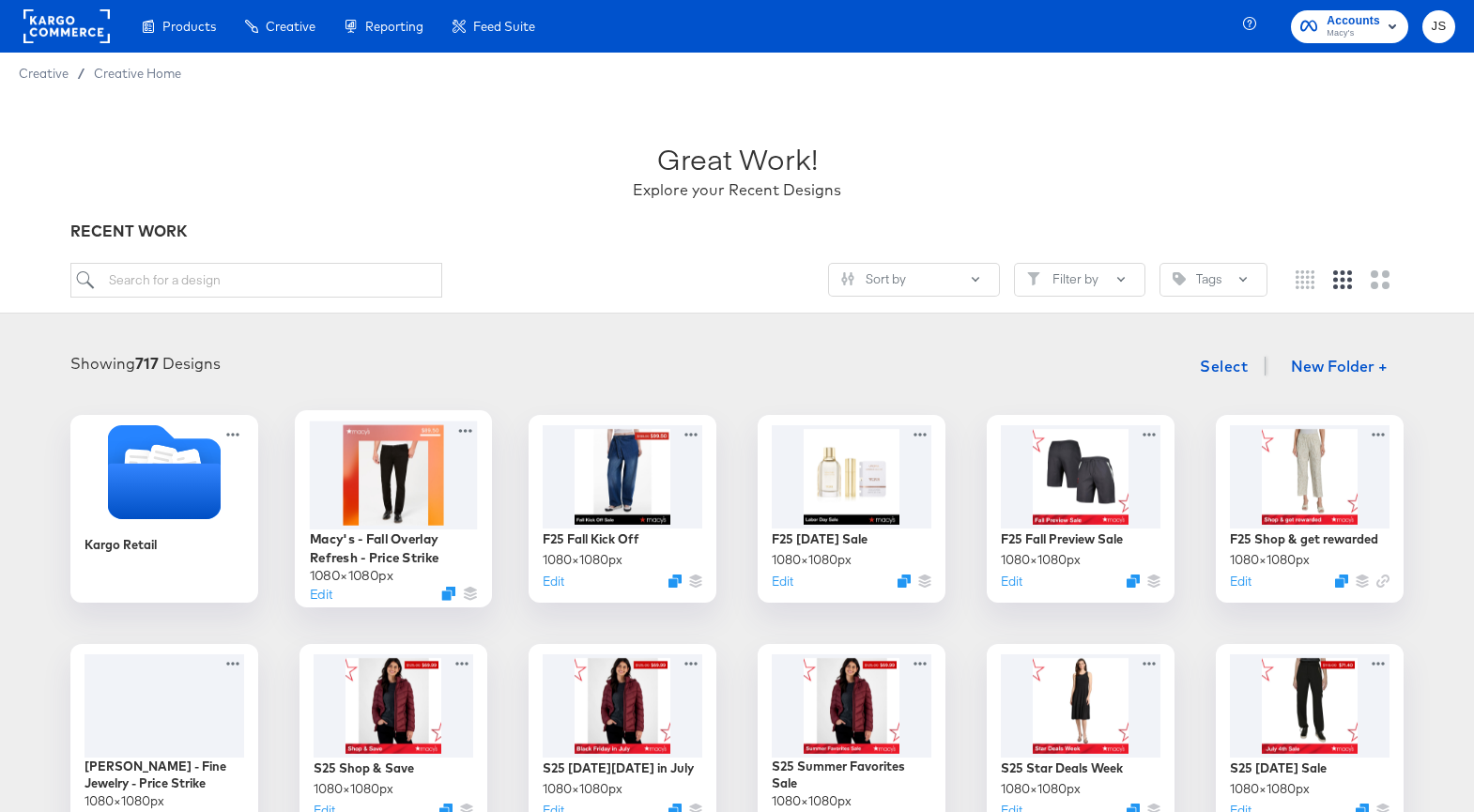
click at [434, 483] on div at bounding box center [394, 474] width 168 height 108
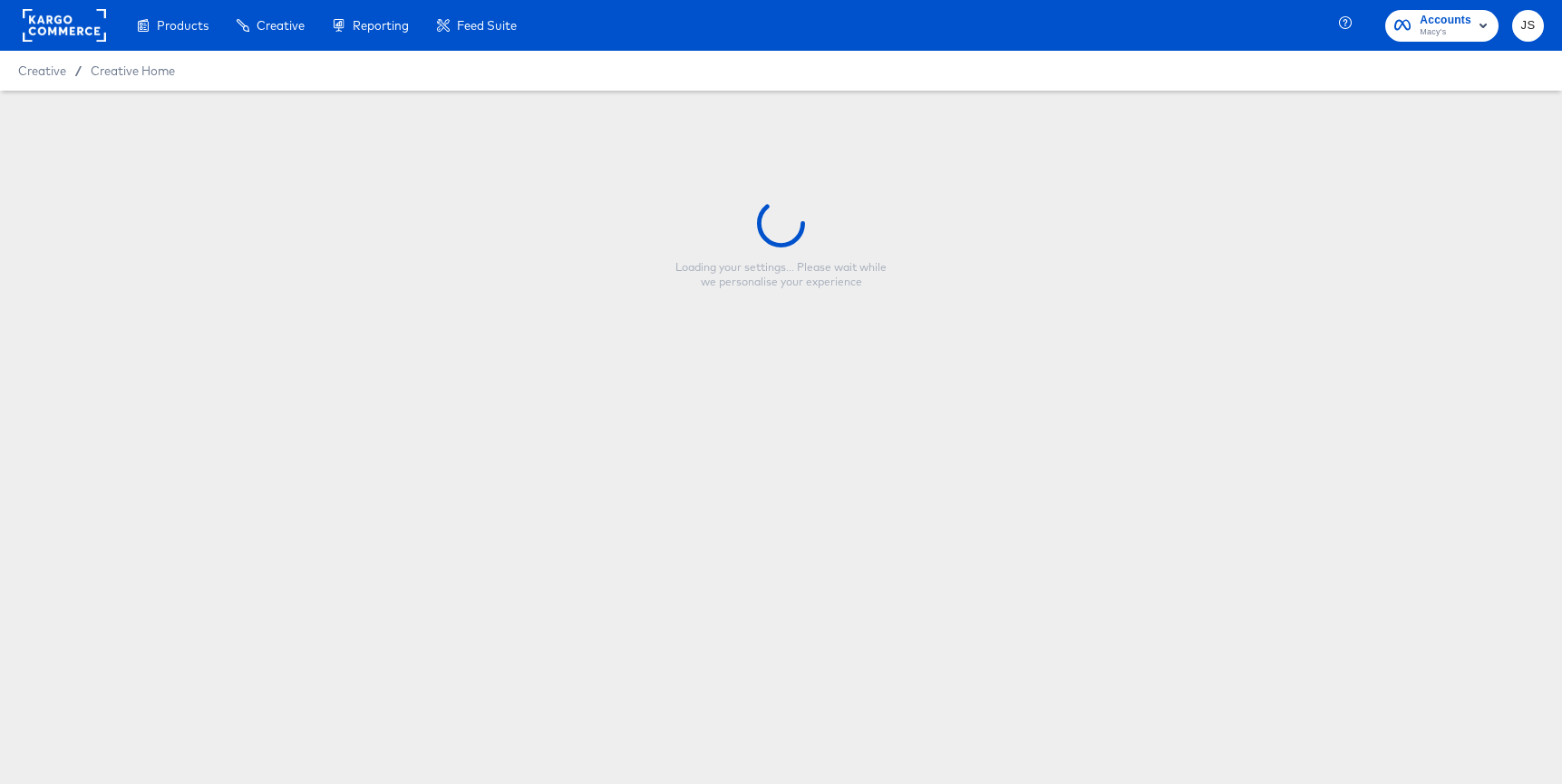
type input "Macy's - Fall Overlay Refresh - Price Strike"
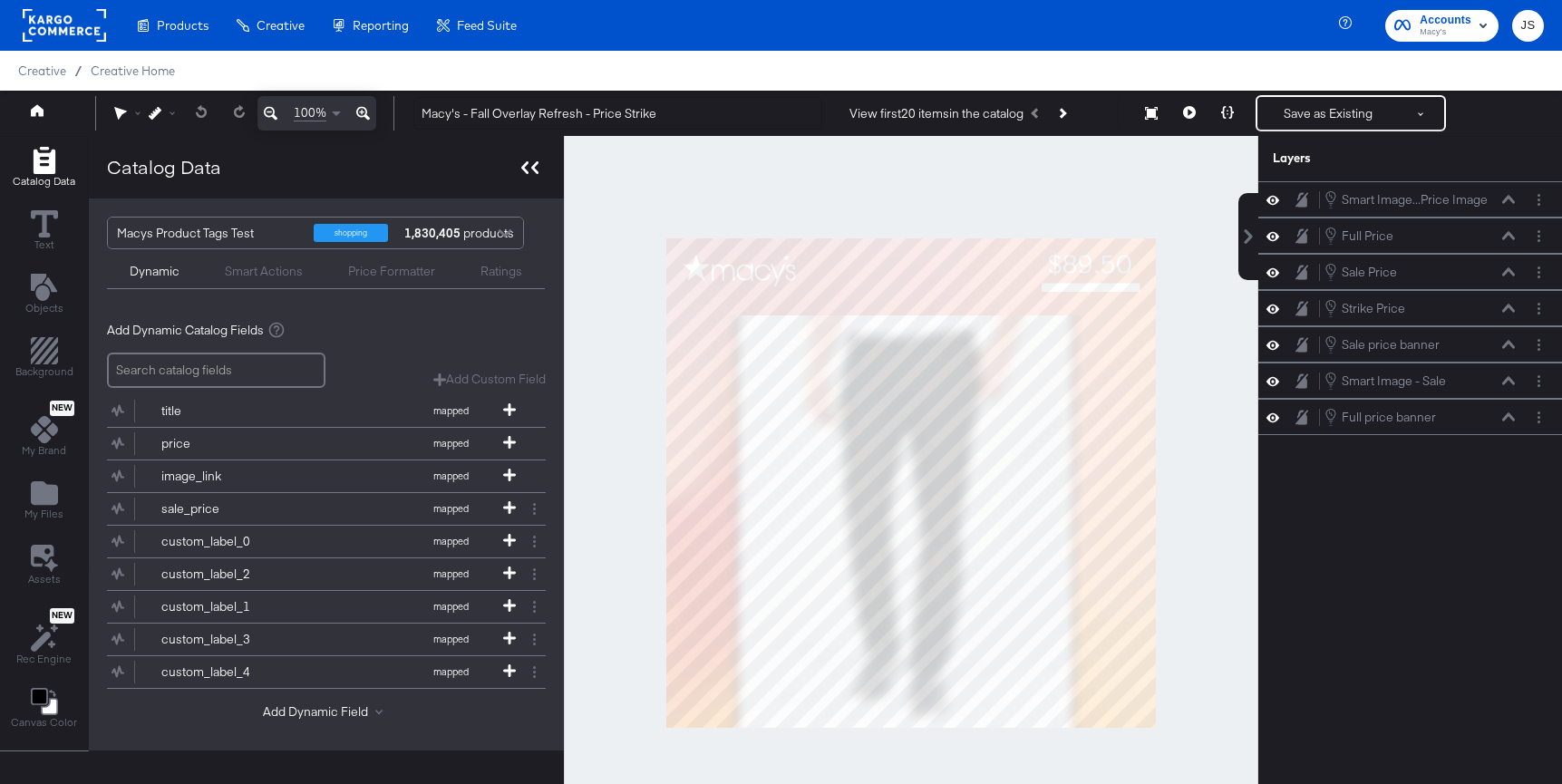
click at [531, 167] on icon at bounding box center [534, 168] width 7 height 13
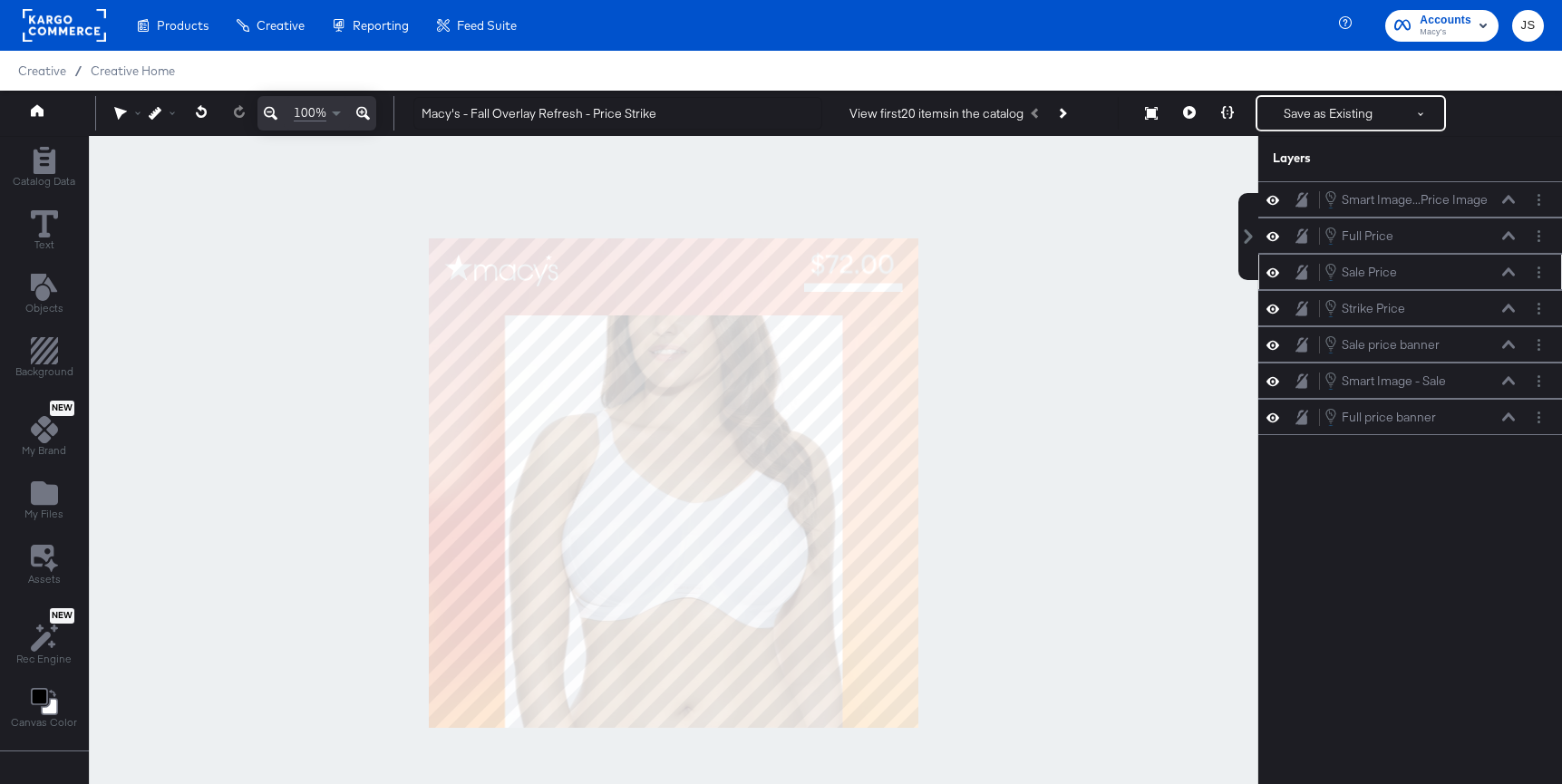
click at [1274, 268] on icon at bounding box center [1273, 272] width 13 height 16
click at [1274, 268] on icon at bounding box center [1273, 272] width 13 height 12
click at [1275, 384] on icon at bounding box center [1273, 381] width 13 height 16
click at [1275, 381] on icon at bounding box center [1273, 381] width 13 height 12
click at [1275, 381] on icon at bounding box center [1273, 381] width 13 height 16
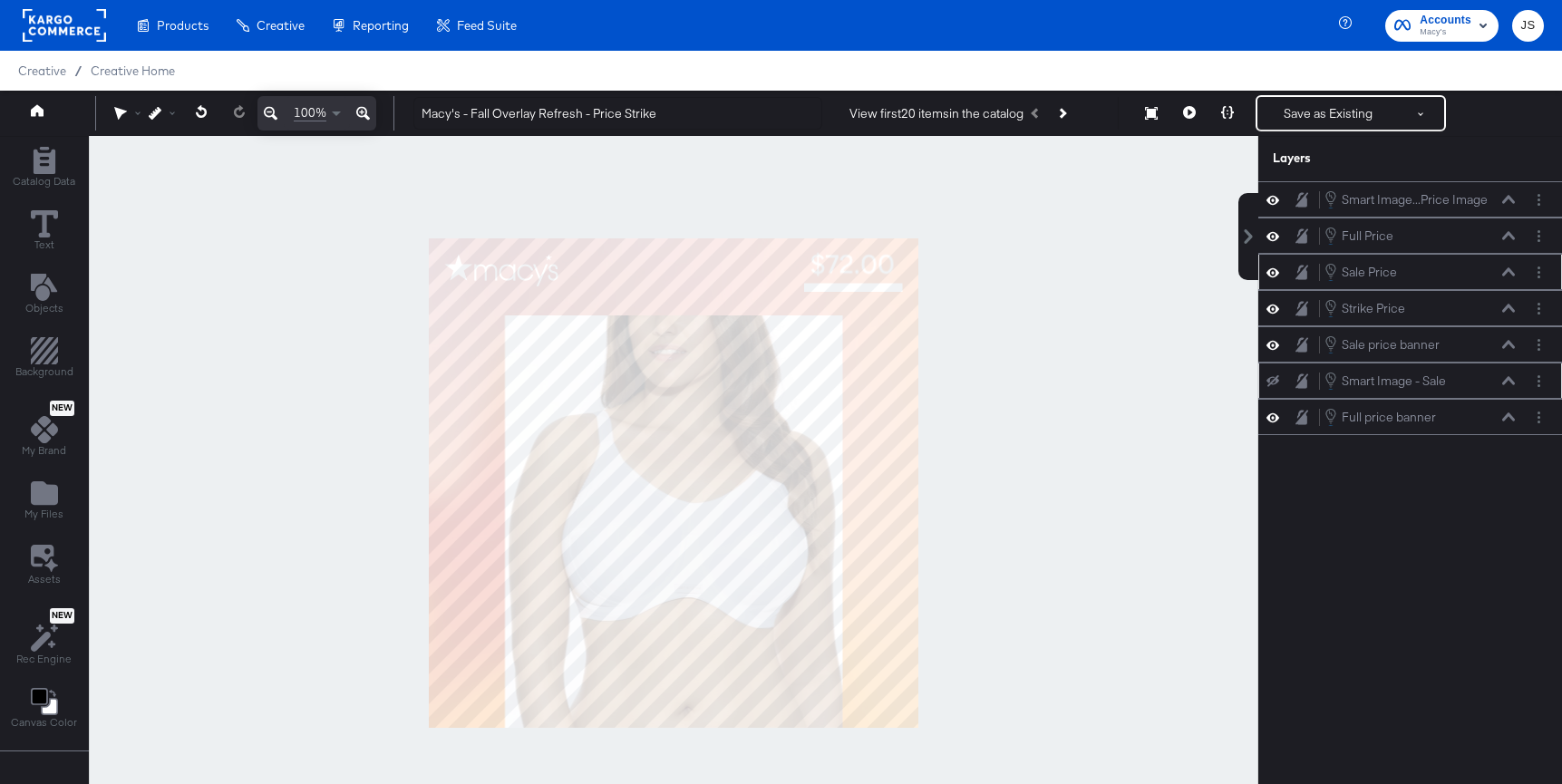
click at [1275, 381] on icon at bounding box center [1273, 381] width 13 height 12
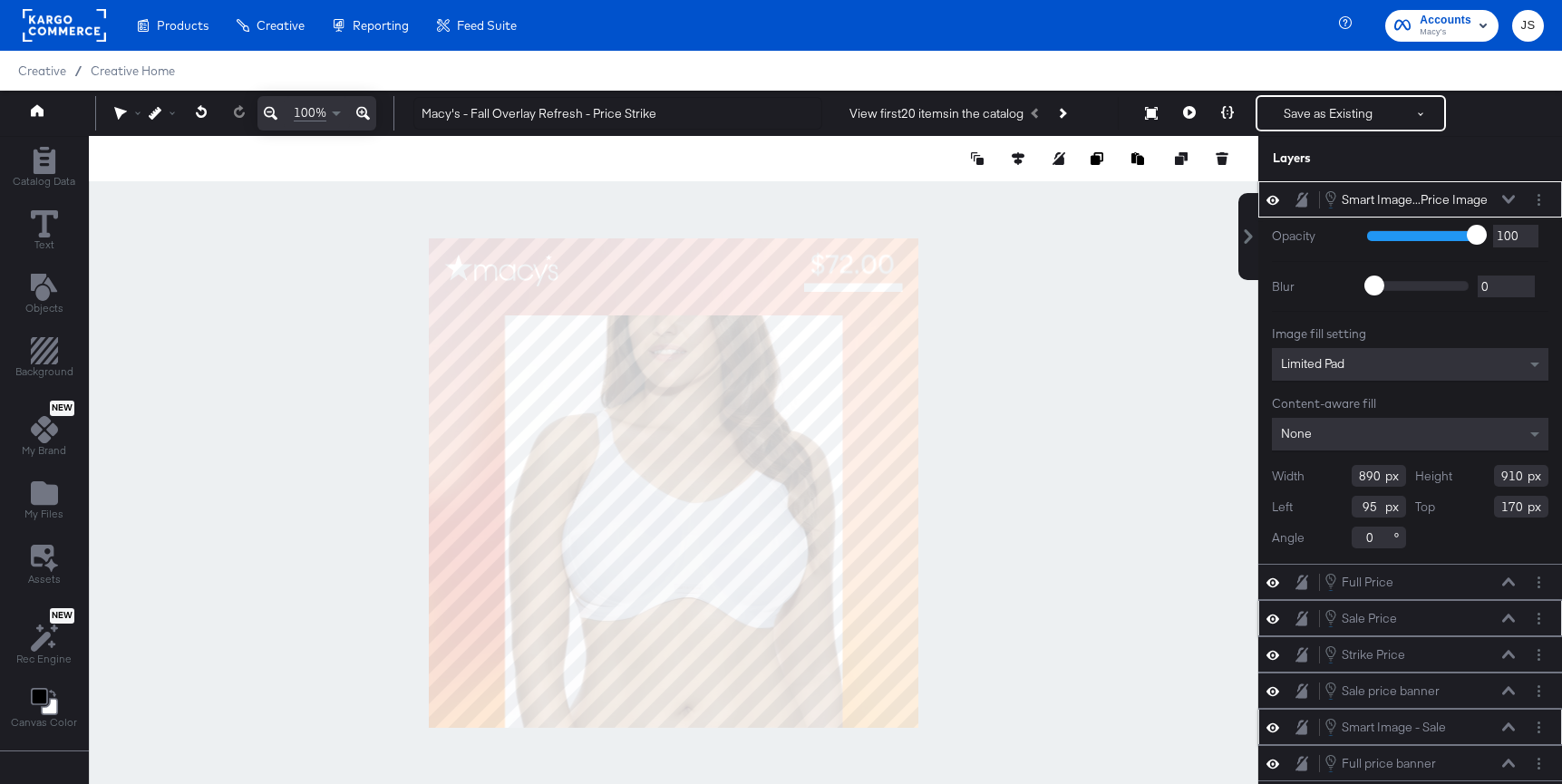
click at [1422, 193] on div "Smart Image...Price Image Smart Image - Full Price Image" at bounding box center [1419, 199] width 192 height 20
click at [1422, 202] on button "Layer Options" at bounding box center [1538, 199] width 19 height 19
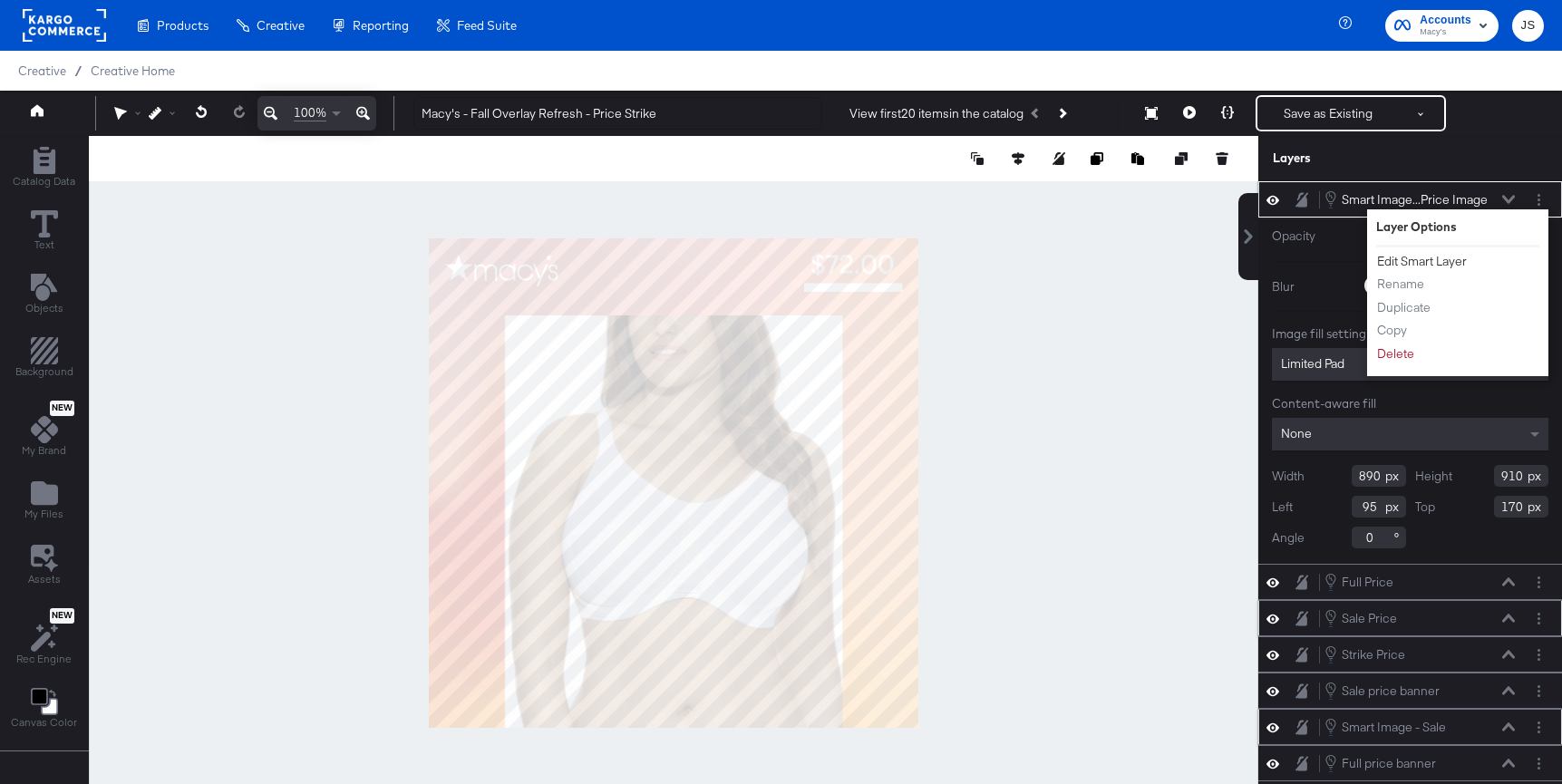
click at [1422, 260] on button "Edit Smart Layer" at bounding box center [1422, 261] width 92 height 19
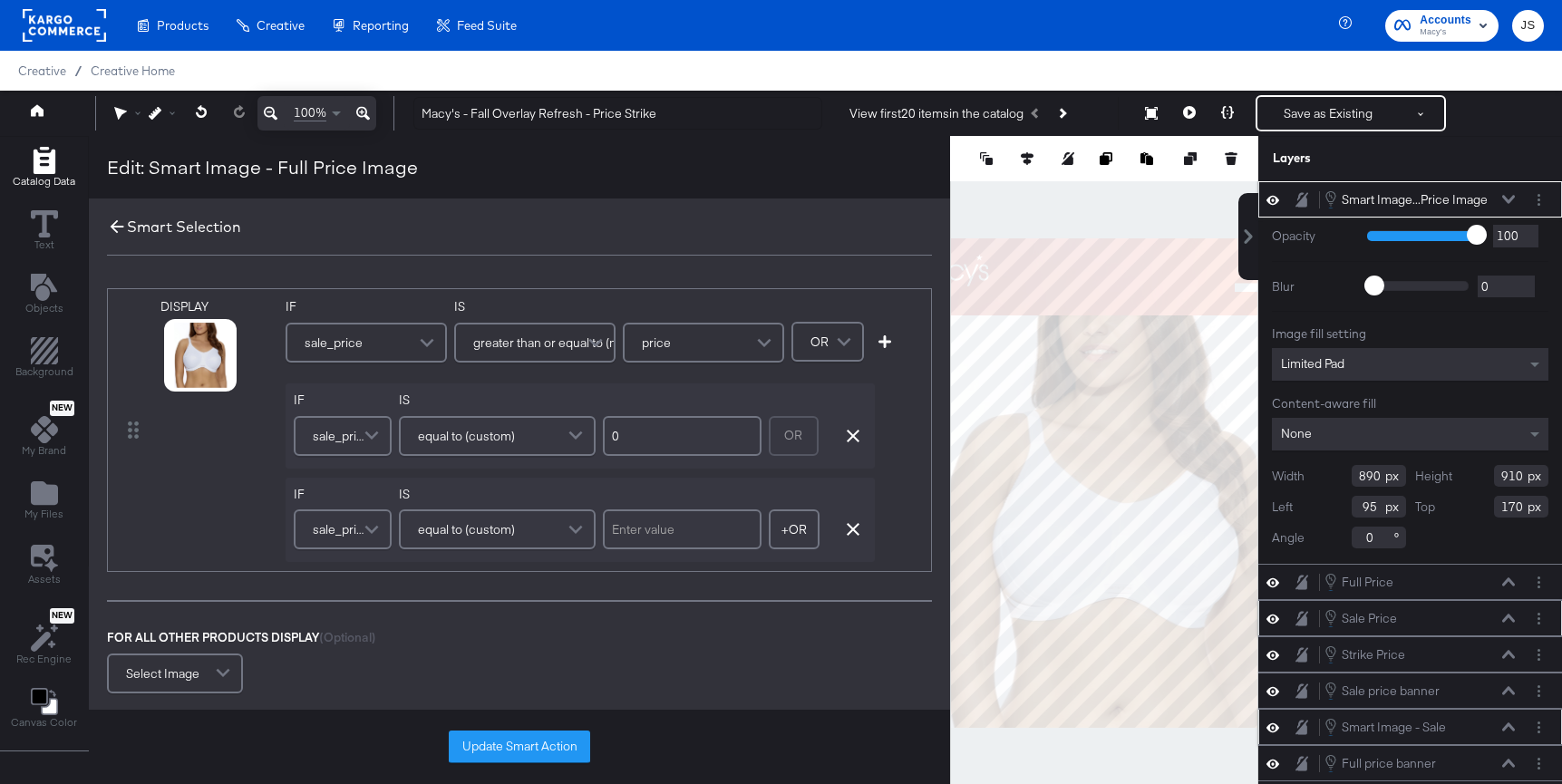
click at [120, 226] on icon at bounding box center [117, 227] width 20 height 20
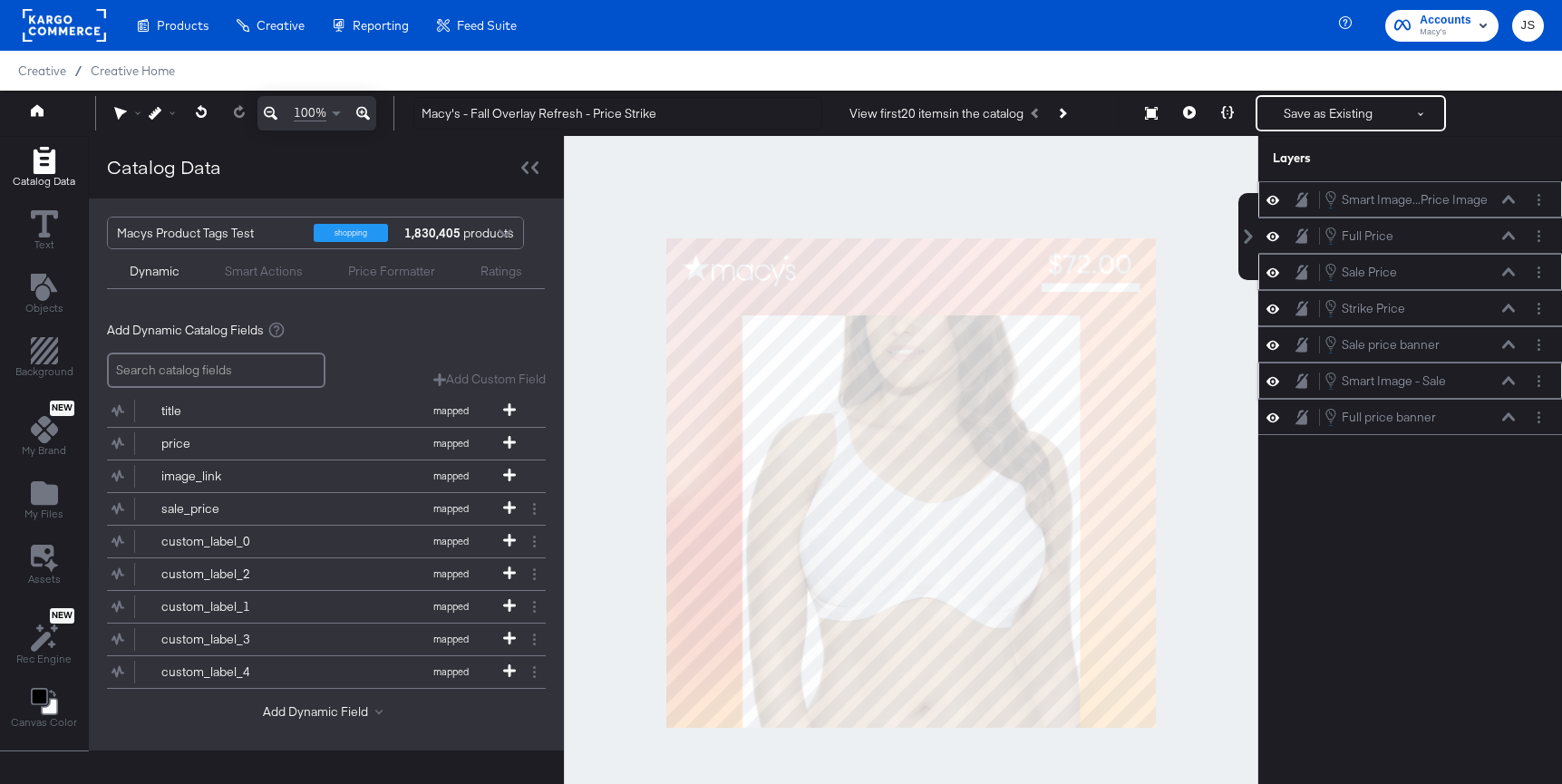
click at [1422, 200] on icon at bounding box center [1509, 198] width 13 height 8
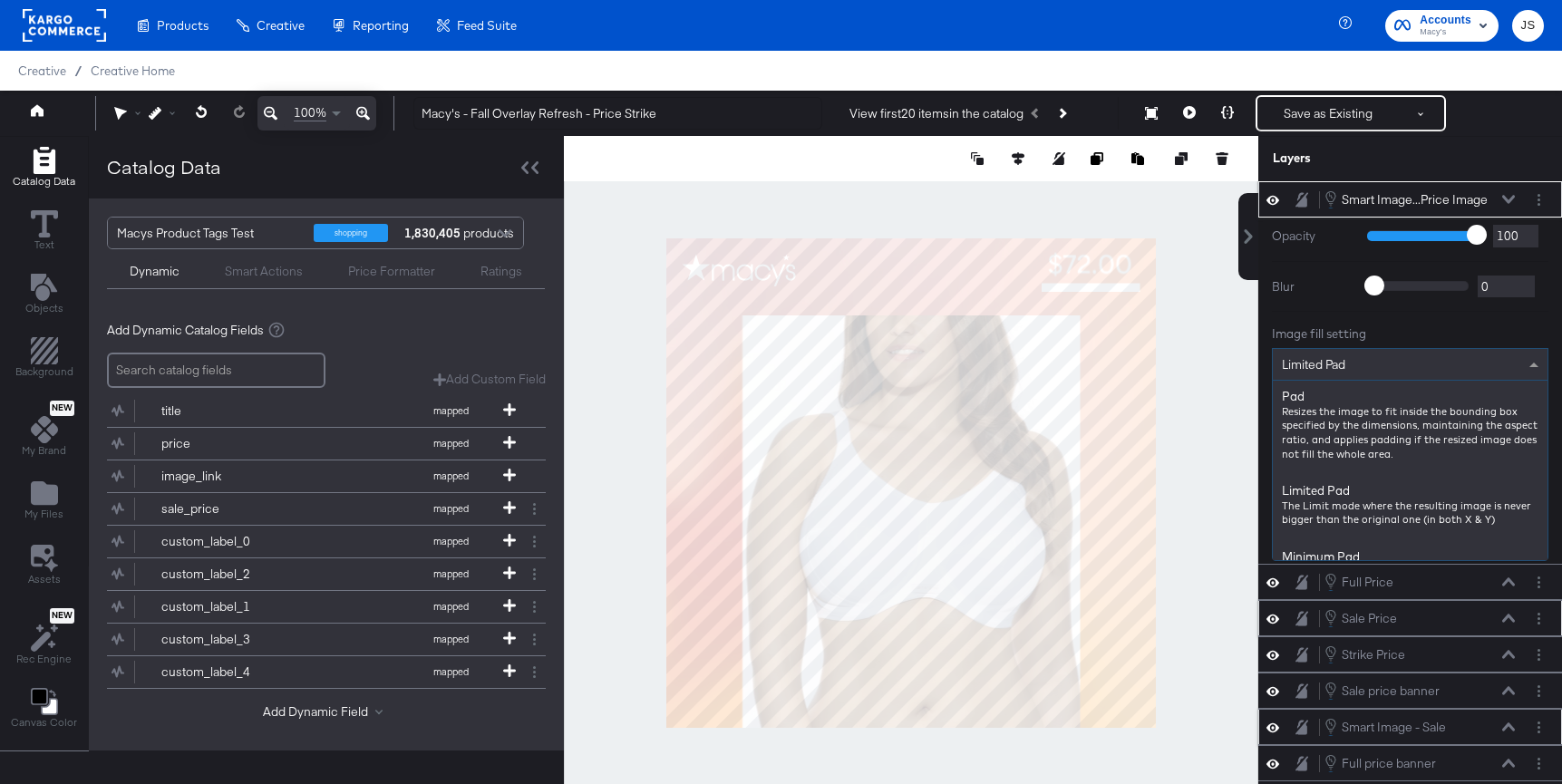
click at [1422, 358] on div "Limited Pad" at bounding box center [1410, 364] width 275 height 31
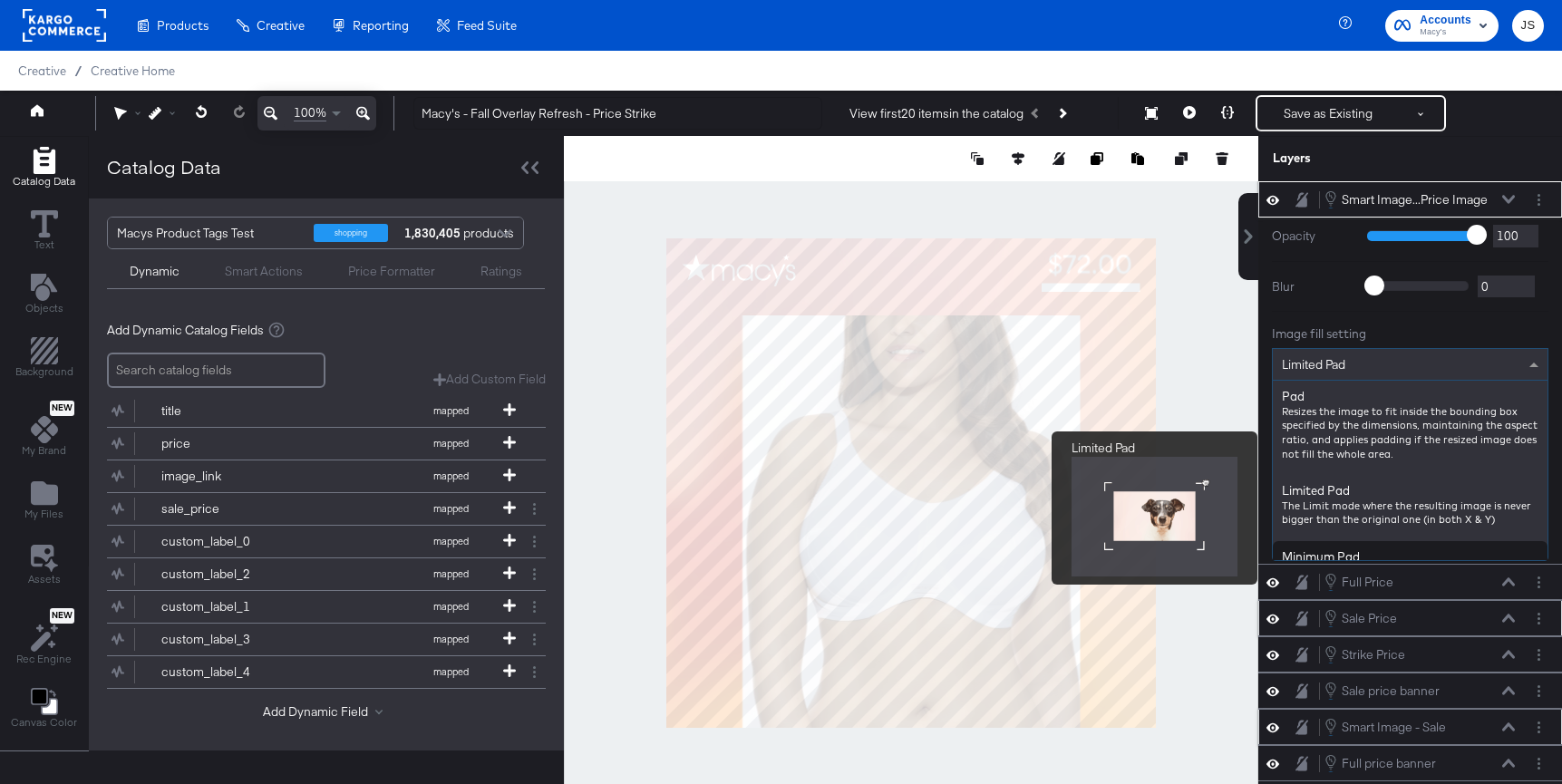
scroll to position [181, 0]
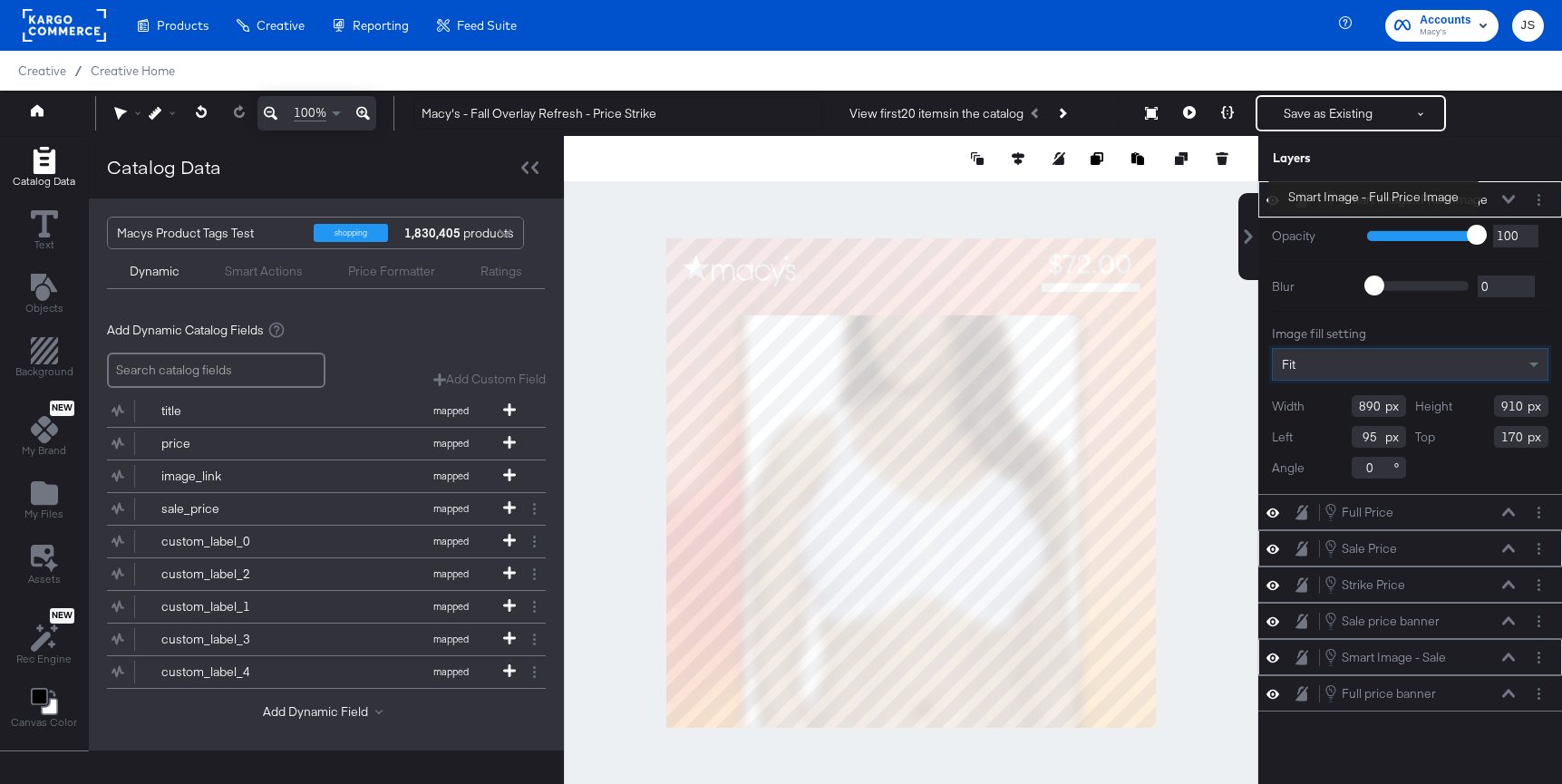
click at [1422, 197] on div "Smart Image...Price Image Smart Image - Full Price Image" at bounding box center [1419, 199] width 192 height 20
click at [1422, 200] on icon at bounding box center [1509, 199] width 13 height 9
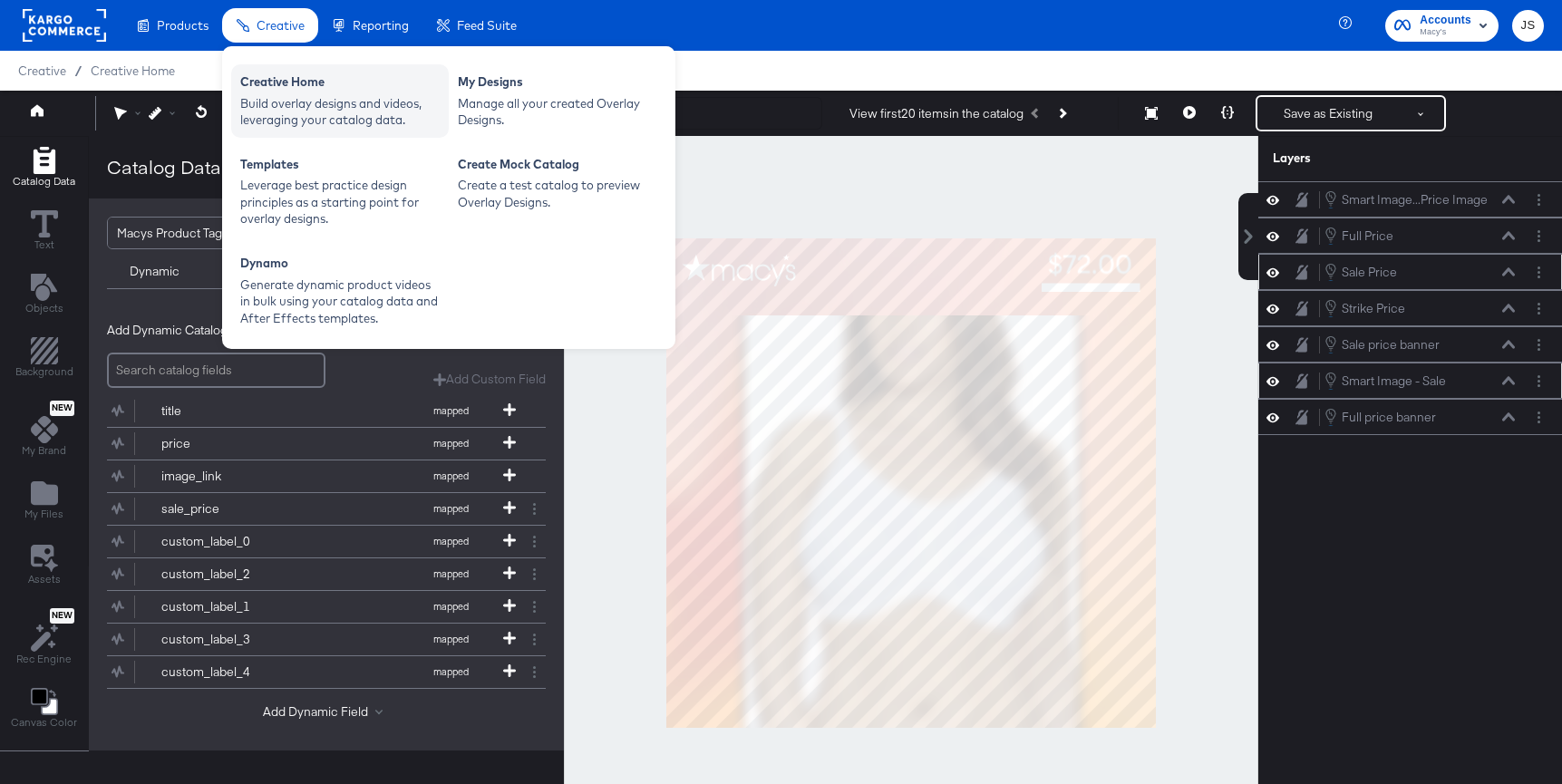
click at [235, 95] on div "Creative Home Build overlay designs and videos, leveraging your catalog data." at bounding box center [340, 101] width 218 height 73
click at [362, 126] on div "Build overlay designs and videos, leveraging your catalog data." at bounding box center [340, 112] width 199 height 34
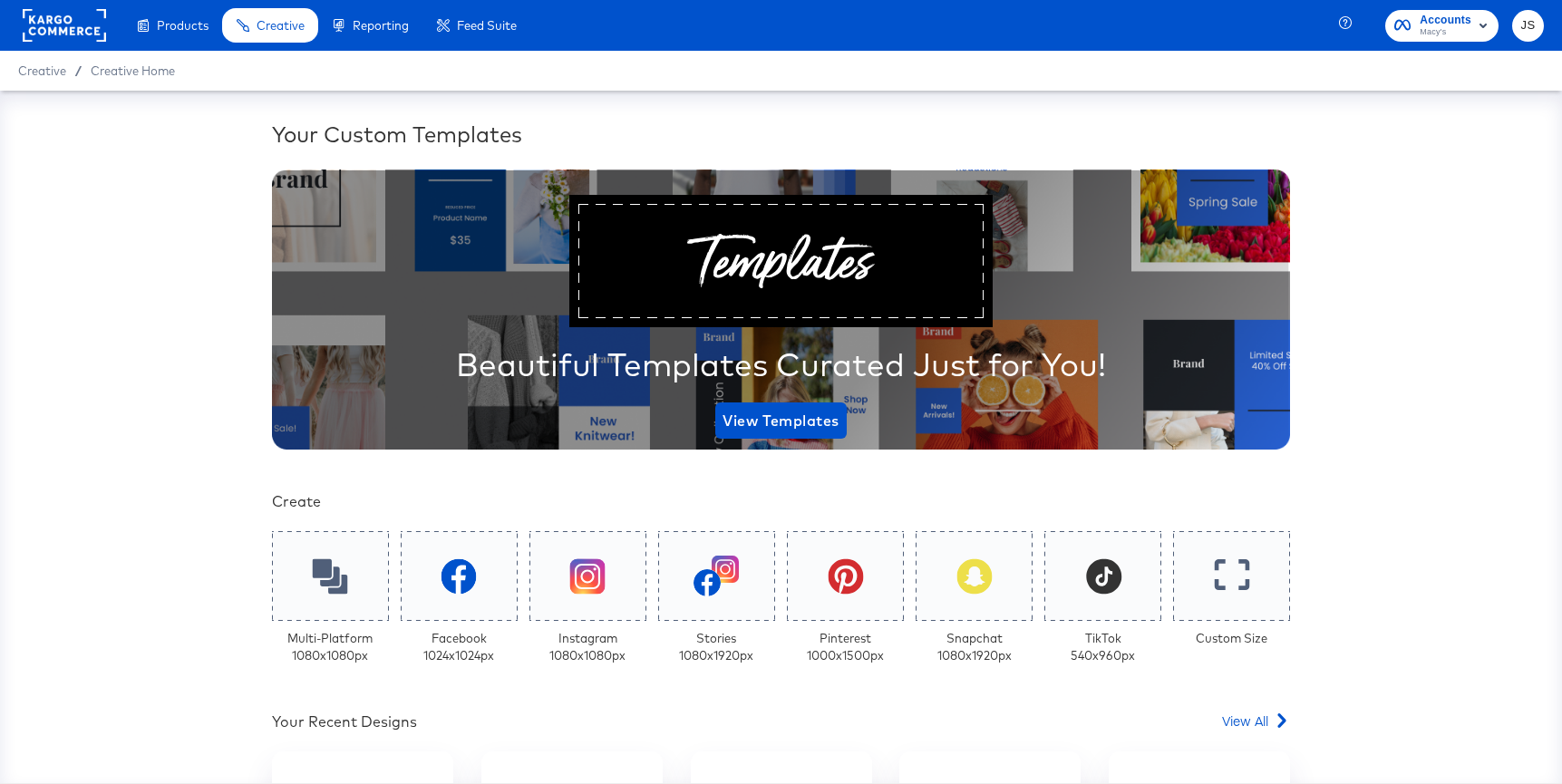
click at [1422, 32] on span "Macy's" at bounding box center [1445, 33] width 51 height 15
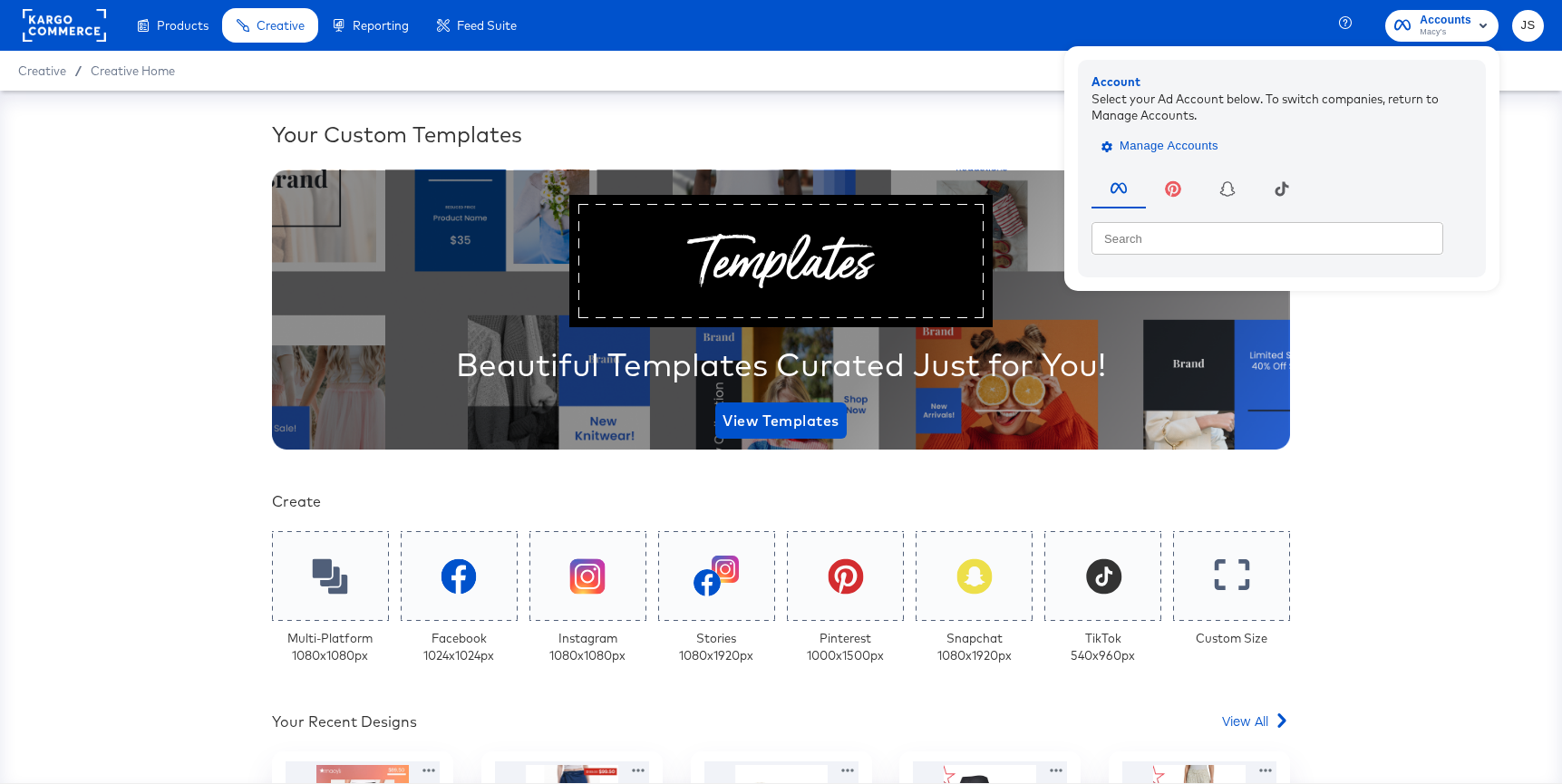
click at [1107, 145] on icon "button" at bounding box center [1107, 146] width 11 height 11
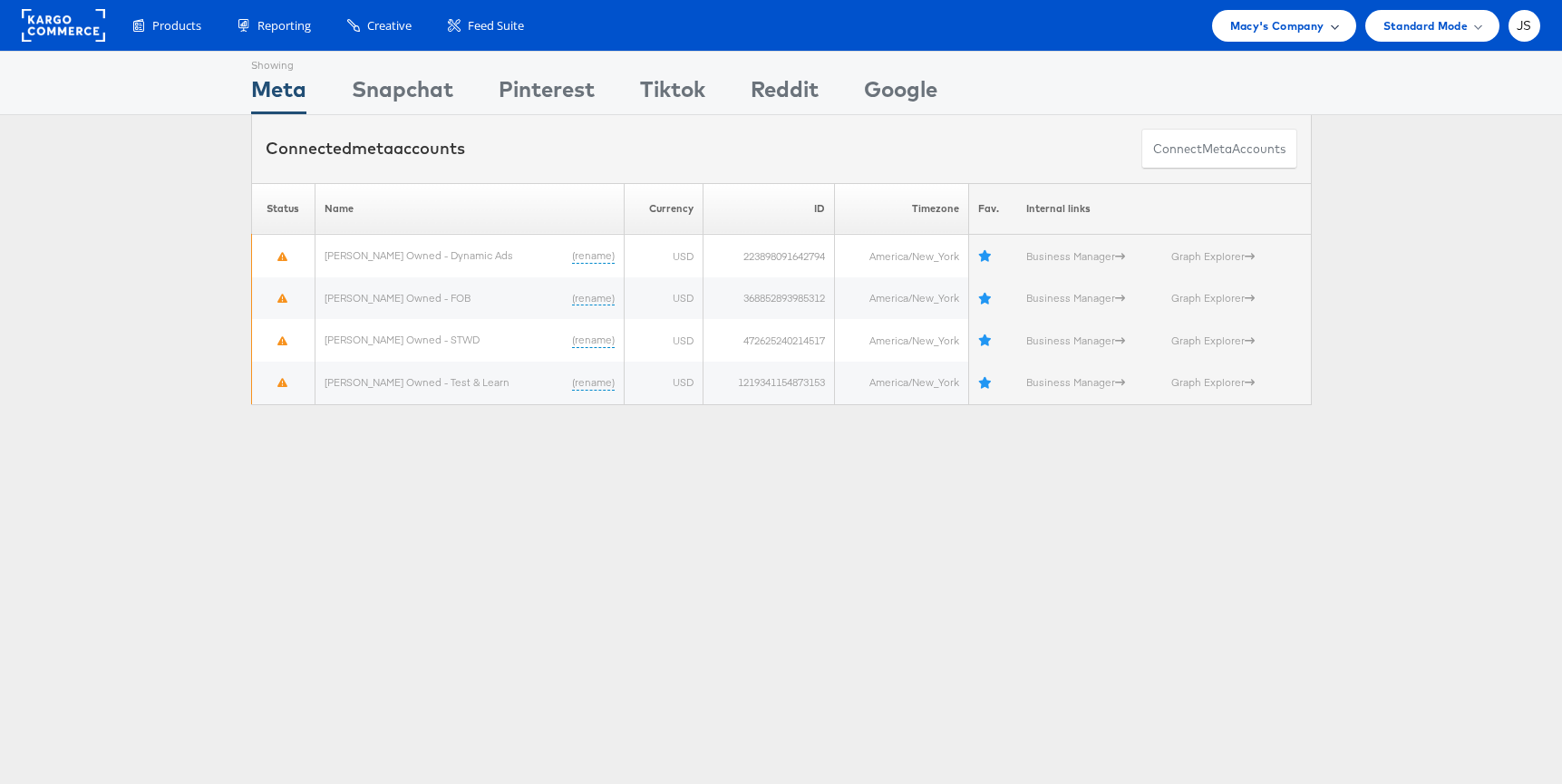
click at [1308, 21] on span "Macy's Company" at bounding box center [1277, 26] width 95 height 19
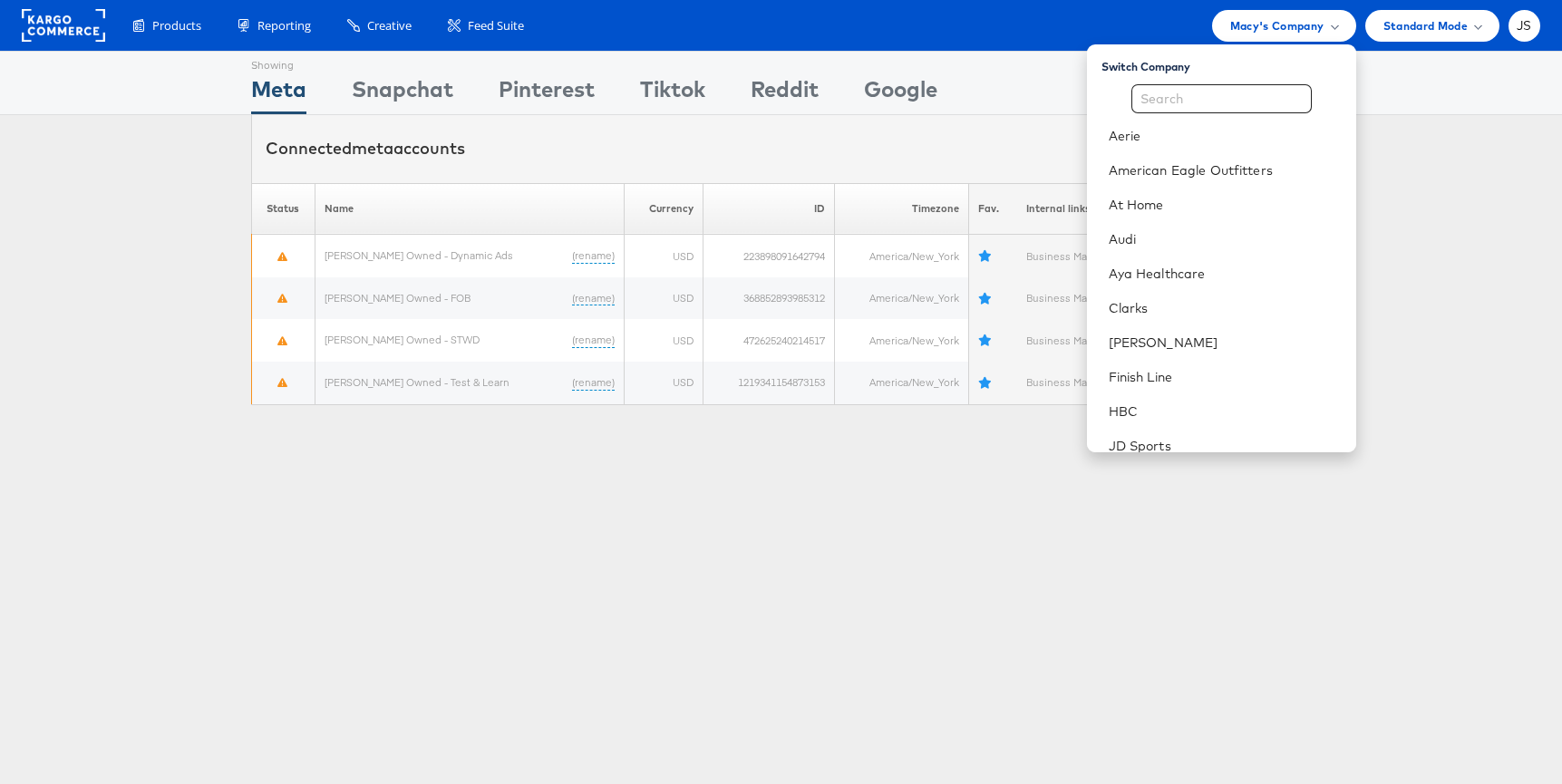
click at [1540, 26] on div "Products Product Catalogs Enhance Your Product Catalog, Map Them to Publishers,…" at bounding box center [781, 25] width 1562 height 50
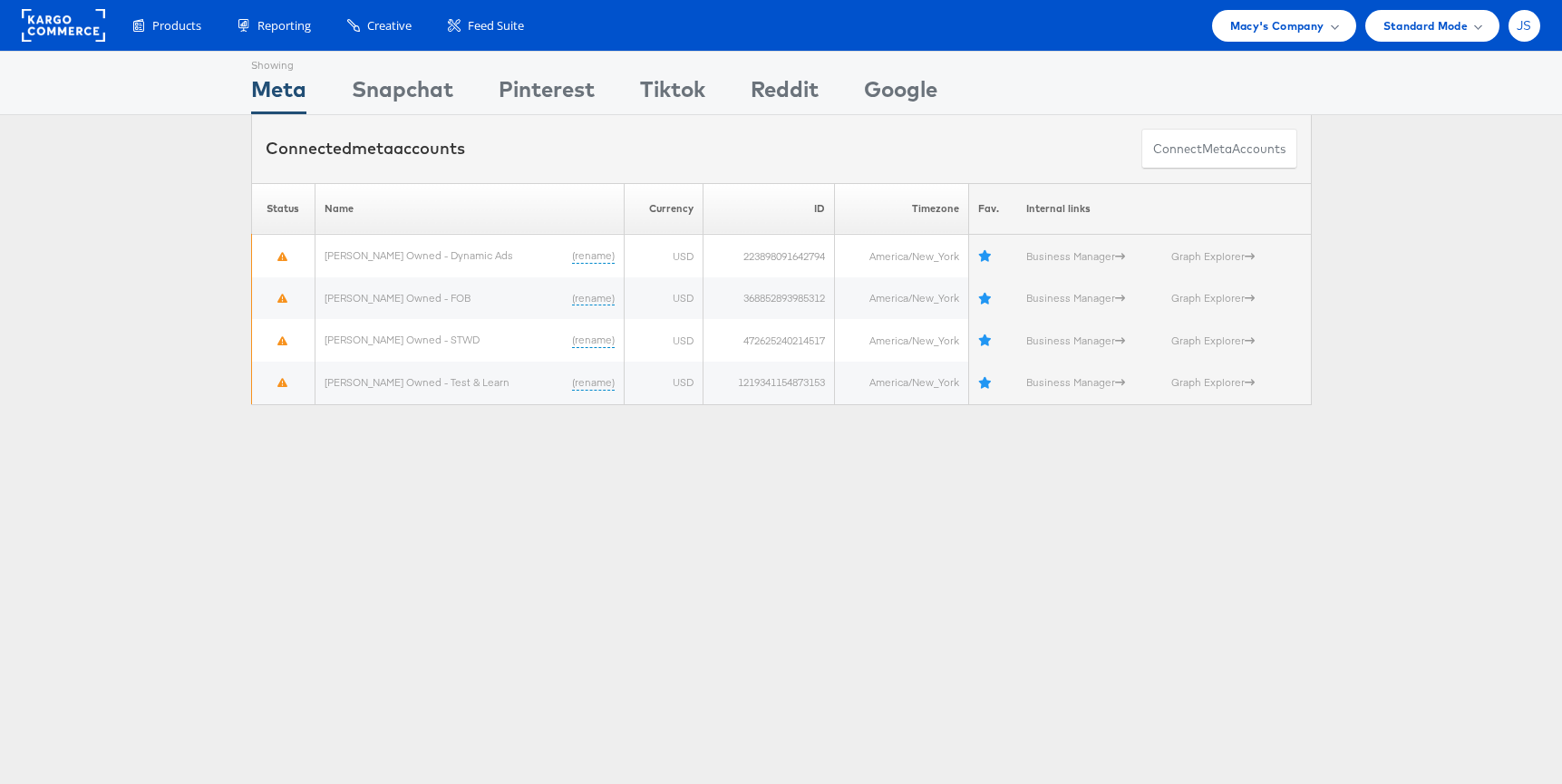
click at [1523, 22] on span "JS" at bounding box center [1524, 26] width 16 height 12
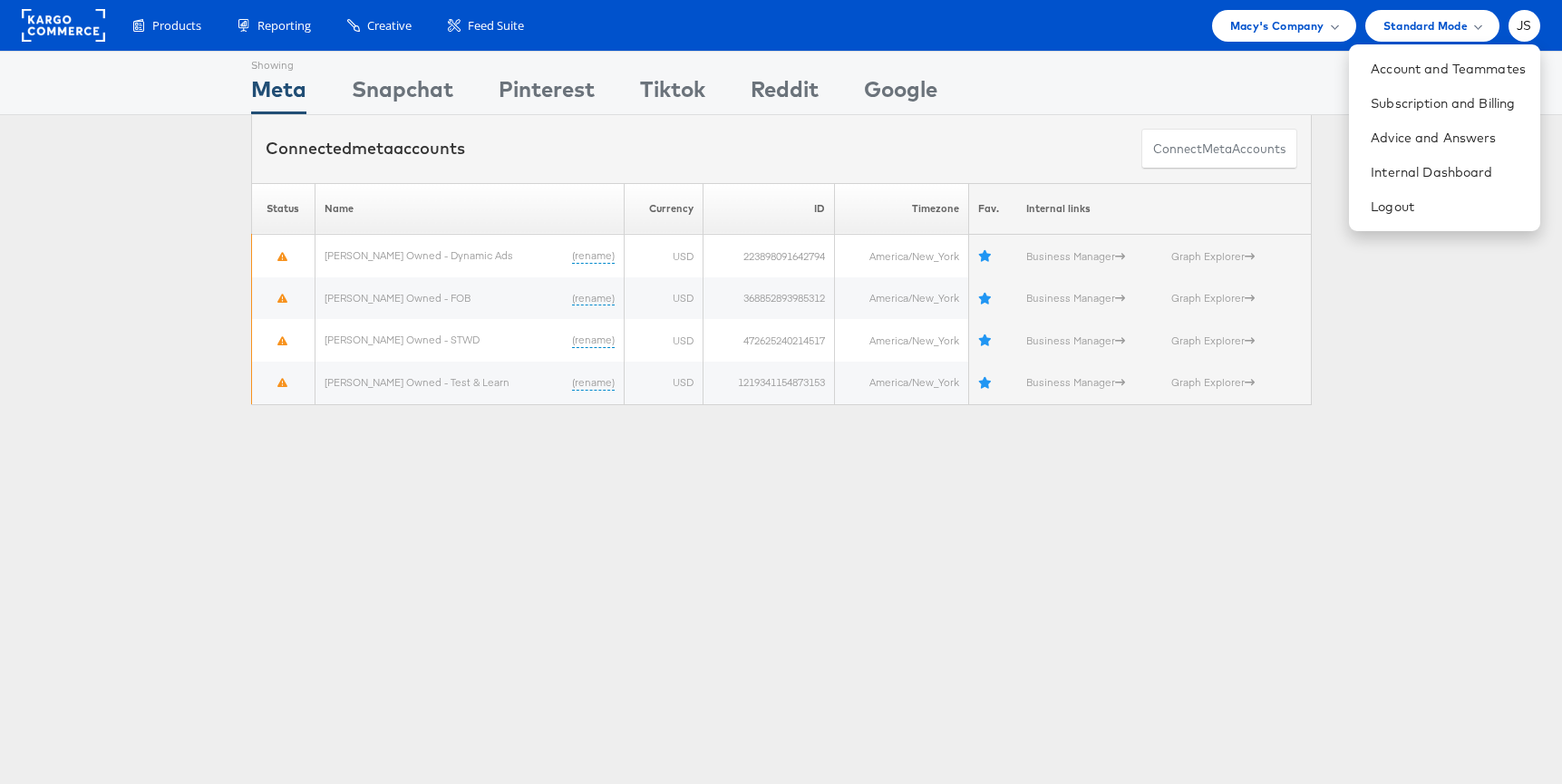
click at [1388, 321] on div "Please Wait Loading Accounts .... Status Name Currency ID Timezone Fav. Interna…" at bounding box center [781, 294] width 1562 height 222
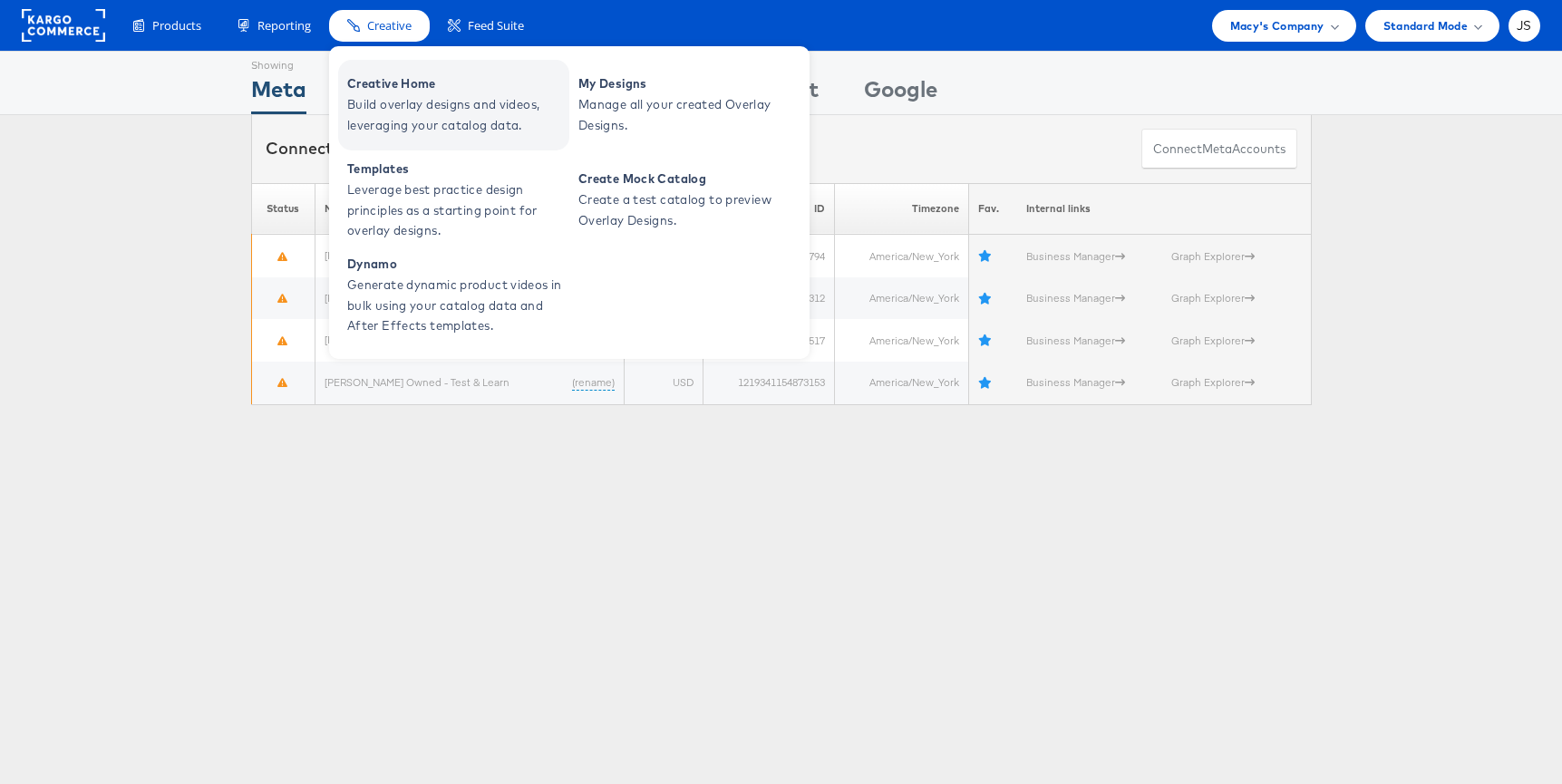
click at [416, 116] on span "Build overlay designs and videos, leveraging your catalog data." at bounding box center [455, 115] width 218 height 41
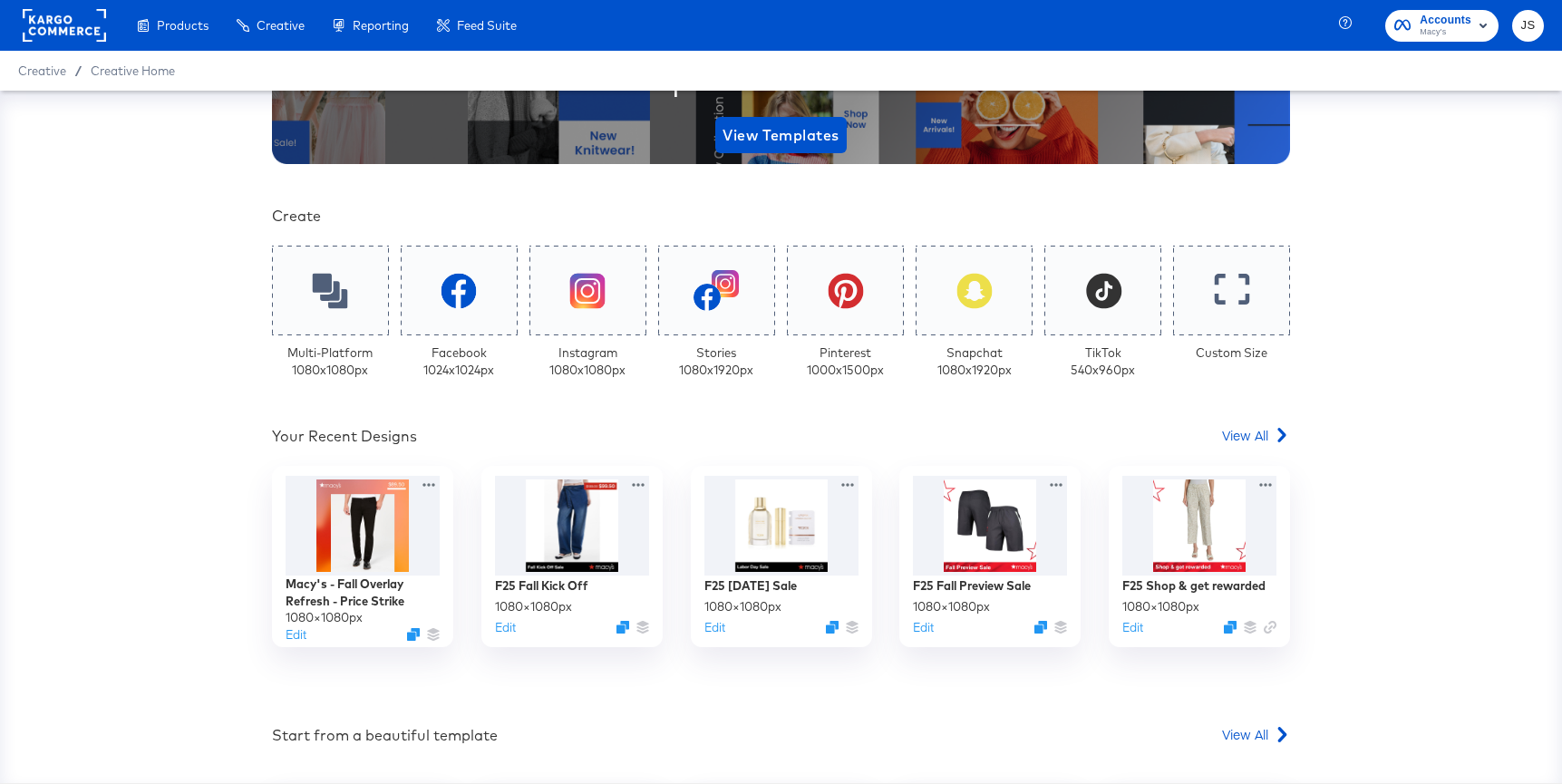
scroll to position [495, 0]
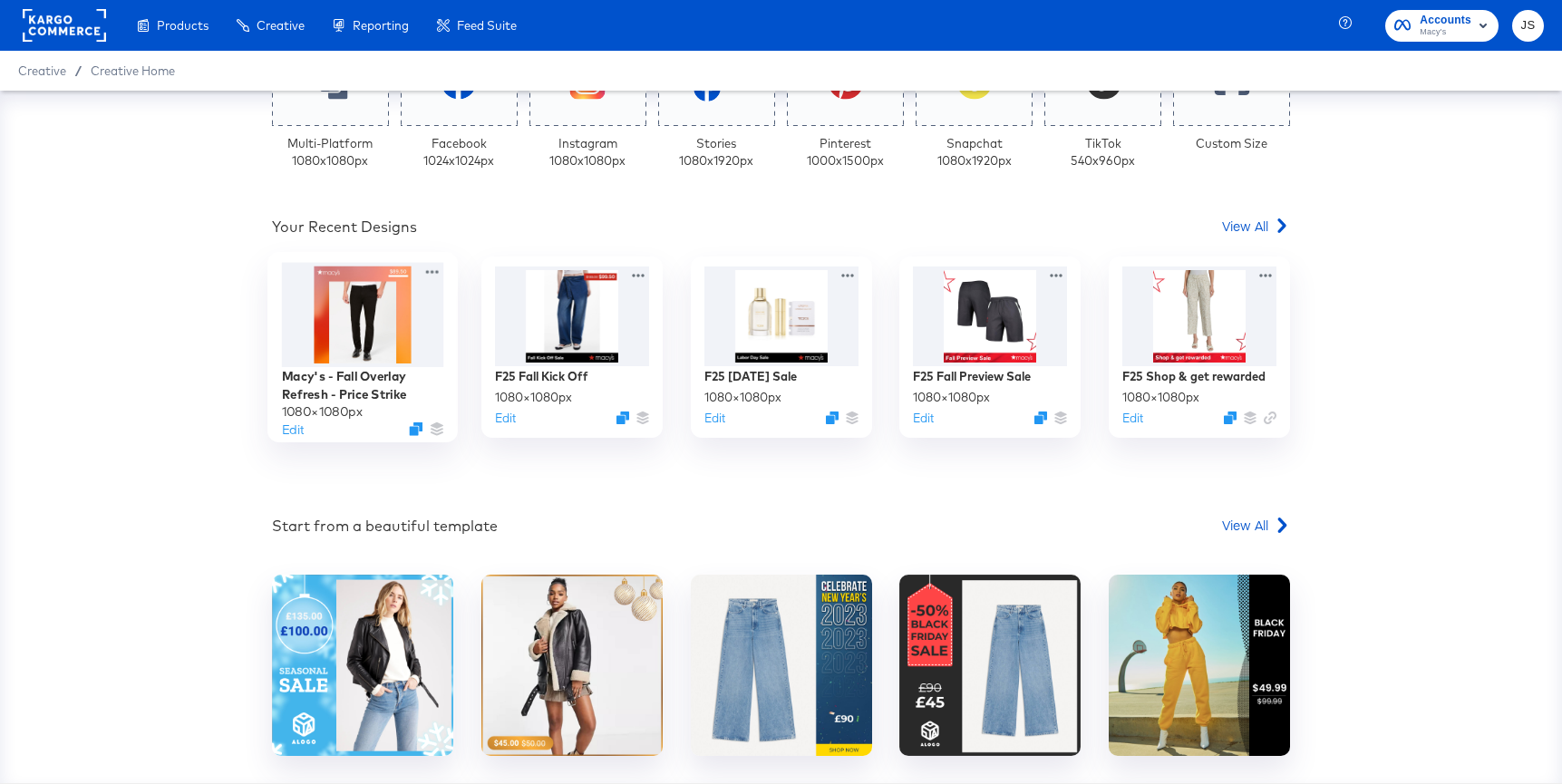
click at [351, 308] on div at bounding box center [363, 315] width 163 height 105
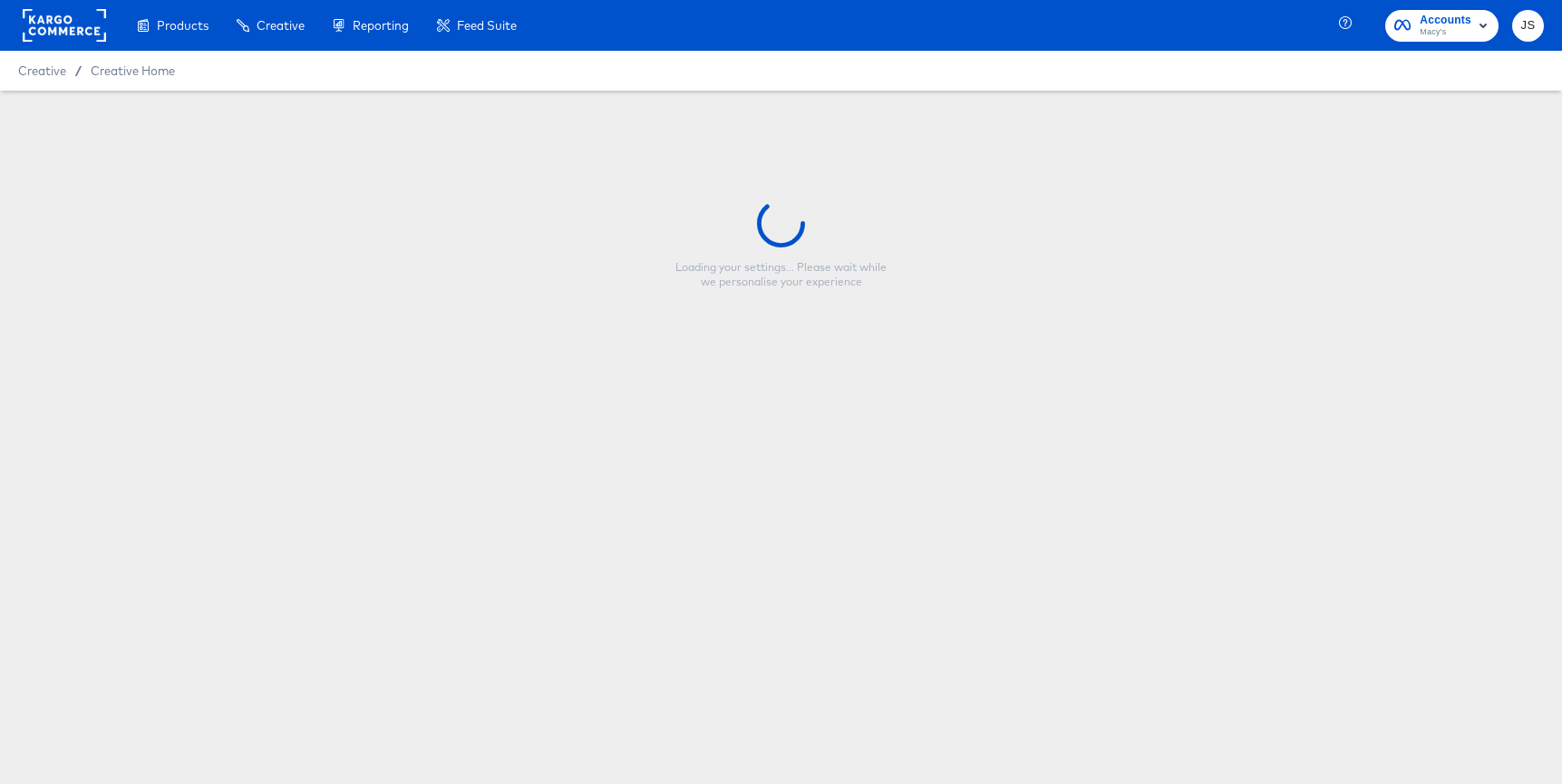
type input "Macy's - Fall Overlay Refresh - Price Strike"
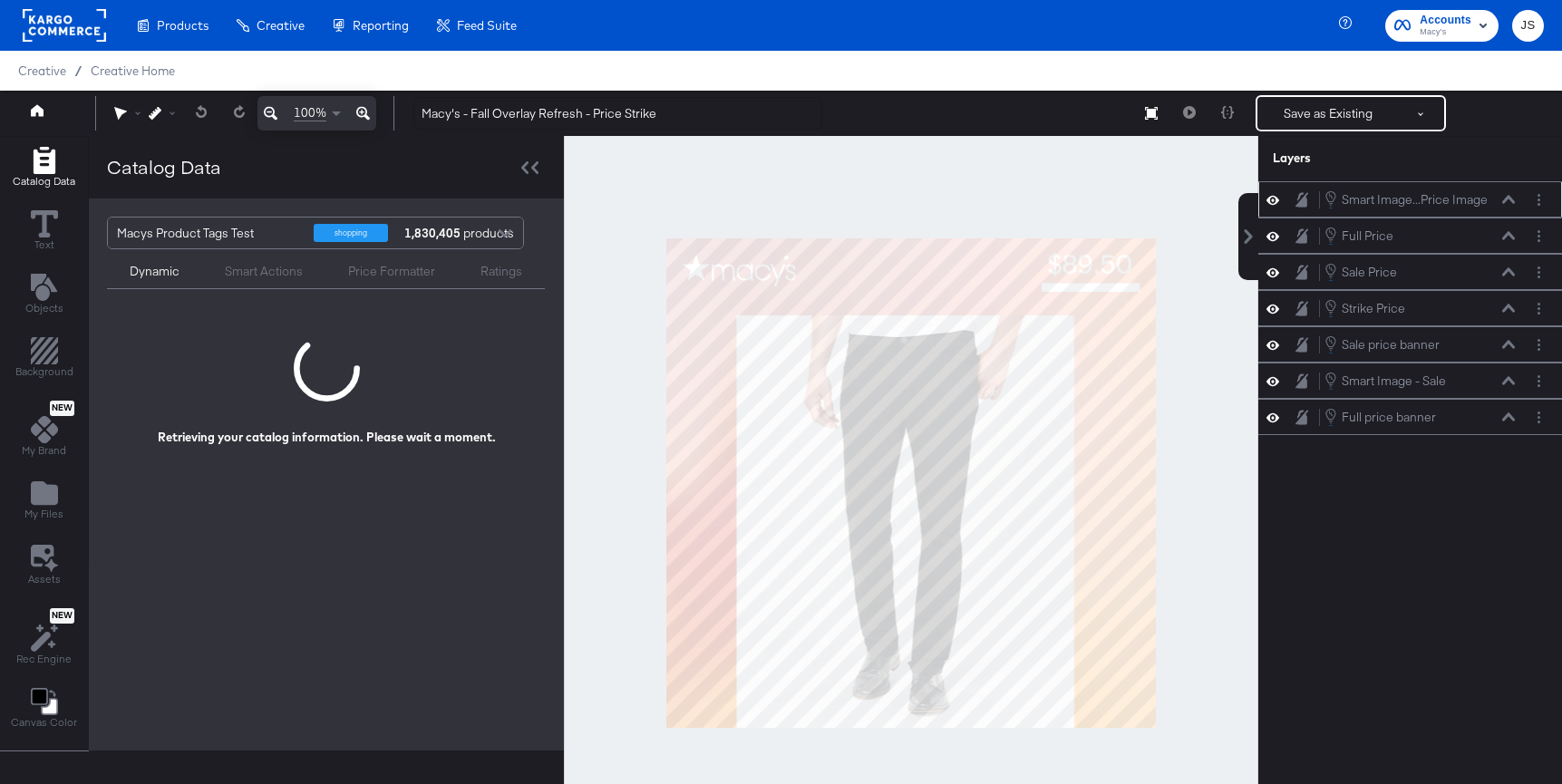
click at [1275, 204] on icon at bounding box center [1273, 199] width 13 height 16
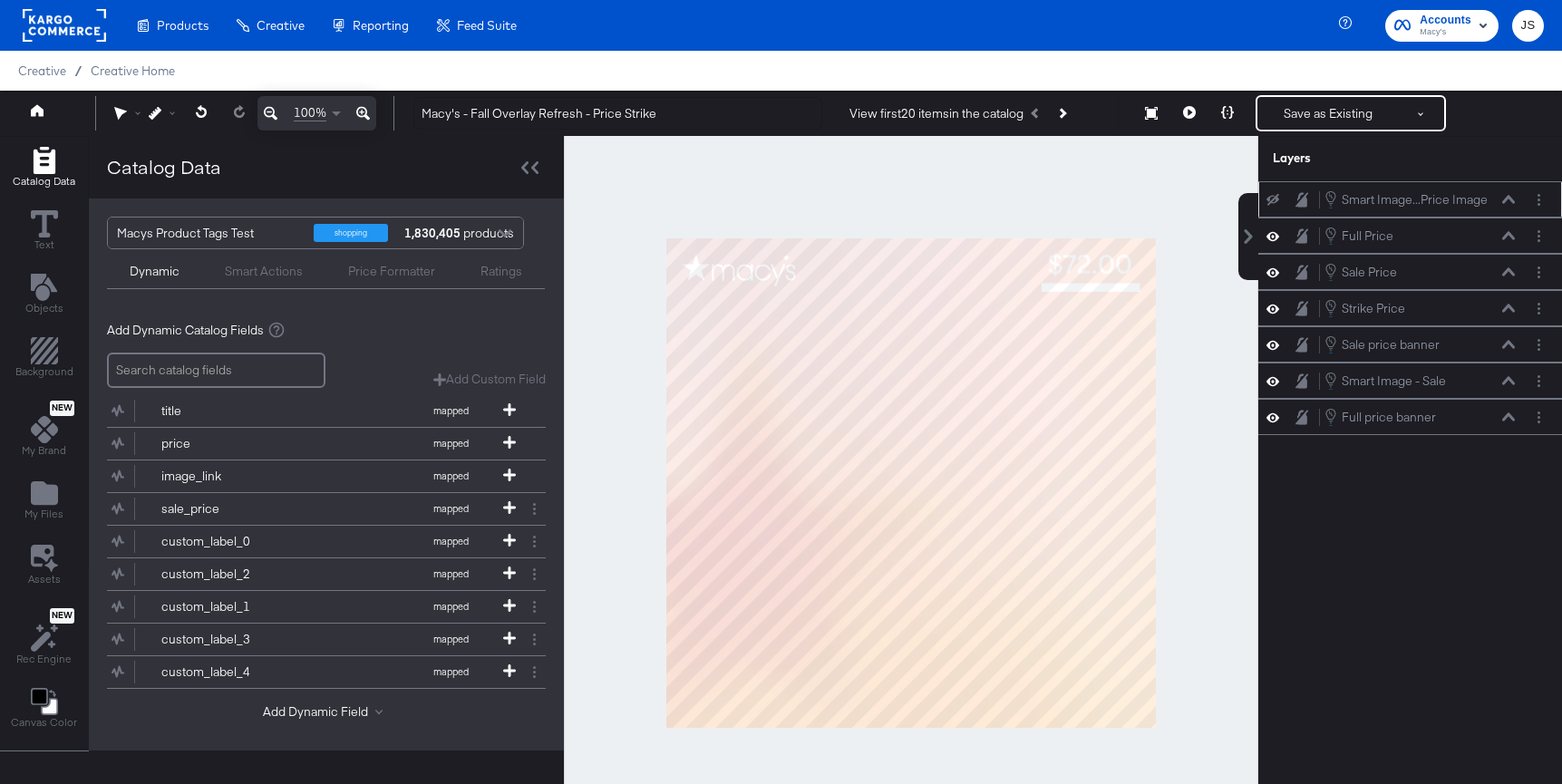
click at [1275, 204] on icon at bounding box center [1273, 199] width 13 height 12
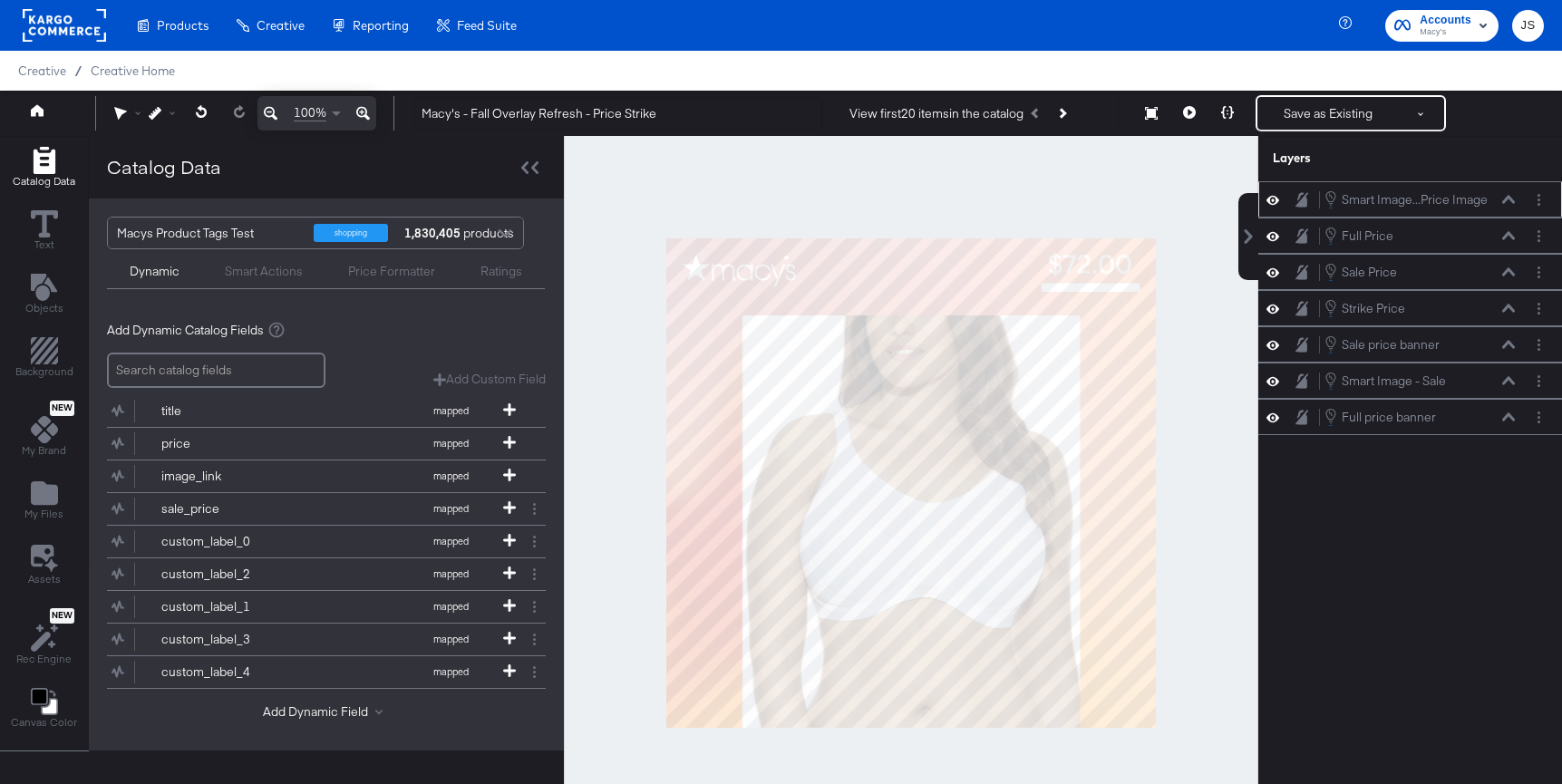
click at [1074, 113] on button "Next Product" at bounding box center [1062, 114] width 26 height 33
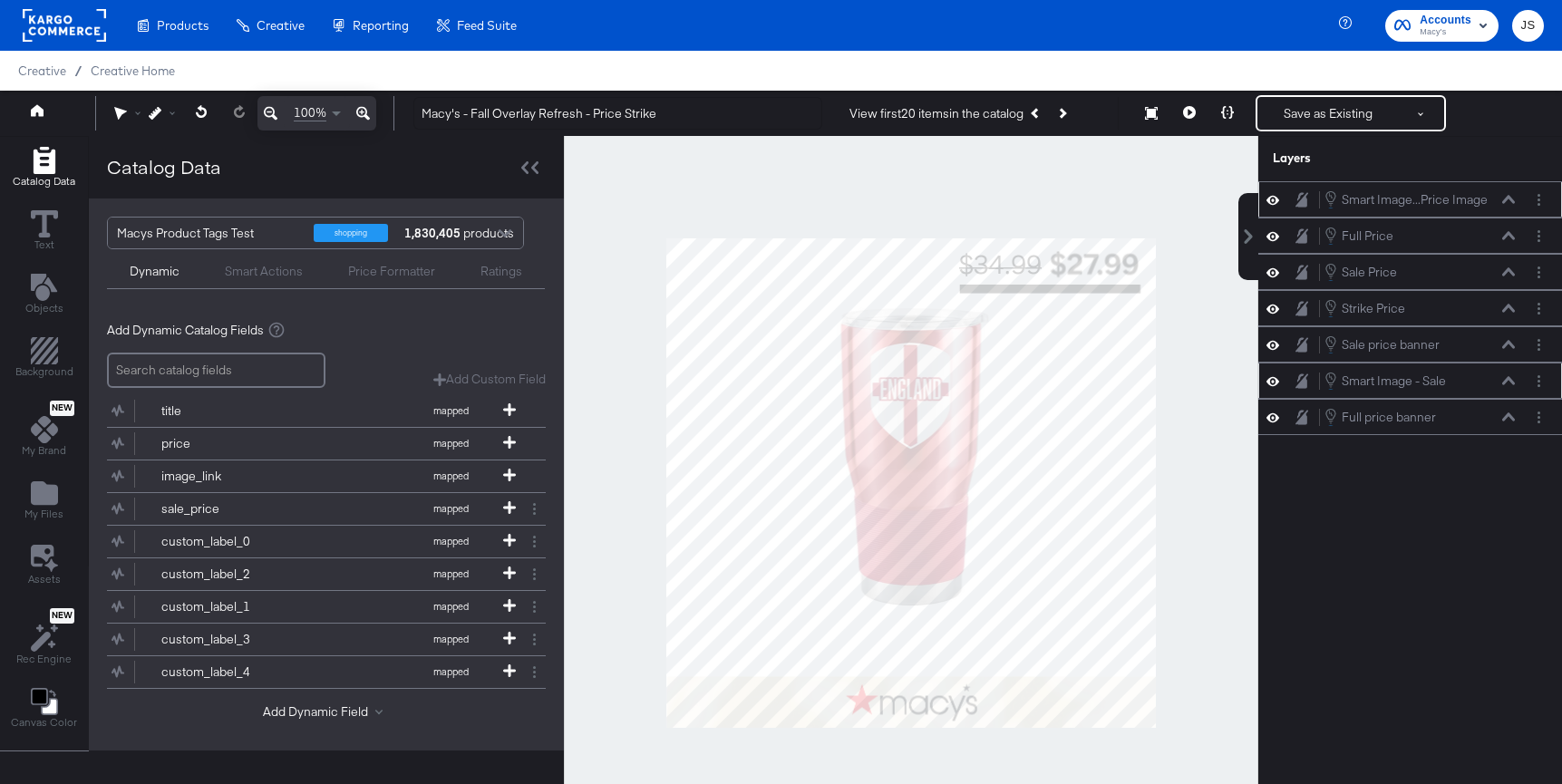
click at [1277, 379] on icon at bounding box center [1273, 381] width 13 height 16
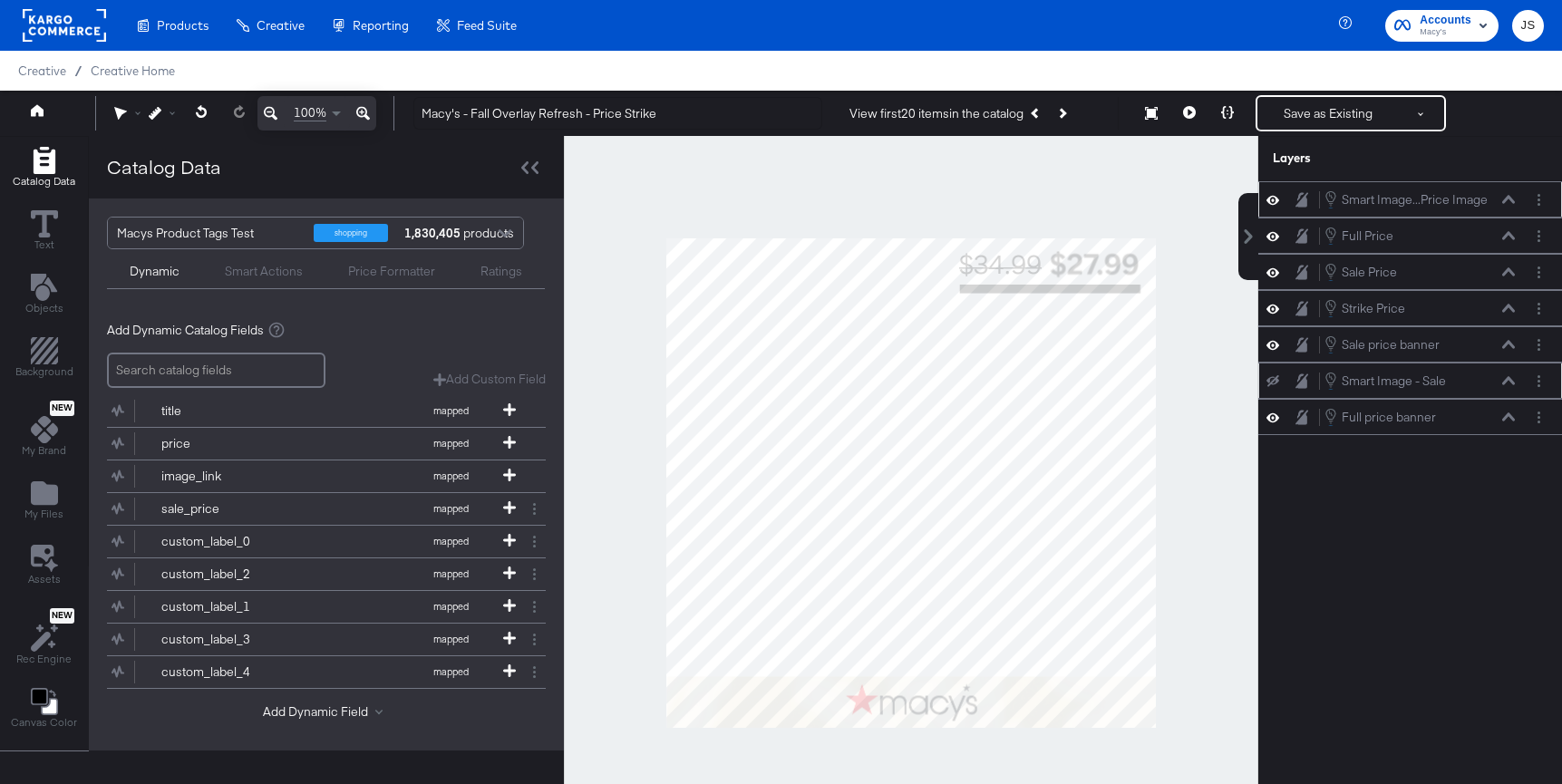
click at [1277, 379] on icon at bounding box center [1273, 381] width 13 height 12
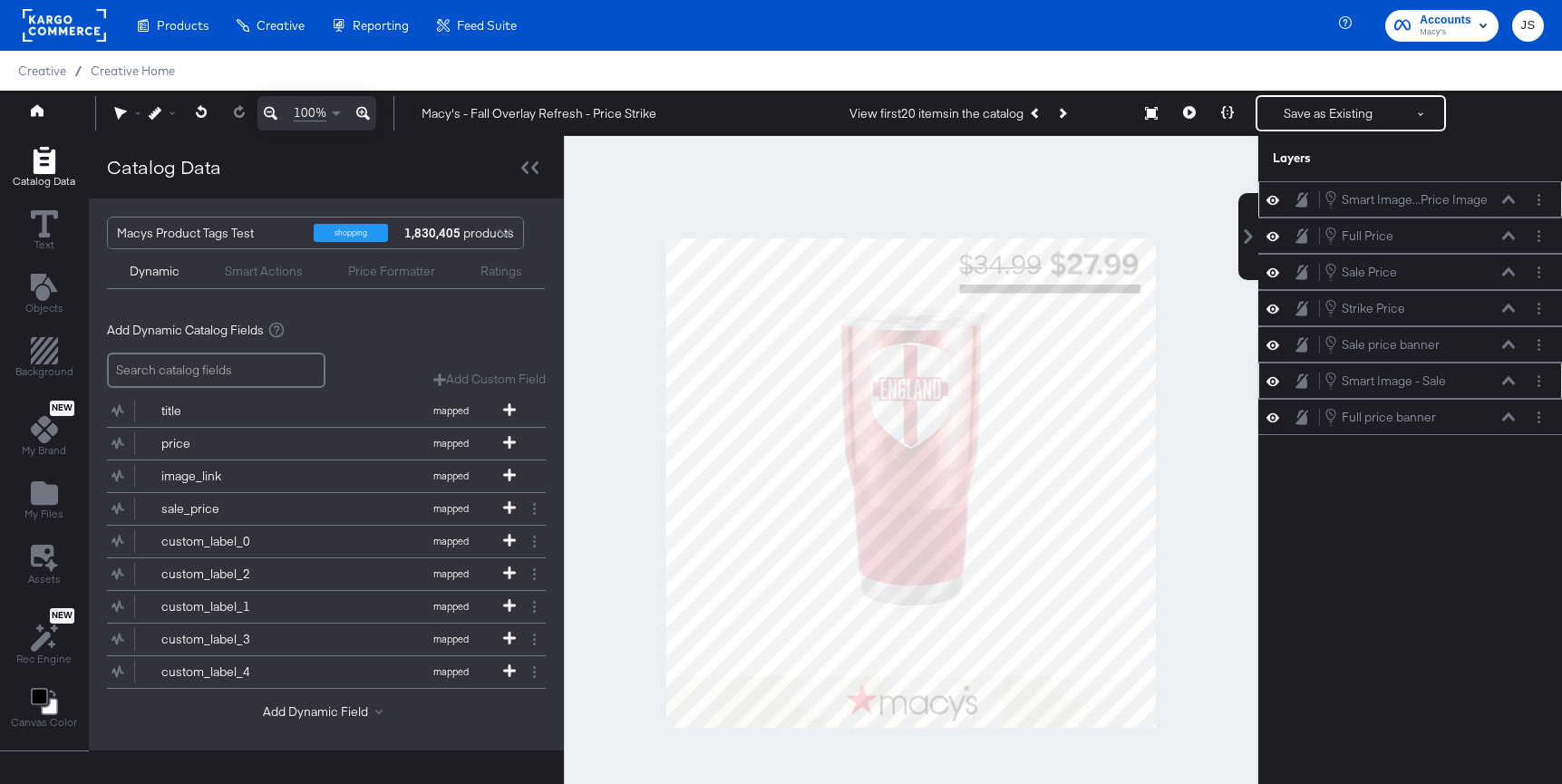
click at [521, 184] on div "Catalog Data" at bounding box center [326, 167] width 475 height 62
click at [523, 174] on div at bounding box center [530, 167] width 32 height 27
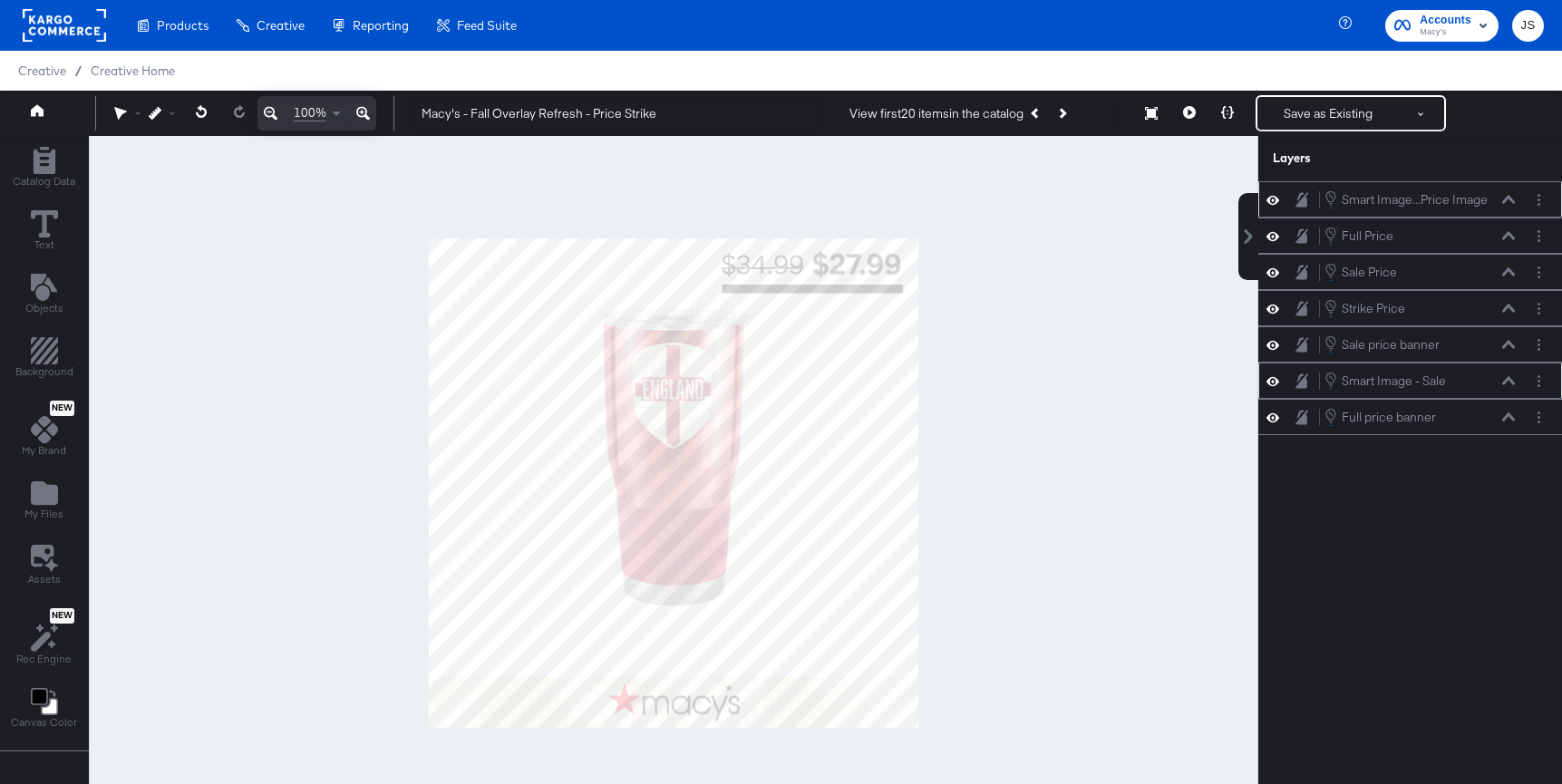
click at [1504, 378] on icon at bounding box center [1509, 381] width 13 height 9
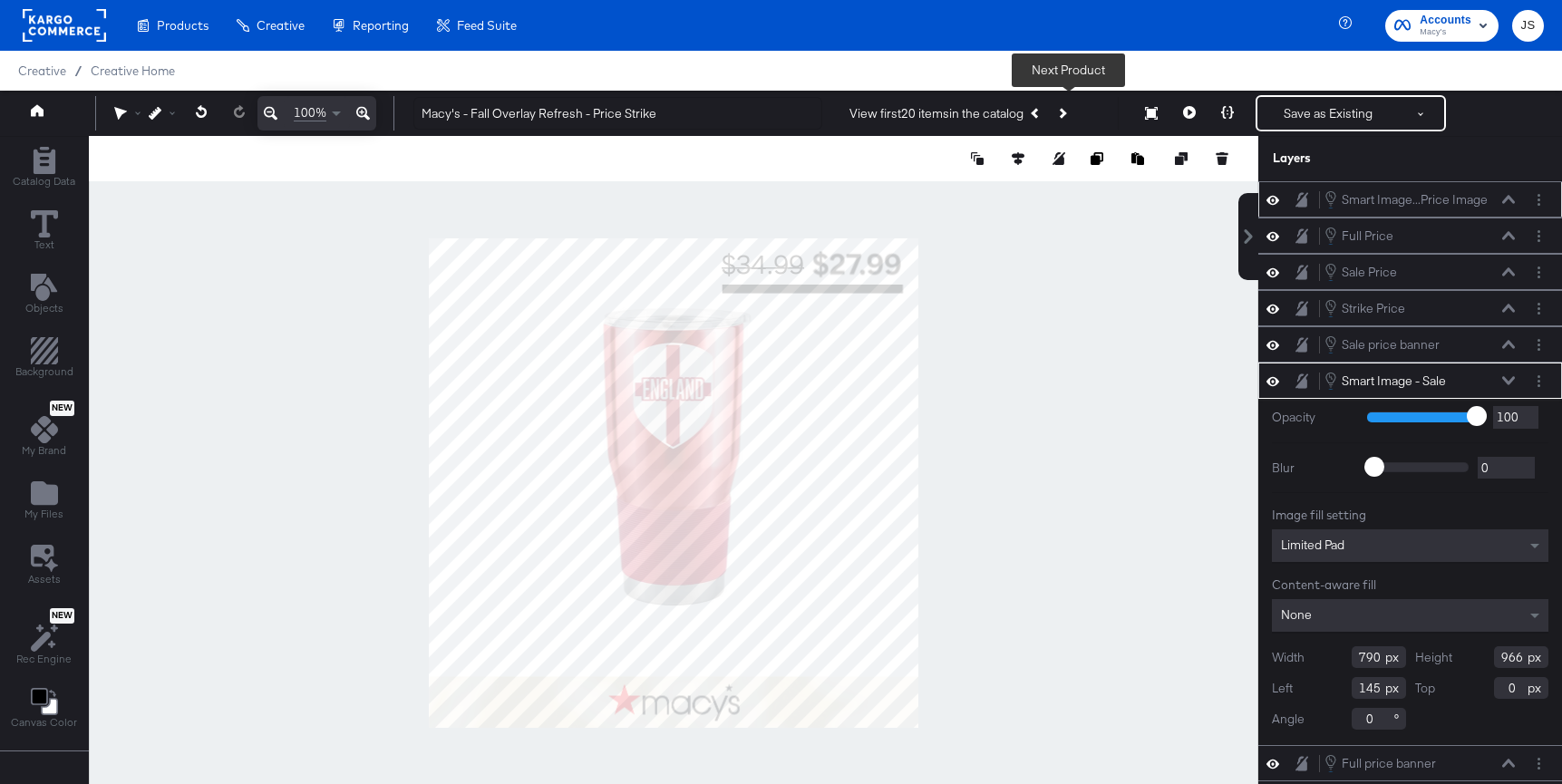
click at [1065, 115] on icon "Next Product" at bounding box center [1062, 112] width 10 height 10
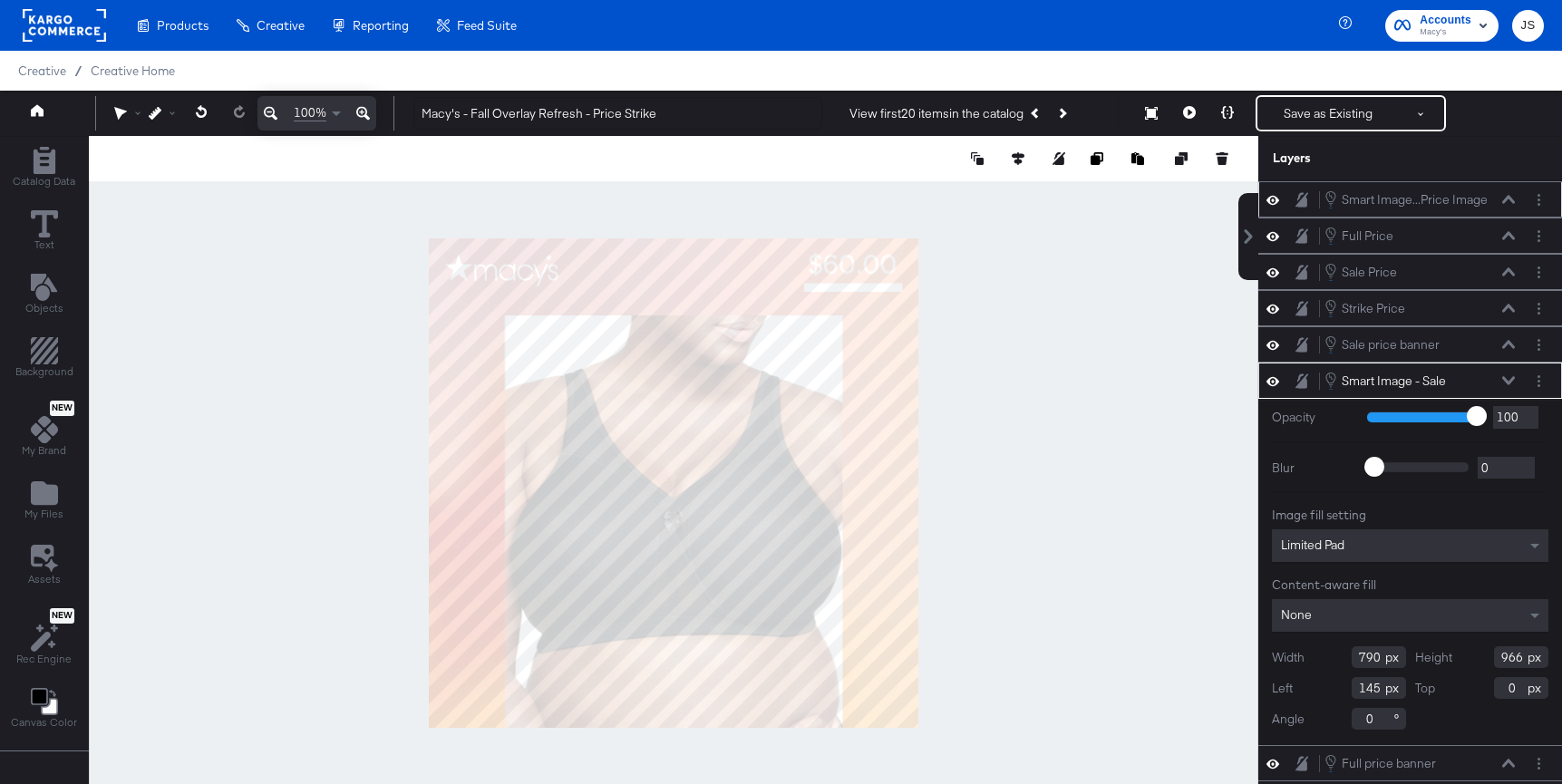
click at [1118, 656] on div at bounding box center [673, 483] width 1169 height 694
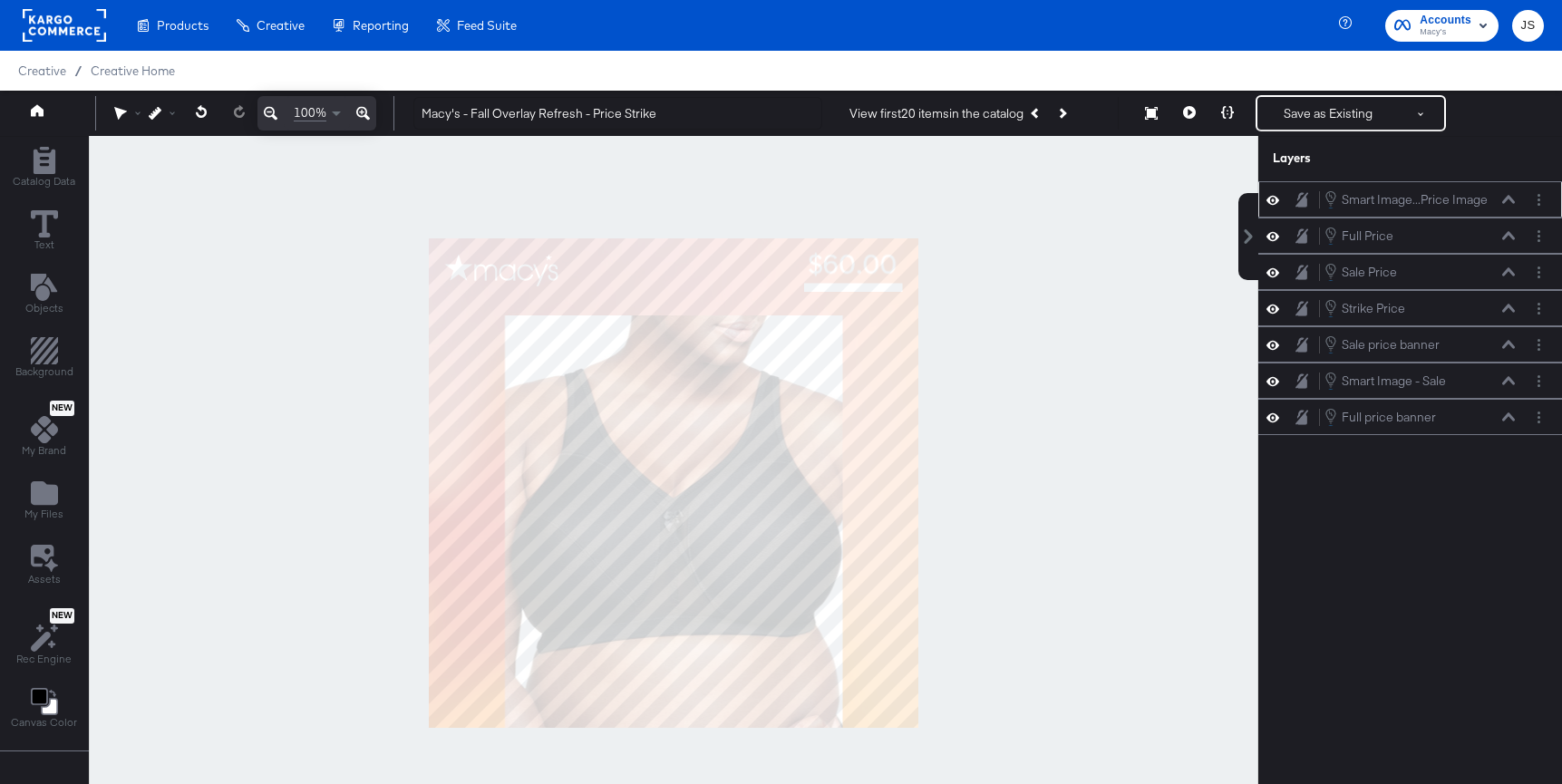
click at [1511, 202] on icon at bounding box center [1509, 199] width 13 height 9
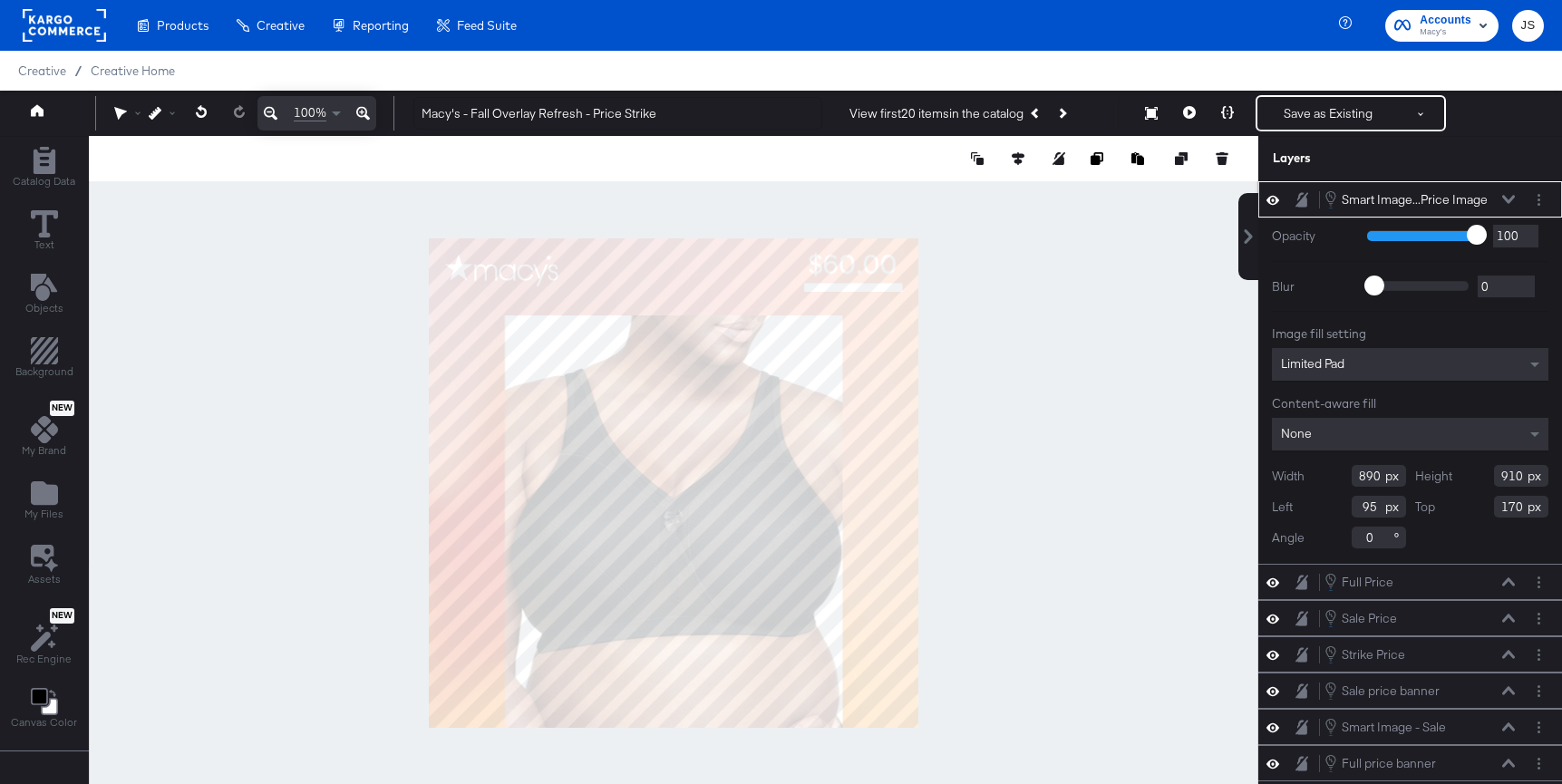
click at [1502, 197] on icon at bounding box center [1509, 199] width 13 height 9
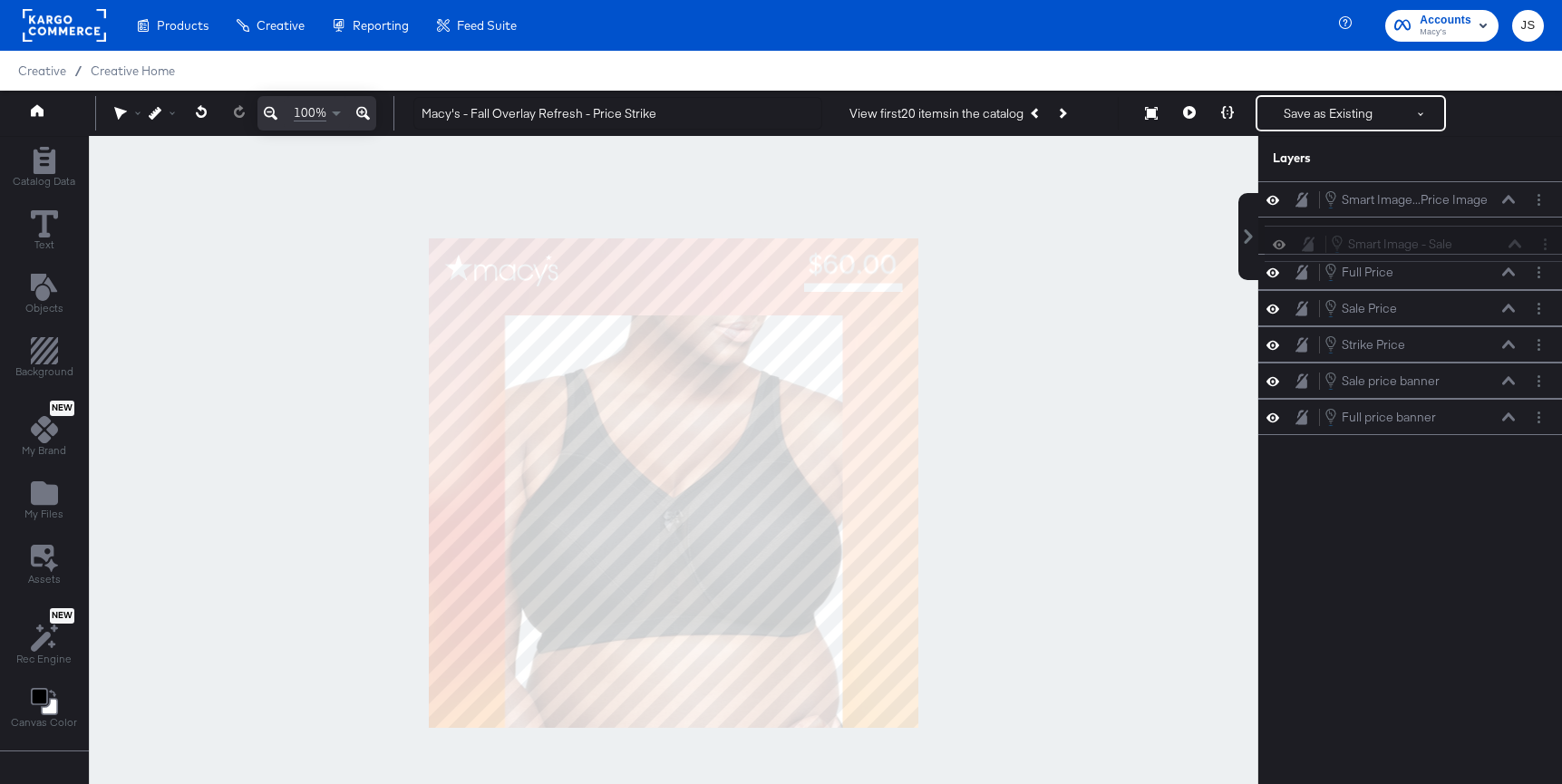
drag, startPoint x: 1465, startPoint y: 378, endPoint x: 1471, endPoint y: 228, distance: 150.1
click at [1471, 227] on div "Smart Image...Price Image Smart Image - Full Price Image Full Price Full Price …" at bounding box center [1410, 308] width 304 height 253
click at [1040, 107] on button "Previous Product" at bounding box center [1037, 114] width 26 height 33
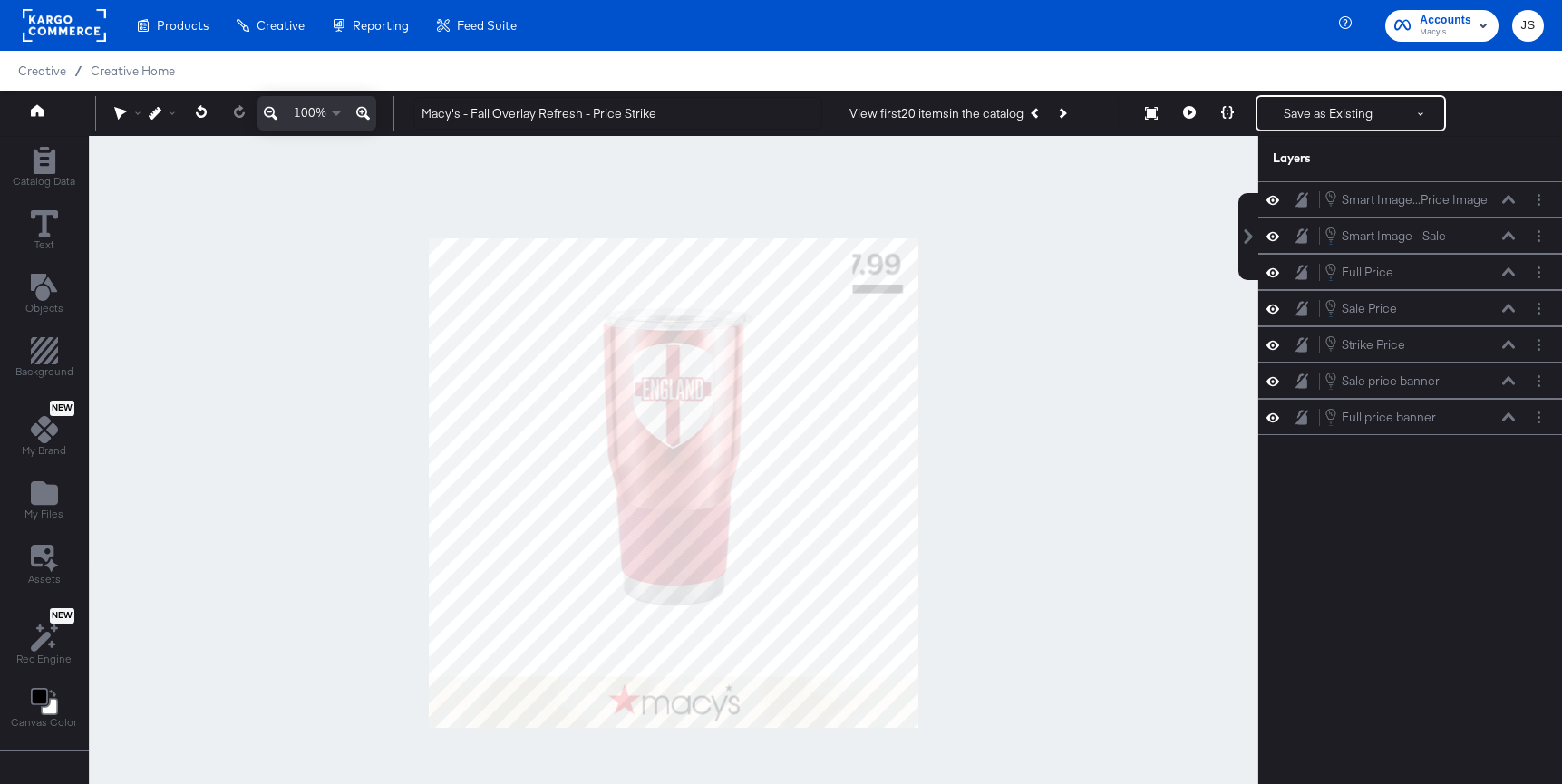
click at [1265, 199] on div at bounding box center [1278, 199] width 26 height 17
click at [1265, 199] on button at bounding box center [1273, 199] width 15 height 17
click at [1267, 199] on icon at bounding box center [1273, 199] width 13 height 12
click at [1271, 228] on div at bounding box center [1278, 236] width 26 height 17
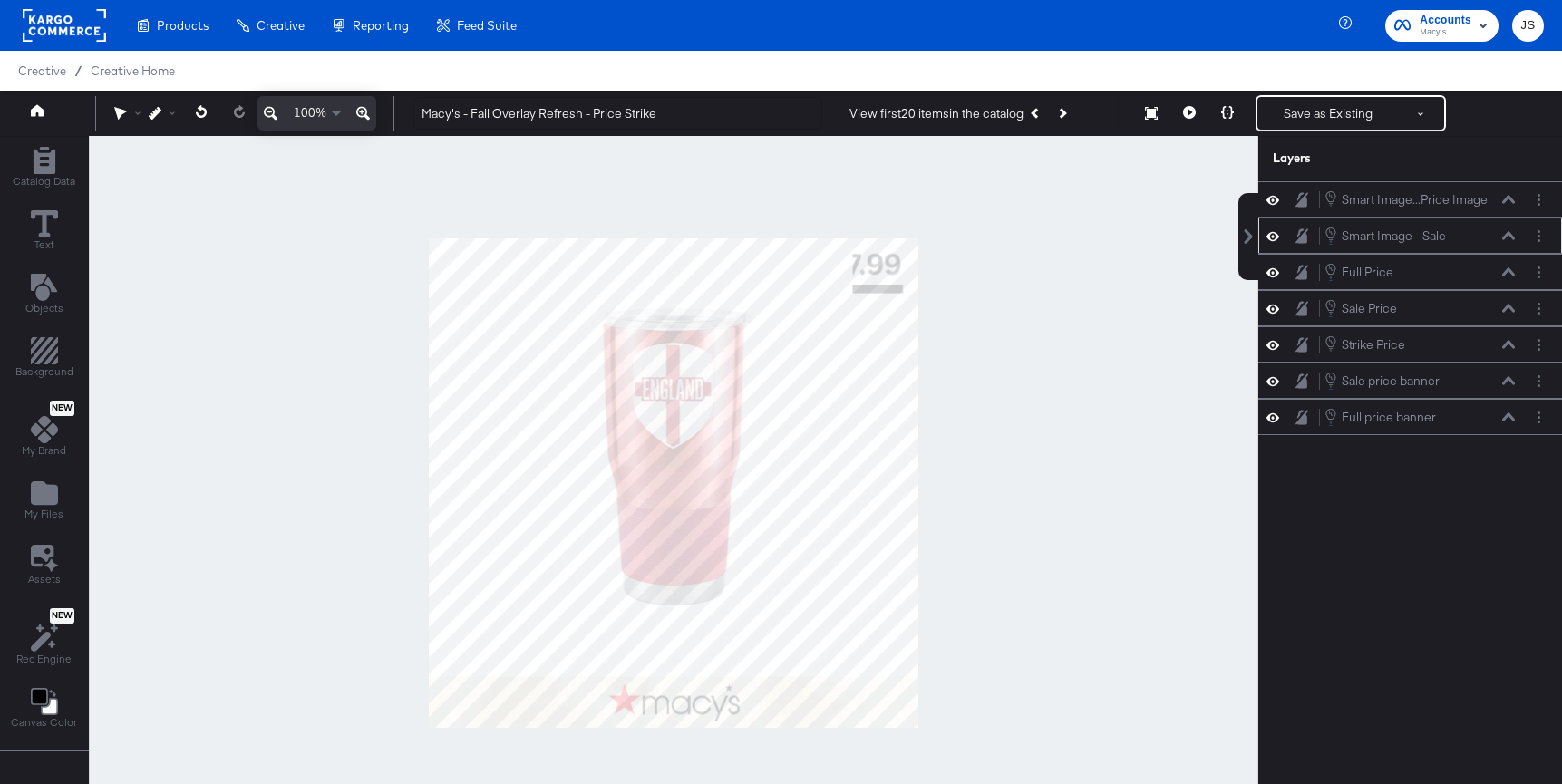
click at [1273, 241] on icon at bounding box center [1273, 236] width 13 height 9
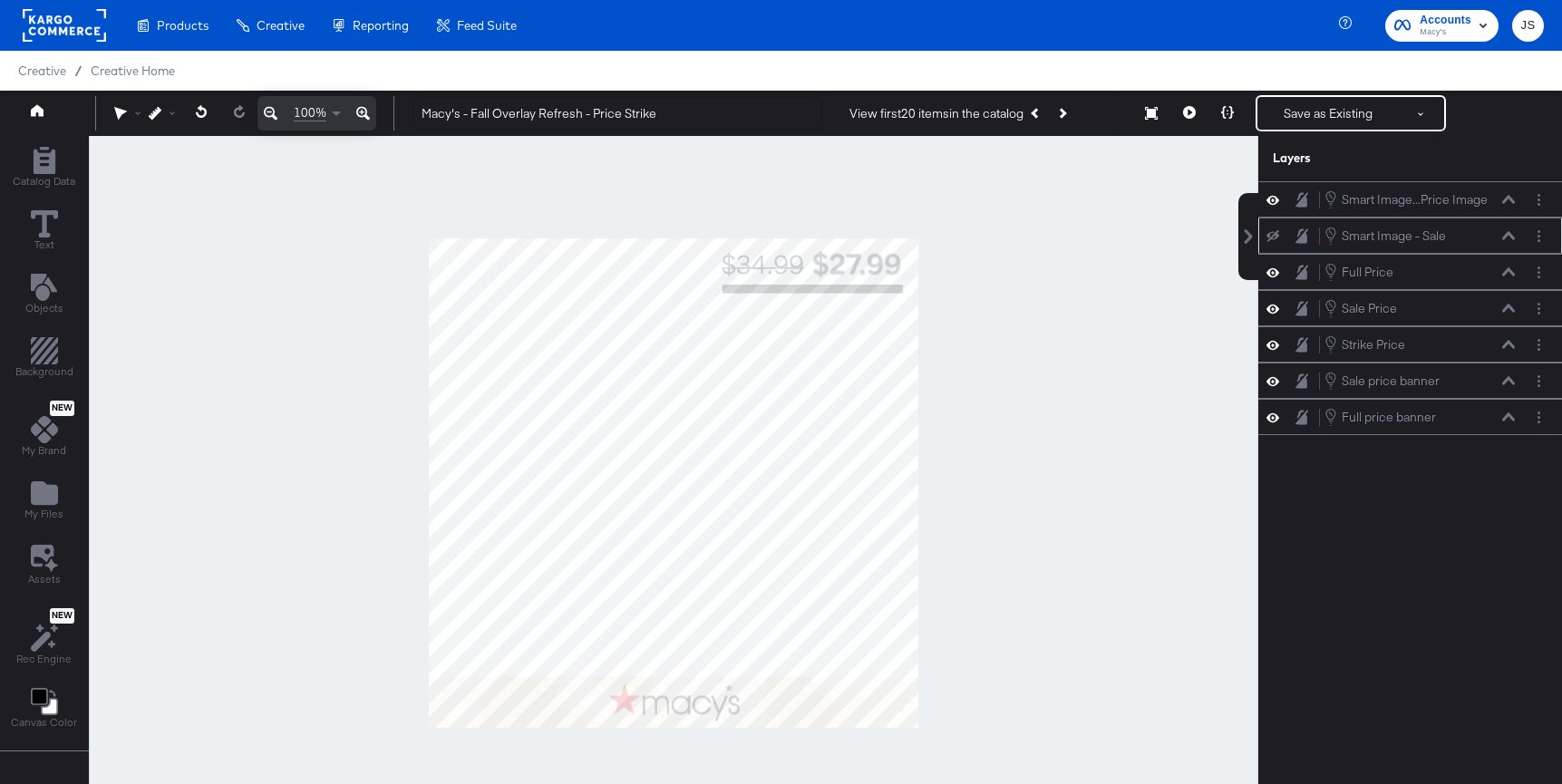
click at [1273, 241] on icon at bounding box center [1273, 236] width 13 height 12
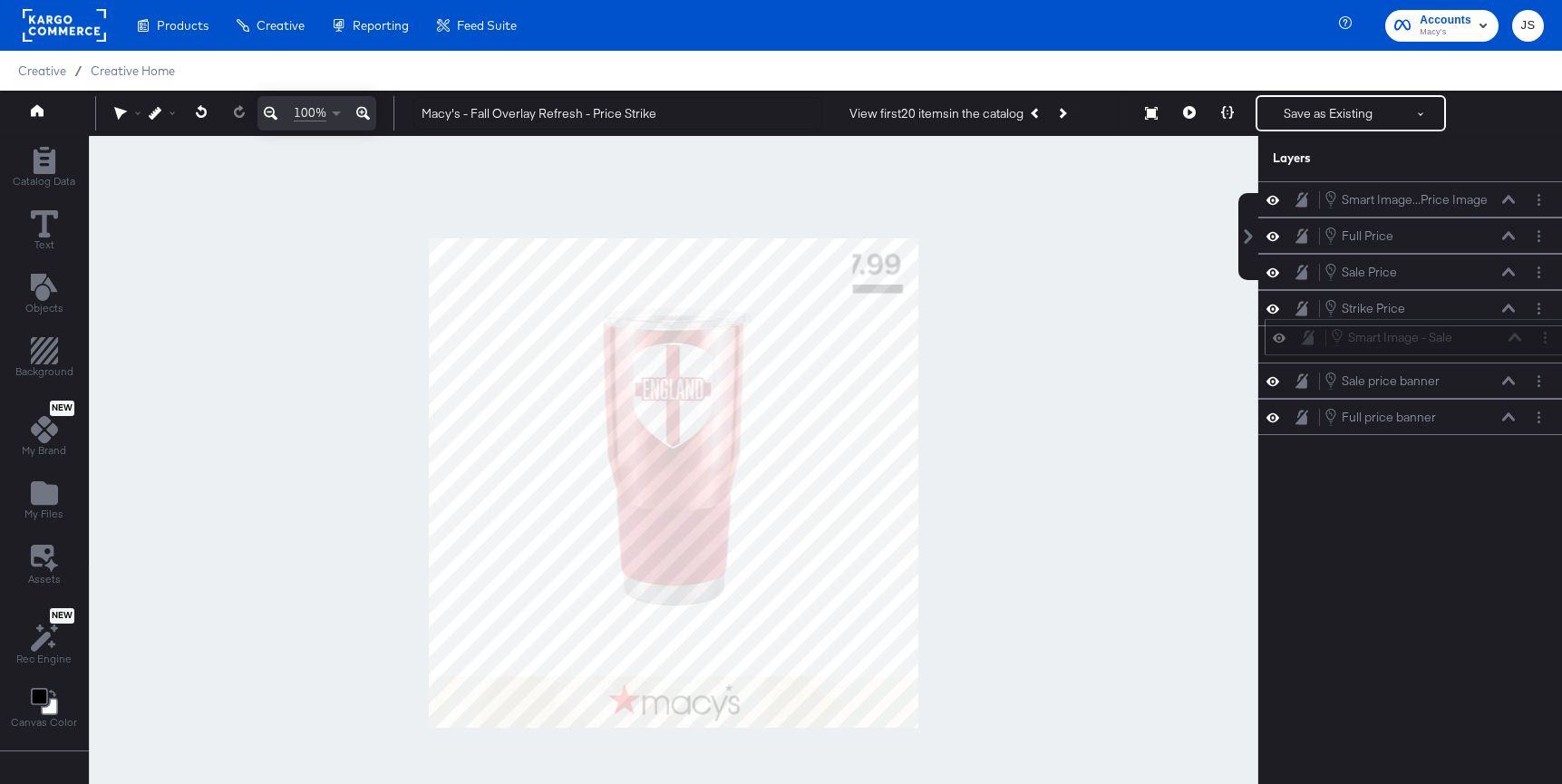
drag, startPoint x: 1460, startPoint y: 237, endPoint x: 1466, endPoint y: 342, distance: 105.2
click at [1466, 342] on div "Smart Image - Sale Smart Image - Sale" at bounding box center [1425, 337] width 192 height 20
click at [1267, 378] on icon at bounding box center [1273, 381] width 13 height 16
click at [1267, 378] on icon at bounding box center [1273, 381] width 13 height 12
click at [1267, 378] on icon at bounding box center [1273, 381] width 13 height 16
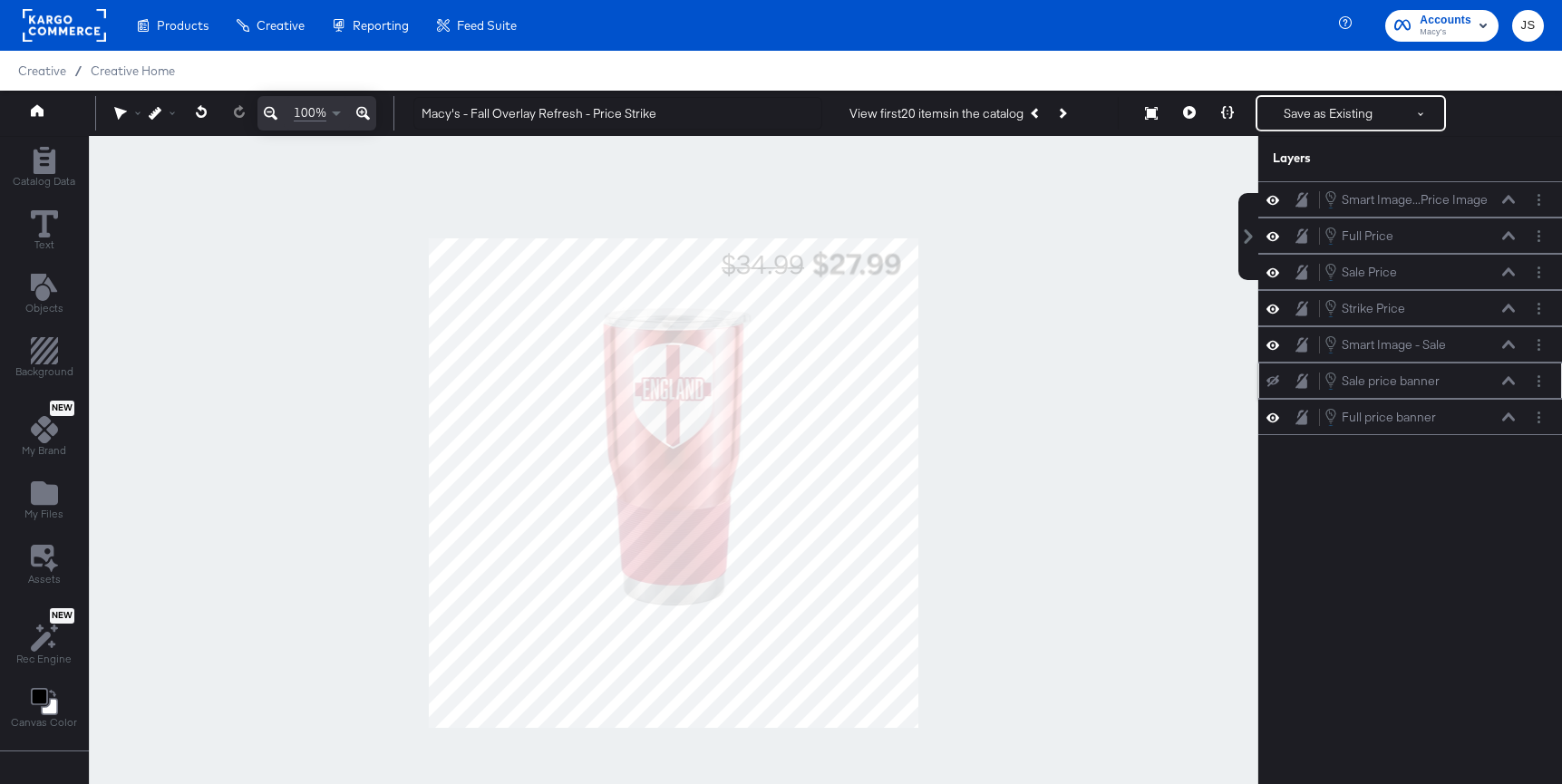
click at [1267, 378] on icon at bounding box center [1273, 381] width 13 height 12
drag, startPoint x: 1478, startPoint y: 346, endPoint x: 1478, endPoint y: 398, distance: 52.0
click at [1478, 392] on div "Smart Image - Sale Smart Image - Sale" at bounding box center [1419, 383] width 192 height 20
click at [1083, 112] on div "View first 20 items in the catalog Next Product" at bounding box center [977, 114] width 283 height 33
click at [1067, 112] on icon "Next Product" at bounding box center [1062, 112] width 10 height 10
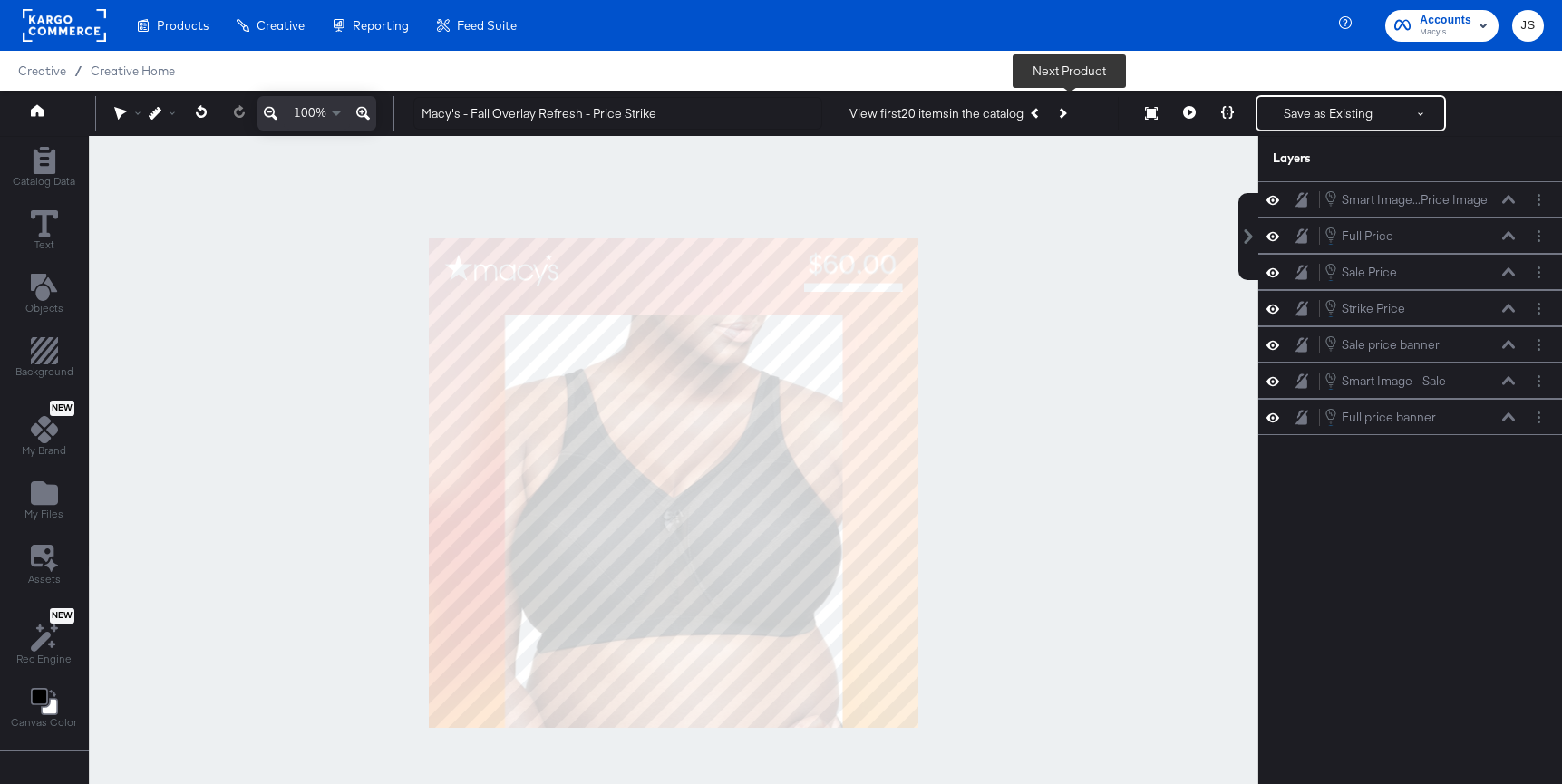
click at [1067, 112] on icon "Next Product" at bounding box center [1062, 112] width 10 height 10
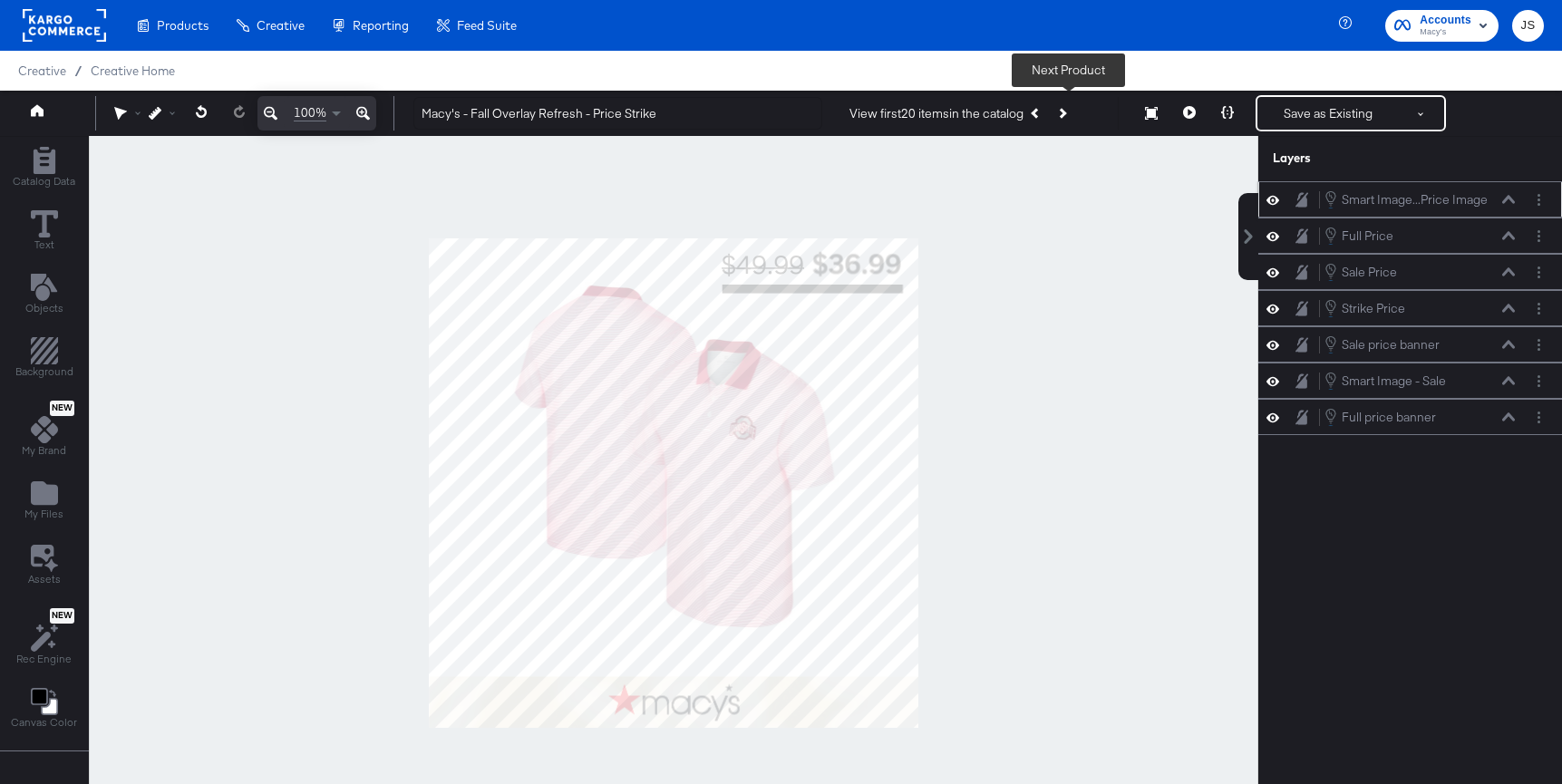
click at [1272, 193] on icon at bounding box center [1273, 199] width 13 height 16
click at [1272, 193] on button at bounding box center [1273, 199] width 15 height 15
click at [1278, 382] on icon at bounding box center [1273, 381] width 13 height 9
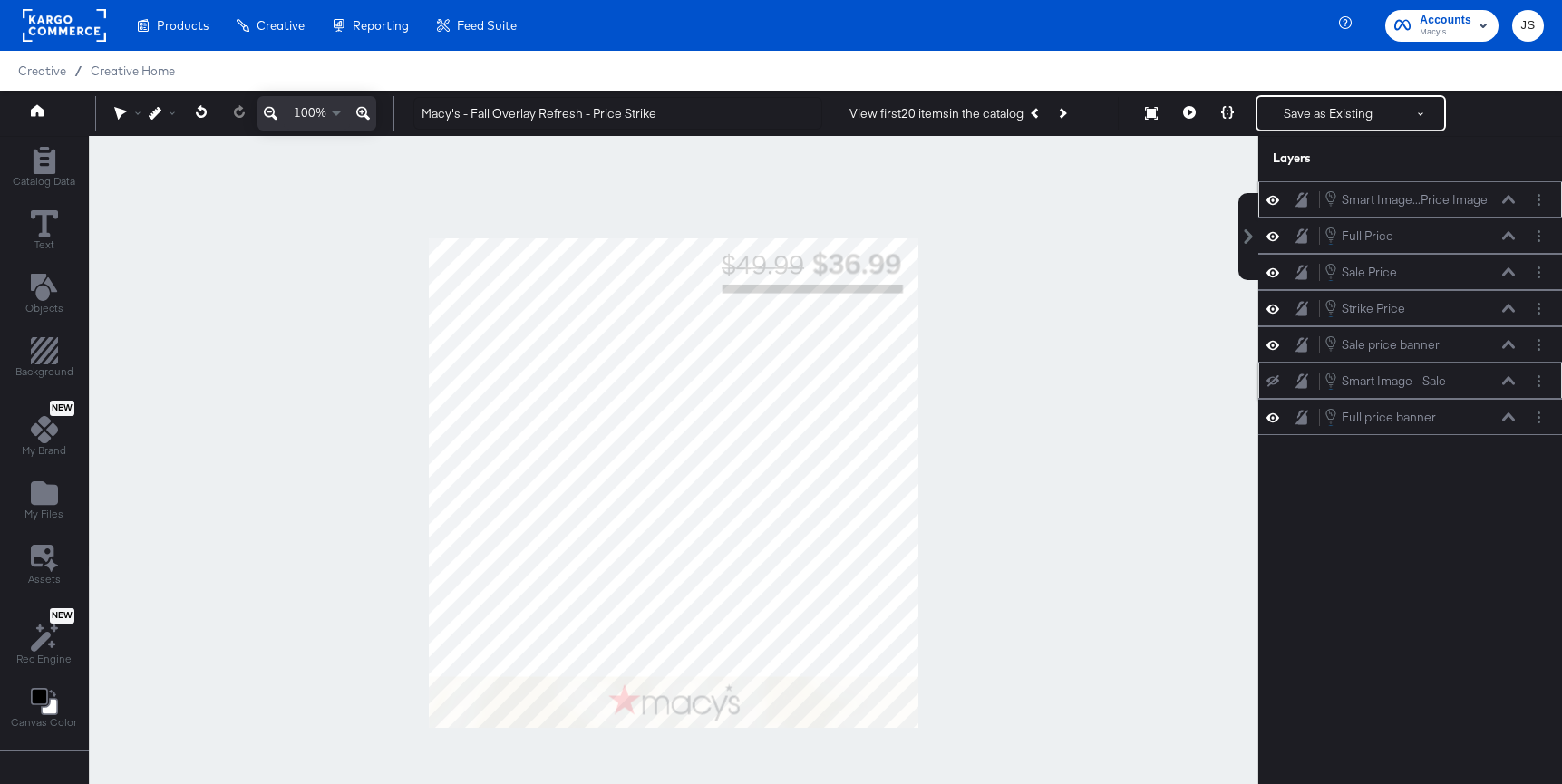
click at [1278, 382] on icon at bounding box center [1273, 381] width 13 height 12
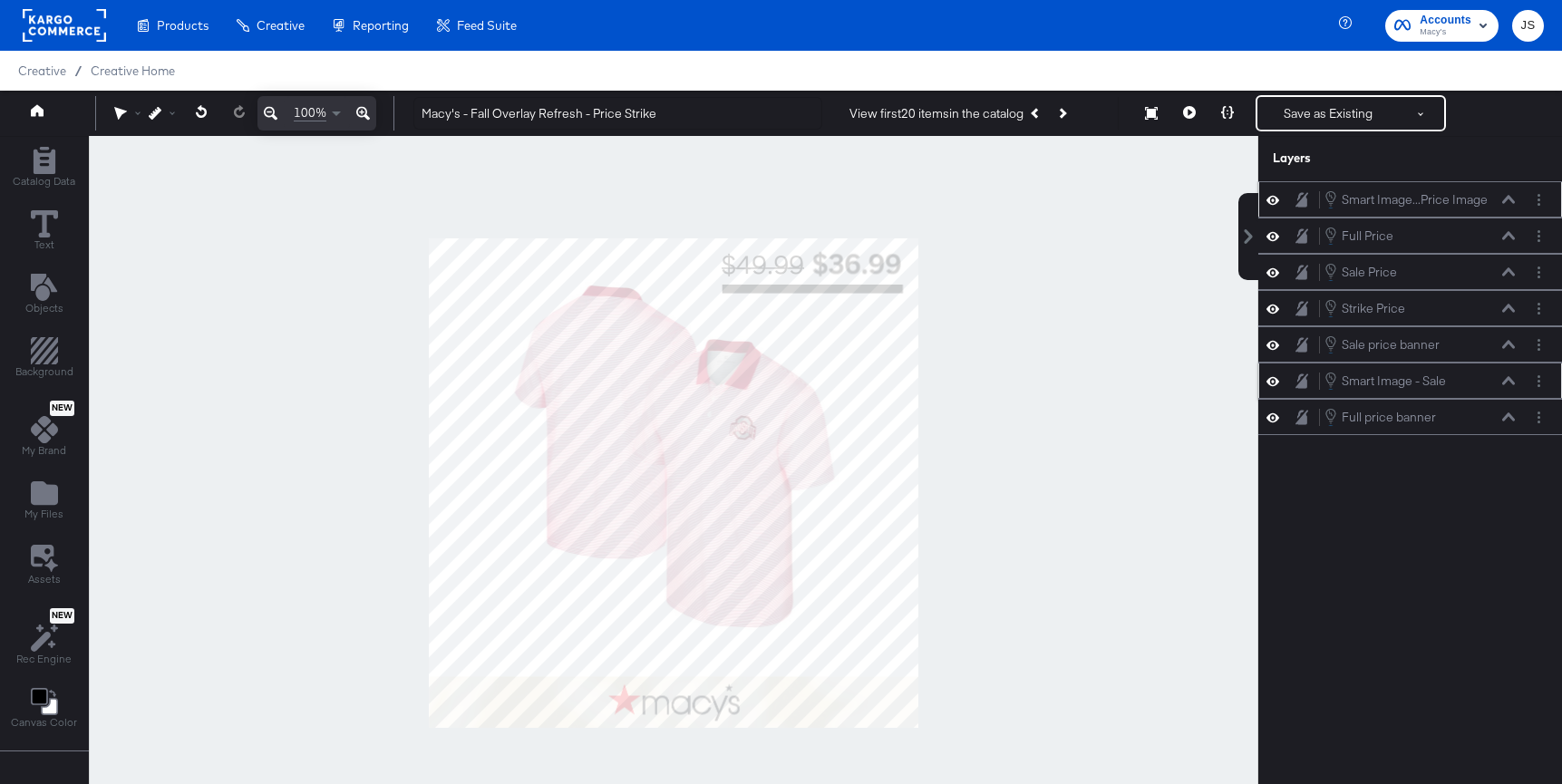
click at [1508, 385] on icon at bounding box center [1509, 381] width 13 height 9
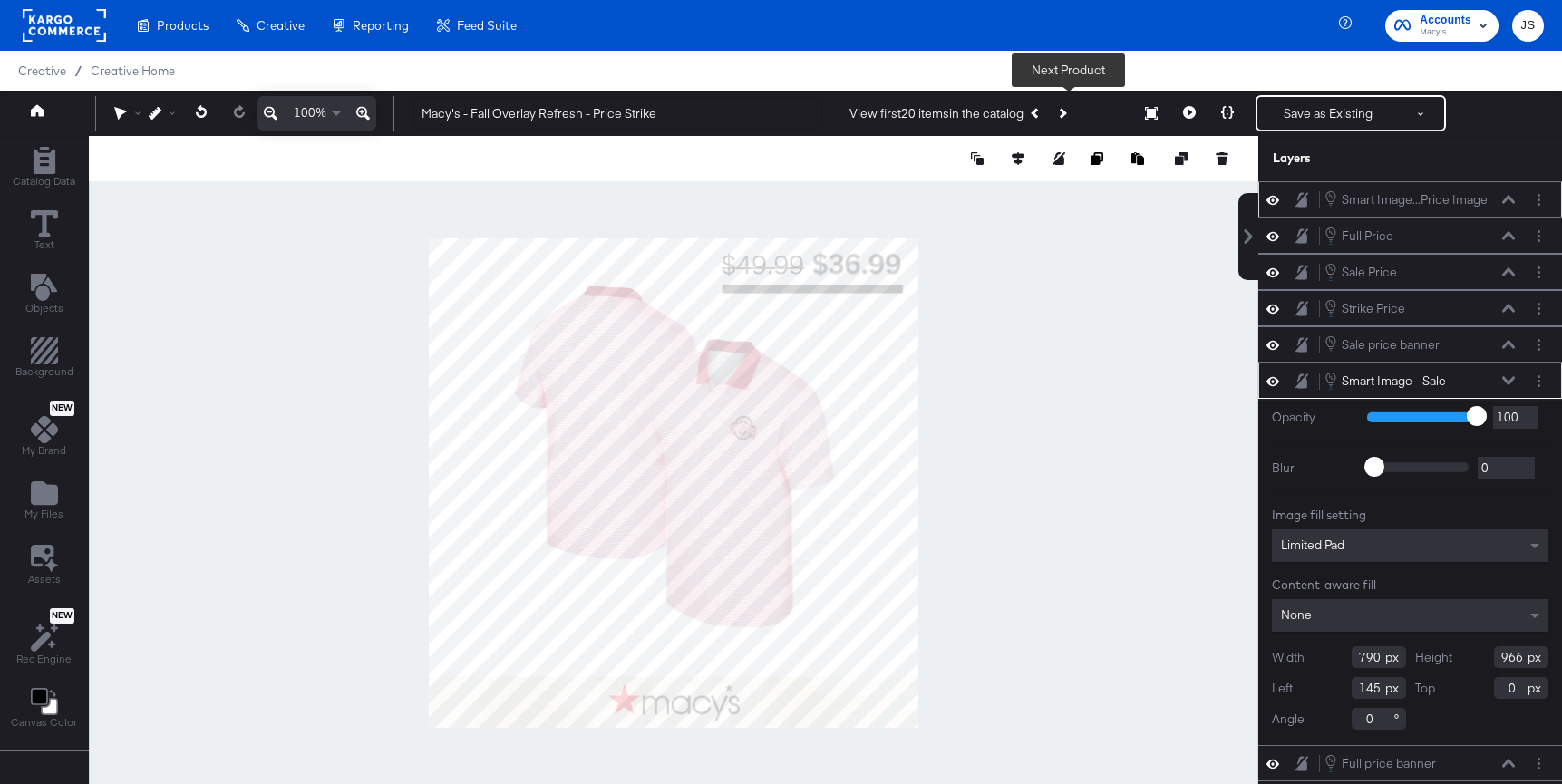
click at [1067, 116] on icon "Next Product" at bounding box center [1062, 112] width 10 height 10
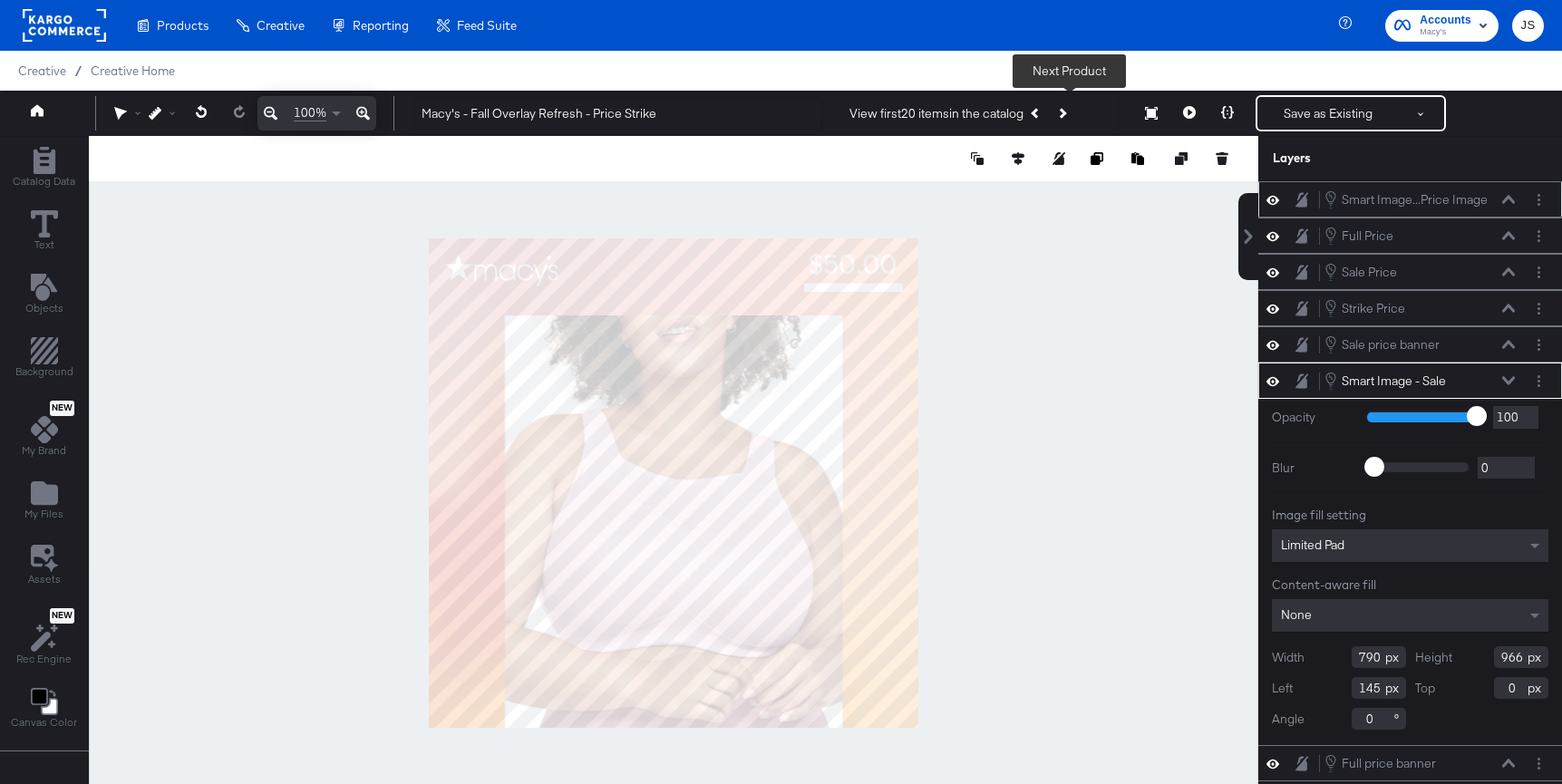
click at [1067, 115] on icon "Next Product" at bounding box center [1062, 112] width 10 height 10
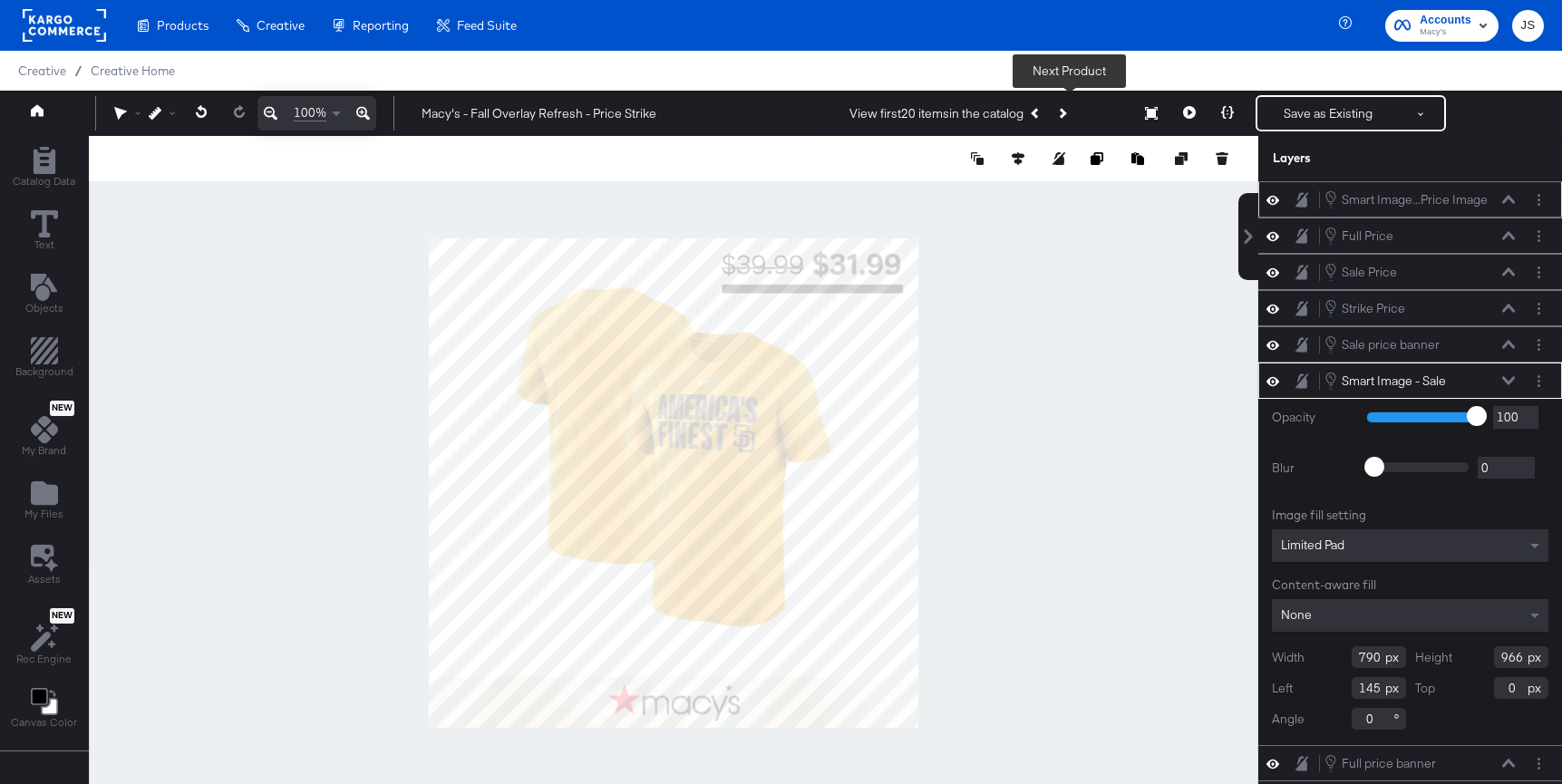
click at [1067, 115] on icon "Next Product" at bounding box center [1062, 112] width 10 height 10
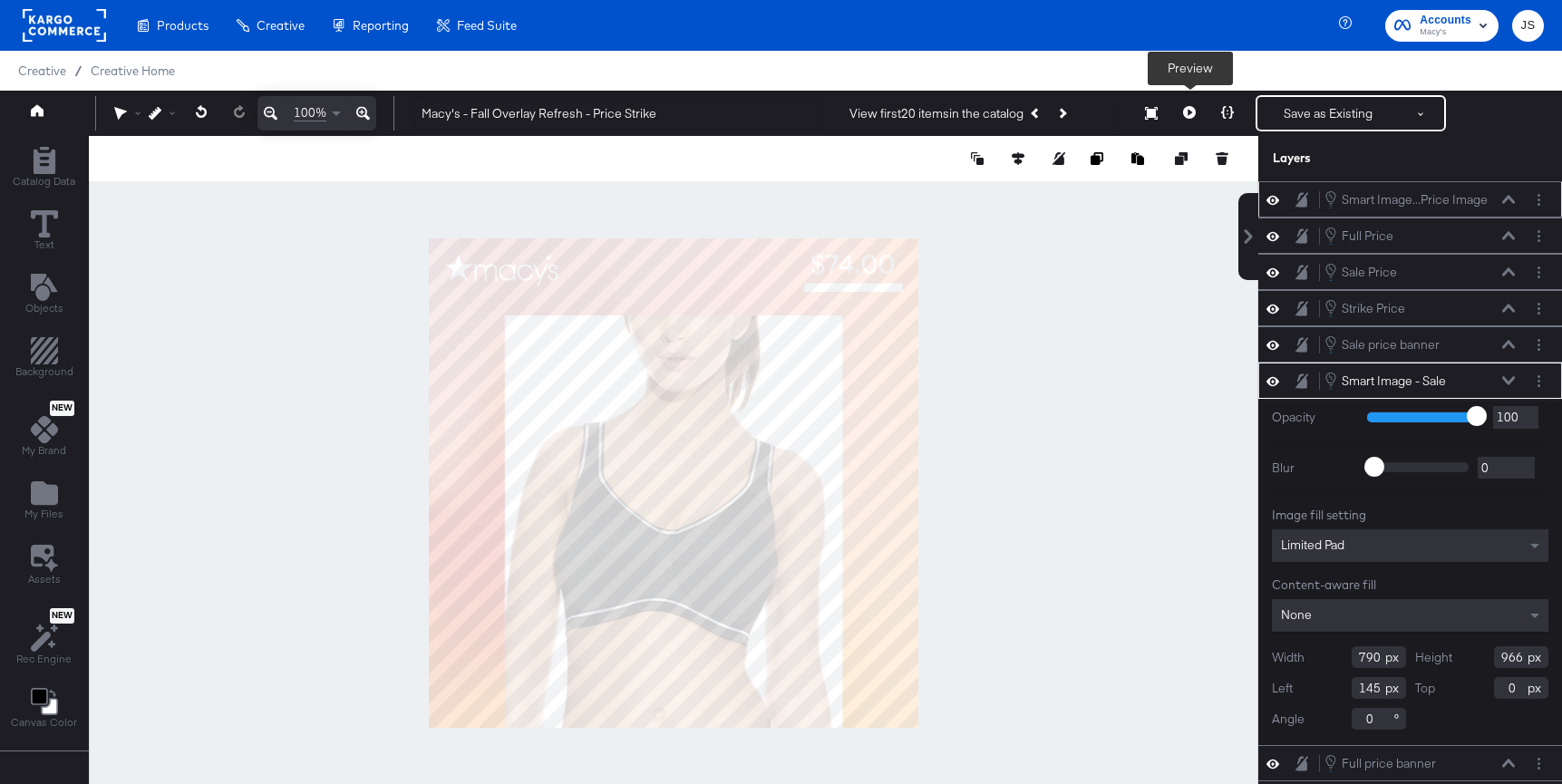
click at [1191, 105] on button at bounding box center [1188, 113] width 38 height 36
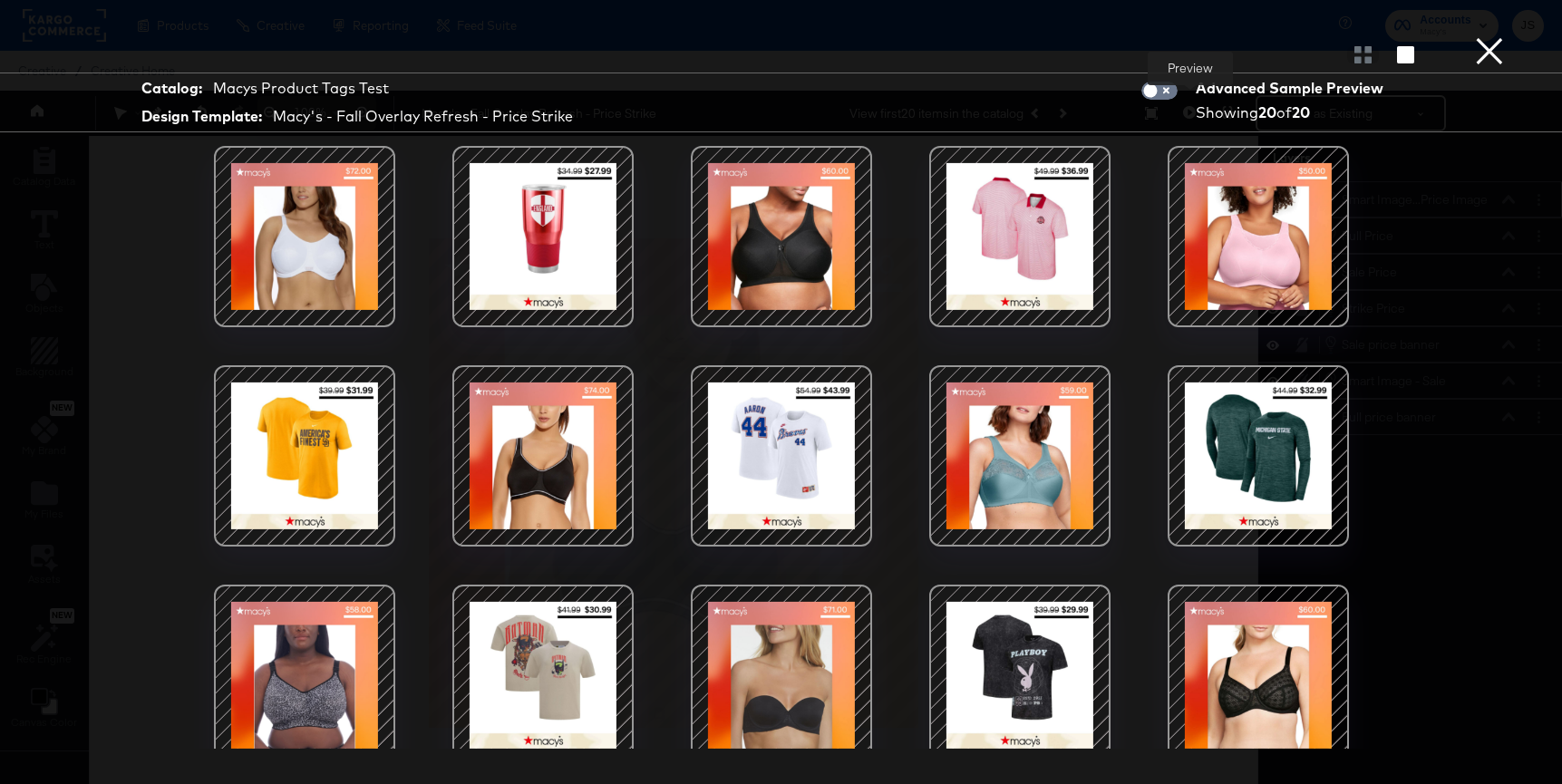
click at [1494, 36] on button "×" at bounding box center [1489, 17] width 36 height 36
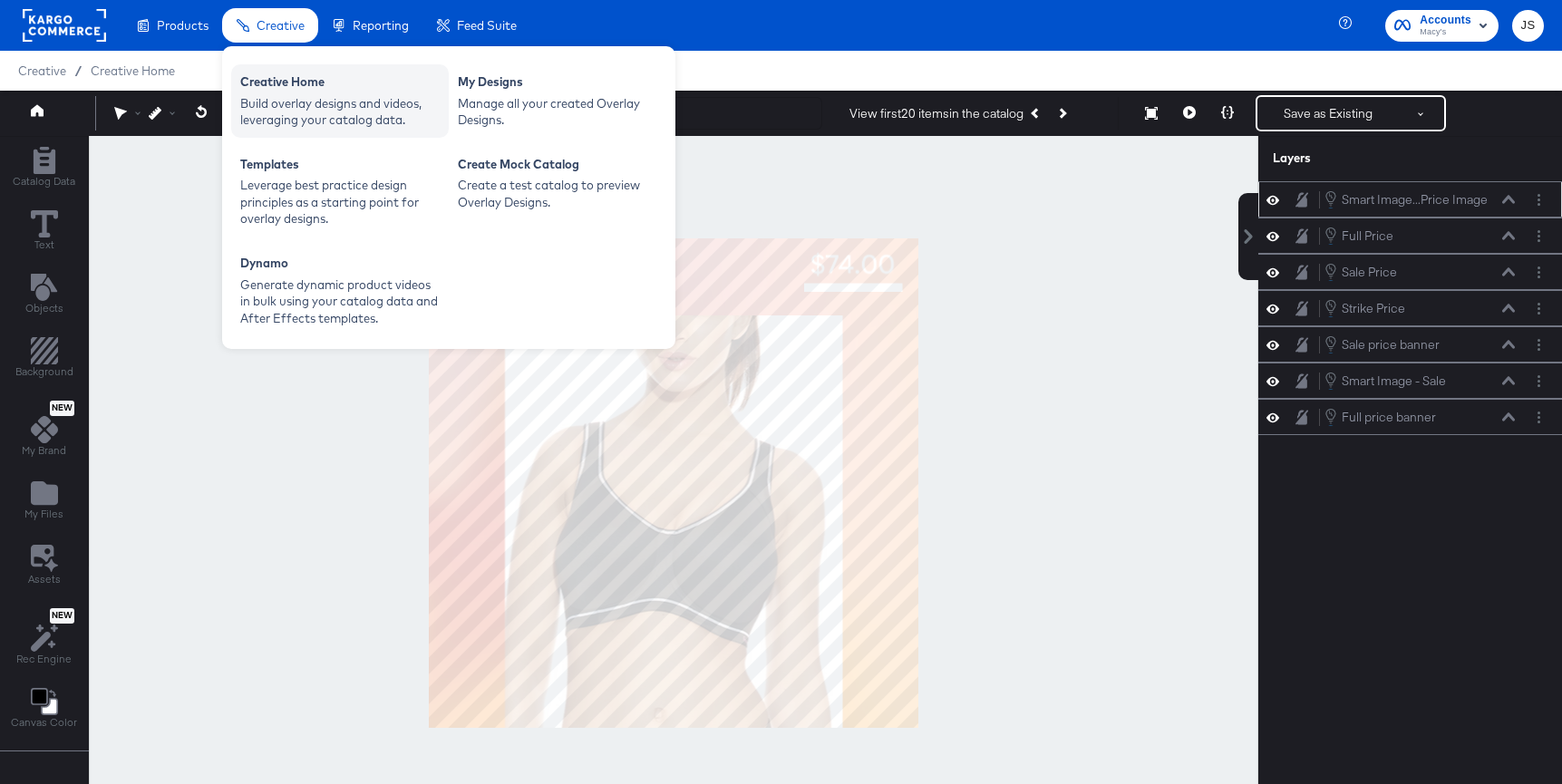
click at [300, 96] on div "Build overlay designs and videos, leveraging your catalog data." at bounding box center [340, 112] width 199 height 34
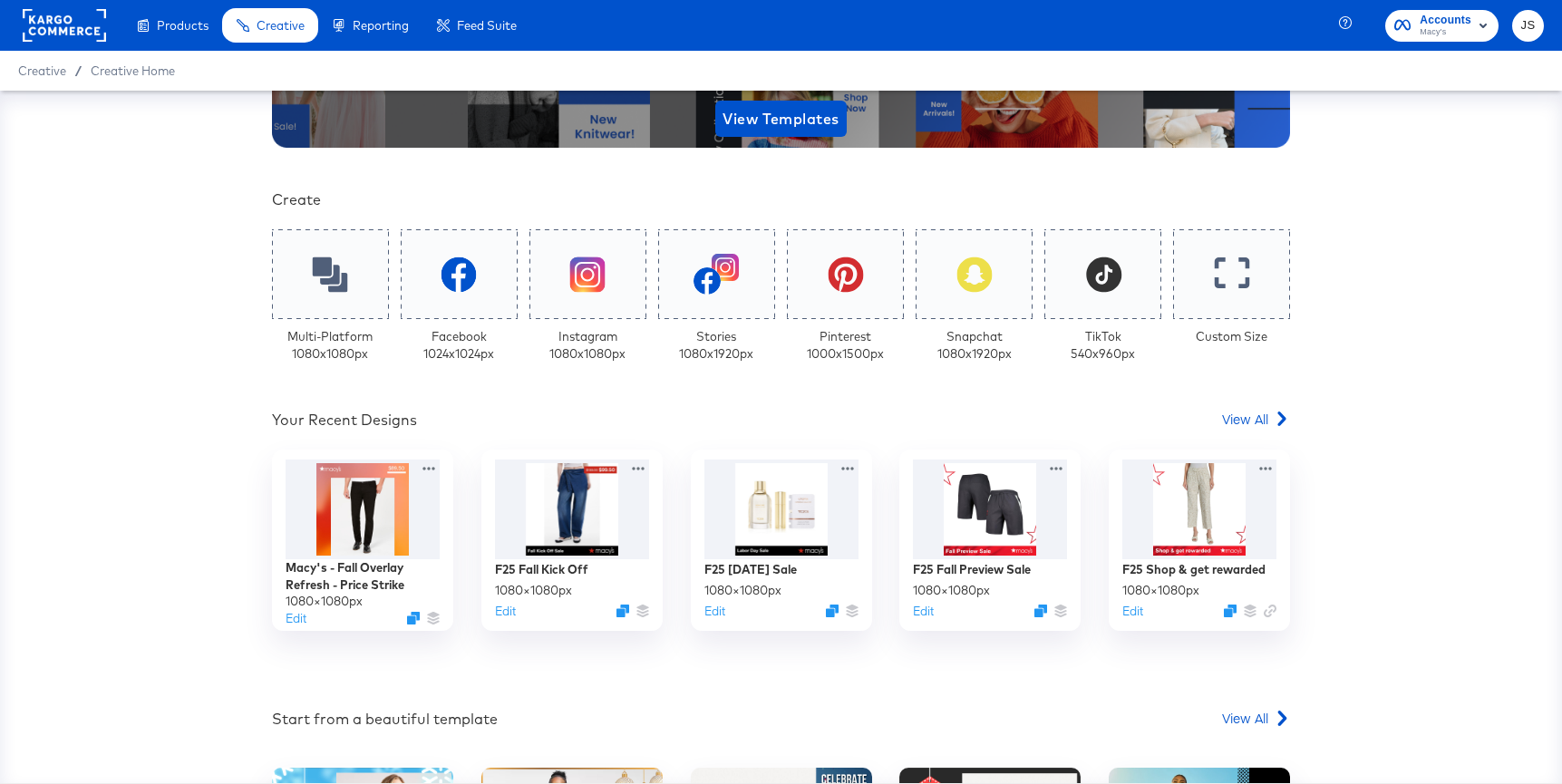
scroll to position [567, 0]
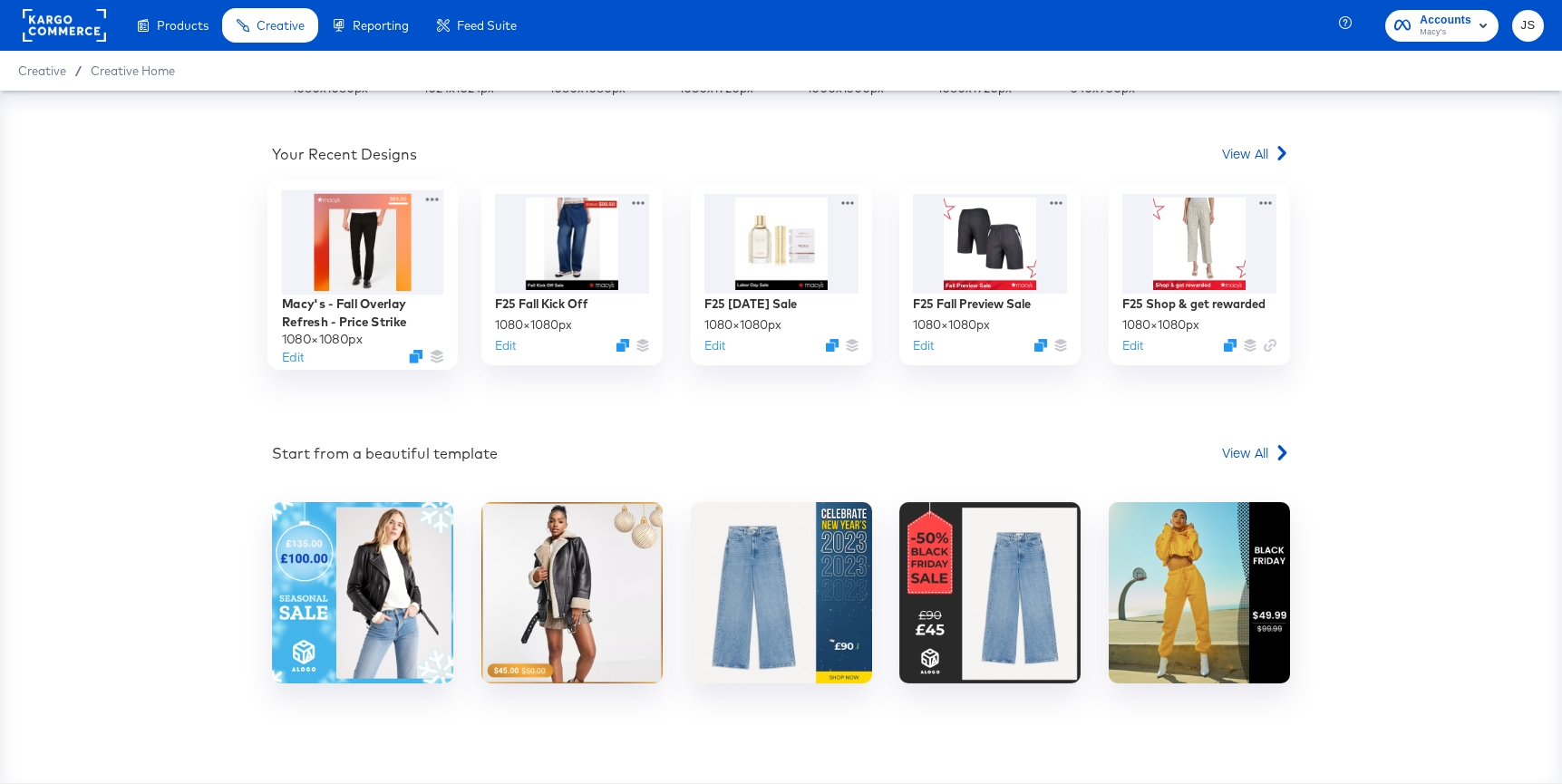
click at [297, 220] on div at bounding box center [363, 242] width 163 height 105
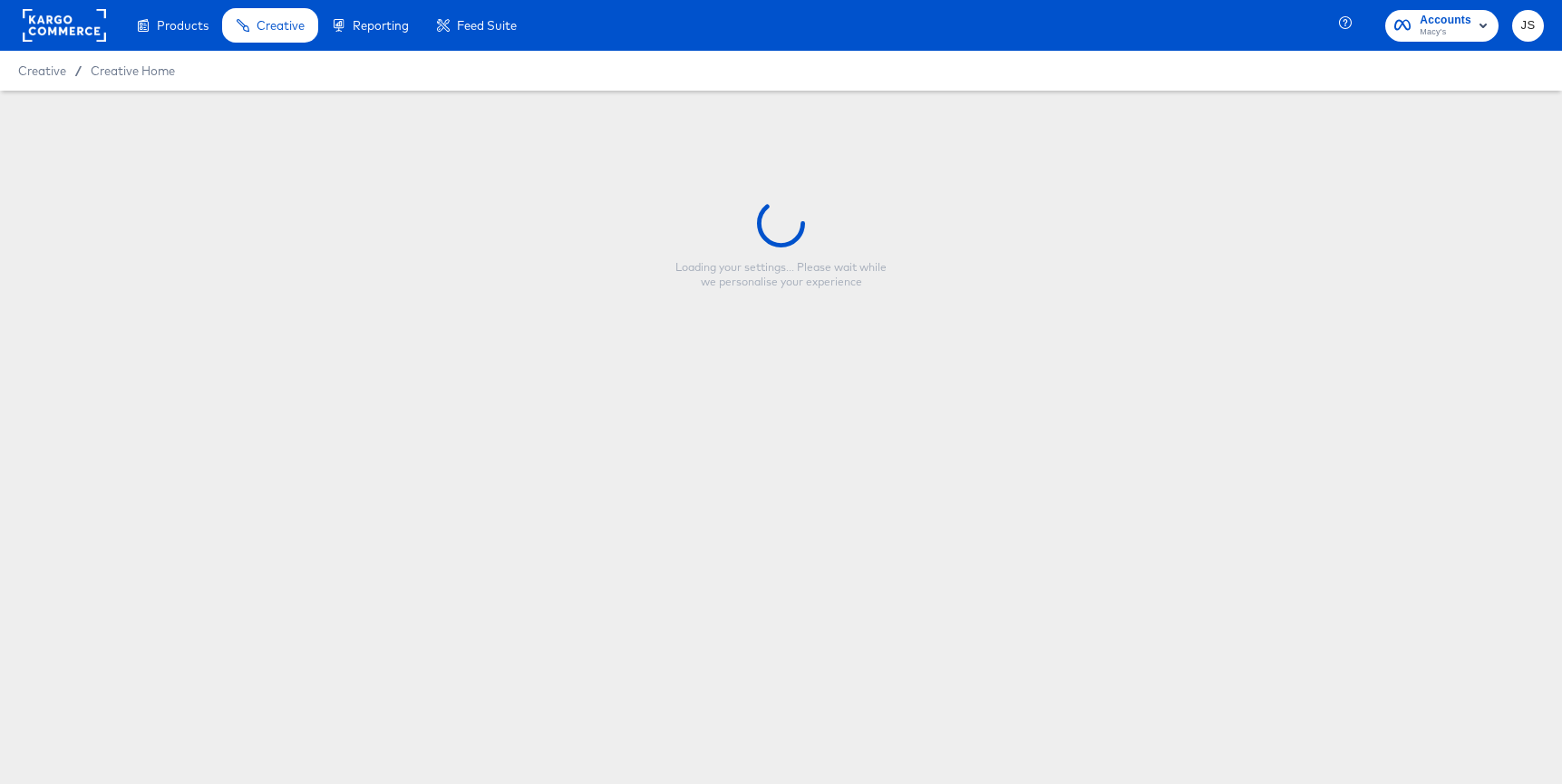
type input "Macy's - Fall Overlay Refresh - Price Strike"
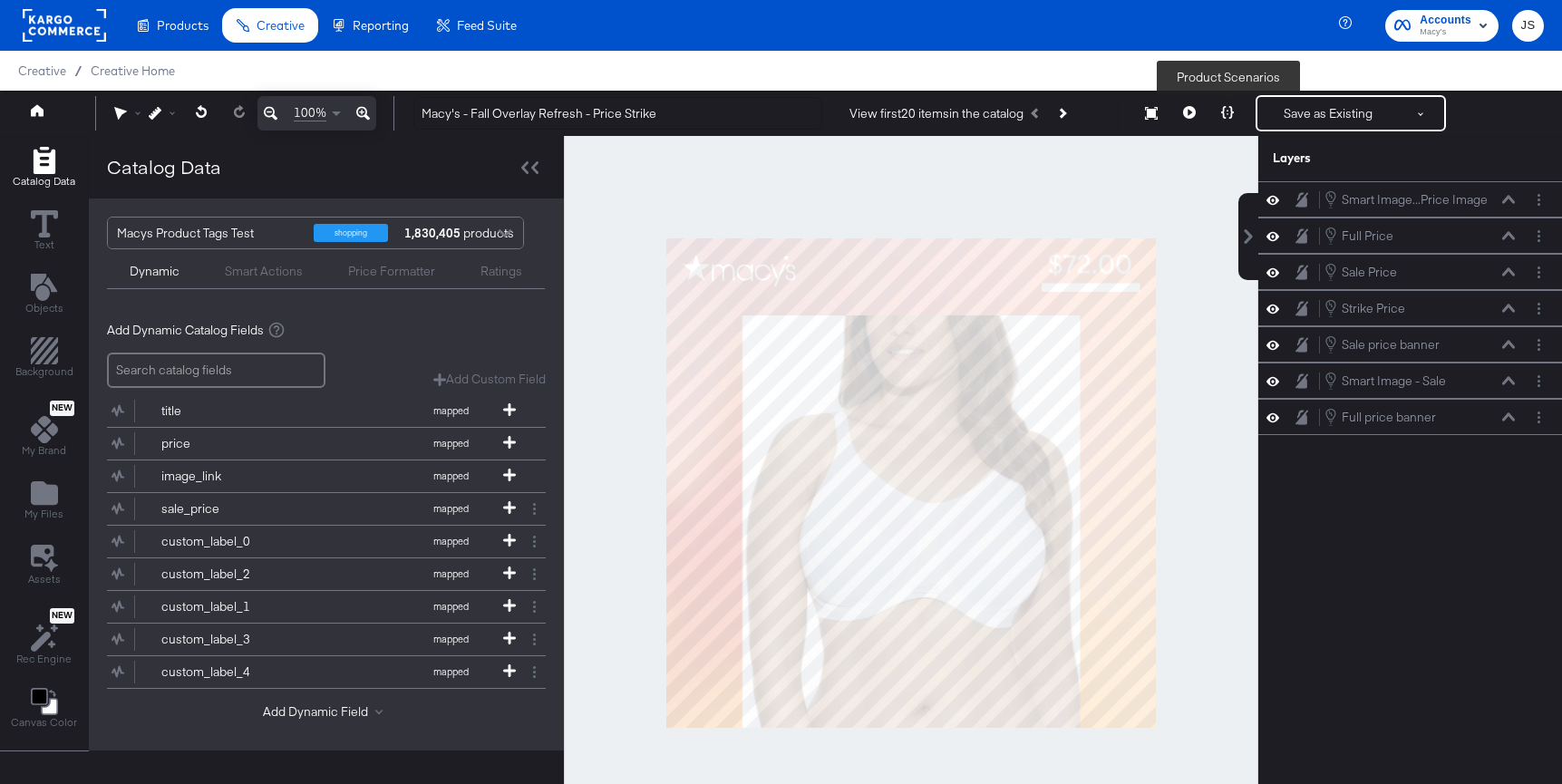
click at [1226, 114] on icon at bounding box center [1228, 112] width 13 height 13
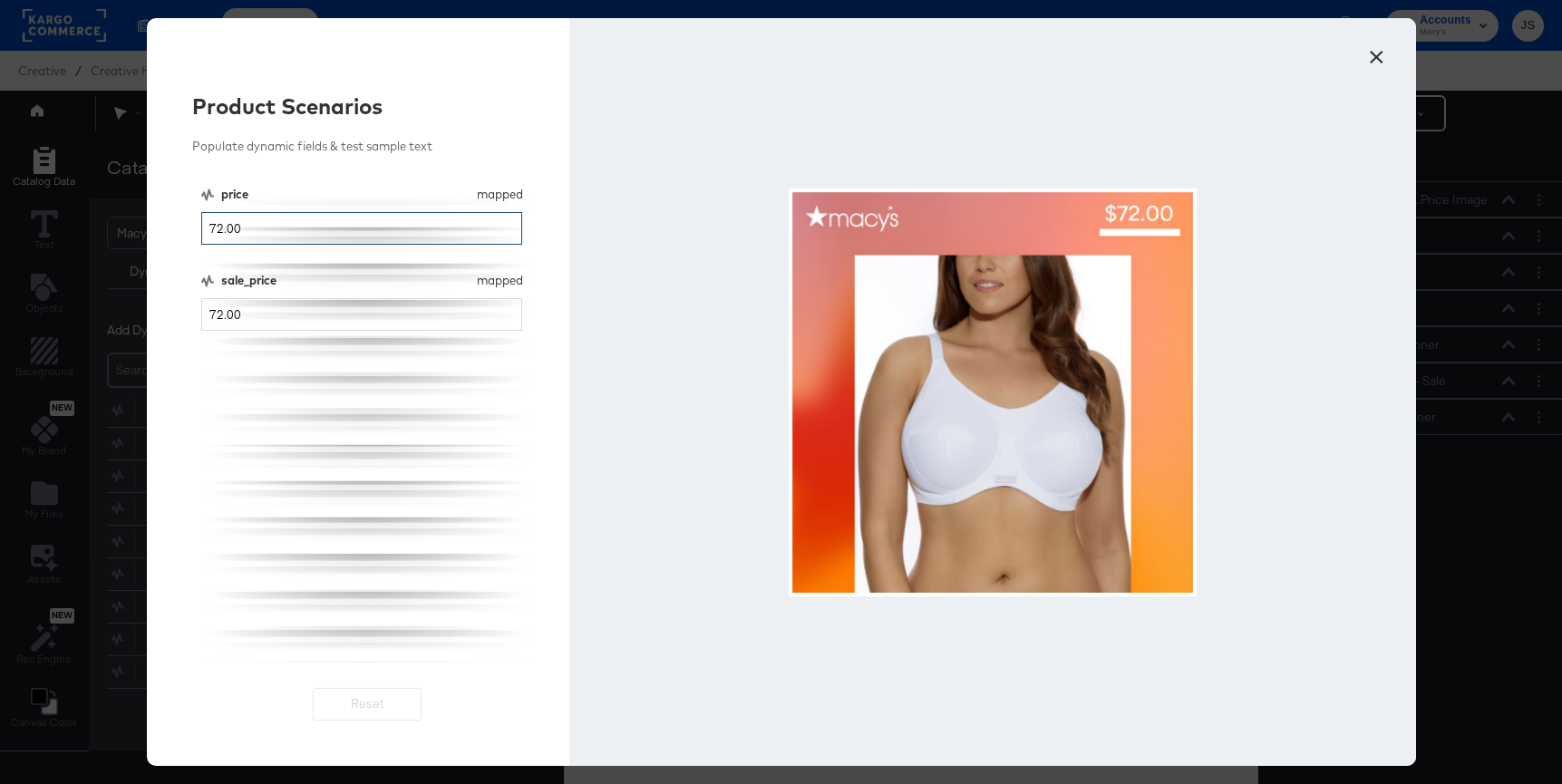
drag, startPoint x: 245, startPoint y: 234, endPoint x: 171, endPoint y: 227, distance: 74.3
click at [171, 227] on div "Product Scenarios Populate dynamic fields & test sample text price mapped price…" at bounding box center [358, 392] width 423 height 747
type input "50"
drag, startPoint x: 270, startPoint y: 311, endPoint x: 199, endPoint y: 313, distance: 71.0
click at [199, 313] on div "Product Scenarios Populate dynamic fields & test sample text price mapped price…" at bounding box center [358, 392] width 423 height 747
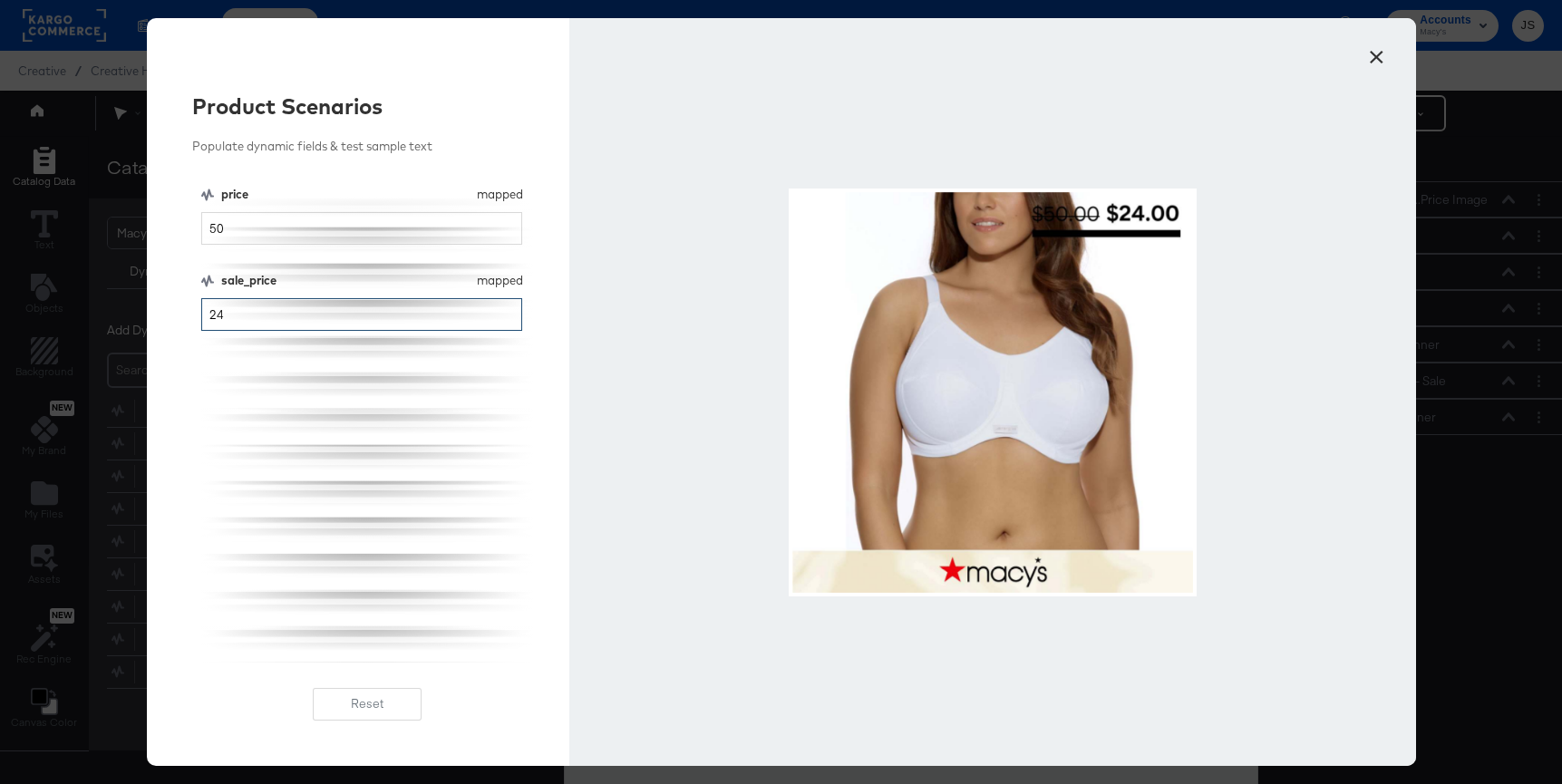
type input "24"
drag, startPoint x: 309, startPoint y: 230, endPoint x: 182, endPoint y: 228, distance: 127.0
click at [182, 228] on div "Product Scenarios Populate dynamic fields & test sample text price mapped price…" at bounding box center [358, 392] width 423 height 747
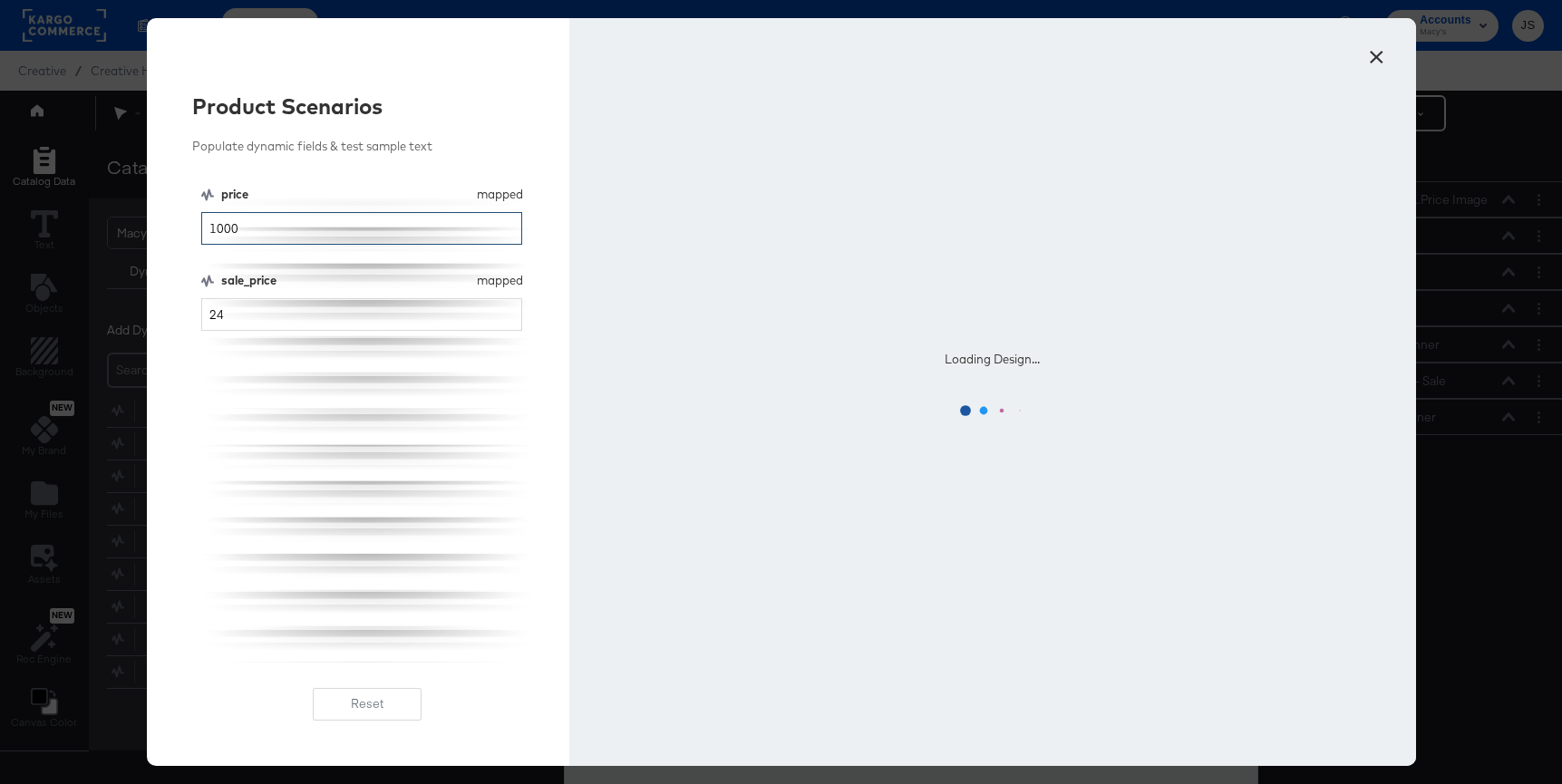
type input "1000"
click at [241, 319] on input "24" at bounding box center [362, 315] width 321 height 34
type input "2400"
drag, startPoint x: 269, startPoint y: 225, endPoint x: 119, endPoint y: 225, distance: 150.0
click at [119, 225] on div "× Product Scenarios Populate dynamic fields & test sample text price mapped pri…" at bounding box center [781, 392] width 1562 height 784
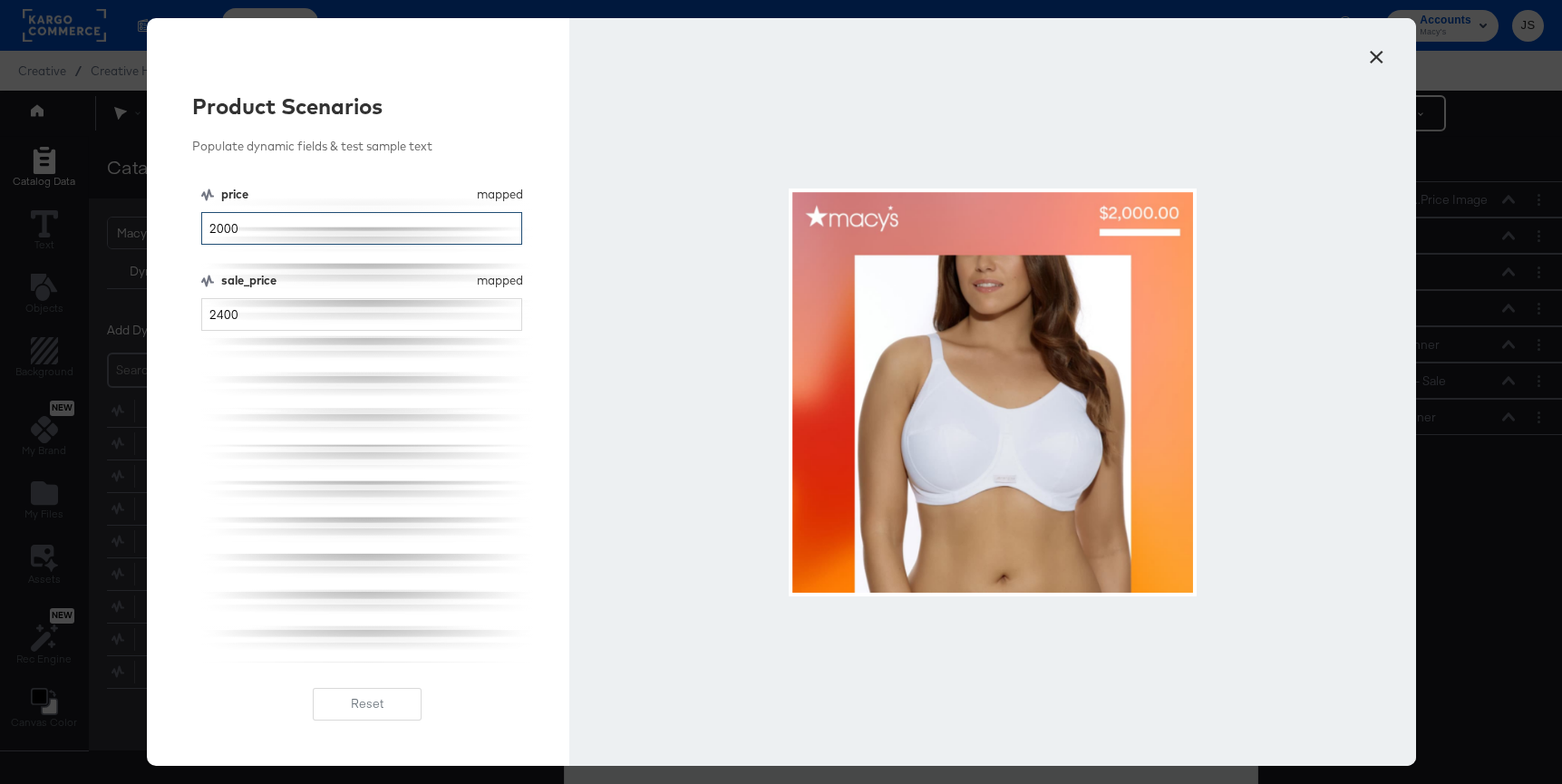
type input "2000"
drag, startPoint x: 316, startPoint y: 318, endPoint x: 165, endPoint y: 318, distance: 151.0
click at [165, 318] on div "Product Scenarios Populate dynamic fields & test sample text price mapped price…" at bounding box center [358, 392] width 423 height 747
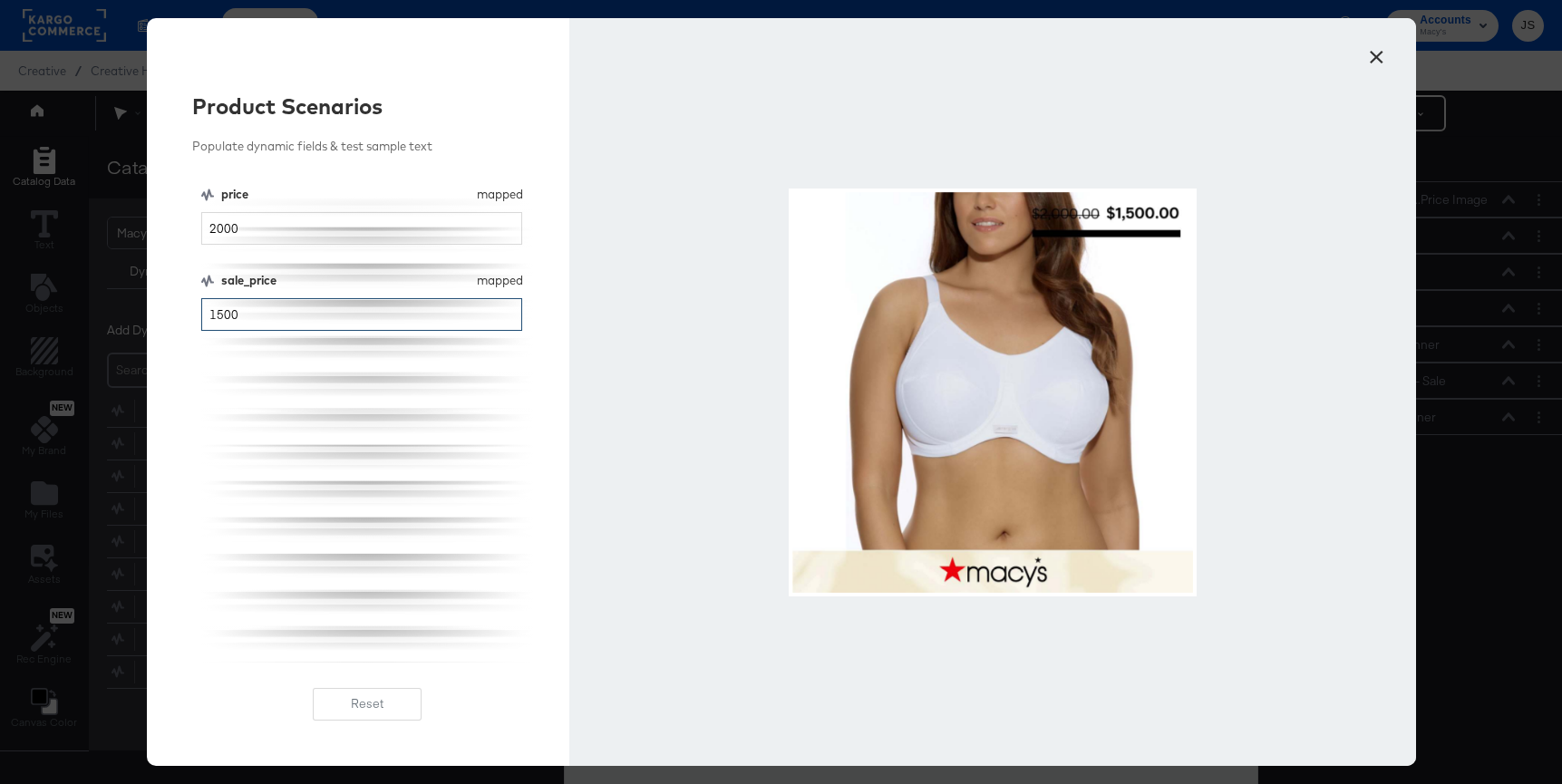
type input "1500"
drag, startPoint x: 118, startPoint y: 318, endPoint x: 88, endPoint y: 313, distance: 30.4
click at [88, 313] on div "× Product Scenarios Populate dynamic fields & test sample text price mapped pri…" at bounding box center [781, 392] width 1562 height 784
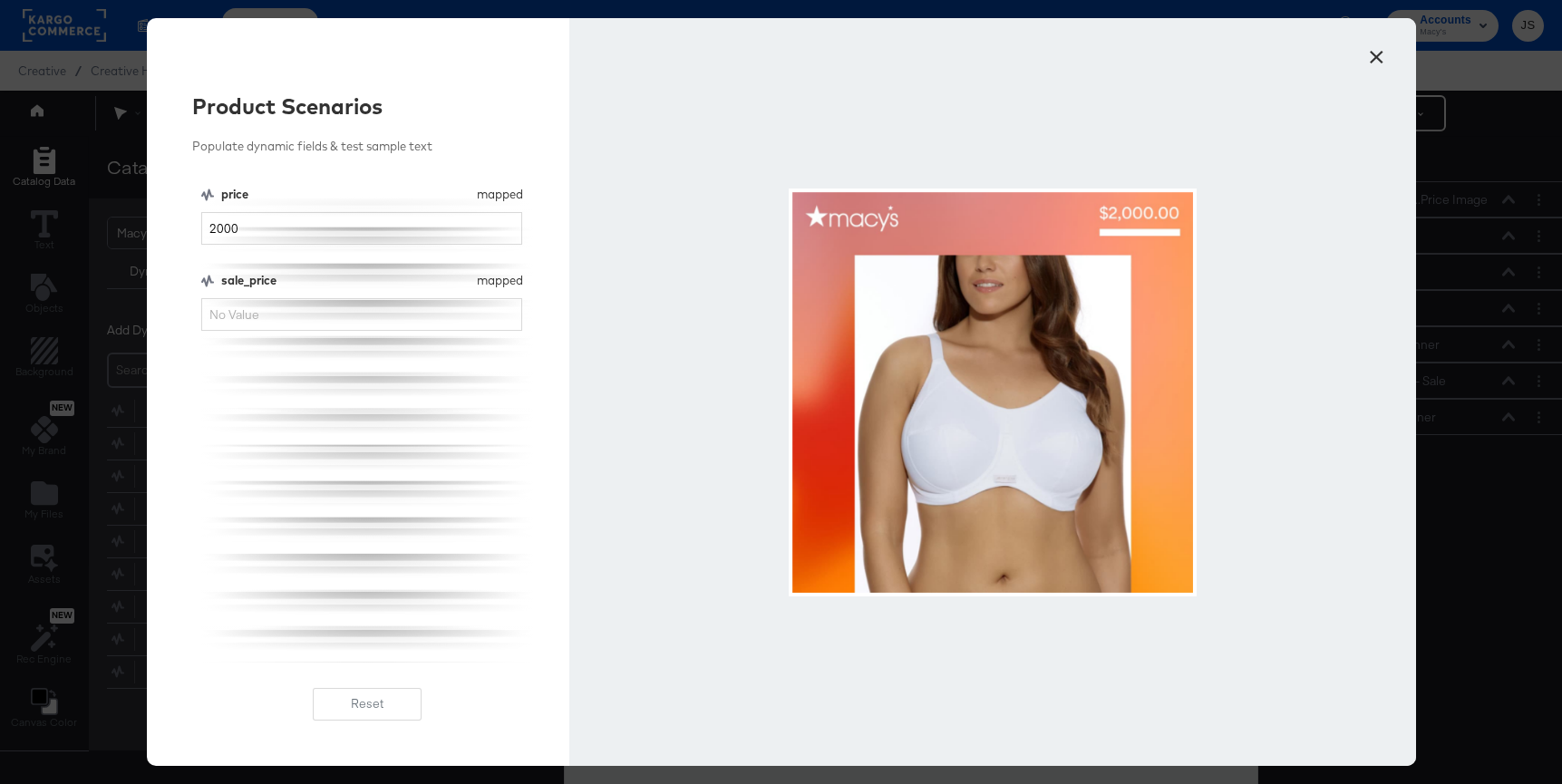
click at [1370, 52] on button "×" at bounding box center [1377, 52] width 33 height 33
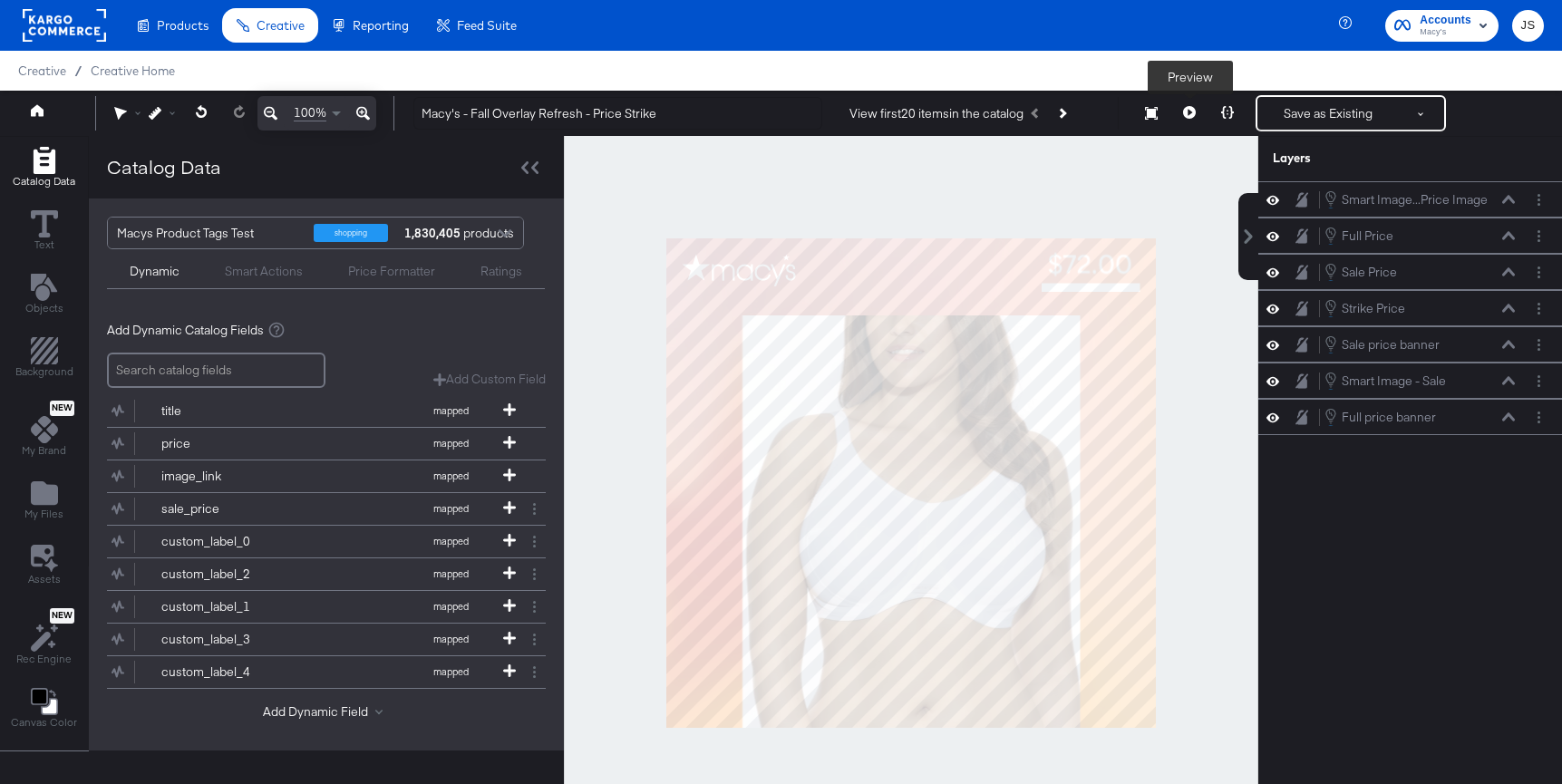
click at [1182, 120] on button at bounding box center [1188, 113] width 38 height 36
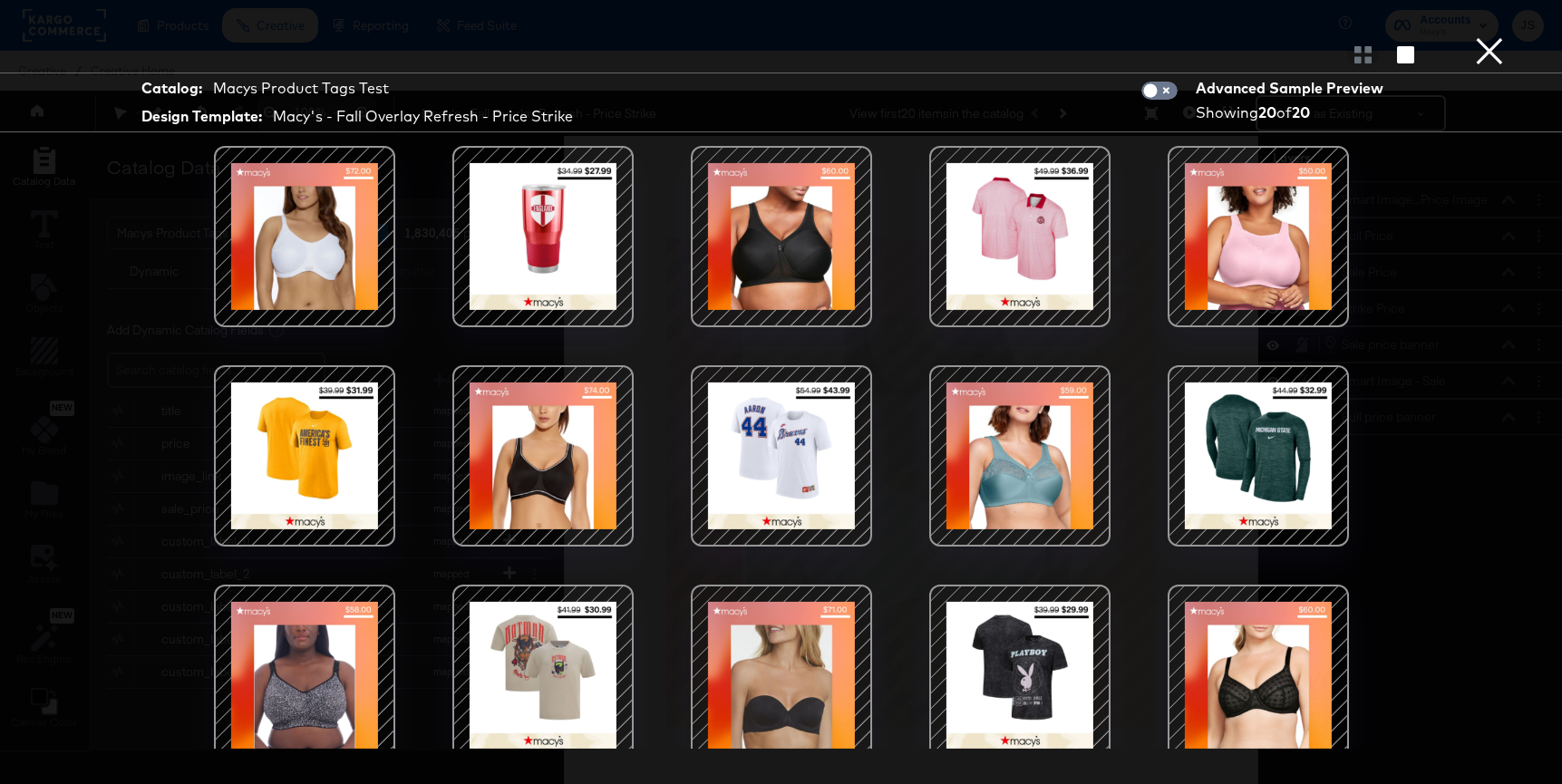
click at [769, 465] on div at bounding box center [781, 456] width 154 height 154
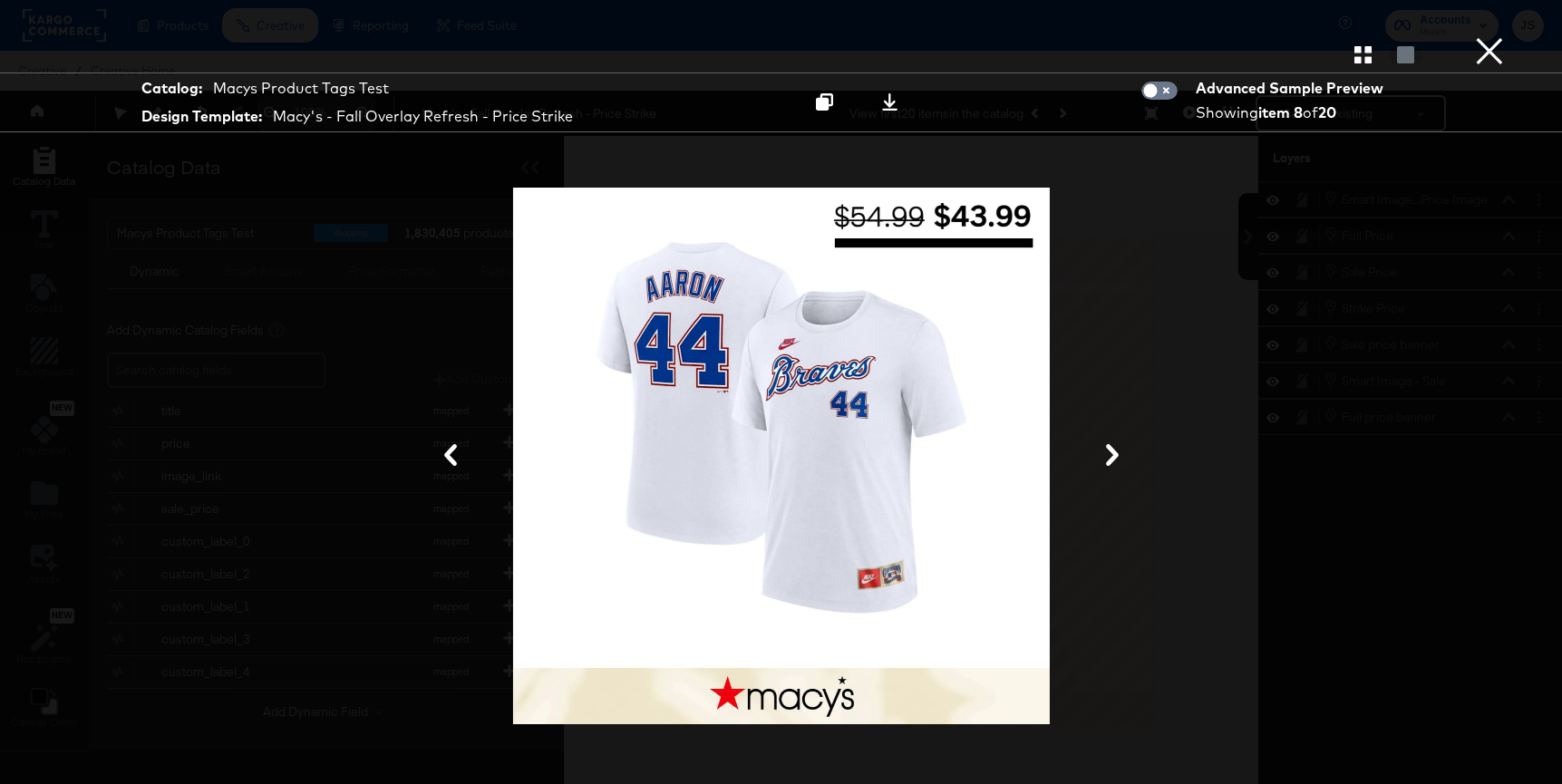
click at [1487, 36] on button "×" at bounding box center [1489, 17] width 36 height 36
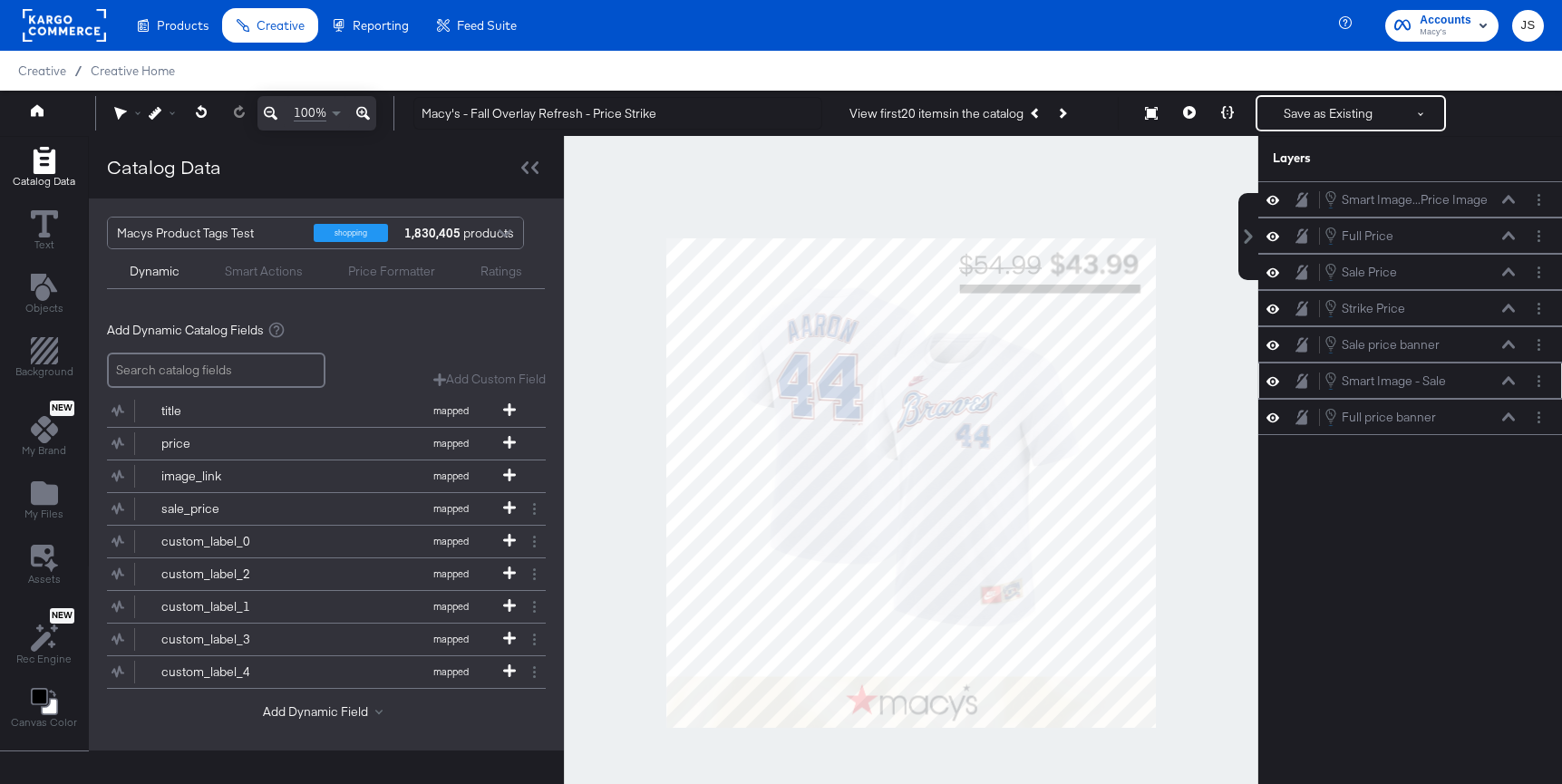
click at [1275, 375] on icon at bounding box center [1273, 381] width 13 height 16
click at [1275, 375] on button at bounding box center [1273, 381] width 15 height 15
click at [1504, 385] on icon at bounding box center [1509, 381] width 13 height 9
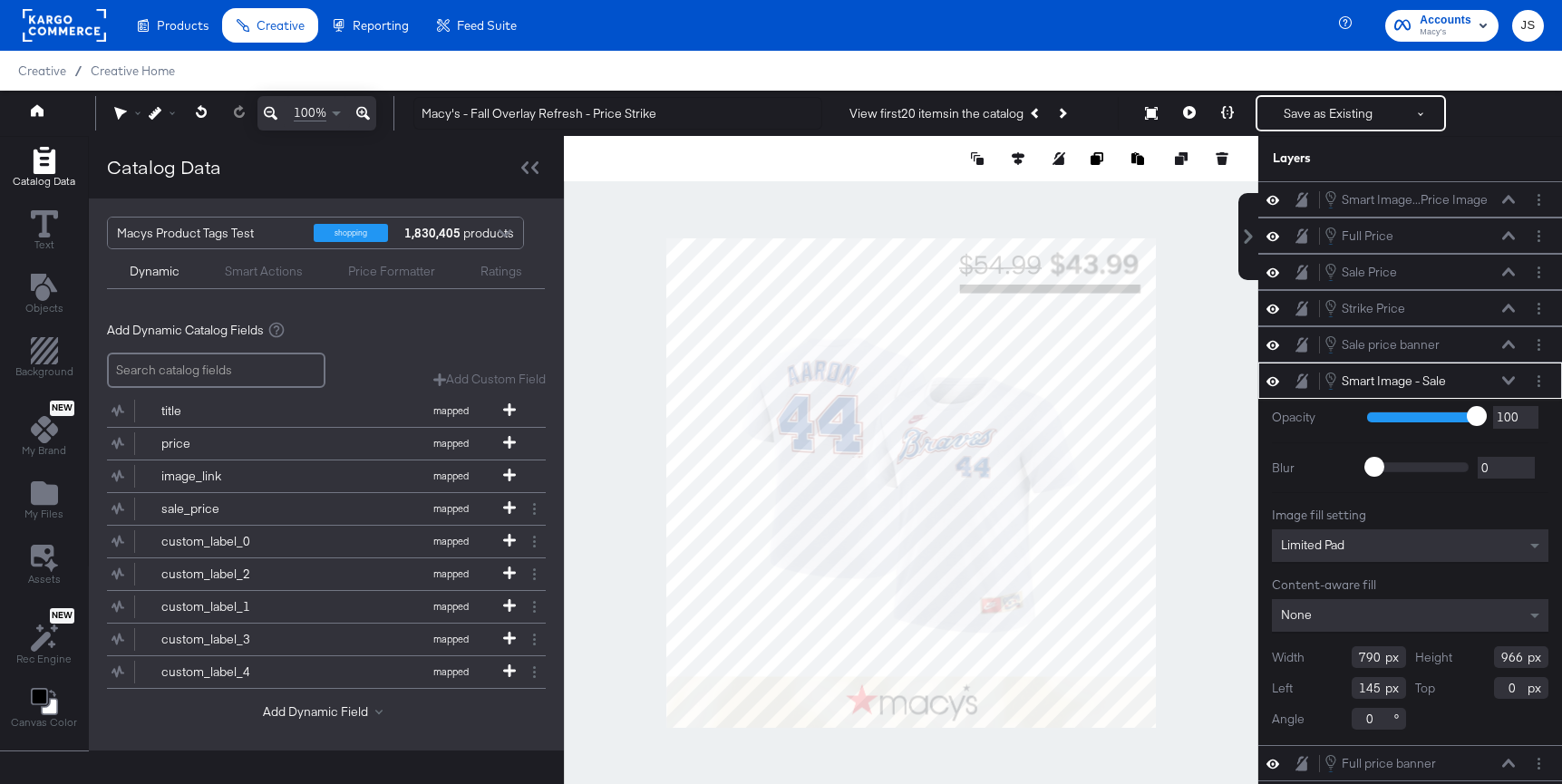
type input "841"
type input "125"
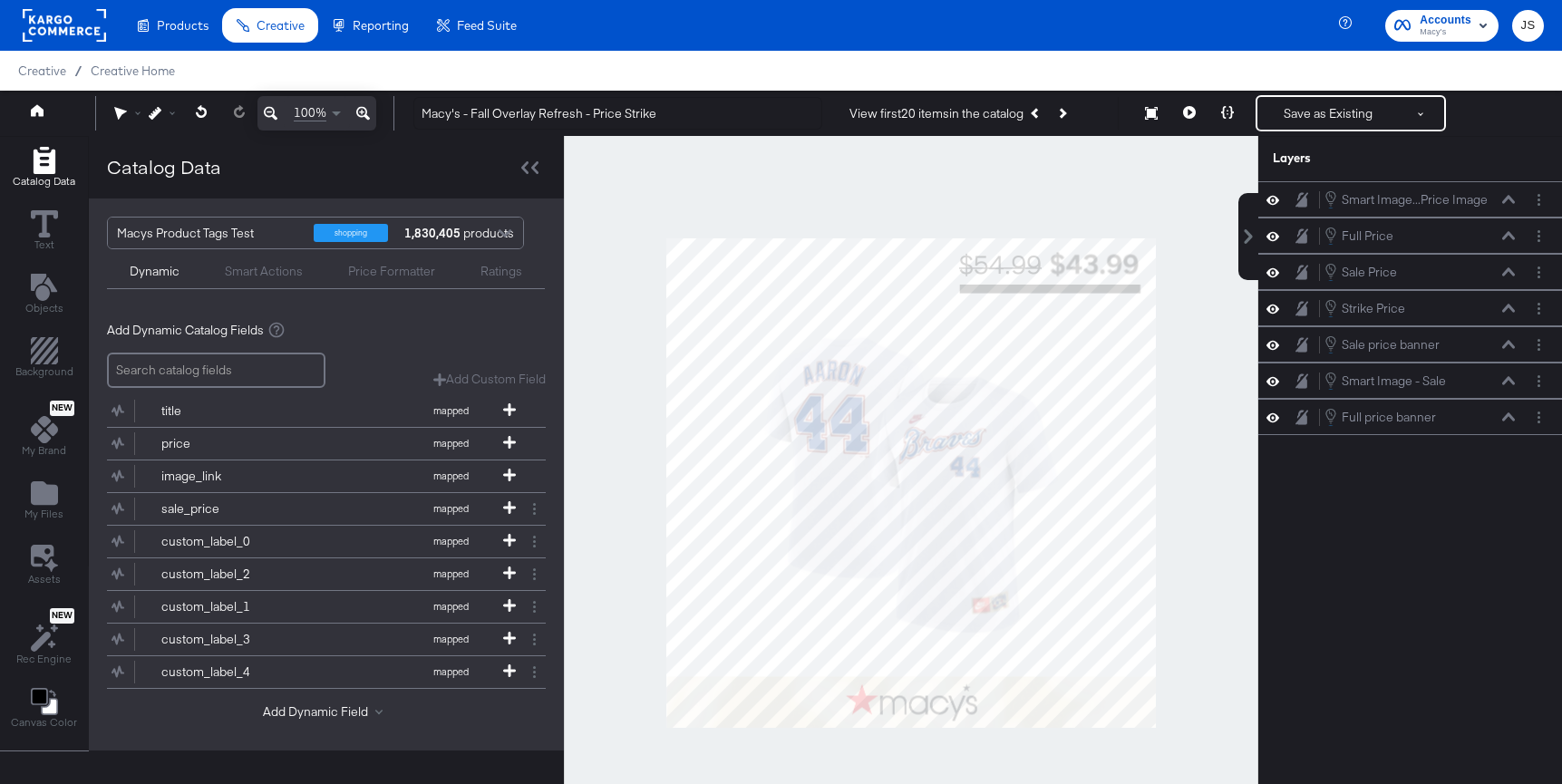
click at [1188, 374] on div at bounding box center [911, 483] width 694 height 694
click at [1276, 348] on icon at bounding box center [1273, 344] width 13 height 16
click at [1276, 348] on icon at bounding box center [1273, 344] width 13 height 12
click at [1503, 379] on icon at bounding box center [1509, 381] width 13 height 9
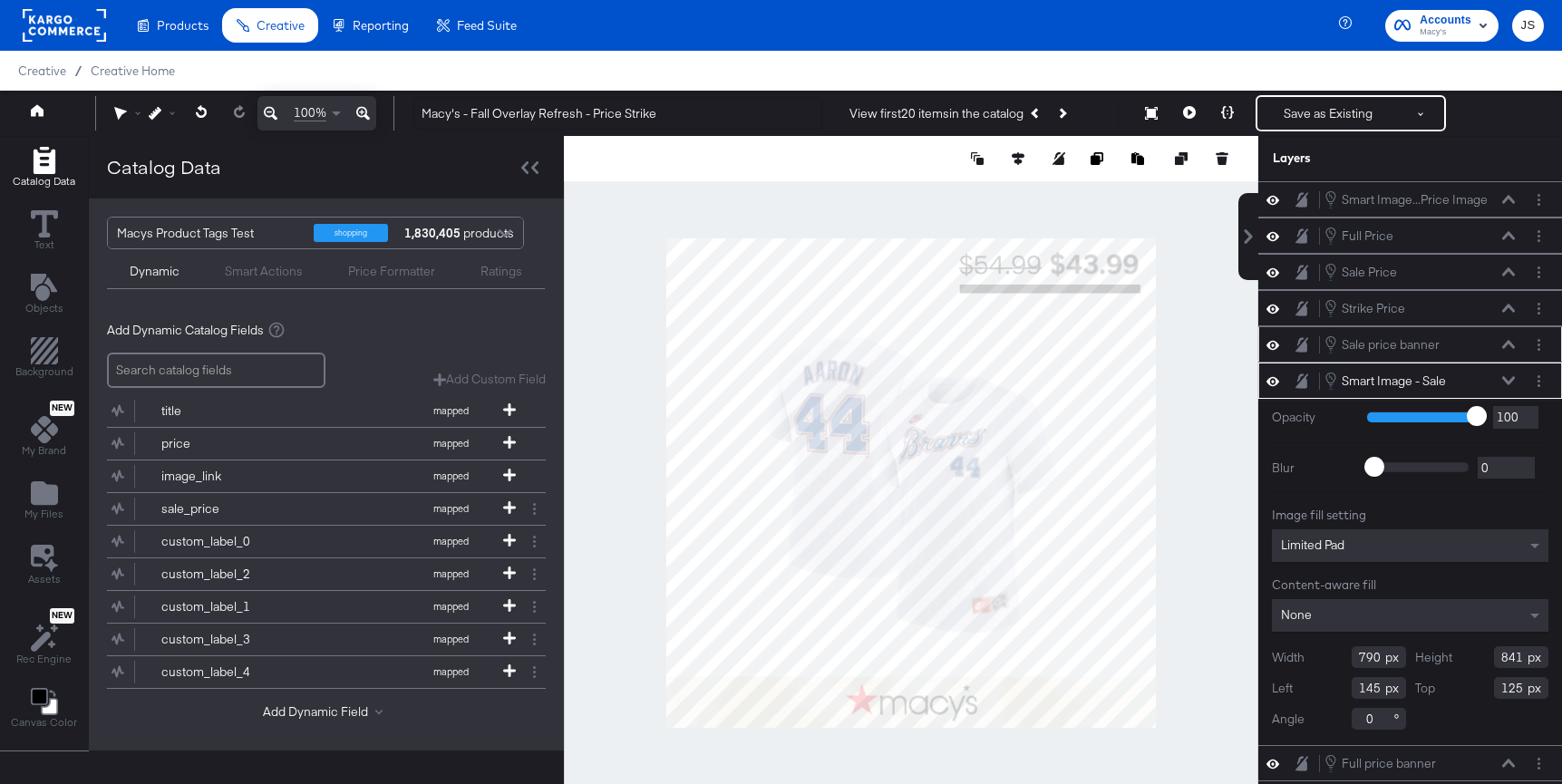
click at [1186, 666] on div at bounding box center [911, 483] width 694 height 694
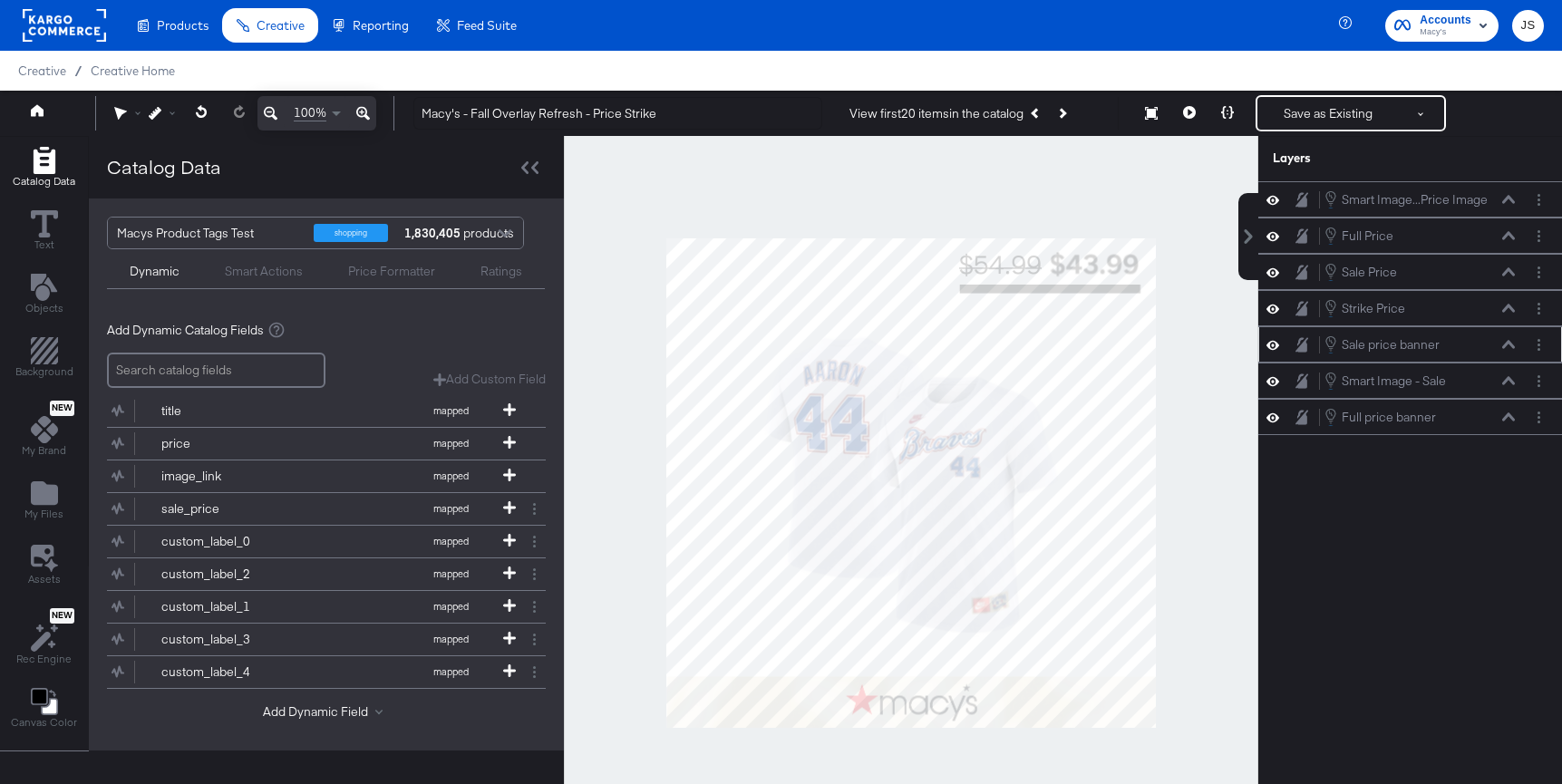
click at [1508, 345] on icon at bounding box center [1509, 344] width 13 height 9
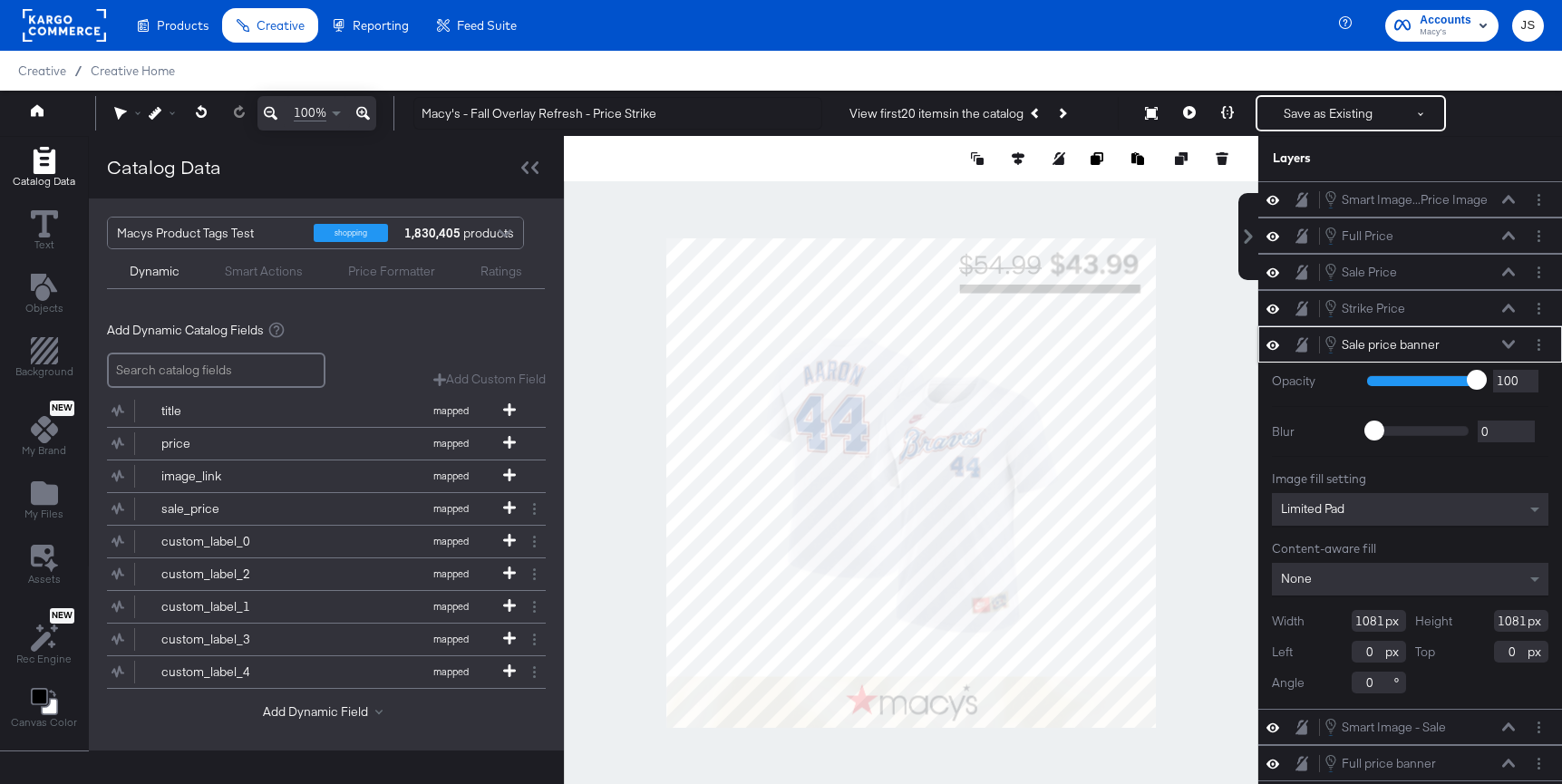
click at [1511, 341] on icon at bounding box center [1509, 344] width 13 height 9
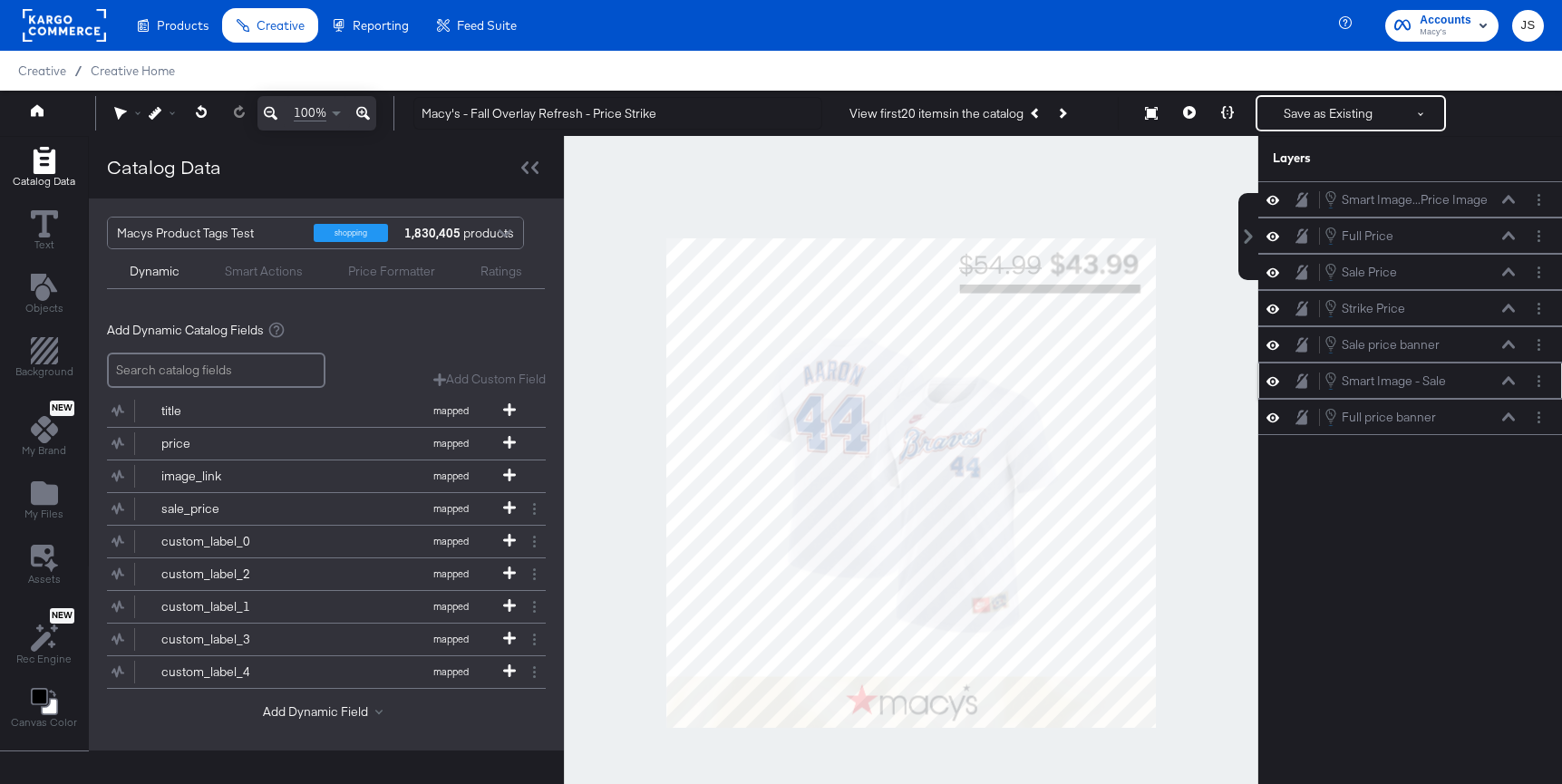
click at [1511, 374] on div "Smart Image - Sale Smart Image - Sale" at bounding box center [1419, 381] width 192 height 20
click at [1511, 377] on icon at bounding box center [1509, 381] width 13 height 9
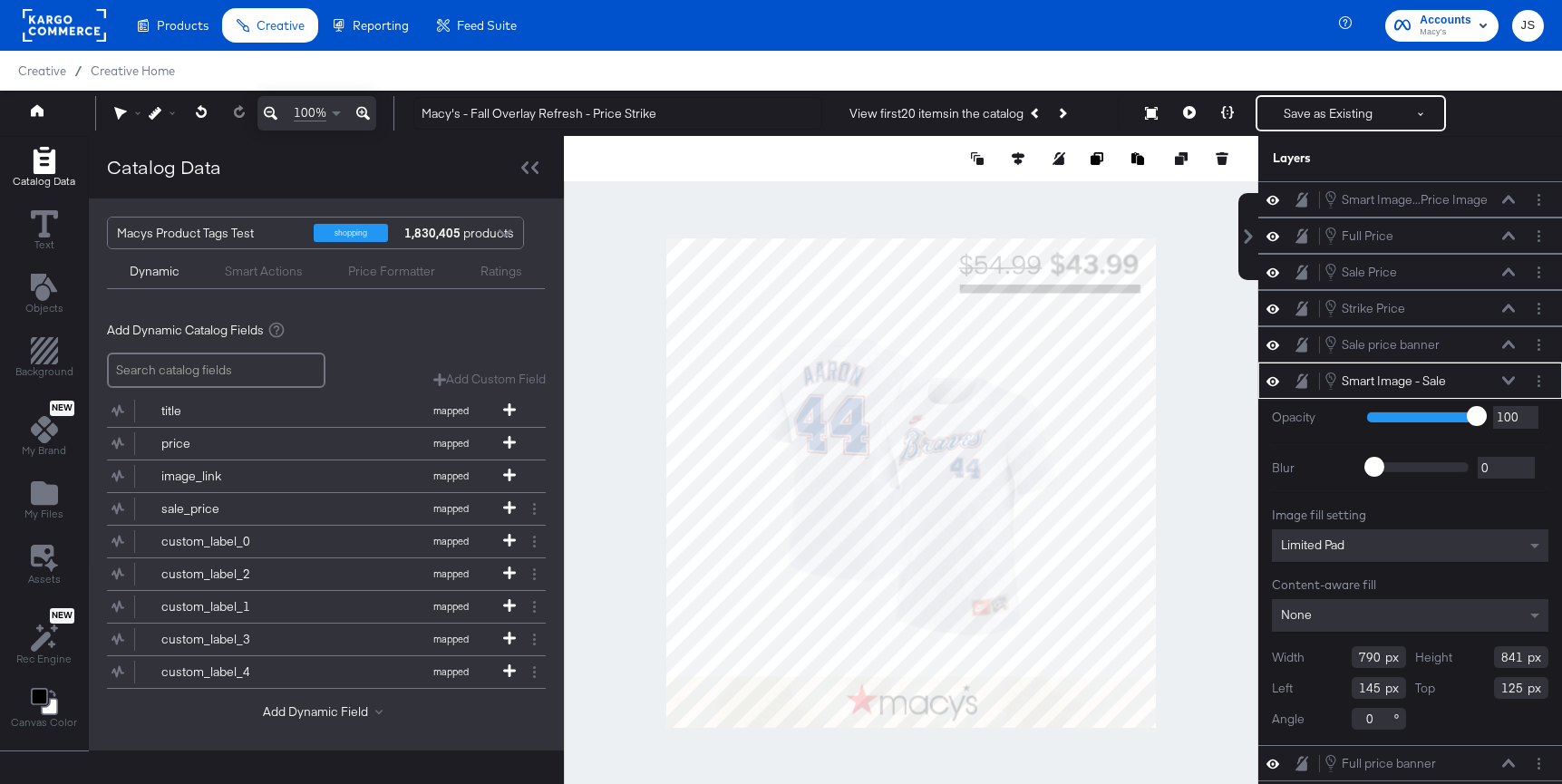
type input "847"
click at [1219, 602] on div at bounding box center [911, 483] width 694 height 694
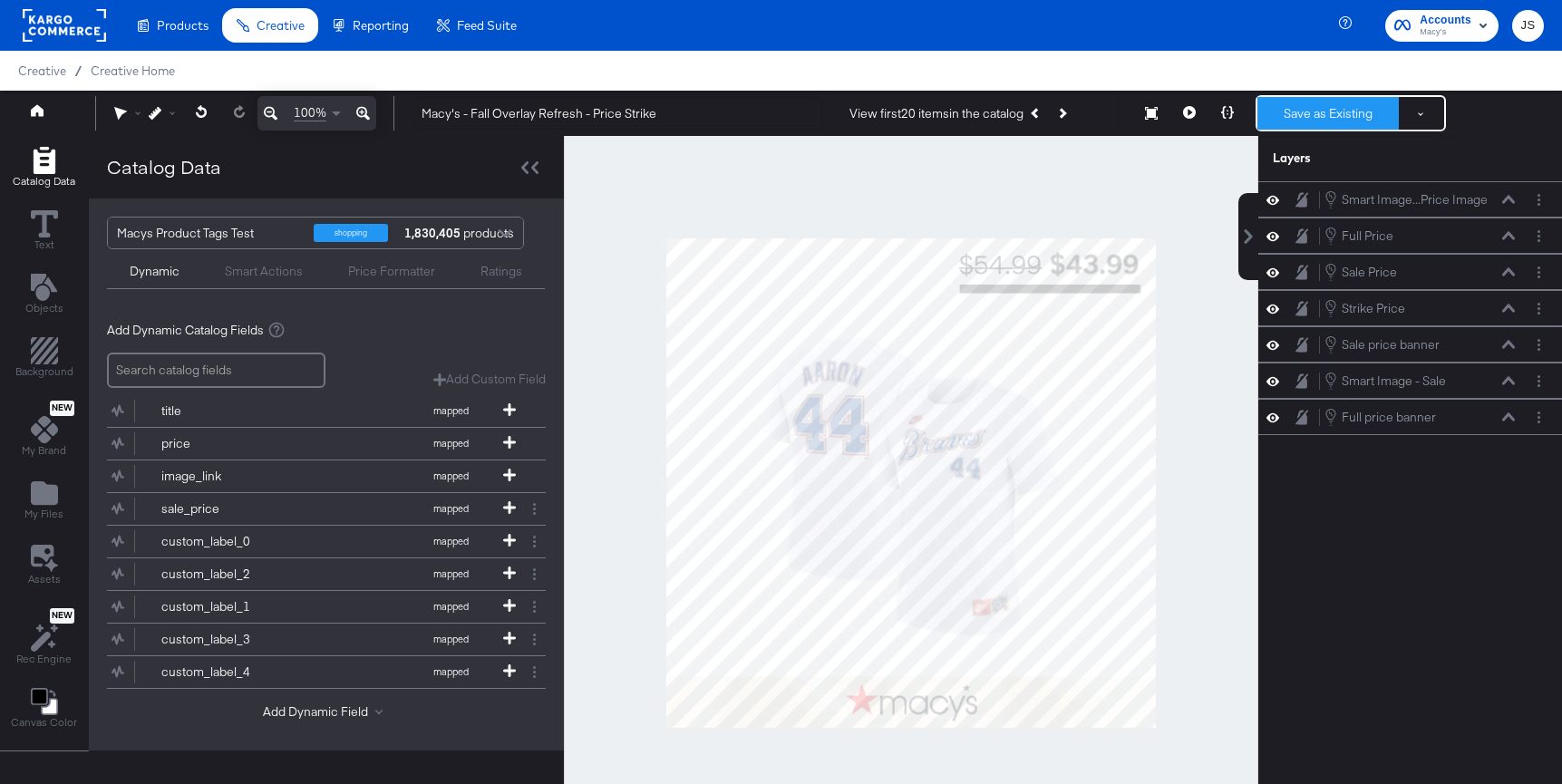
click at [1324, 106] on button "Save as Existing" at bounding box center [1328, 114] width 141 height 33
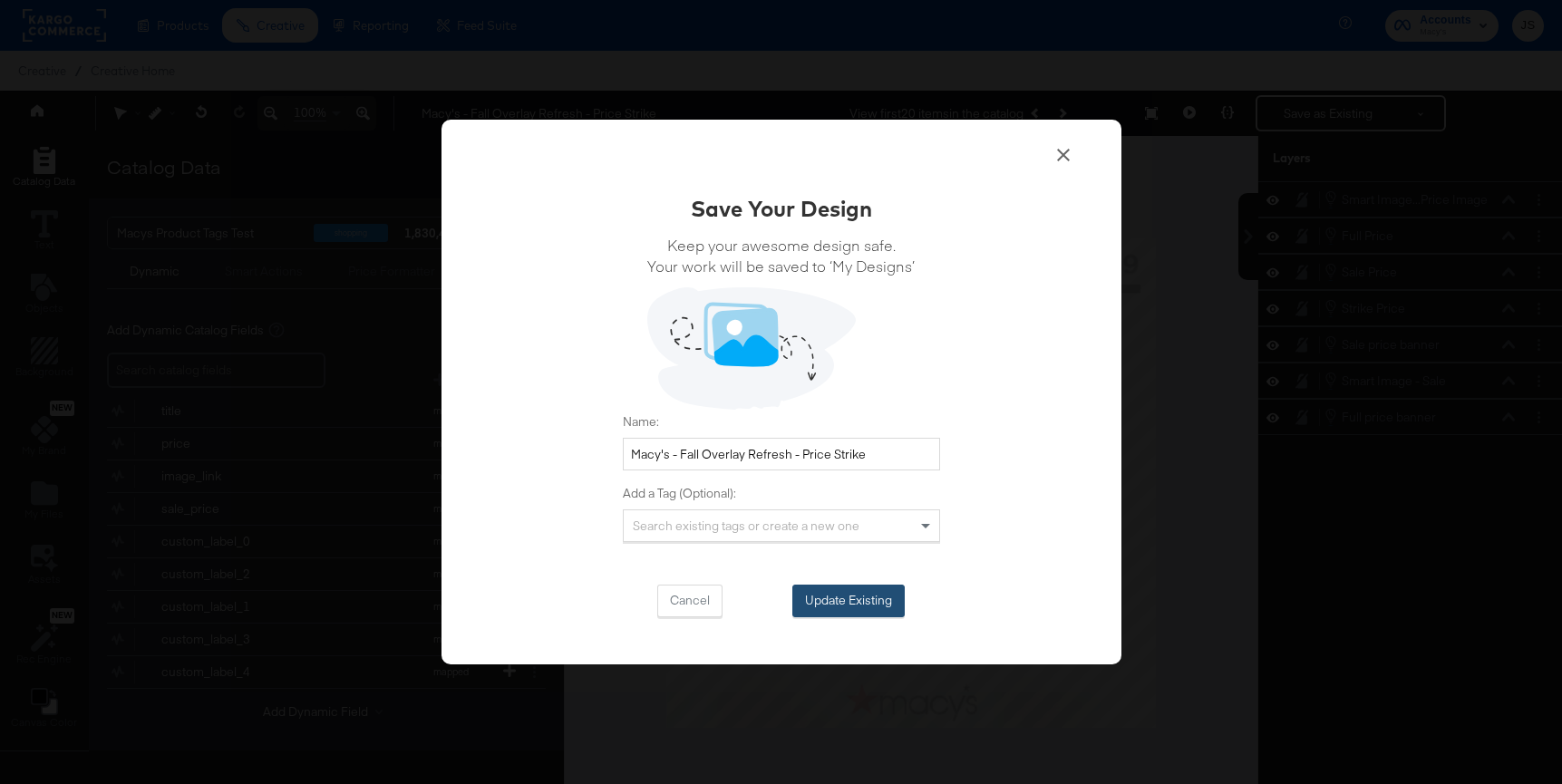
click at [859, 607] on button "Update Existing" at bounding box center [848, 601] width 112 height 33
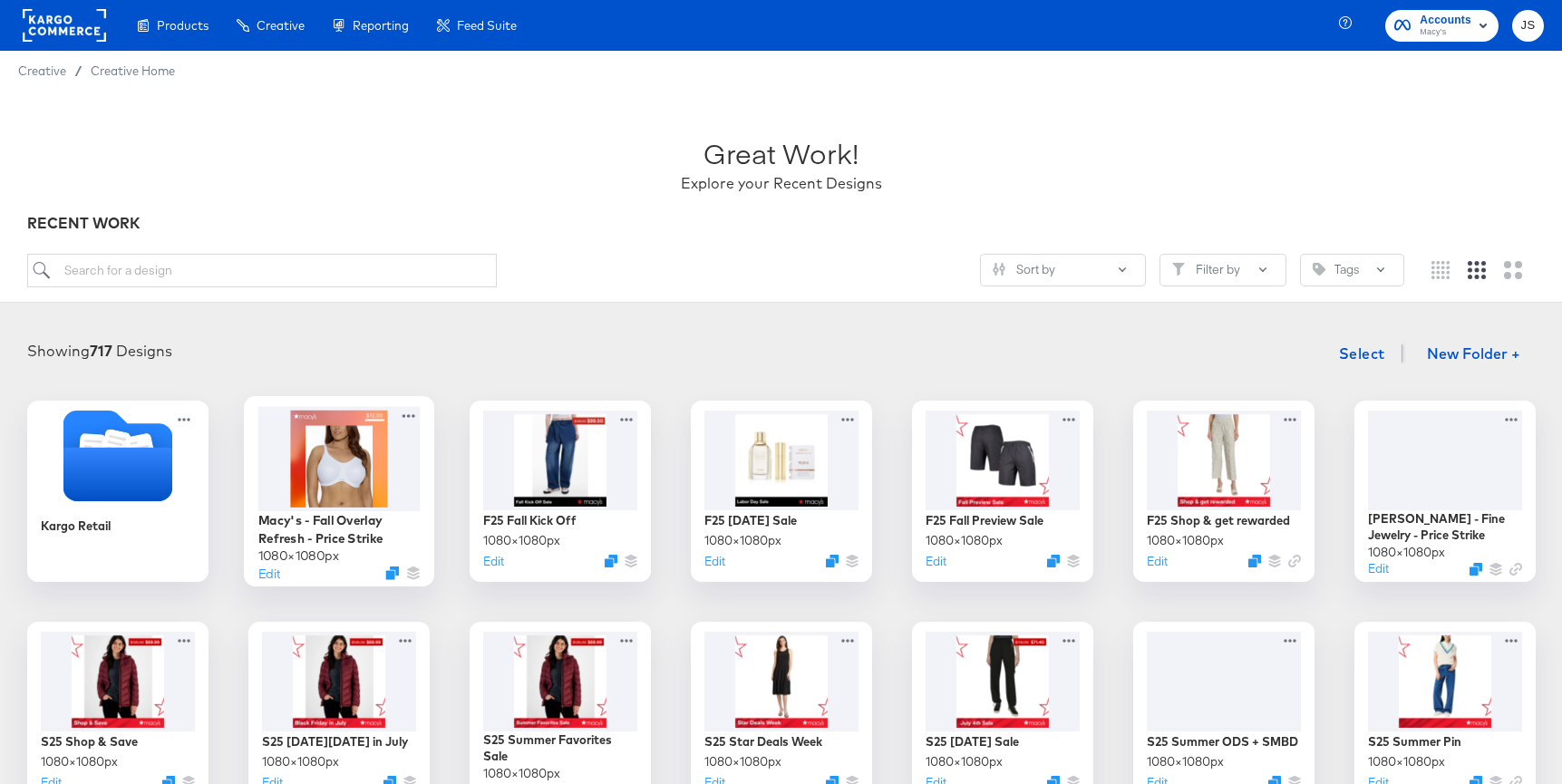
click at [361, 438] on div at bounding box center [338, 458] width 163 height 105
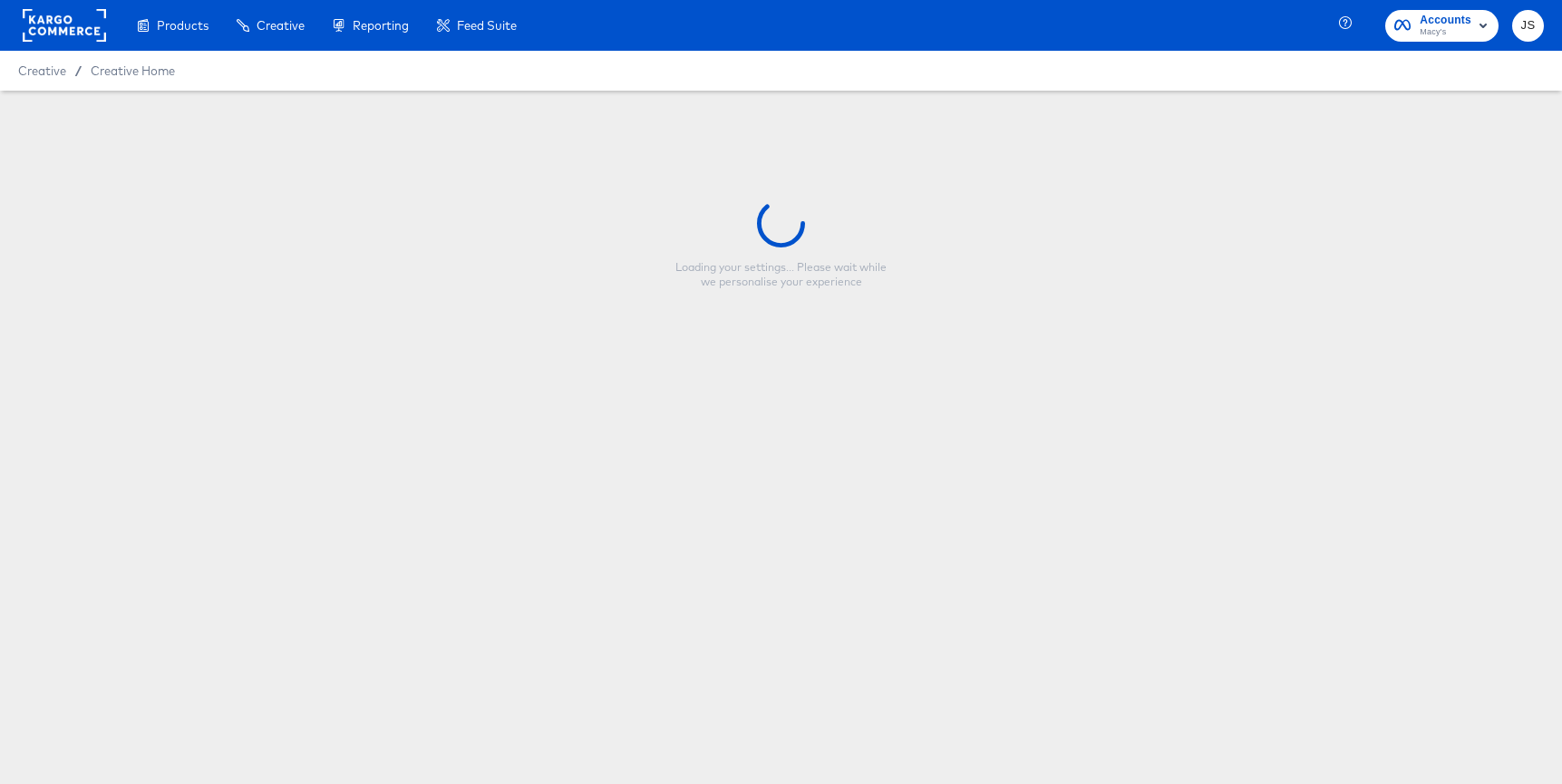
type input "Macy's - Fall Overlay Refresh - Price Strike"
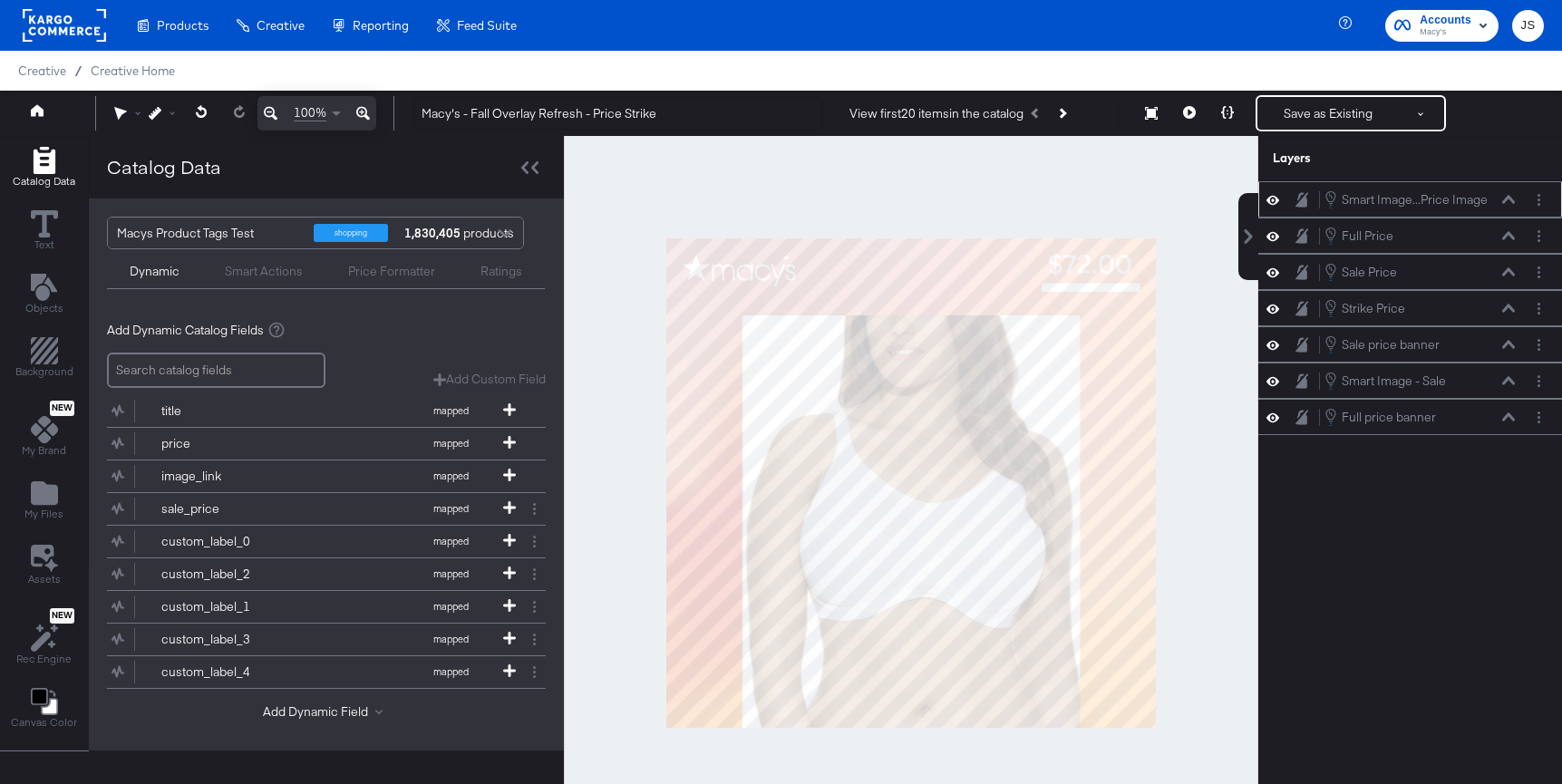
click at [1277, 198] on icon at bounding box center [1273, 199] width 13 height 9
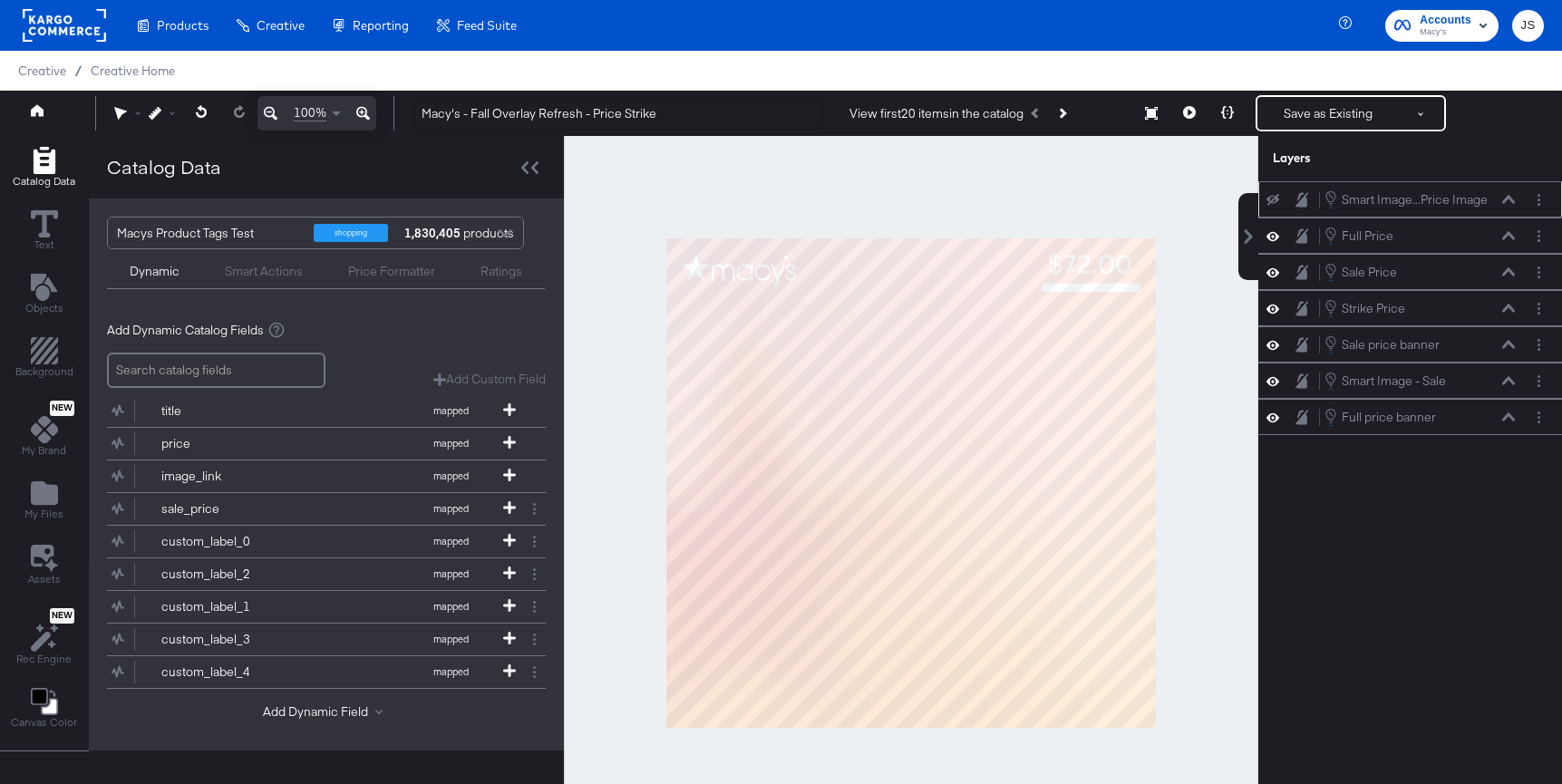
click at [1277, 198] on icon at bounding box center [1273, 199] width 13 height 12
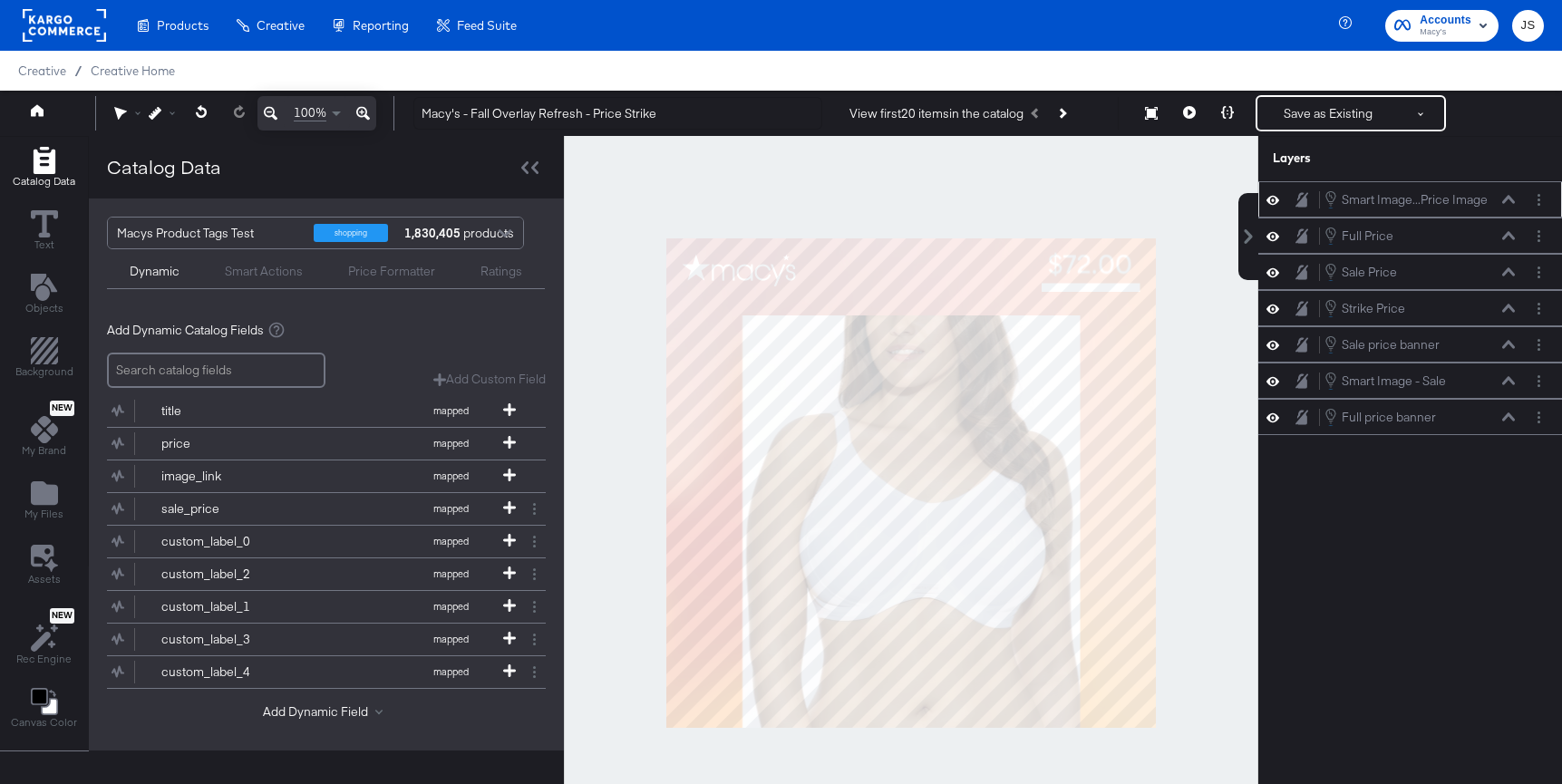
click at [1508, 193] on div "Smart Image...Price Image Smart Image - Full Price Image" at bounding box center [1419, 199] width 192 height 20
click at [1508, 196] on icon at bounding box center [1509, 198] width 13 height 8
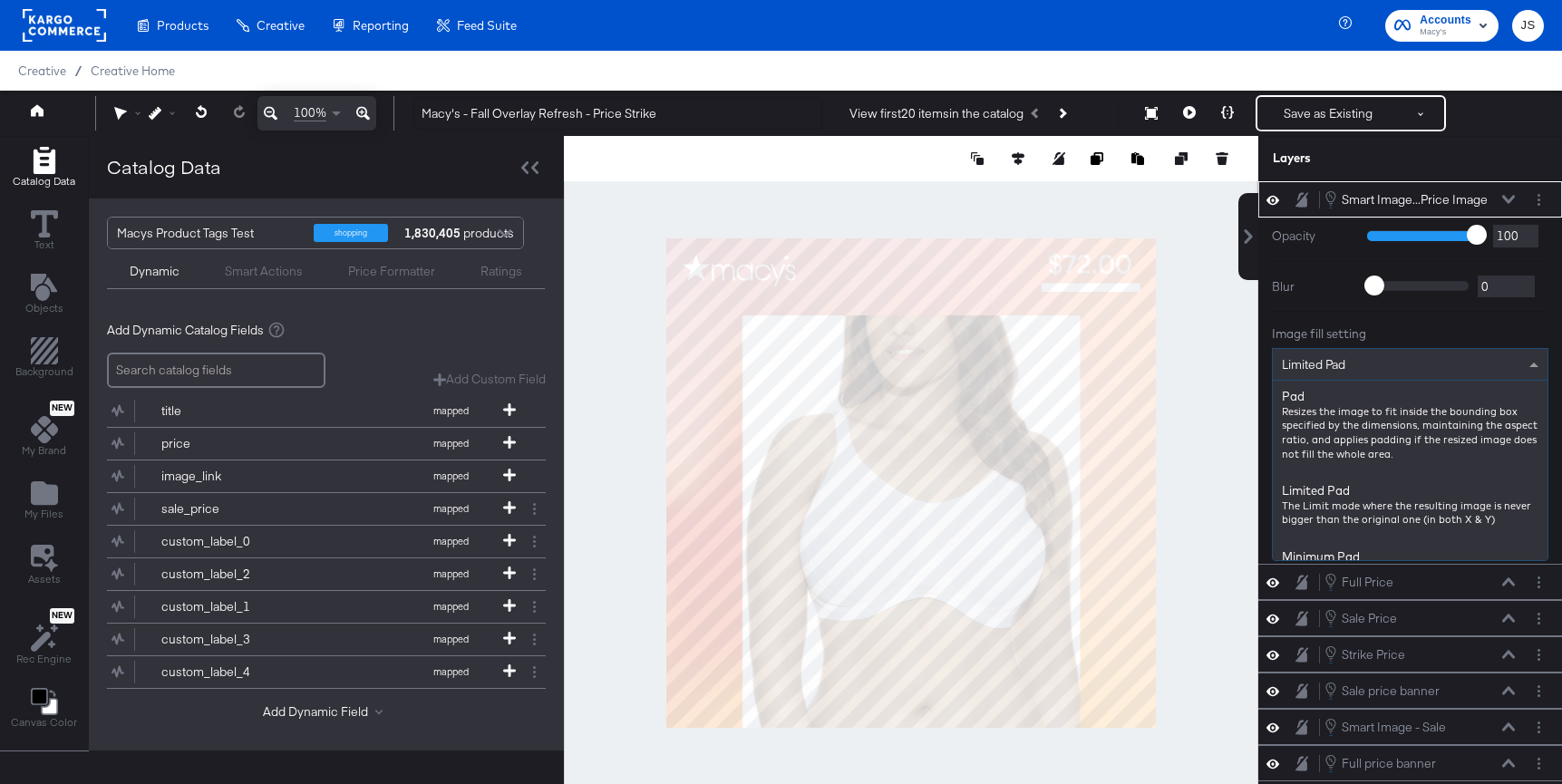
click at [1354, 361] on div "Limited Pad" at bounding box center [1410, 364] width 275 height 31
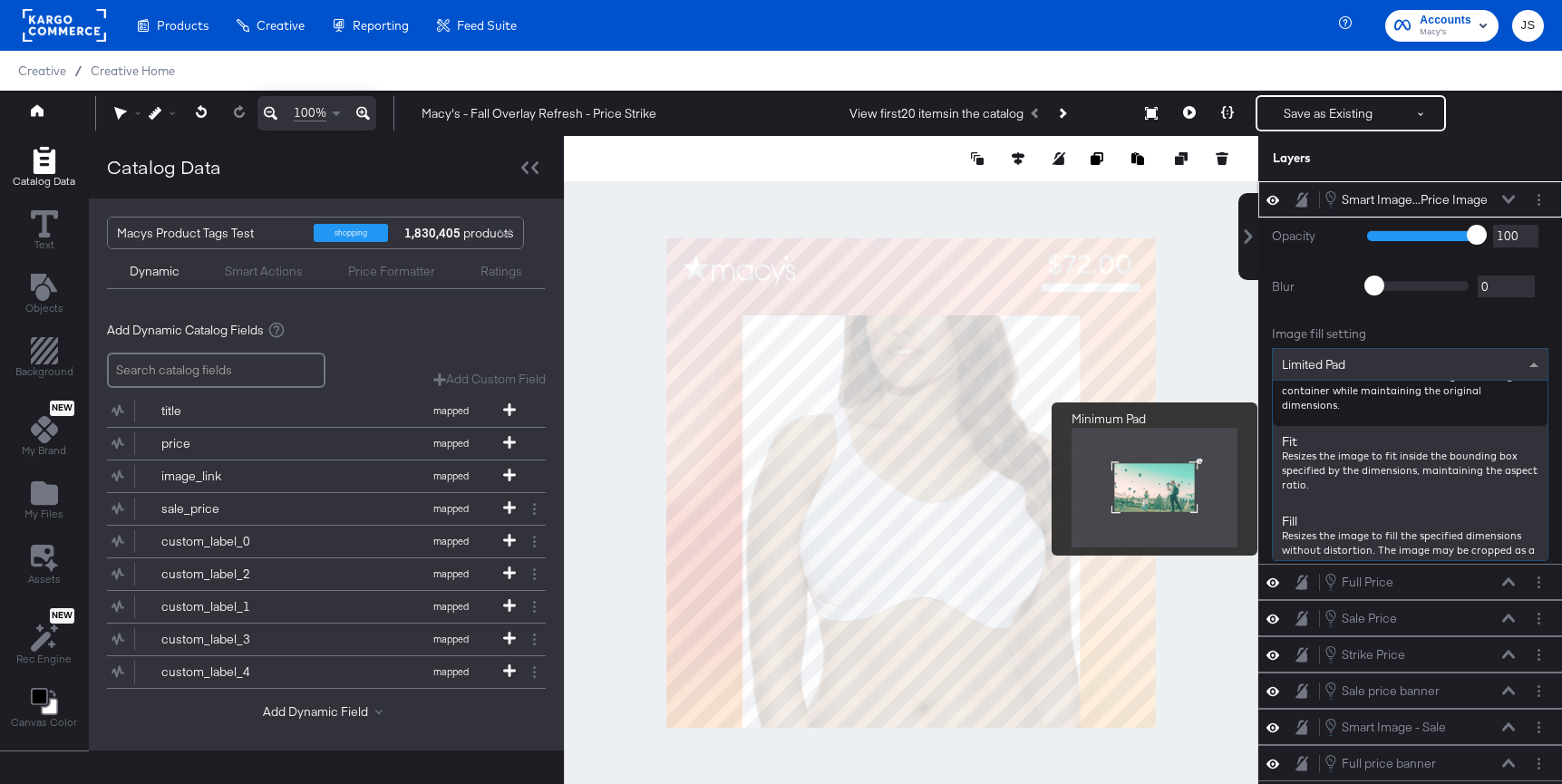
scroll to position [209, 0]
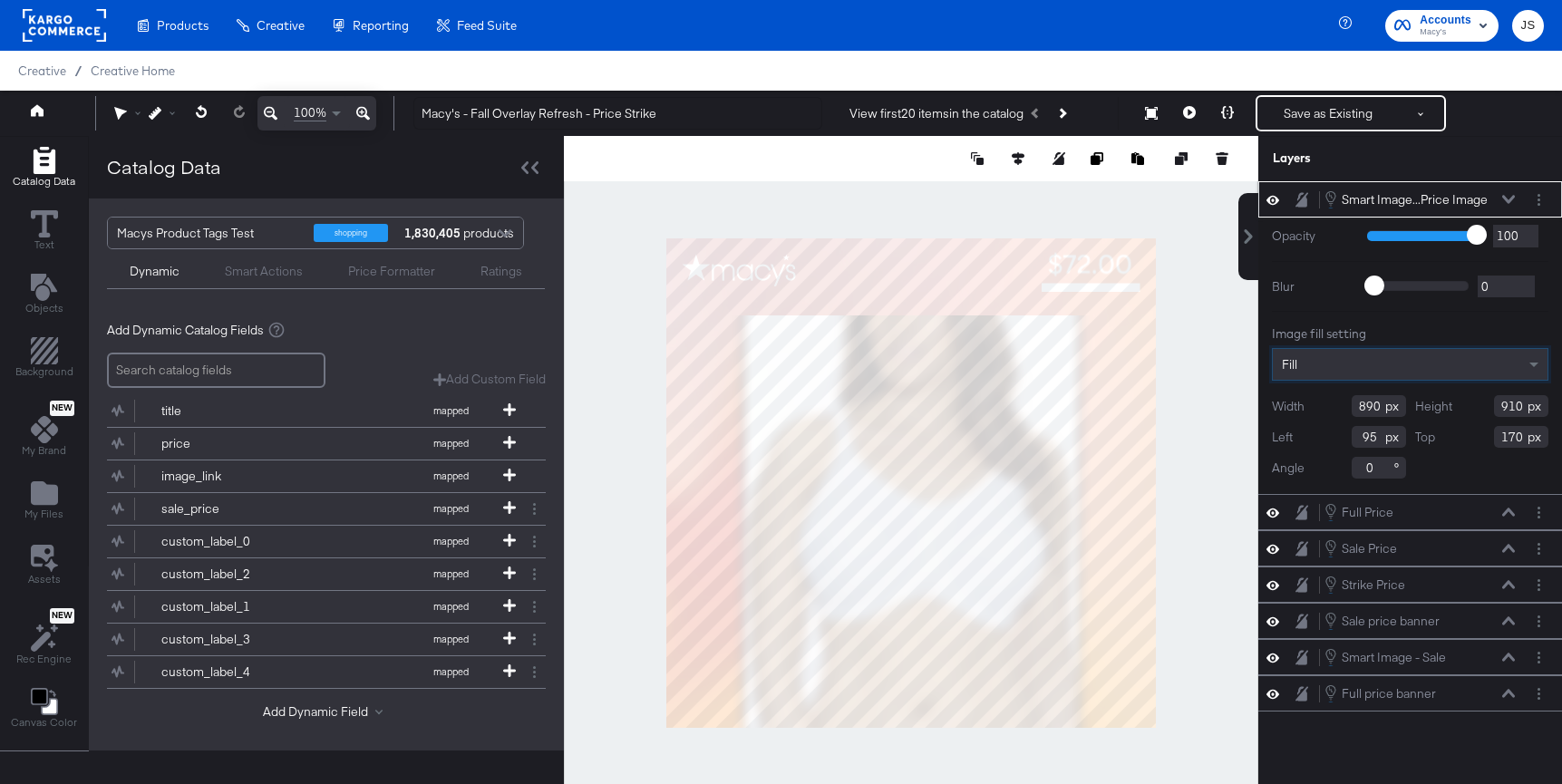
click at [1373, 364] on div "Fill" at bounding box center [1410, 364] width 275 height 31
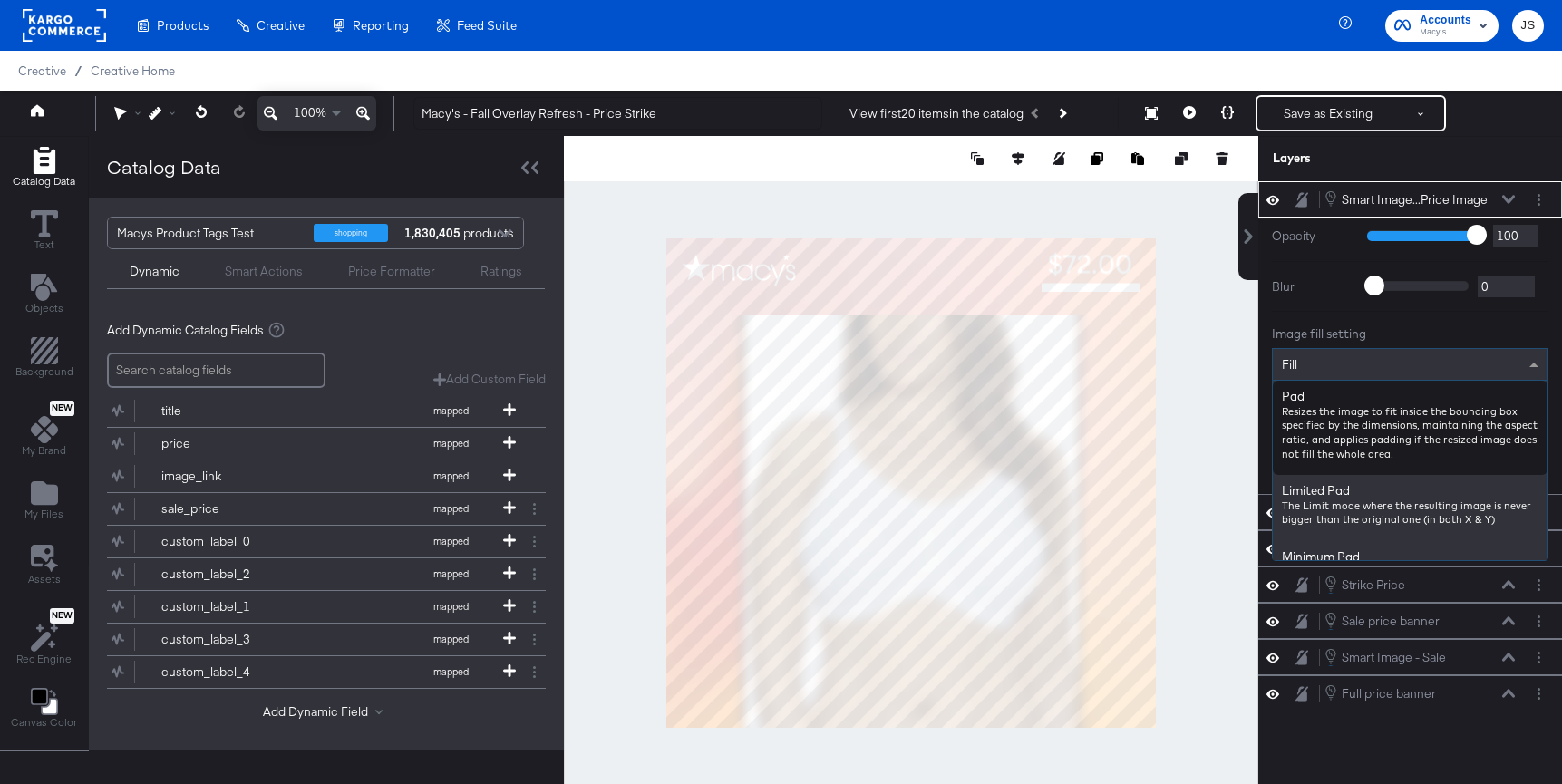
scroll to position [48, 0]
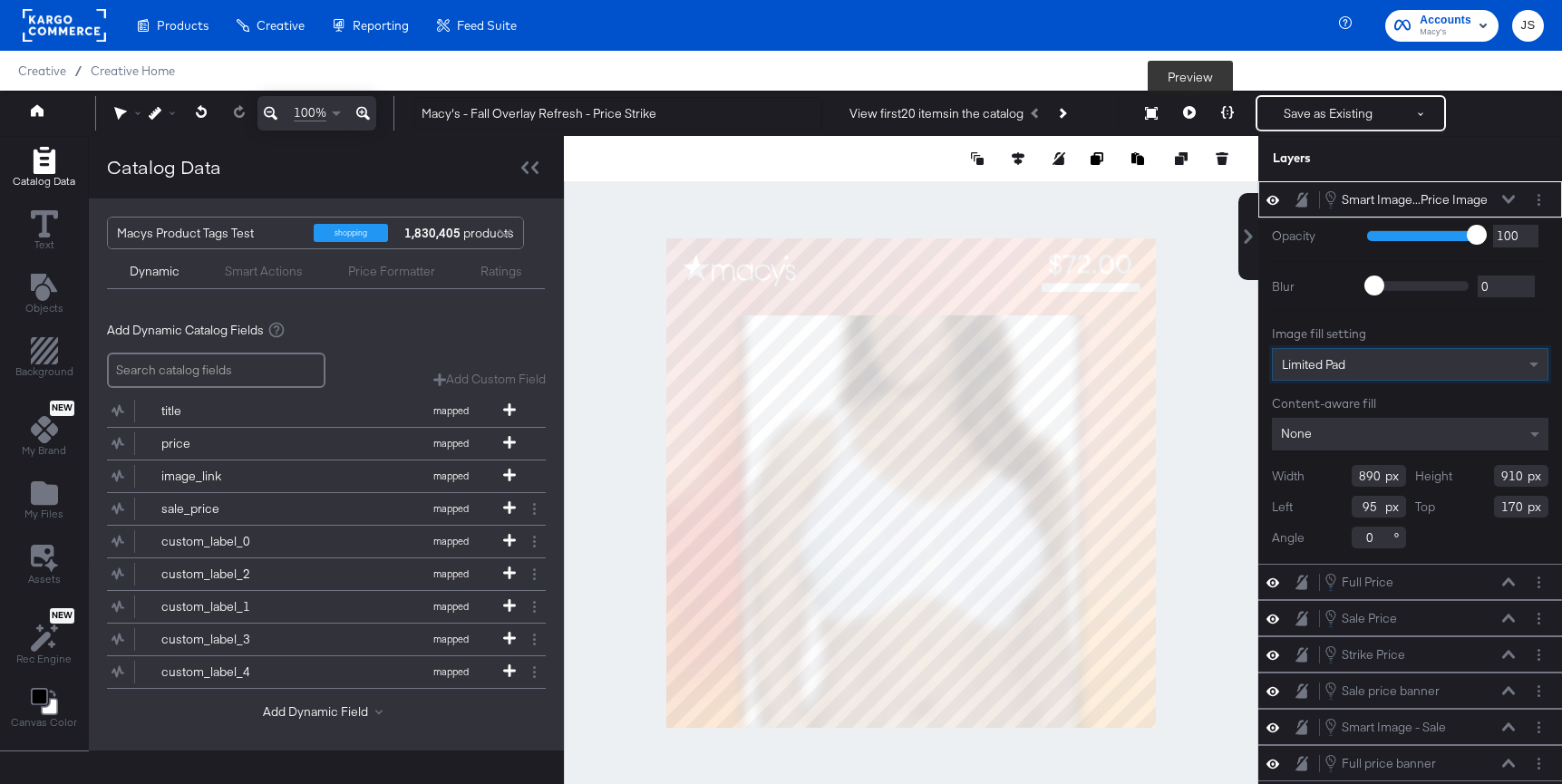
click at [1201, 110] on button at bounding box center [1188, 113] width 38 height 36
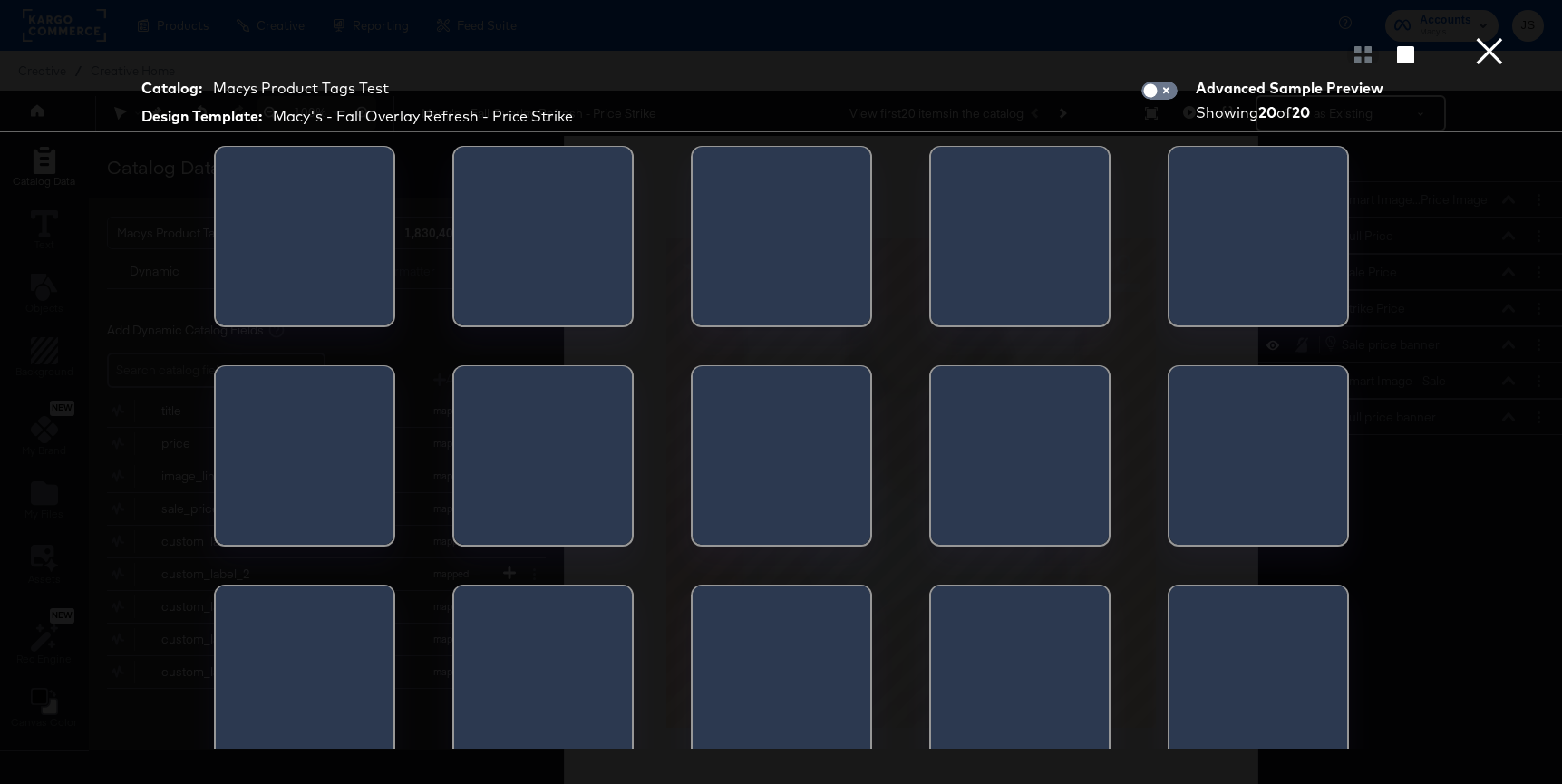
click at [1478, 36] on button "×" at bounding box center [1489, 17] width 36 height 36
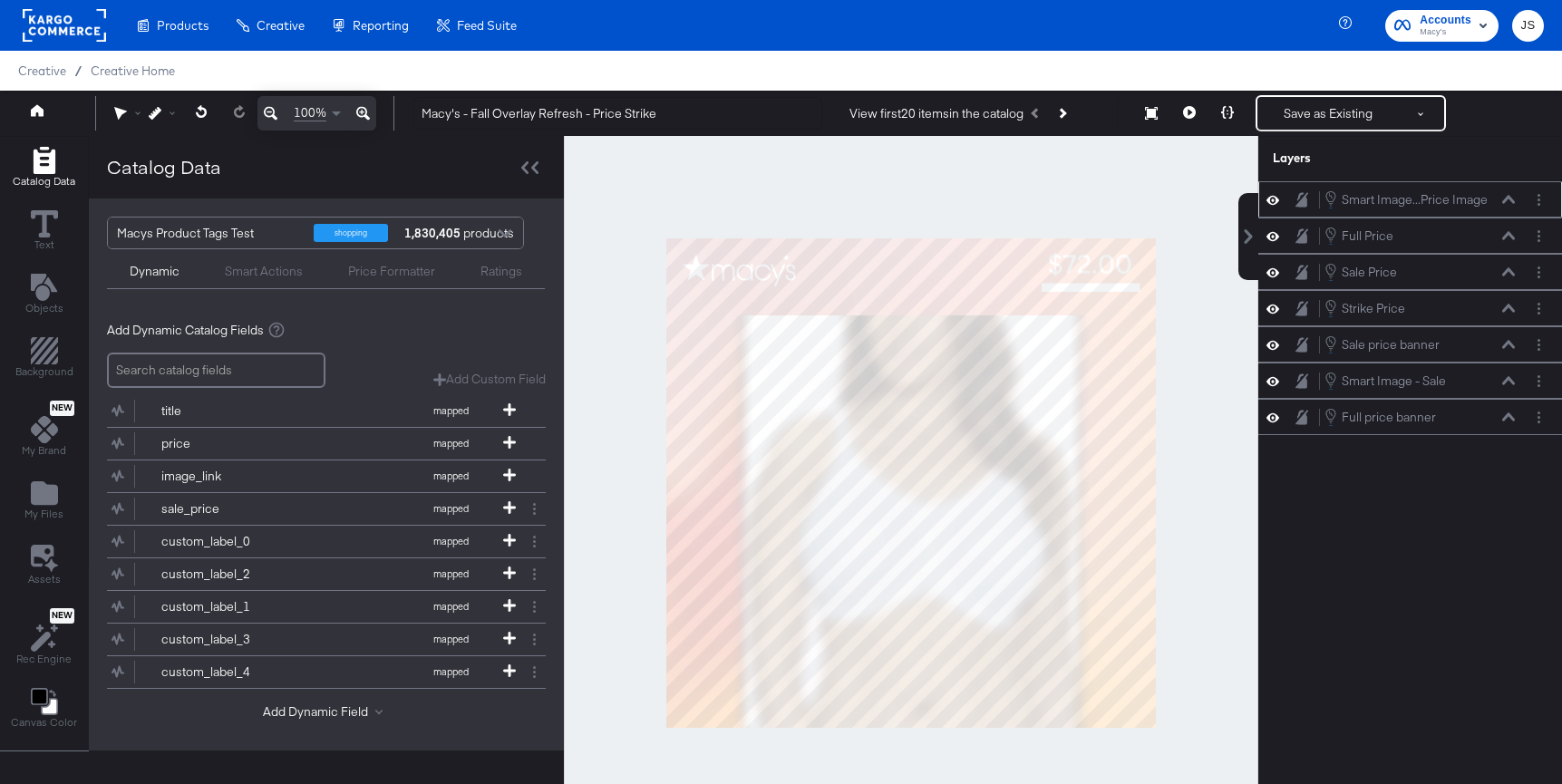
click at [1510, 200] on icon at bounding box center [1509, 198] width 13 height 8
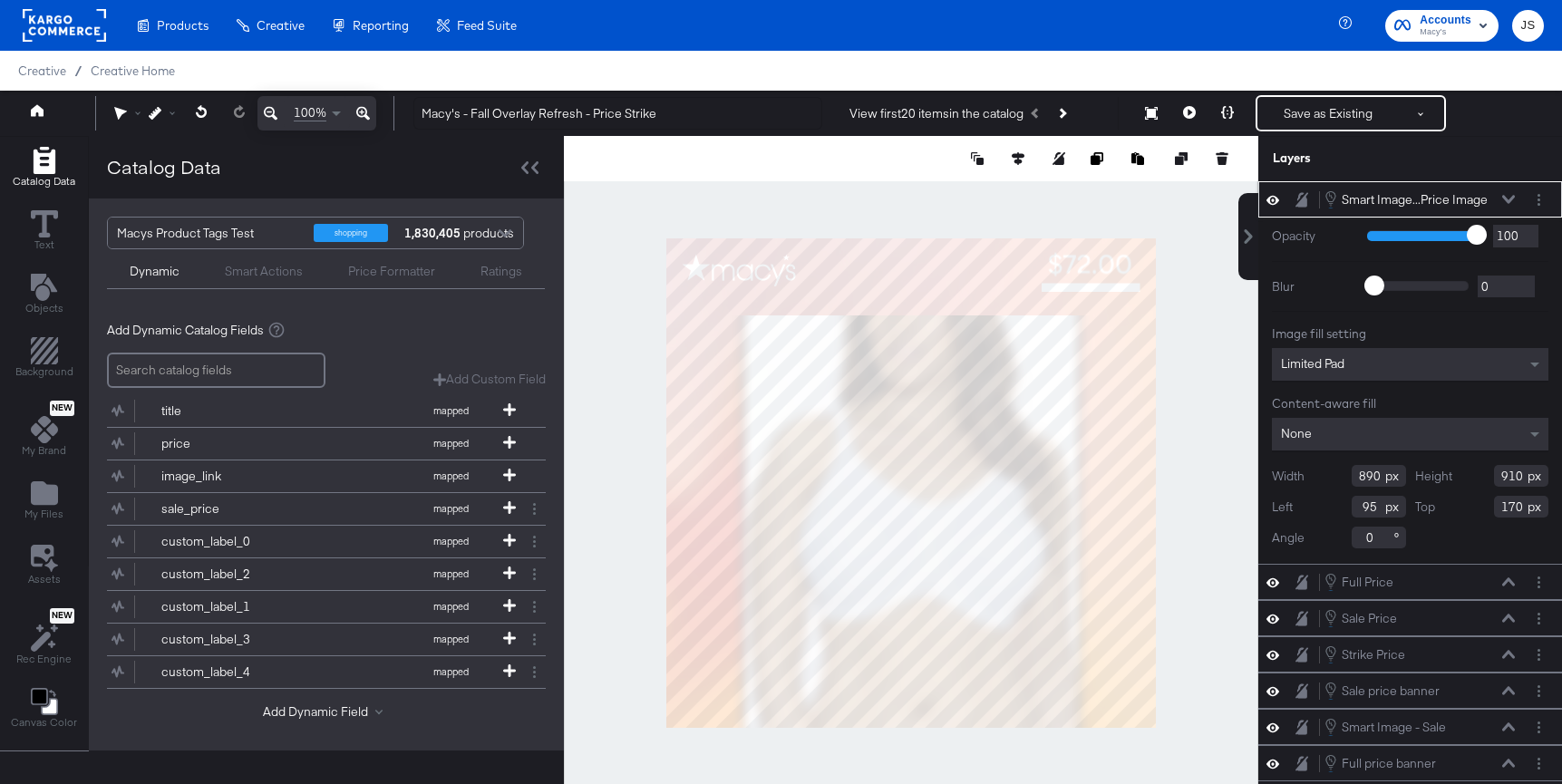
click at [1511, 196] on icon at bounding box center [1509, 199] width 13 height 9
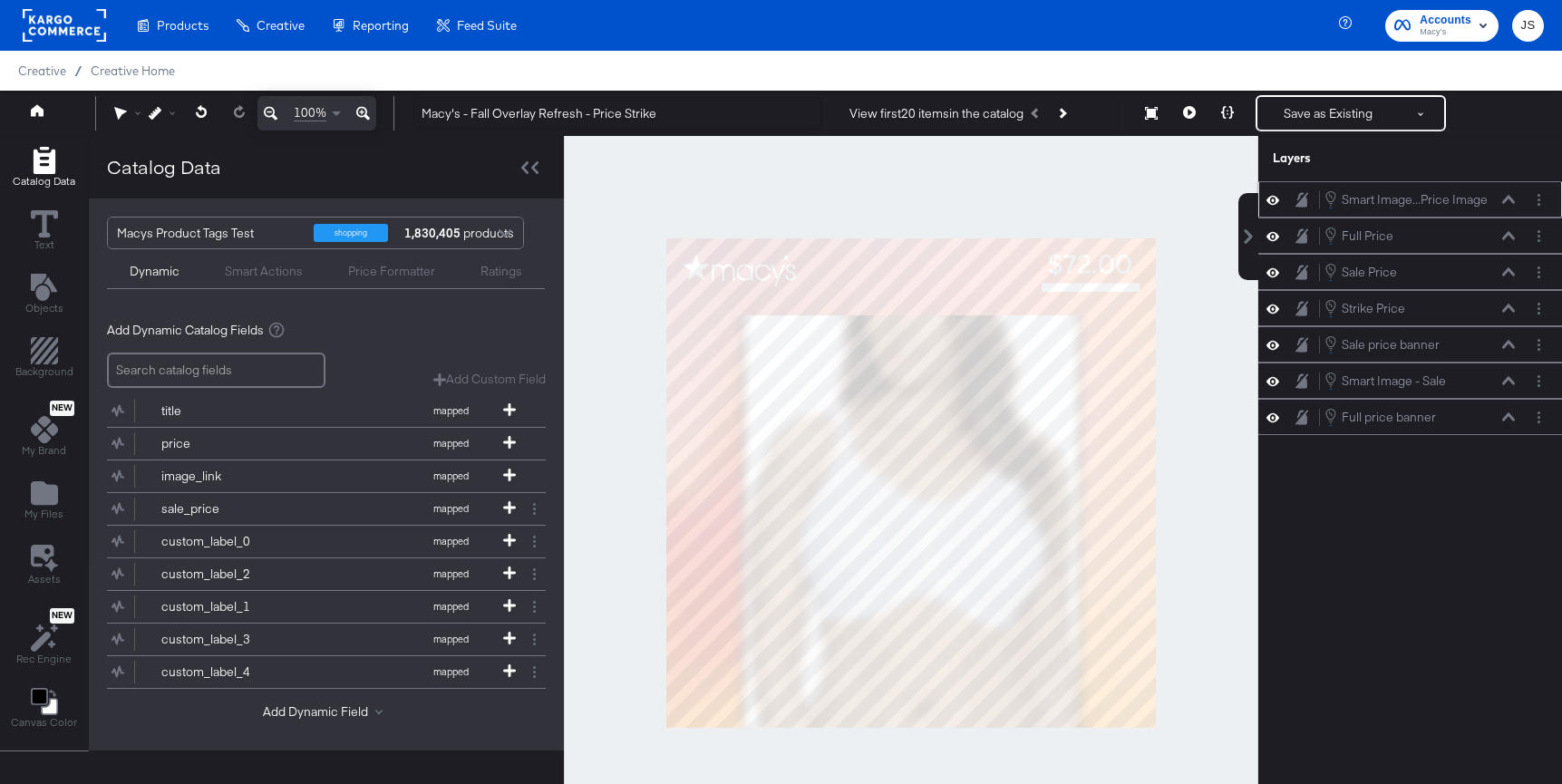
click at [1508, 198] on icon at bounding box center [1509, 199] width 13 height 9
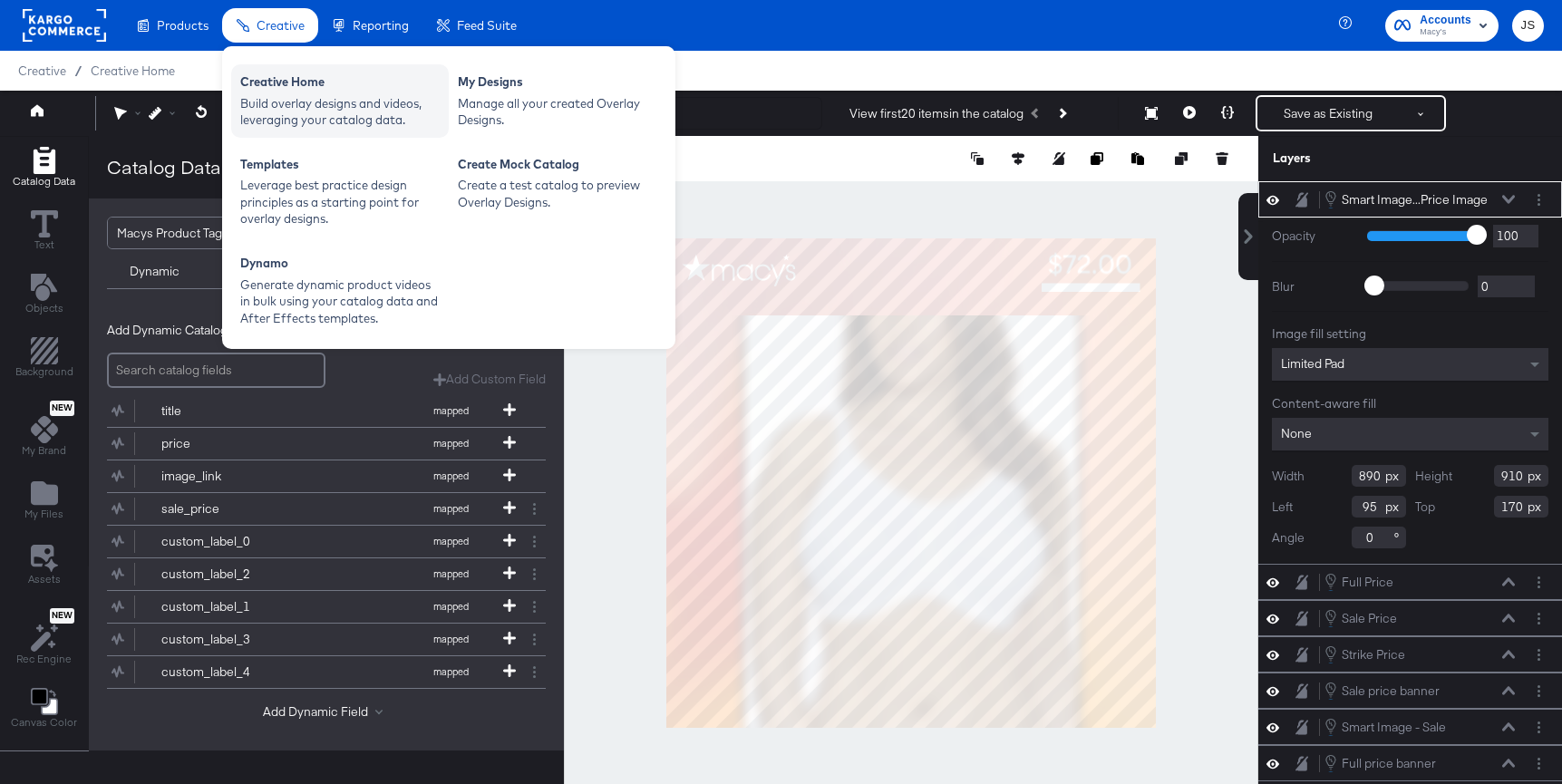
click at [275, 82] on div "Creative Home" at bounding box center [340, 84] width 199 height 22
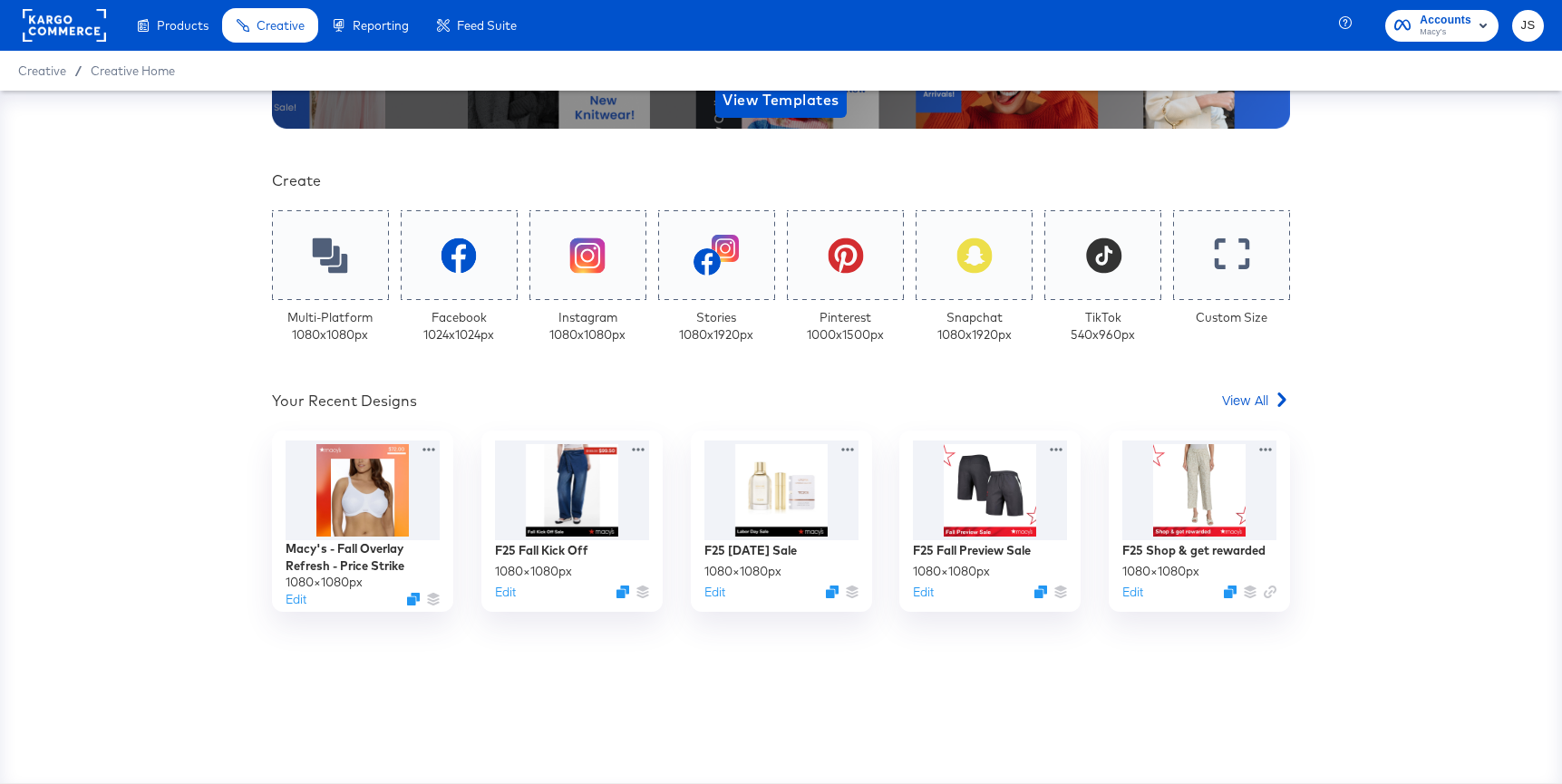
scroll to position [346, 0]
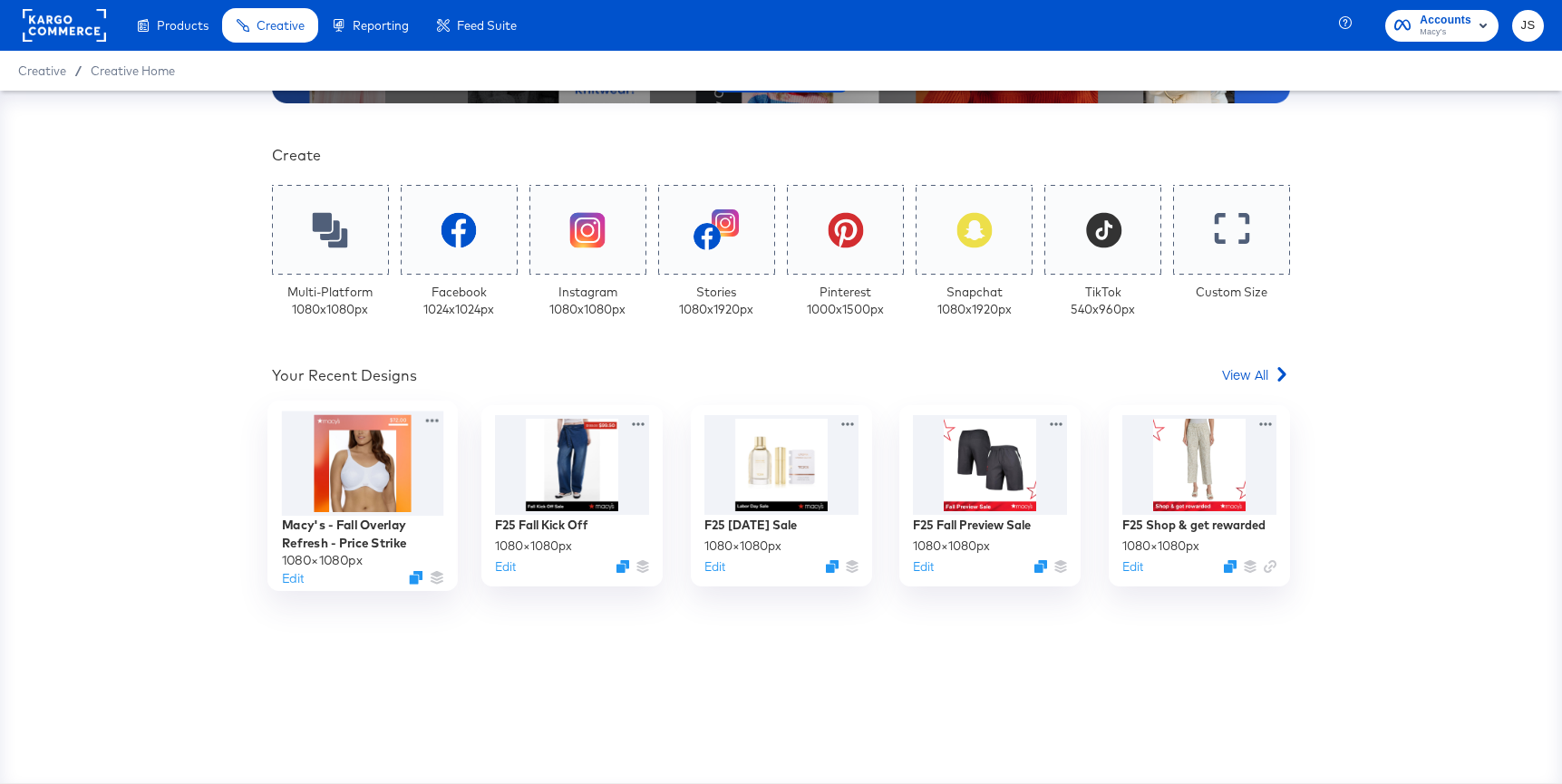
click at [367, 464] on div at bounding box center [363, 464] width 163 height 105
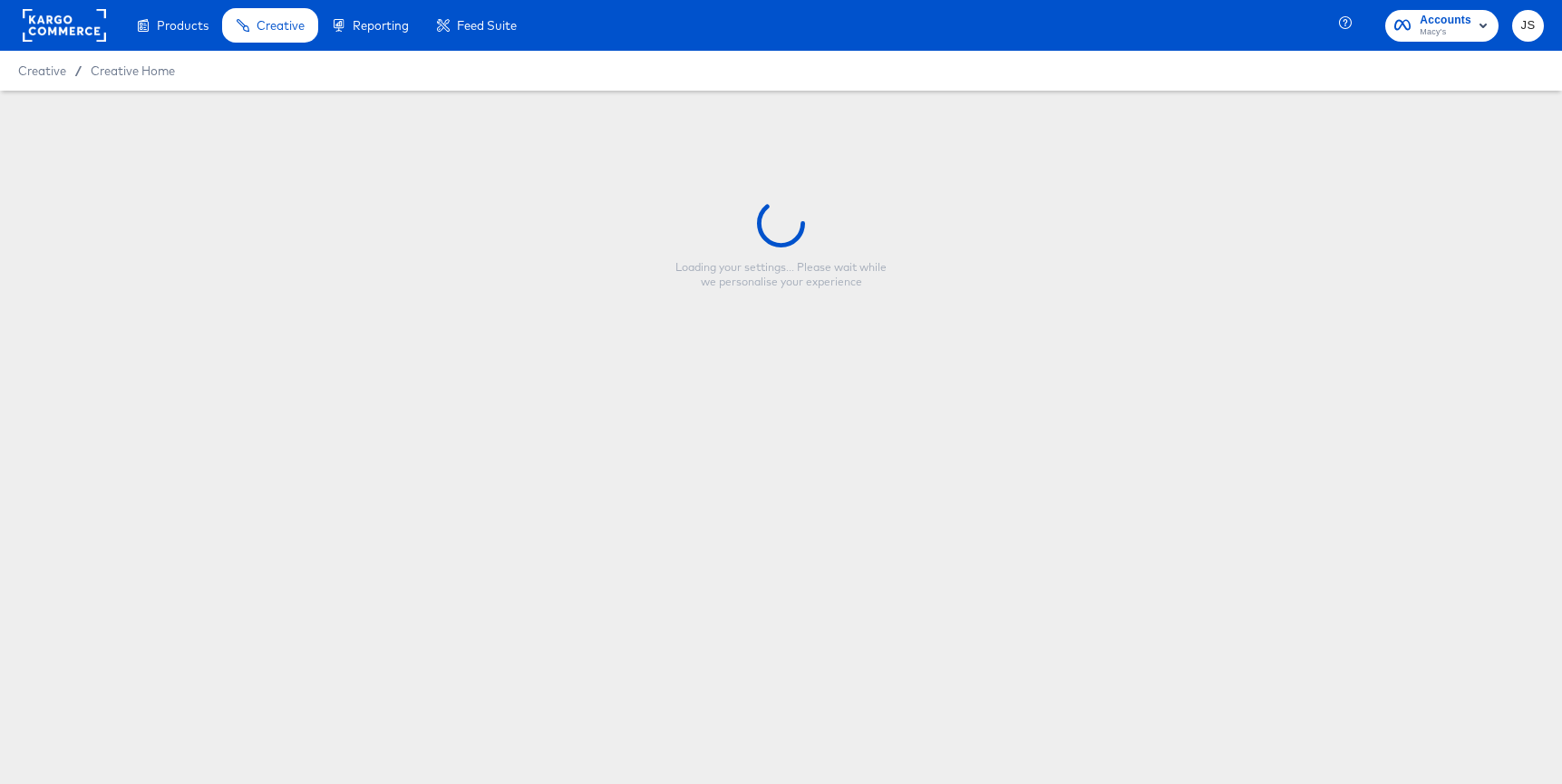
type input "Macy's - Fall Overlay Refresh - Price Strike"
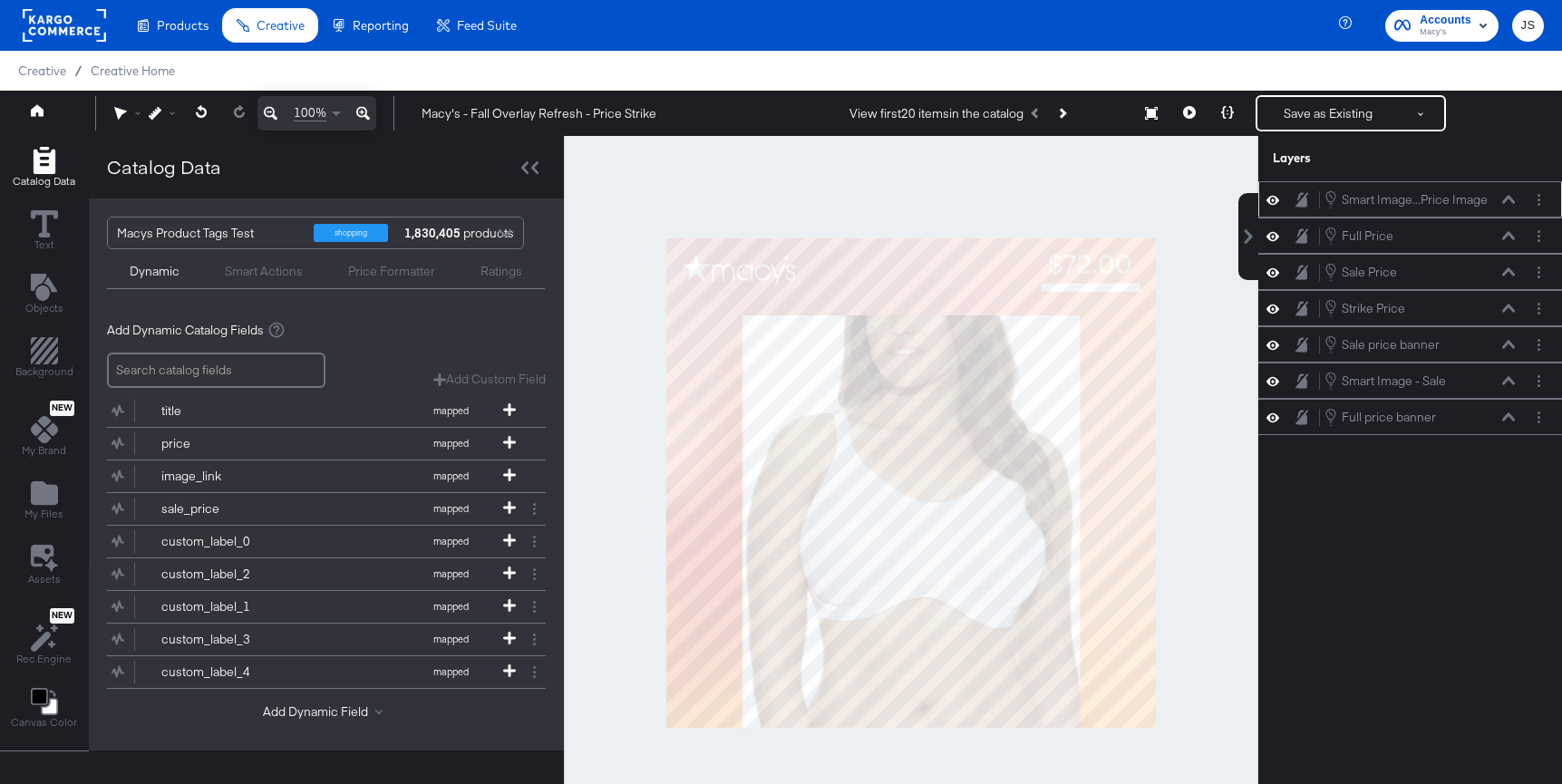
click at [1511, 199] on icon at bounding box center [1509, 198] width 13 height 8
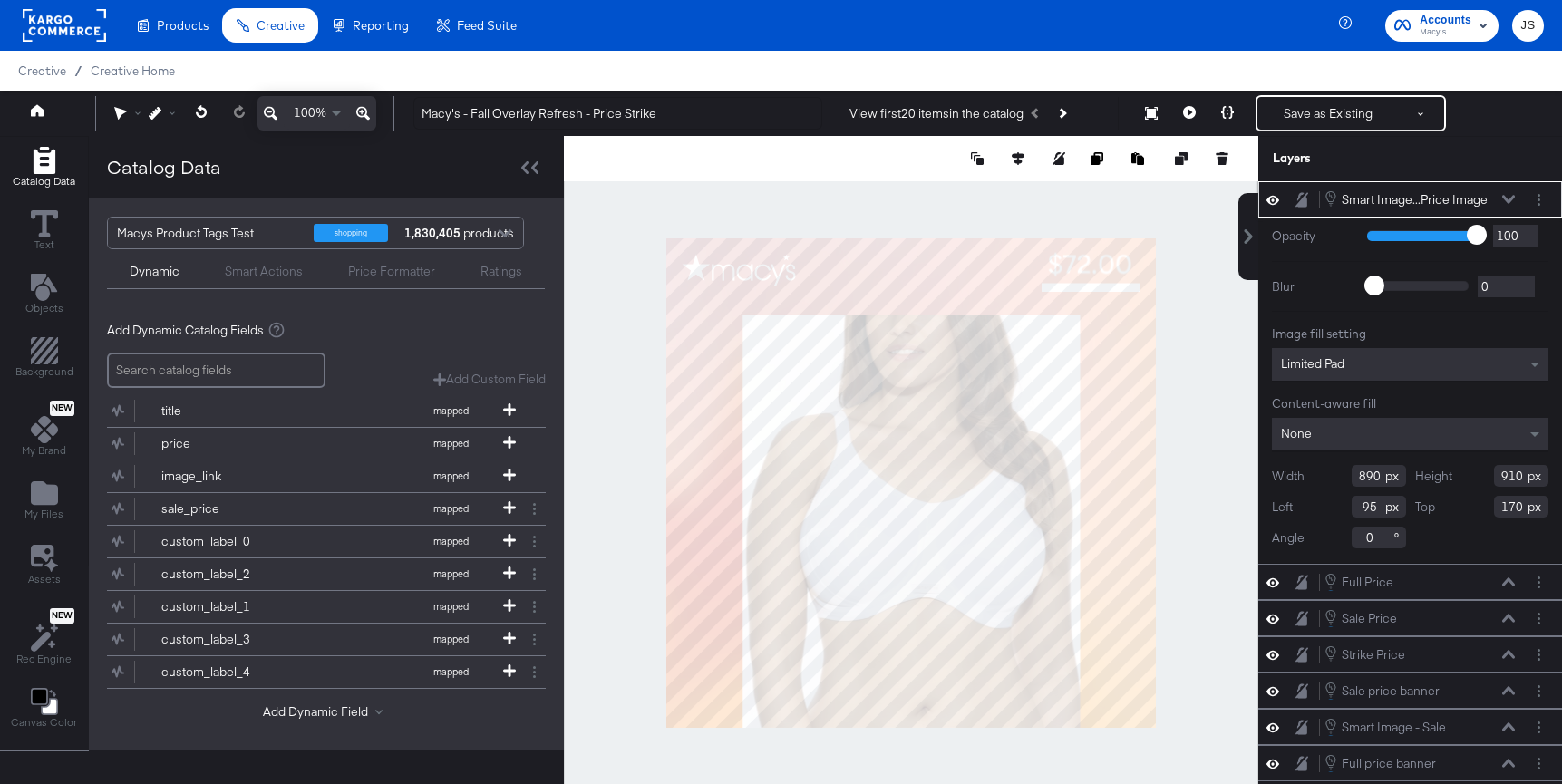
click at [1506, 199] on icon at bounding box center [1509, 198] width 13 height 8
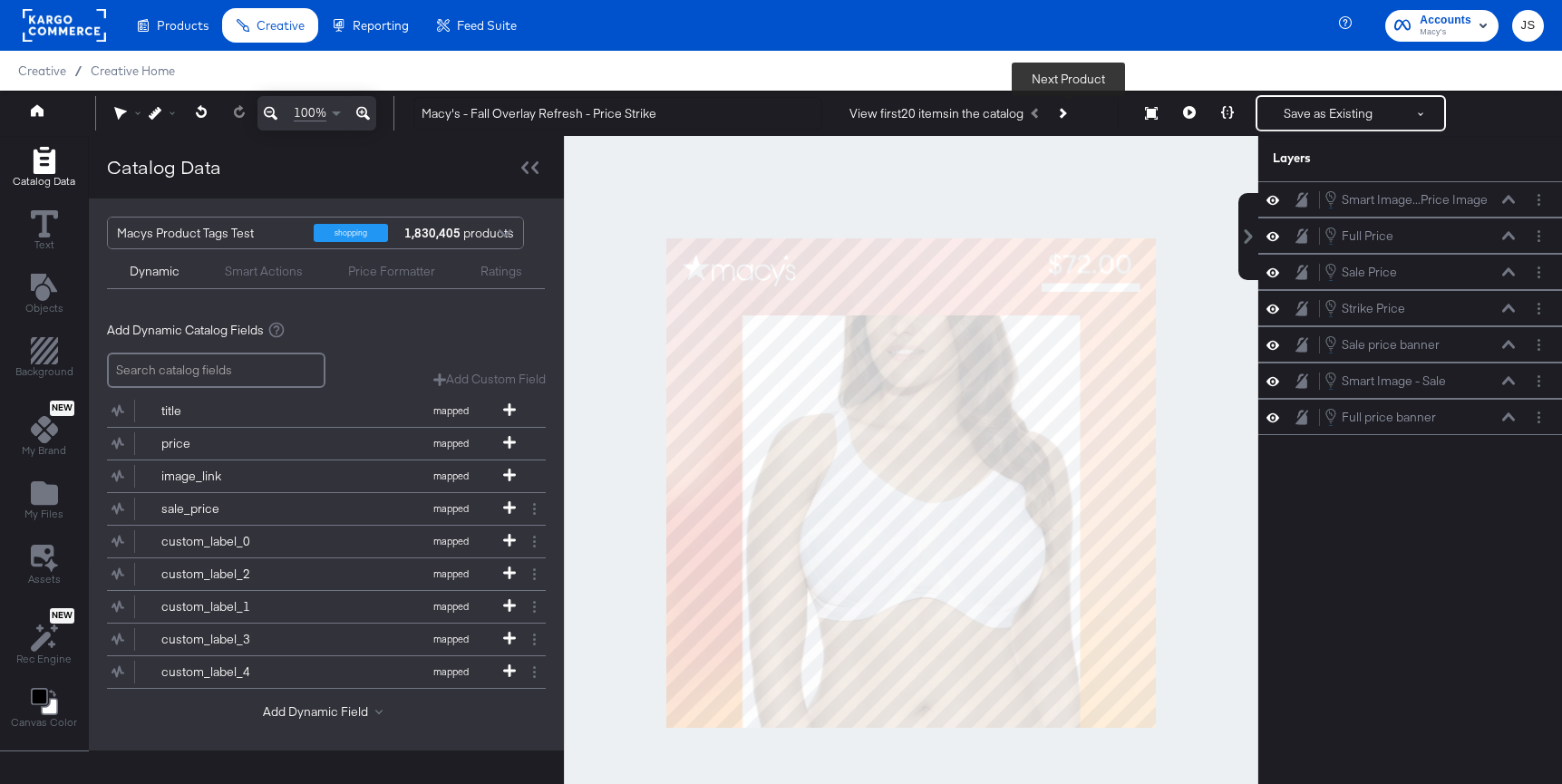
click at [1073, 113] on button "Next Product" at bounding box center [1062, 114] width 26 height 33
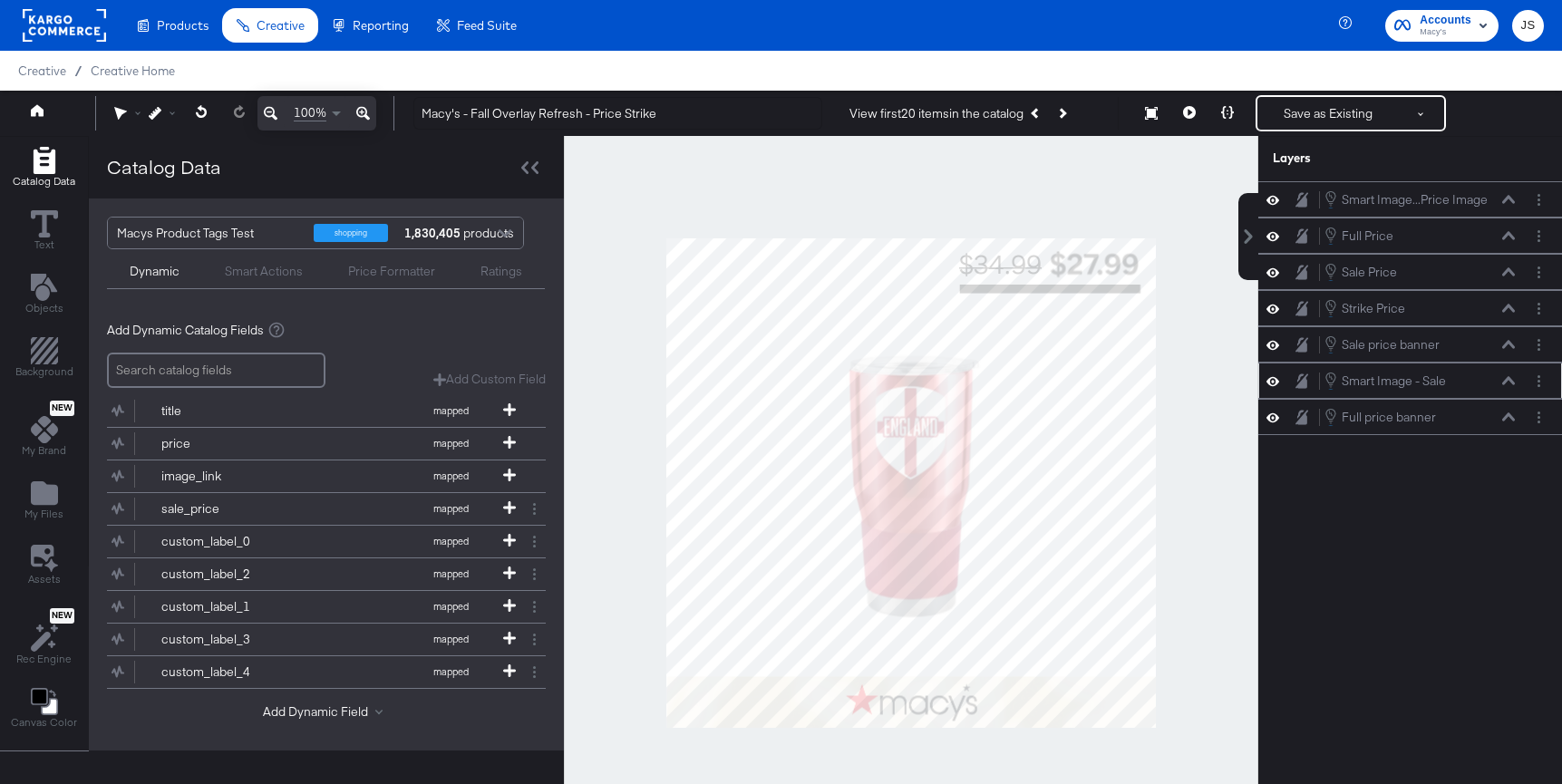
click at [1511, 378] on icon at bounding box center [1509, 381] width 13 height 9
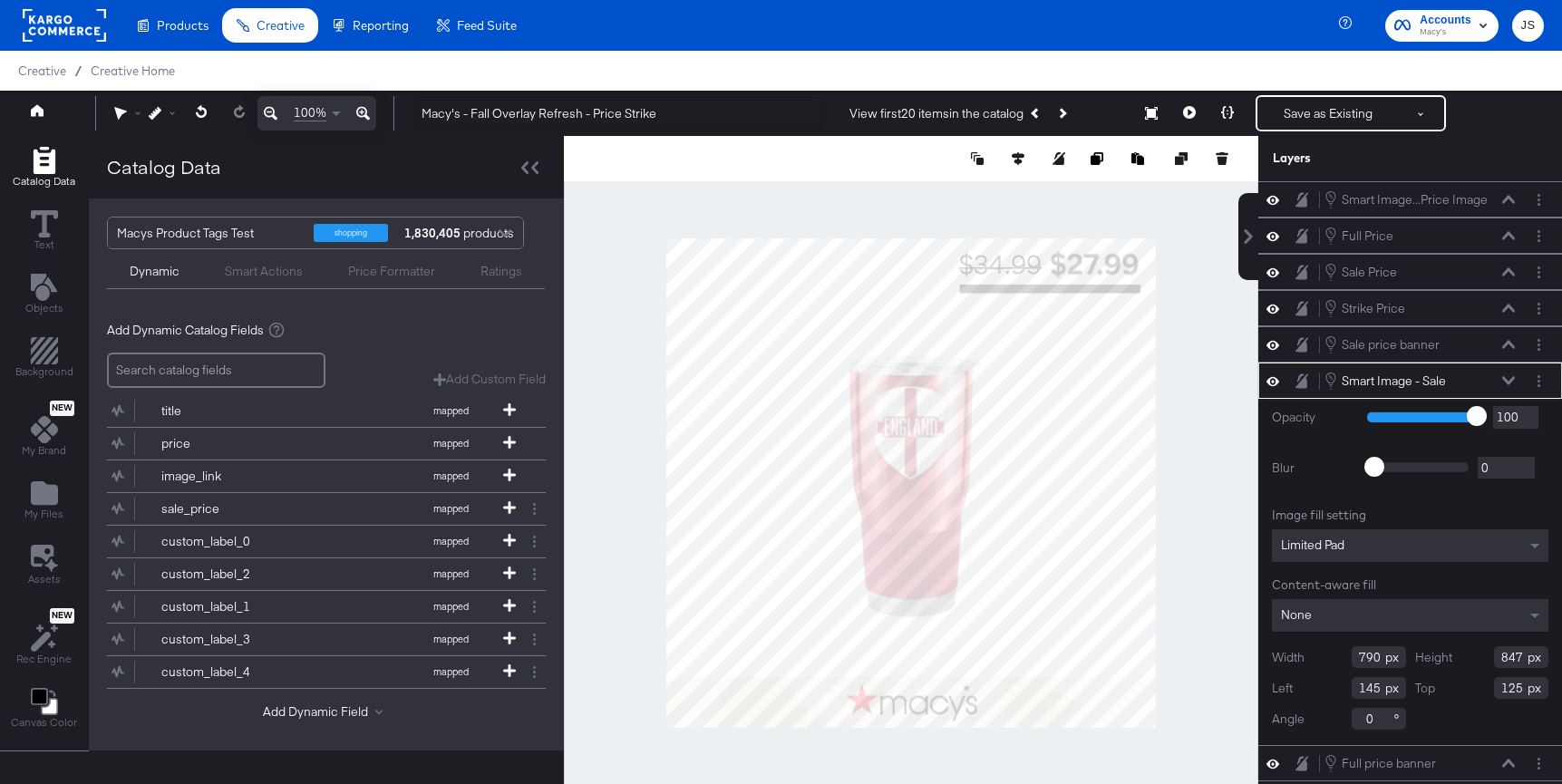
type input "972"
type input "0"
click at [1232, 102] on button at bounding box center [1227, 113] width 38 height 36
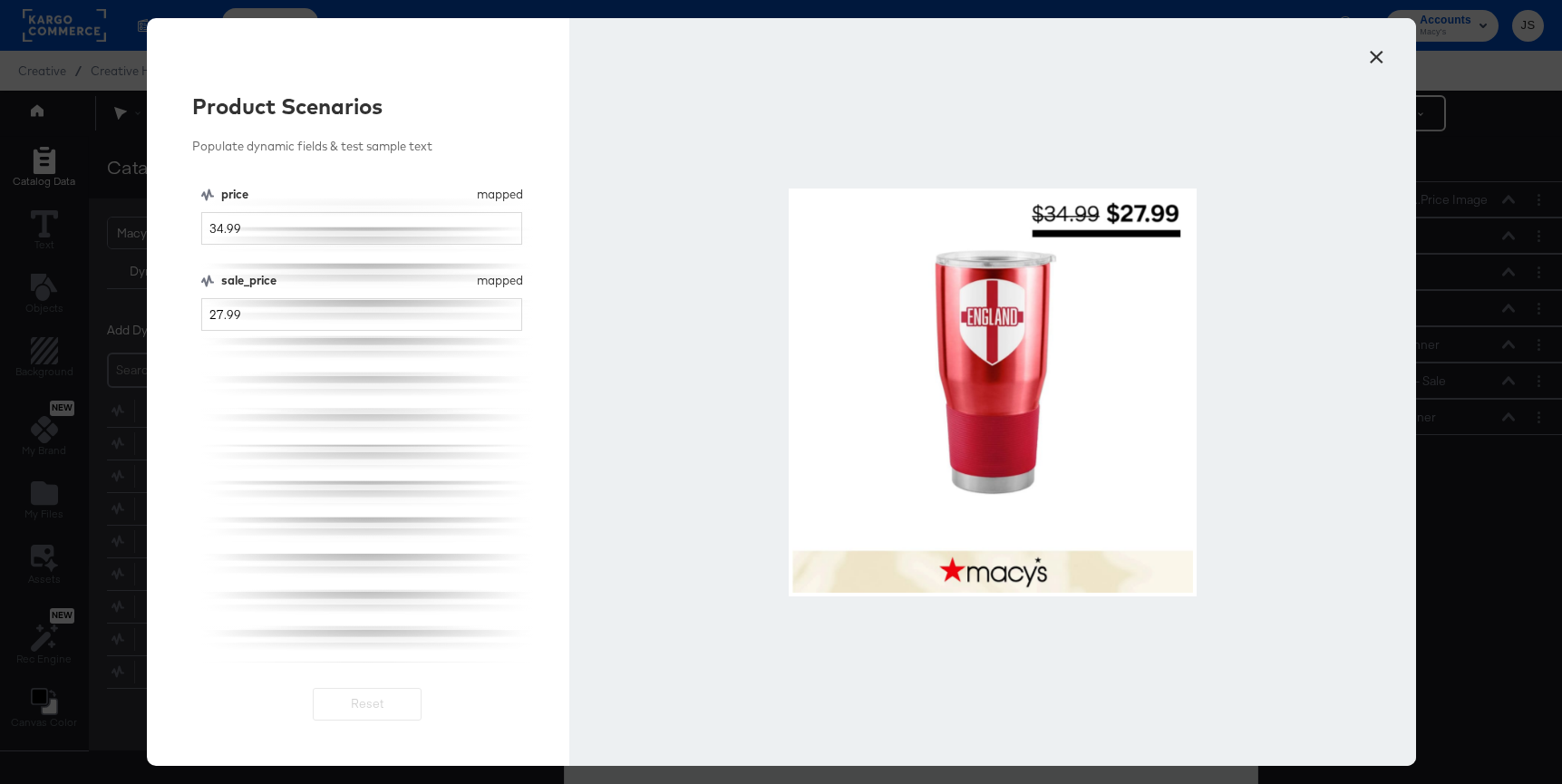
click at [1388, 65] on button "×" at bounding box center [1377, 52] width 33 height 33
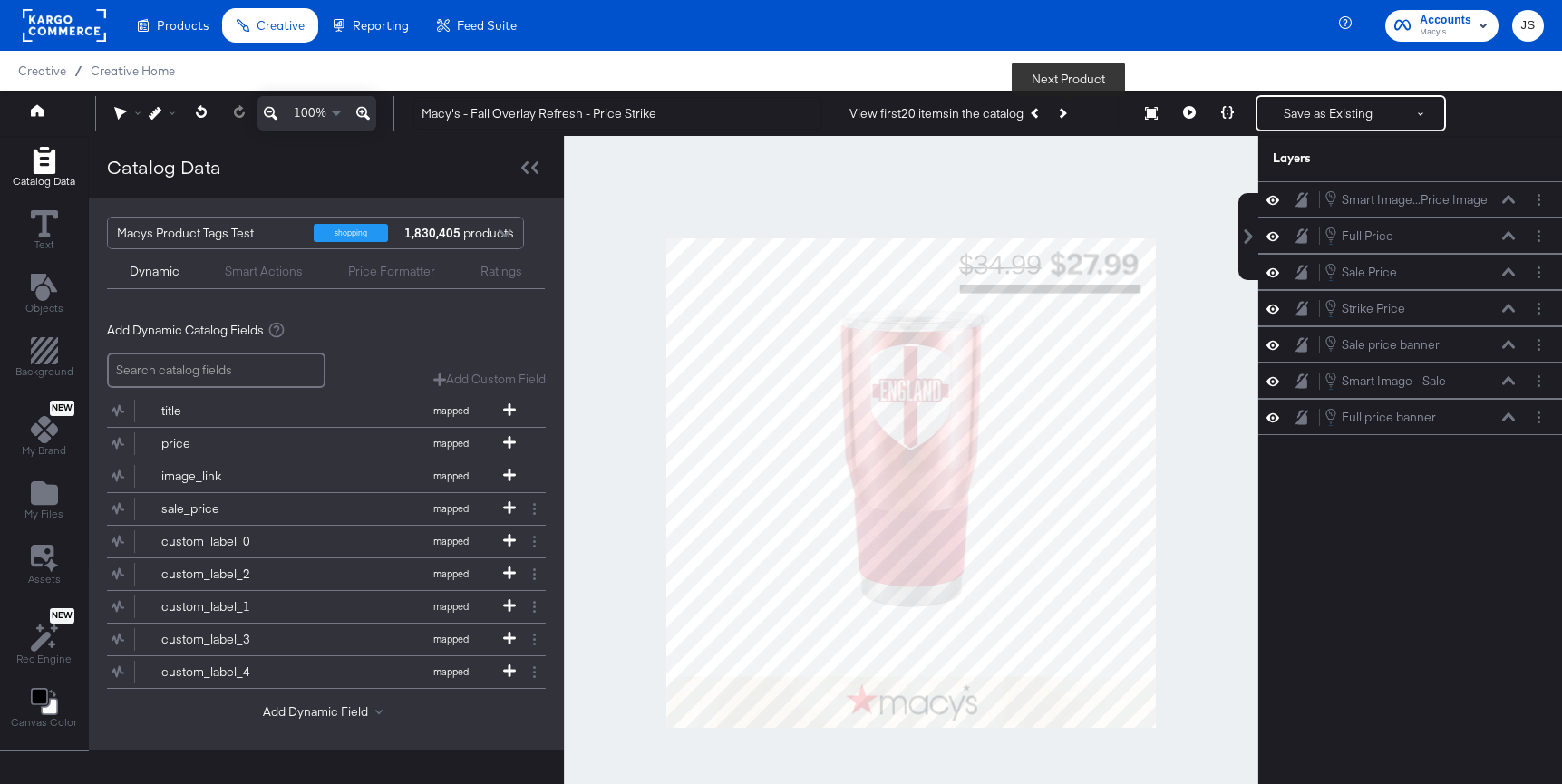
click at [1074, 109] on button "Next Product" at bounding box center [1062, 114] width 26 height 33
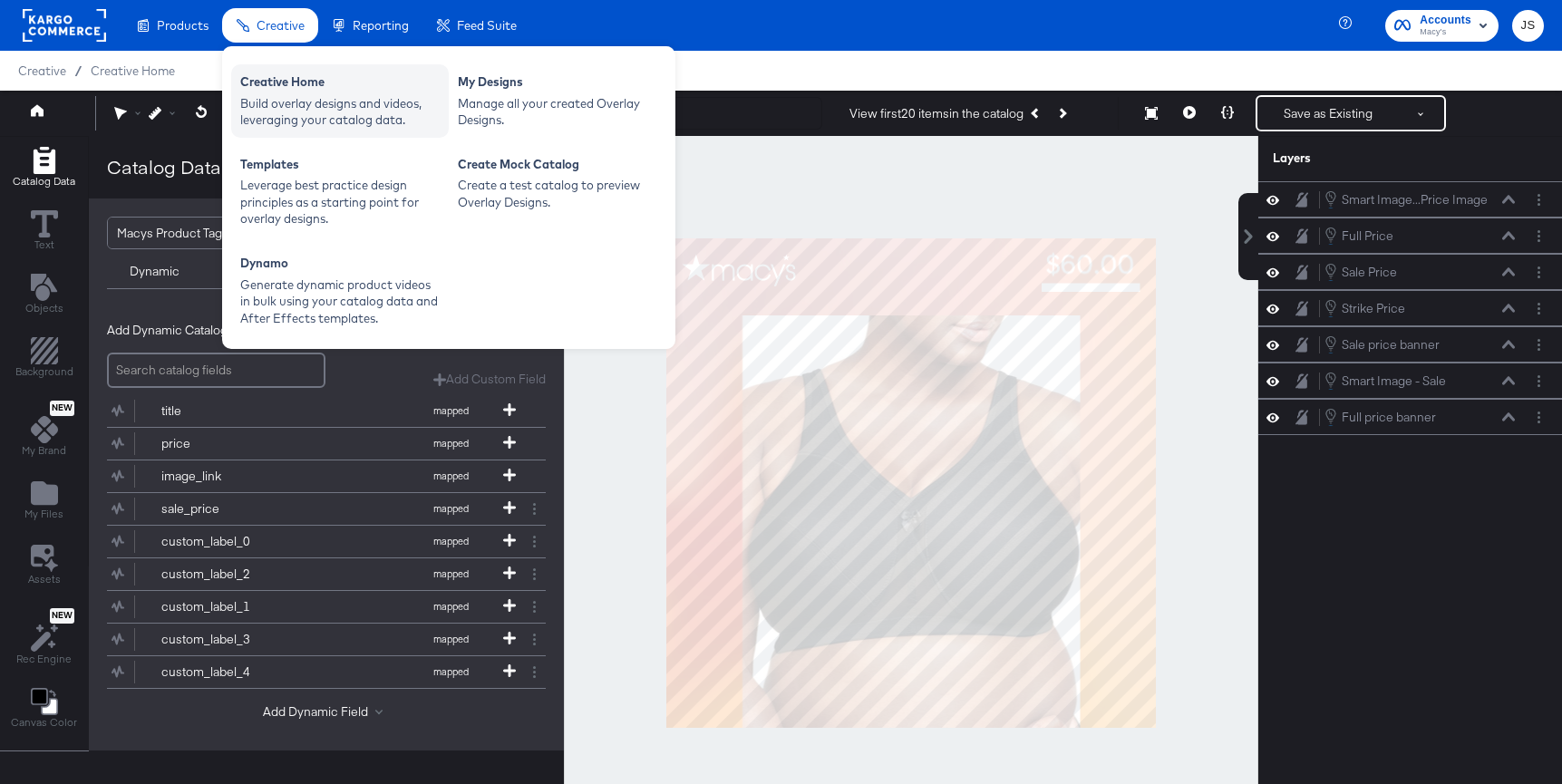
click at [305, 119] on div "Build overlay designs and videos, leveraging your catalog data." at bounding box center [340, 112] width 199 height 34
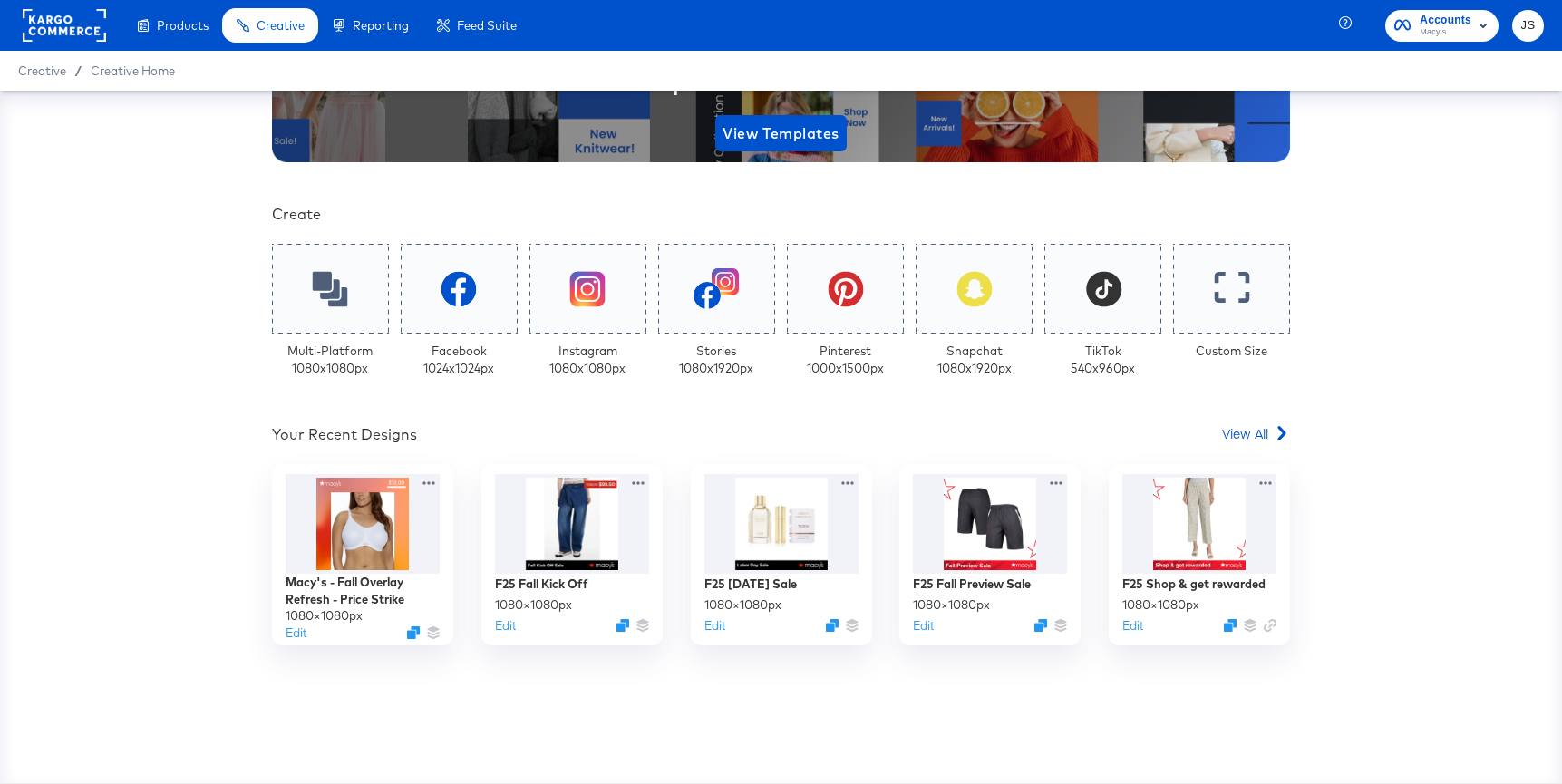
scroll to position [309, 0]
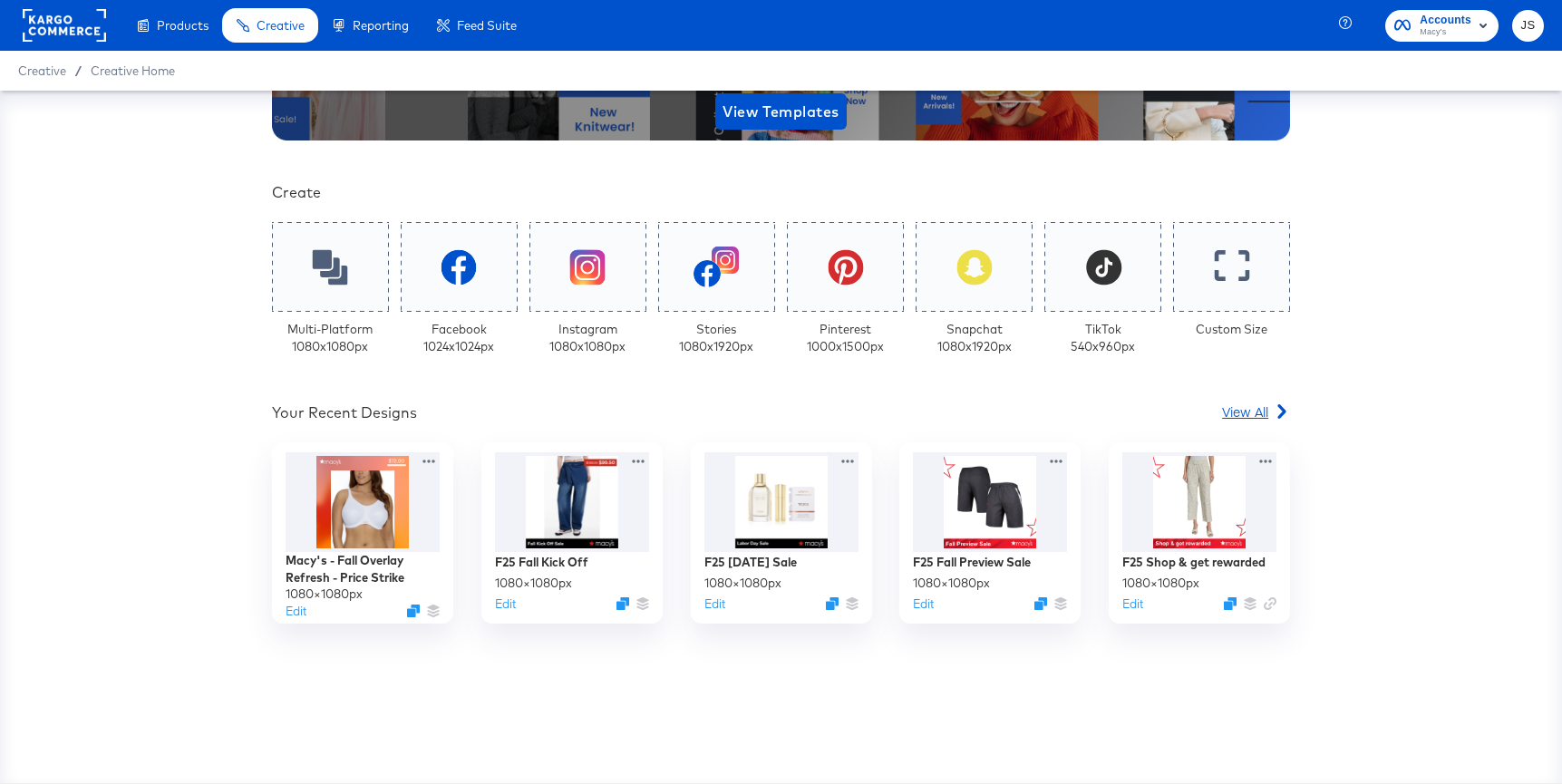
click at [1282, 410] on icon at bounding box center [1282, 411] width 16 height 16
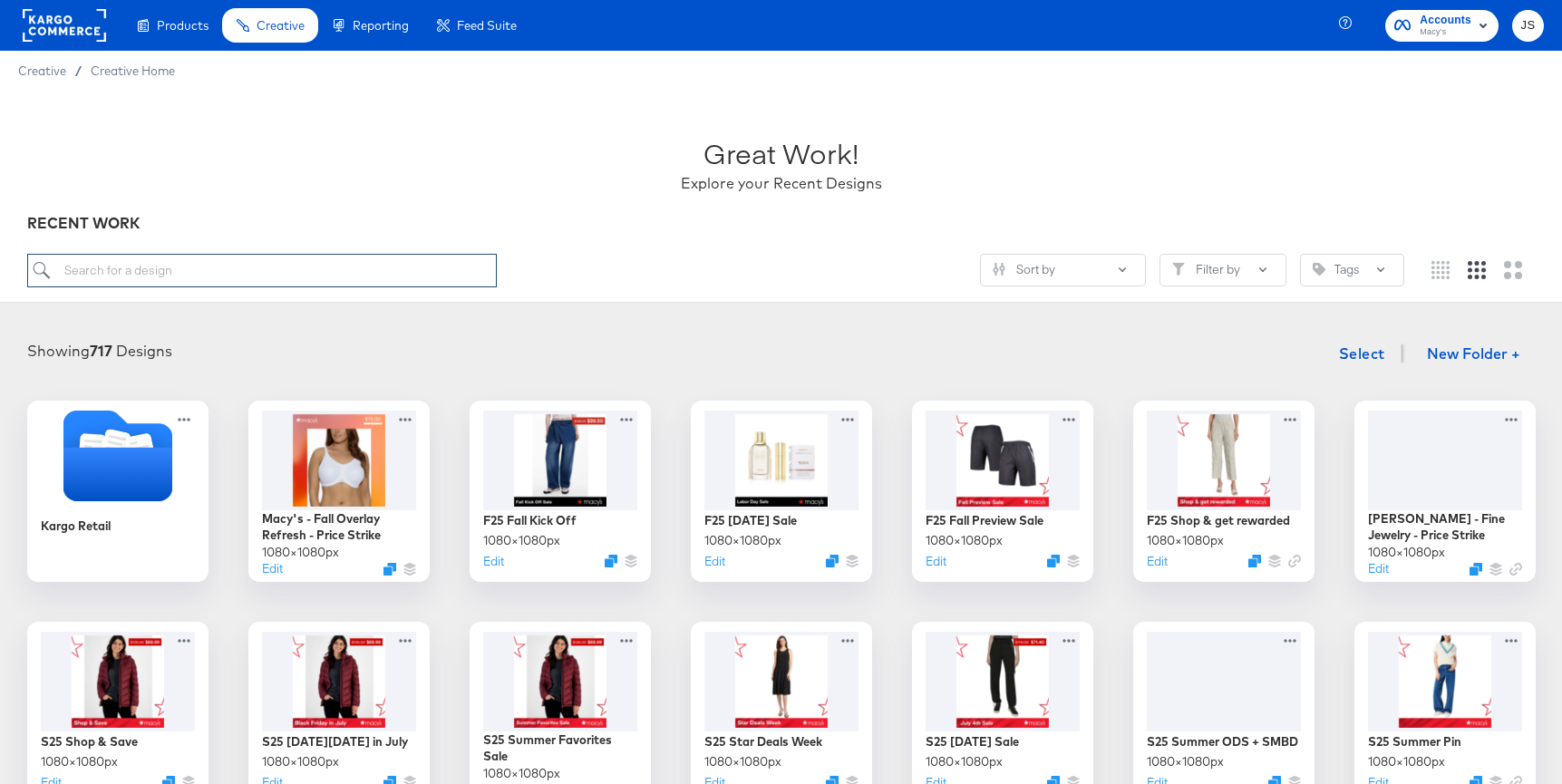
click at [337, 284] on input "search" at bounding box center [262, 270] width 469 height 34
paste input "Macy's - Summer Overlay Refresh - Promo callout"
type input "Macy's - Summer Overlay Refresh - Promo callout"
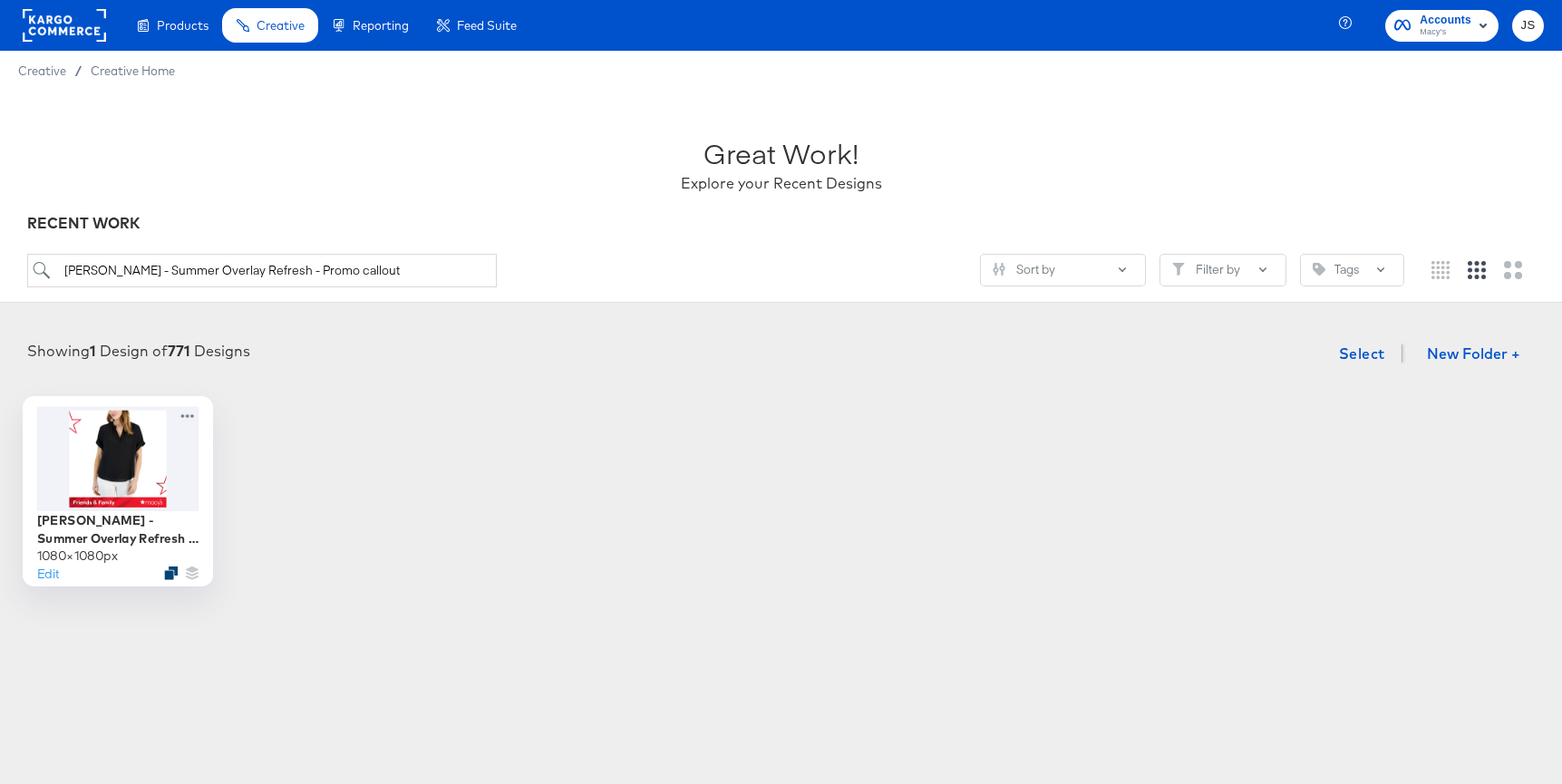
click at [170, 571] on icon "Duplicate" at bounding box center [171, 573] width 14 height 14
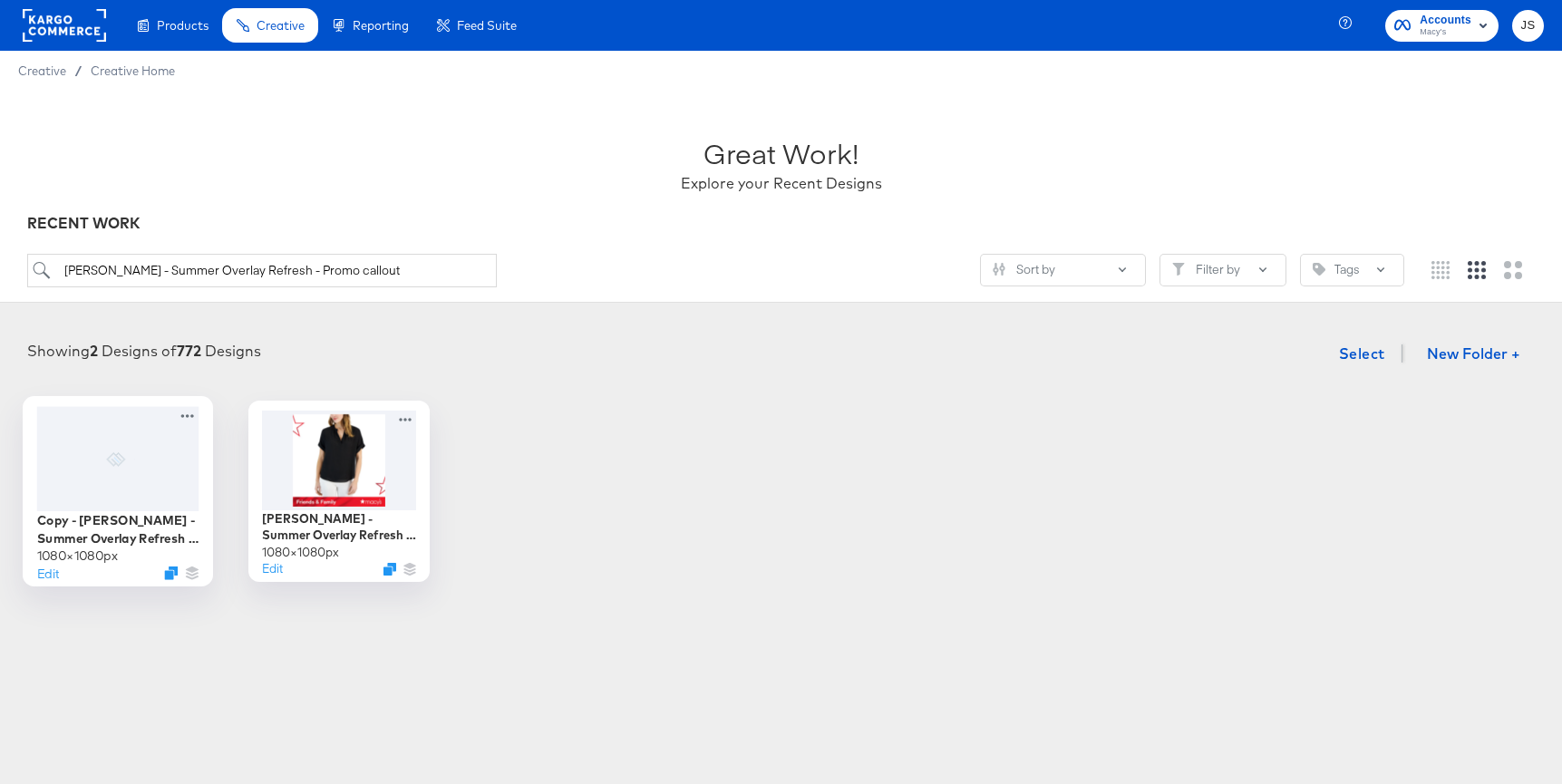
click at [138, 468] on div at bounding box center [117, 458] width 163 height 105
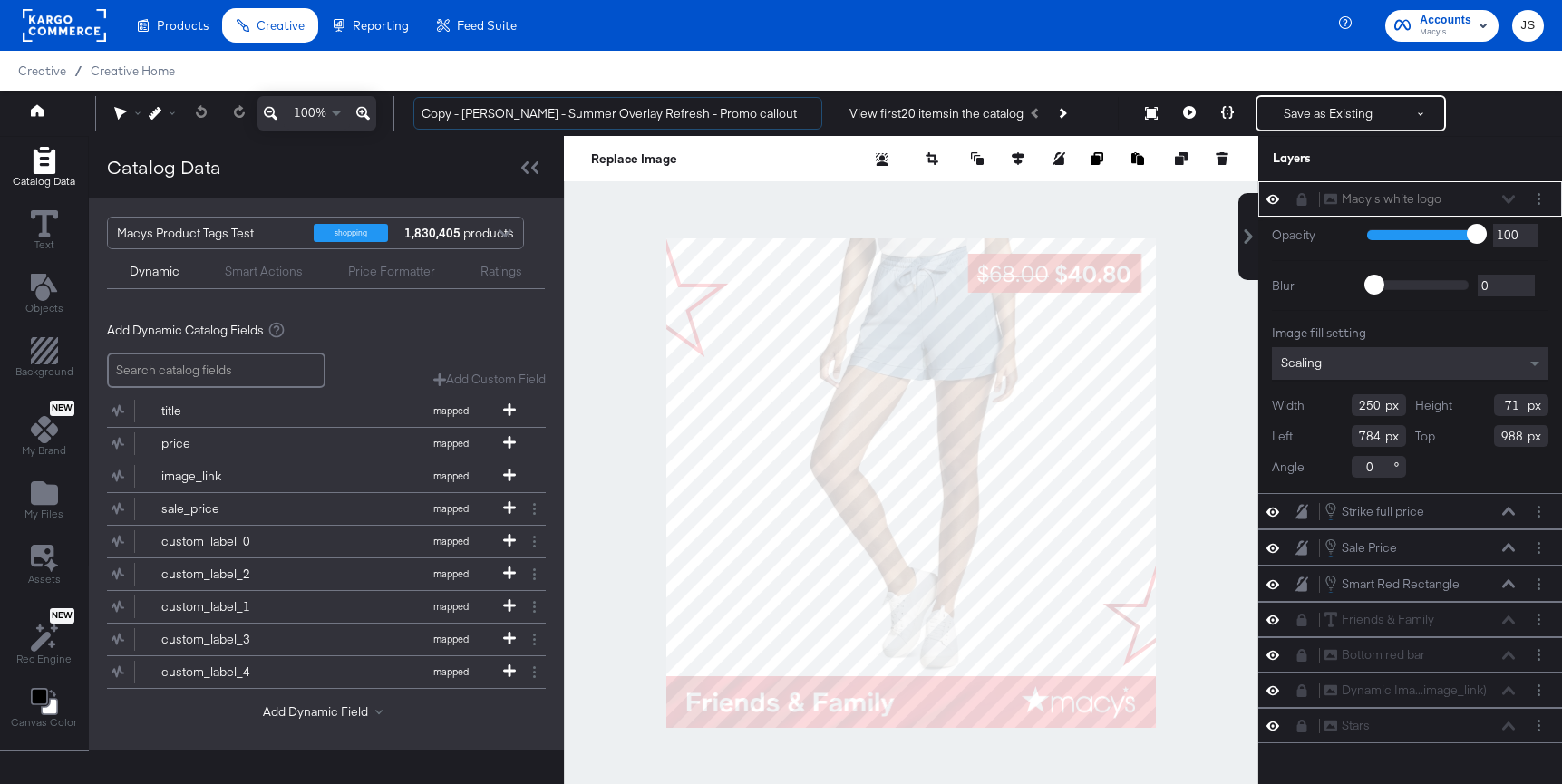
drag, startPoint x: 463, startPoint y: 109, endPoint x: 398, endPoint y: 109, distance: 65.0
click at [399, 109] on div "Copy - Macy's - Summer Overlay Refresh - Promo callout View first 20 items in t…" at bounding box center [971, 113] width 1145 height 36
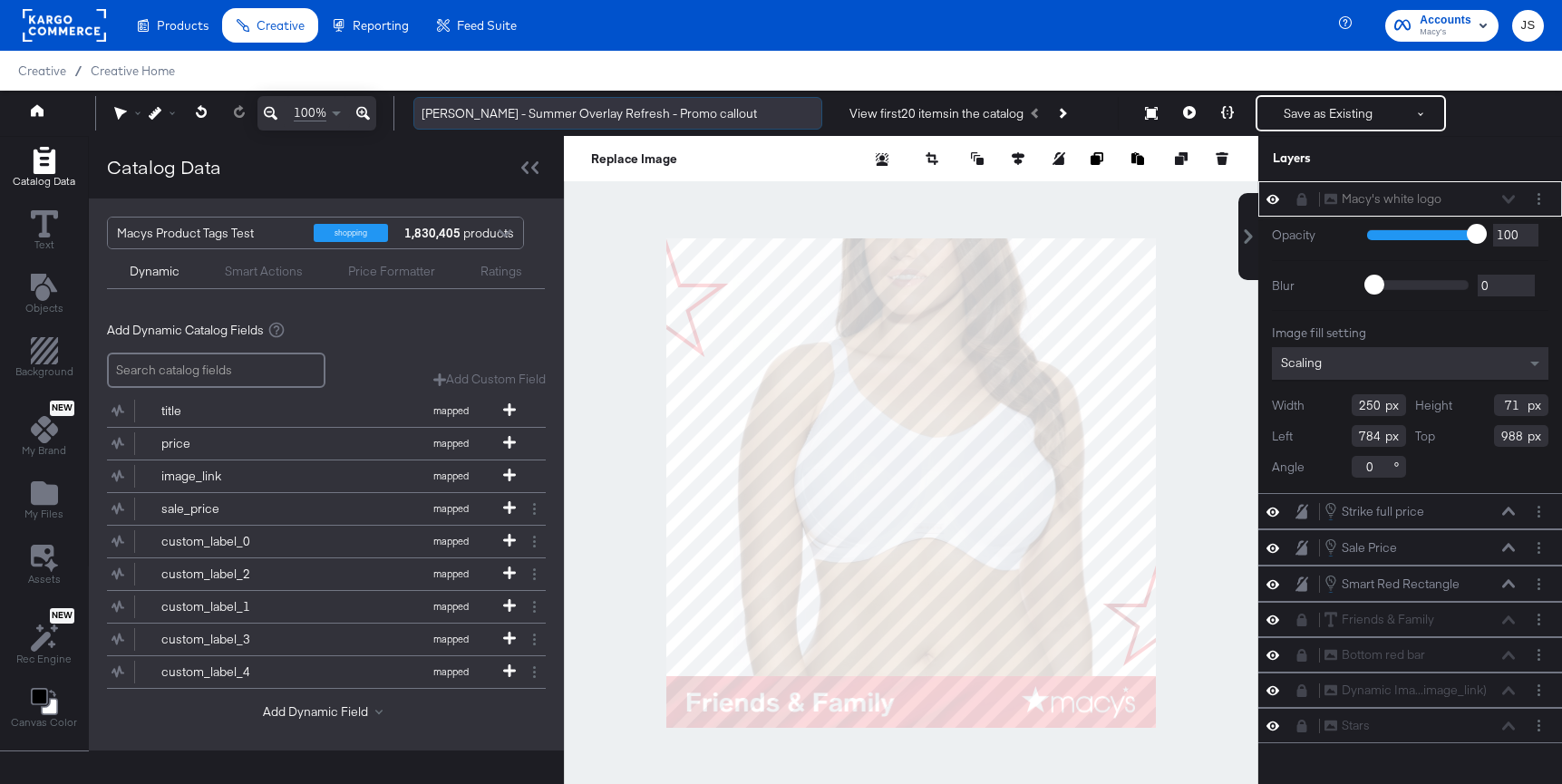
drag, startPoint x: 468, startPoint y: 111, endPoint x: 522, endPoint y: 108, distance: 54.1
click at [520, 110] on input "[PERSON_NAME] - Summer Overlay Refresh - Promo callout" at bounding box center [617, 114] width 409 height 34
drag, startPoint x: 518, startPoint y: 108, endPoint x: 471, endPoint y: 106, distance: 47.0
click at [471, 106] on input "[PERSON_NAME] - Summer Overlay Refresh - Promo callout" at bounding box center [617, 114] width 409 height 34
click at [565, 111] on input "Macy's - Fall Overlay Refresh - Promo callout" at bounding box center [617, 114] width 409 height 34
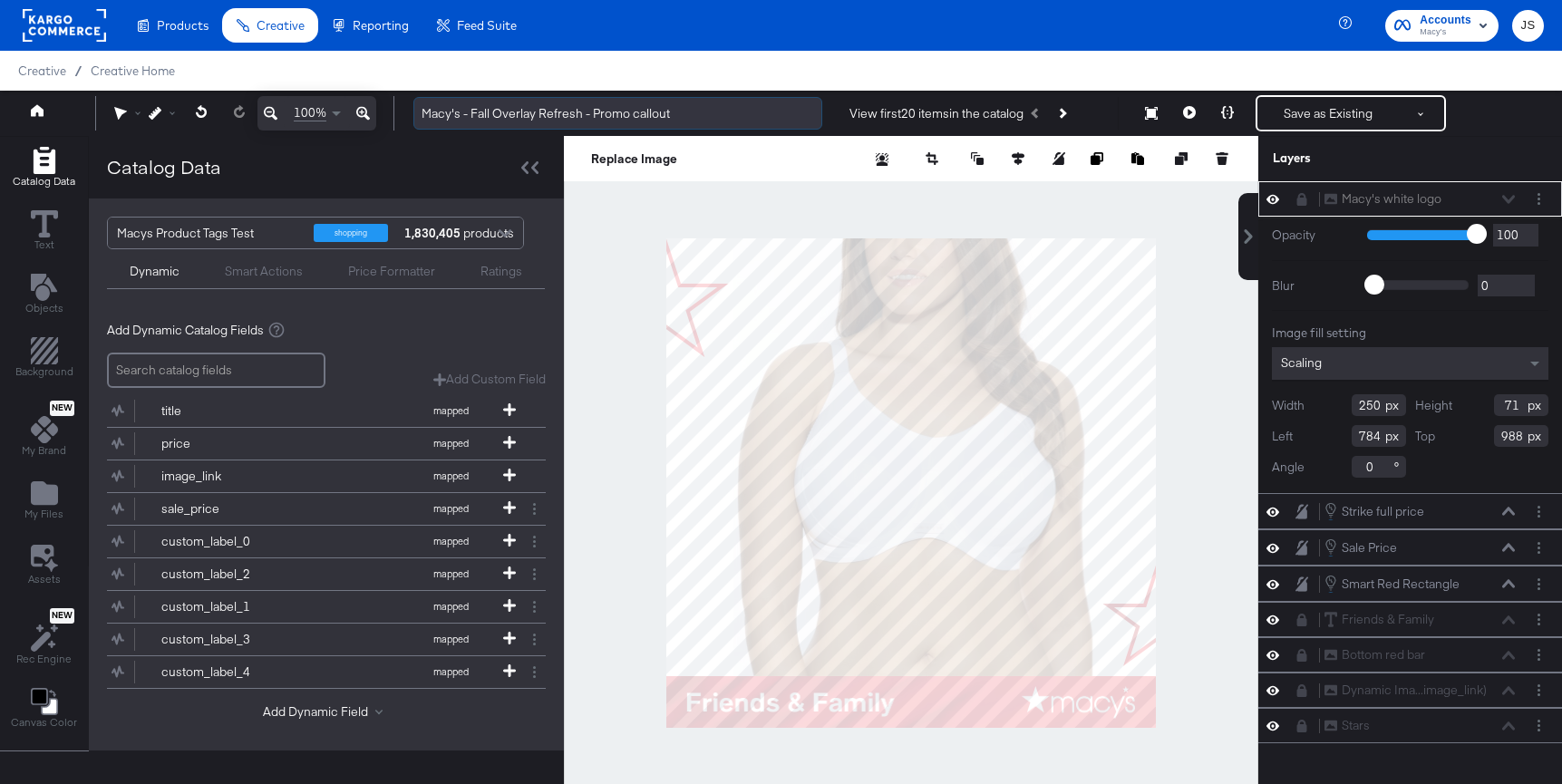
click at [565, 111] on input "Macy's - Fall Overlay Refresh - Promo callout" at bounding box center [617, 114] width 409 height 34
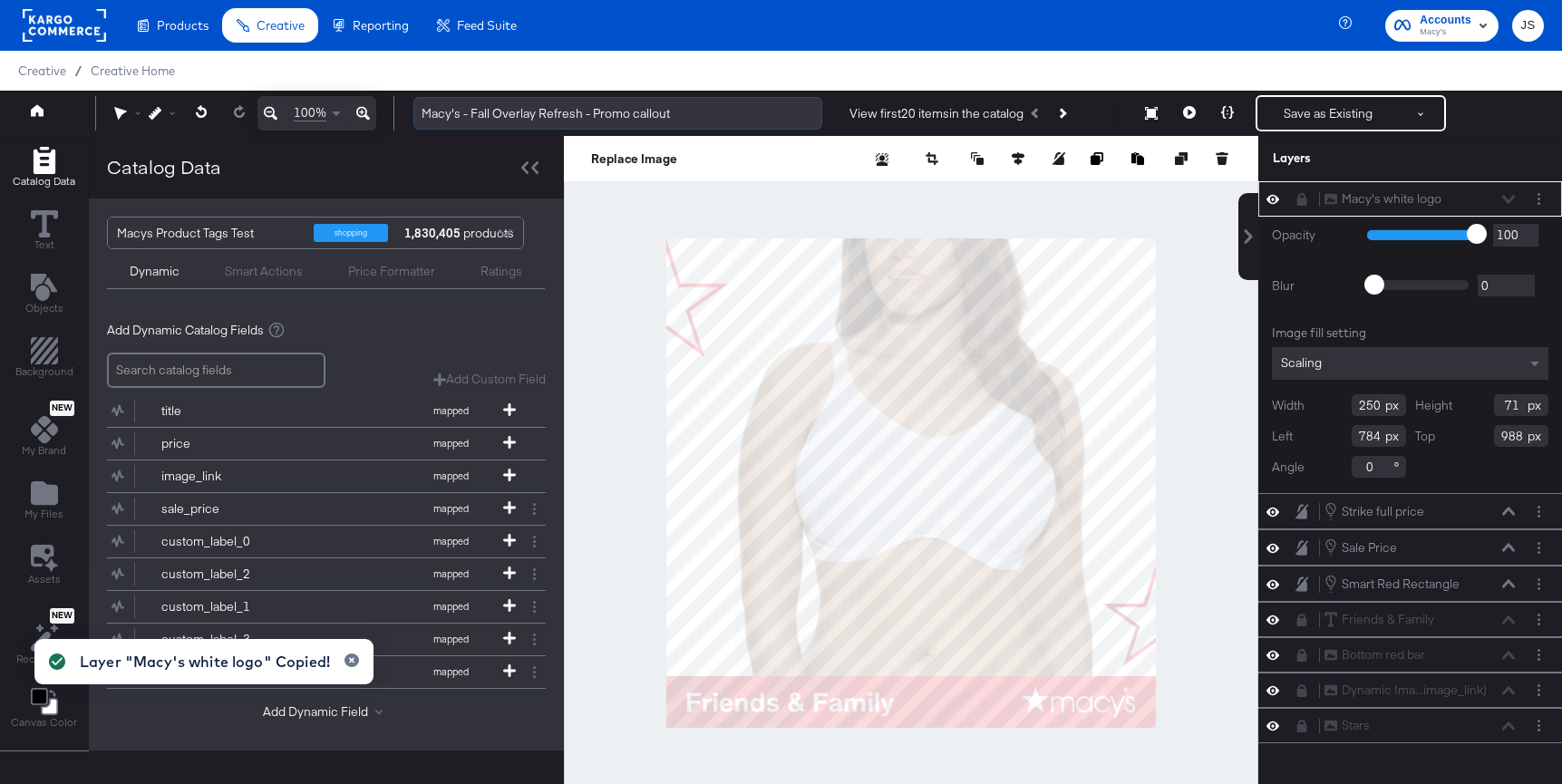
click at [723, 114] on input "Macy's - Fall Overlay Refresh - Promo callout" at bounding box center [617, 114] width 409 height 34
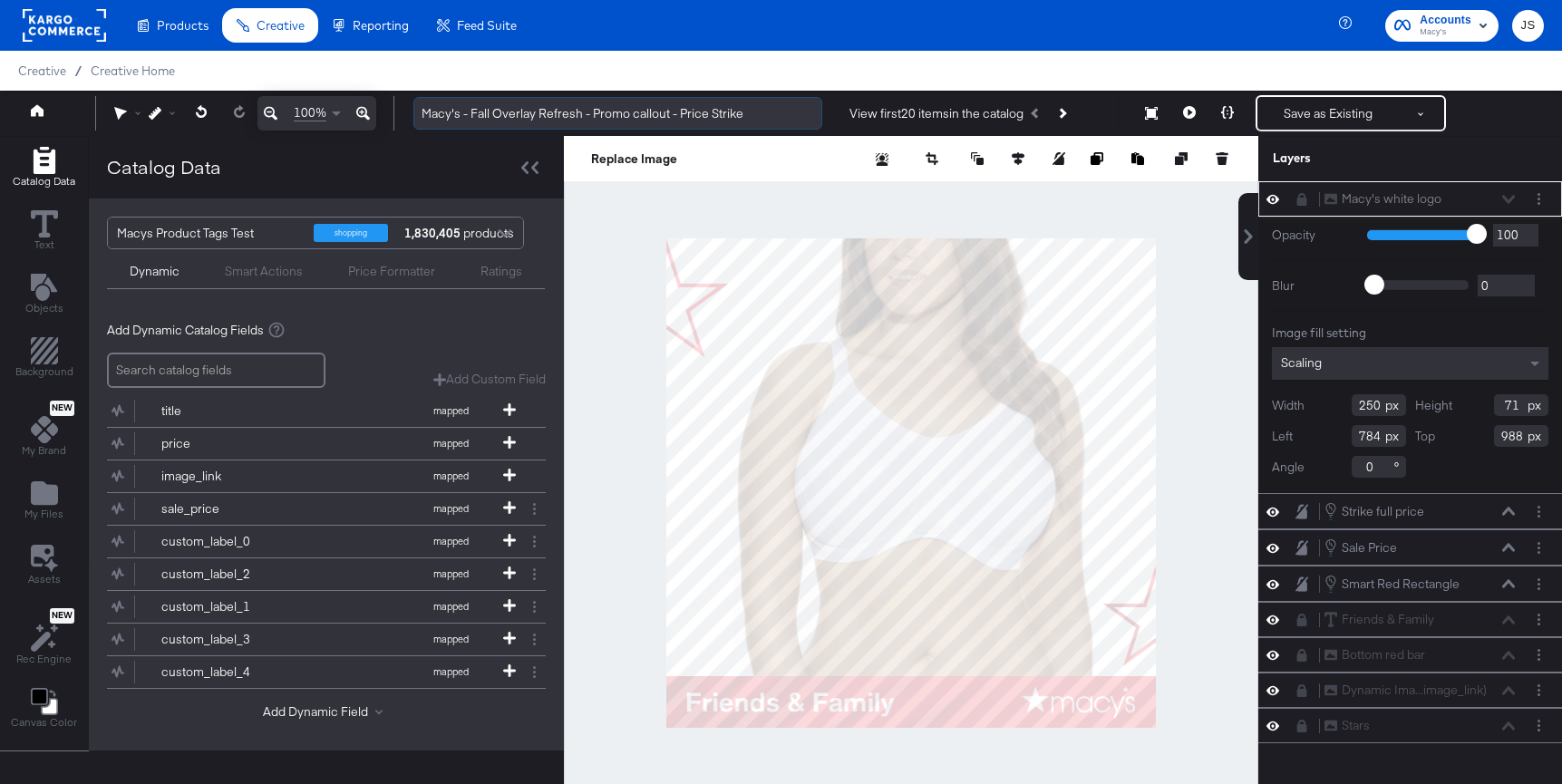
click at [751, 107] on input "Macy's - Fall Overlay Refresh - Promo callout - Price Strike" at bounding box center [617, 114] width 409 height 34
click at [634, 107] on input "Macy's - Fall Overlay Refresh - Promo callout - Price Strike" at bounding box center [617, 114] width 409 height 34
click at [635, 112] on input "Macy's - Fall Overlay Refresh - Promo callout - Price Strike" at bounding box center [617, 114] width 409 height 34
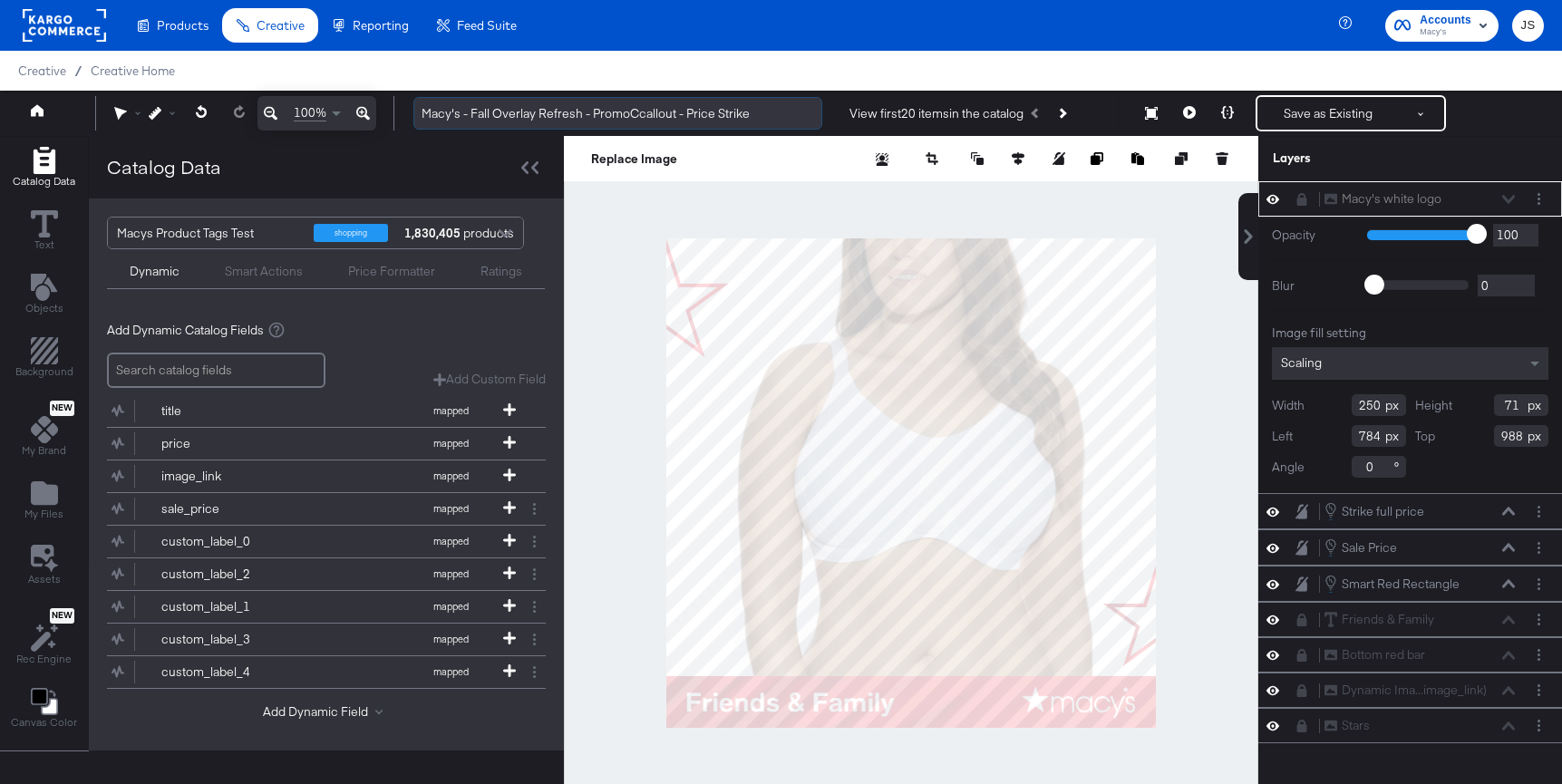
click at [642, 112] on input "Macy's - Fall Overlay Refresh - PromoCcallout - Price Strike" at bounding box center [617, 114] width 409 height 34
type input "Macy's - Fall Overlay Refresh - Promo Callout - Price Strike"
click at [1549, 189] on div at bounding box center [1542, 198] width 26 height 19
click at [1518, 201] on div "Macy's white logo Macy's white logo" at bounding box center [1424, 198] width 202 height 19
click at [1508, 197] on div "Macy's white logo Macy's white logo" at bounding box center [1419, 198] width 192 height 19
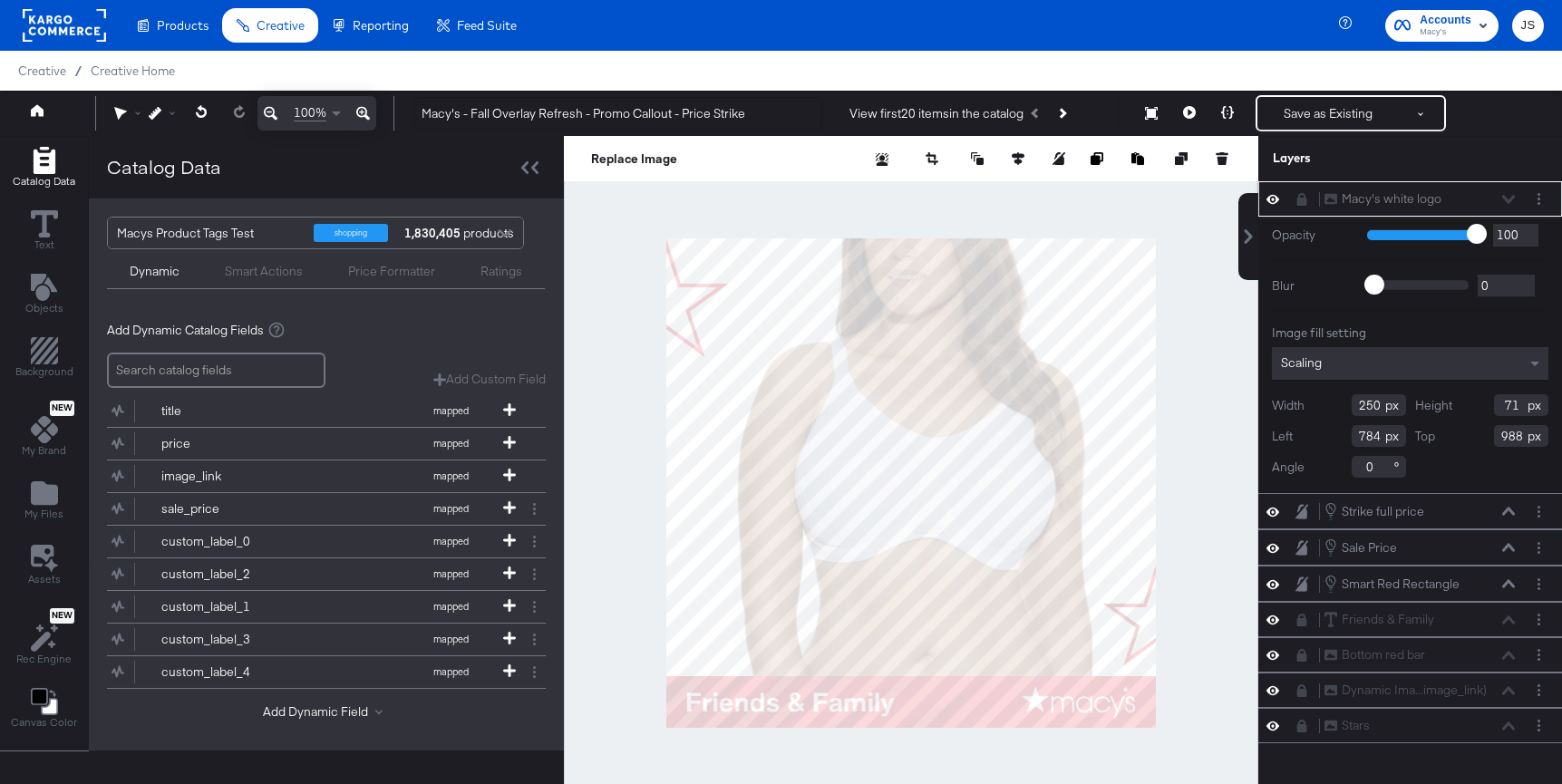
click at [1275, 199] on icon at bounding box center [1273, 198] width 13 height 16
click at [1531, 205] on div at bounding box center [1538, 198] width 19 height 19
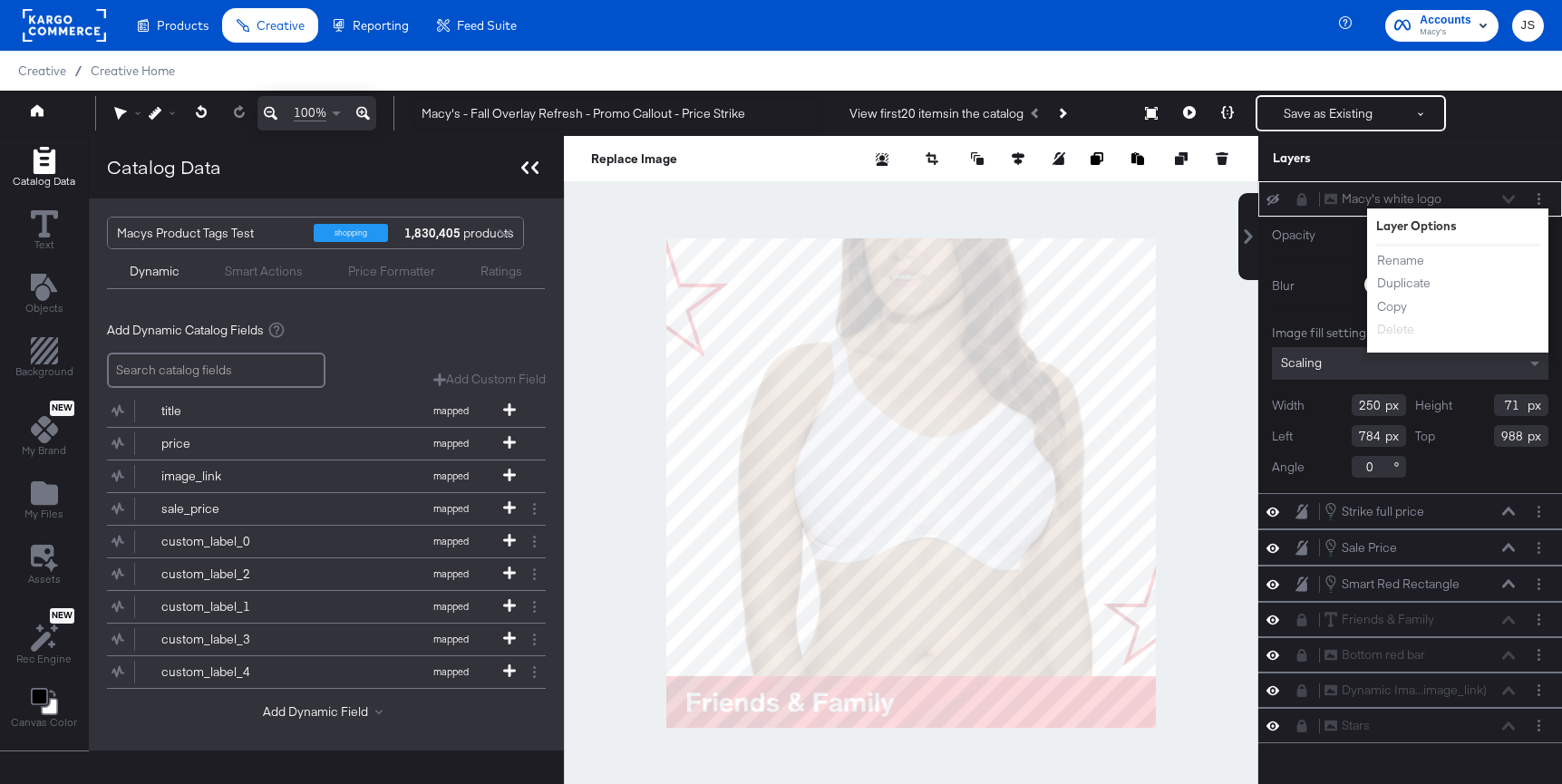
click at [540, 167] on div at bounding box center [530, 167] width 32 height 27
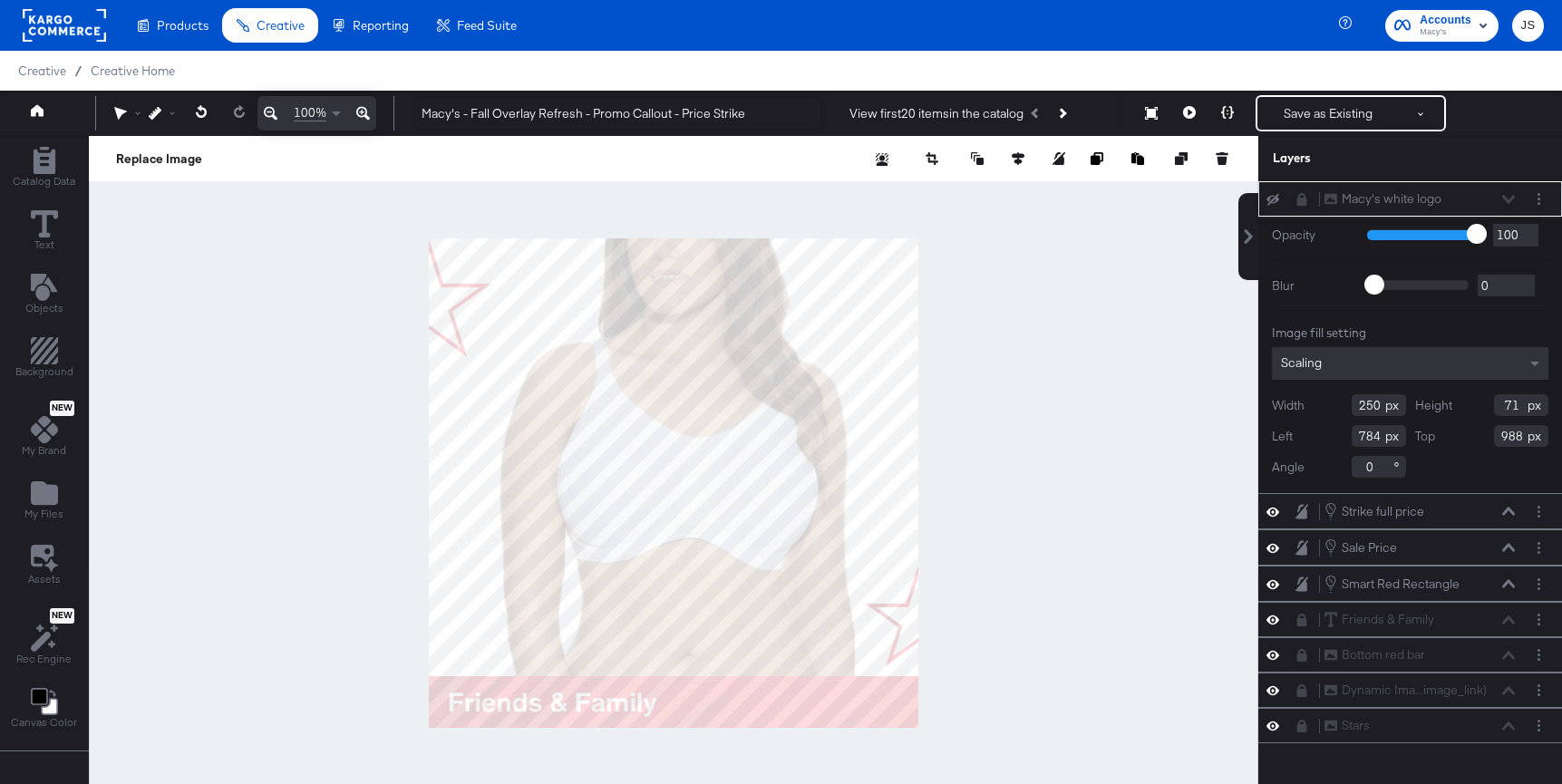
click at [1504, 196] on div "Macy's white logo Macy's white logo" at bounding box center [1419, 198] width 192 height 19
click at [1096, 261] on div at bounding box center [673, 483] width 1169 height 694
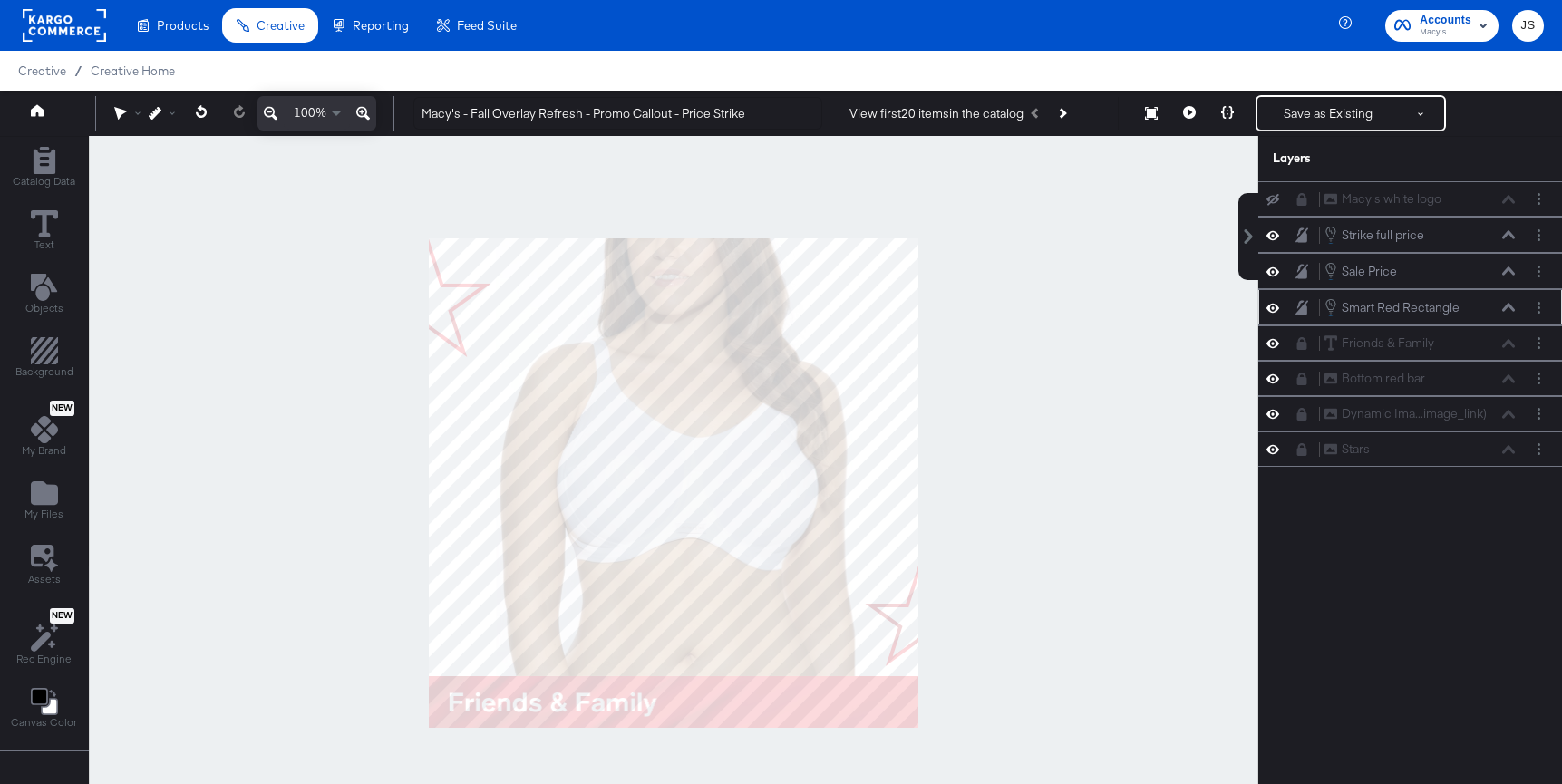
click at [1274, 305] on icon at bounding box center [1273, 308] width 13 height 16
click at [1274, 306] on icon at bounding box center [1273, 308] width 13 height 12
click at [1273, 379] on icon at bounding box center [1273, 379] width 13 height 9
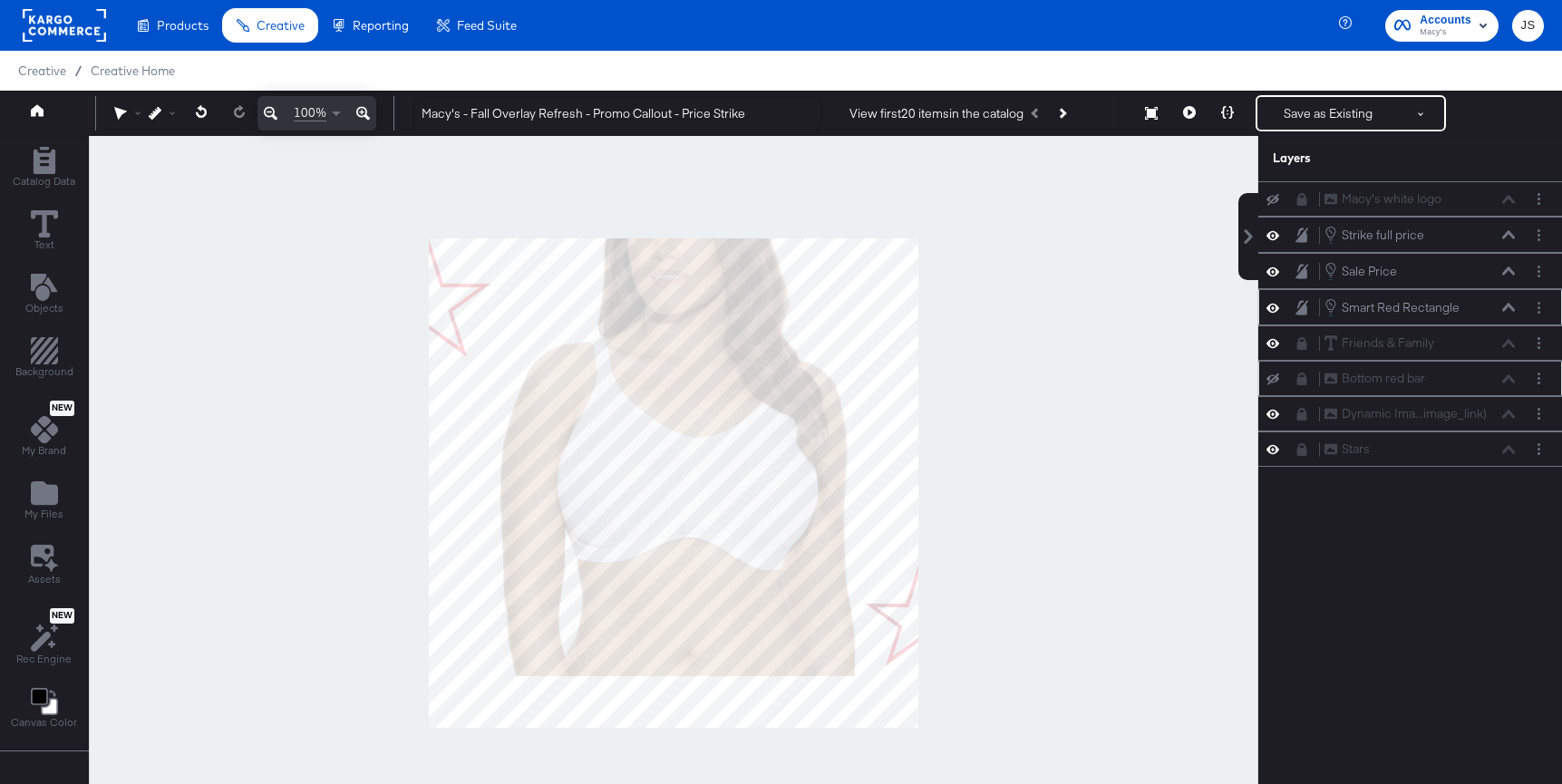
click at [1273, 379] on icon at bounding box center [1273, 378] width 13 height 12
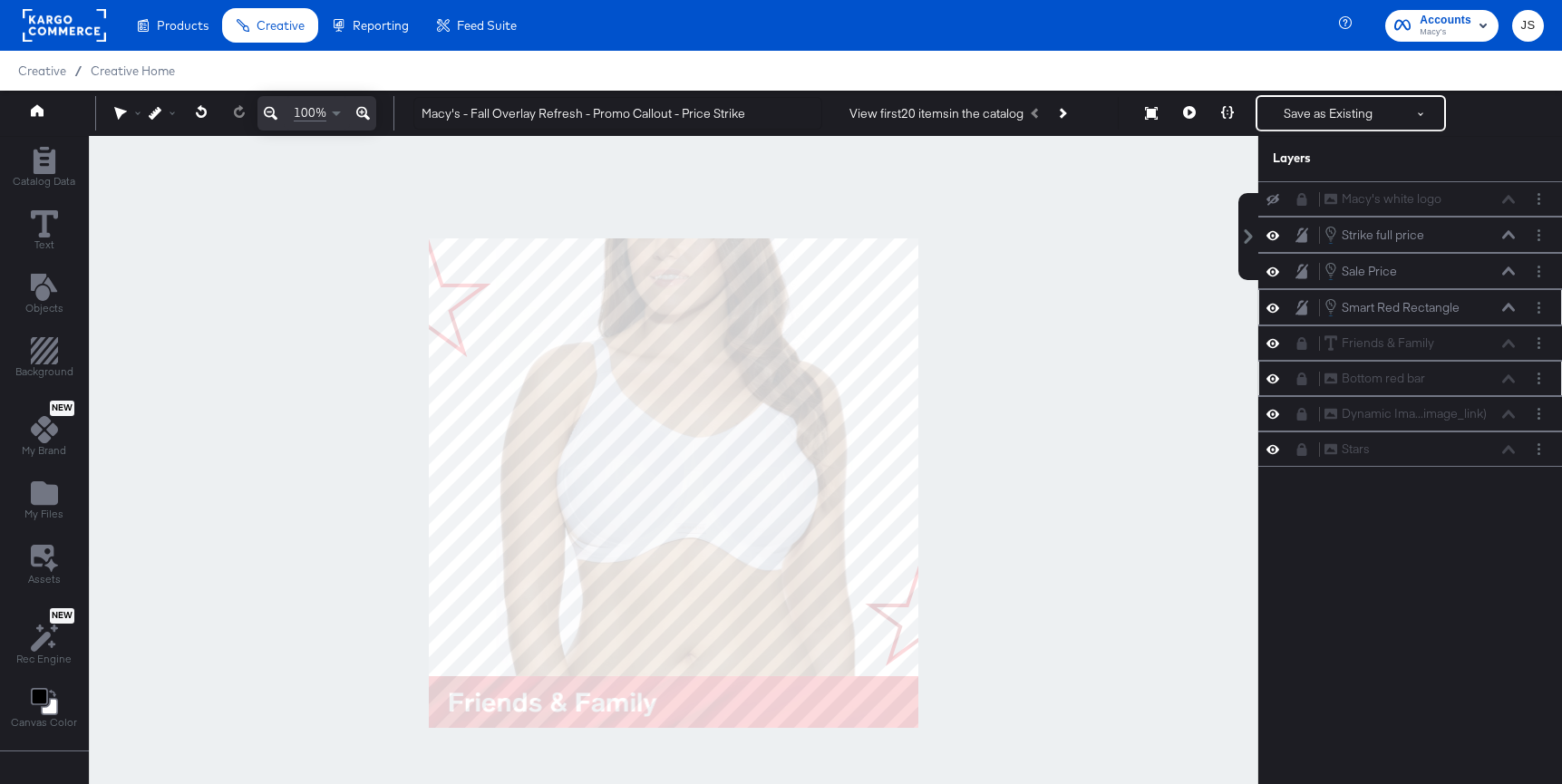
click at [1274, 381] on icon at bounding box center [1273, 378] width 13 height 16
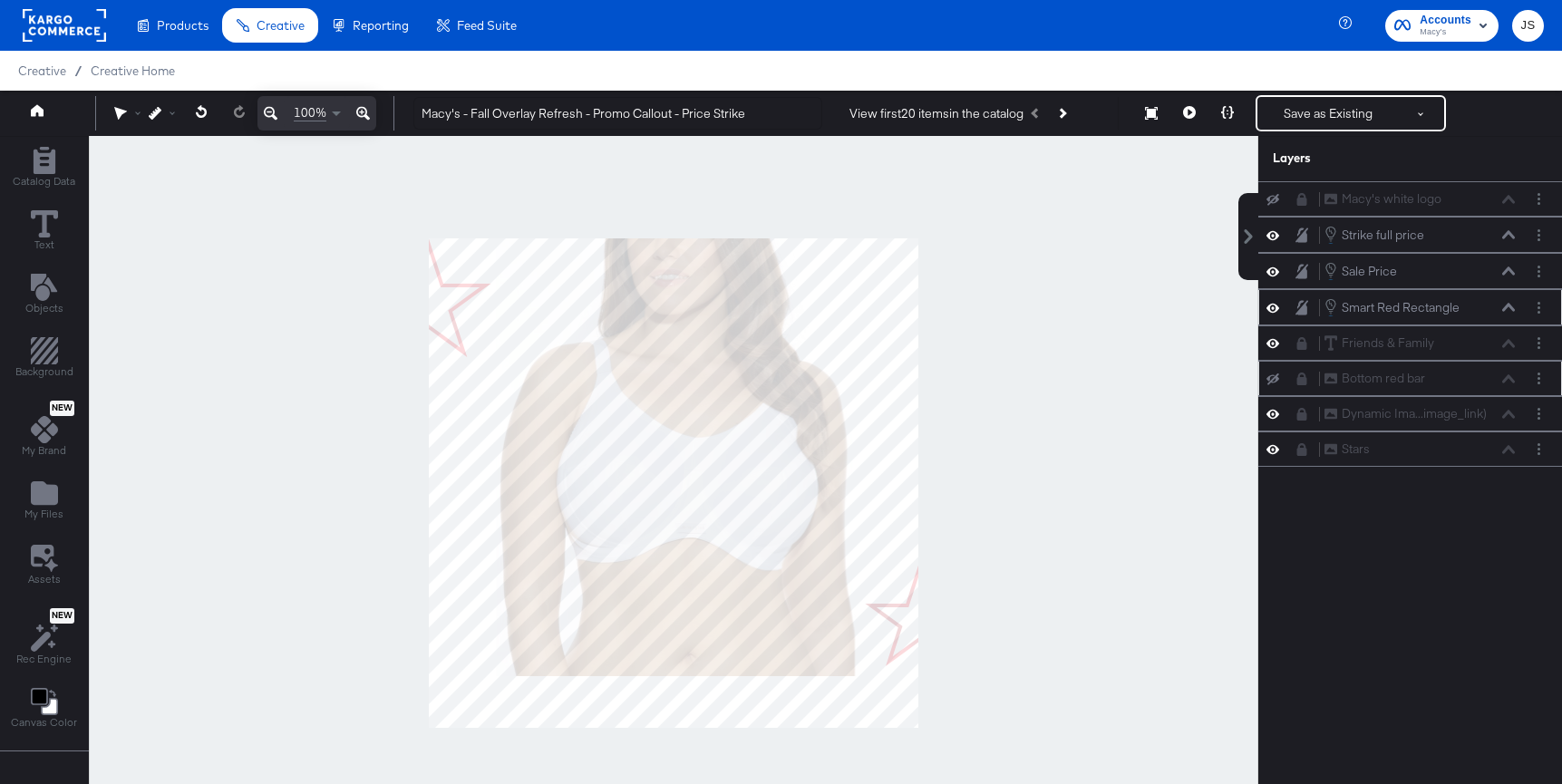
click at [1274, 381] on icon at bounding box center [1273, 379] width 13 height 12
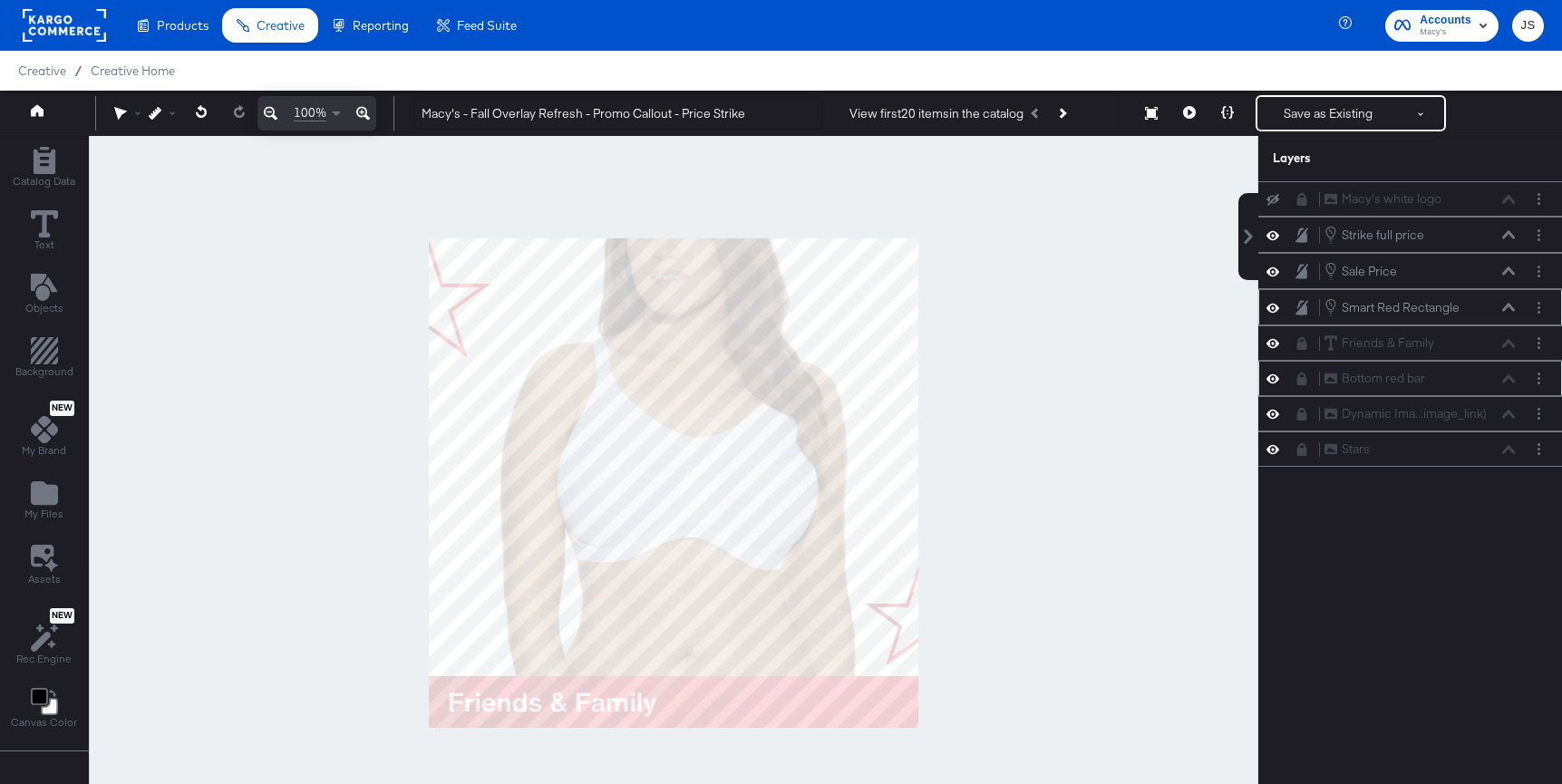
click at [1273, 303] on icon at bounding box center [1273, 308] width 13 height 16
click at [1273, 303] on icon at bounding box center [1273, 308] width 13 height 12
click at [1273, 303] on icon at bounding box center [1273, 308] width 13 height 16
click at [1060, 121] on button "Next Product" at bounding box center [1062, 114] width 26 height 33
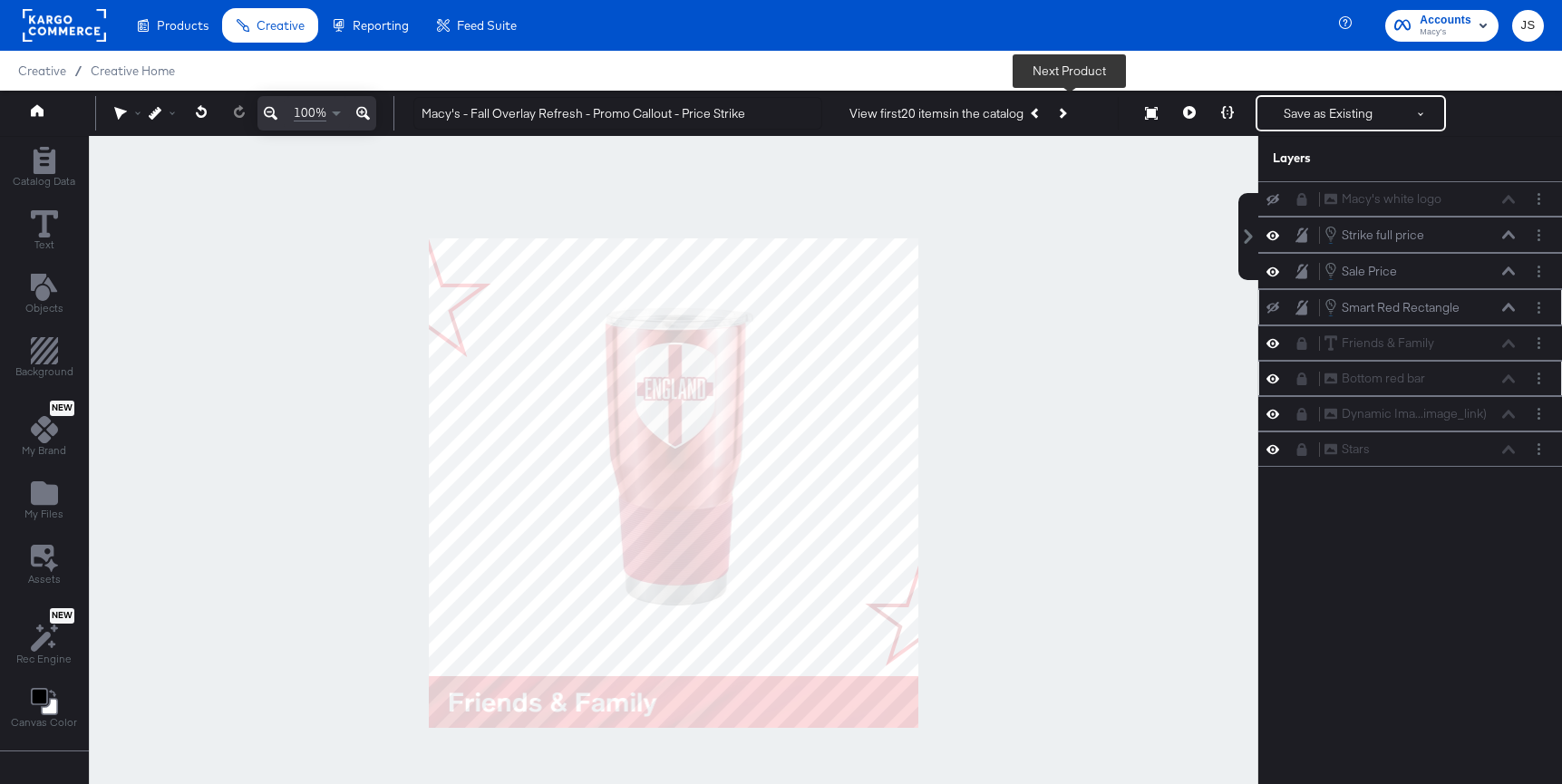
click at [1060, 121] on button "Next Product" at bounding box center [1062, 114] width 26 height 33
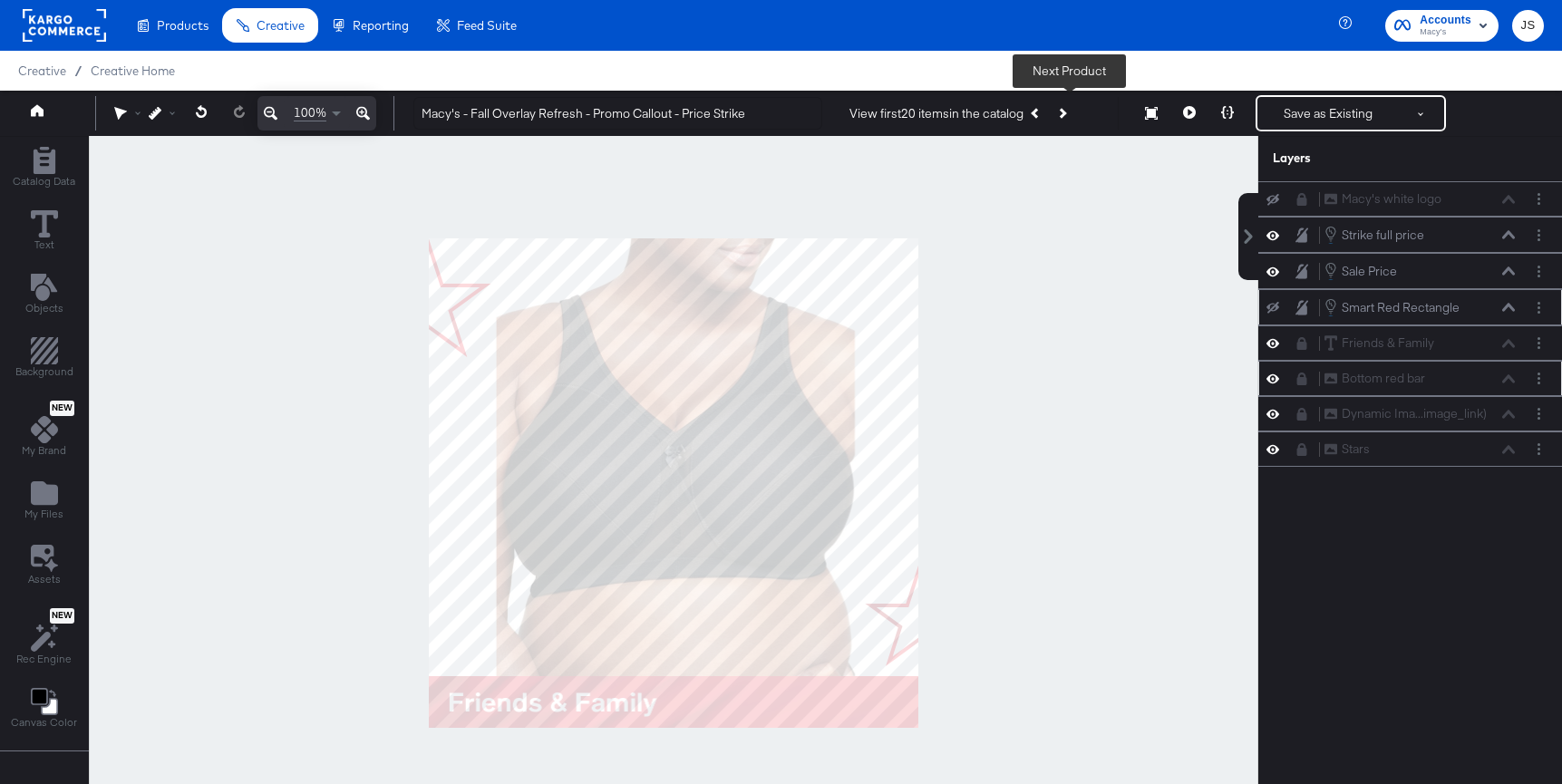
click at [1060, 121] on button "Next Product" at bounding box center [1062, 114] width 26 height 33
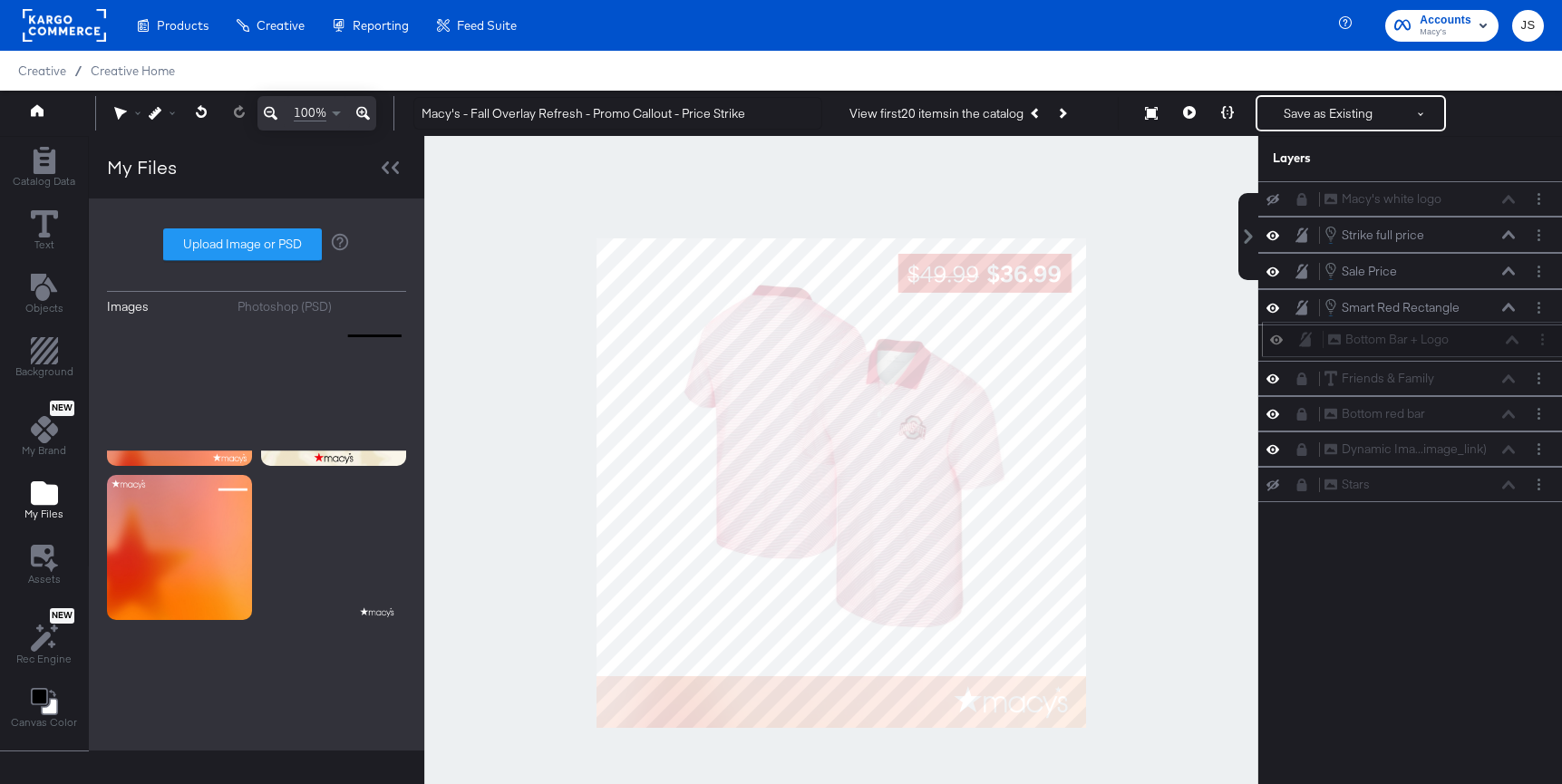
drag, startPoint x: 1477, startPoint y: 194, endPoint x: 1480, endPoint y: 339, distance: 145.0
click at [1480, 339] on div "Bottom Bar + Logo Bottom Bar + Logo" at bounding box center [1422, 339] width 192 height 19
drag, startPoint x: 1480, startPoint y: 339, endPoint x: 1481, endPoint y: 480, distance: 141.0
click at [1481, 480] on div "Bottom Bar + Logo Bottom Bar + Logo" at bounding box center [1420, 472] width 192 height 19
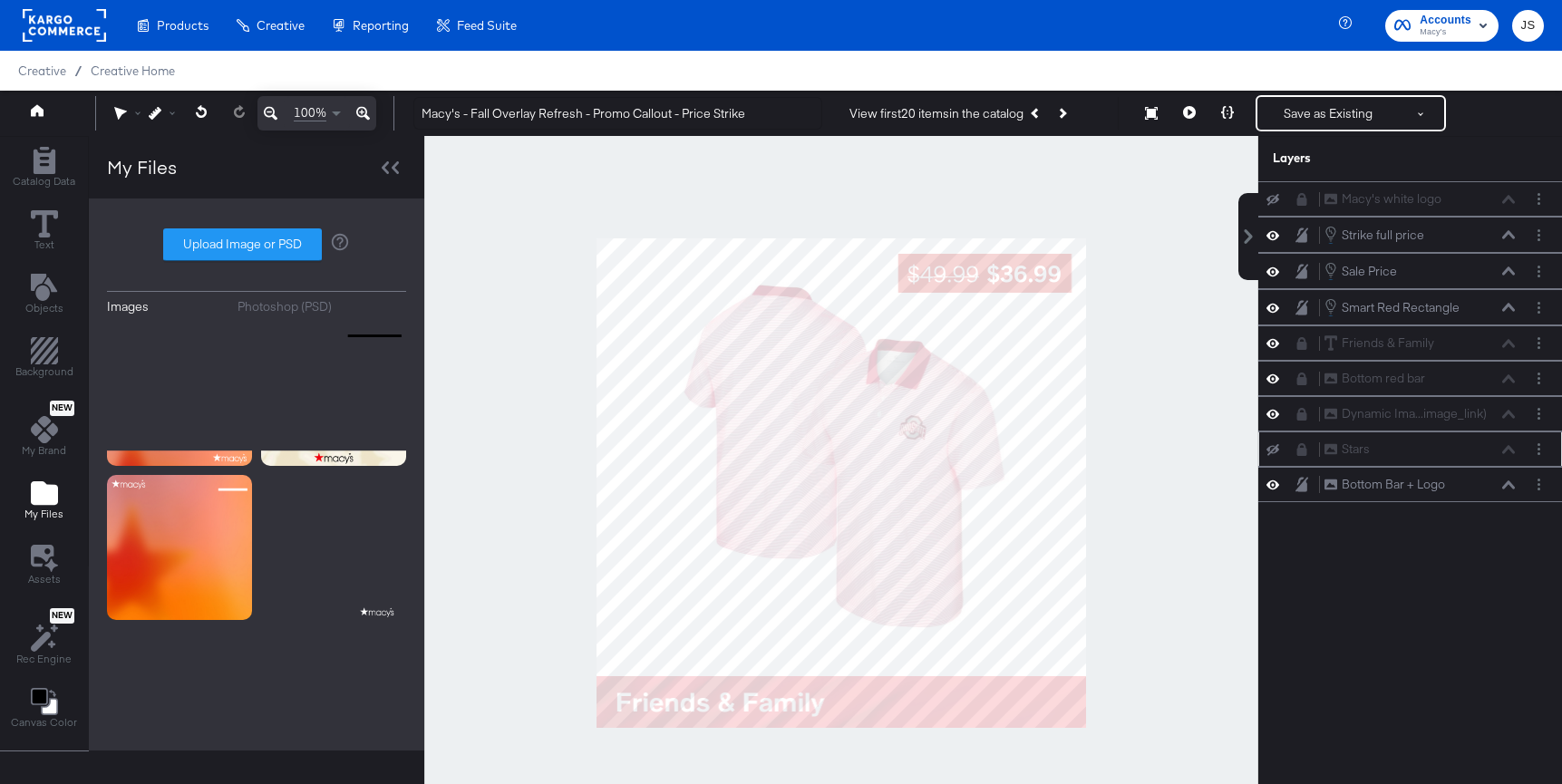
click at [1542, 459] on div "Stars Stars" at bounding box center [1410, 449] width 304 height 35
click at [1541, 447] on button "Layer Options" at bounding box center [1538, 449] width 19 height 19
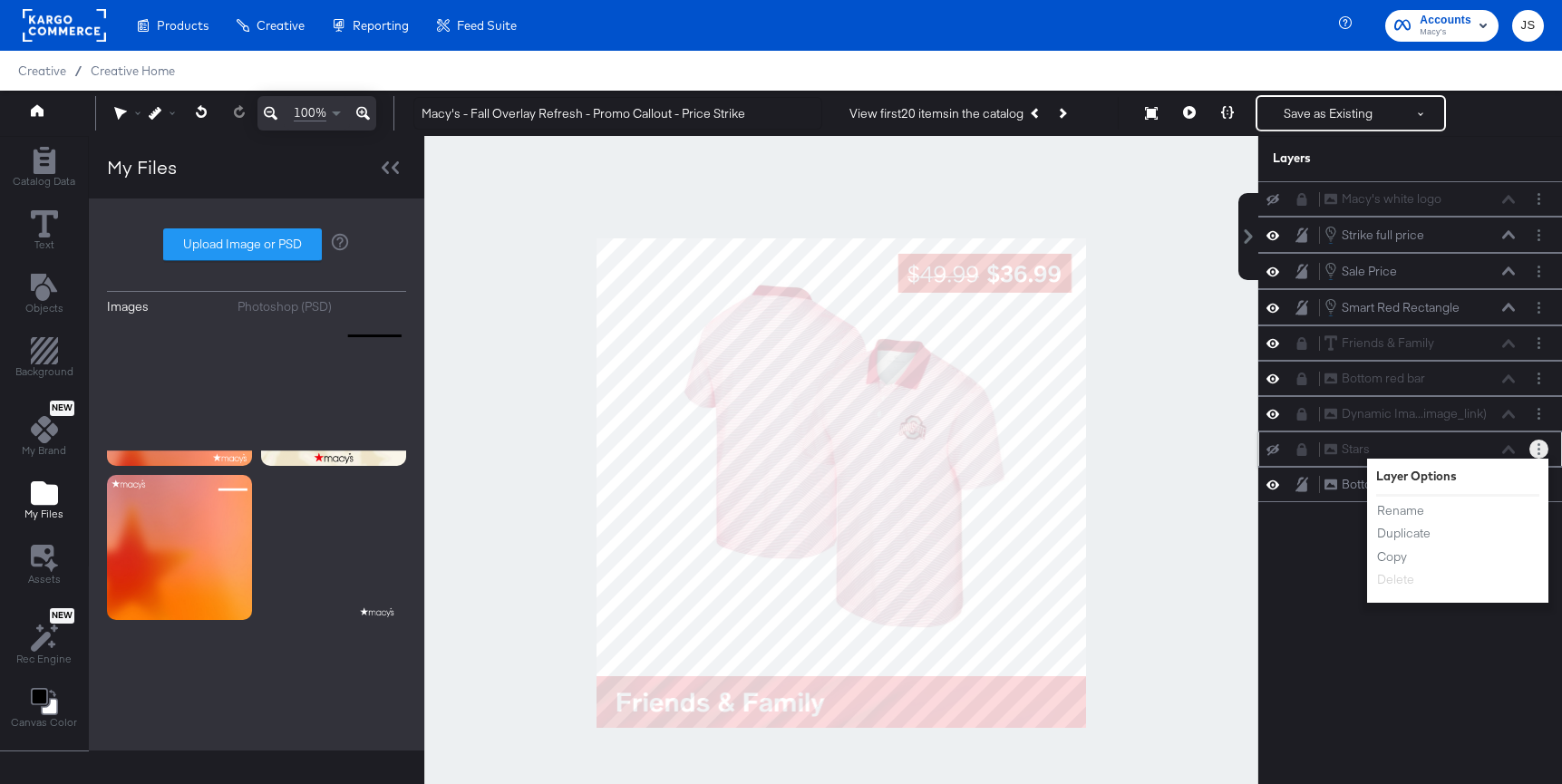
click at [1369, 447] on div "Stars Stars" at bounding box center [1419, 449] width 192 height 19
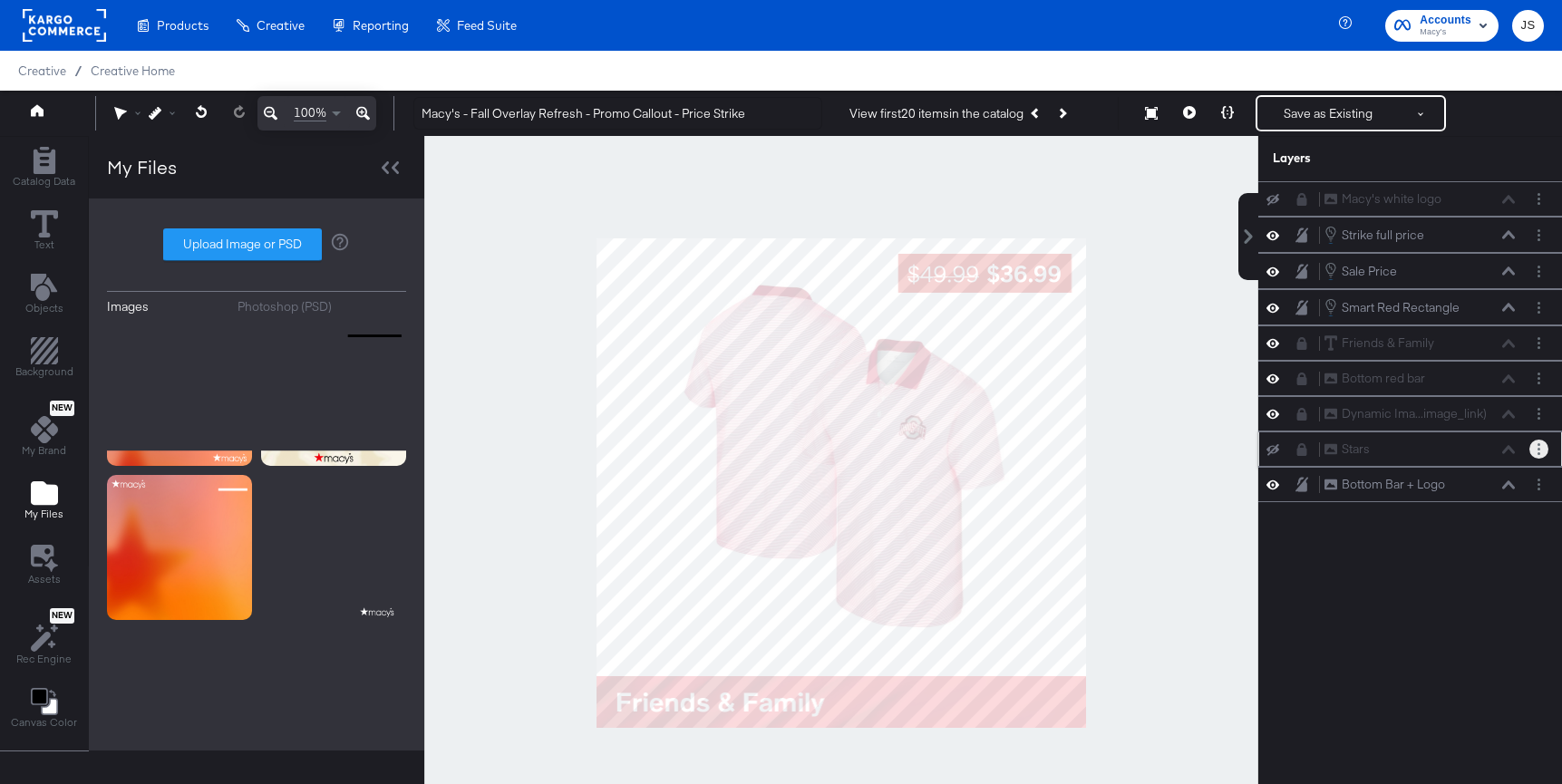
click at [1539, 453] on icon "Layer Options" at bounding box center [1538, 449] width 3 height 12
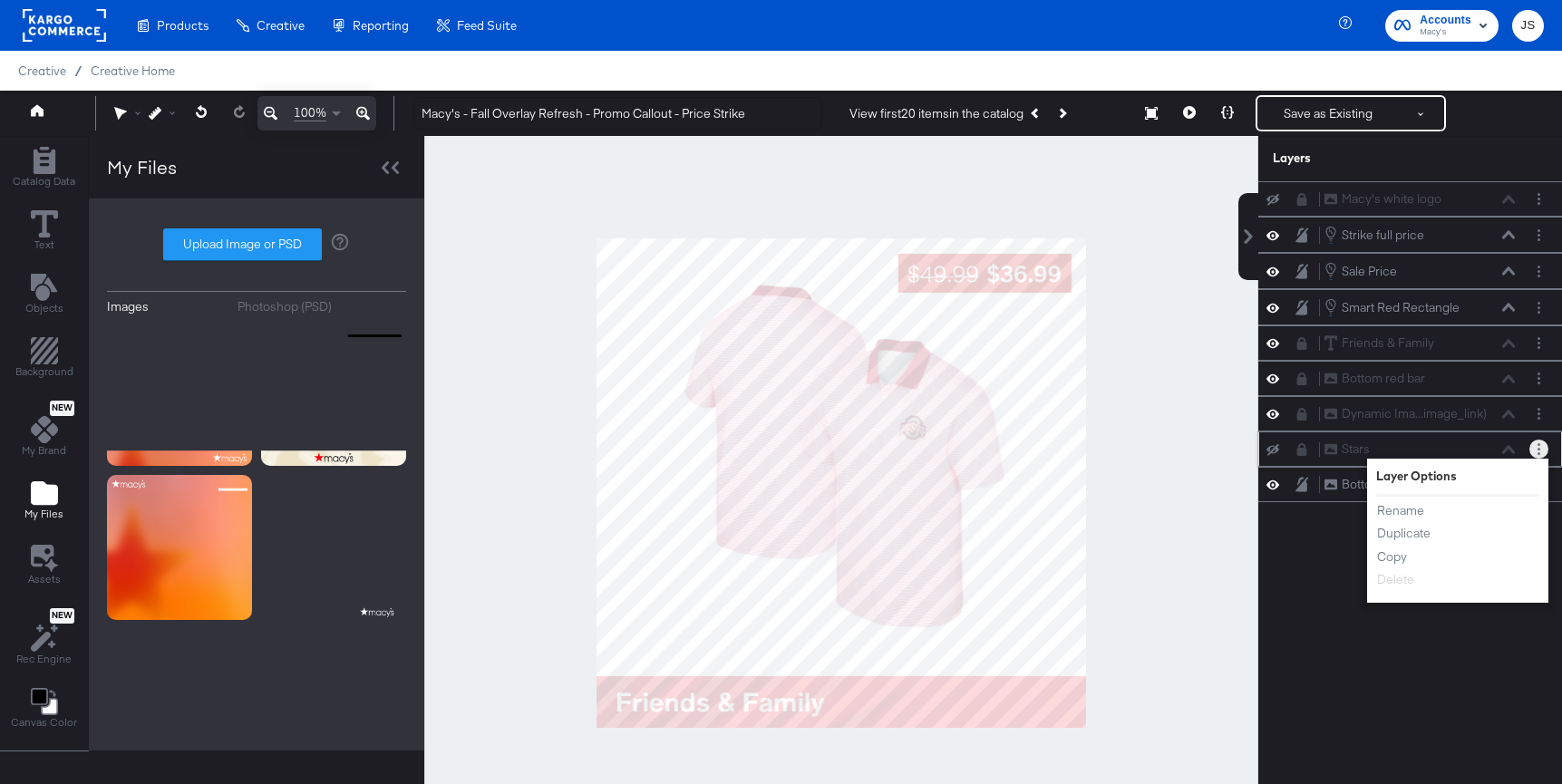
click at [1320, 463] on div "Stars Stars Layer Options Rename Duplicate Copy Delete" at bounding box center [1410, 449] width 304 height 35
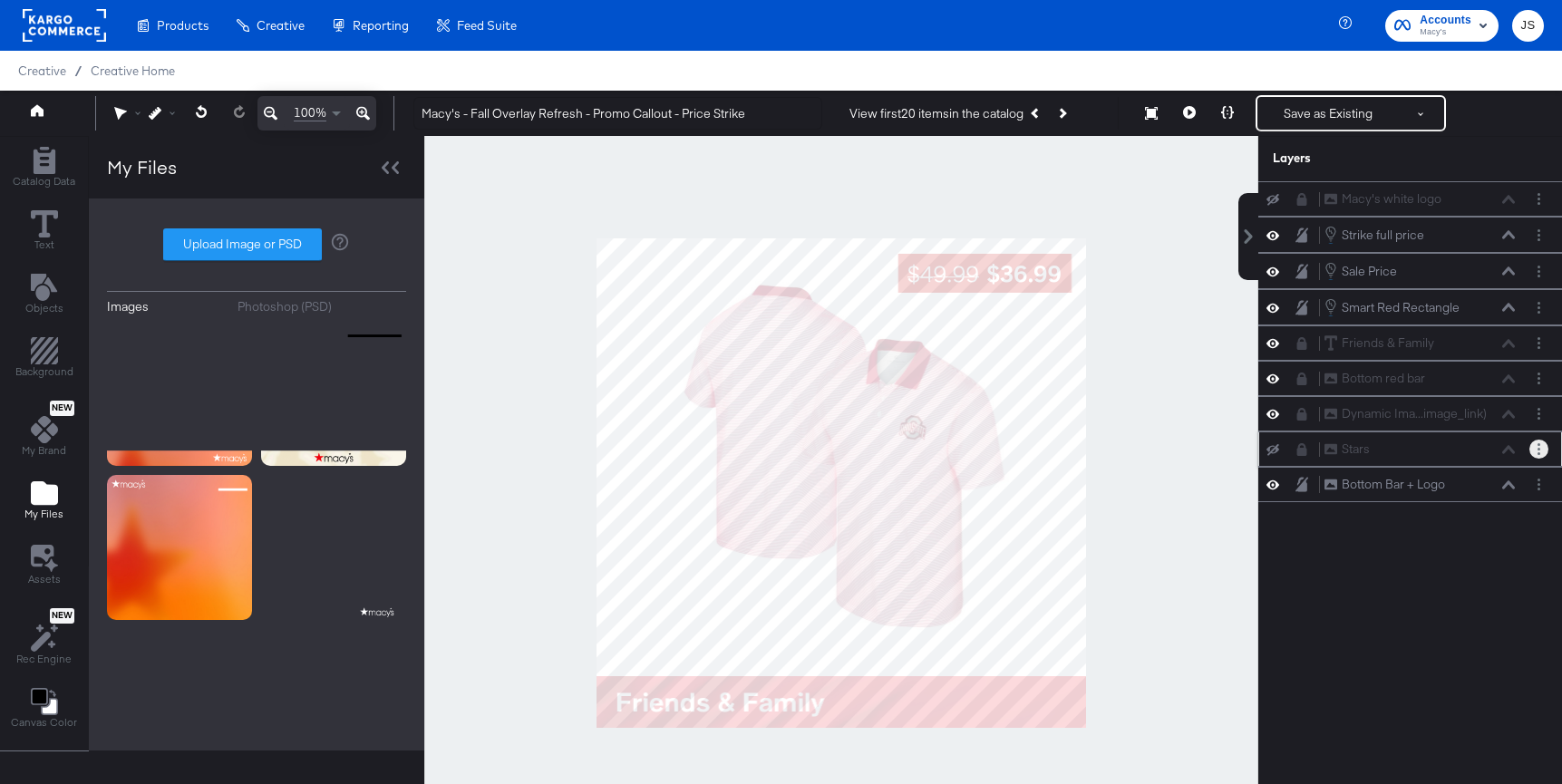
click at [1272, 452] on icon at bounding box center [1273, 449] width 13 height 12
click at [1534, 445] on button "Layer Options" at bounding box center [1538, 449] width 19 height 19
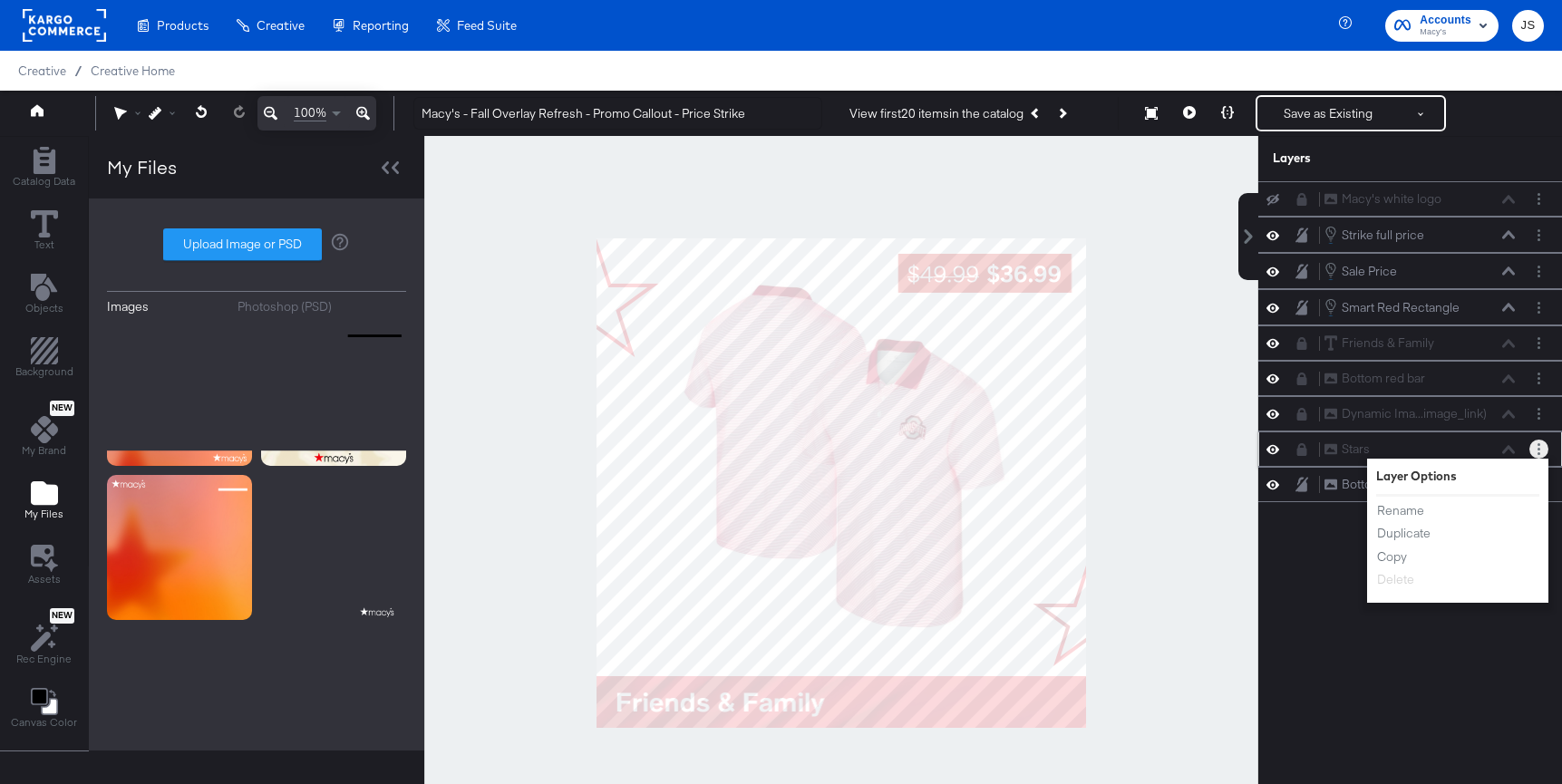
click at [1307, 452] on icon at bounding box center [1302, 450] width 13 height 13
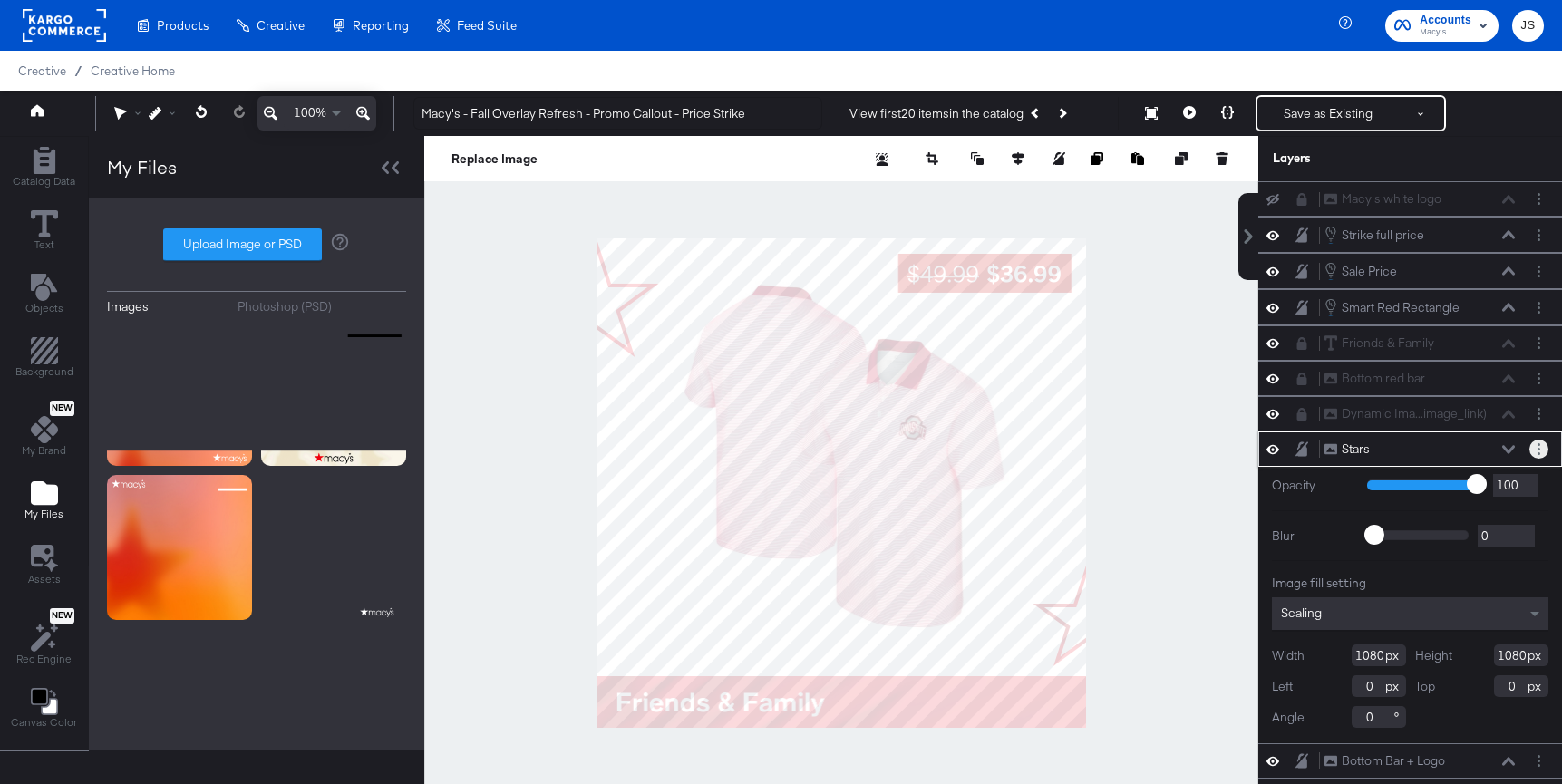
click at [1530, 445] on button "Layer Options" at bounding box center [1538, 449] width 19 height 19
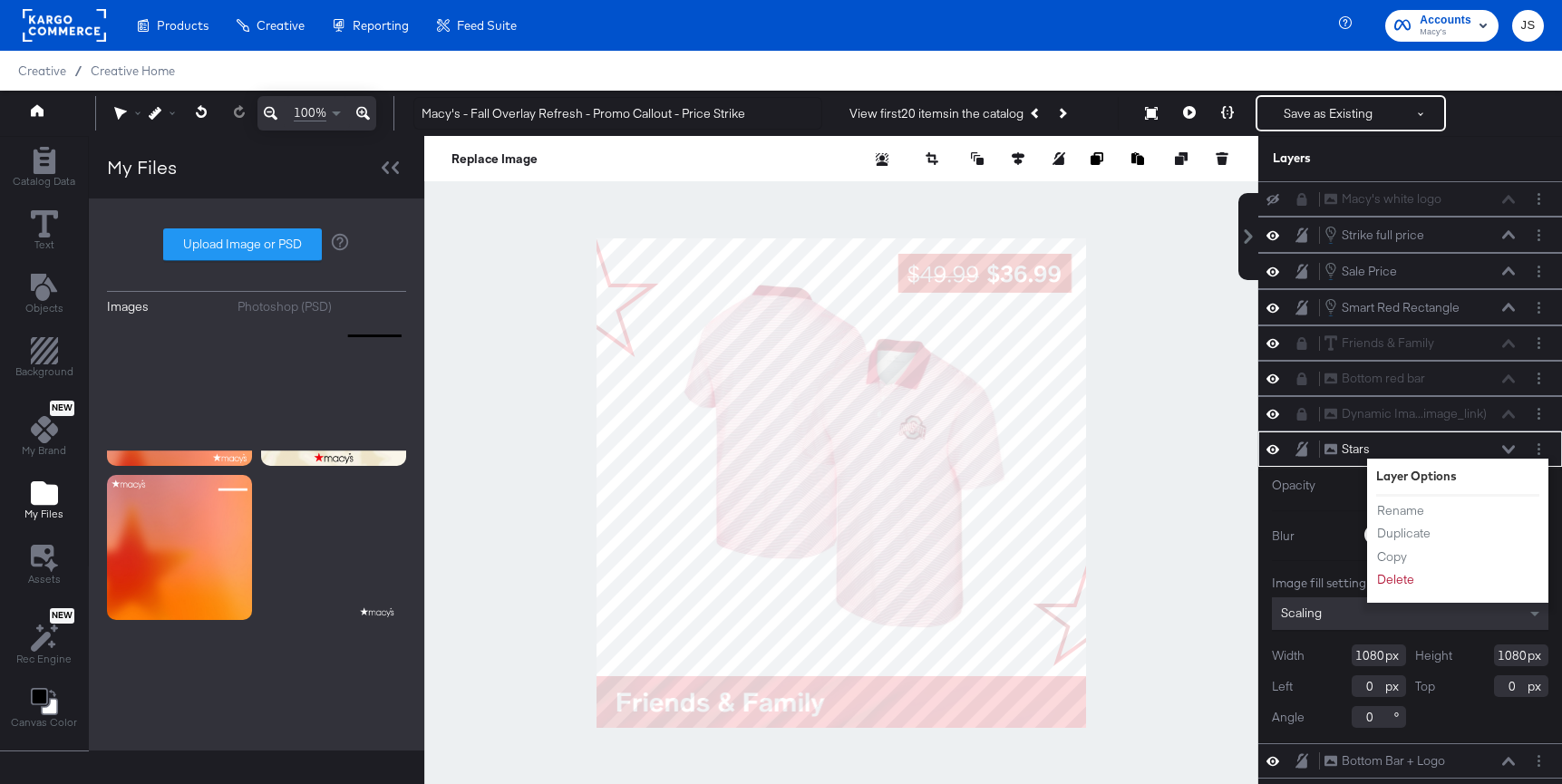
click at [1402, 568] on ul "Rename Duplicate Copy Delete" at bounding box center [1426, 545] width 100 height 88
click at [1394, 576] on button "Delete" at bounding box center [1396, 579] width 39 height 19
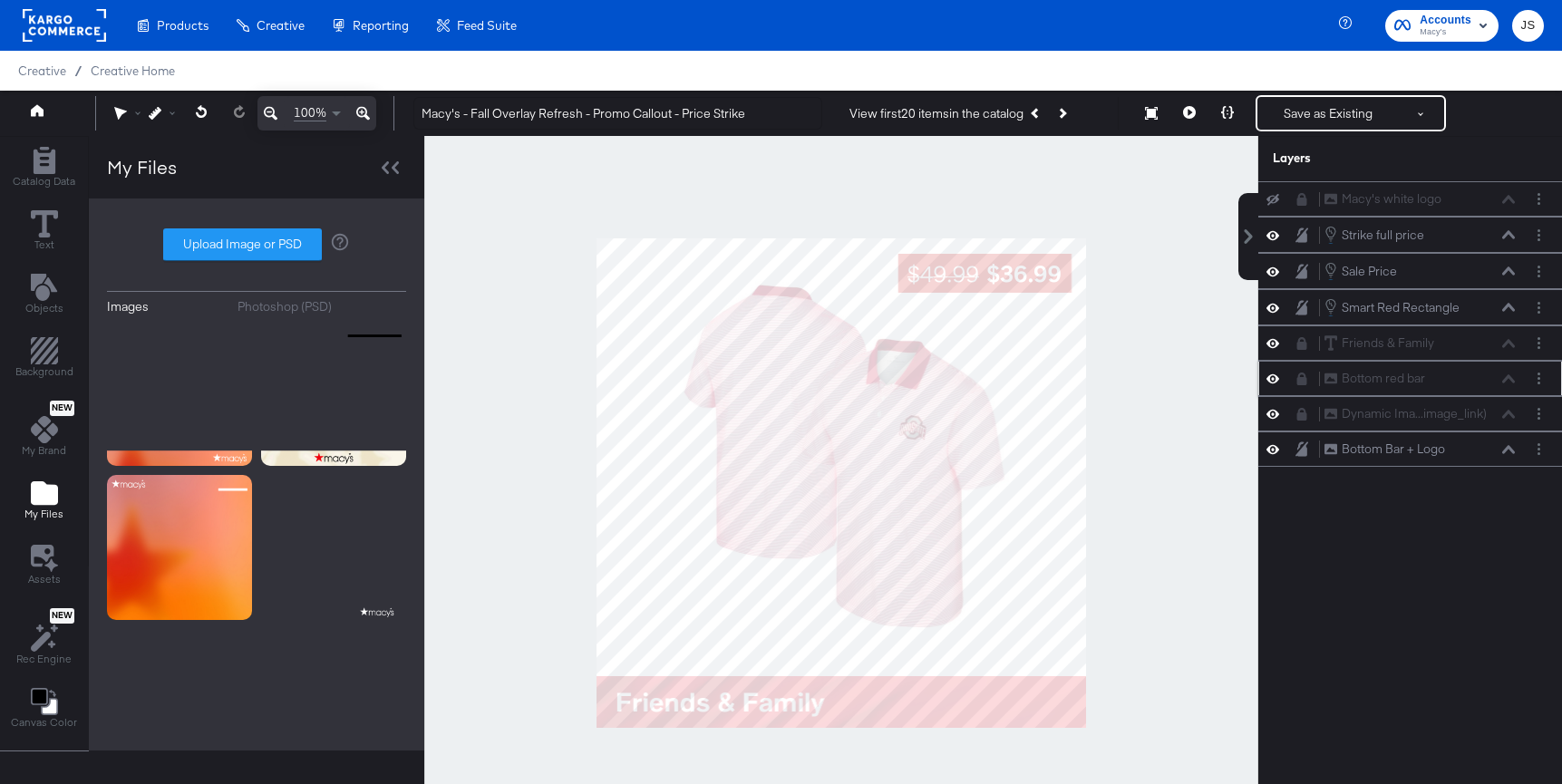
click at [1300, 384] on icon at bounding box center [1302, 379] width 10 height 13
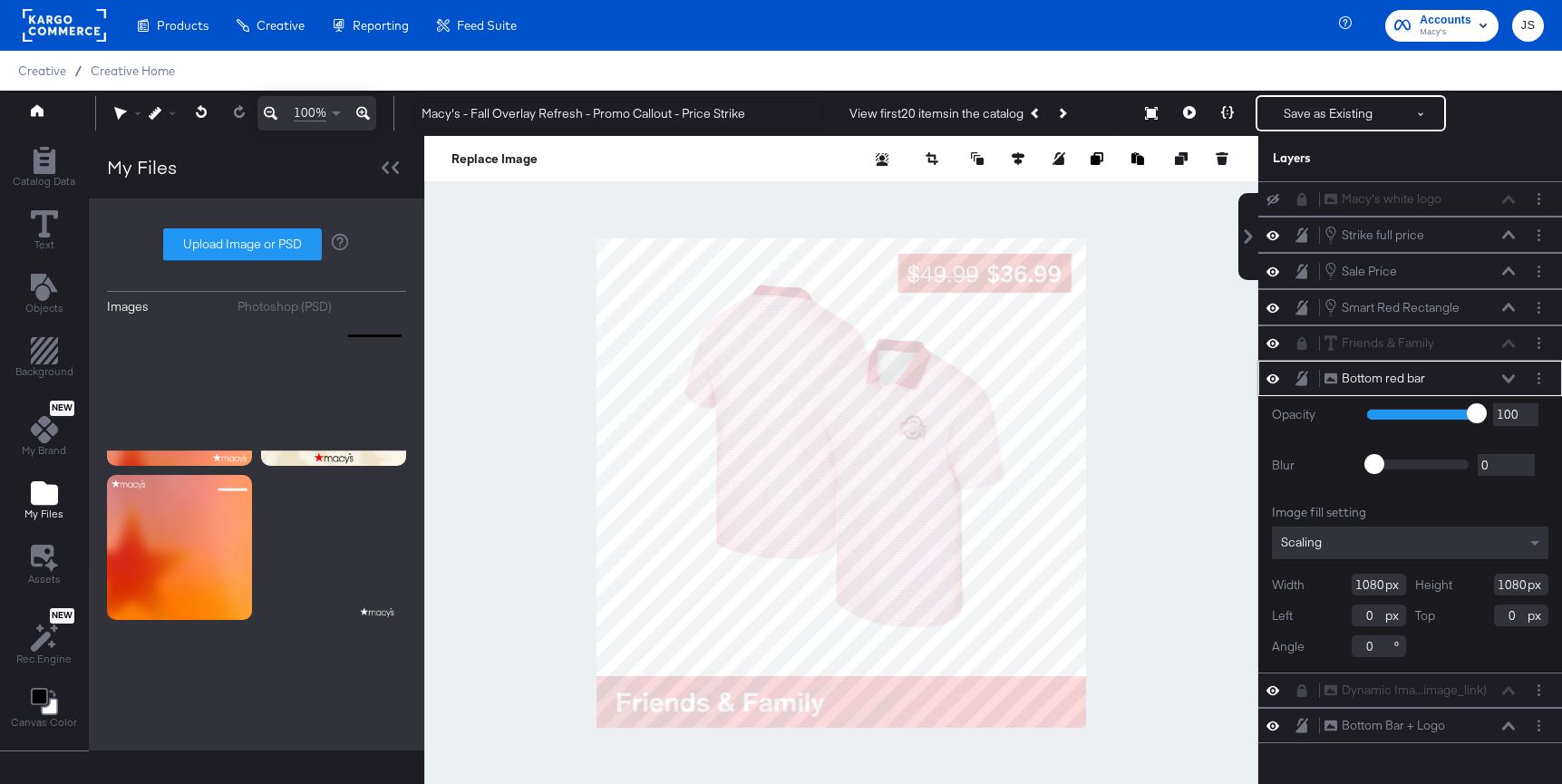
click at [1275, 375] on icon at bounding box center [1273, 378] width 13 height 16
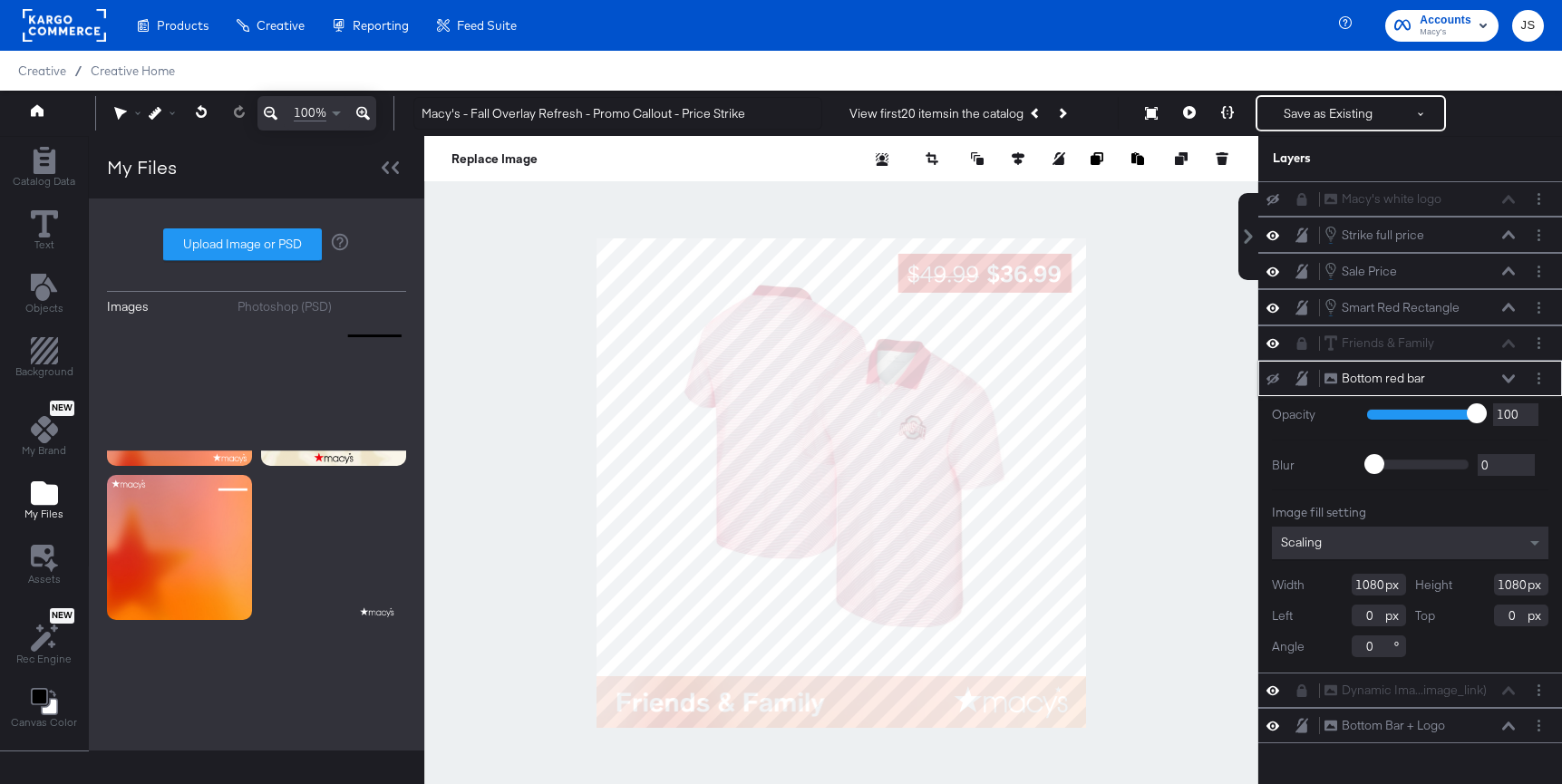
click at [1275, 375] on icon at bounding box center [1273, 379] width 13 height 12
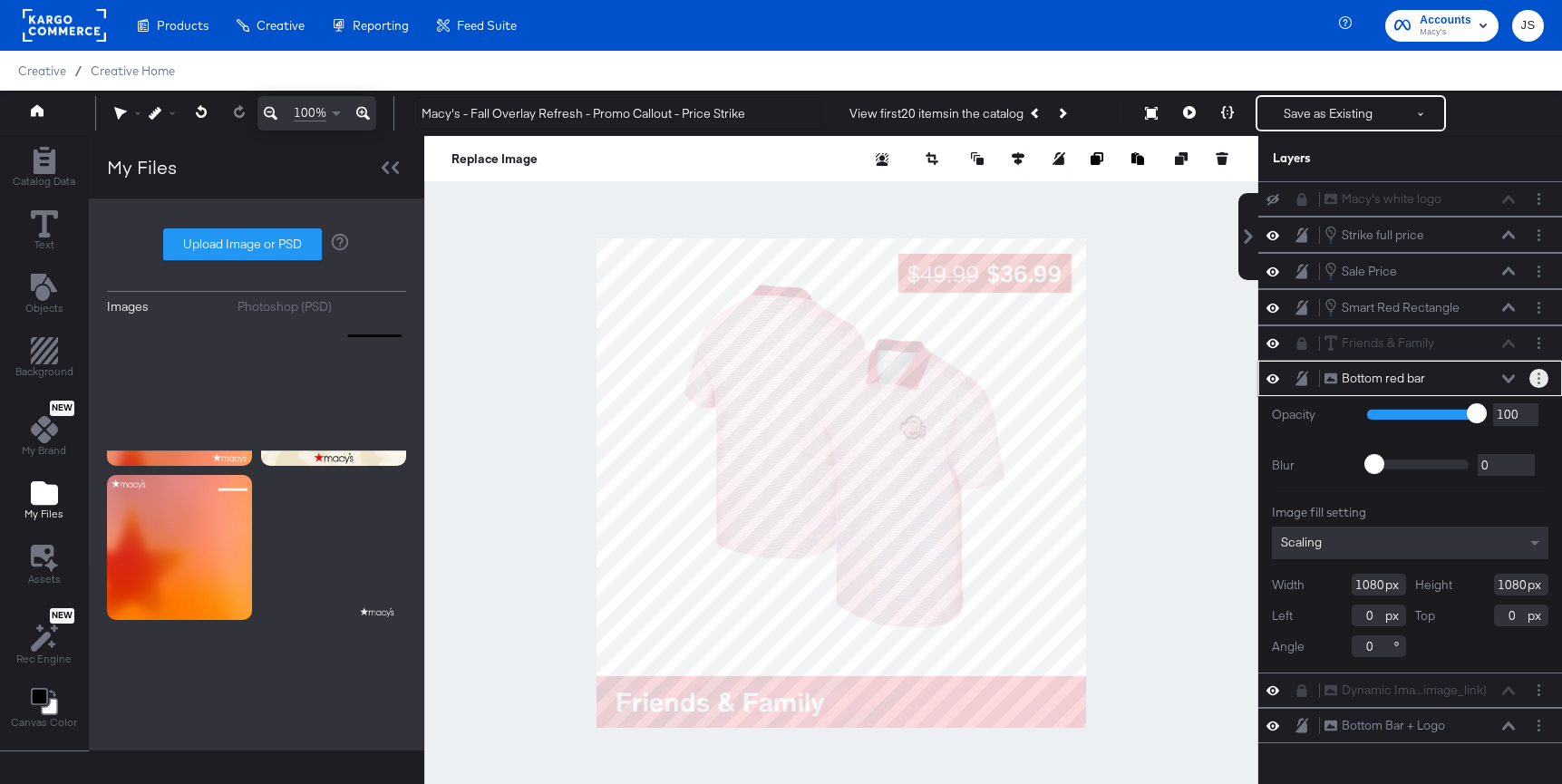
click at [1538, 373] on circle "Layer Options" at bounding box center [1538, 374] width 3 height 3
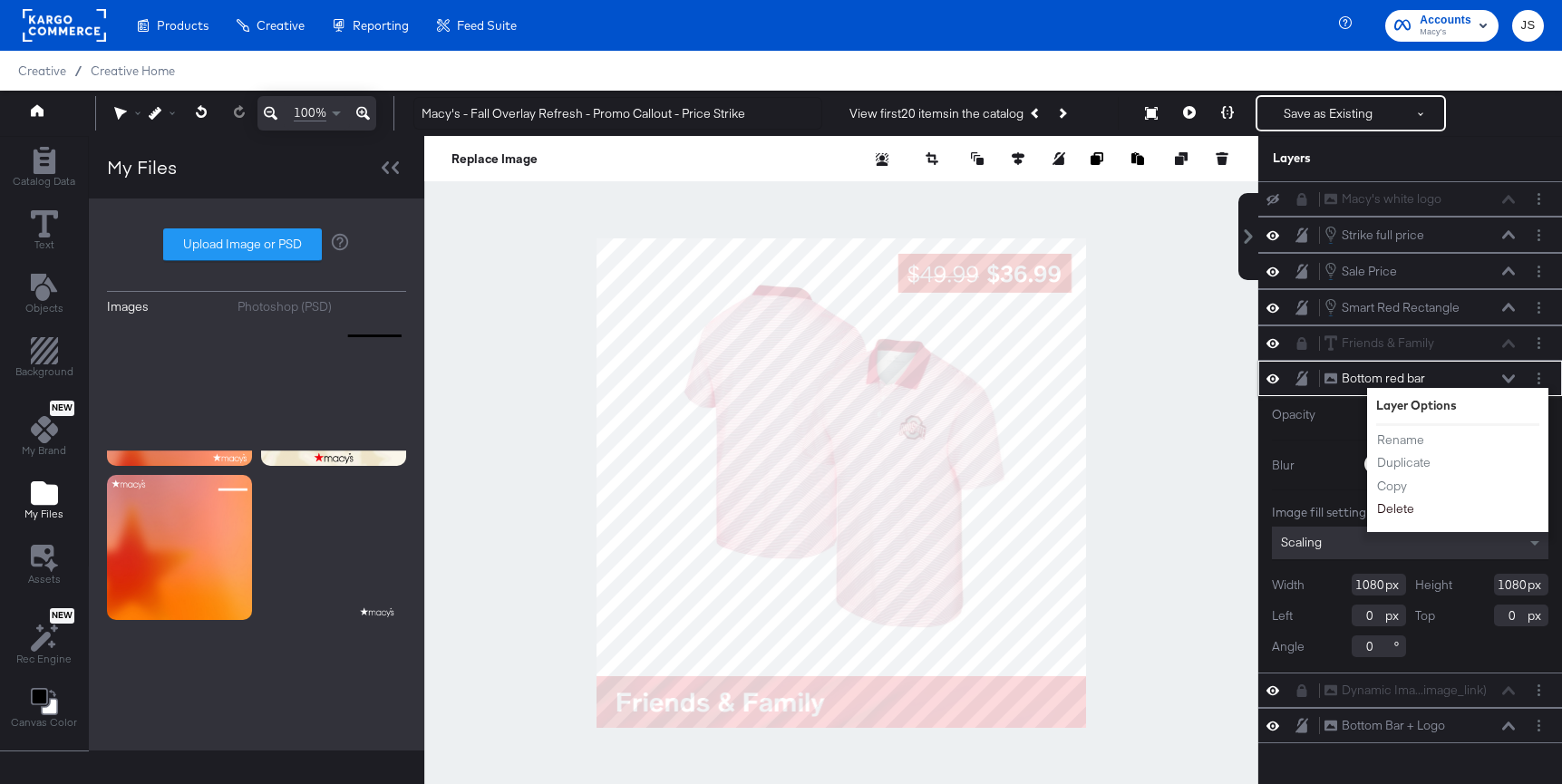
click at [1394, 513] on button "Delete" at bounding box center [1396, 509] width 39 height 19
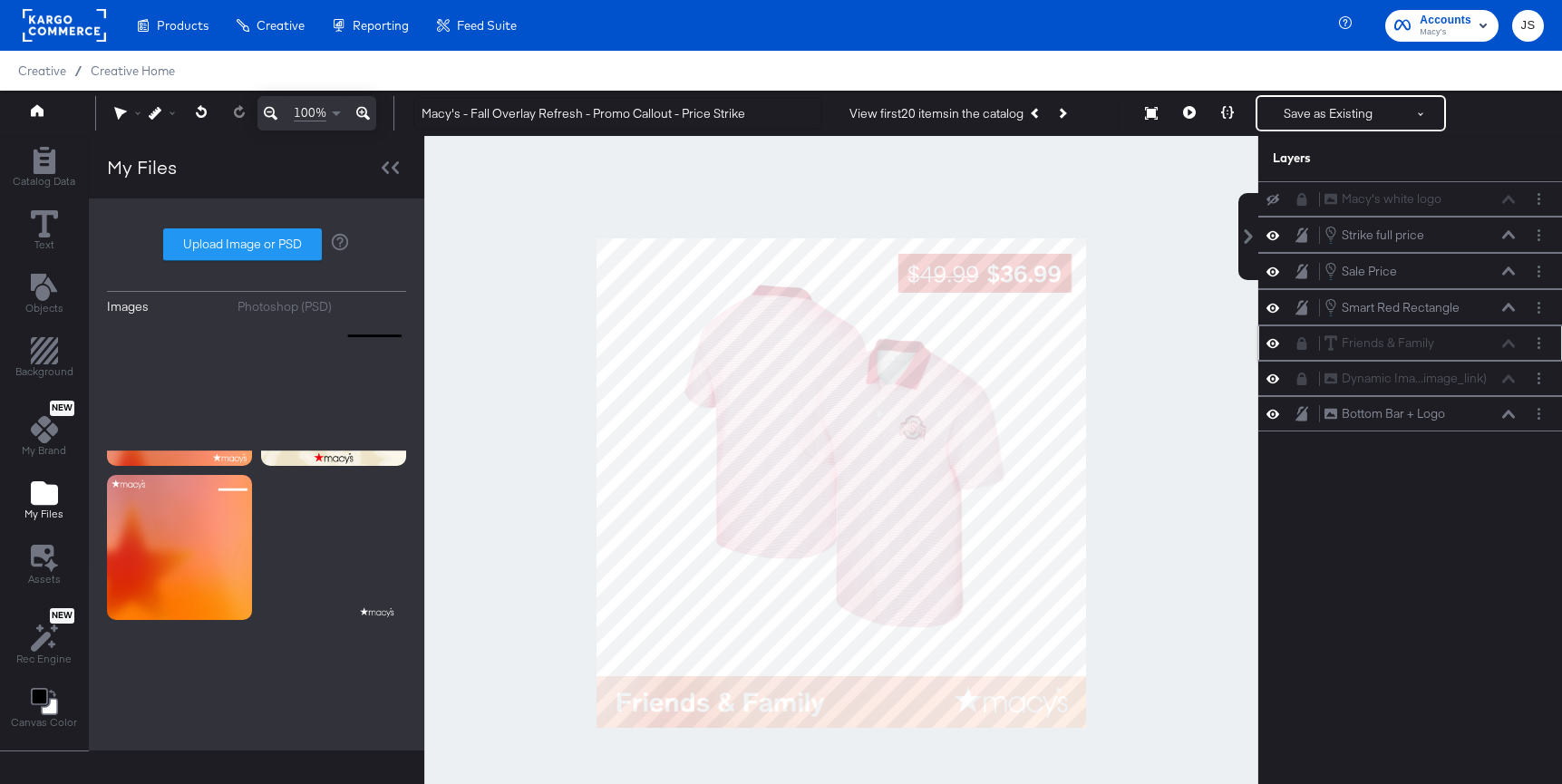
click at [1305, 343] on icon at bounding box center [1302, 343] width 10 height 13
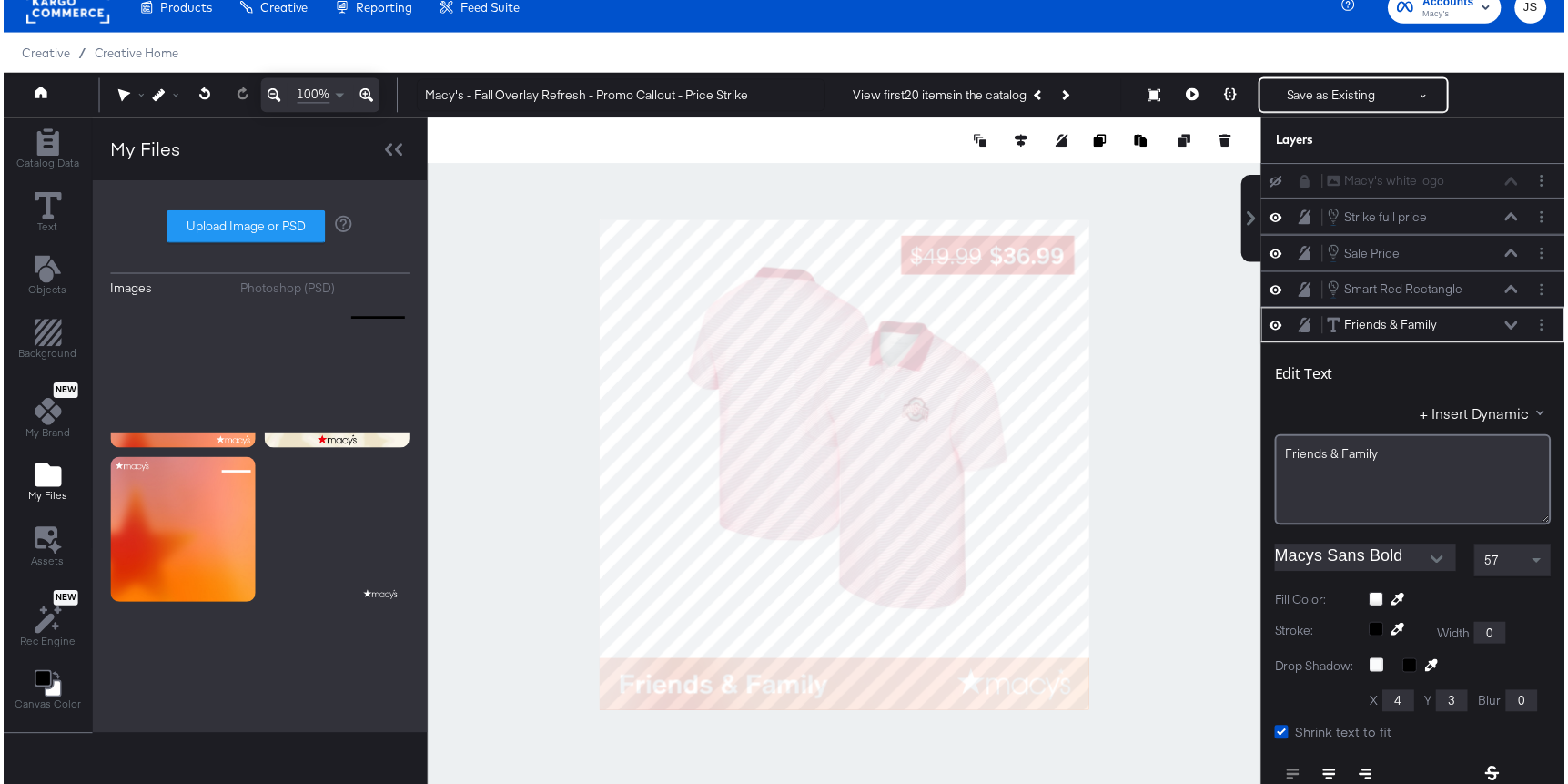
scroll to position [145, 0]
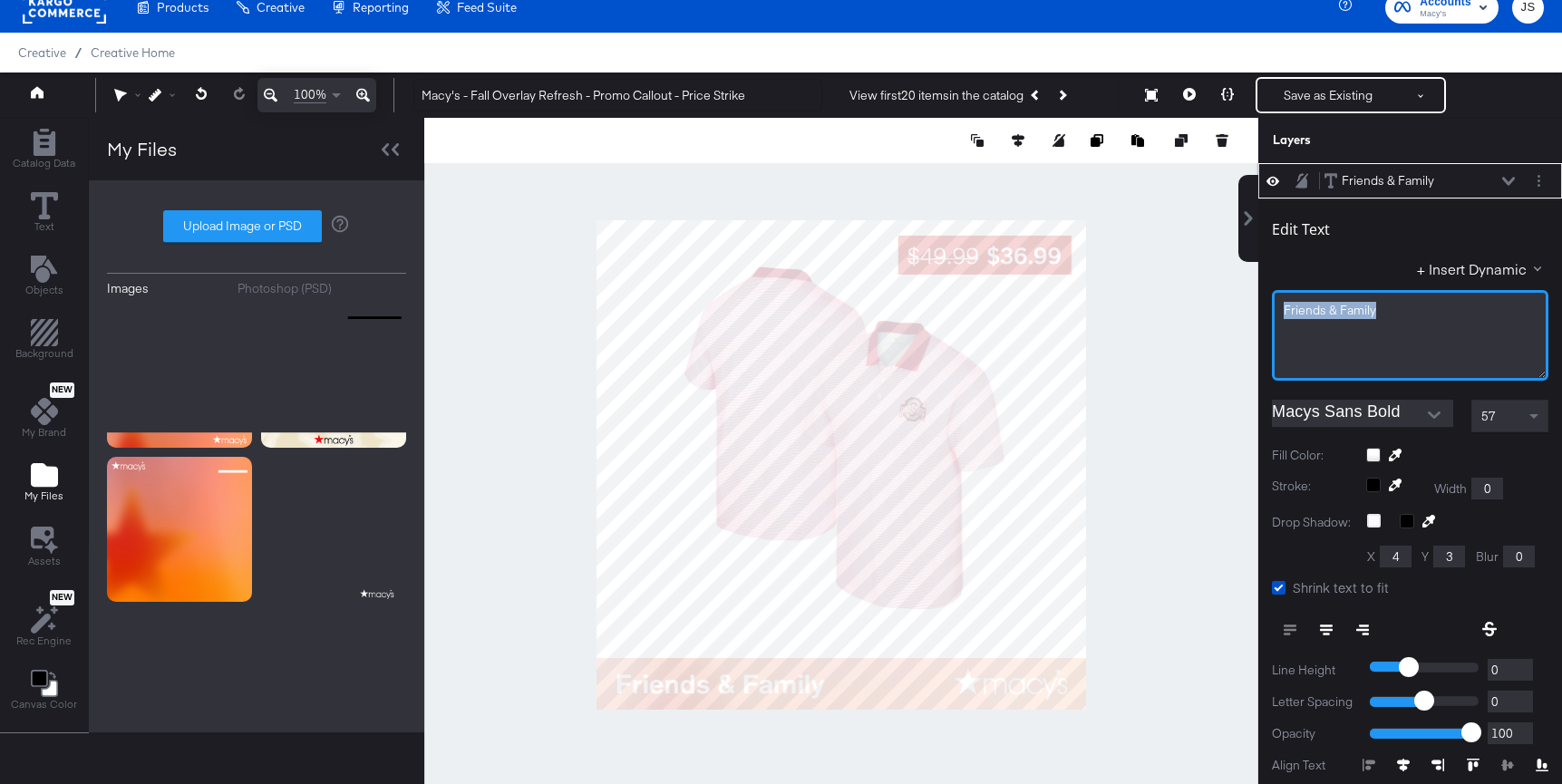
drag, startPoint x: 1392, startPoint y: 316, endPoint x: 1278, endPoint y: 308, distance: 114.3
click at [1278, 308] on div "Friends & Family" at bounding box center [1410, 335] width 276 height 91
click at [1540, 174] on button "Layer Options" at bounding box center [1538, 181] width 19 height 19
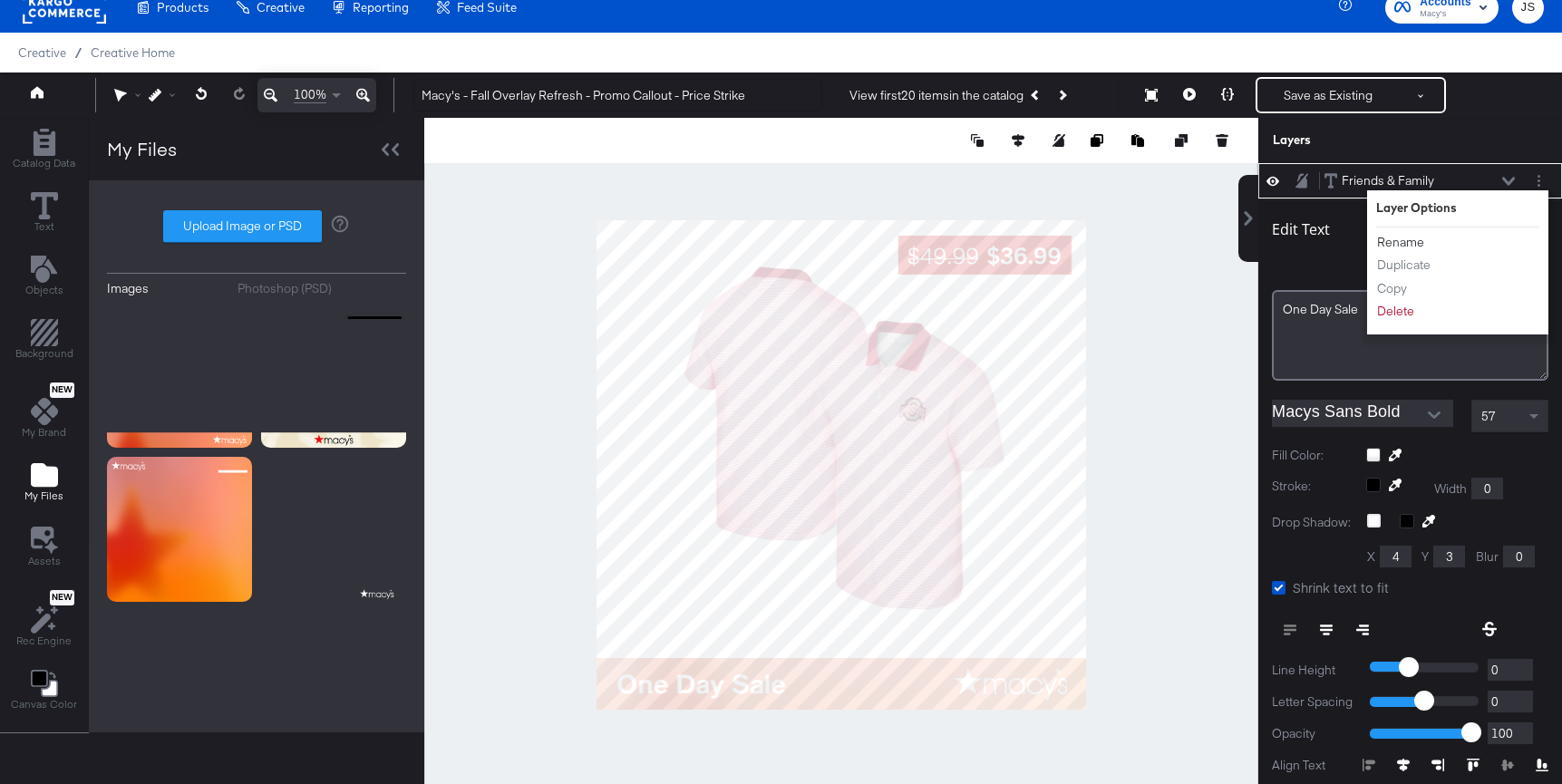
click at [1414, 241] on button "Rename" at bounding box center [1400, 242] width 49 height 19
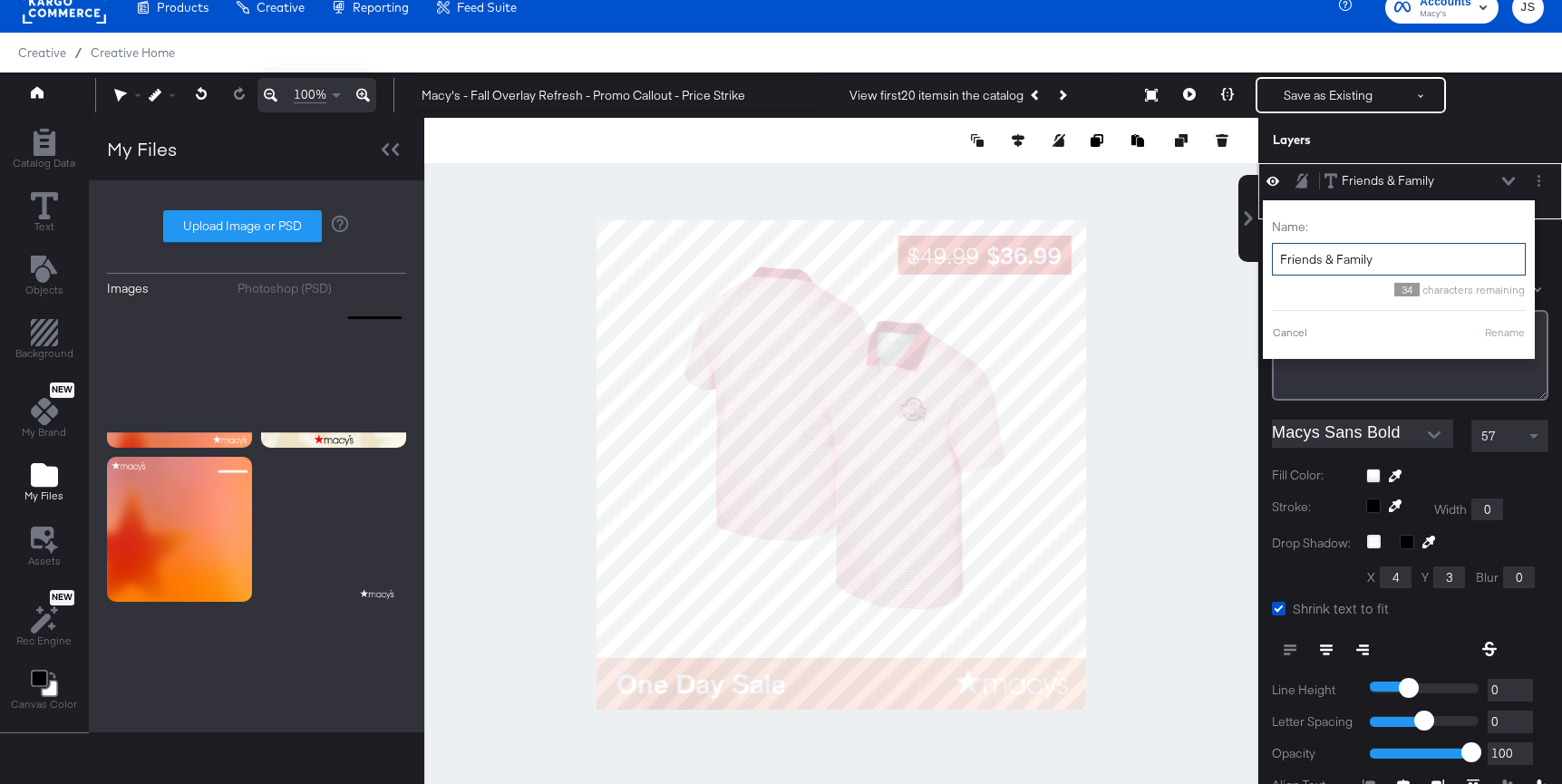
click at [1385, 263] on input "Friends & Family" at bounding box center [1399, 260] width 253 height 34
type input "Promo Callout - Editable"
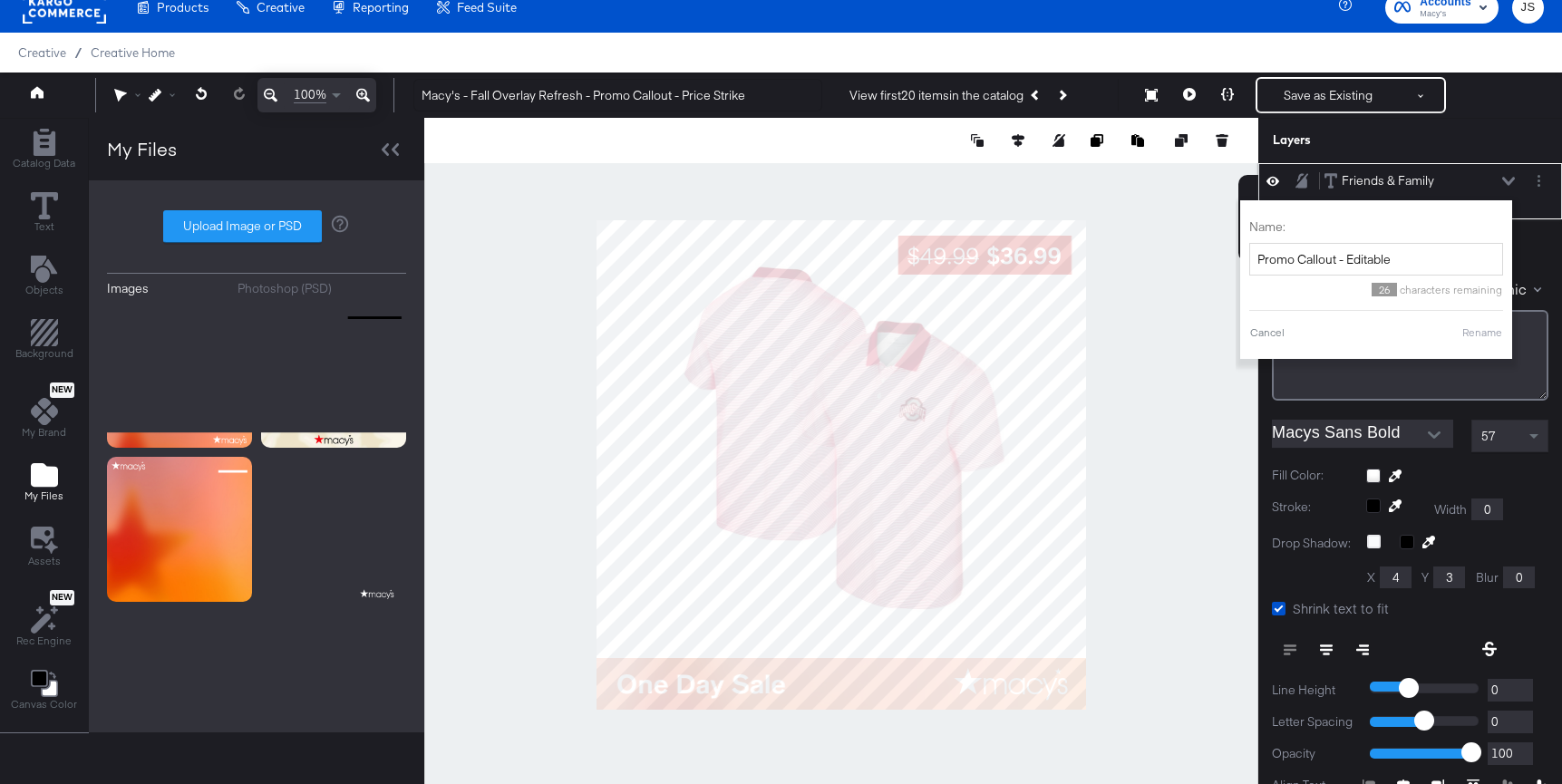
click at [1480, 324] on div "Cancel Rename" at bounding box center [1376, 332] width 253 height 17
click at [1478, 333] on button "Rename" at bounding box center [1481, 332] width 41 height 17
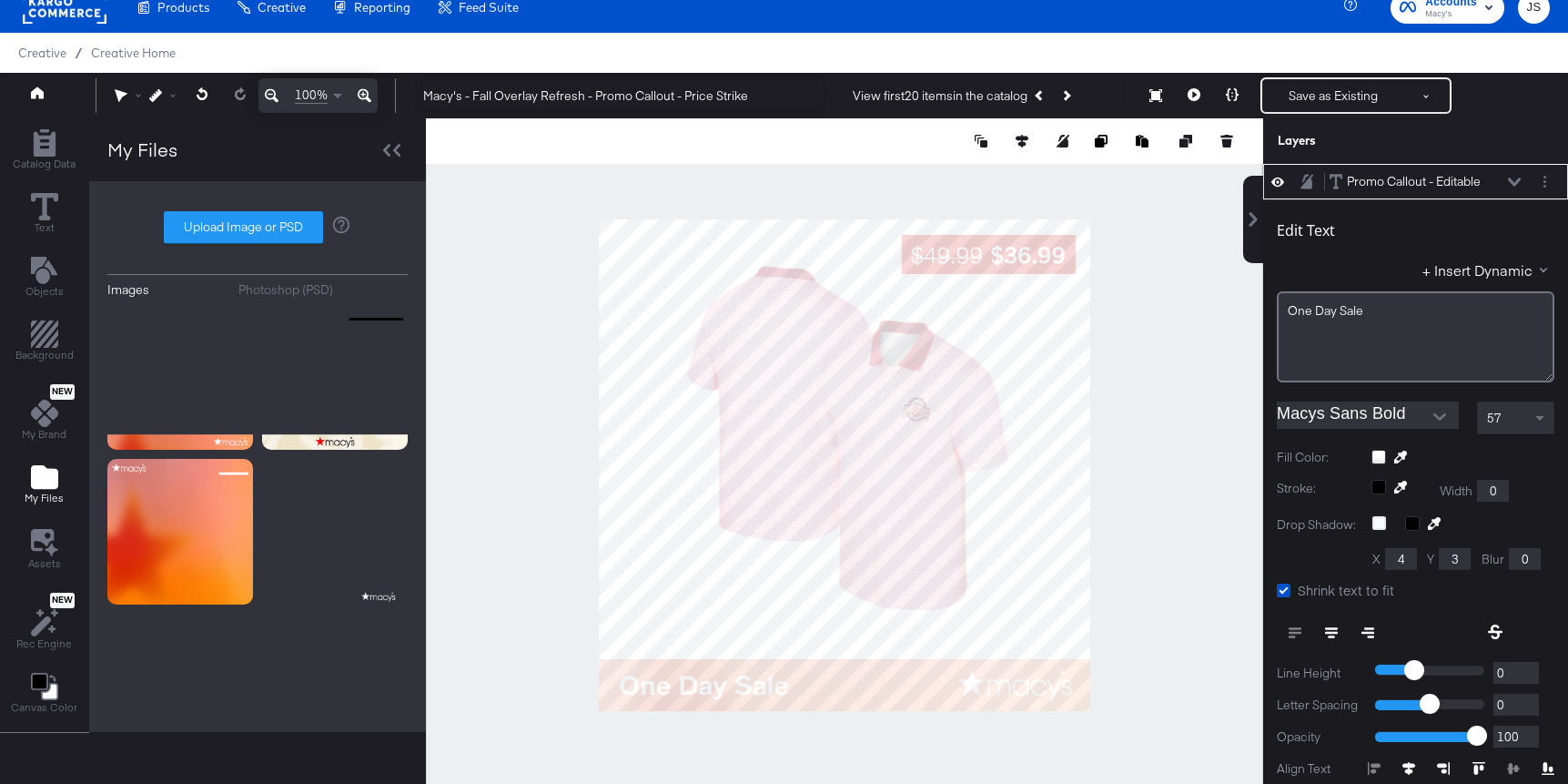
click at [1393, 416] on input "Macys Sans Bold" at bounding box center [1354, 415] width 155 height 28
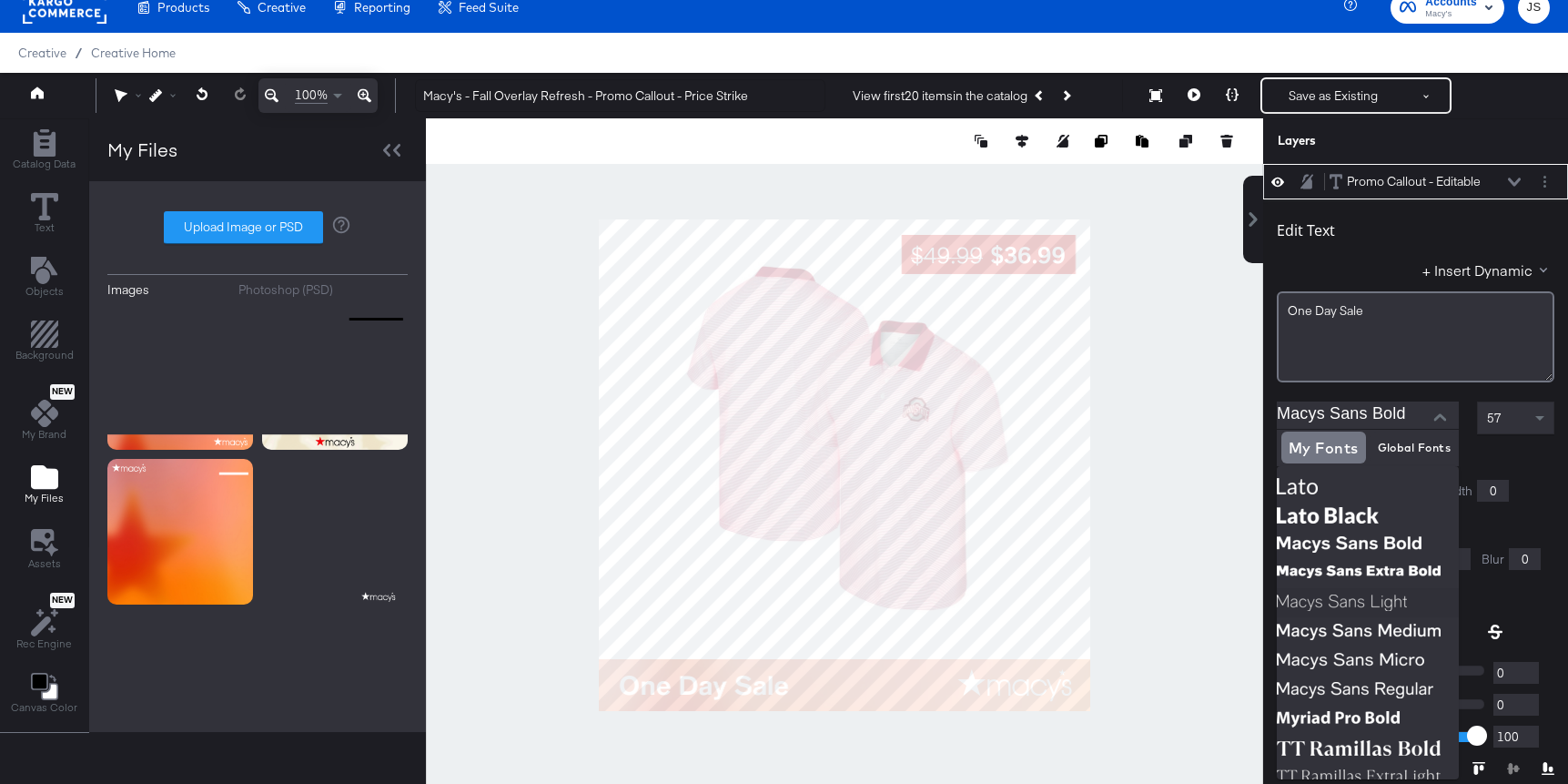
scroll to position [313, 0]
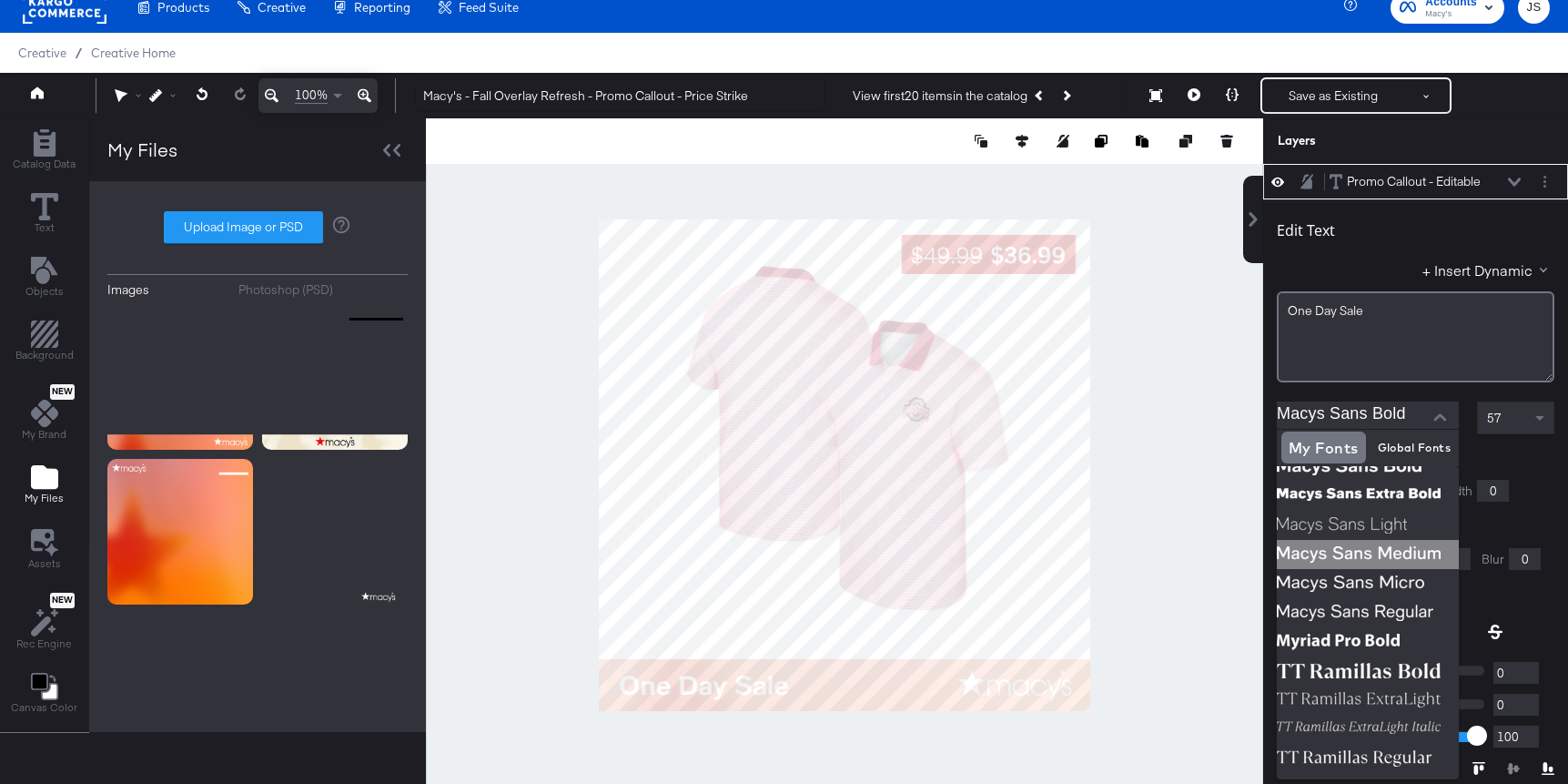
click at [1346, 552] on img at bounding box center [1367, 554] width 182 height 30
type input "Macys Sans Medium"
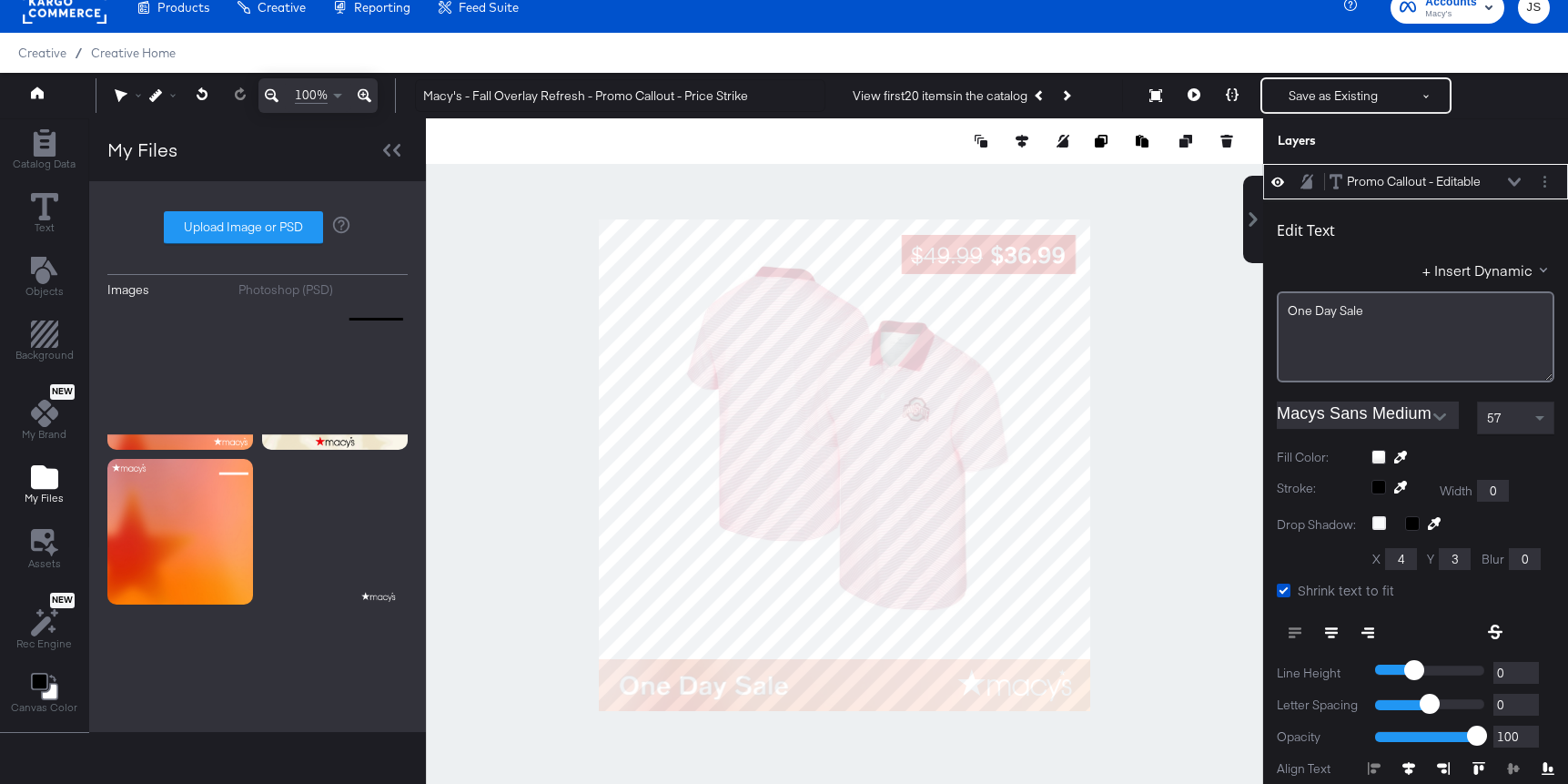
click at [1524, 435] on div "Edit Text + Insert Dynamic One Day Sale Macys Sans Medium 57 Fill Color: Stroke…" at bounding box center [1415, 552] width 305 height 705
click at [1524, 425] on div "57" at bounding box center [1515, 418] width 76 height 31
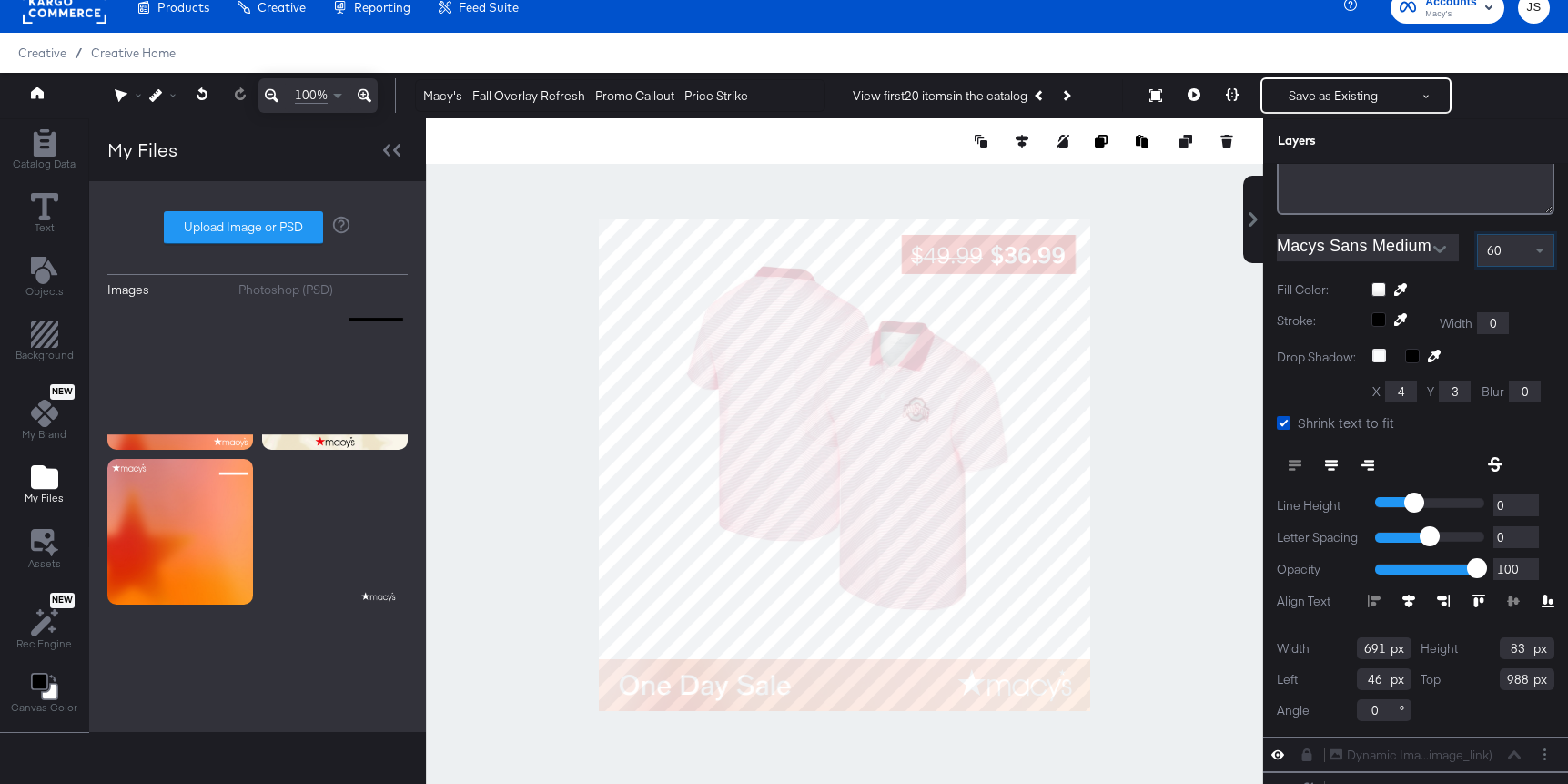
scroll to position [315, 0]
drag, startPoint x: 1385, startPoint y: 675, endPoint x: 1339, endPoint y: 675, distance: 46.0
click at [1339, 675] on div "Left 46" at bounding box center [1344, 678] width 135 height 22
type input "38"
drag, startPoint x: 1529, startPoint y: 677, endPoint x: 1468, endPoint y: 676, distance: 61.0
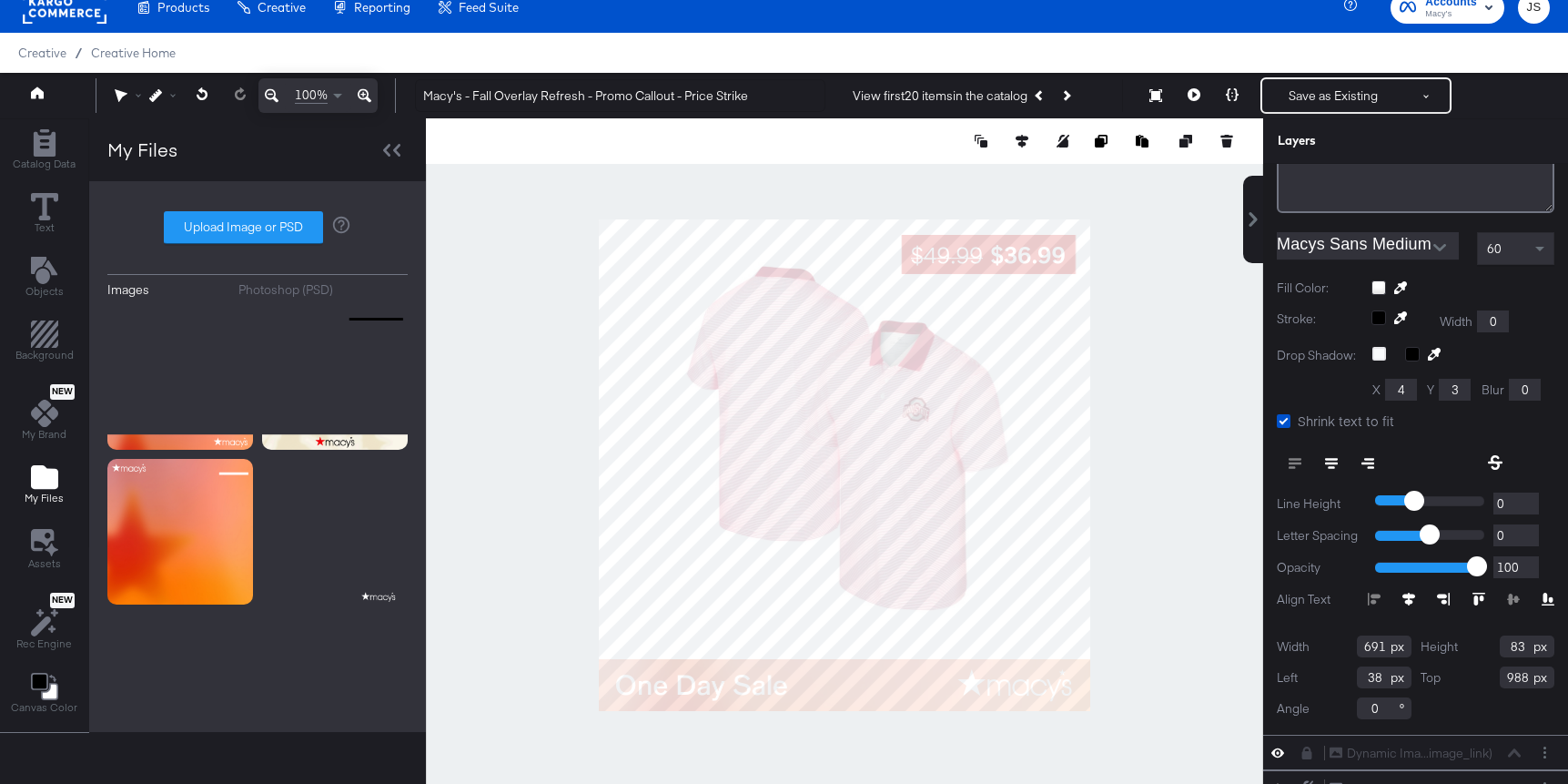
click at [1468, 676] on div "Top 988" at bounding box center [1488, 678] width 135 height 22
type input "987"
click at [1193, 498] on div at bounding box center [844, 465] width 837 height 694
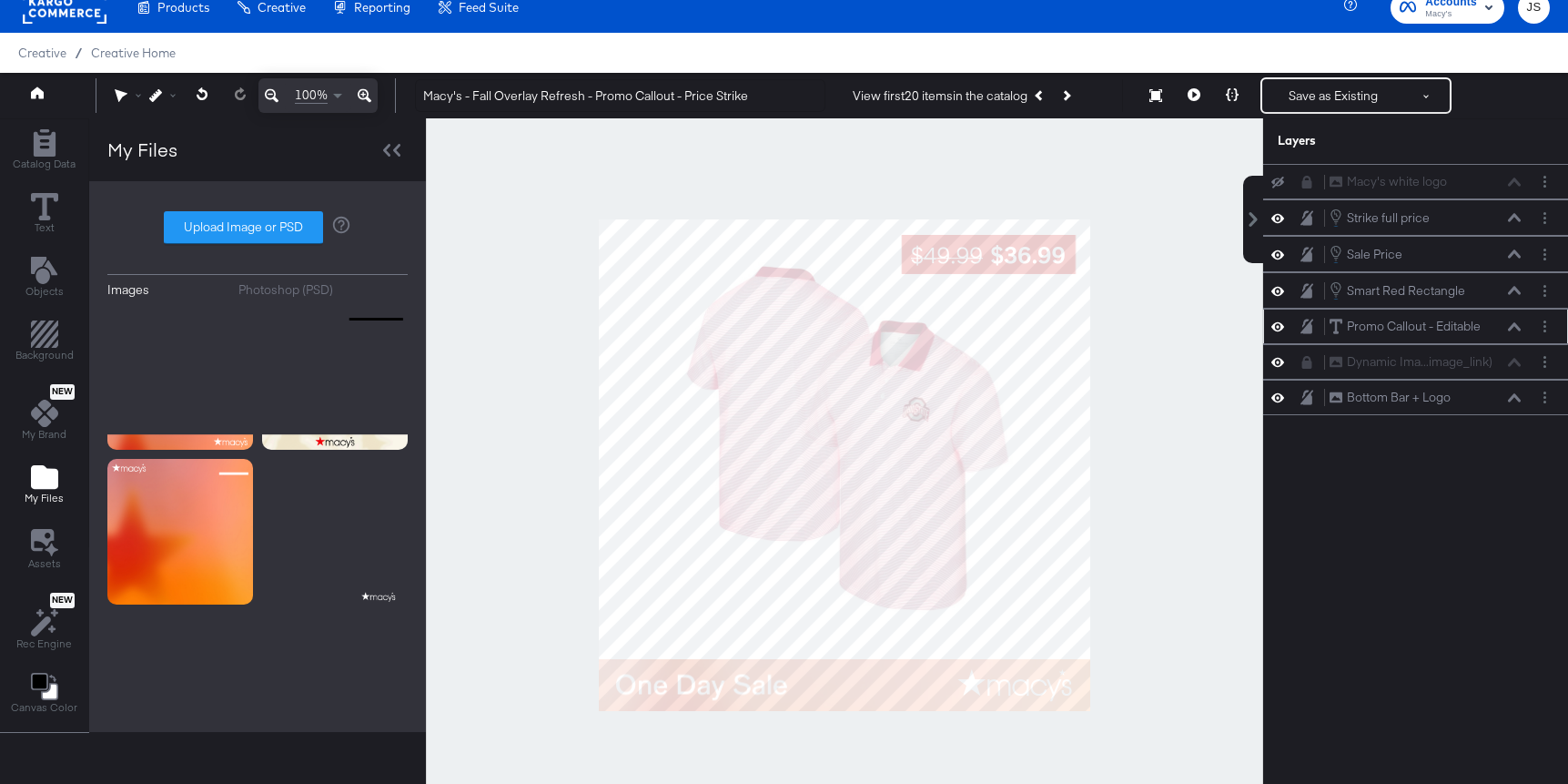
click at [1187, 89] on button at bounding box center [1193, 95] width 38 height 36
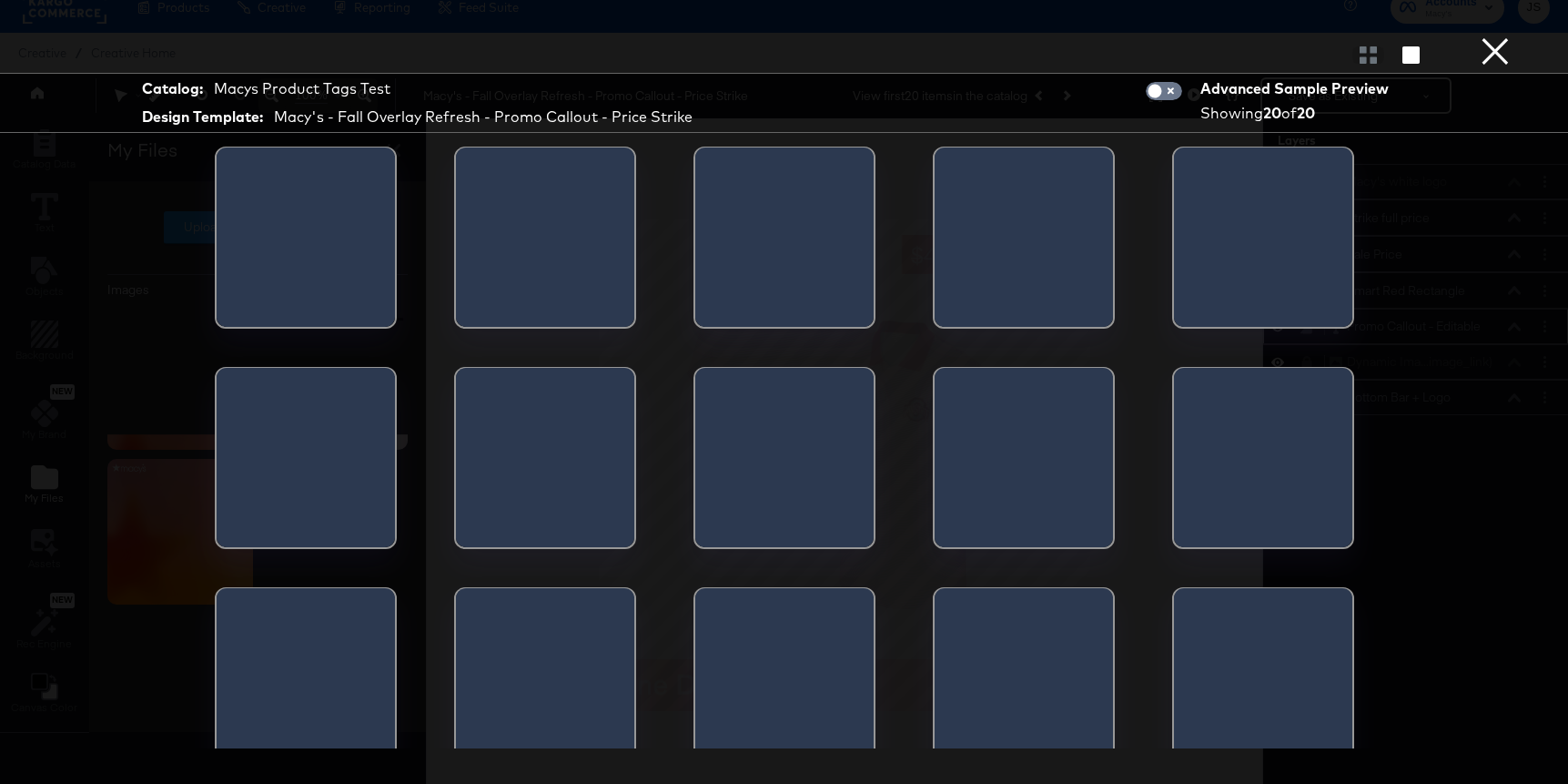
click at [336, 171] on div at bounding box center [305, 243] width 178 height 191
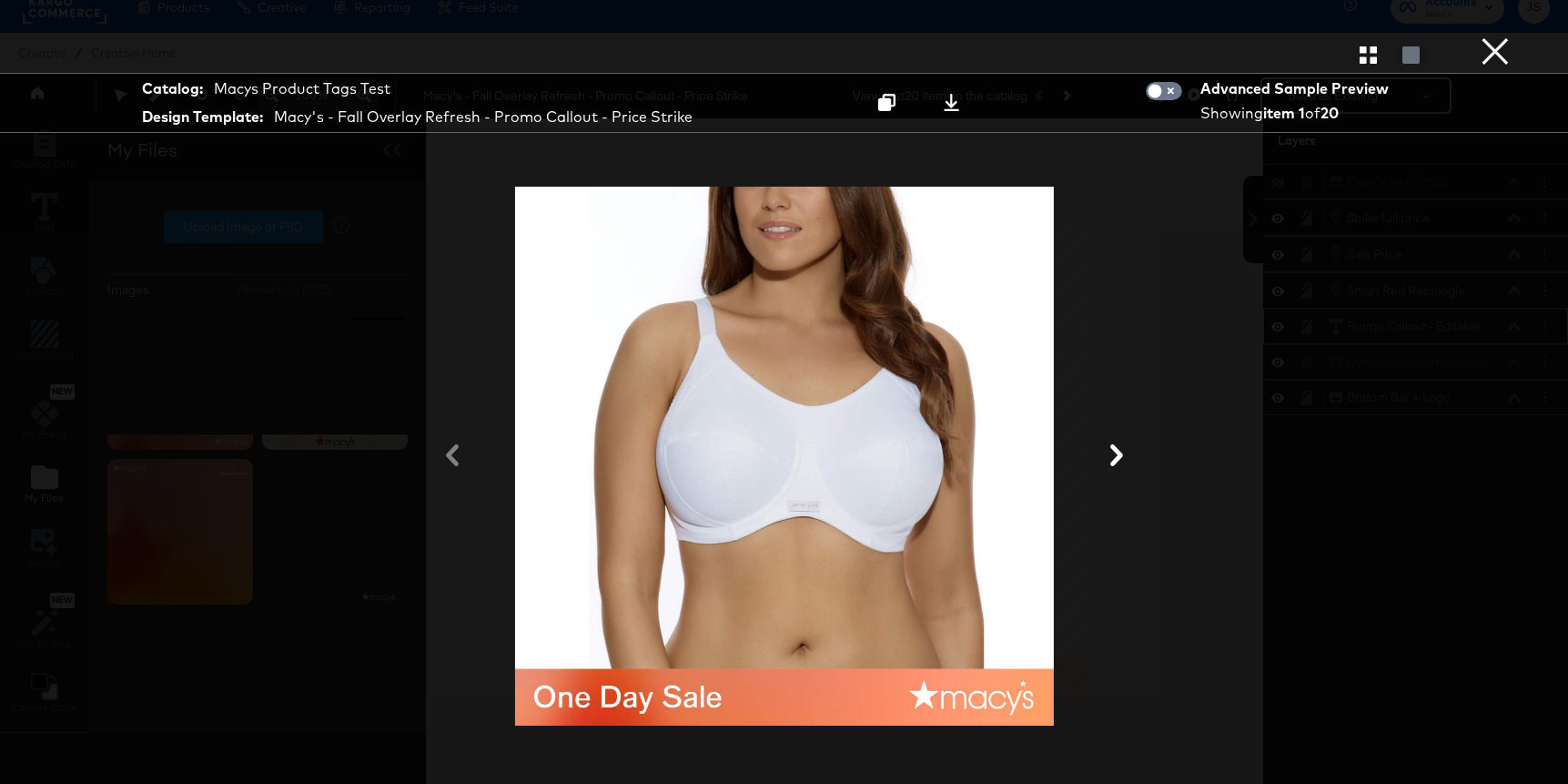
click at [1489, 36] on button "×" at bounding box center [1494, 18] width 36 height 36
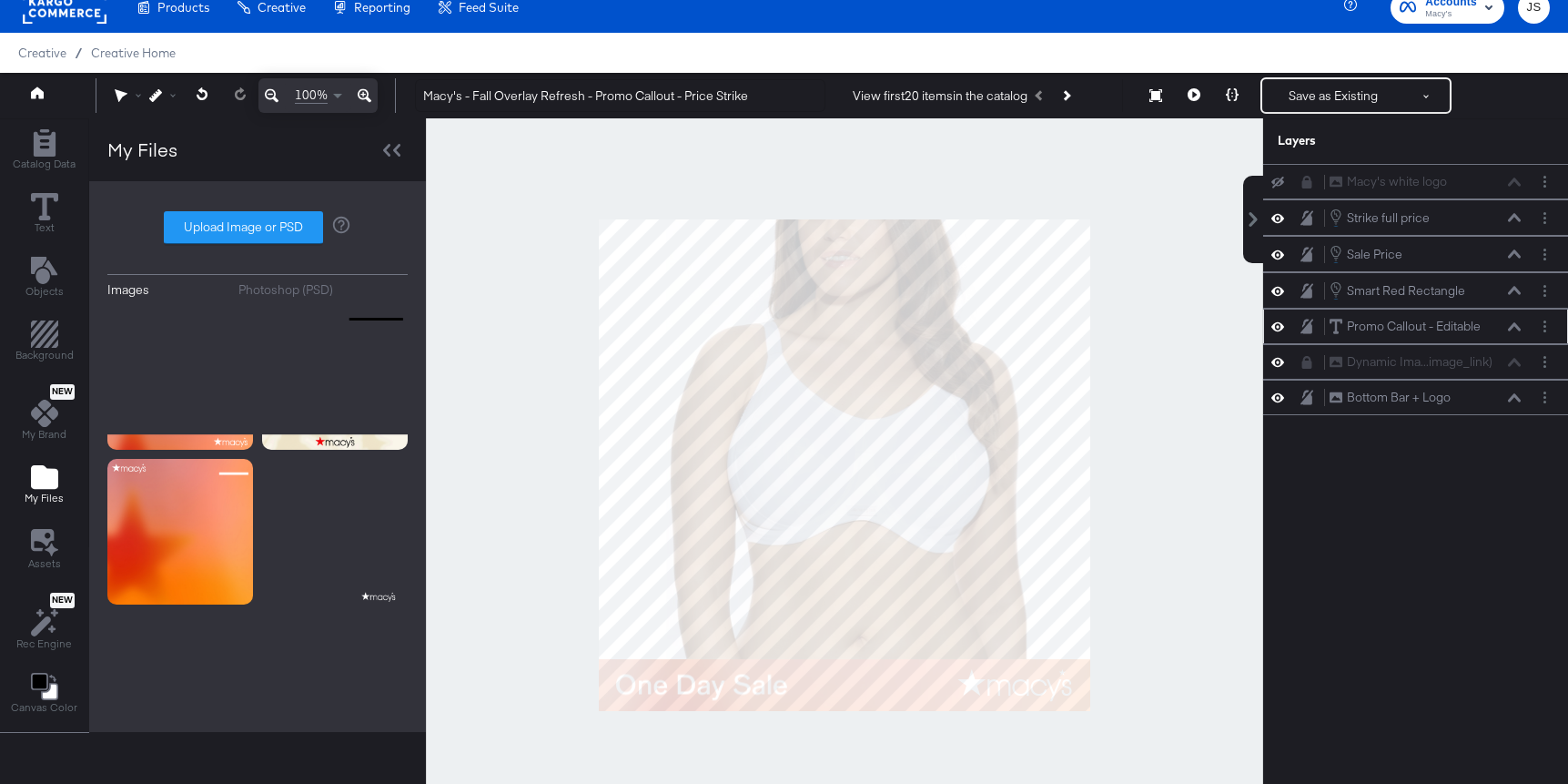
click at [1514, 327] on icon at bounding box center [1515, 327] width 13 height 9
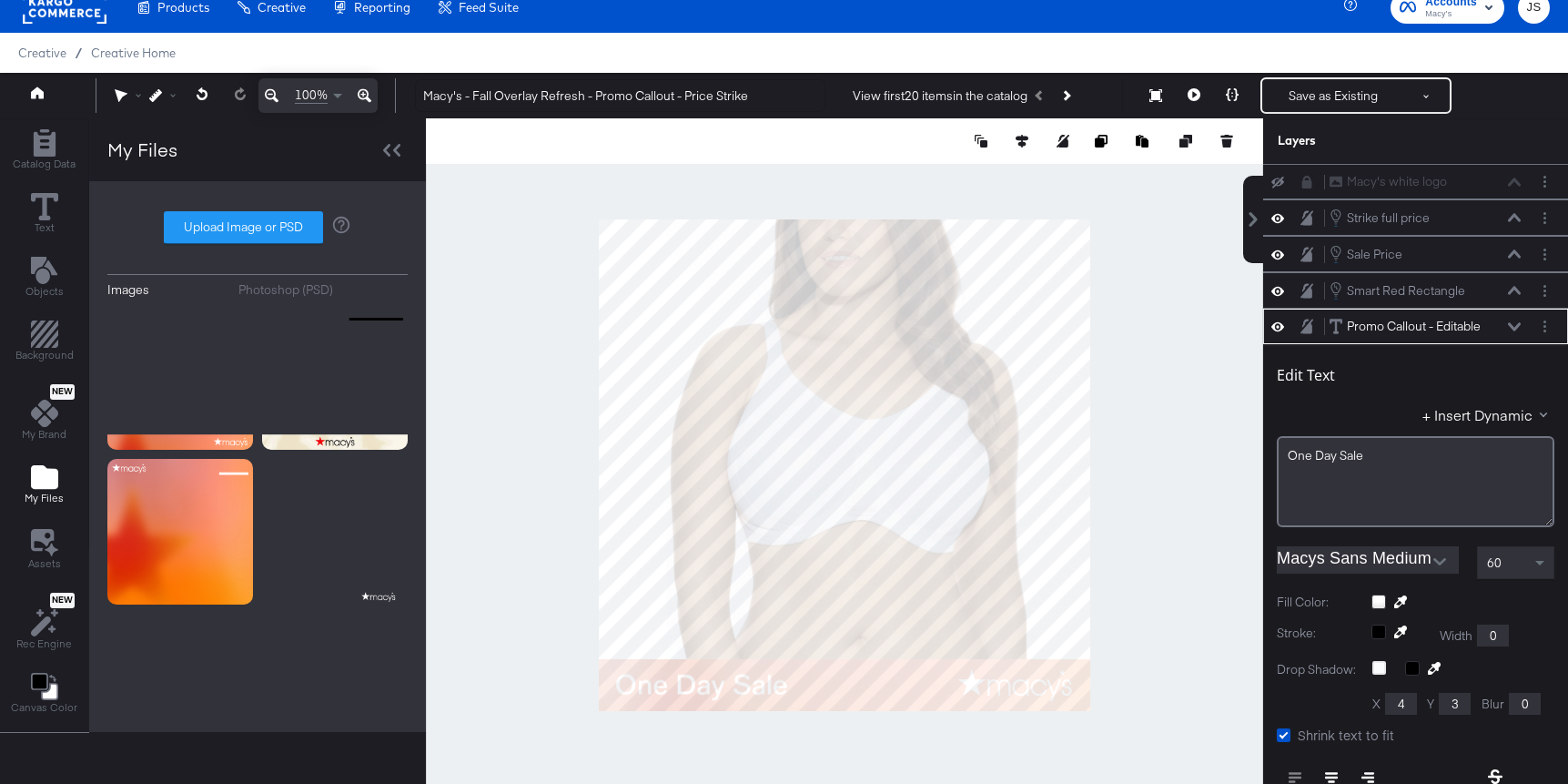
scroll to position [145, 0]
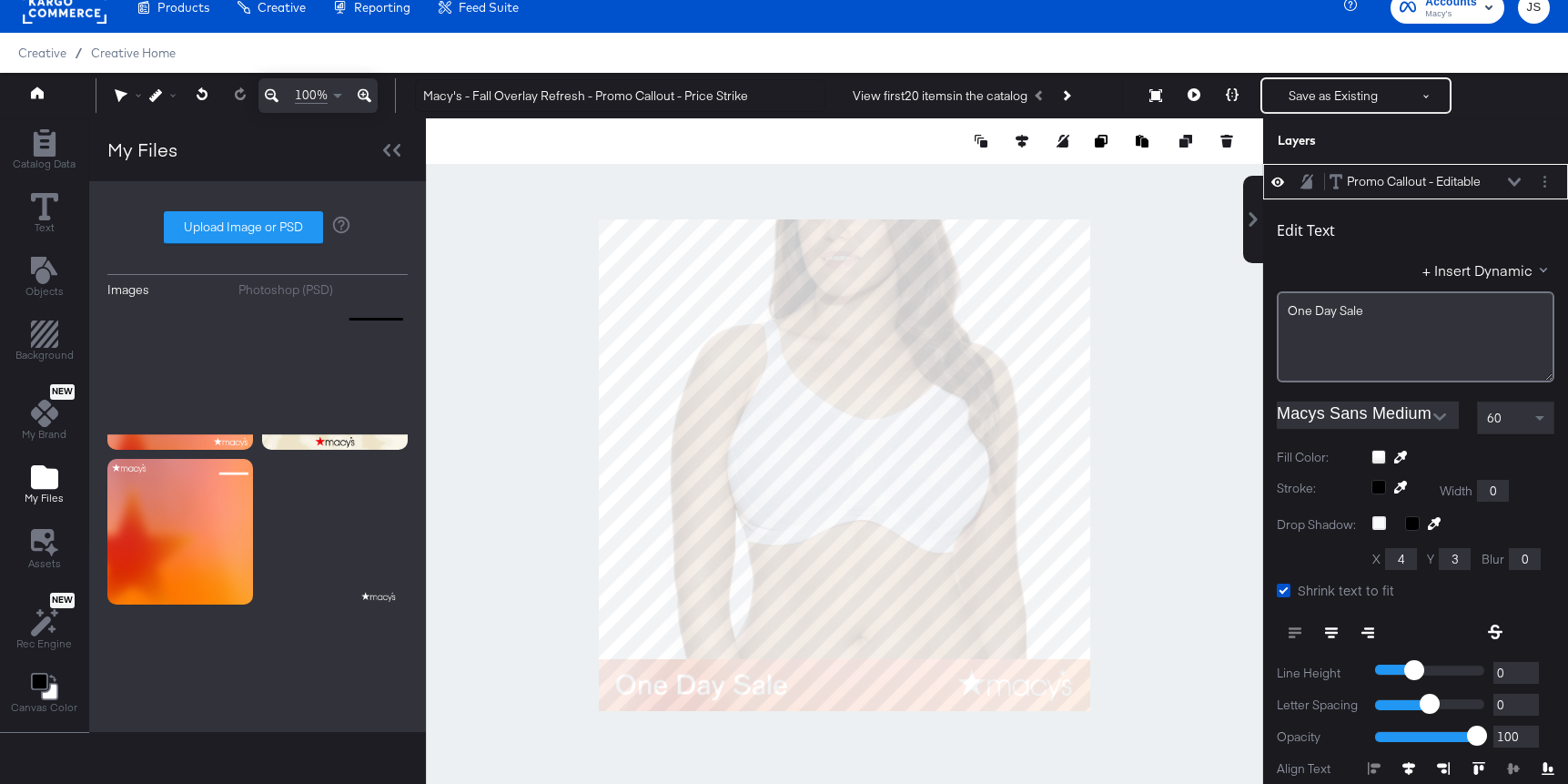
type input "988"
click at [1205, 469] on div at bounding box center [844, 465] width 837 height 694
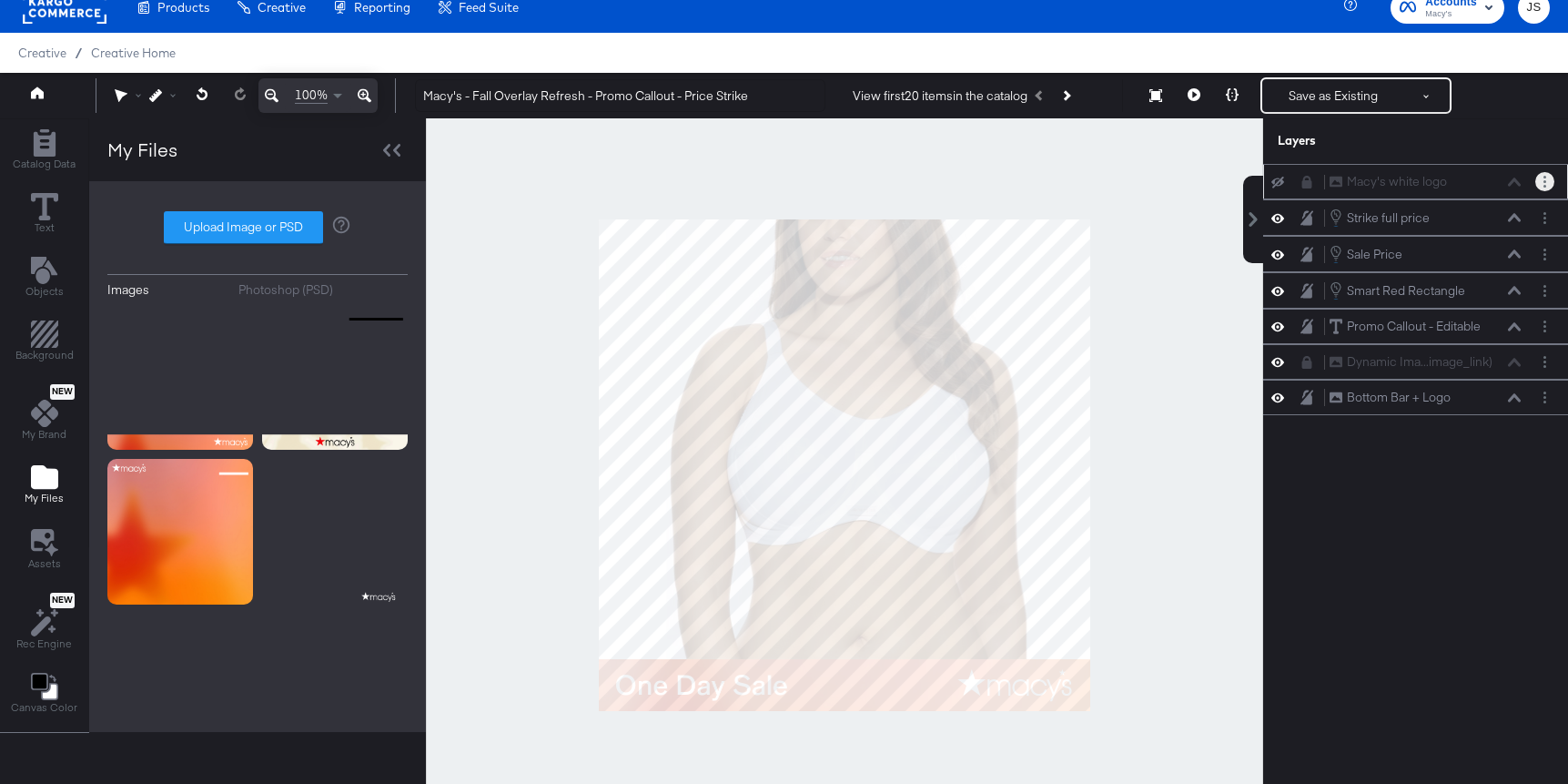
click at [1543, 178] on icon "Layer Options" at bounding box center [1544, 182] width 3 height 12
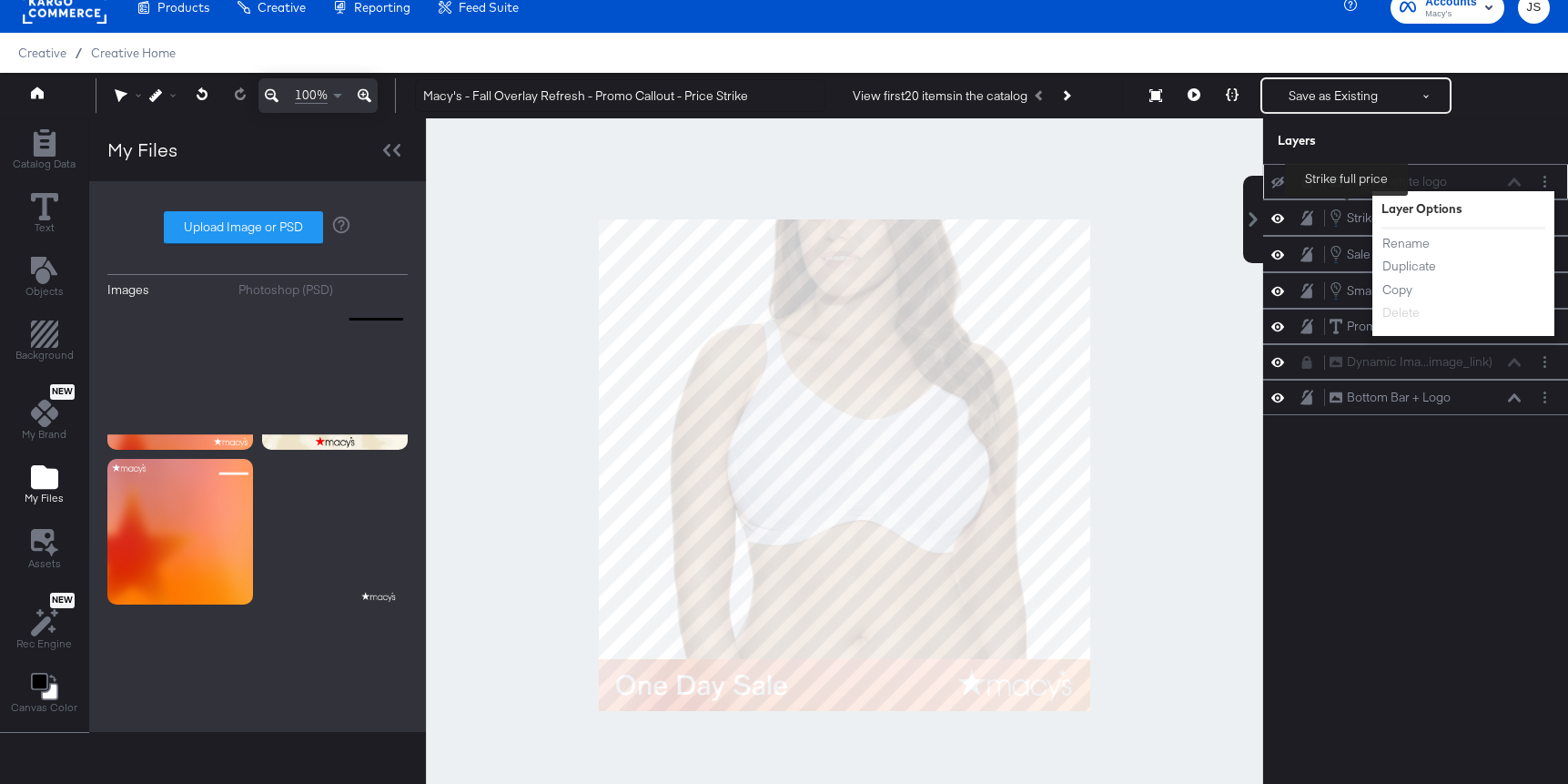
click at [1328, 184] on div "Macy's white logo Macy's white logo" at bounding box center [1424, 182] width 193 height 19
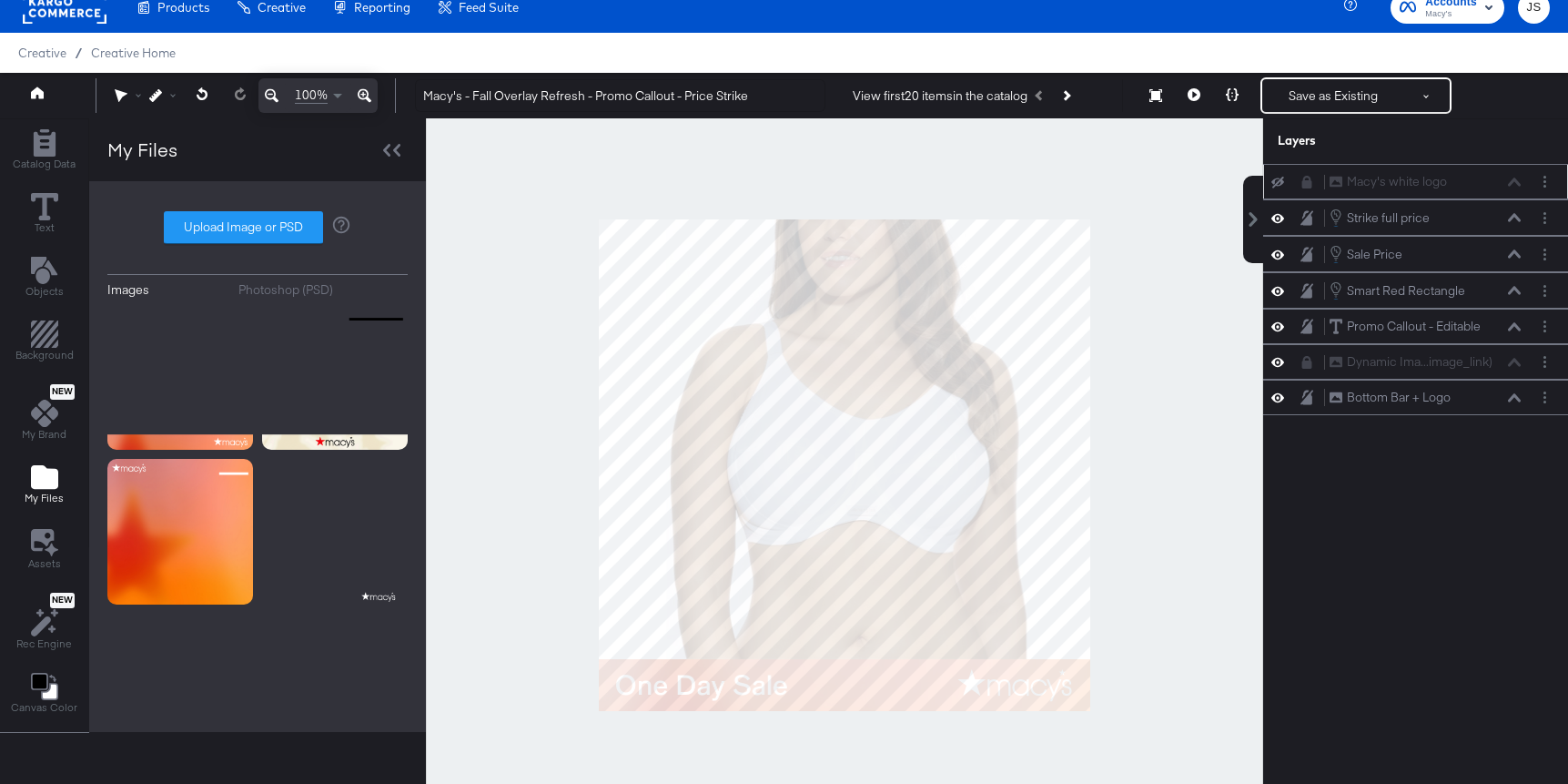
click at [1314, 183] on div at bounding box center [1313, 183] width 26 height 15
click at [1310, 183] on icon at bounding box center [1307, 183] width 10 height 13
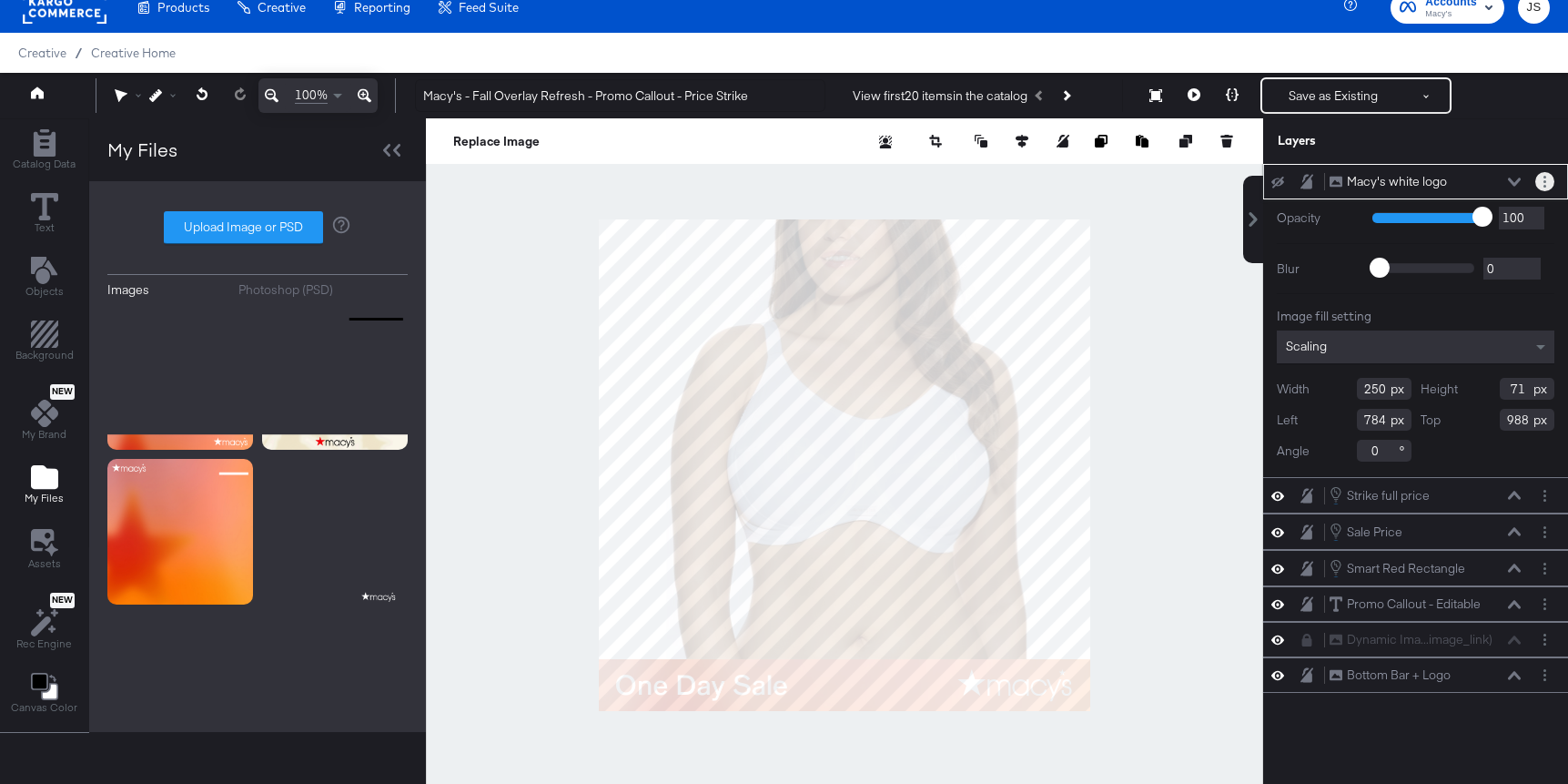
click at [1546, 177] on button "Layer Options" at bounding box center [1544, 182] width 19 height 19
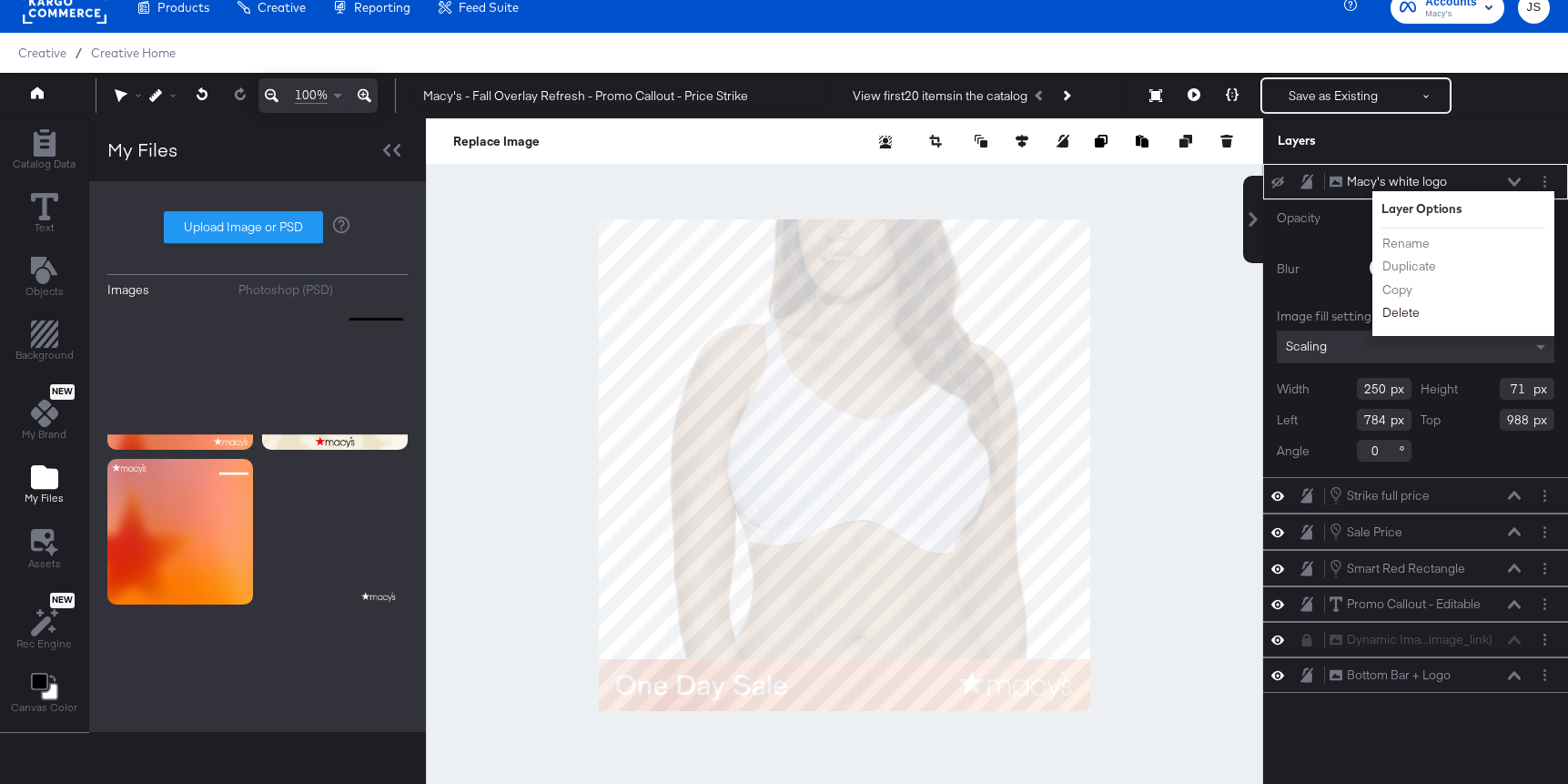
click at [1386, 315] on button "Delete" at bounding box center [1401, 313] width 39 height 19
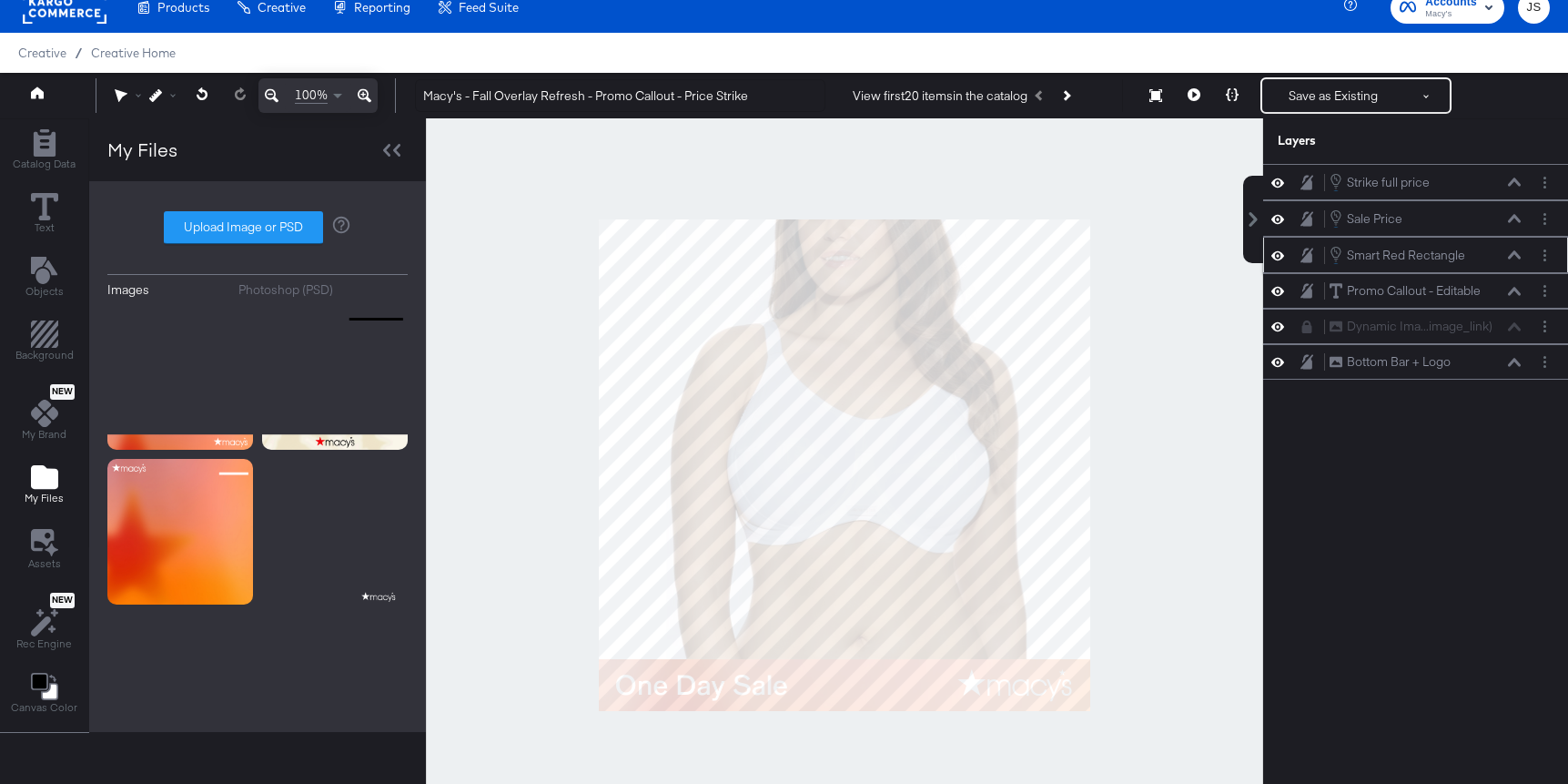
click at [1278, 255] on icon at bounding box center [1278, 255] width 13 height 9
click at [1278, 262] on div "Smart Red Rectangle Smart Red Rectangle" at bounding box center [1415, 255] width 290 height 20
click at [1278, 255] on icon at bounding box center [1278, 255] width 13 height 12
click at [1537, 250] on button "Layer Options" at bounding box center [1544, 255] width 19 height 19
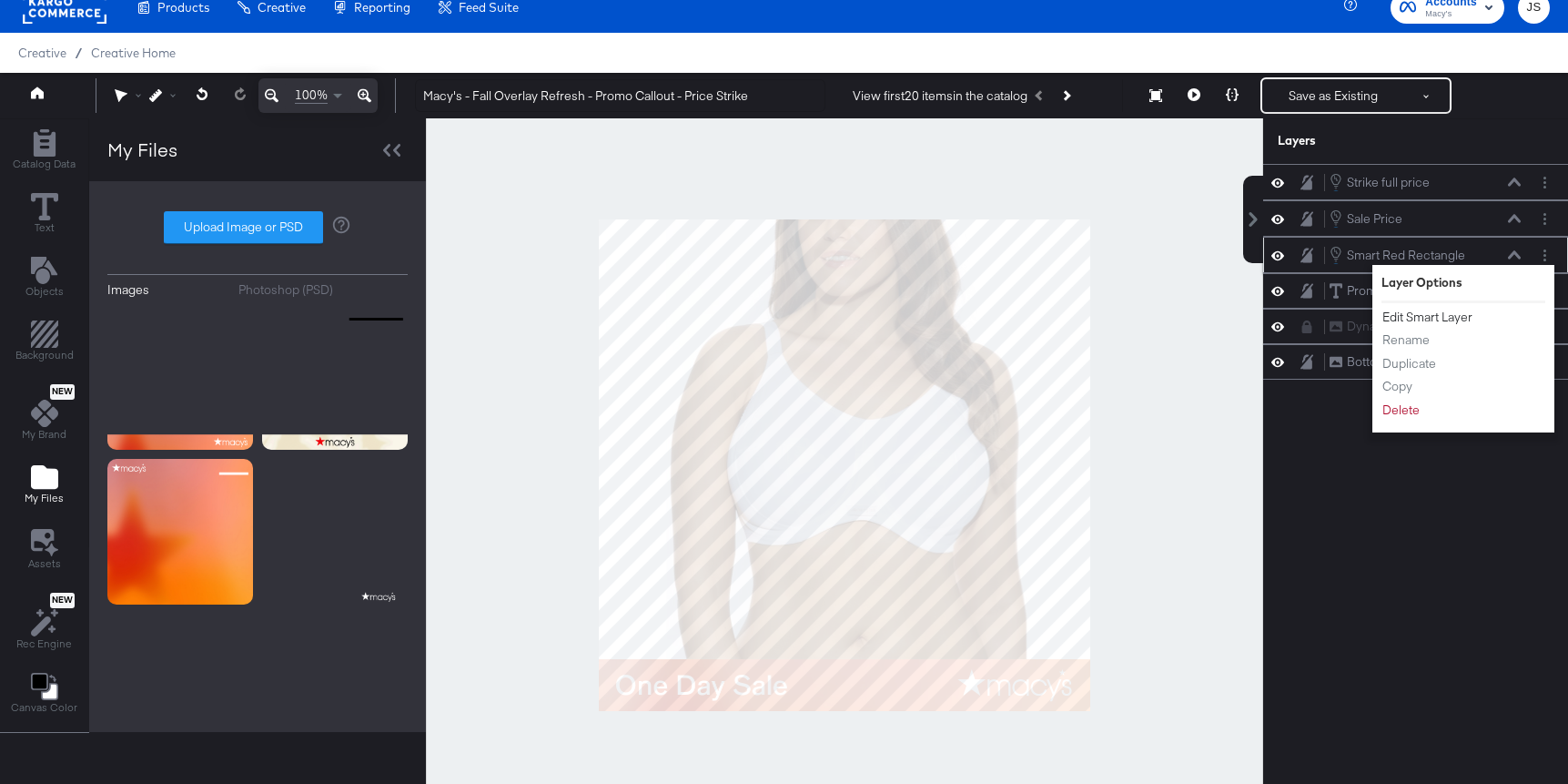
click at [1438, 323] on button "Edit Smart Layer" at bounding box center [1428, 317] width 92 height 19
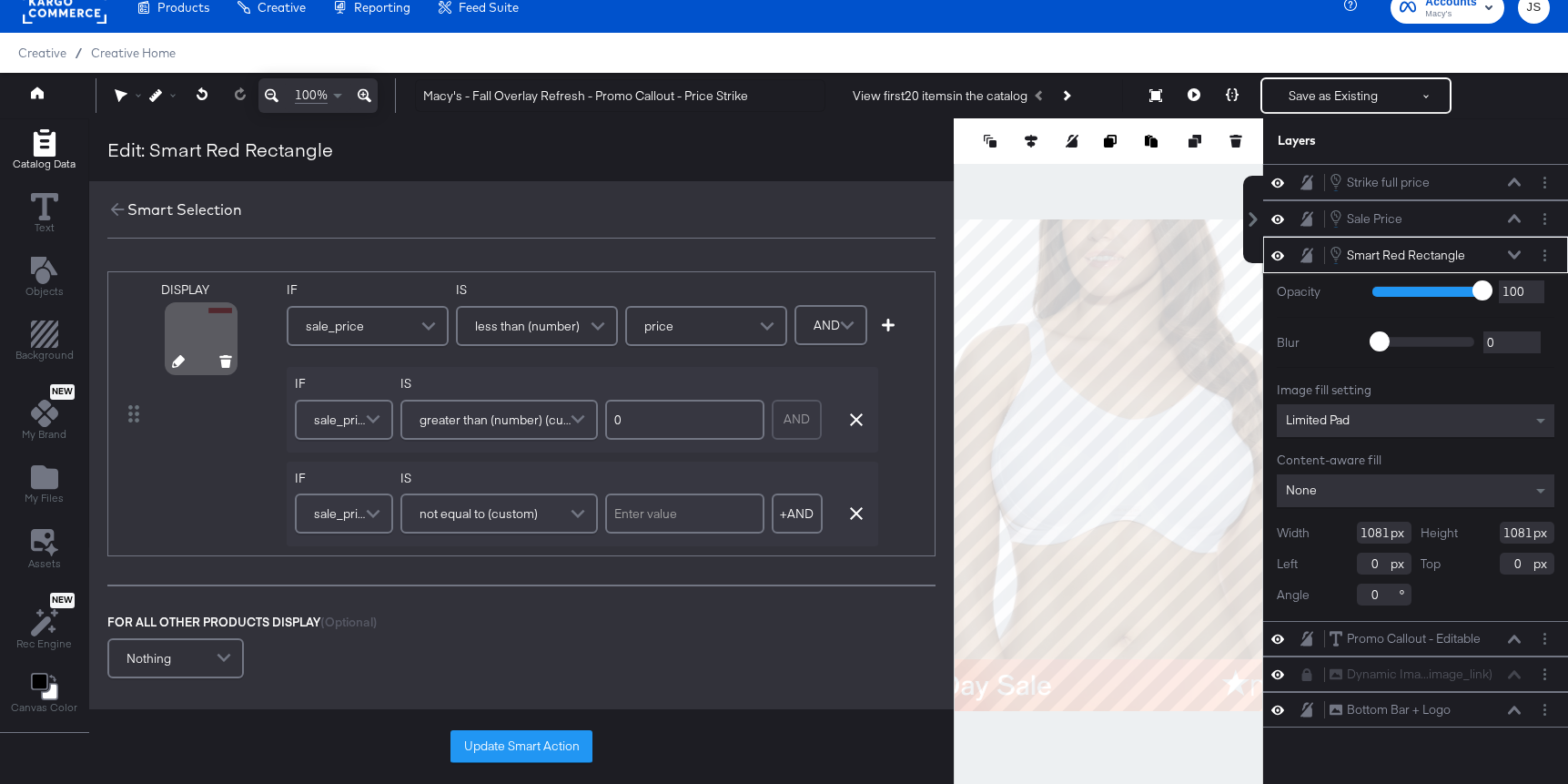
click at [172, 365] on icon at bounding box center [179, 362] width 13 height 13
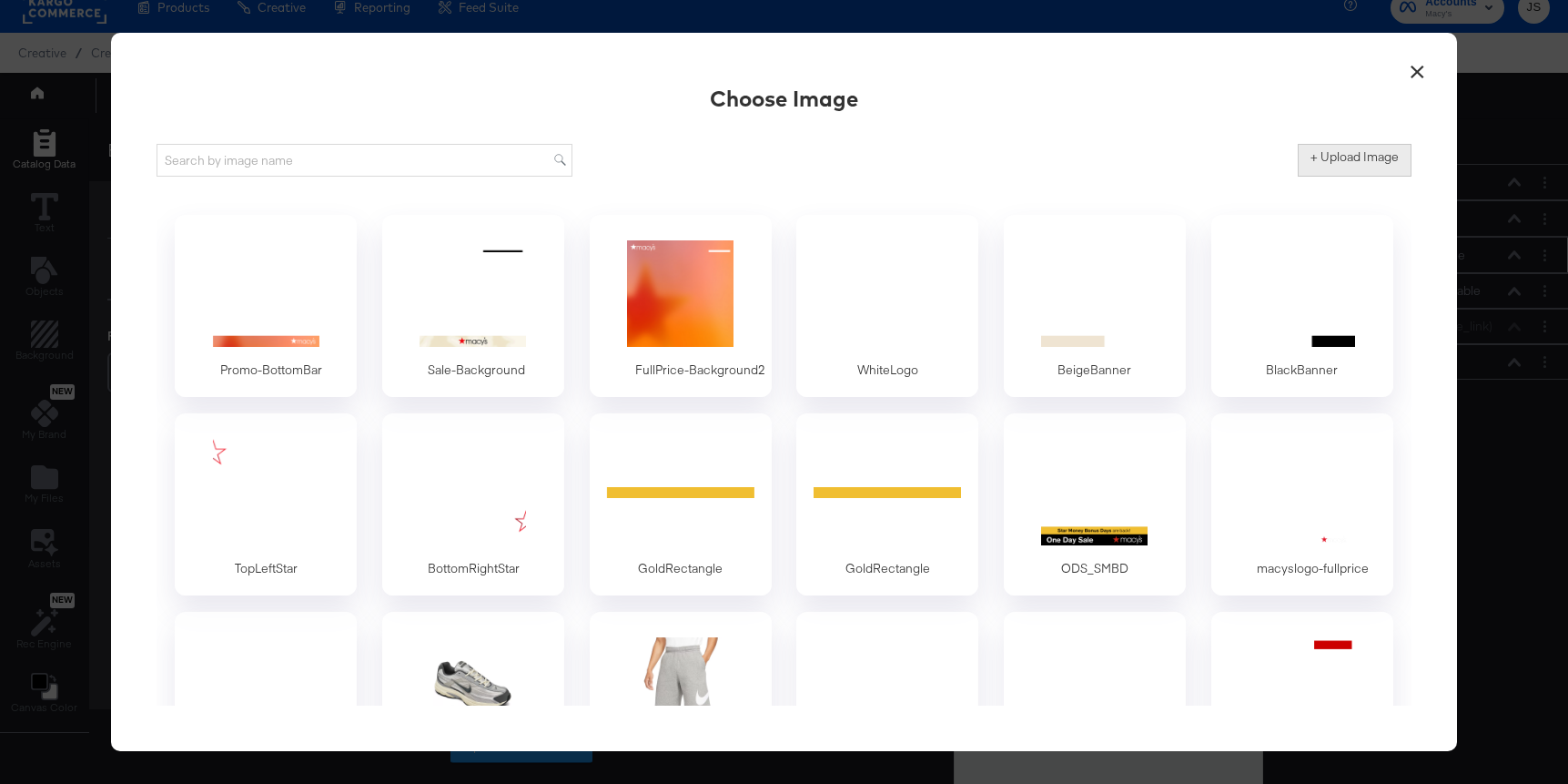
click at [1387, 167] on button "+ Upload Image" at bounding box center [1354, 160] width 113 height 33
click at [1359, 170] on button "+ Upload Image" at bounding box center [1354, 160] width 113 height 33
click at [1338, 161] on label "+ Upload Image" at bounding box center [1355, 157] width 88 height 18
click at [1338, 177] on input "+ Upload Image" at bounding box center [1505, 177] width 416 height 0
type input "C:\fakepath\Promo - Line.png"
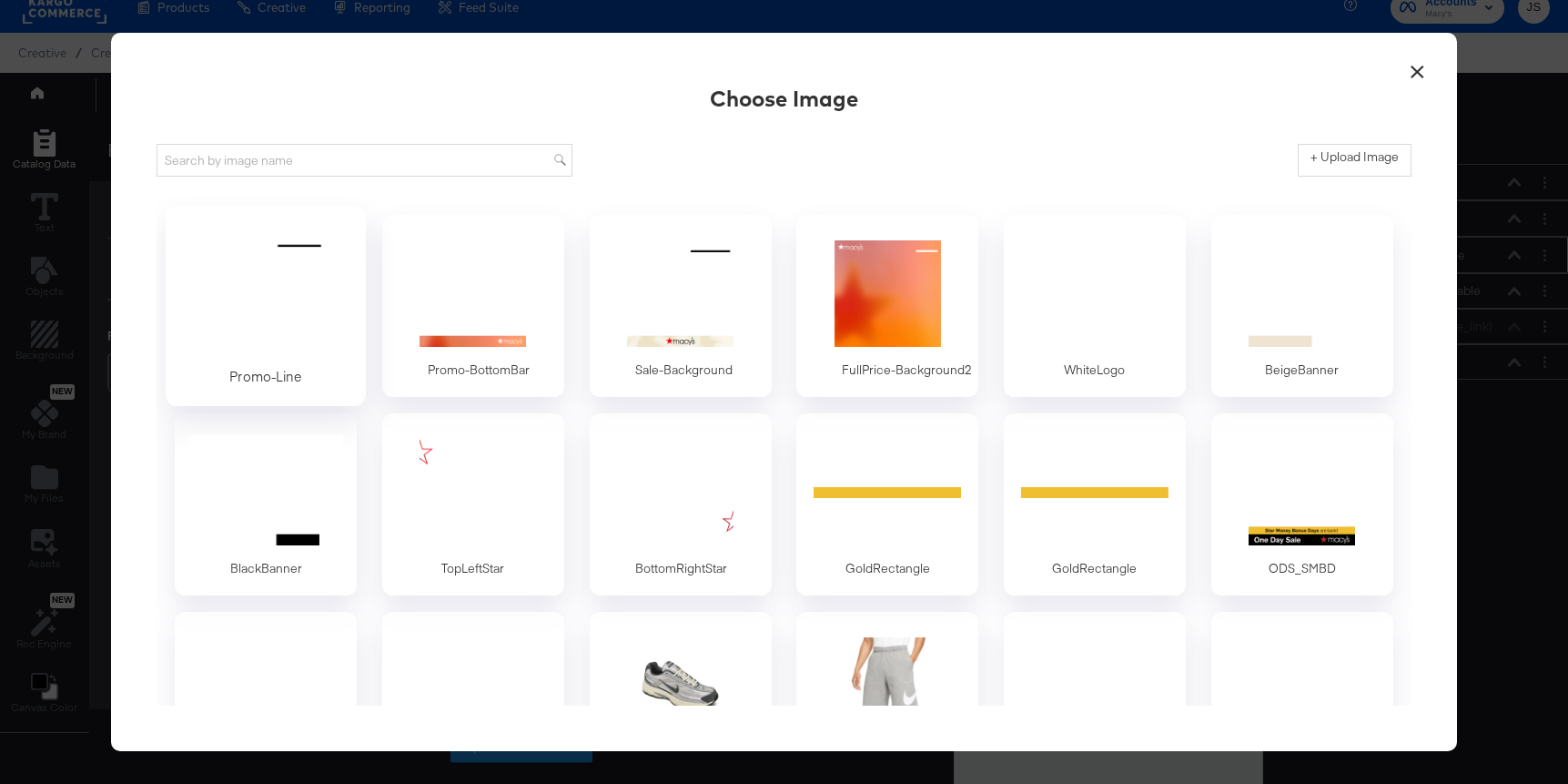
click at [244, 279] on div at bounding box center [265, 293] width 171 height 125
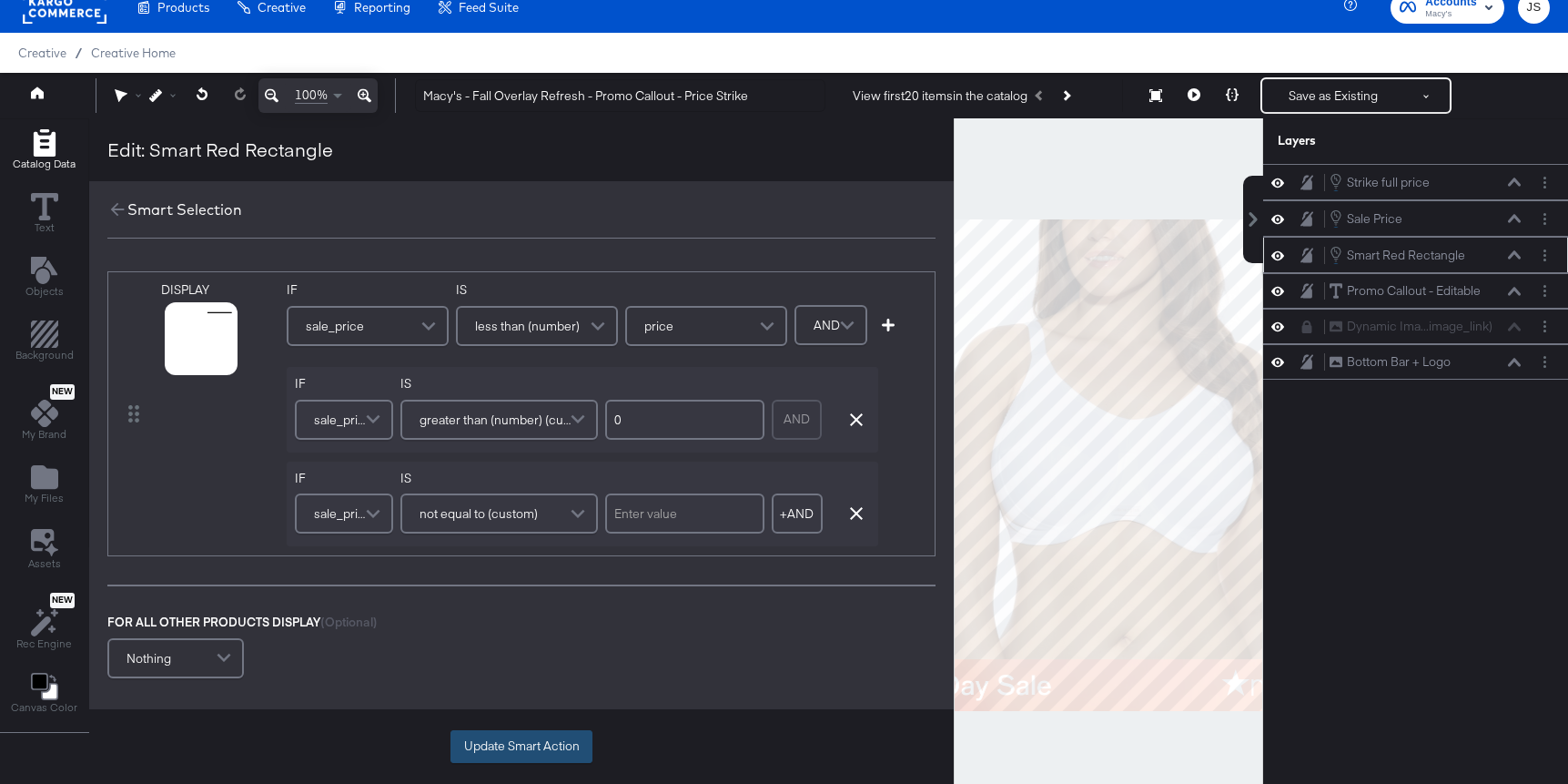
click at [556, 752] on button "Update Smart Action" at bounding box center [522, 747] width 142 height 33
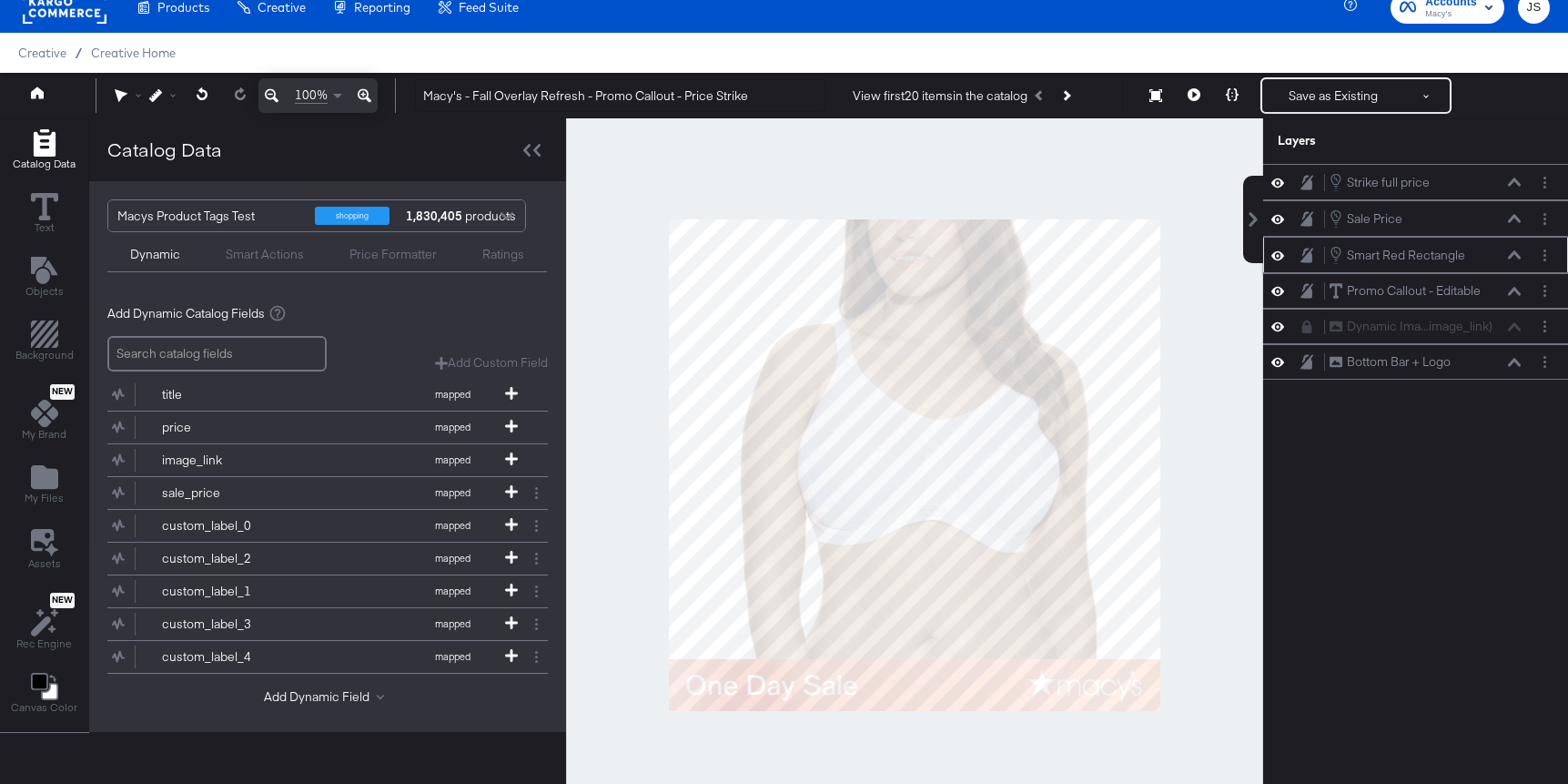
click at [1507, 255] on button at bounding box center [1515, 255] width 15 height 11
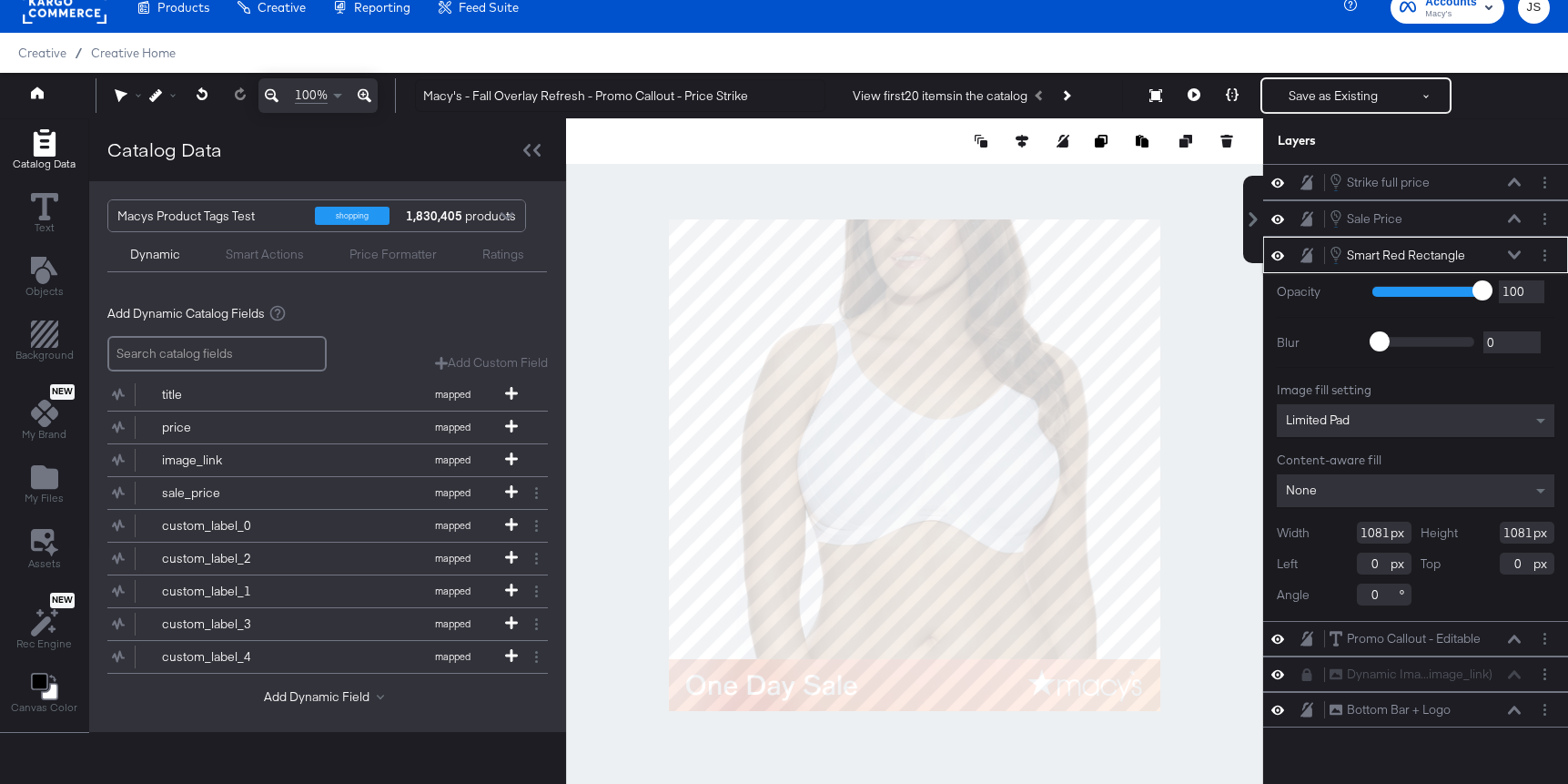
click at [1388, 532] on input "1081" at bounding box center [1384, 533] width 54 height 22
type input "1080"
click at [1528, 535] on input "1081" at bounding box center [1527, 533] width 54 height 22
type input "1080"
click at [1474, 558] on div "Top 0" at bounding box center [1488, 564] width 135 height 22
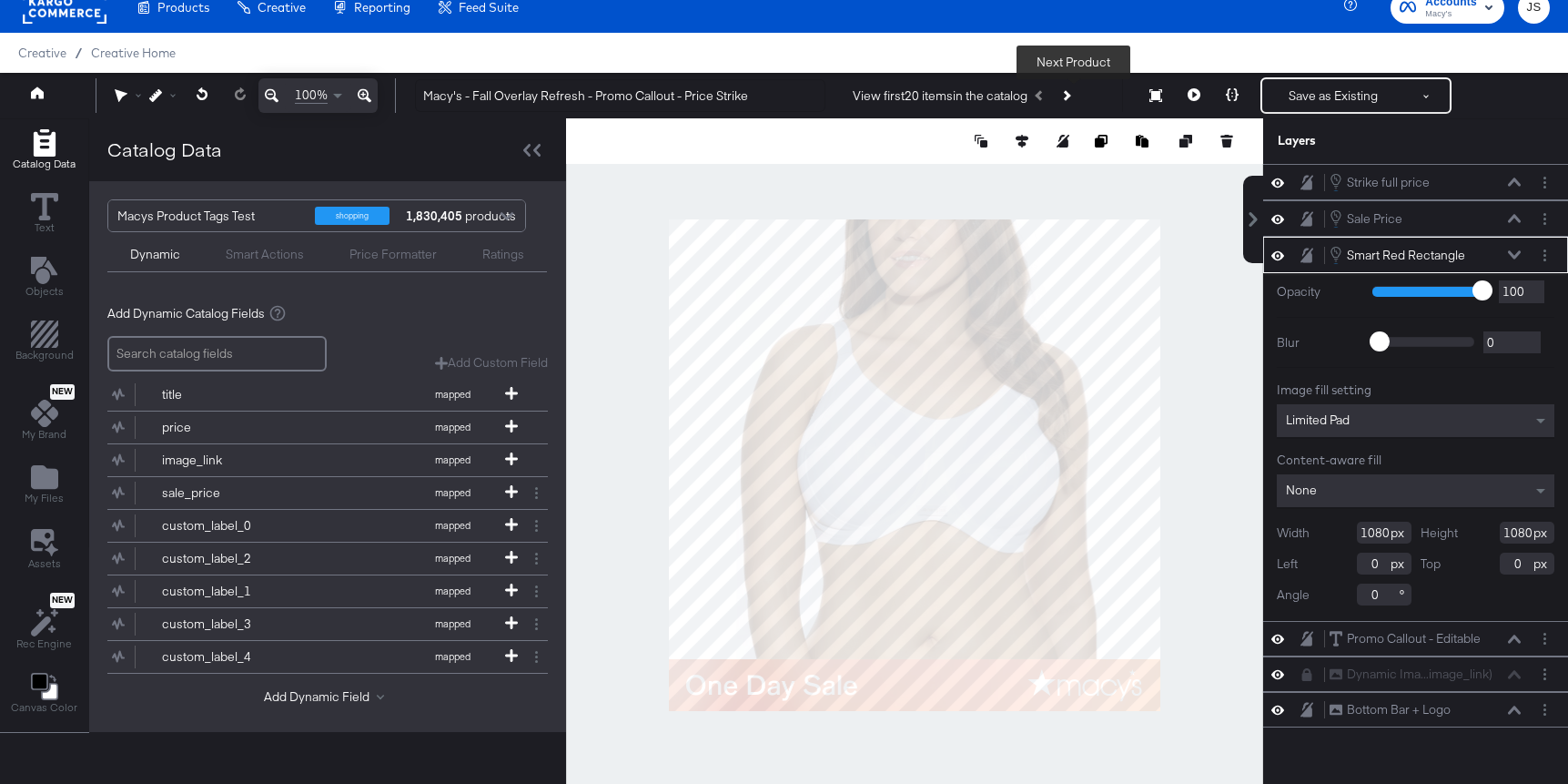
click at [1061, 97] on button "Next Product" at bounding box center [1066, 96] width 26 height 33
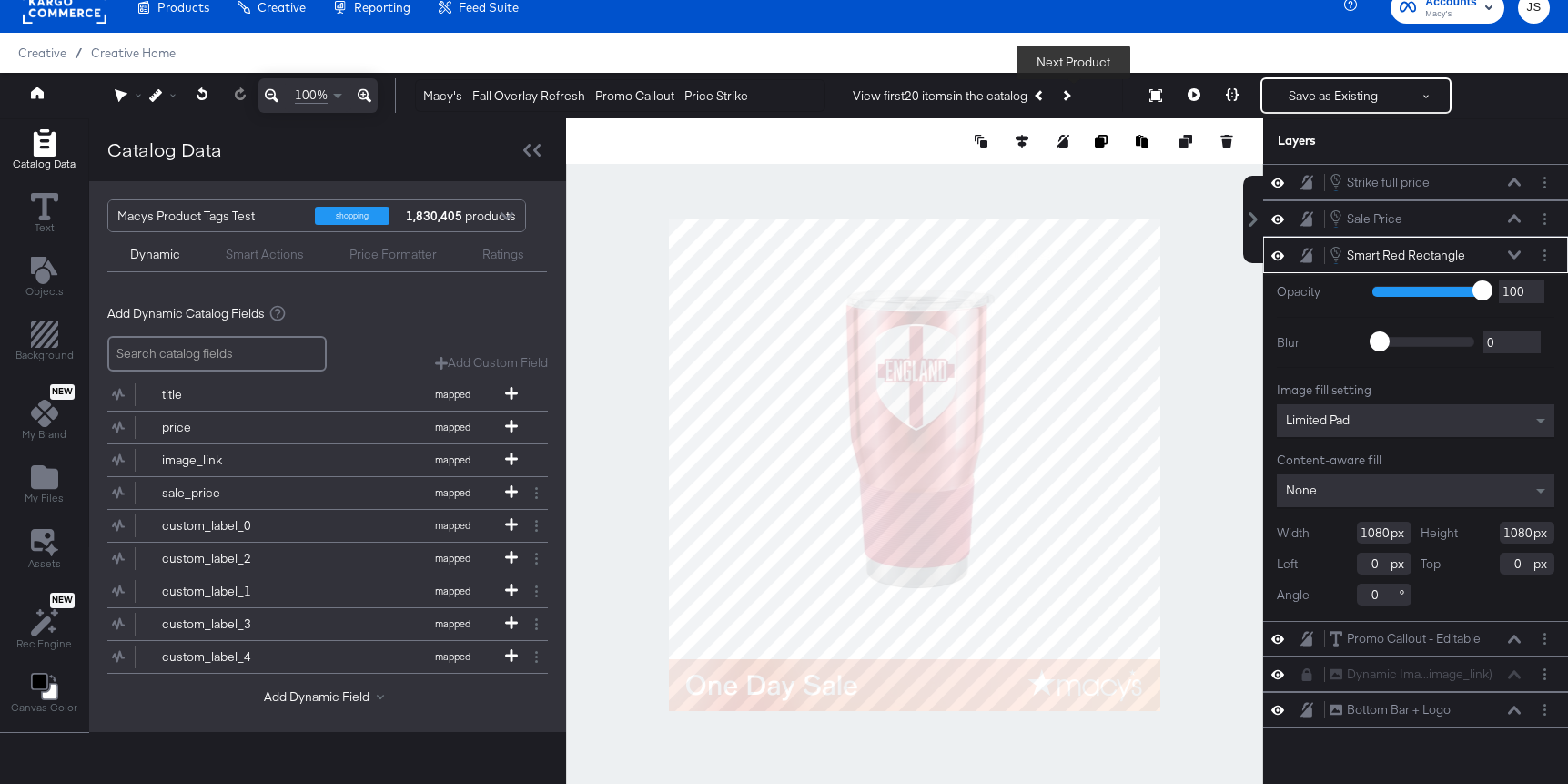
click at [1061, 97] on button "Next Product" at bounding box center [1066, 96] width 26 height 33
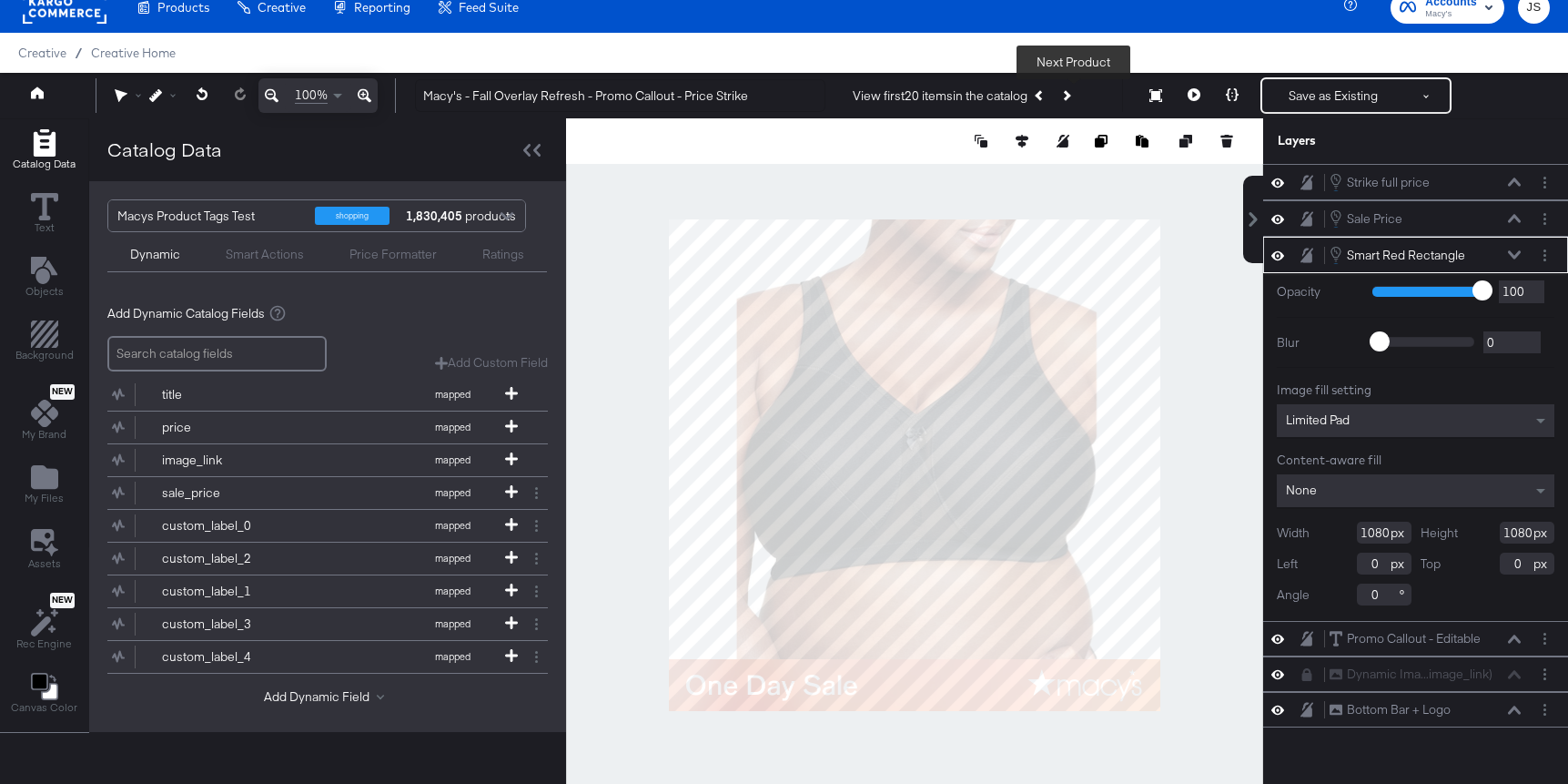
click at [1061, 97] on button "Next Product" at bounding box center [1066, 96] width 26 height 33
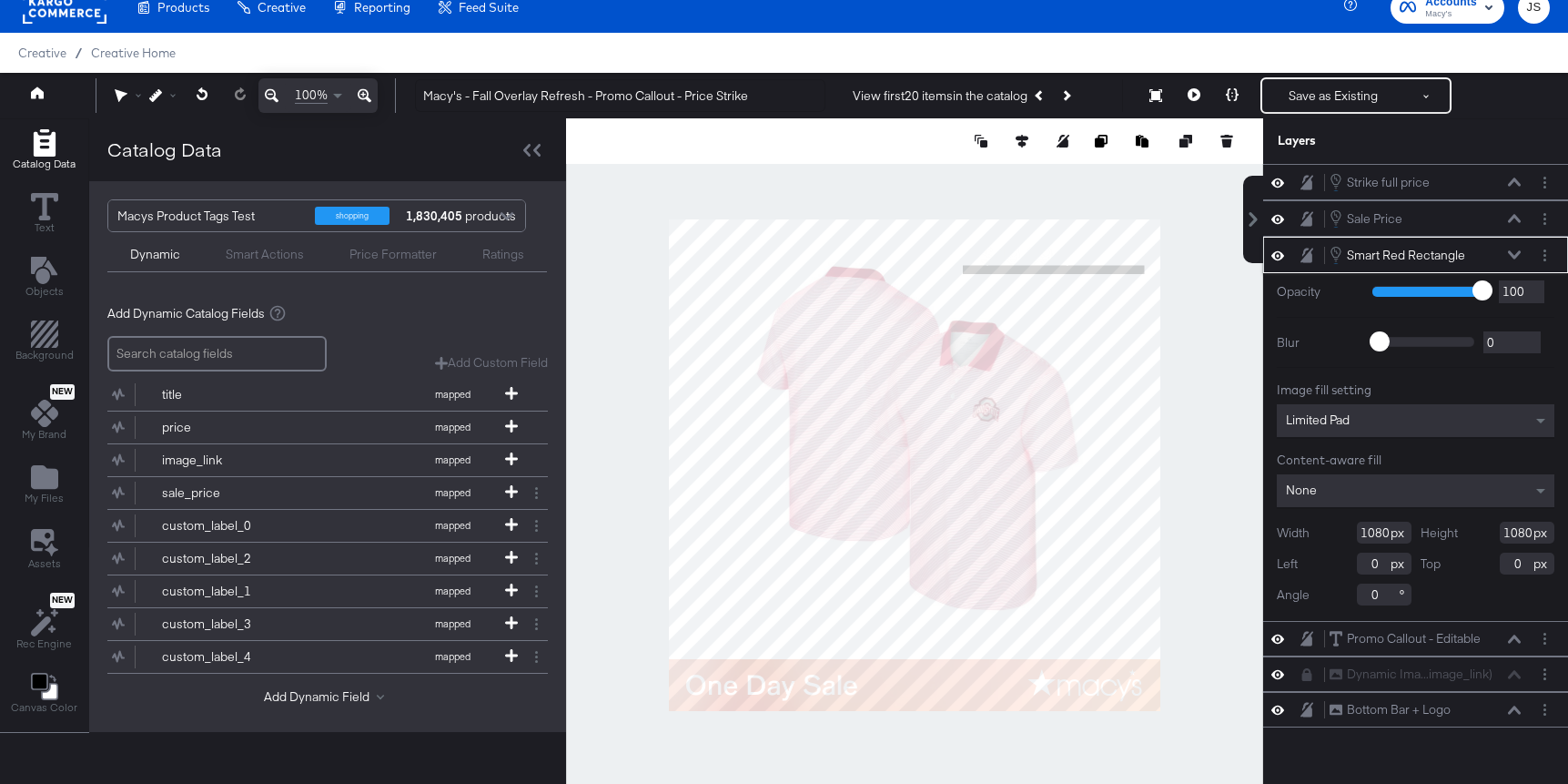
click at [1514, 258] on icon at bounding box center [1515, 255] width 13 height 9
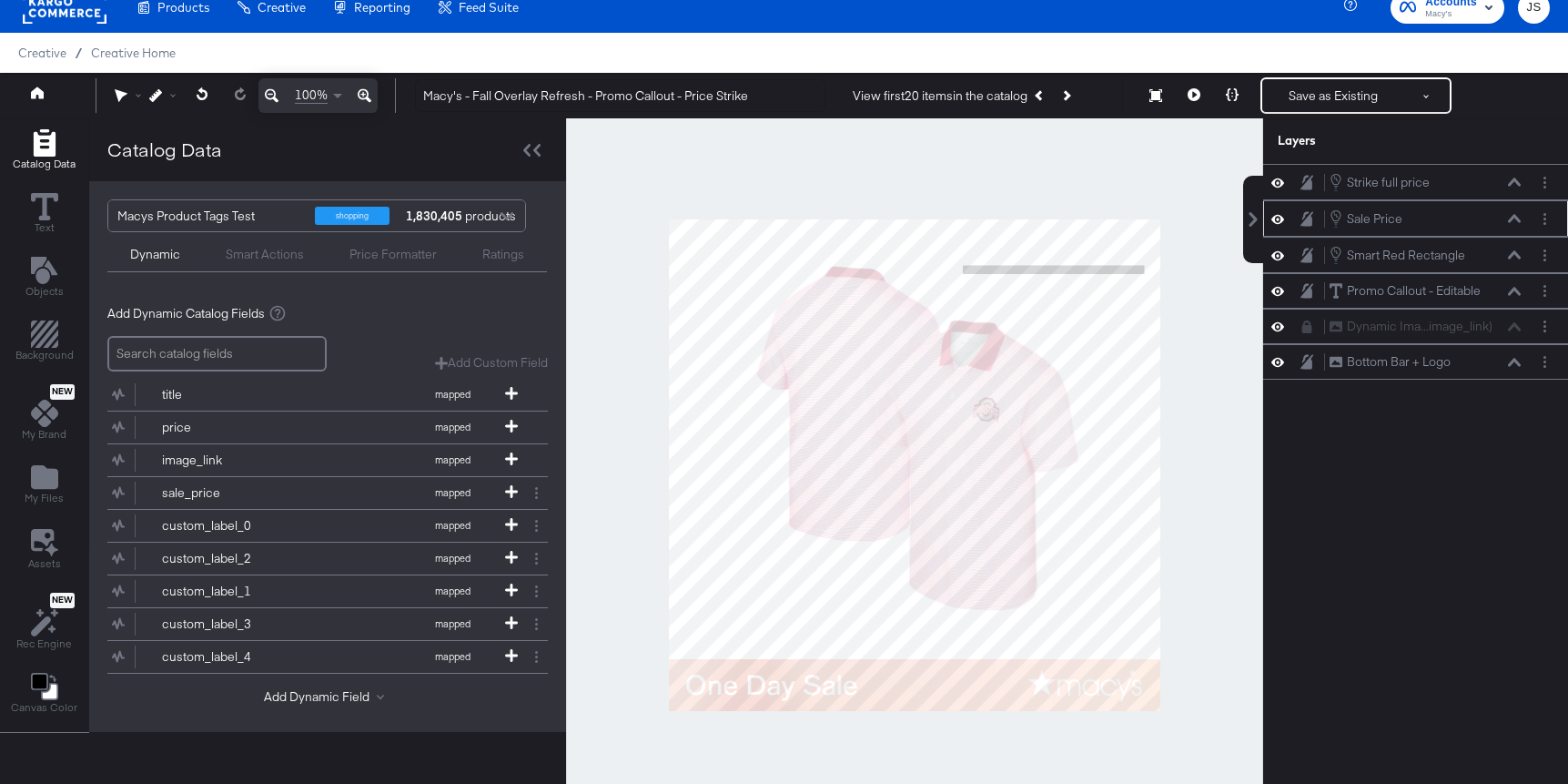
click at [1514, 215] on icon at bounding box center [1515, 219] width 13 height 9
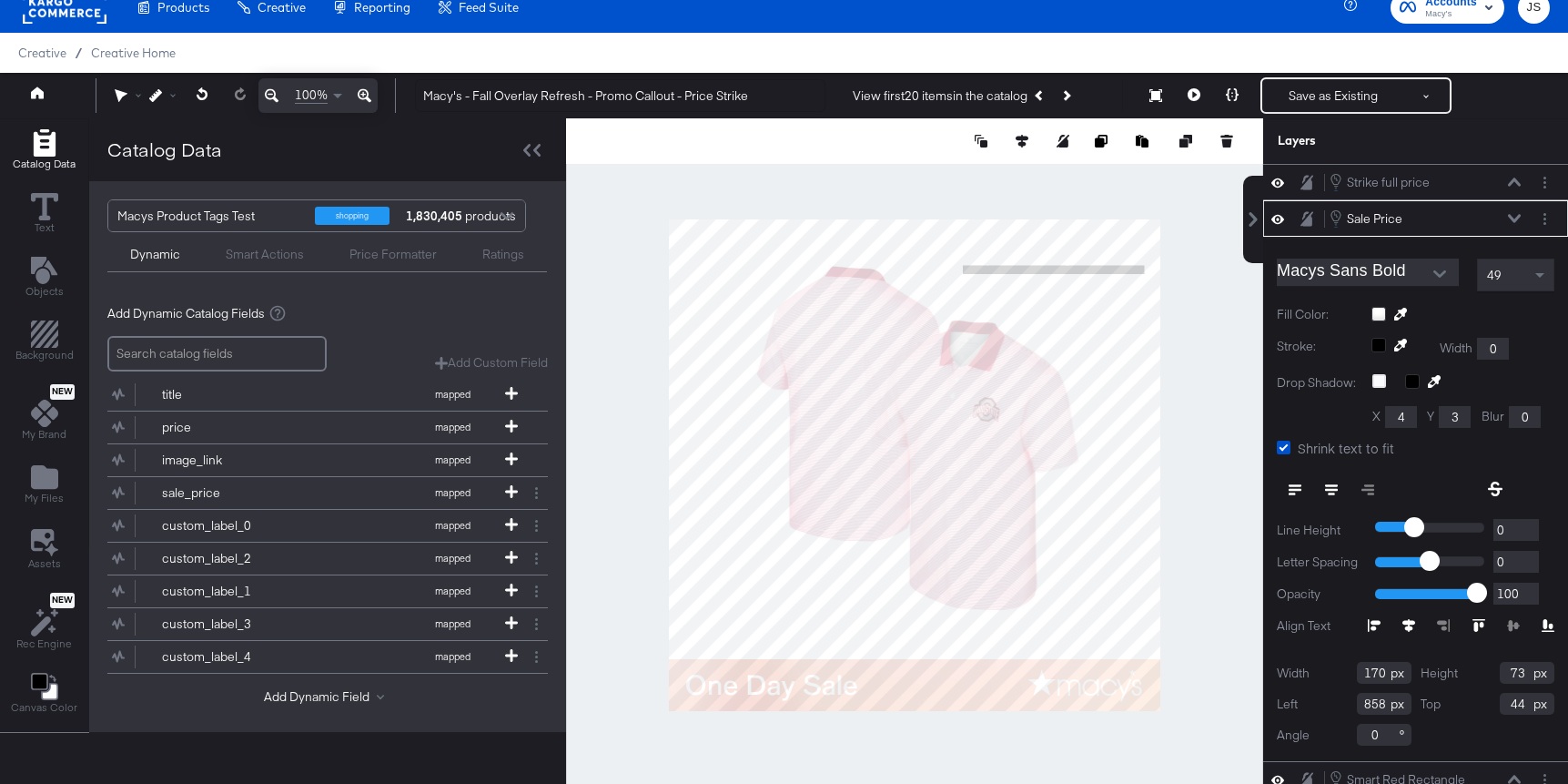
click at [1380, 311] on div at bounding box center [1463, 315] width 183 height 15
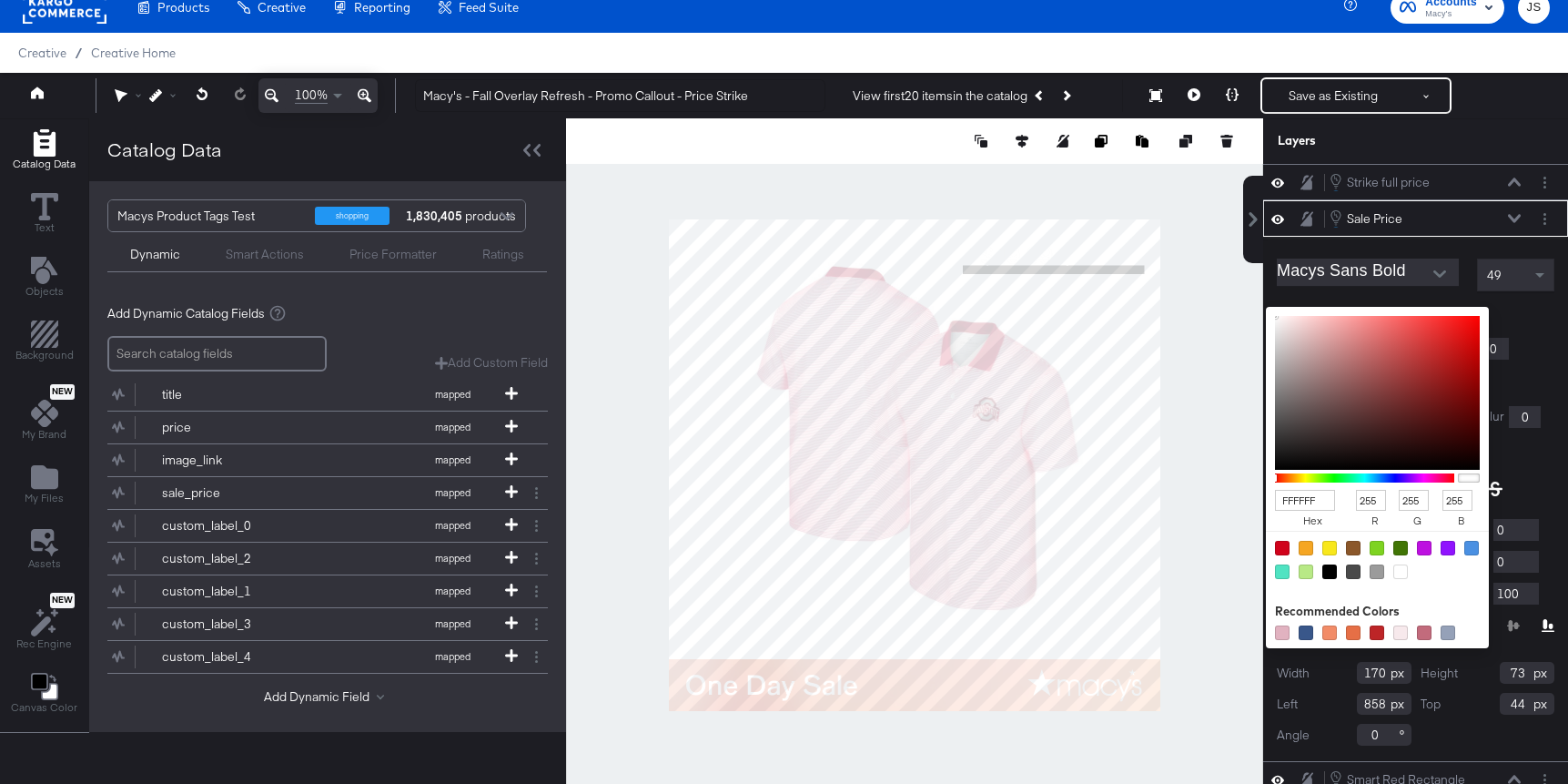
type input "885D5D"
type input "136"
type input "93"
type input "715757"
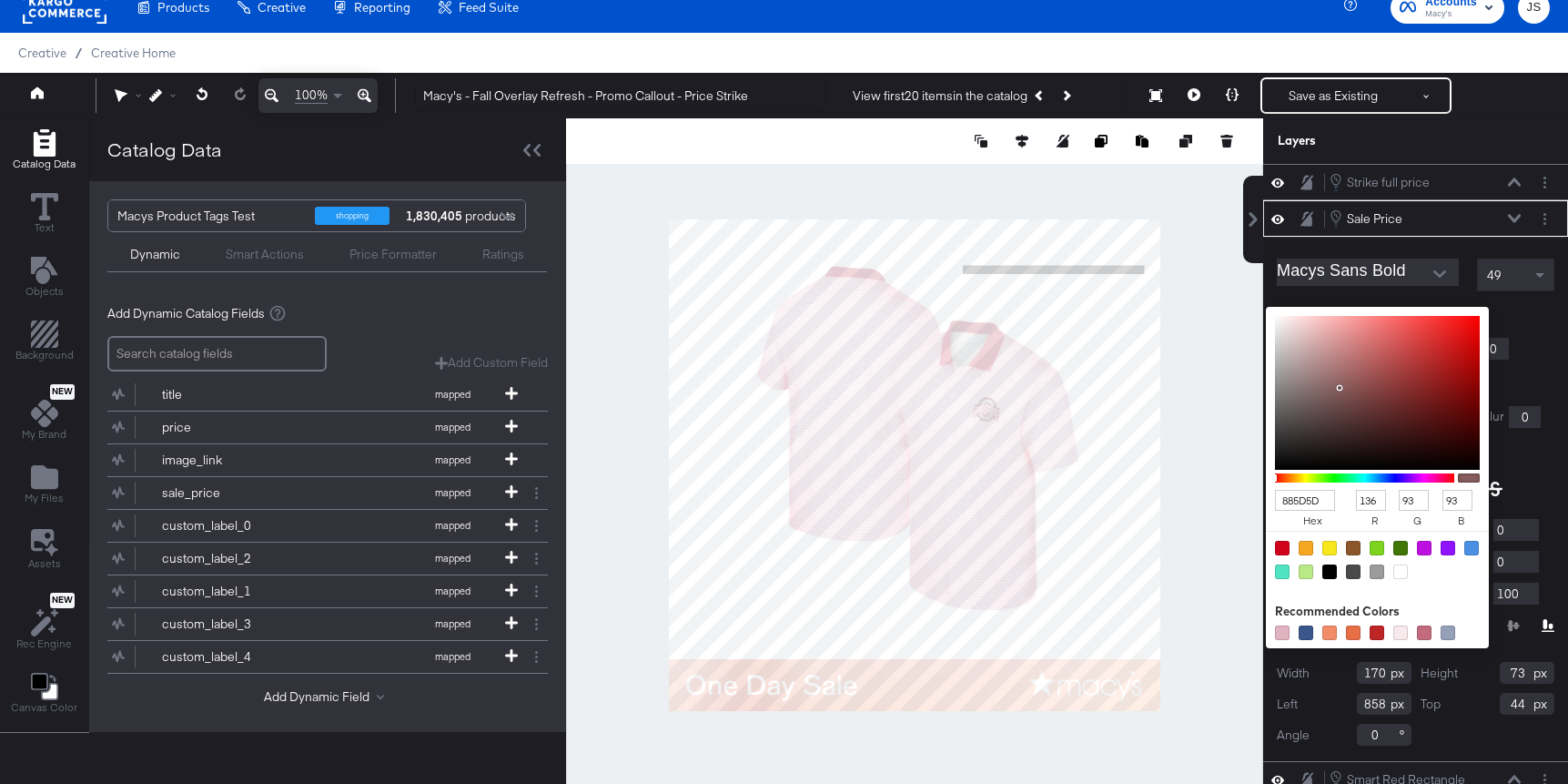
type input "113"
type input "87"
type input "302E2E"
type input "48"
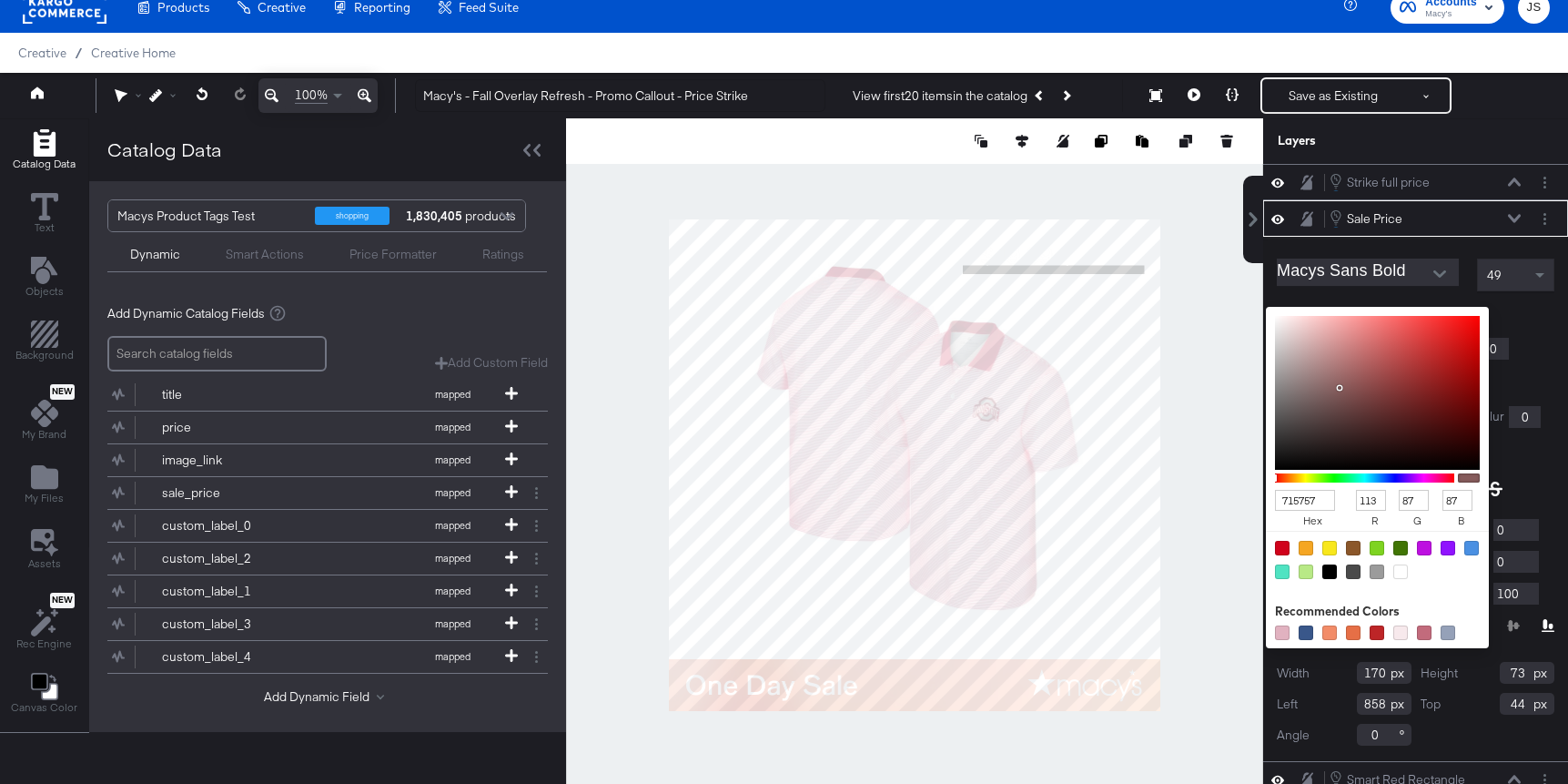
type input "46"
type input "0F0F0F"
type input "15"
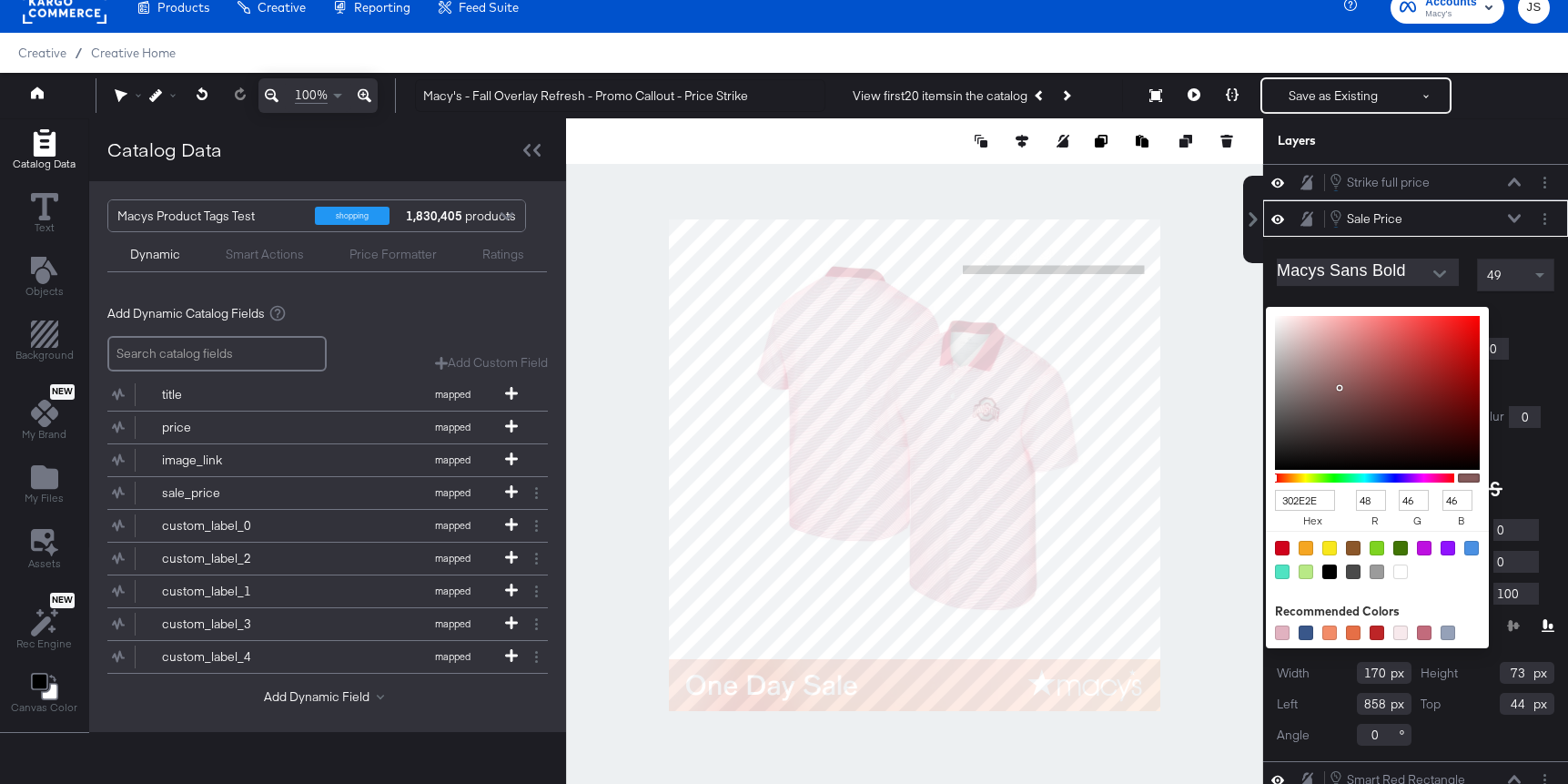
type input "15"
type input "030303"
type input "3"
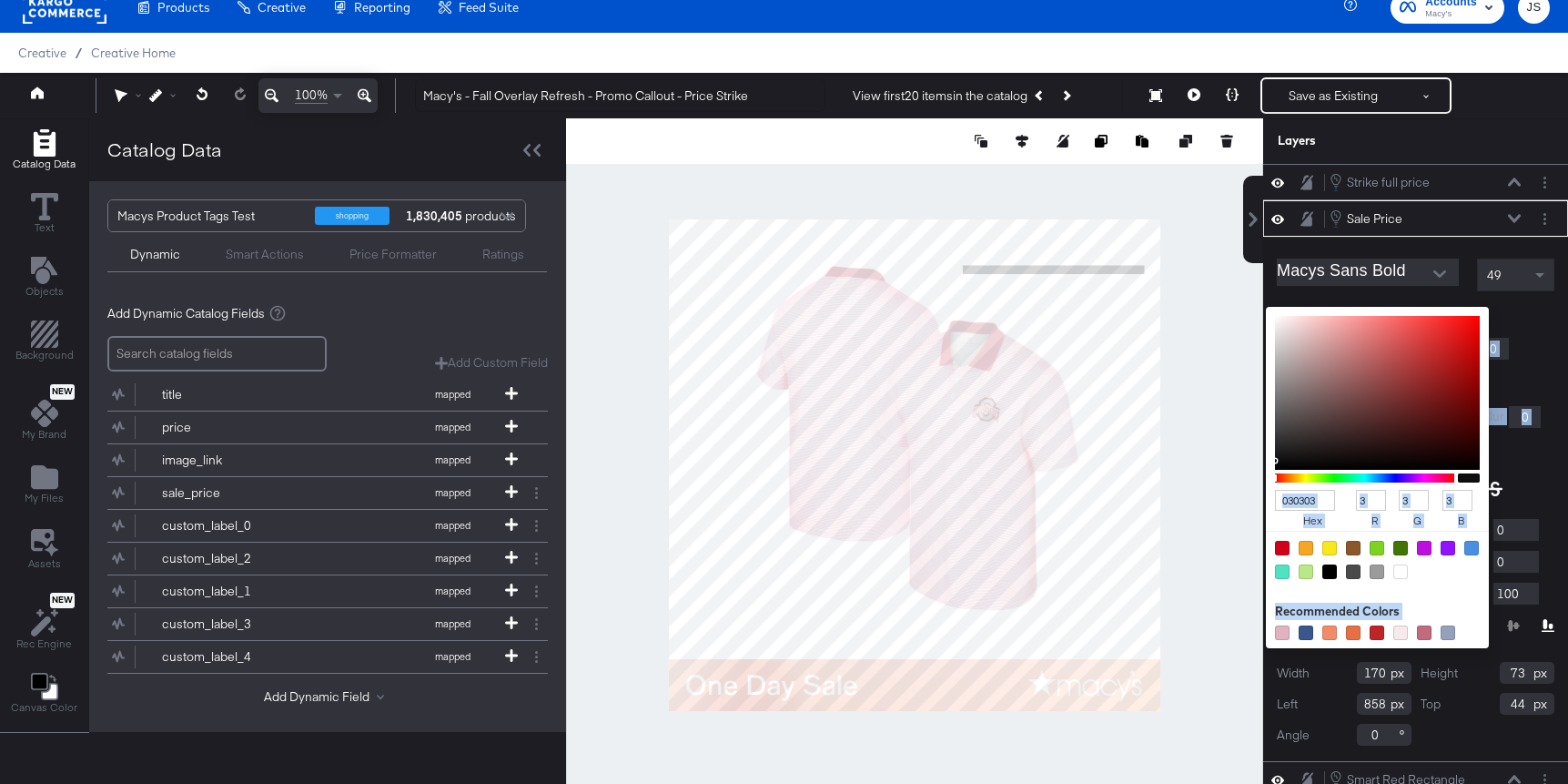
type input "020202"
type input "2"
type input "000000"
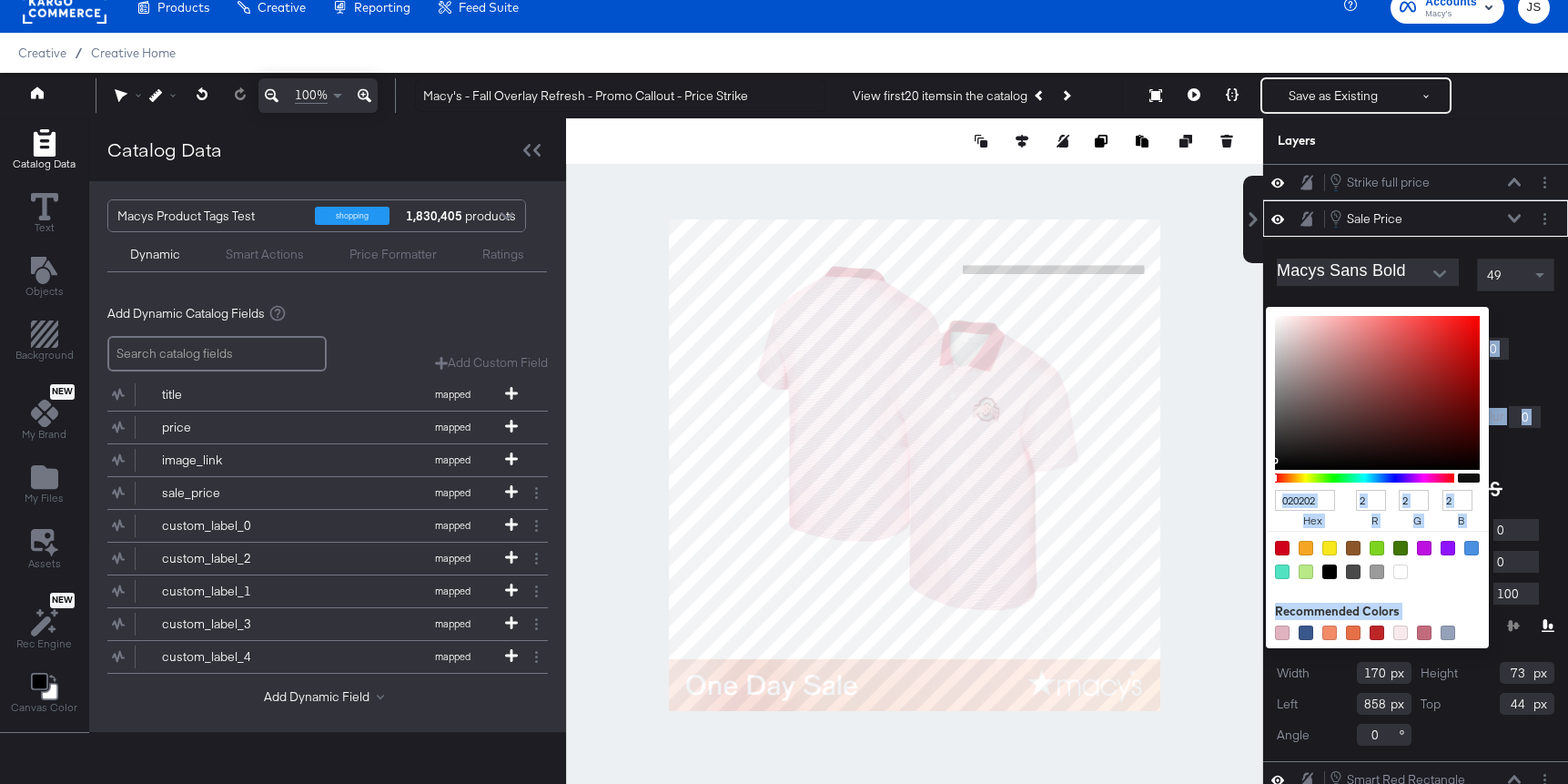
type input "0"
drag, startPoint x: 1339, startPoint y: 388, endPoint x: 1262, endPoint y: 469, distance: 111.8
click at [1263, 469] on div "Strike full price Strike full price Sale Price Sale Price Macys Sans Bold 49 Fi…" at bounding box center [1415, 474] width 305 height 620
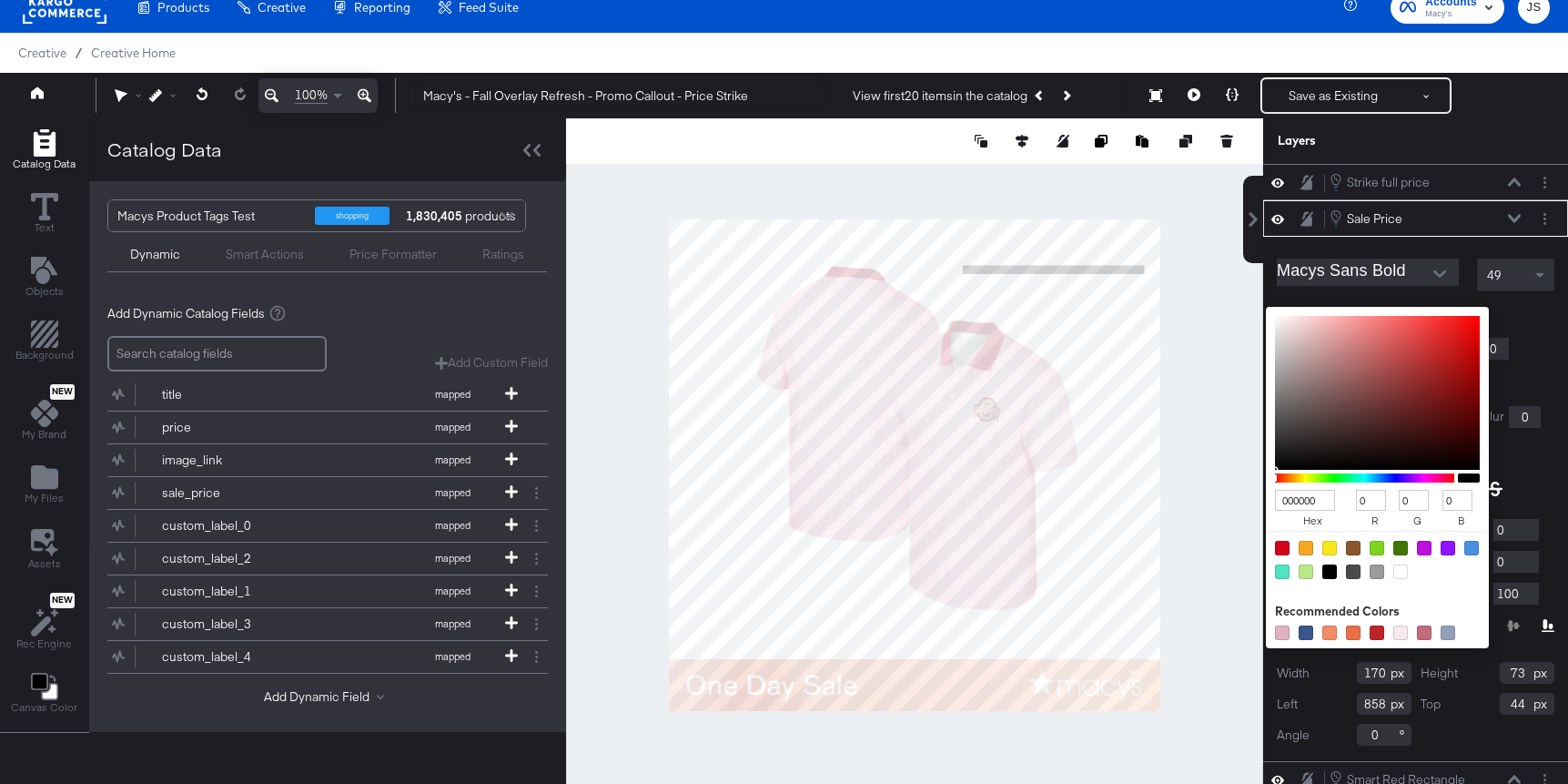
click at [1524, 301] on div "Macys Sans Bold 49 Fill Color: 000000 hex 0 r 0 g 0 b 100 a Recommended Colors …" at bounding box center [1415, 499] width 305 height 525
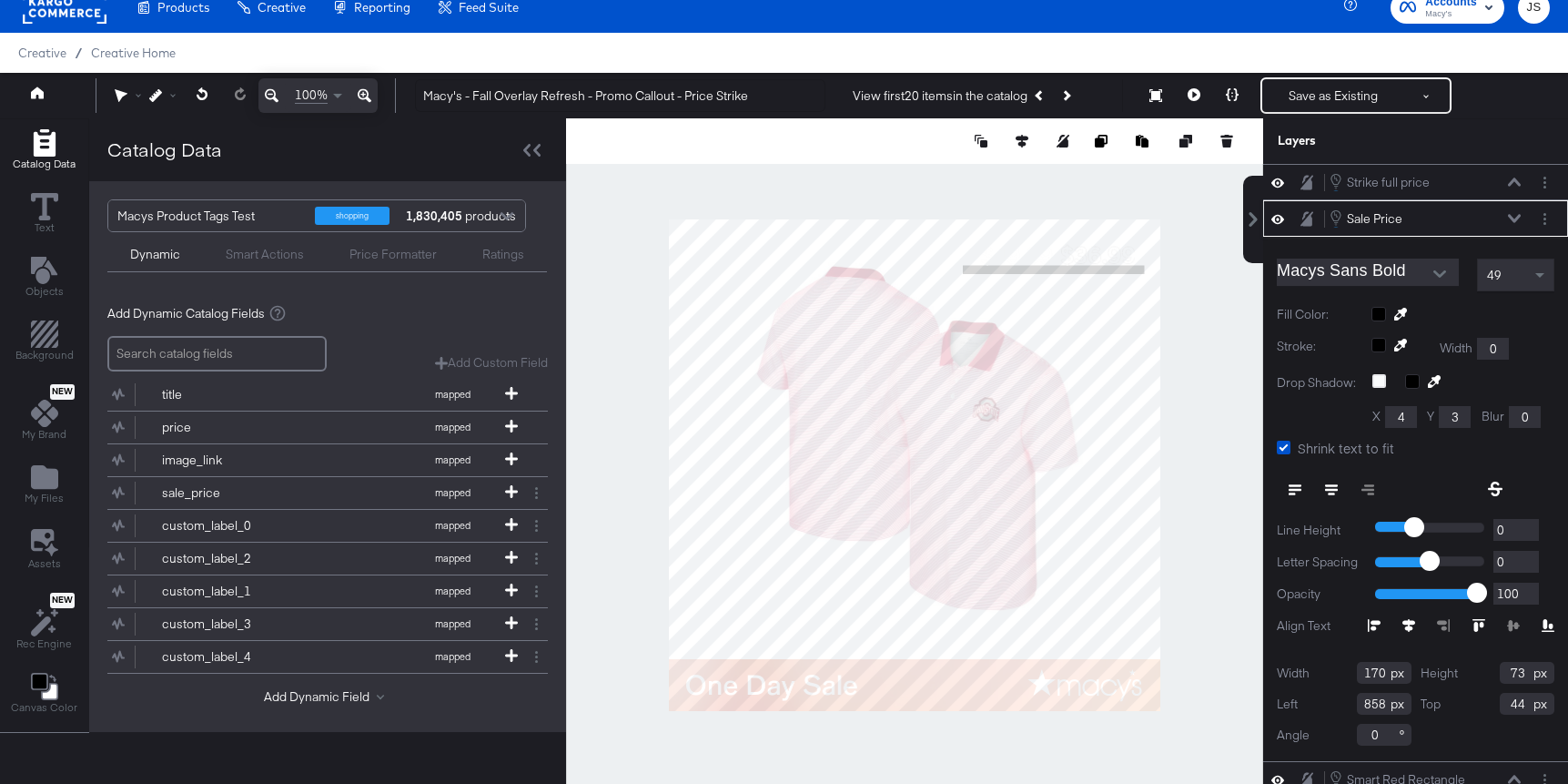
click at [1515, 223] on button at bounding box center [1515, 219] width 15 height 11
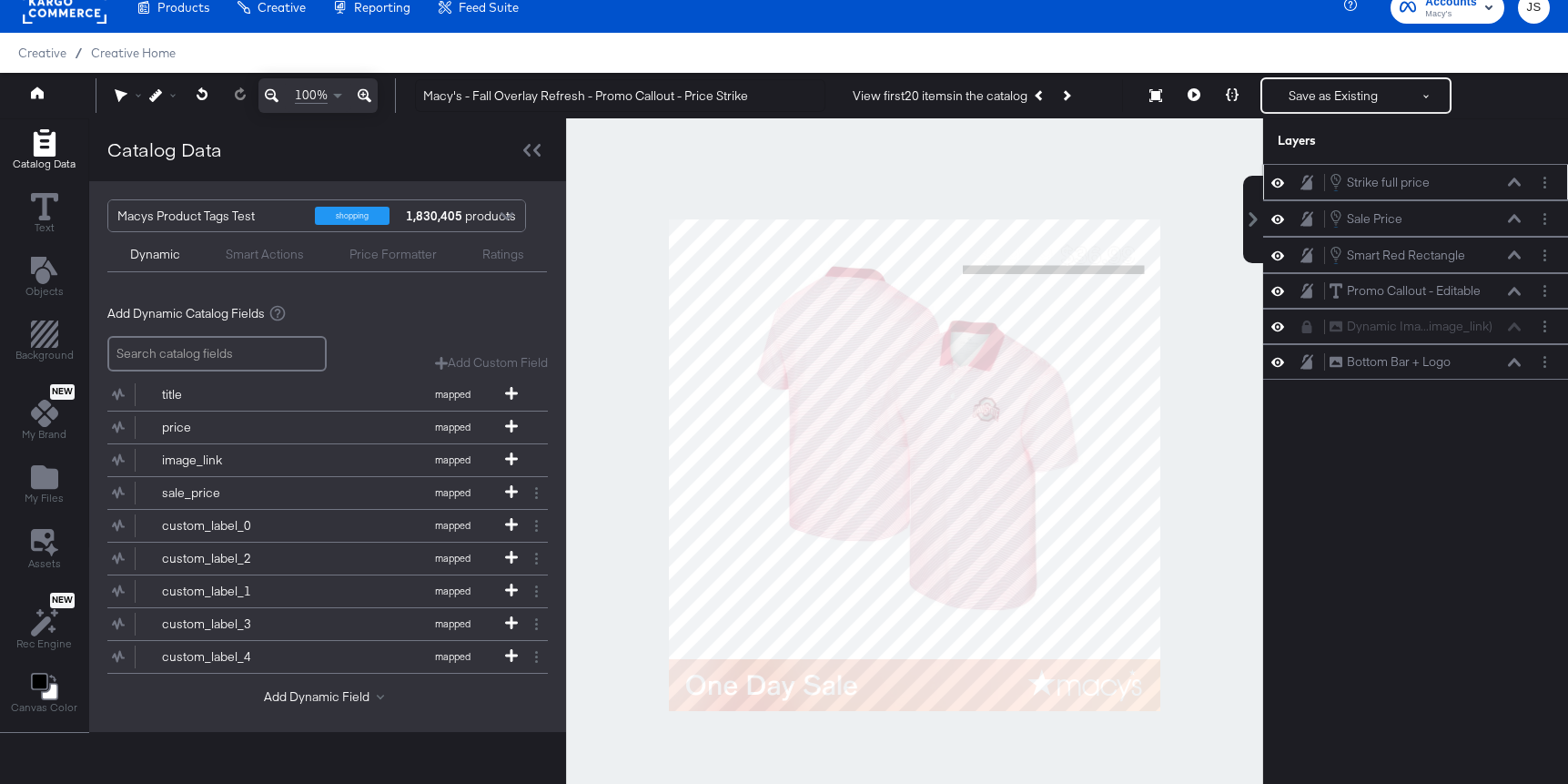
click at [1512, 186] on button at bounding box center [1515, 183] width 15 height 11
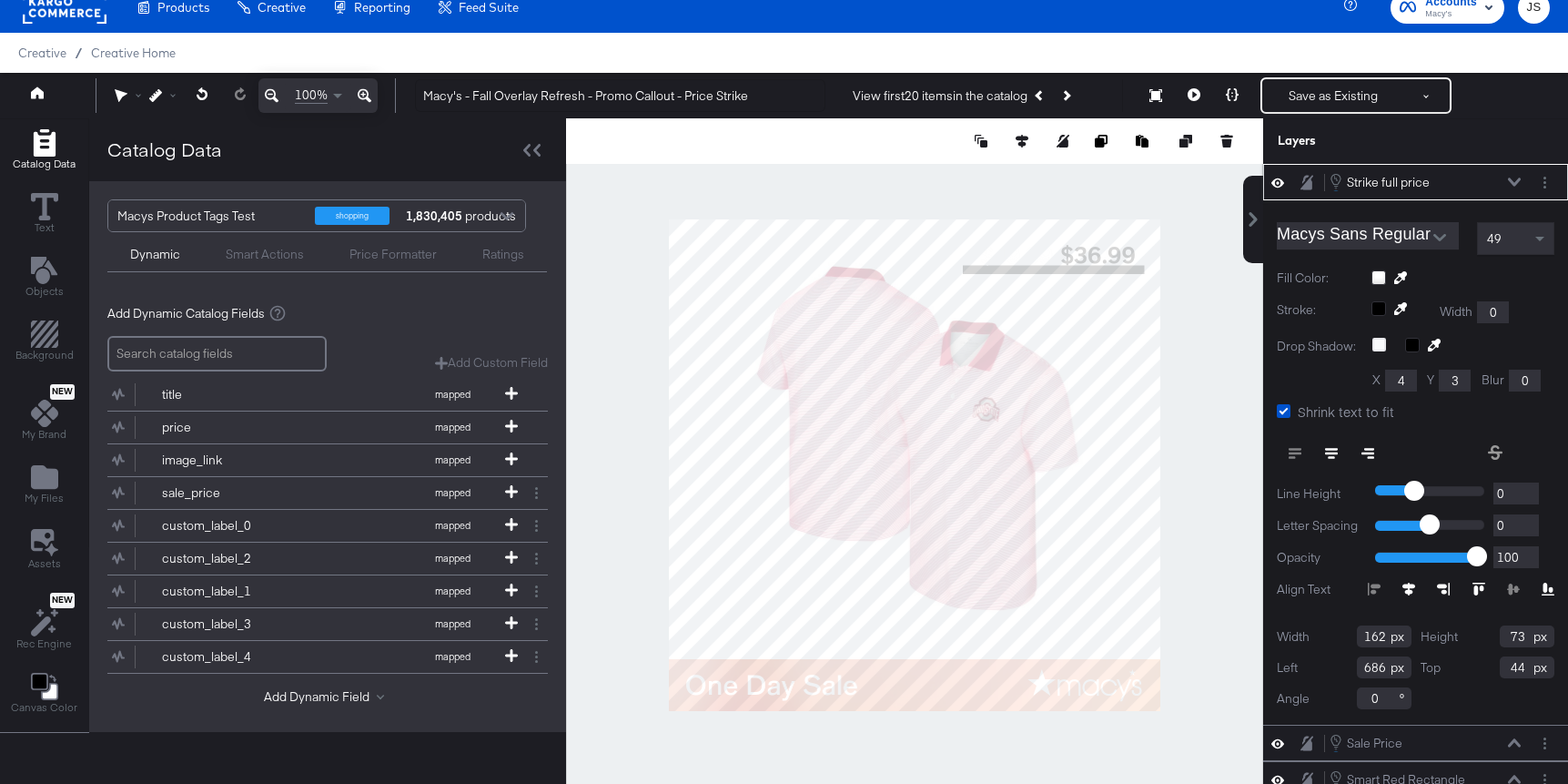
click at [1520, 186] on button at bounding box center [1515, 183] width 15 height 11
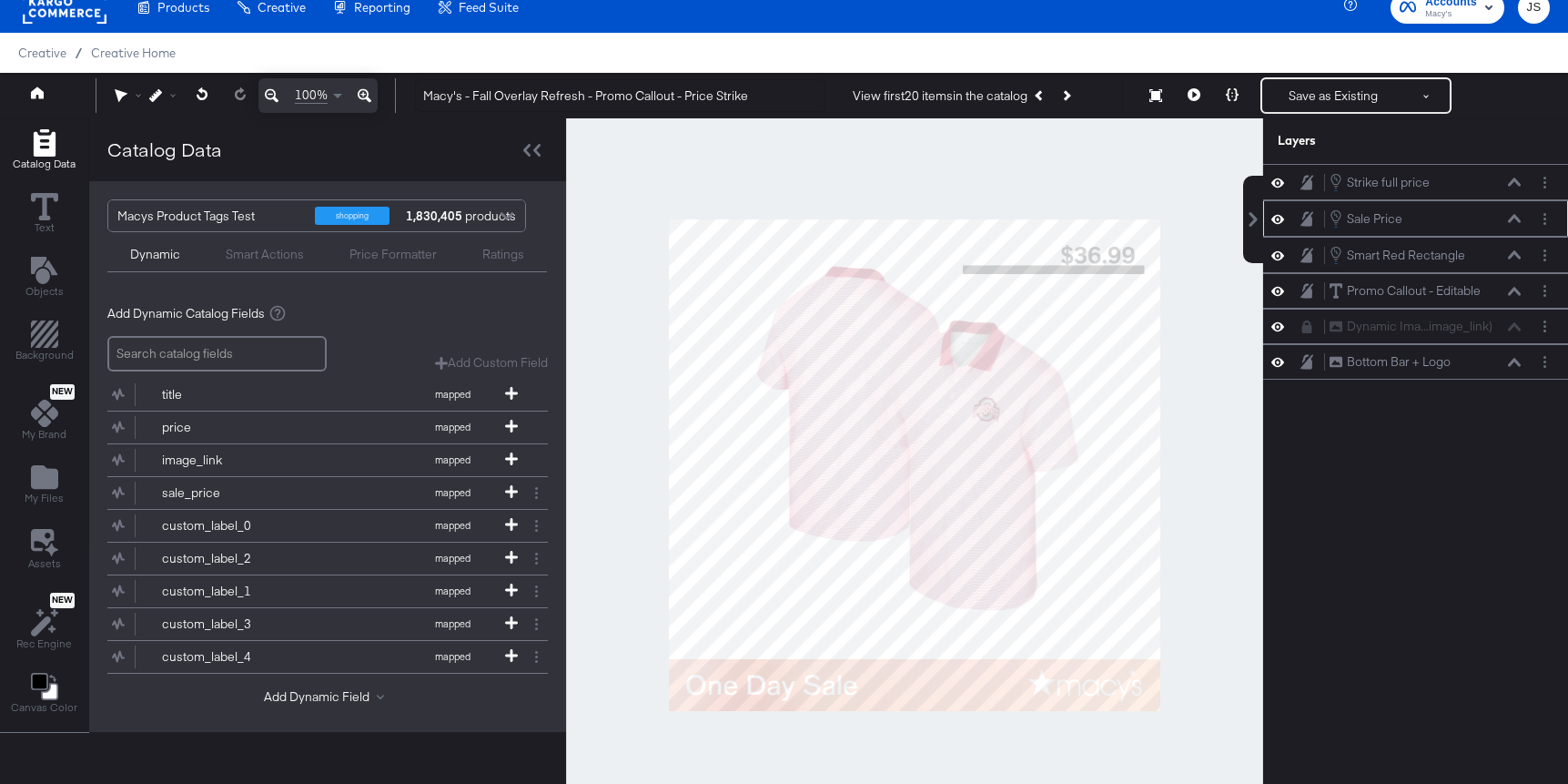
click at [1514, 218] on icon at bounding box center [1515, 218] width 13 height 8
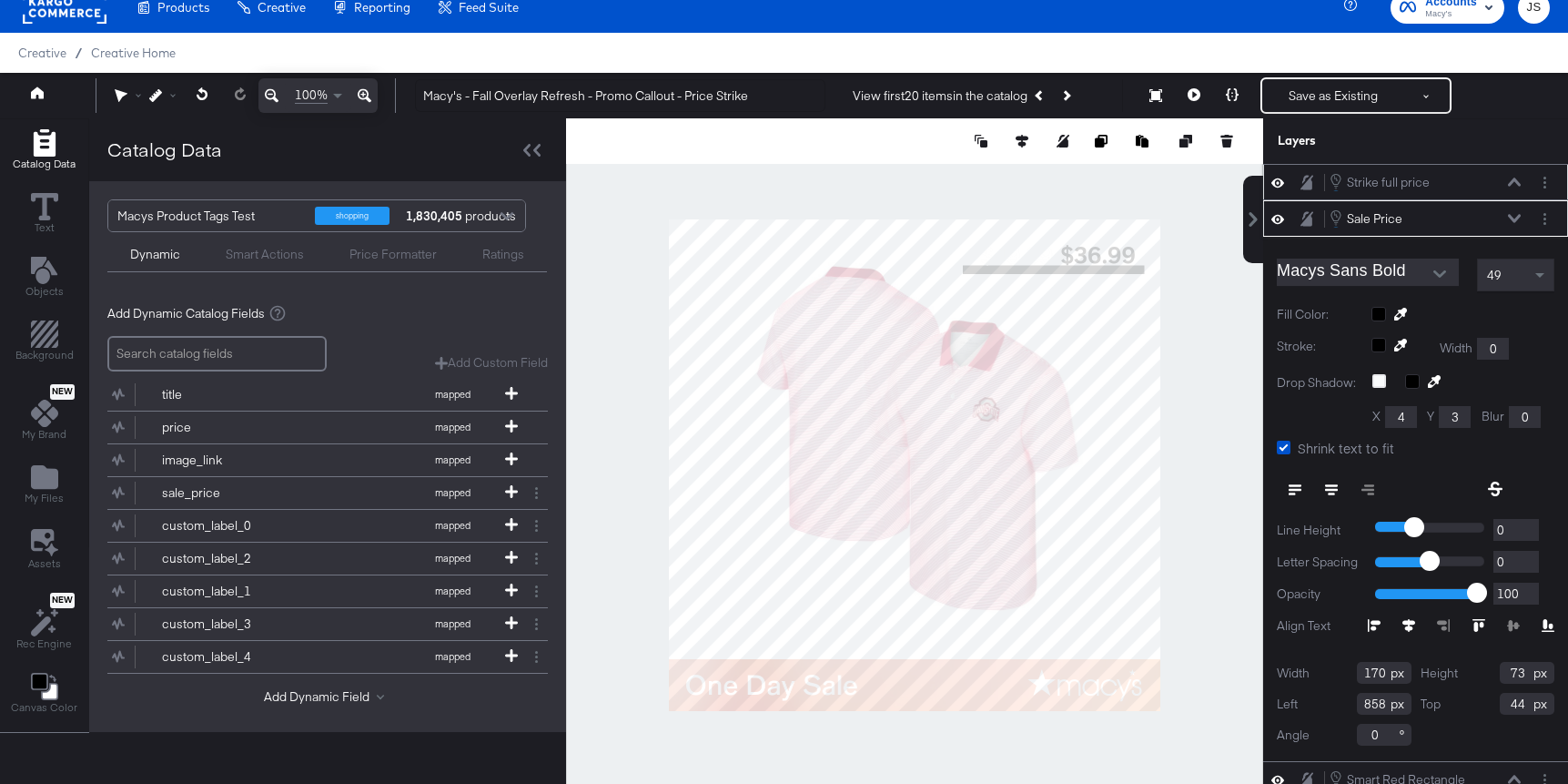
click at [1515, 181] on icon at bounding box center [1515, 182] width 13 height 9
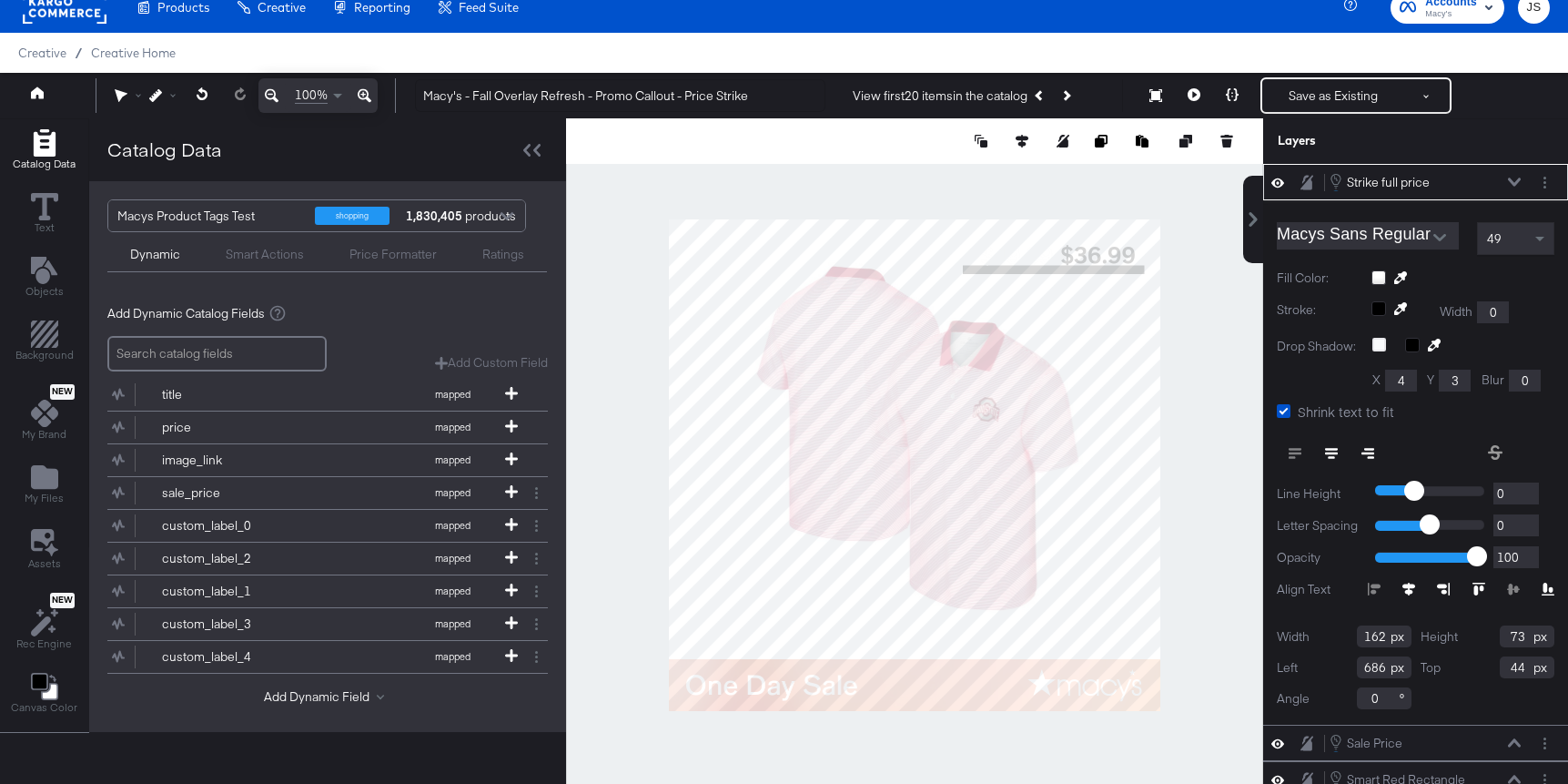
click at [1378, 273] on div at bounding box center [1463, 278] width 183 height 15
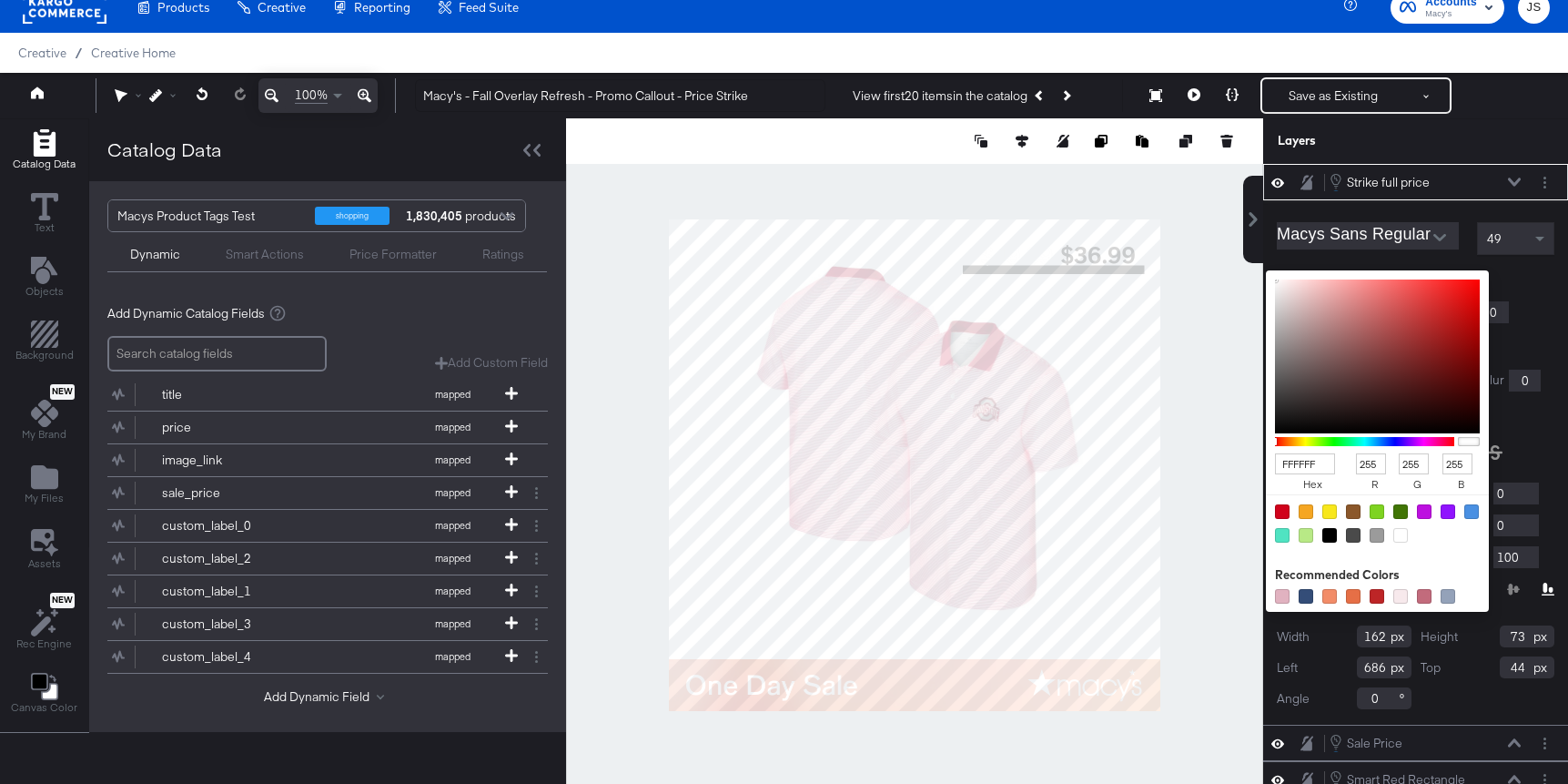
type input "906767"
type input "144"
type input "103"
type input "8E6666"
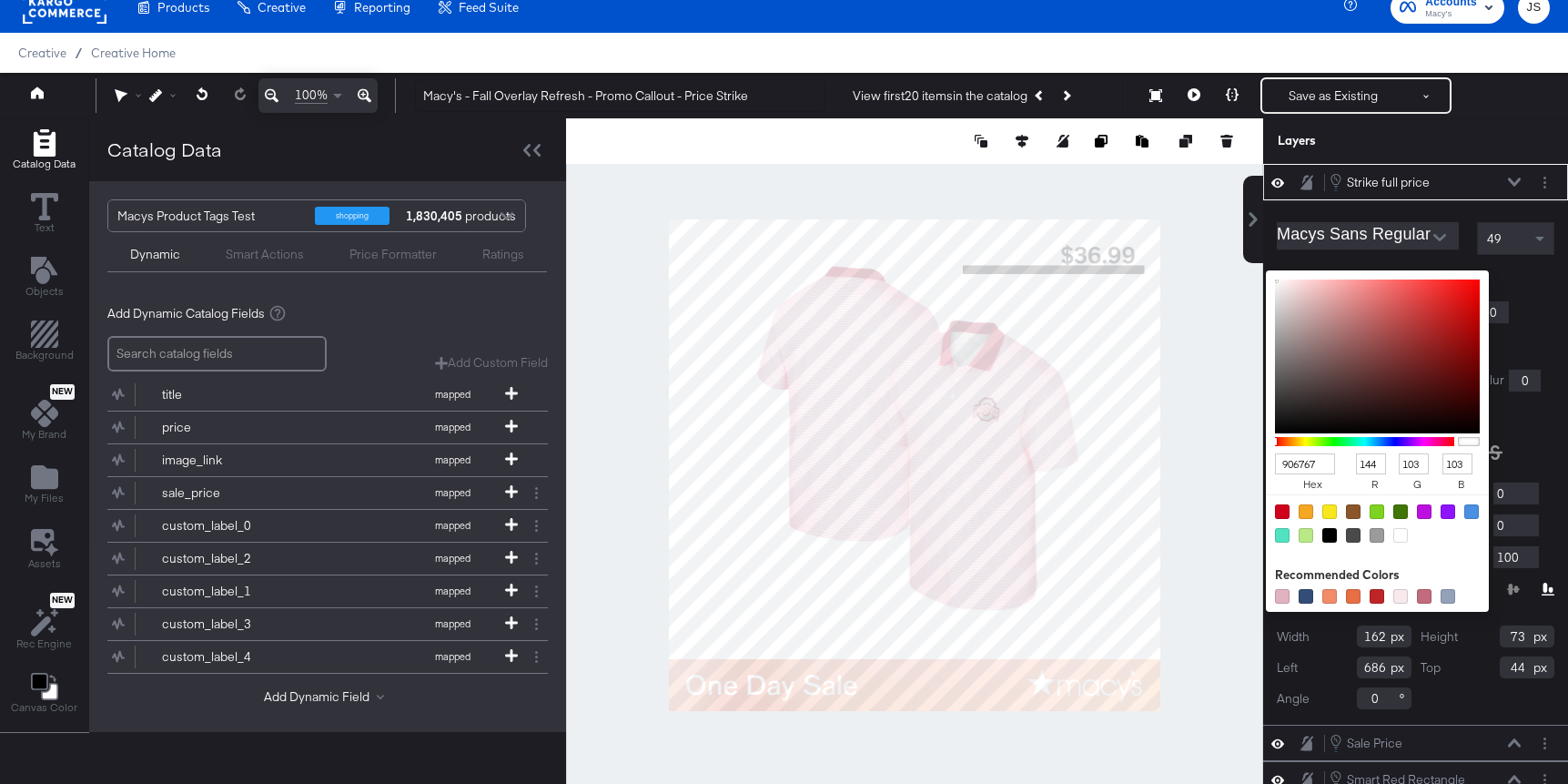
type input "142"
type input "102"
type input "624C4C"
type input "98"
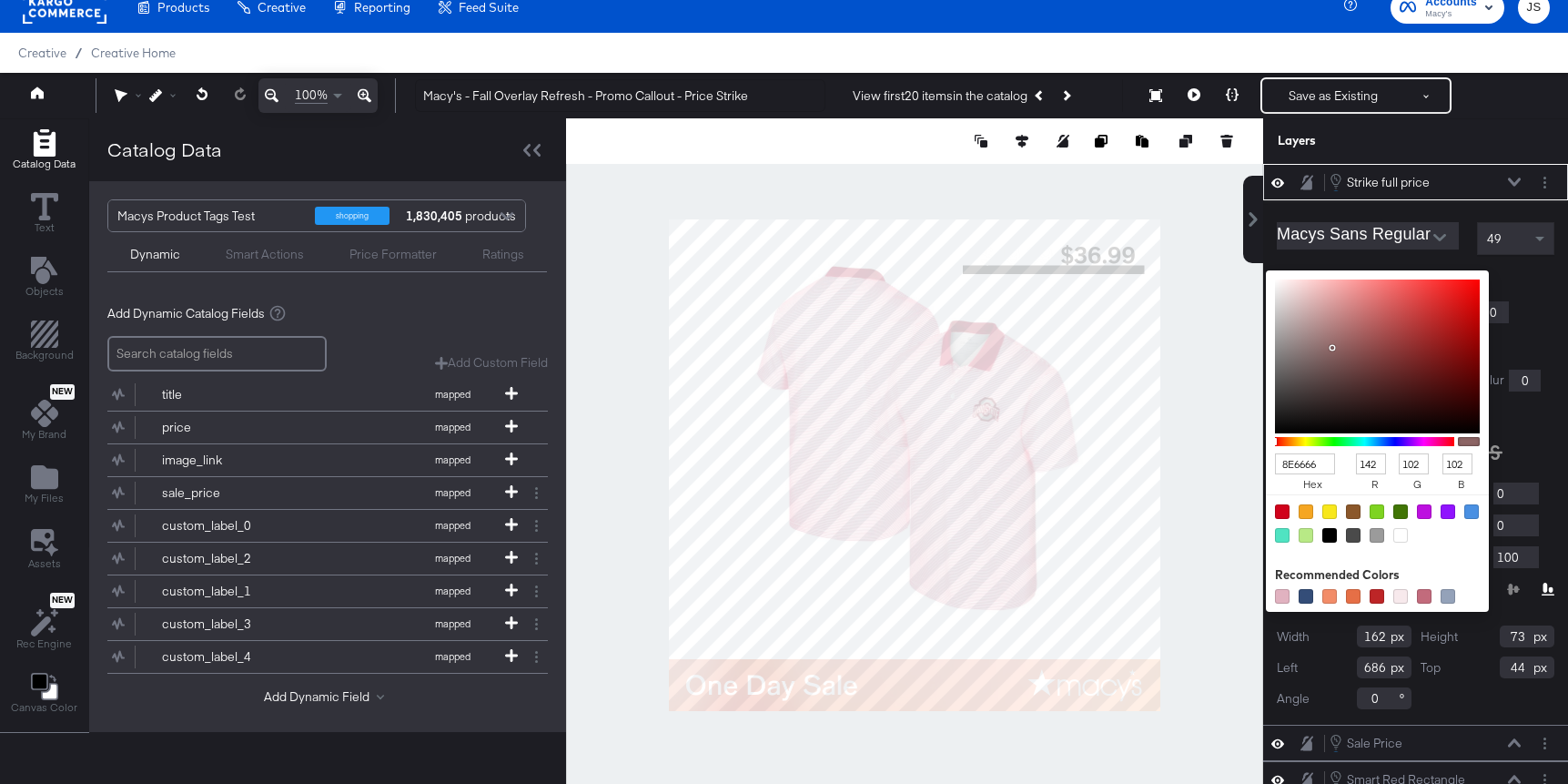
type input "76"
type input "0B0A0A"
type input "11"
type input "10"
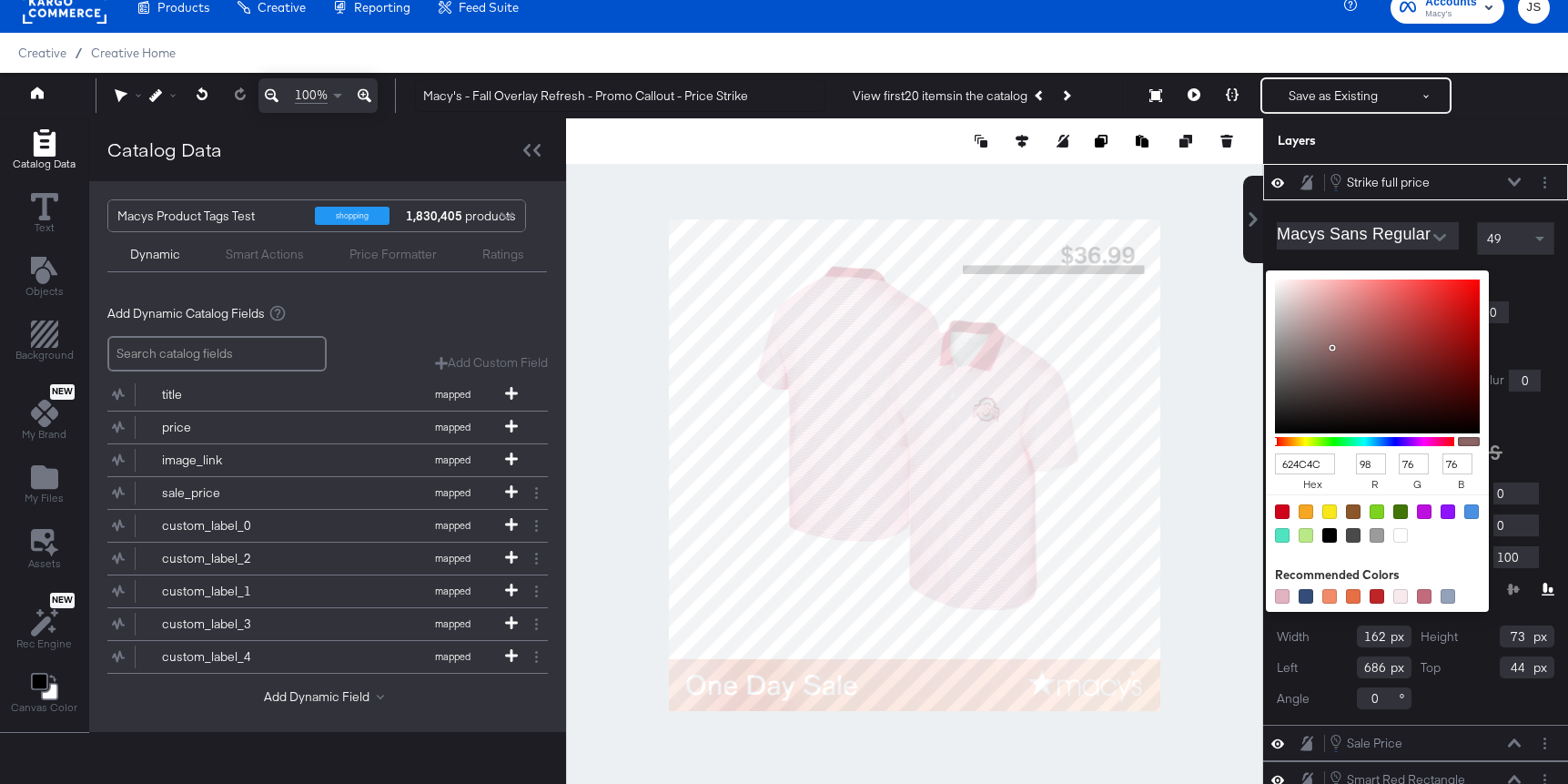
type input "10"
type input "000000"
type input "0"
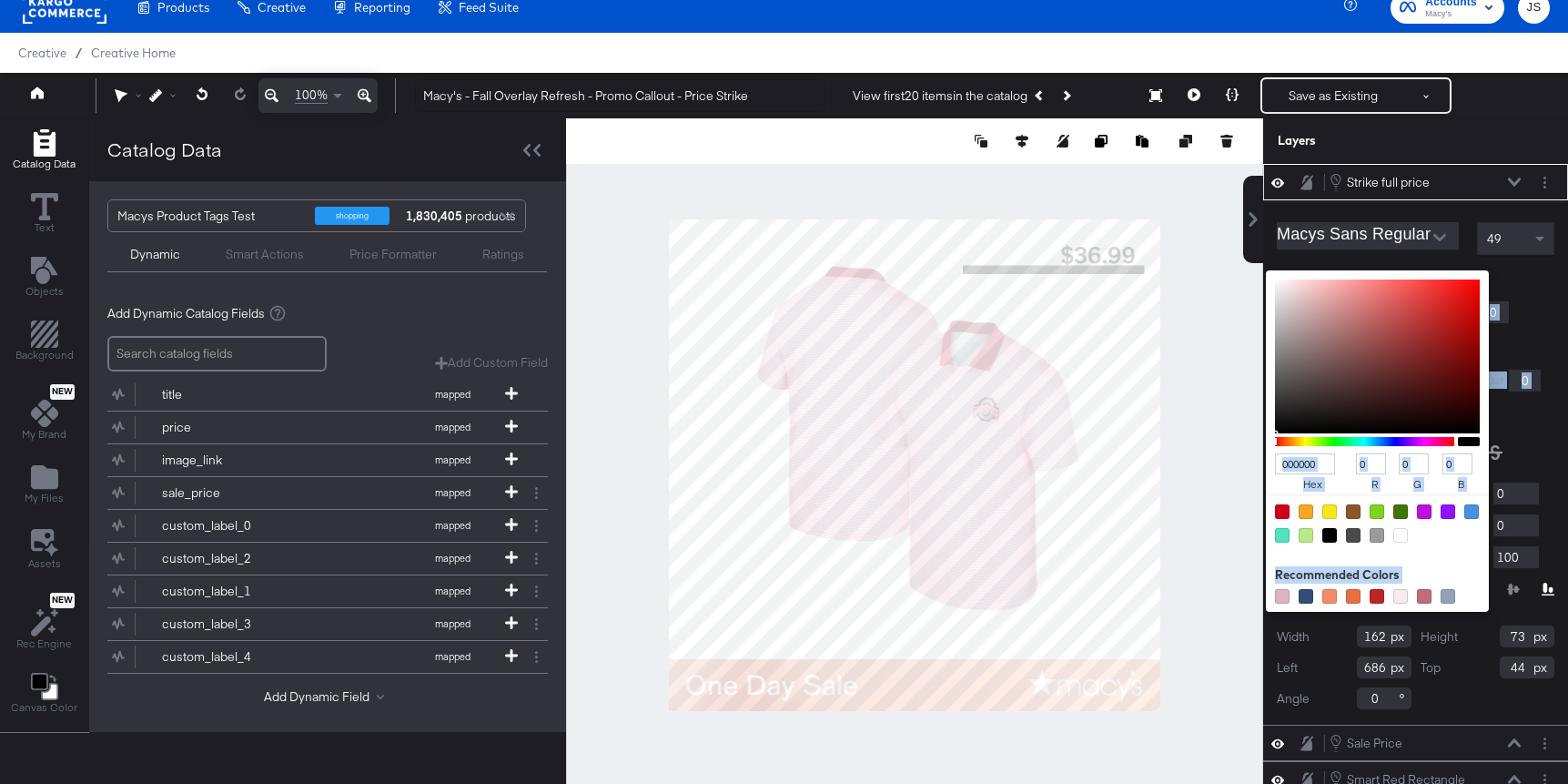
drag, startPoint x: 1329, startPoint y: 356, endPoint x: 1244, endPoint y: 455, distance: 130.5
click at [1263, 455] on div "Strike full price Strike full price Macys Sans Regular 49 Fill Color: 000000 he…" at bounding box center [1415, 474] width 305 height 620
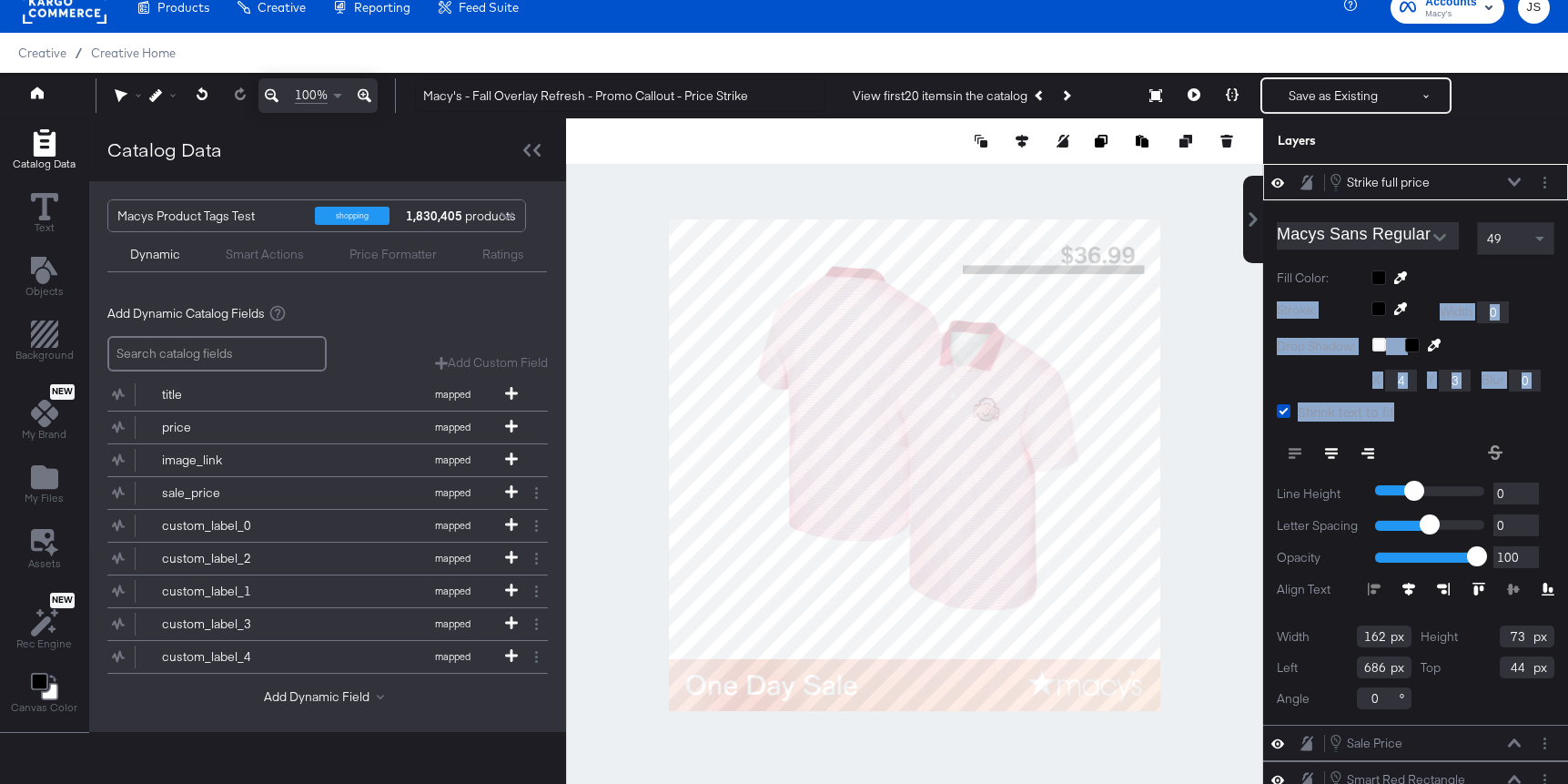
click at [1532, 288] on div "Macys Sans Regular 49 Fill Color: Stroke: Width 0 Drop Shadow: X 4 Y 3 Blur 0 S…" at bounding box center [1415, 462] width 305 height 525
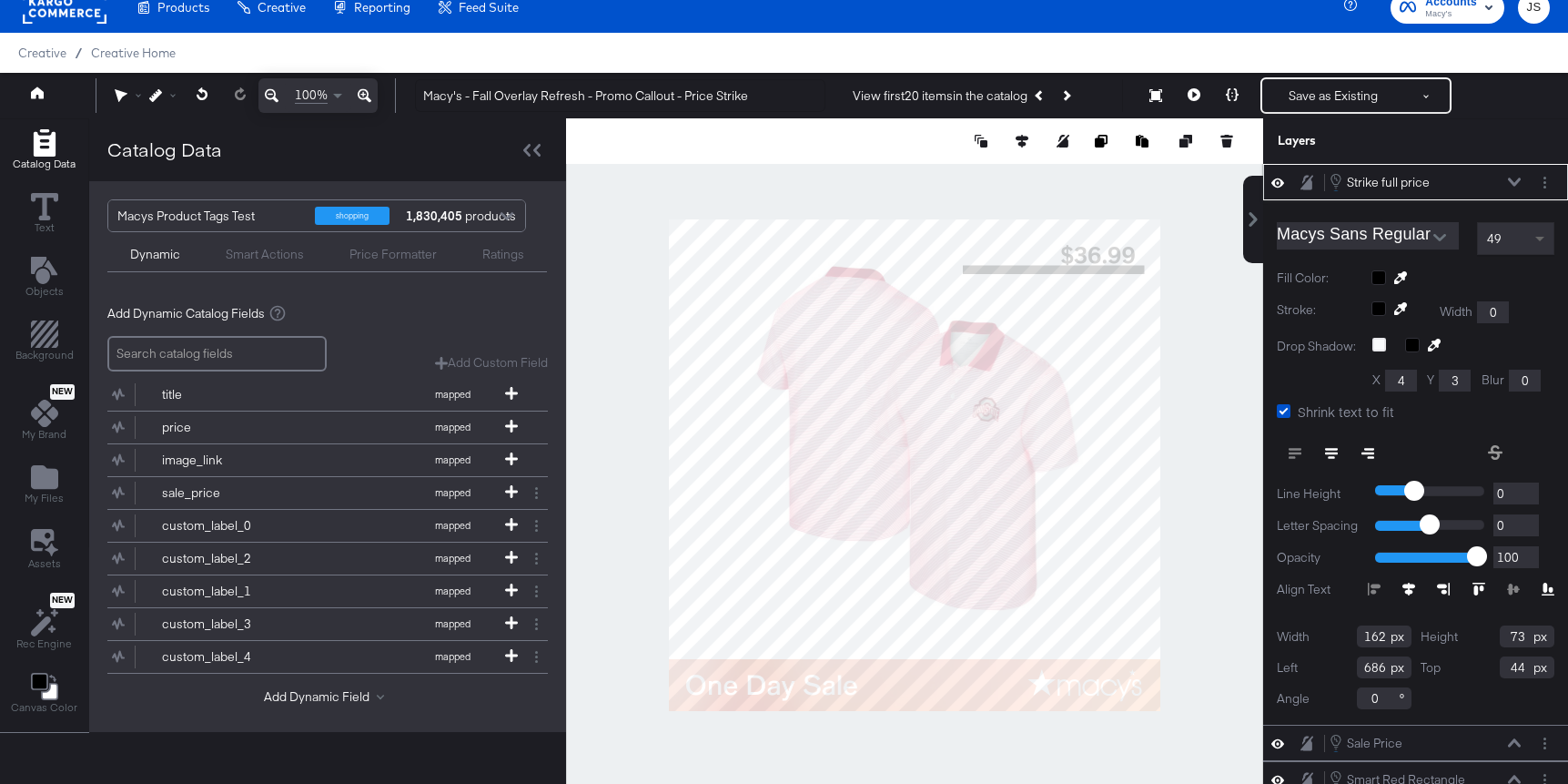
click at [1532, 233] on span at bounding box center [1541, 239] width 23 height 31
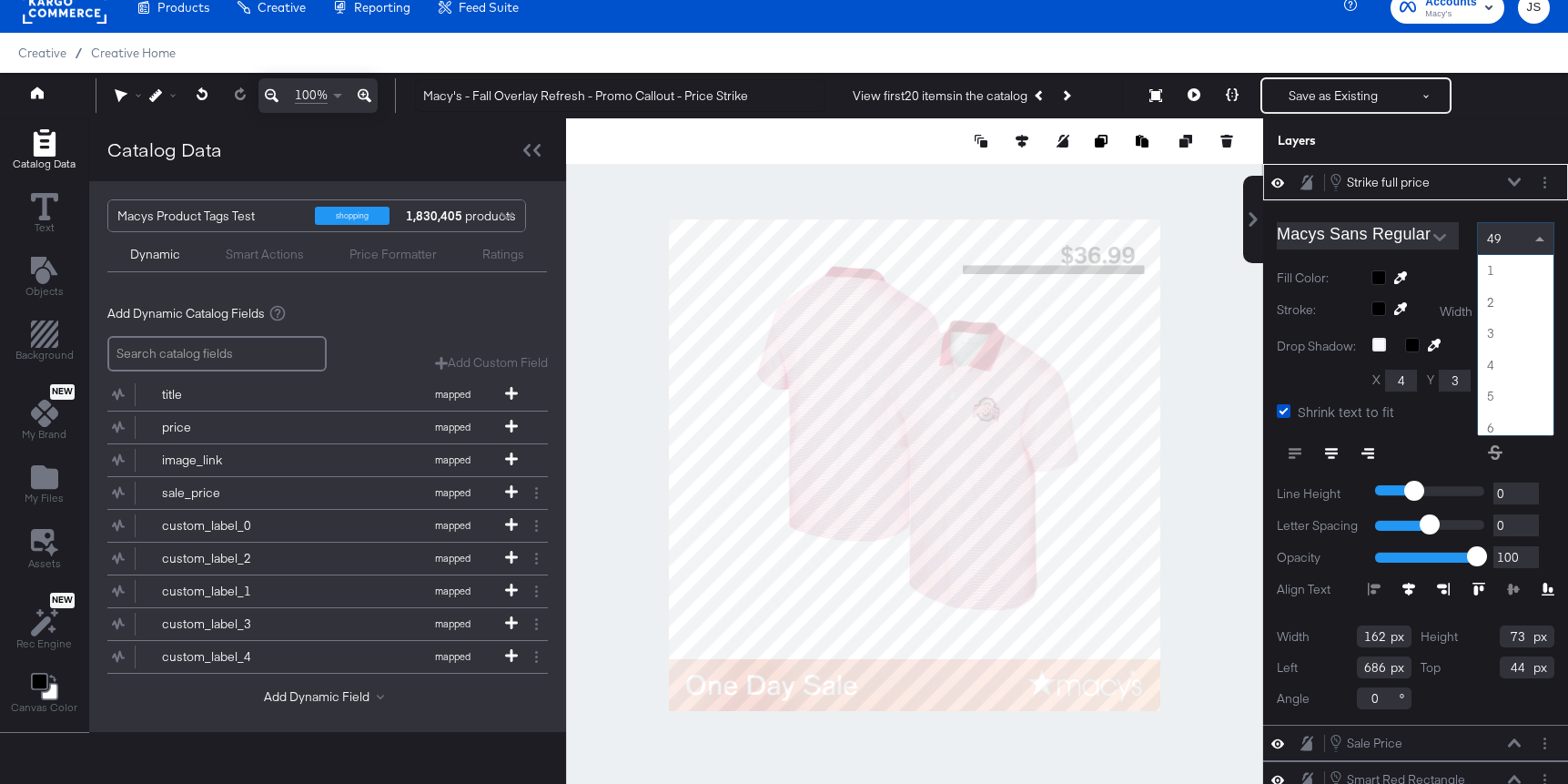
scroll to position [1511, 0]
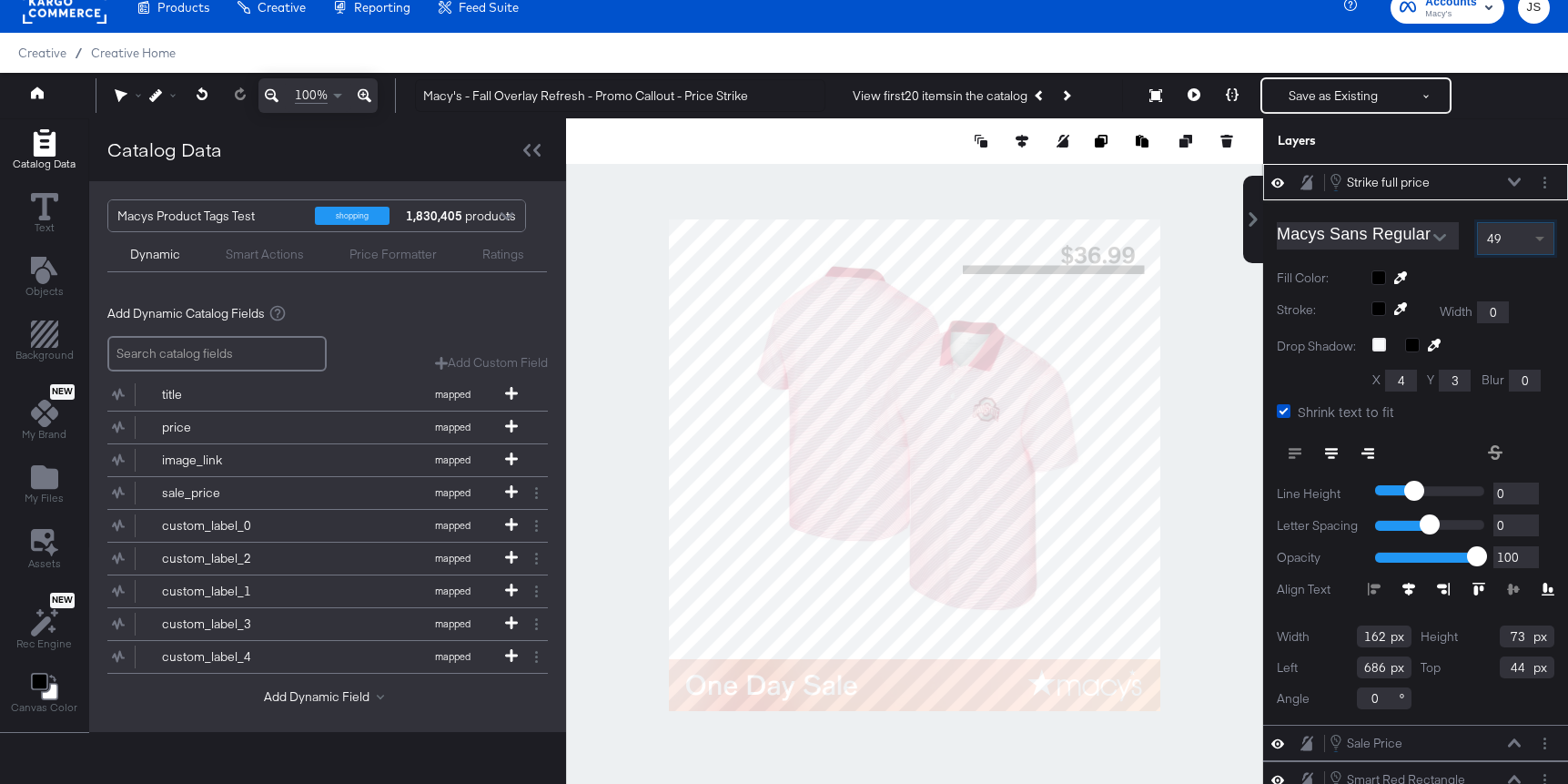
click at [1530, 242] on span at bounding box center [1541, 239] width 23 height 31
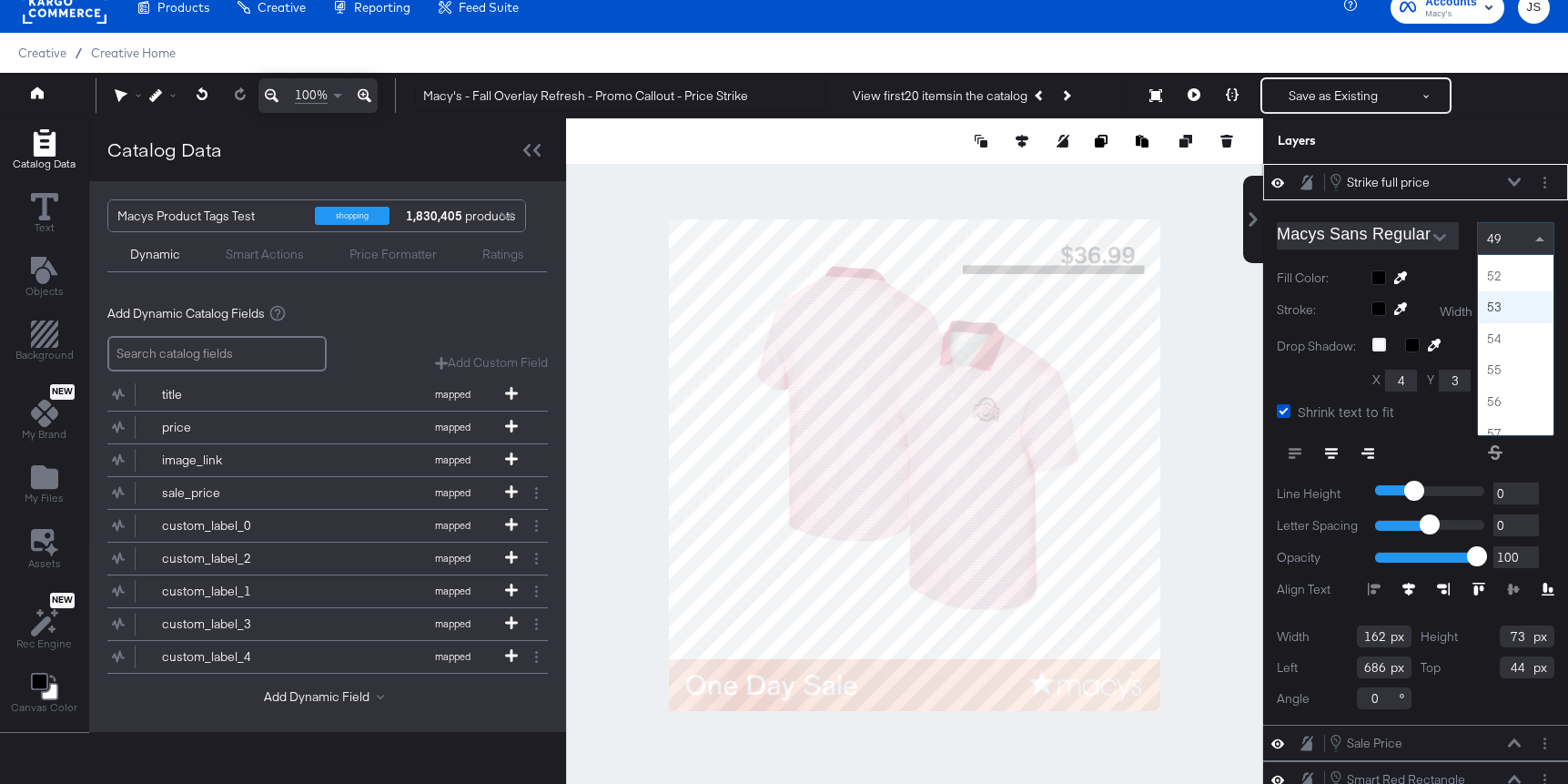
scroll to position [1607, 0]
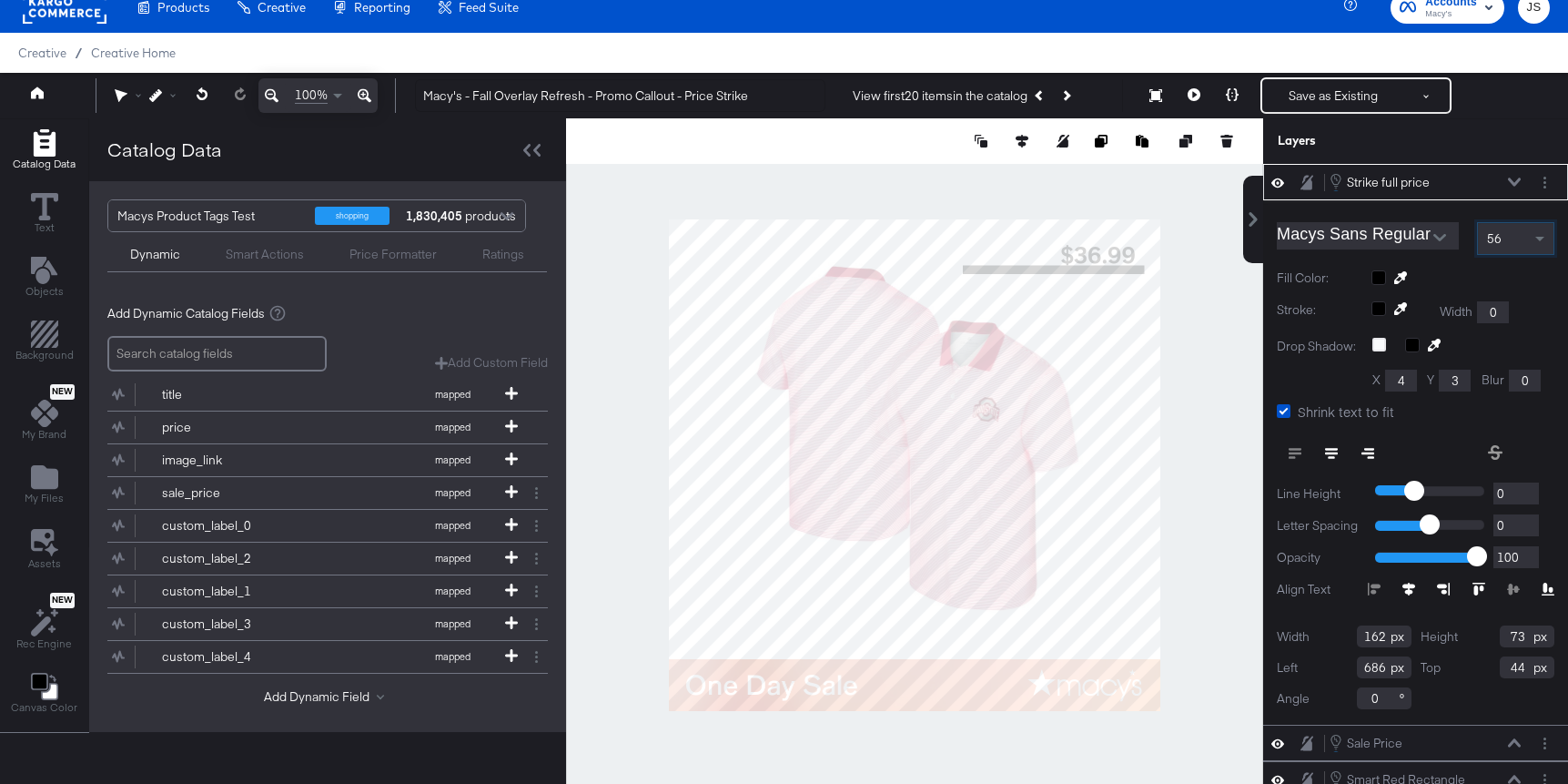
click at [1509, 192] on div "Strike full price Strike full price" at bounding box center [1415, 182] width 305 height 36
click at [1511, 179] on icon at bounding box center [1515, 182] width 13 height 9
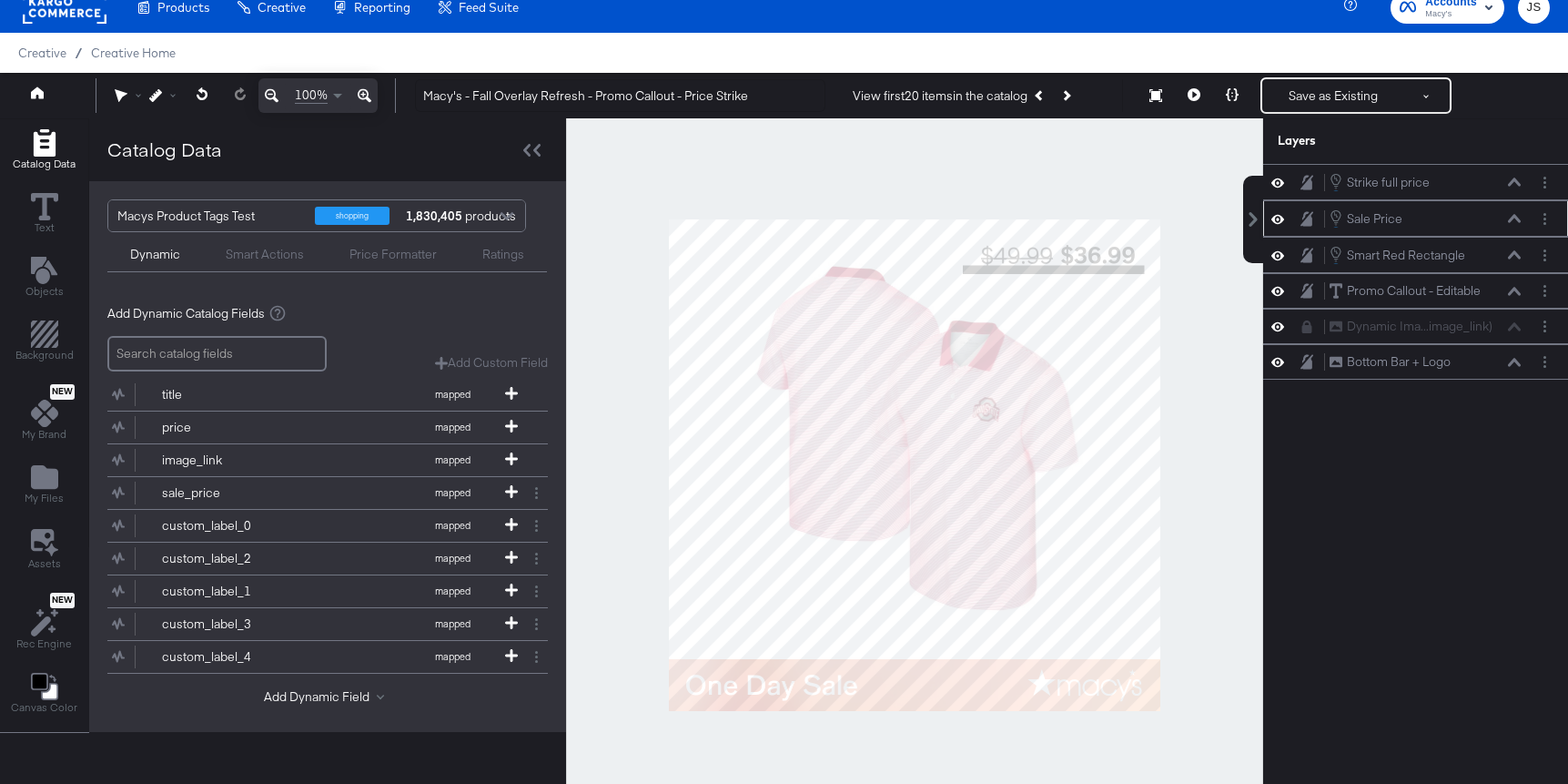
click at [1512, 214] on button at bounding box center [1515, 219] width 15 height 11
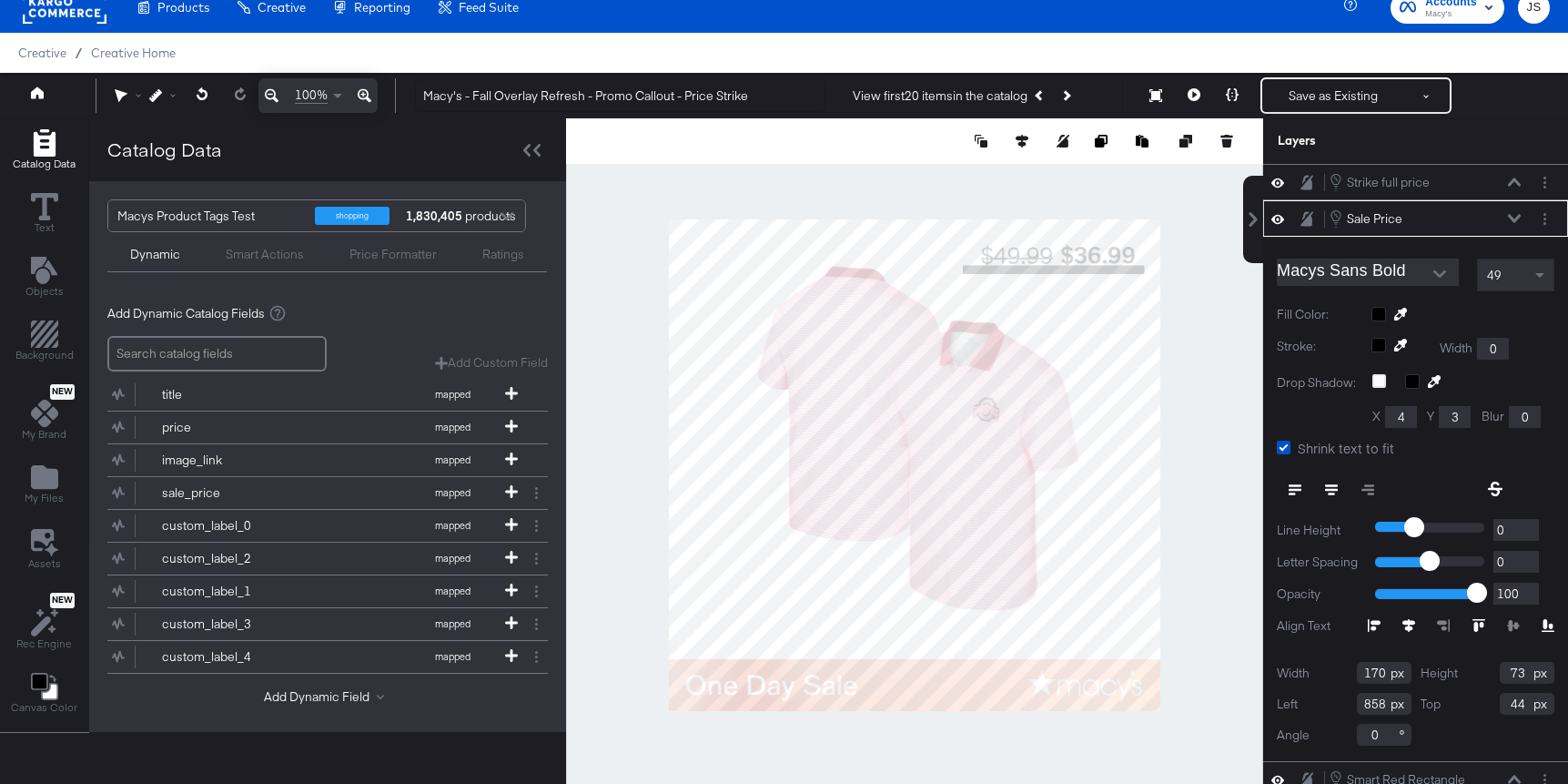
click at [1510, 281] on div "49" at bounding box center [1515, 275] width 76 height 31
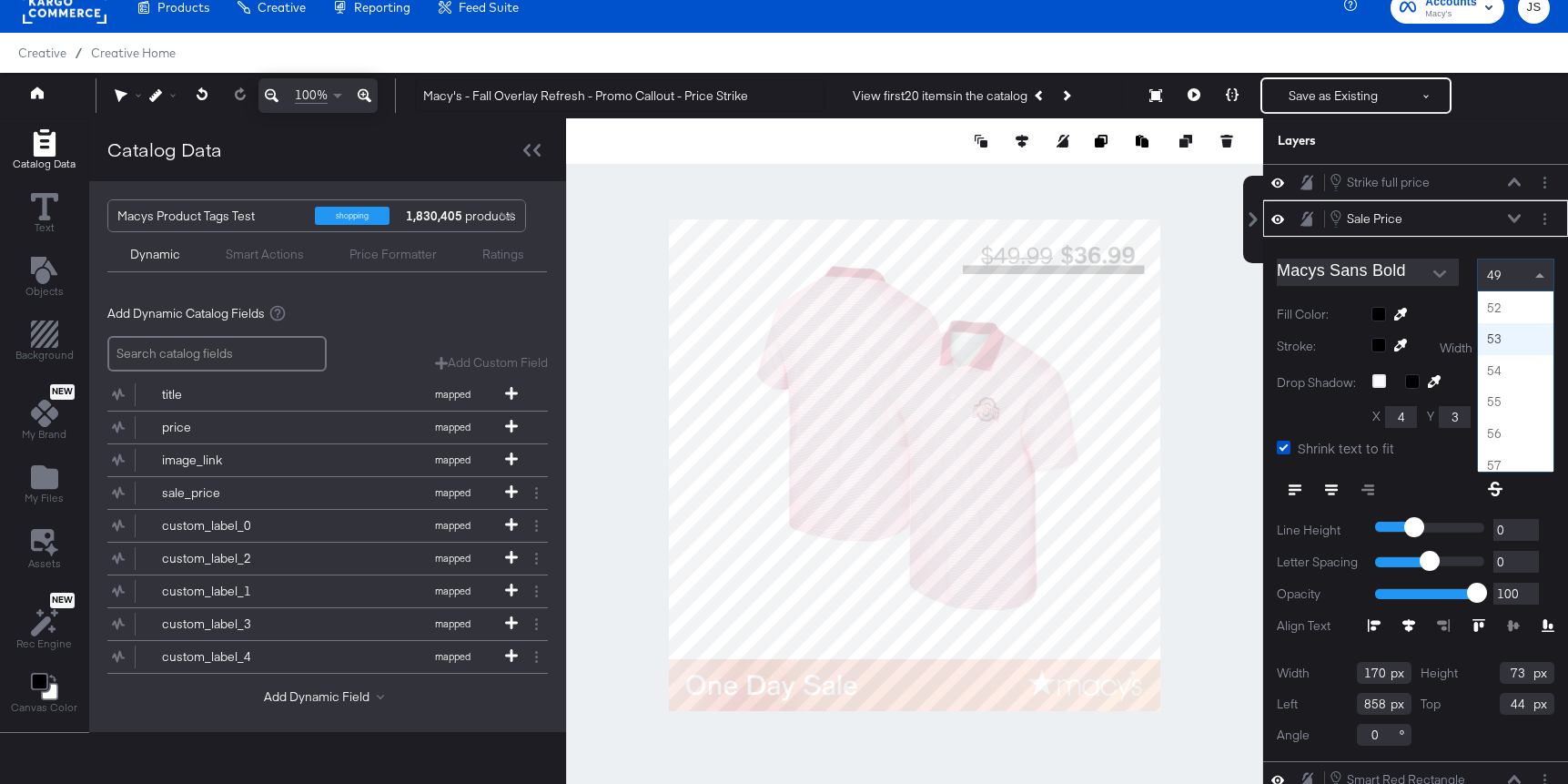
scroll to position [1622, 0]
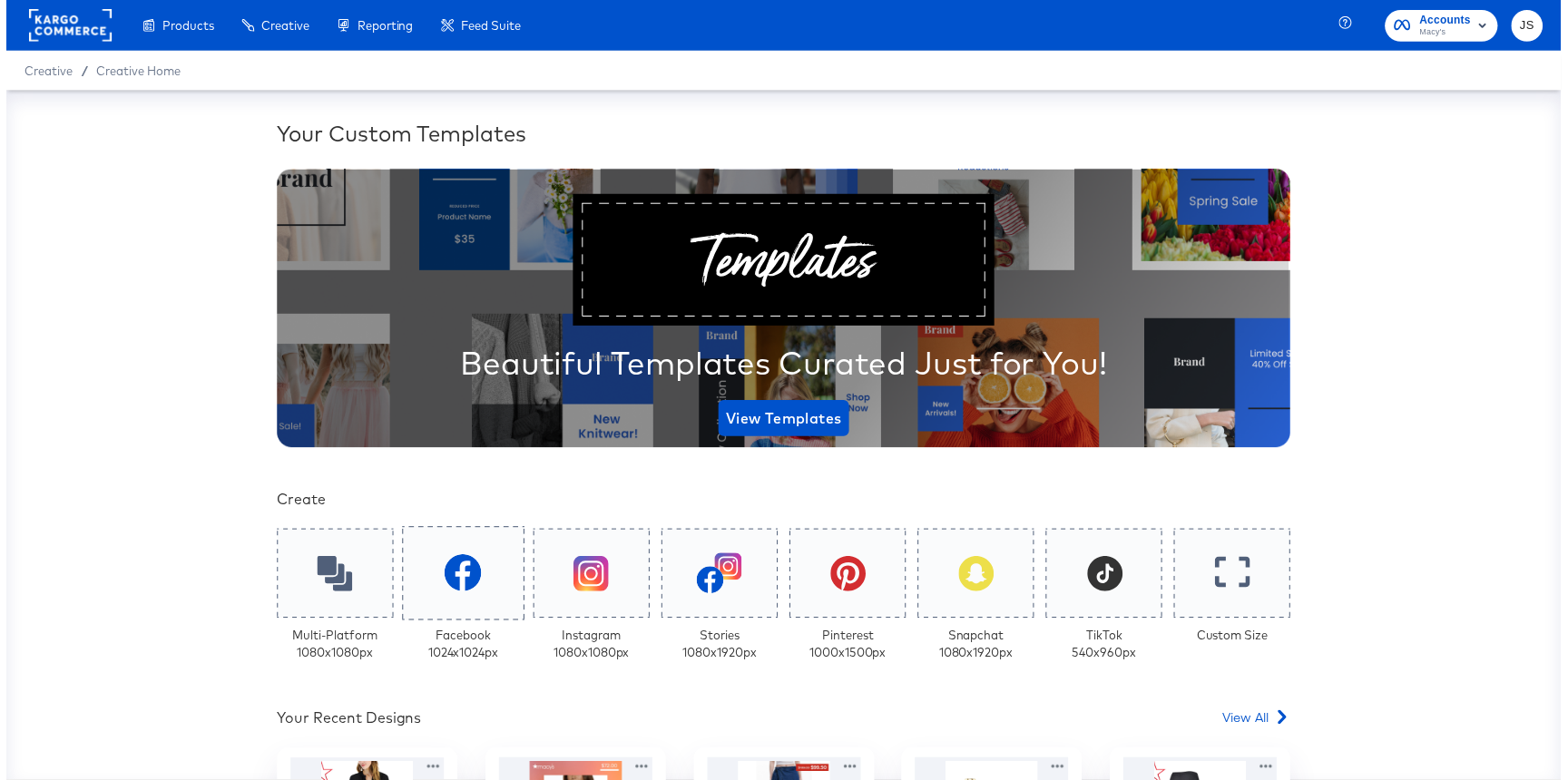
scroll to position [471, 0]
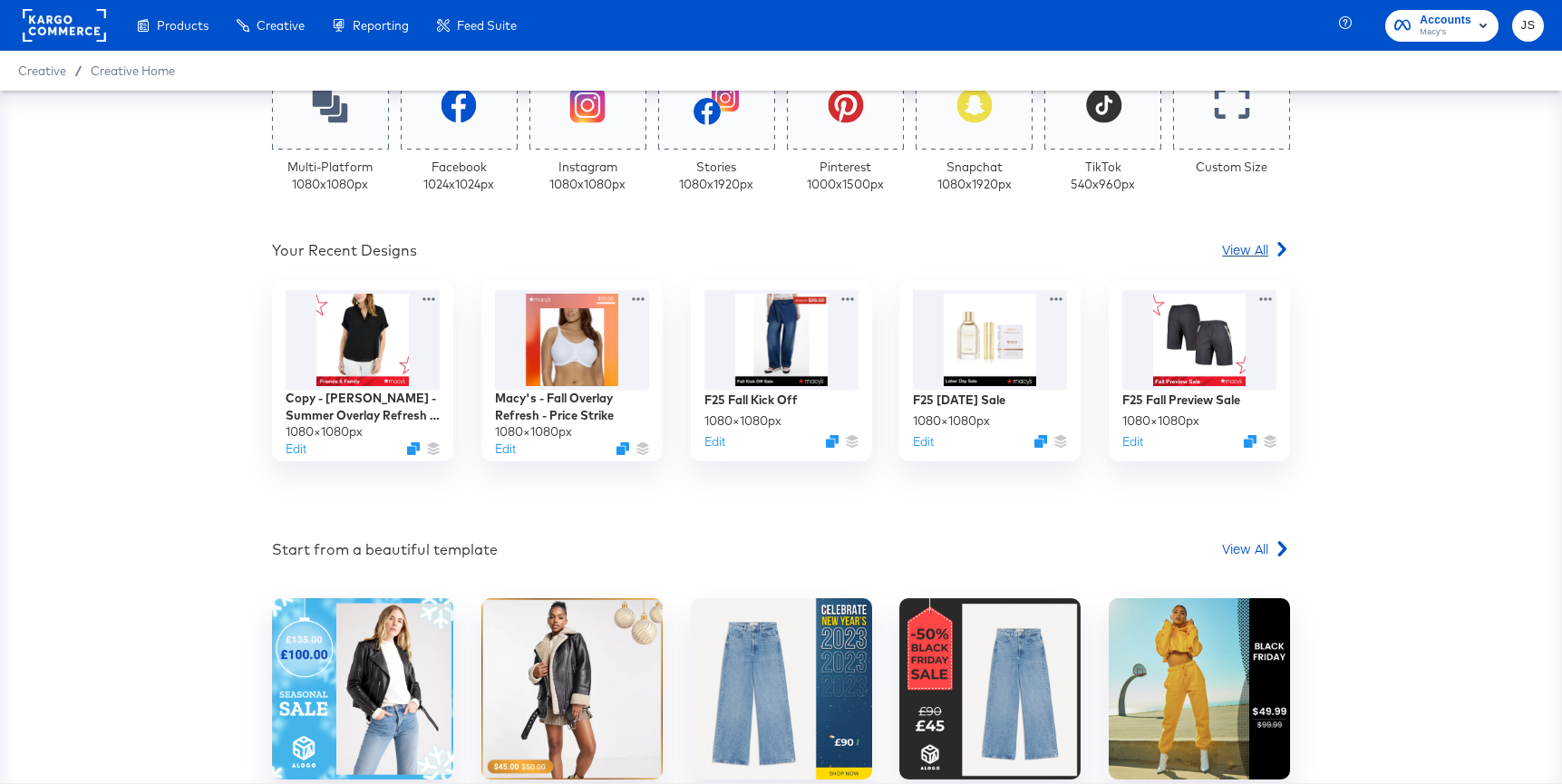
click at [1251, 250] on span "View All" at bounding box center [1245, 250] width 46 height 18
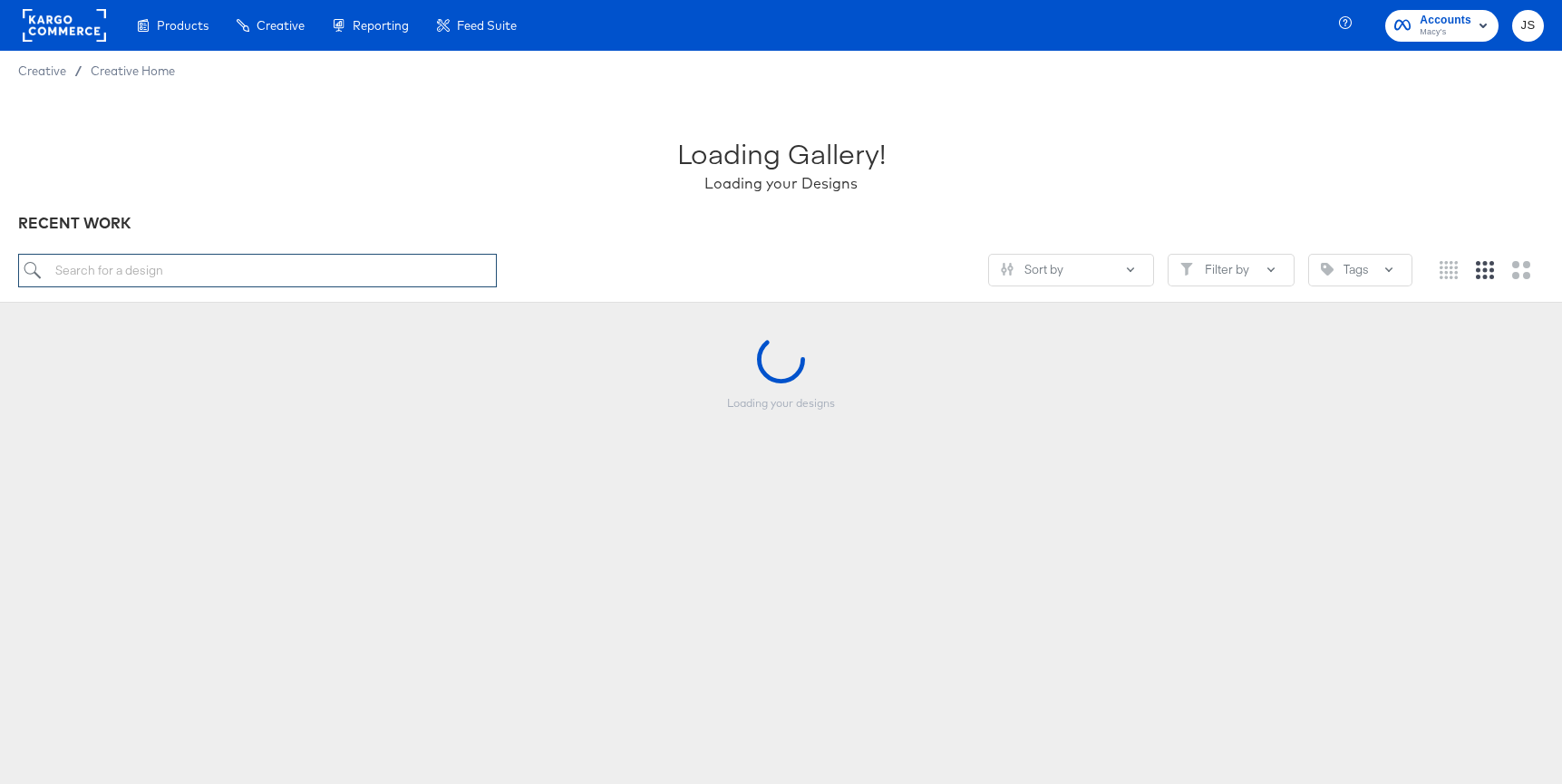
click at [376, 256] on input "search" at bounding box center [257, 270] width 478 height 34
paste input "[PERSON_NAME] - Summer Overlay Refresh - Promo callout"
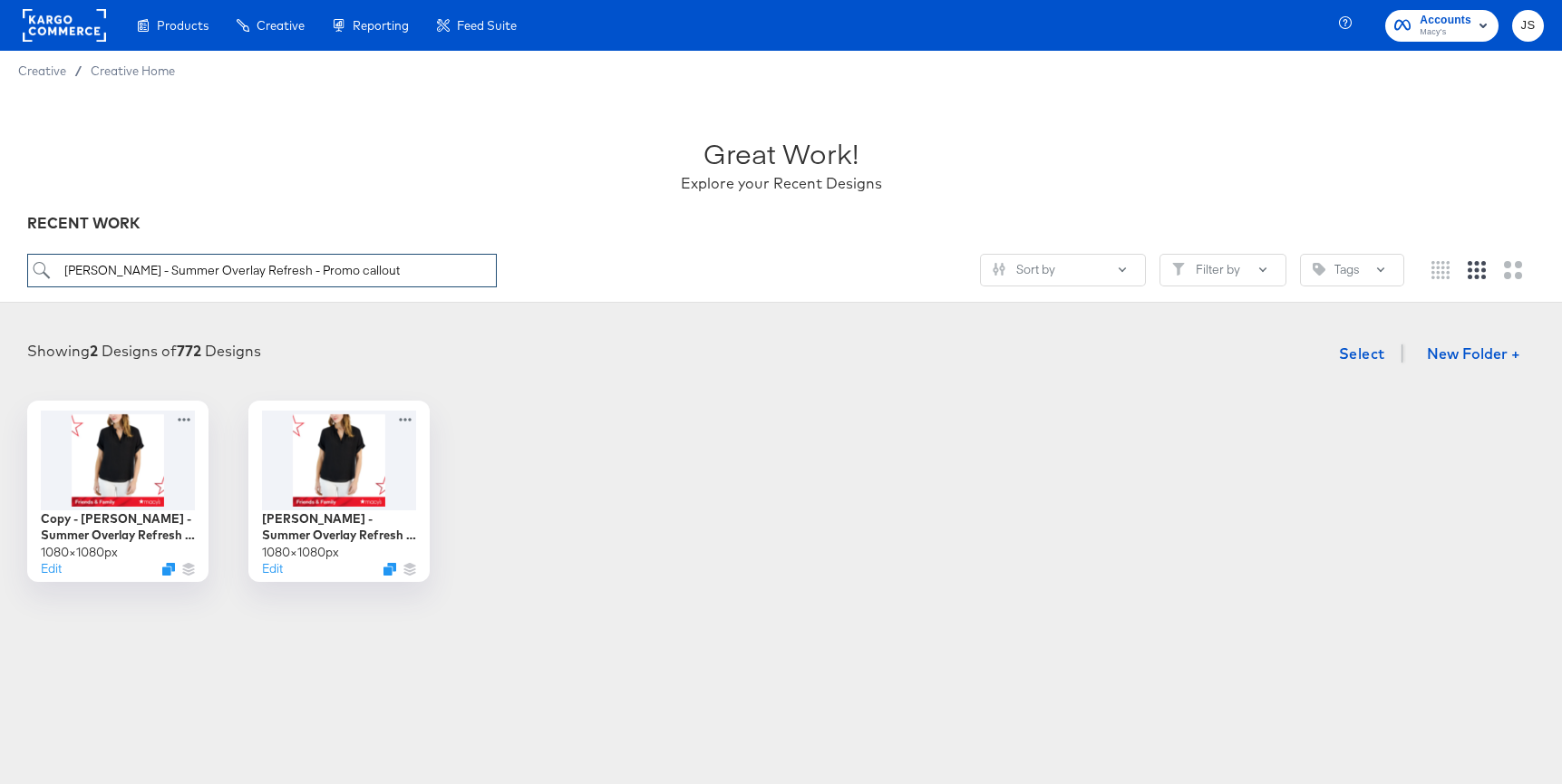
type input "[PERSON_NAME] - Summer Overlay Refresh - Promo callout"
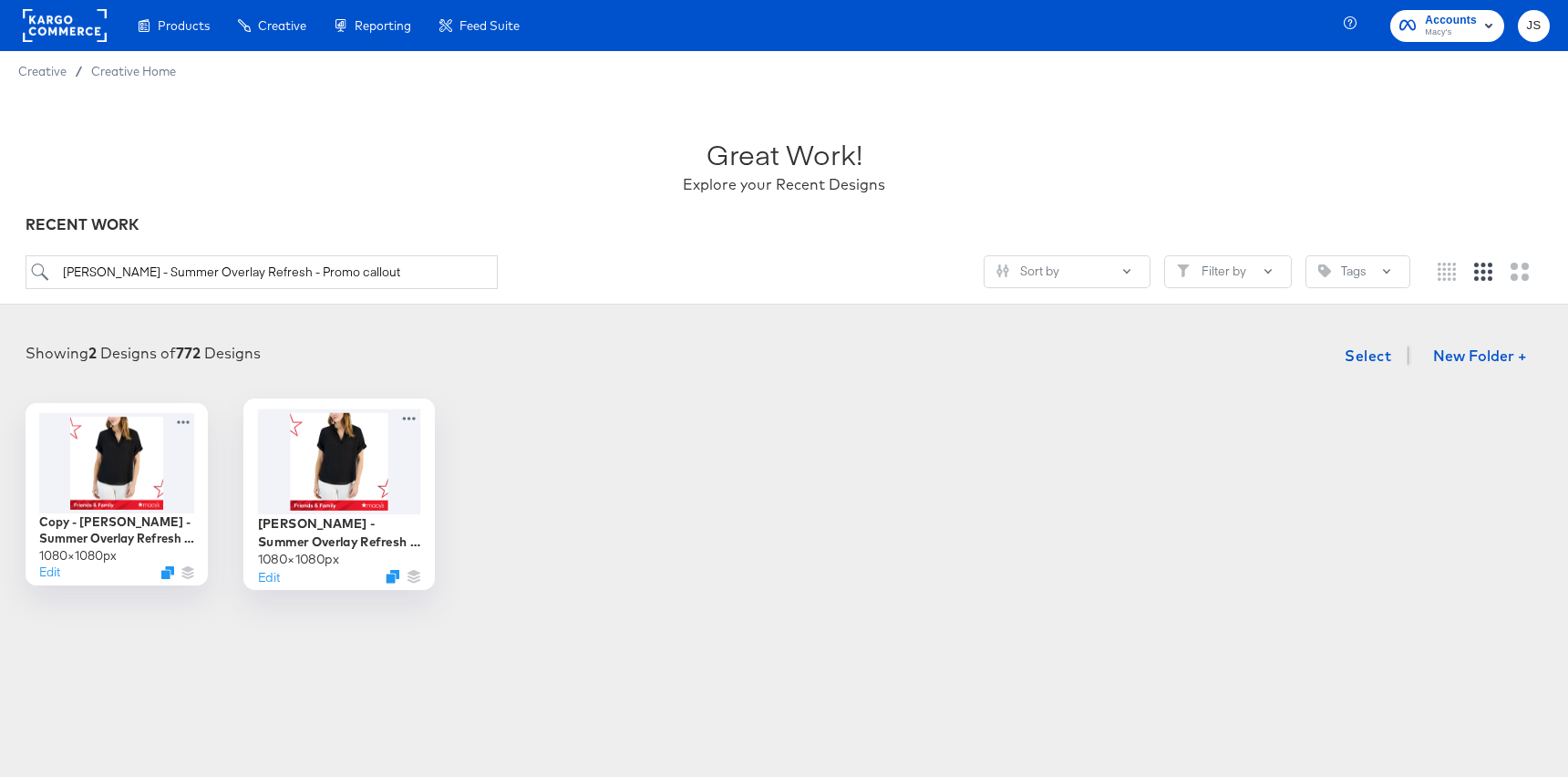
click at [326, 444] on div at bounding box center [339, 461] width 163 height 105
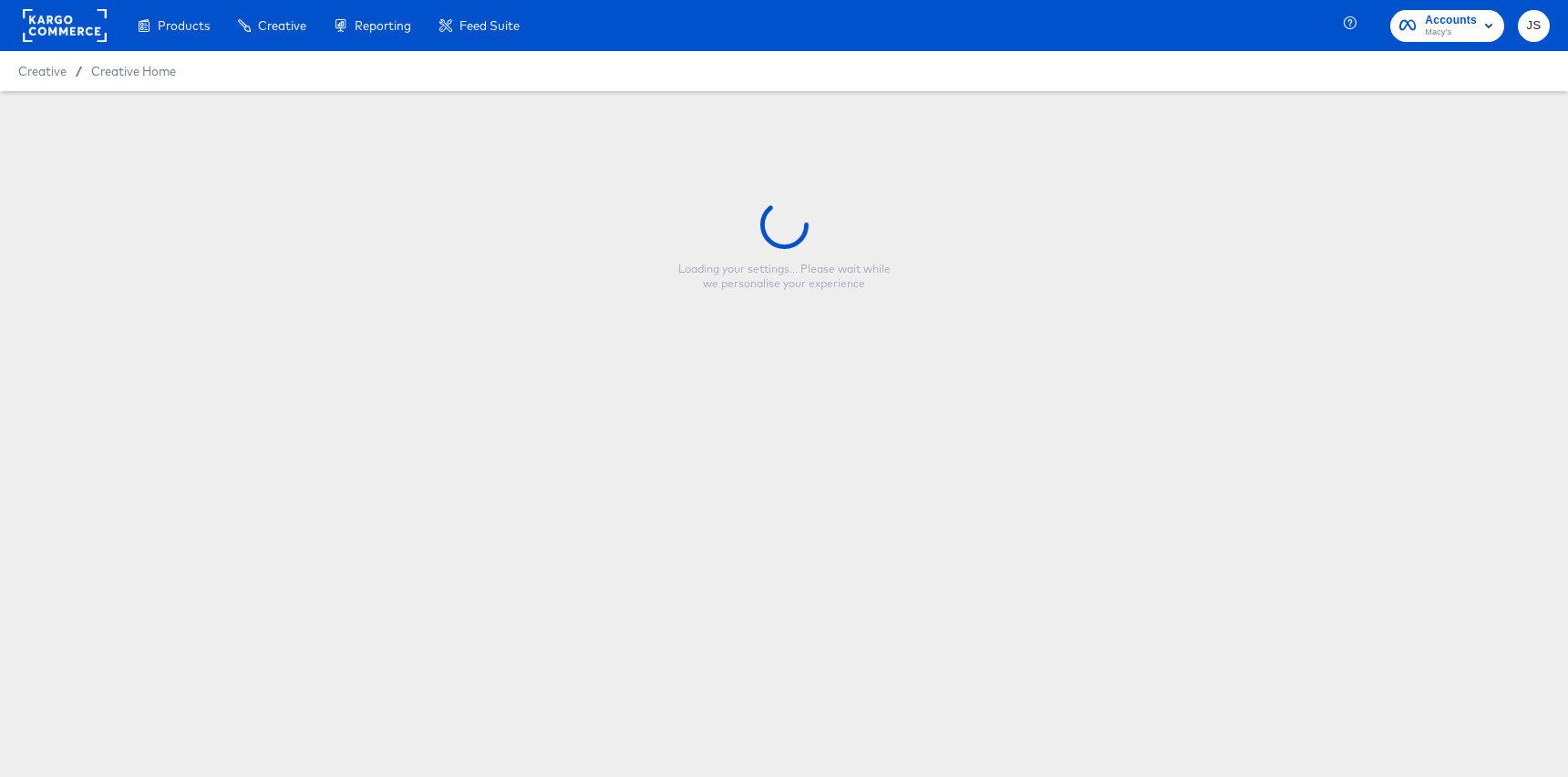
type input "[PERSON_NAME] - Summer Overlay Refresh - Promo callout"
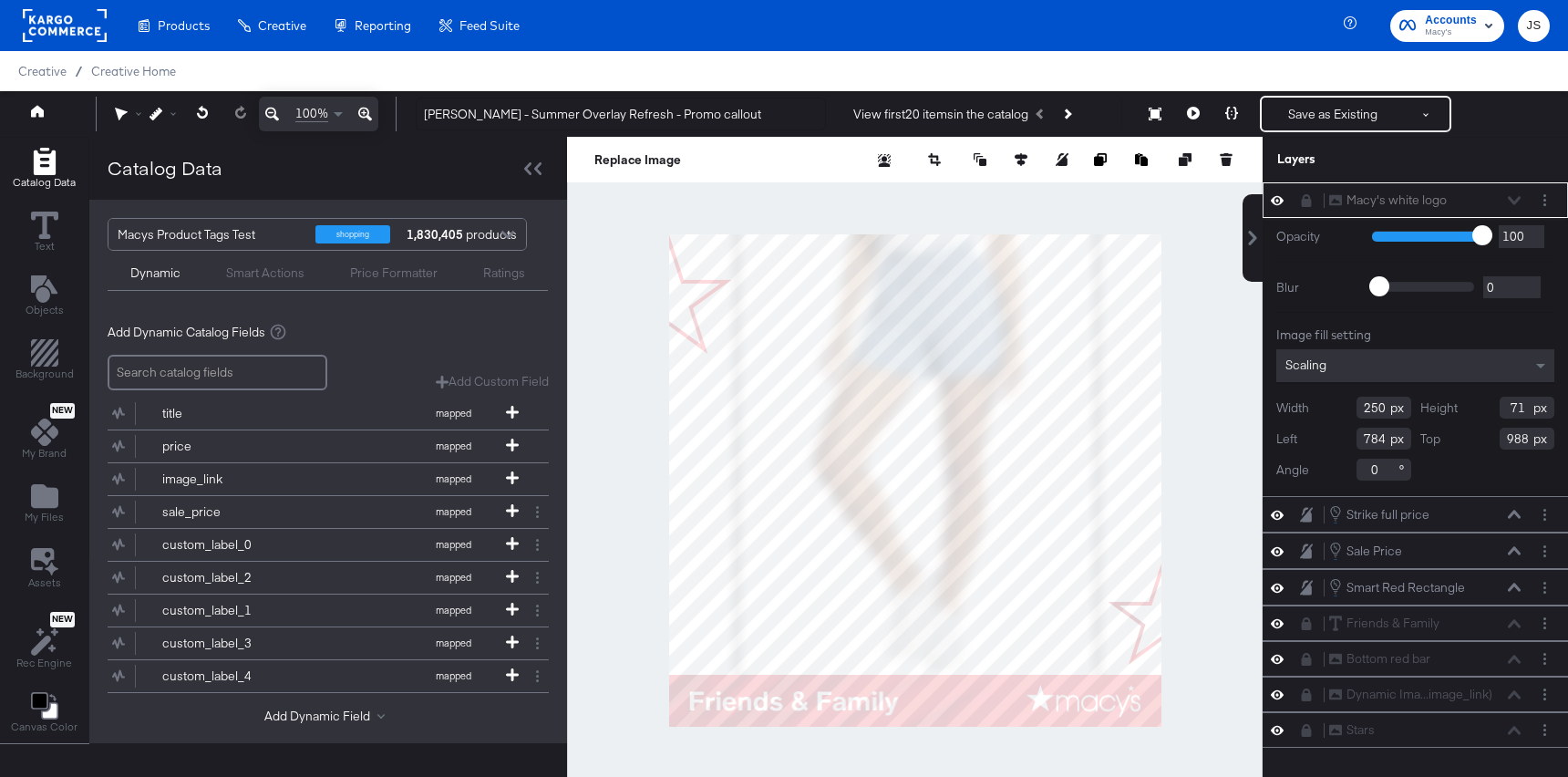
click at [597, 246] on div at bounding box center [914, 480] width 695 height 686
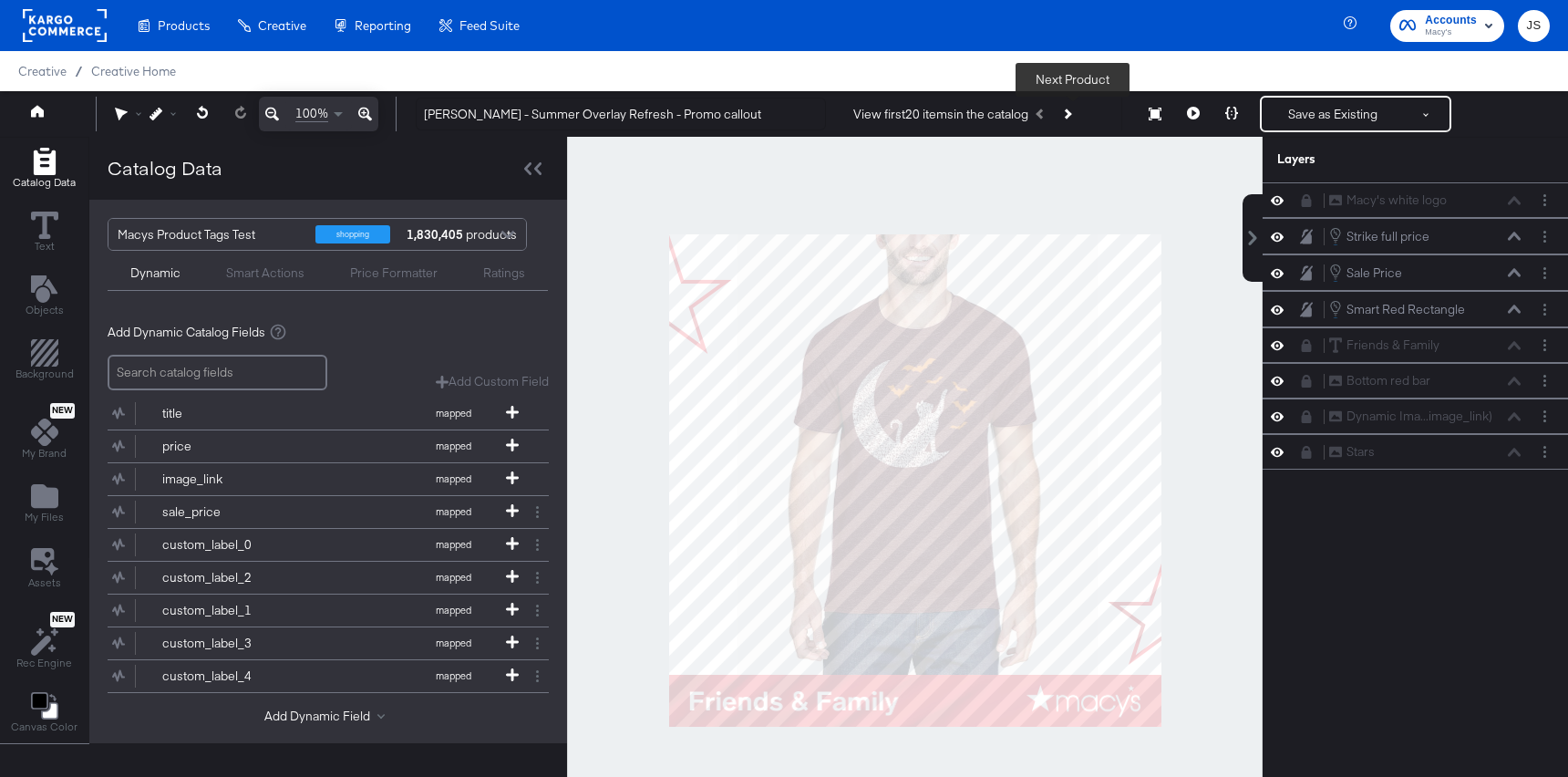
click at [1071, 110] on icon "Next Product" at bounding box center [1066, 113] width 10 height 10
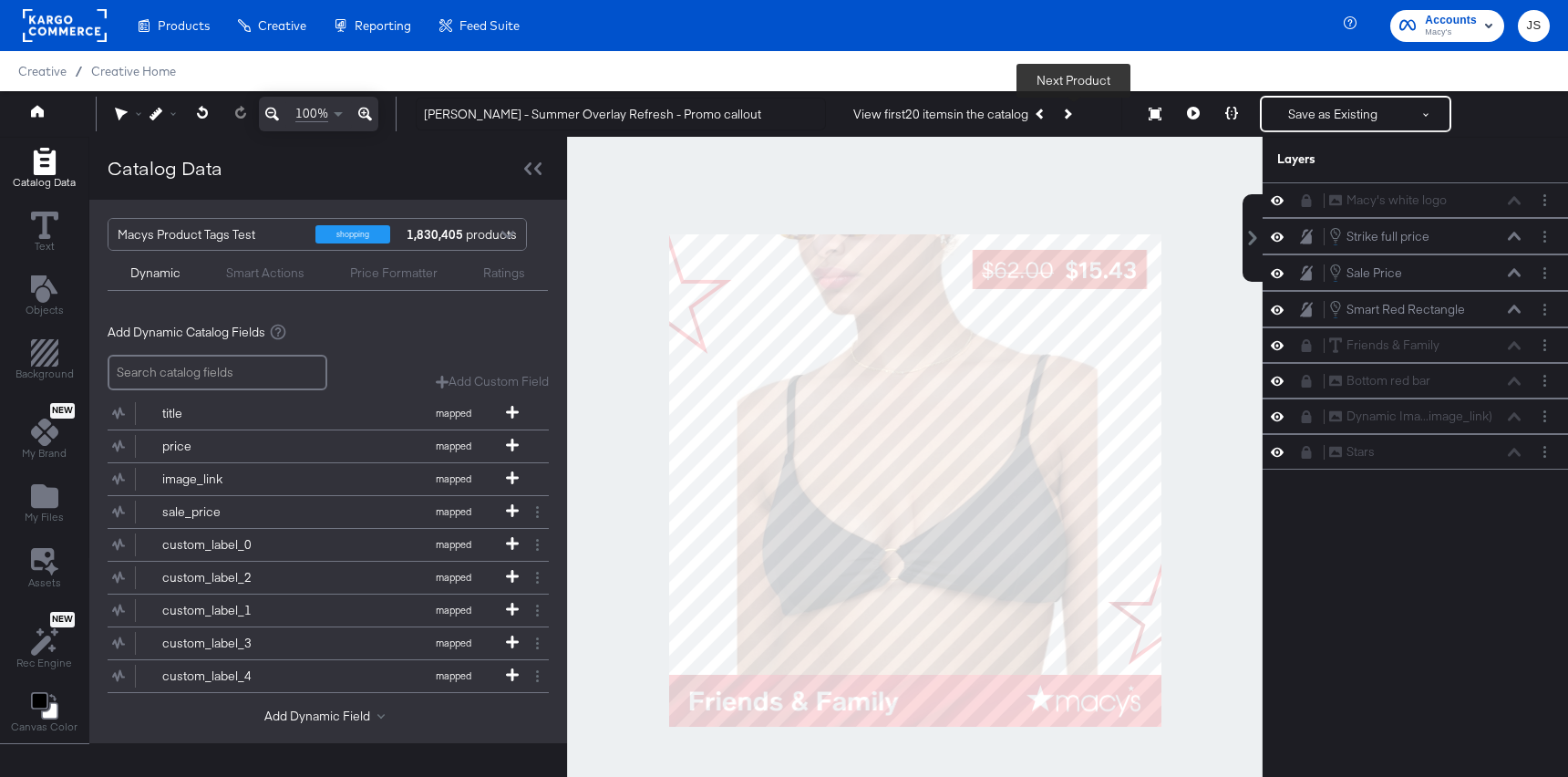
click at [1071, 110] on icon "Next Product" at bounding box center [1066, 113] width 10 height 10
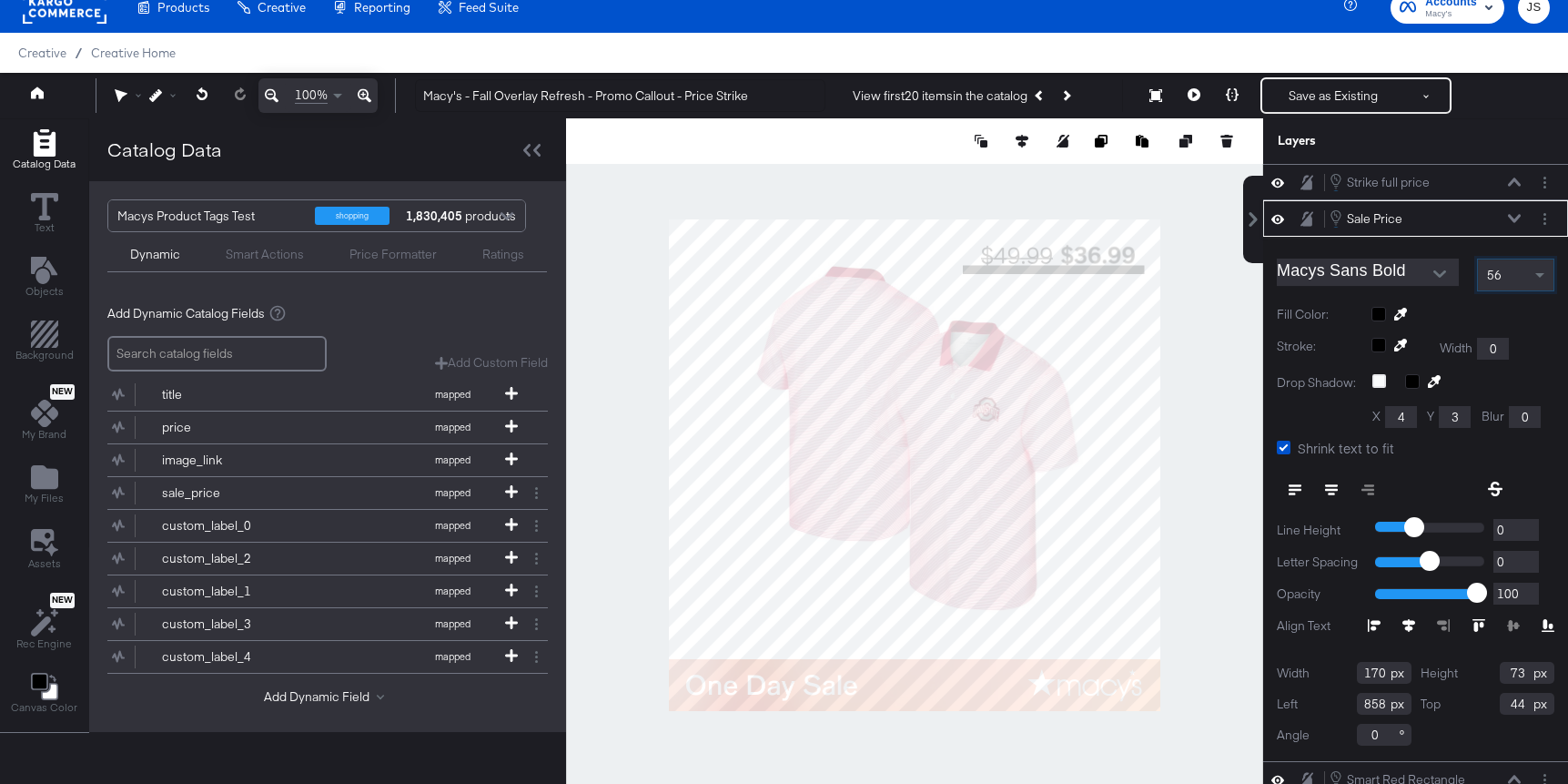
scroll to position [119, 0]
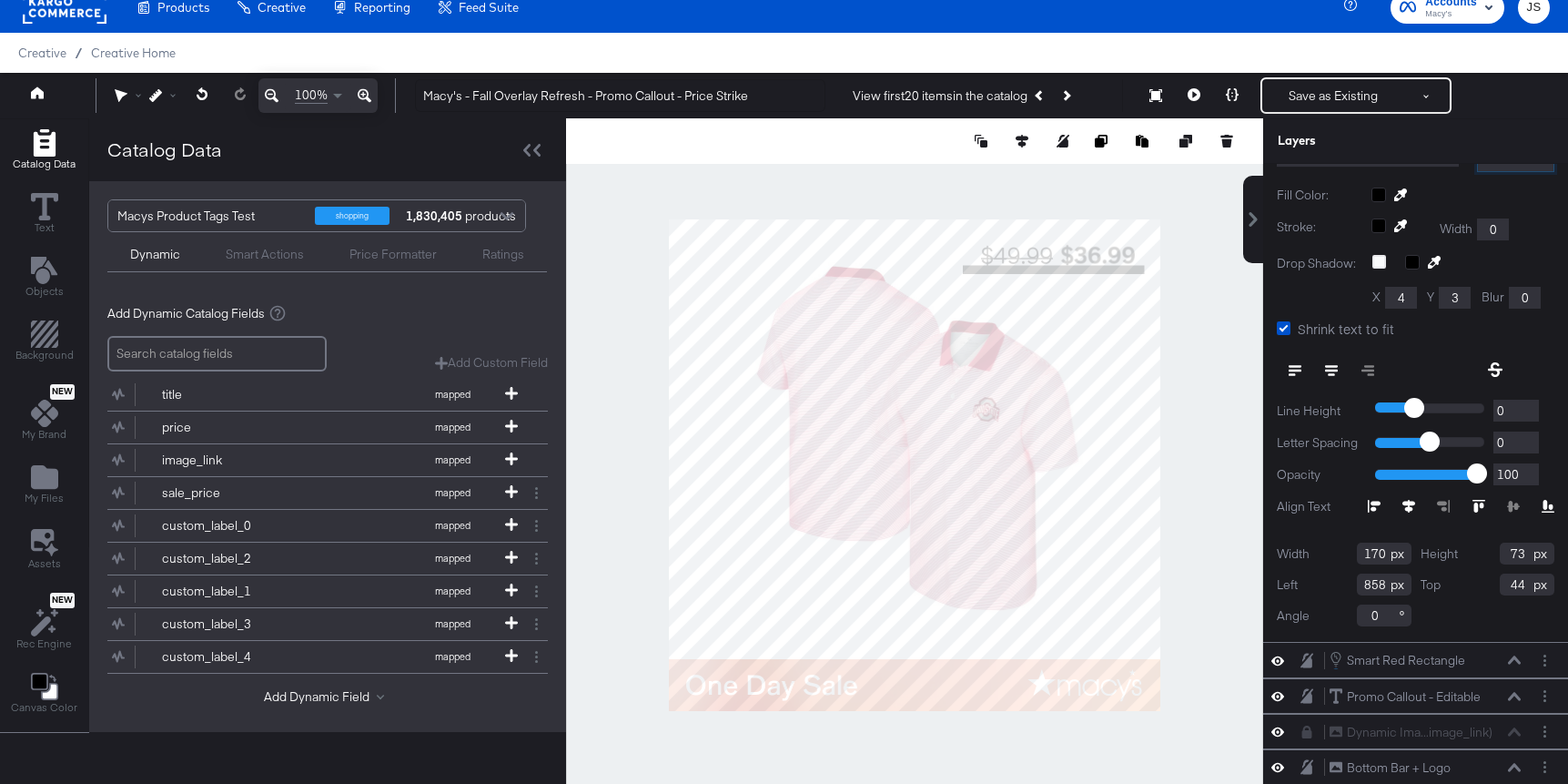
click at [1383, 552] on input "170" at bounding box center [1384, 553] width 54 height 22
type input "171"
drag, startPoint x: 1523, startPoint y: 555, endPoint x: 1455, endPoint y: 555, distance: 68.0
click at [1455, 555] on div "Height 73" at bounding box center [1488, 553] width 135 height 22
type input "68"
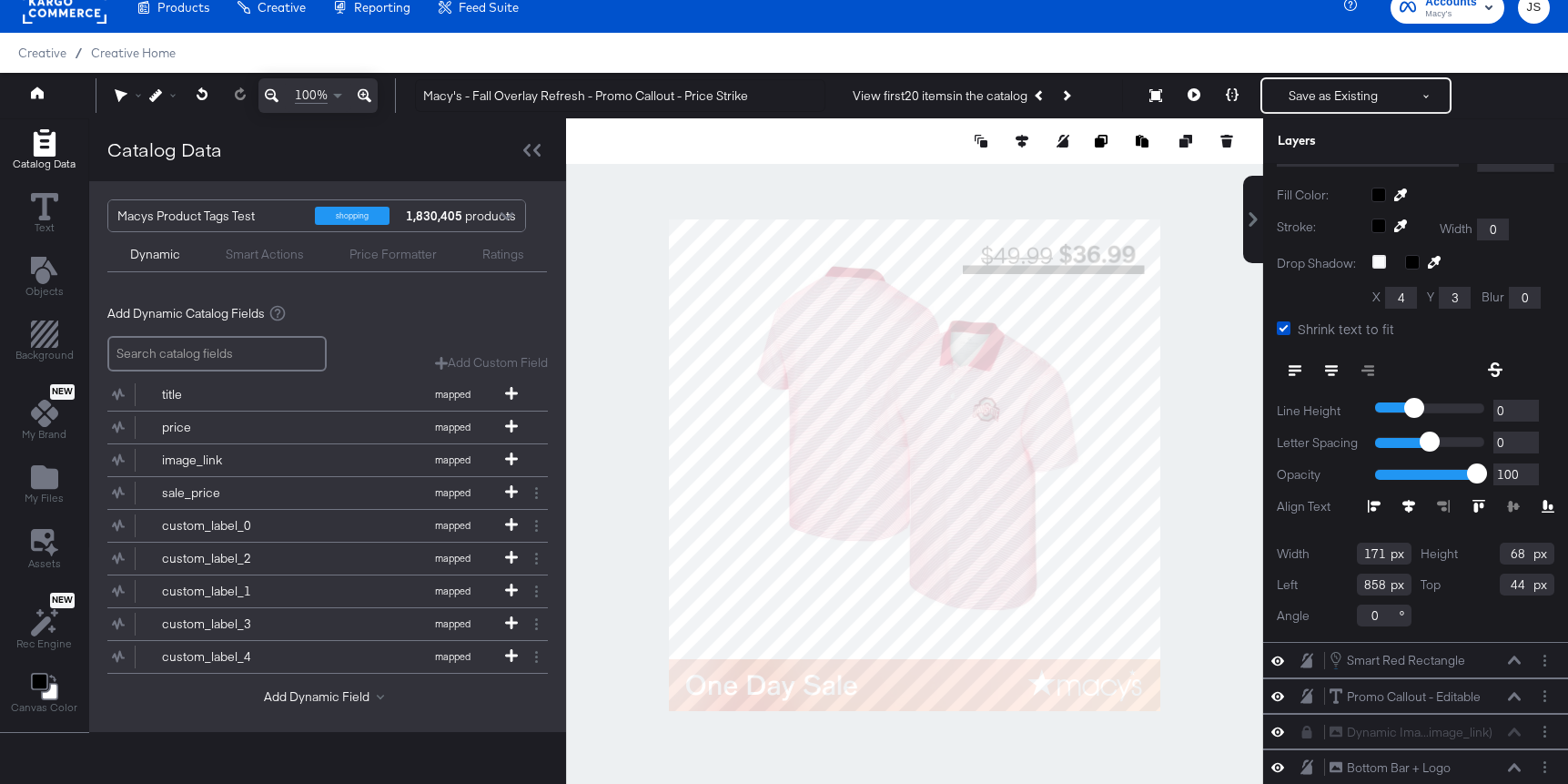
drag, startPoint x: 1386, startPoint y: 583, endPoint x: 1338, endPoint y: 583, distance: 48.0
click at [1338, 583] on div "Left 858" at bounding box center [1344, 585] width 135 height 22
type input "873"
drag, startPoint x: 1526, startPoint y: 580, endPoint x: 1461, endPoint y: 582, distance: 65.0
click at [1461, 582] on div "Top 44" at bounding box center [1488, 585] width 135 height 22
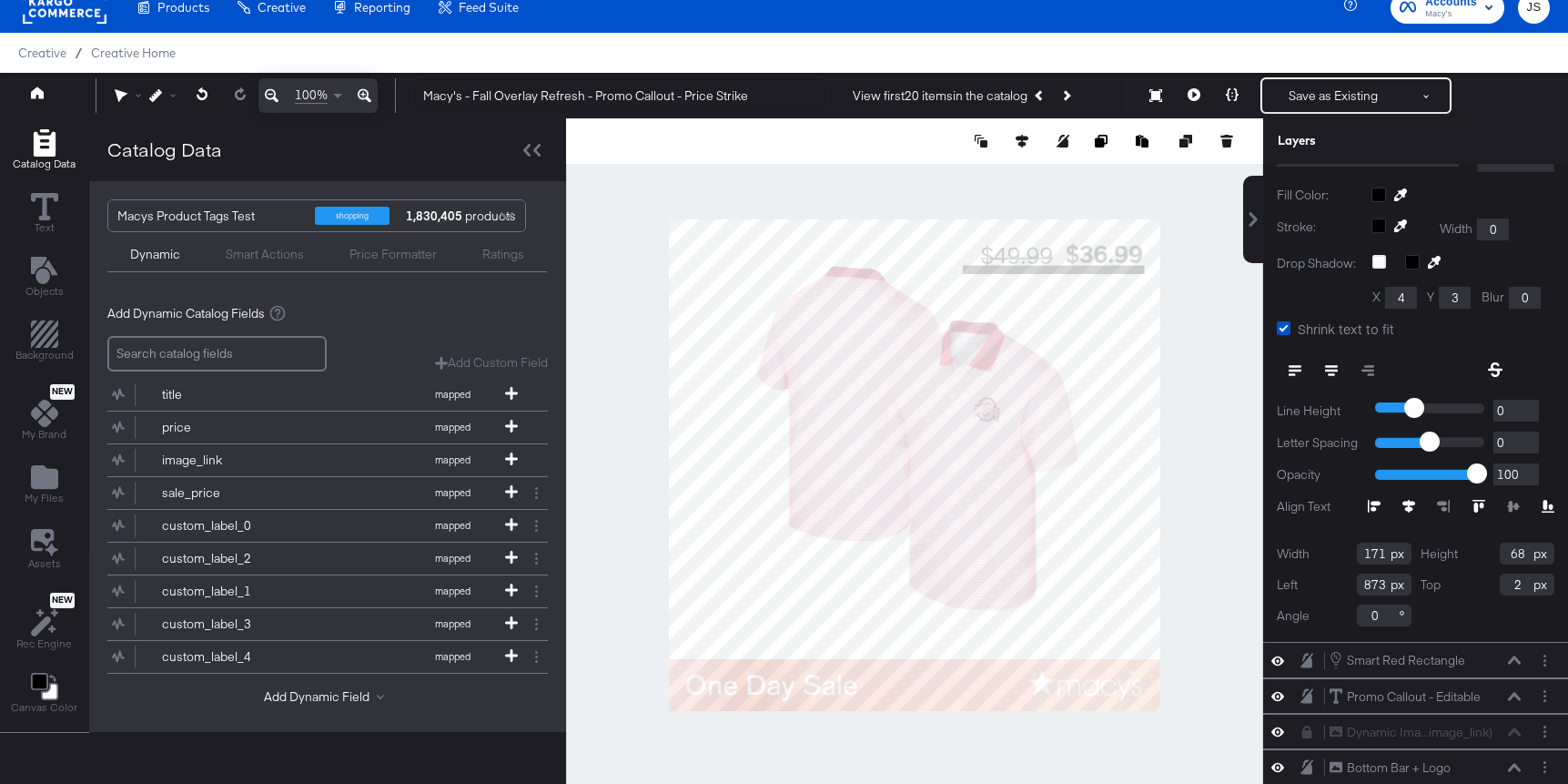
type input "25"
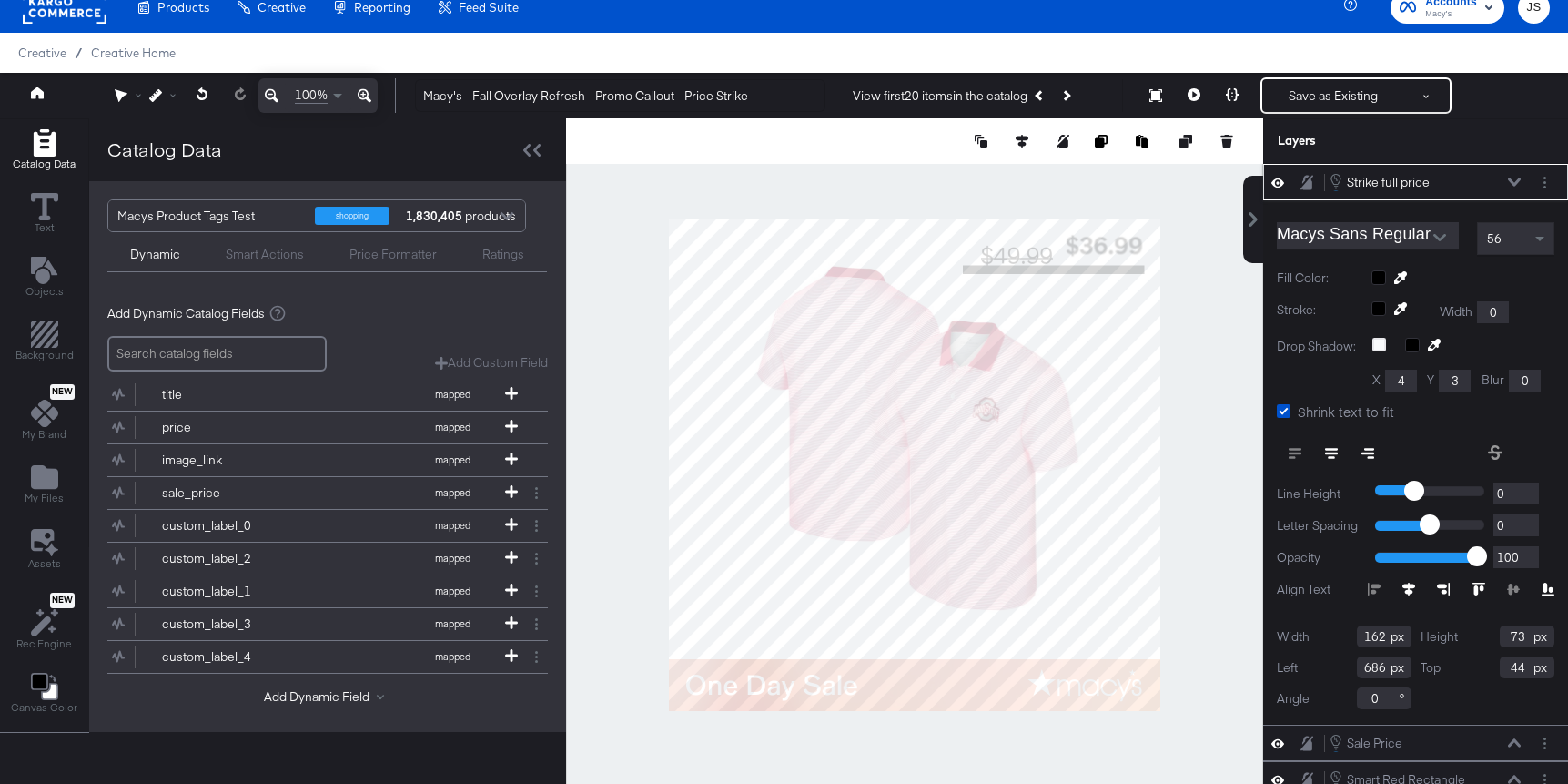
drag, startPoint x: 1386, startPoint y: 637, endPoint x: 1332, endPoint y: 637, distance: 54.0
click at [1332, 637] on div "Width 162" at bounding box center [1344, 636] width 135 height 22
type input "177"
drag, startPoint x: 1525, startPoint y: 633, endPoint x: 1475, endPoint y: 633, distance: 50.0
click at [1475, 633] on div "Height 73" at bounding box center [1488, 636] width 135 height 22
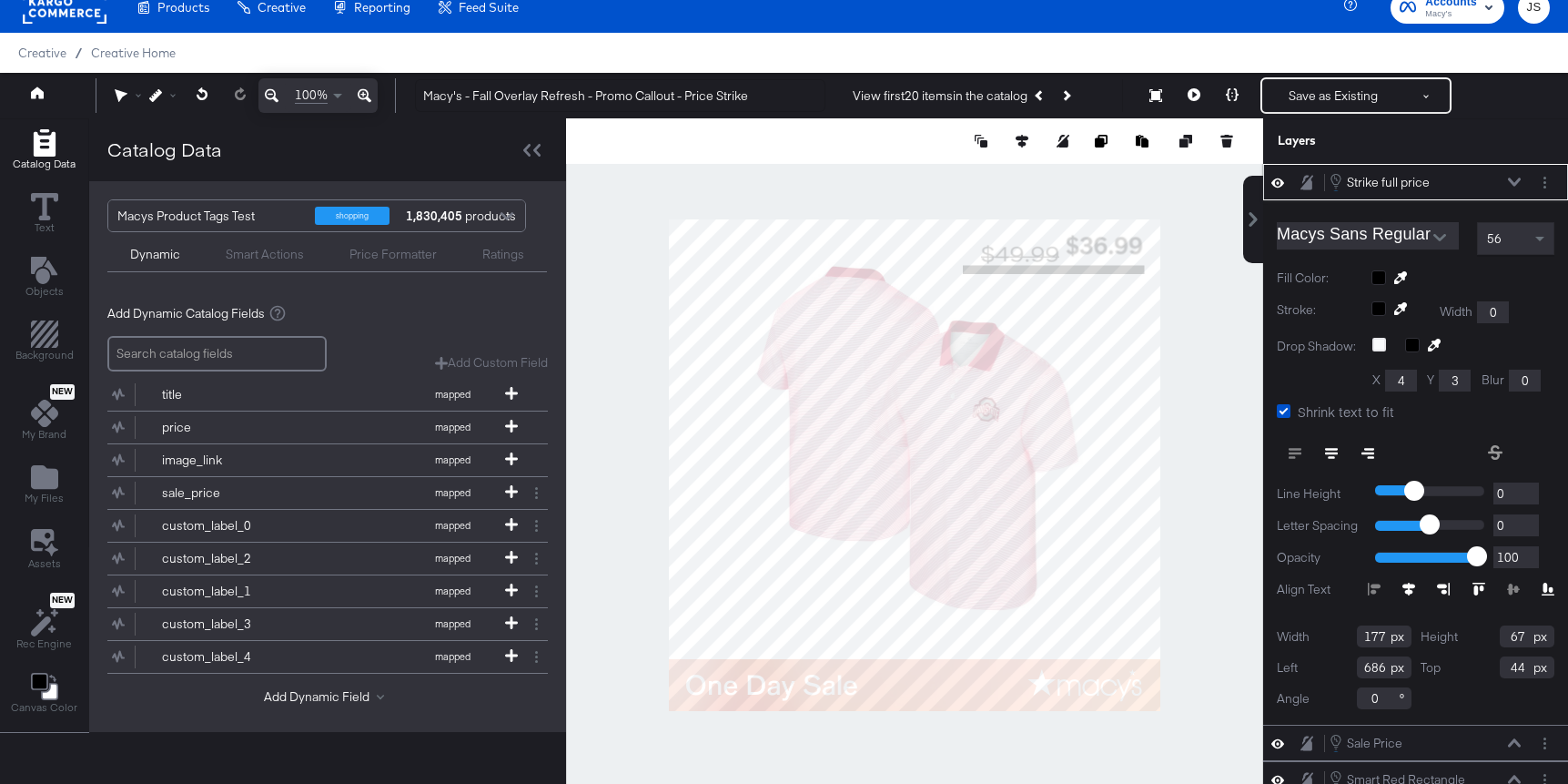
type input "67"
drag, startPoint x: 1382, startPoint y: 671, endPoint x: 1321, endPoint y: 668, distance: 61.1
click at [1321, 668] on div "Left 686" at bounding box center [1344, 668] width 135 height 22
drag, startPoint x: 1385, startPoint y: 667, endPoint x: 1337, endPoint y: 666, distance: 48.0
click at [1337, 666] on div "Left 686" at bounding box center [1344, 668] width 135 height 22
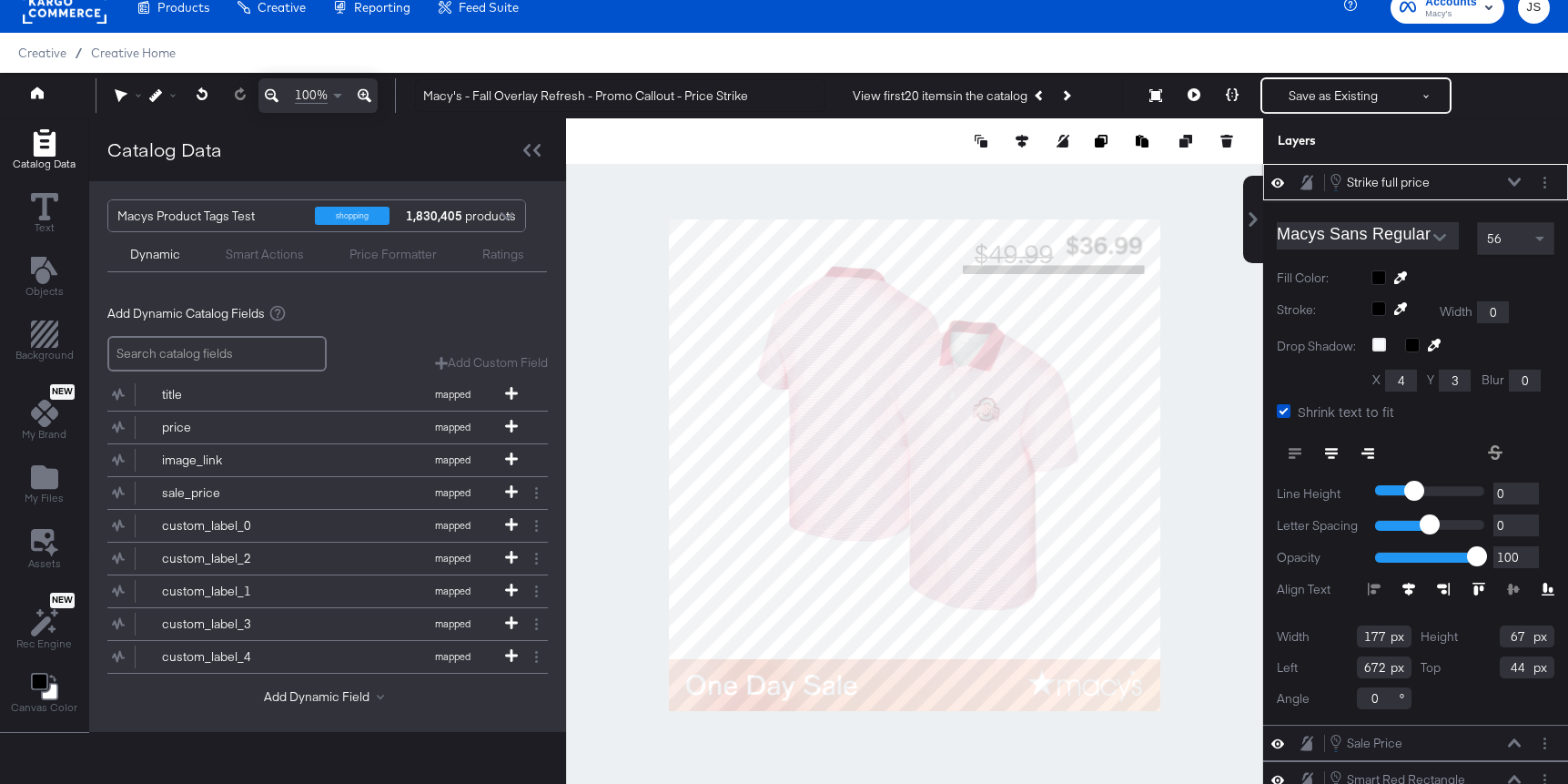
type input "672"
click at [1521, 670] on input "44" at bounding box center [1527, 668] width 54 height 22
drag, startPoint x: 1527, startPoint y: 668, endPoint x: 1467, endPoint y: 668, distance: 60.0
click at [1468, 668] on div "Top 44" at bounding box center [1488, 668] width 135 height 22
type input "26"
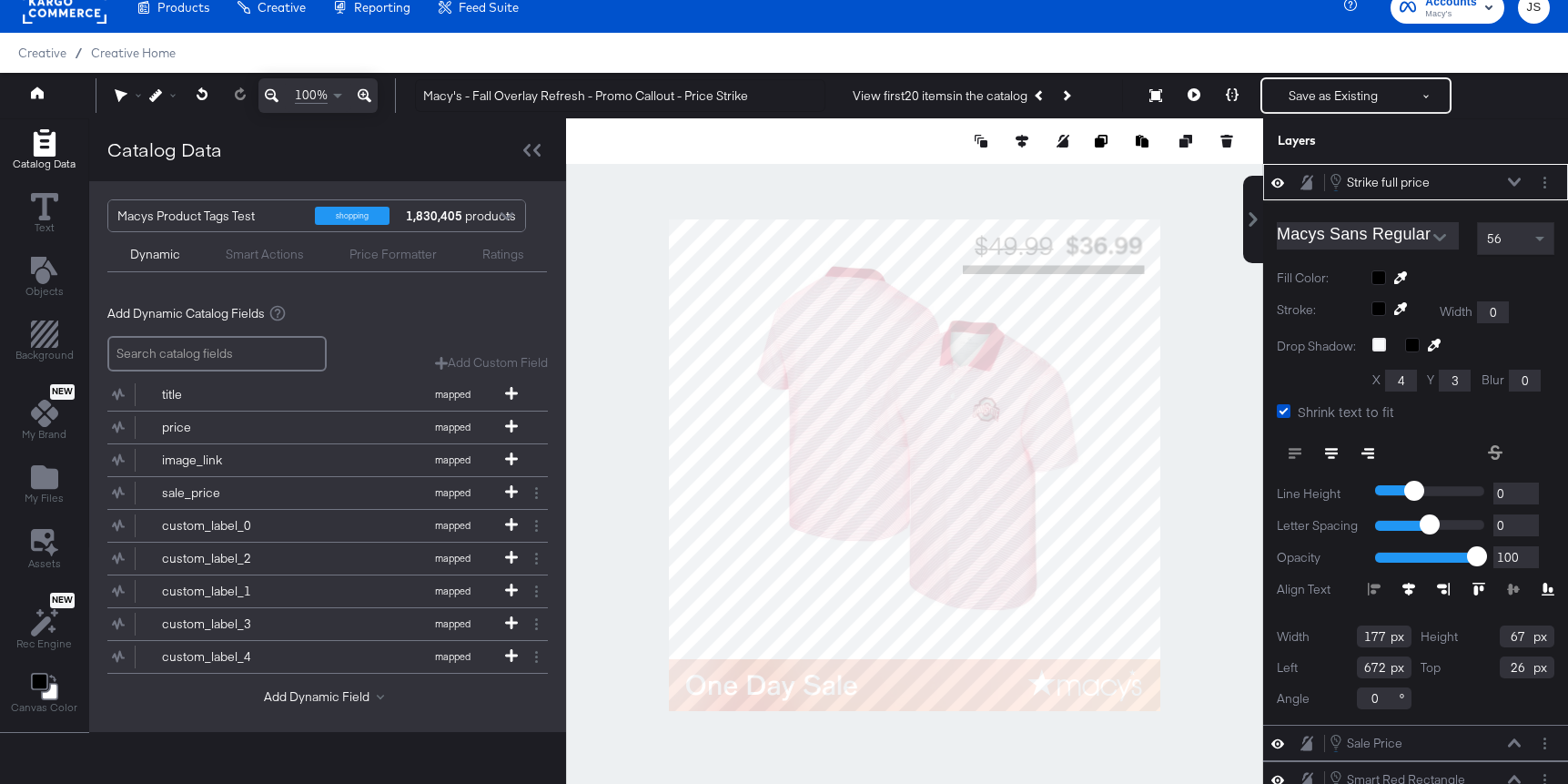
click at [1241, 164] on div "Catalog Data Text Objects Background New My Brand My Files Assets New Rec Engin…" at bounding box center [784, 140] width 1568 height 45
click at [1188, 340] on div at bounding box center [914, 465] width 697 height 694
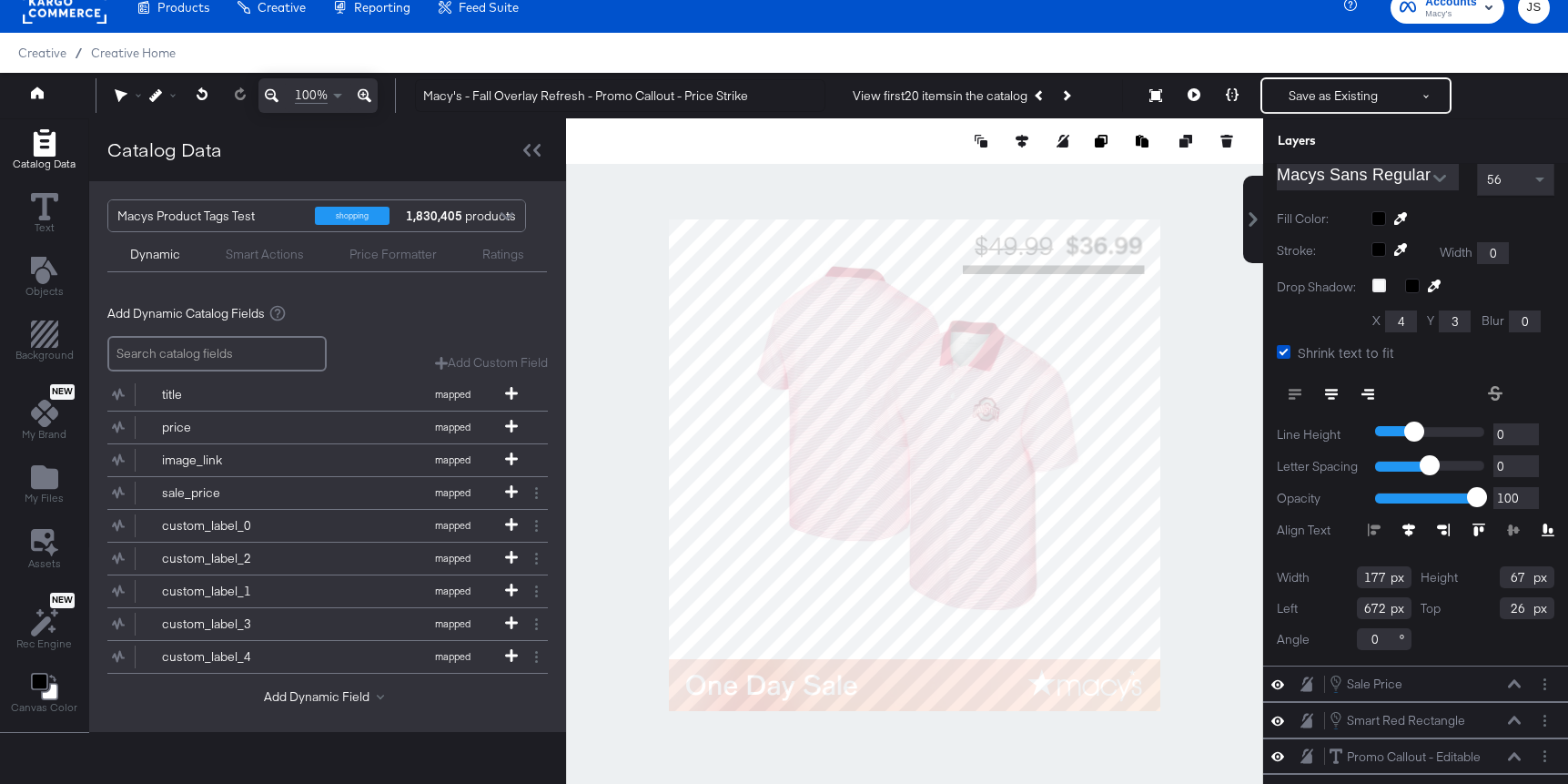
drag, startPoint x: 1386, startPoint y: 603, endPoint x: 1293, endPoint y: 603, distance: 93.0
click at [1293, 603] on div "Left 672" at bounding box center [1344, 609] width 135 height 22
type input "646"
drag, startPoint x: 1385, startPoint y: 575, endPoint x: 1315, endPoint y: 575, distance: 70.0
click at [1315, 575] on div "Width 177" at bounding box center [1344, 577] width 135 height 22
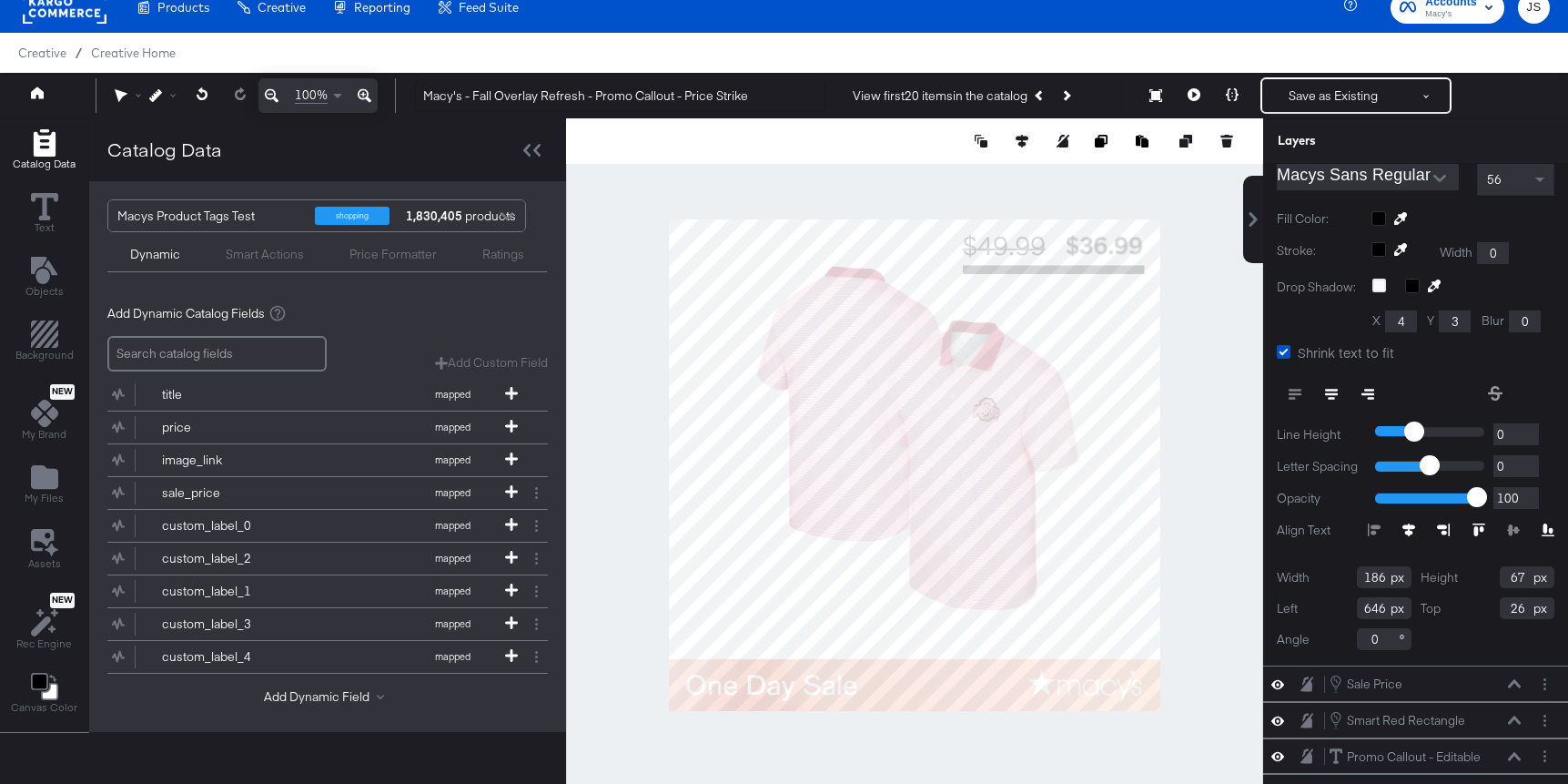
scroll to position [0, 0]
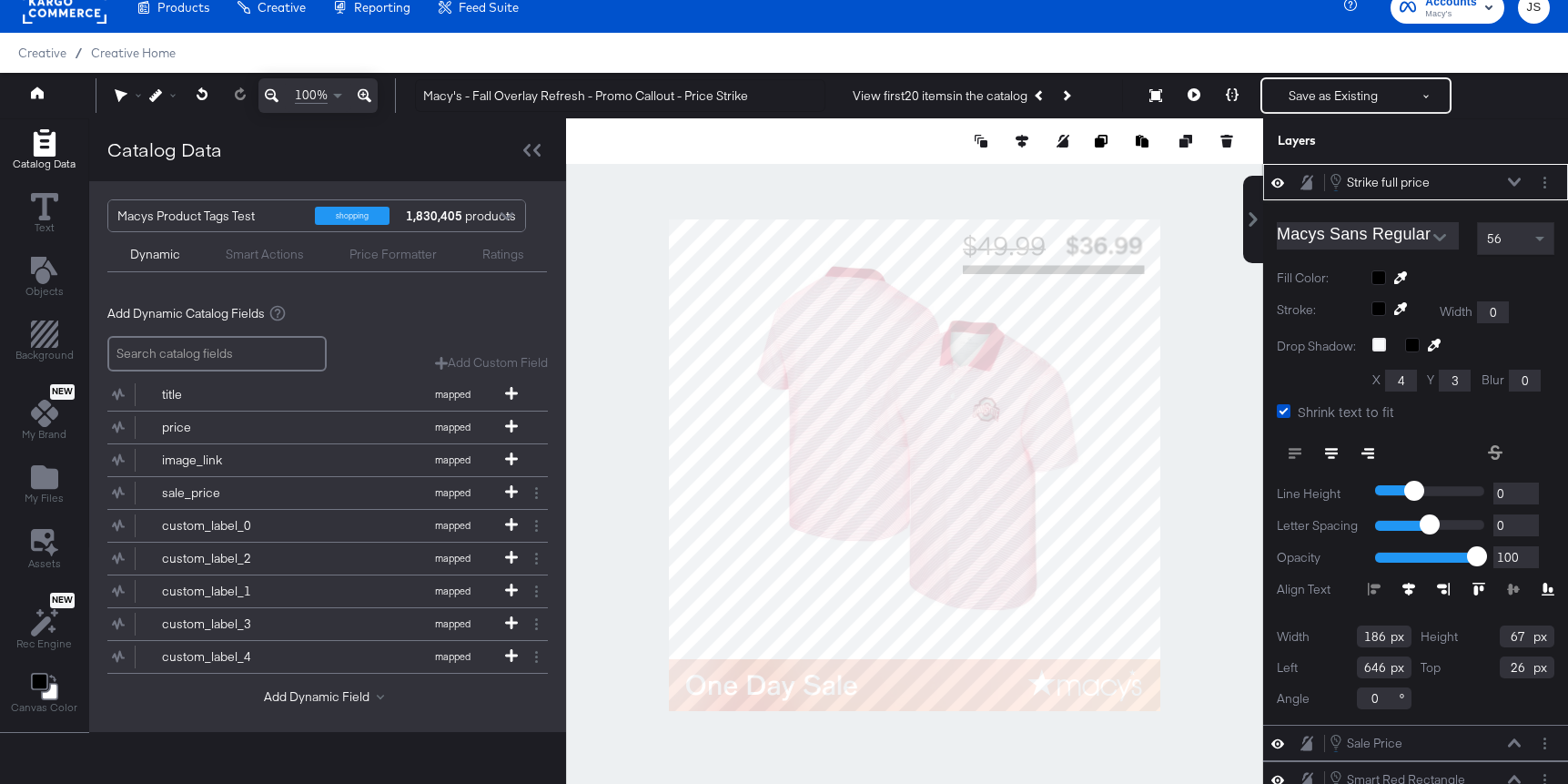
type input "186"
click at [1516, 179] on icon at bounding box center [1515, 182] width 13 height 9
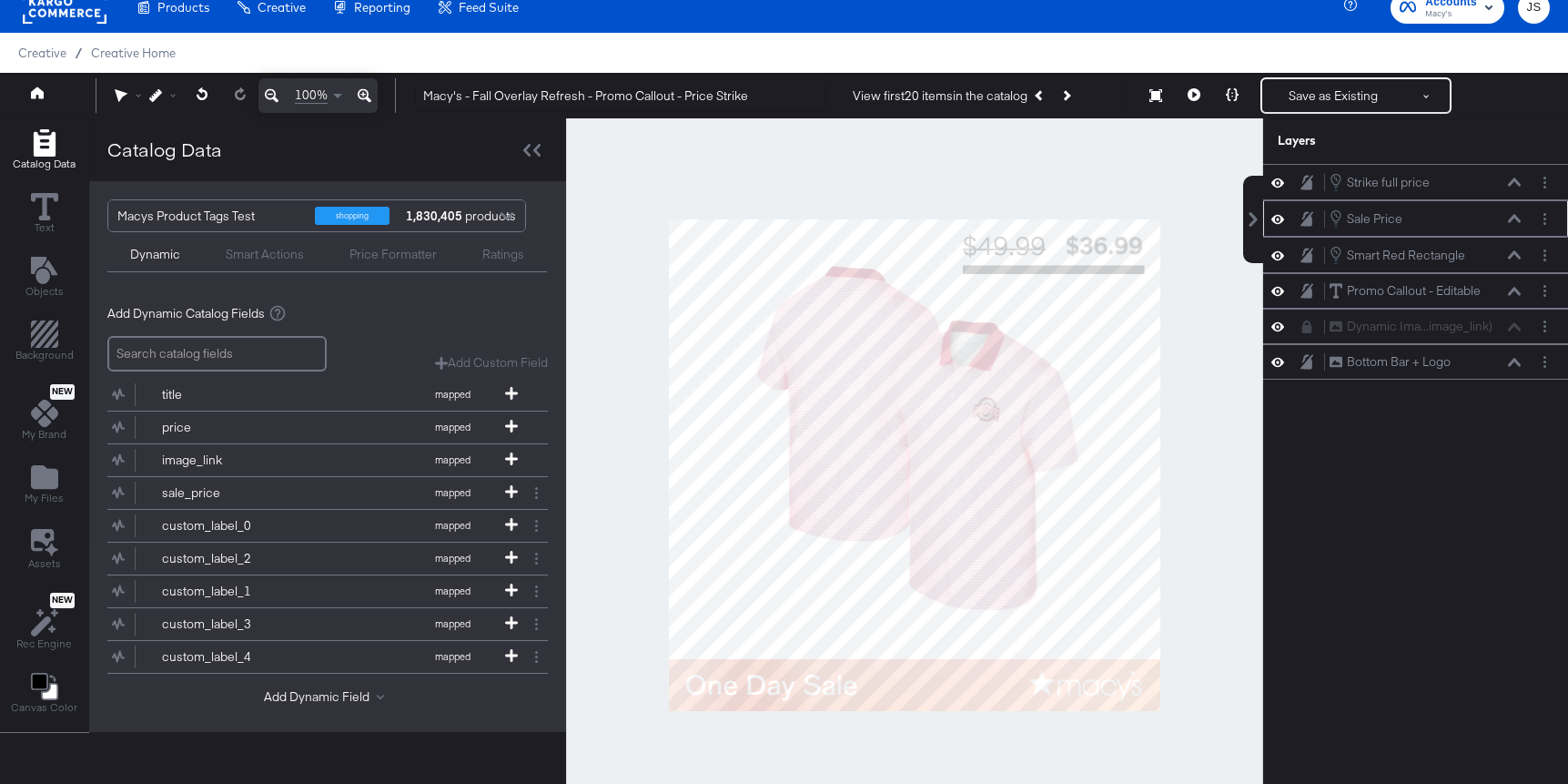
click at [1516, 219] on icon at bounding box center [1515, 218] width 13 height 8
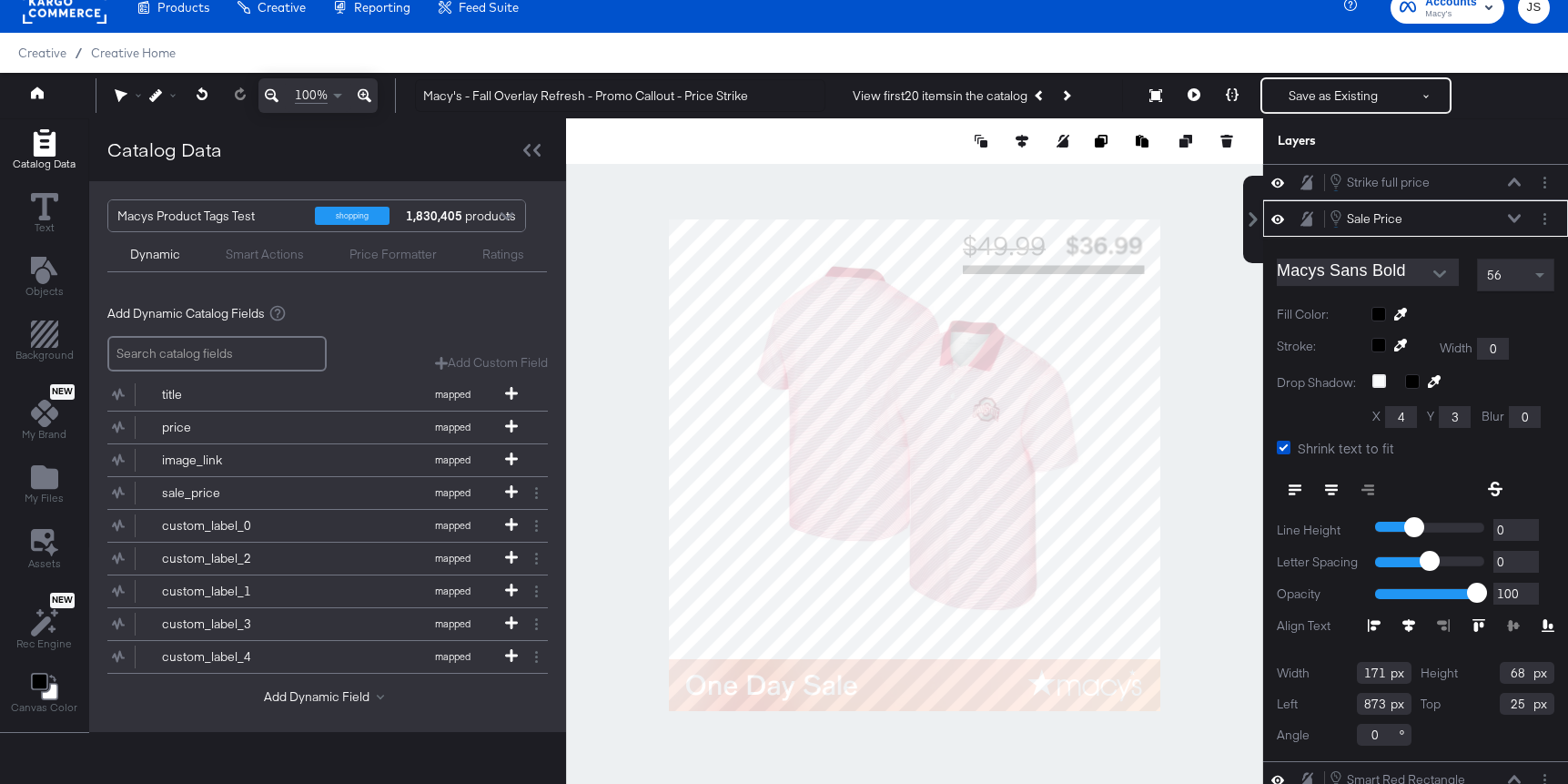
scroll to position [65, 0]
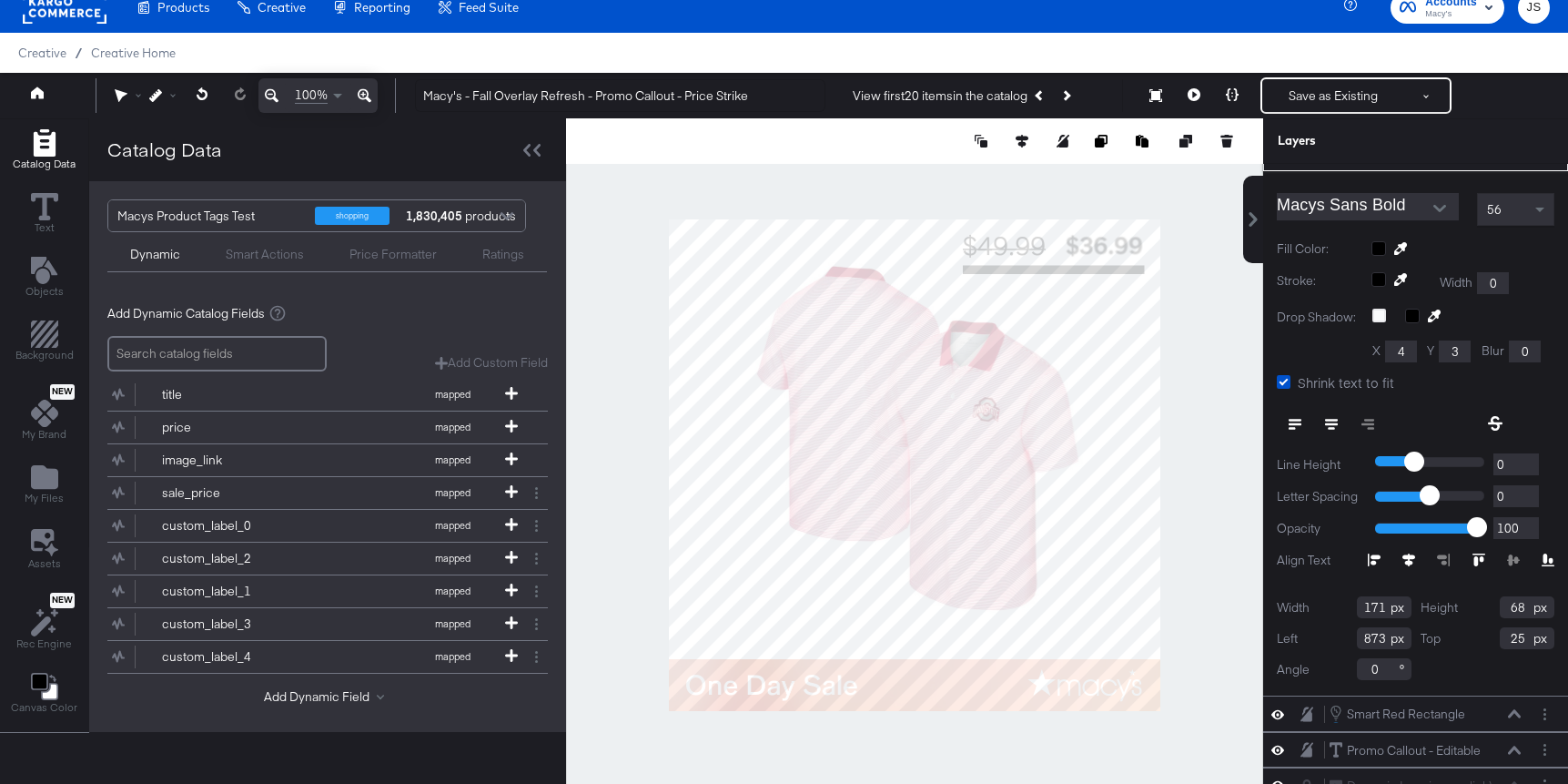
drag, startPoint x: 1384, startPoint y: 606, endPoint x: 1304, endPoint y: 606, distance: 80.0
click at [1304, 606] on div "Width 171" at bounding box center [1344, 608] width 135 height 22
type input "198"
drag, startPoint x: 1388, startPoint y: 636, endPoint x: 1331, endPoint y: 636, distance: 57.0
click at [1331, 636] on div "Left 873" at bounding box center [1344, 638] width 135 height 22
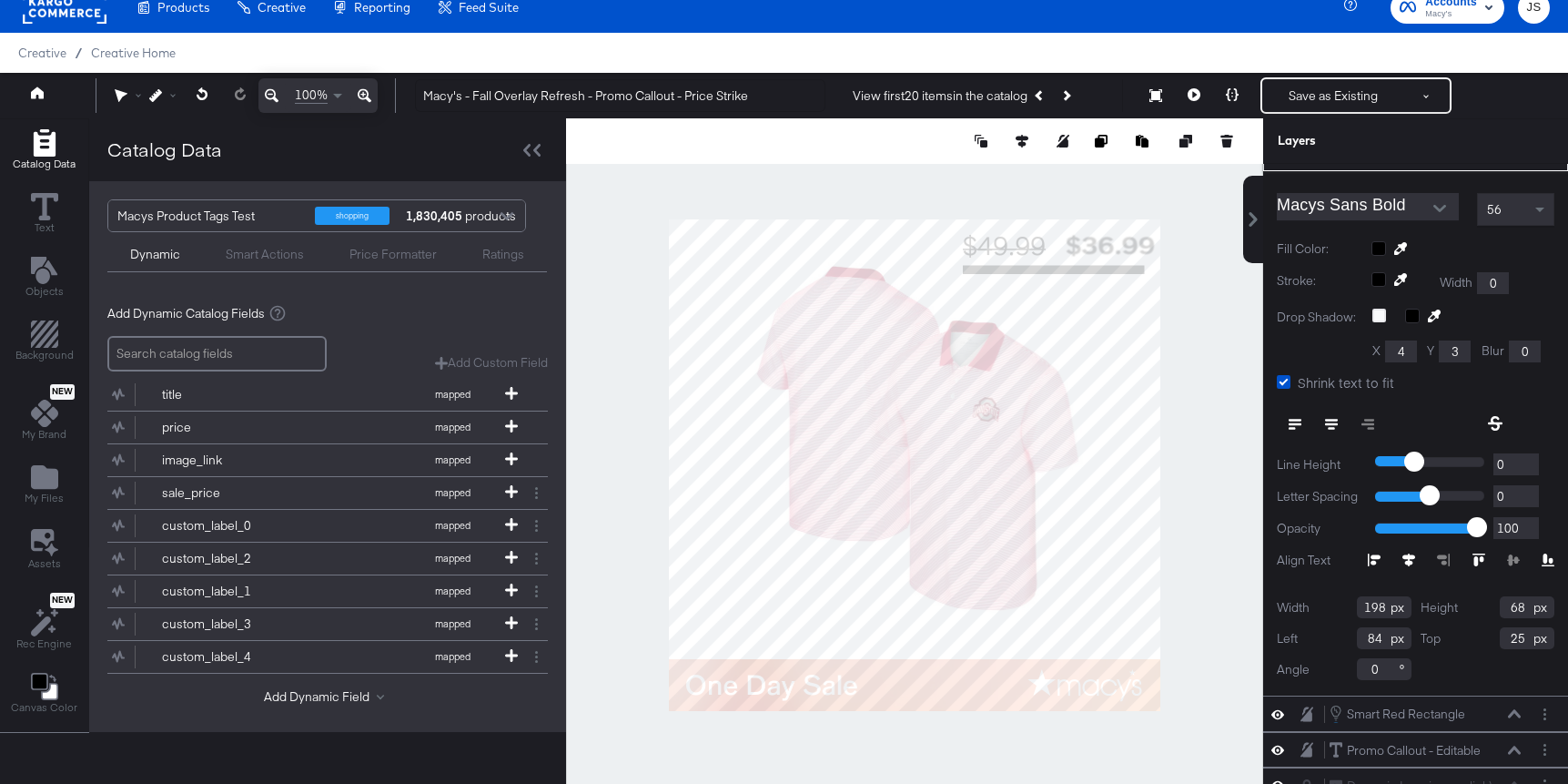
type input "847"
click at [1239, 434] on div at bounding box center [914, 465] width 697 height 694
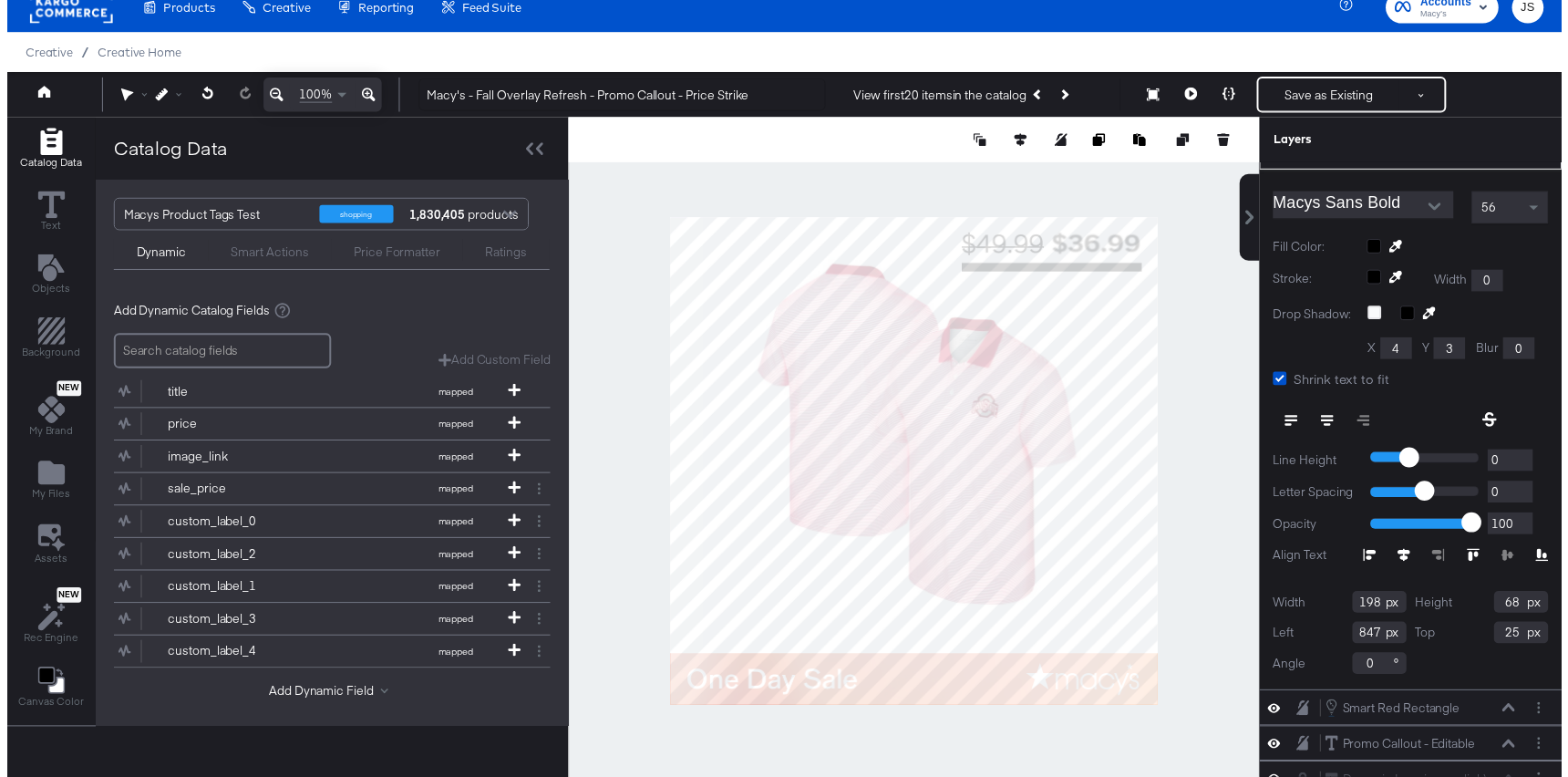
scroll to position [0, 0]
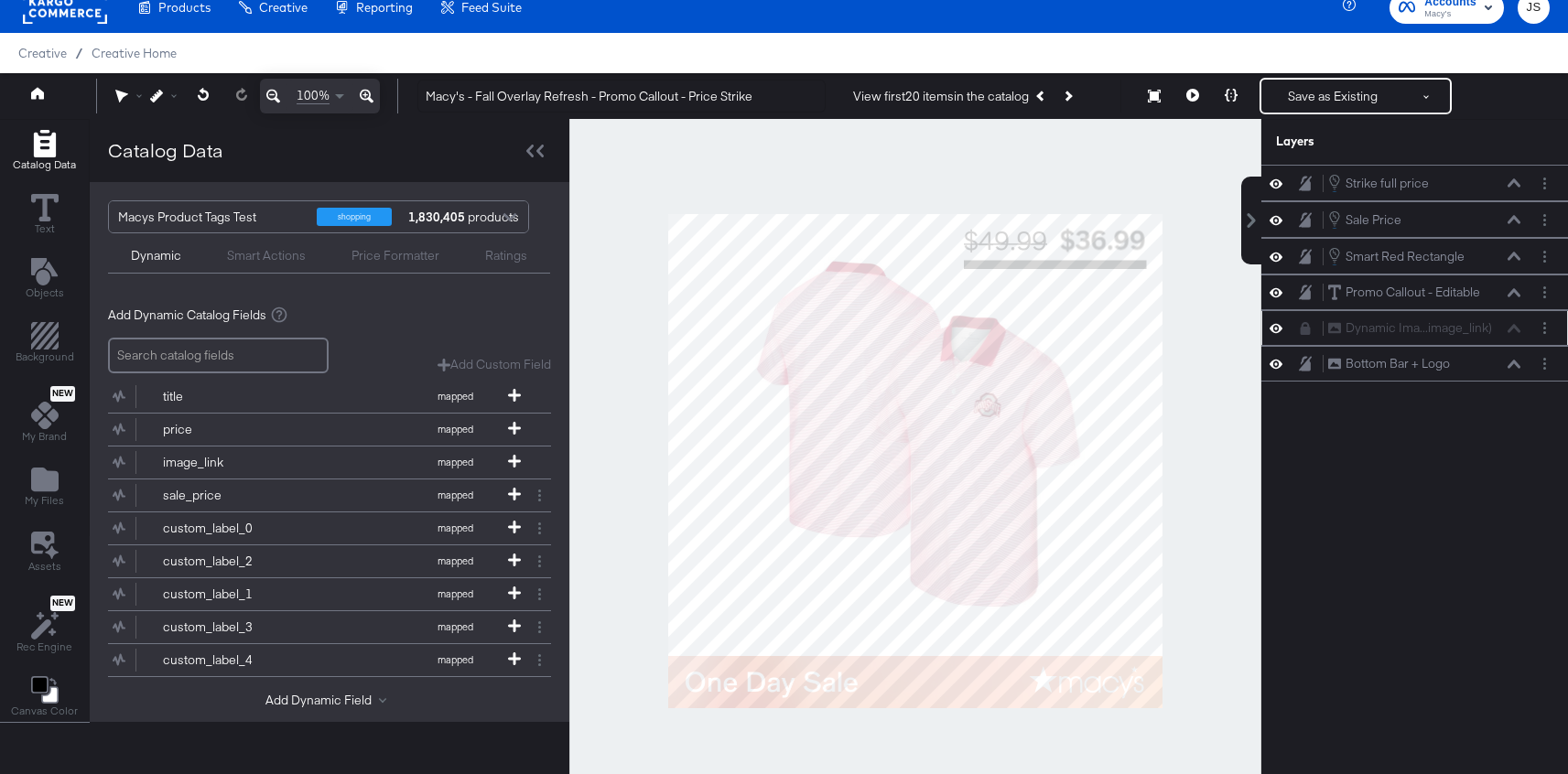
click at [1297, 327] on div "Dynamic Ima...image_link) Dynamic Image (image_link)" at bounding box center [1414, 328] width 292 height 19
click at [1307, 327] on icon at bounding box center [1306, 328] width 10 height 13
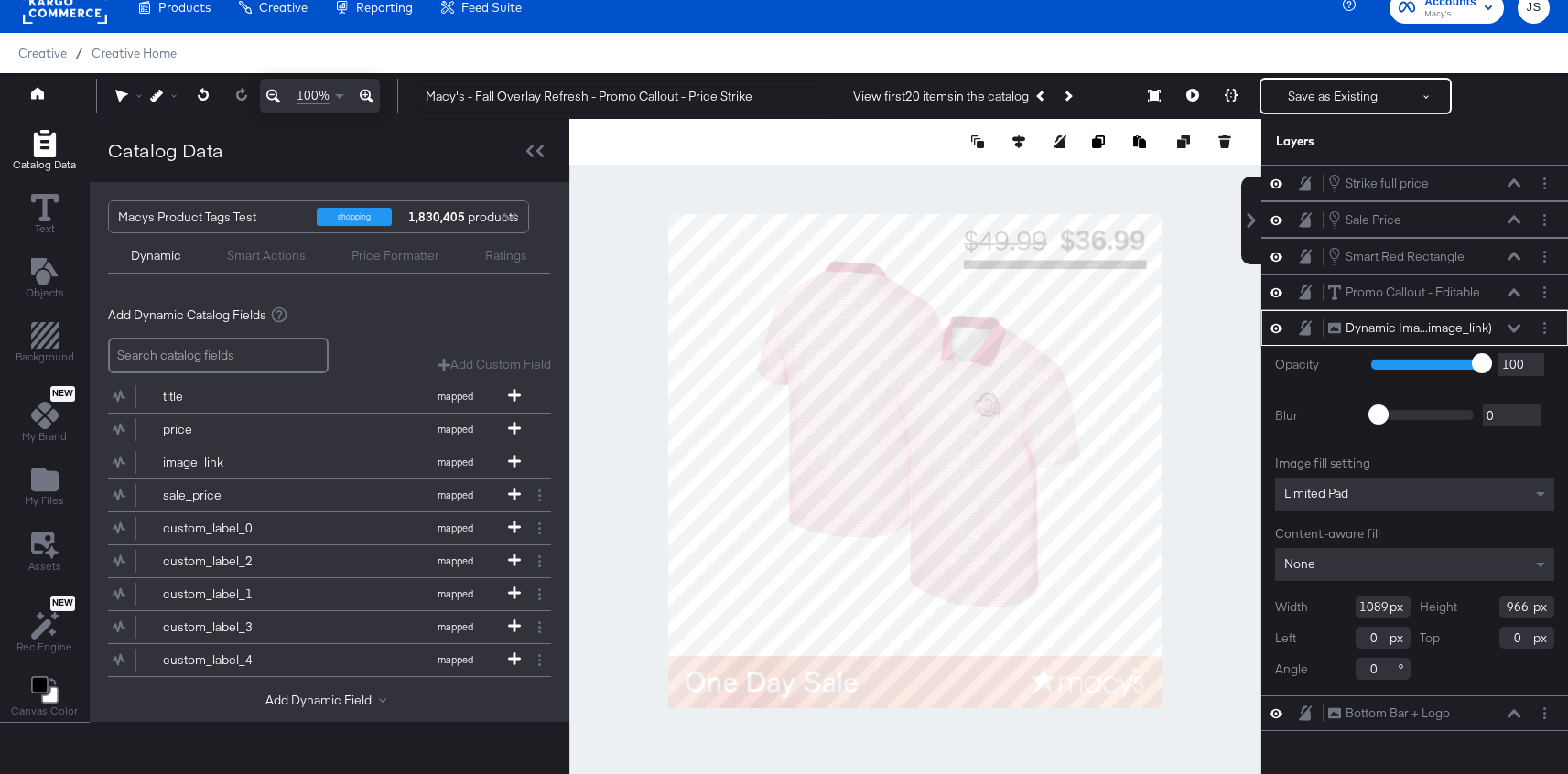
click at [1518, 324] on icon at bounding box center [1514, 328] width 13 height 9
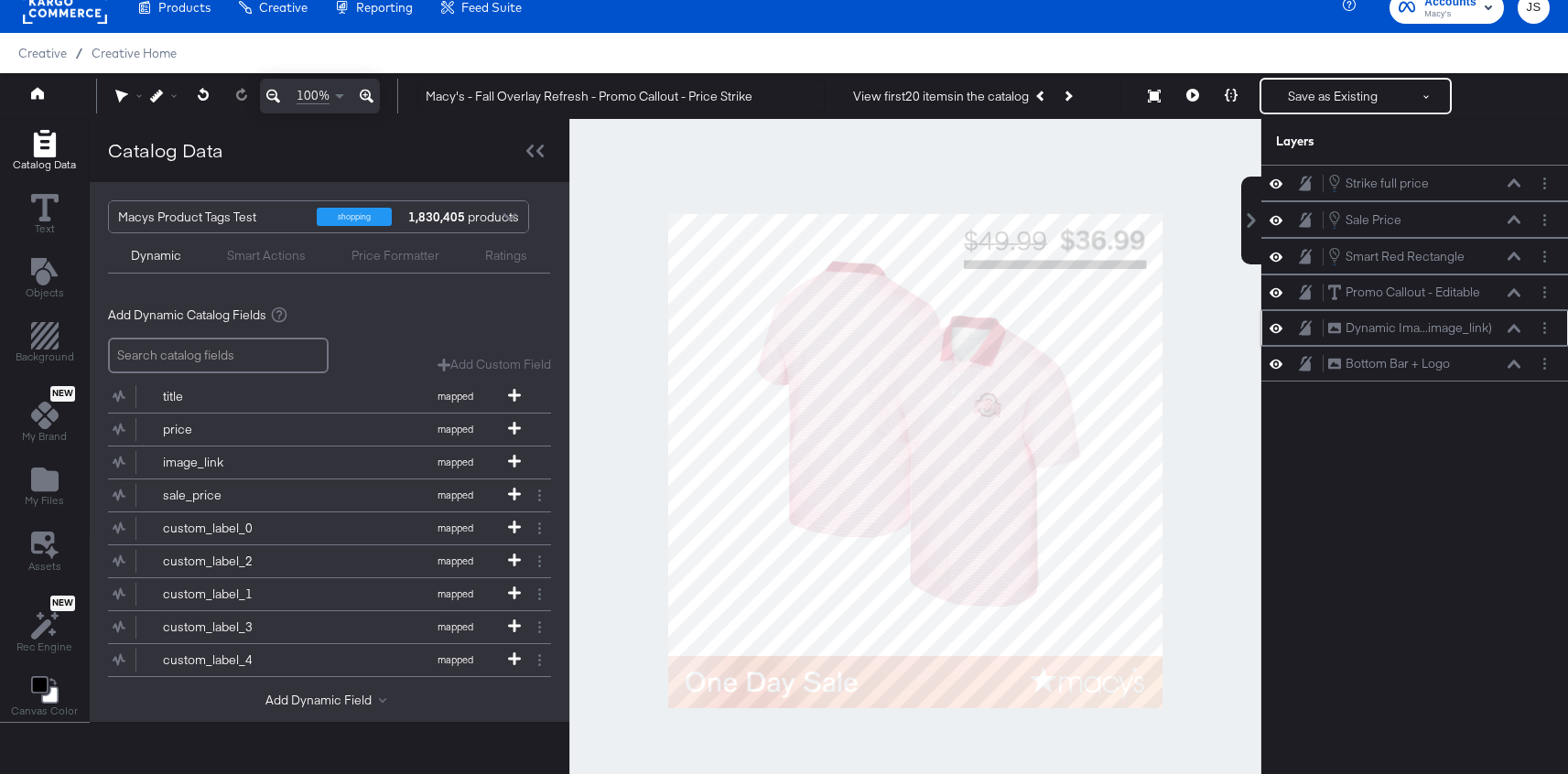
click at [1511, 329] on icon at bounding box center [1514, 327] width 13 height 8
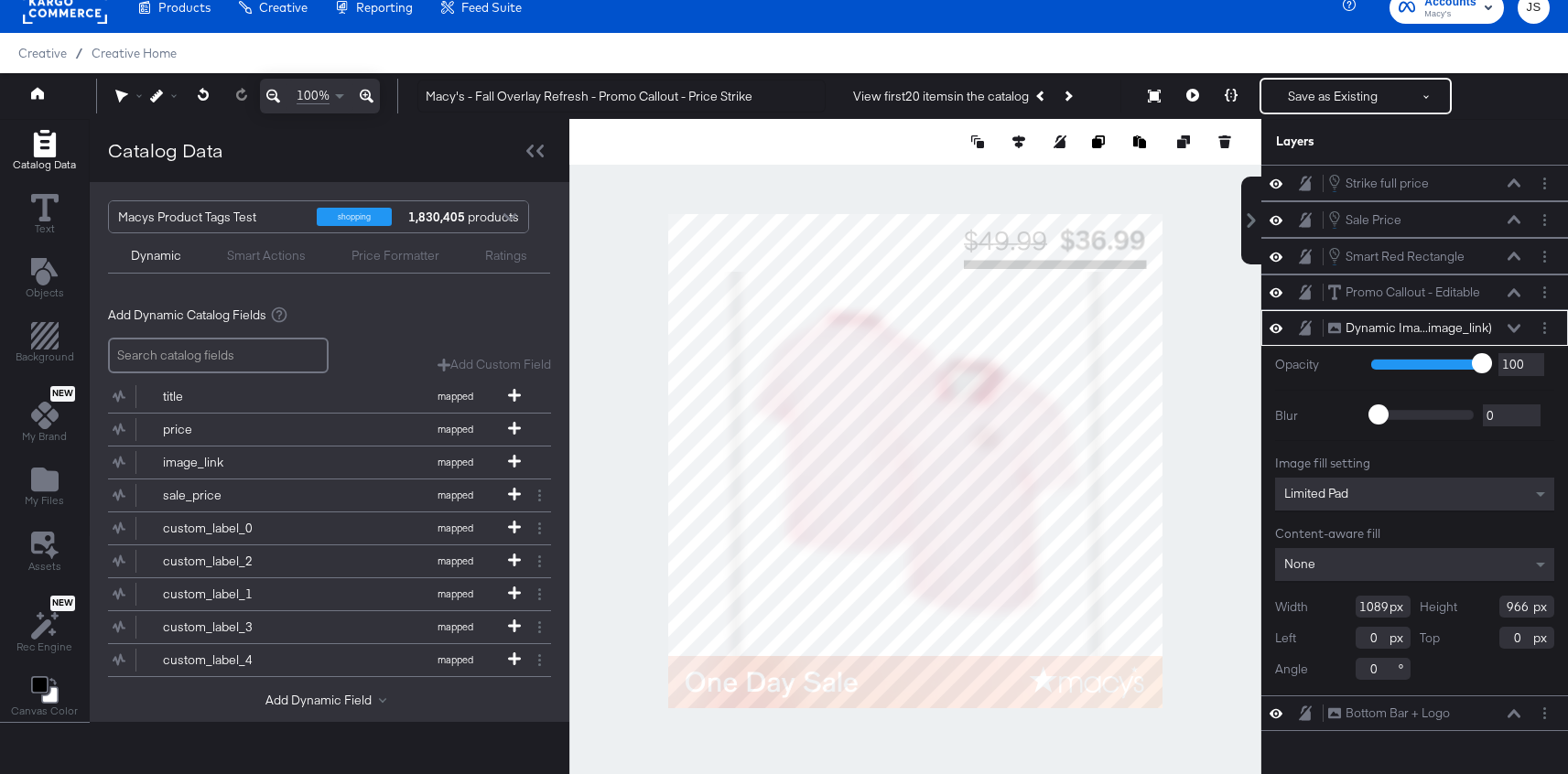
type input "1081"
type input "840"
type input "126"
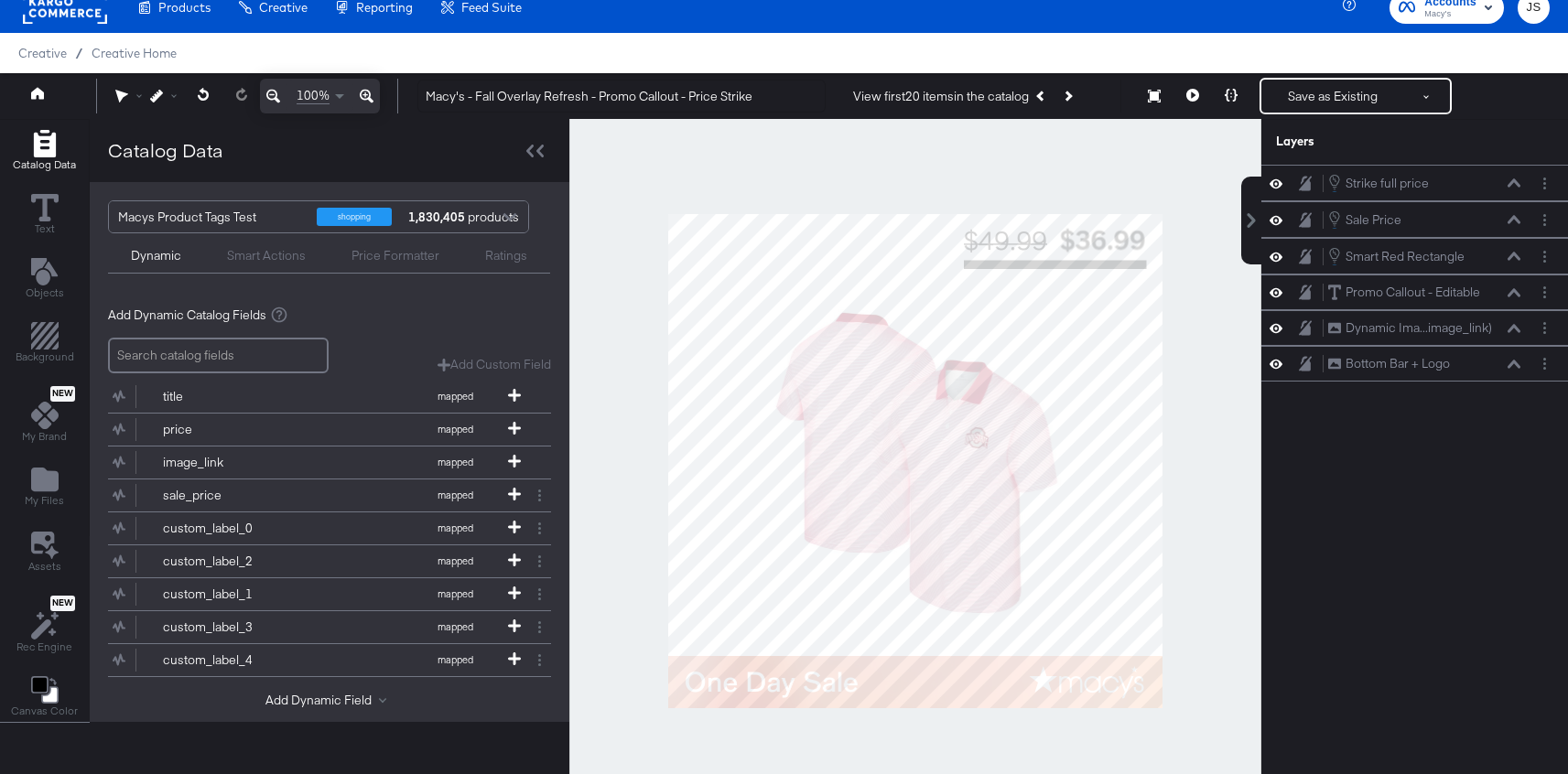
click at [1213, 369] on div at bounding box center [915, 460] width 692 height 683
drag, startPoint x: 1482, startPoint y: 369, endPoint x: 1480, endPoint y: 323, distance: 46.0
click at [1480, 323] on div "Bottom Bar + Logo Bottom Bar + Logo" at bounding box center [1421, 325] width 194 height 19
click at [1277, 362] on icon at bounding box center [1276, 363] width 13 height 16
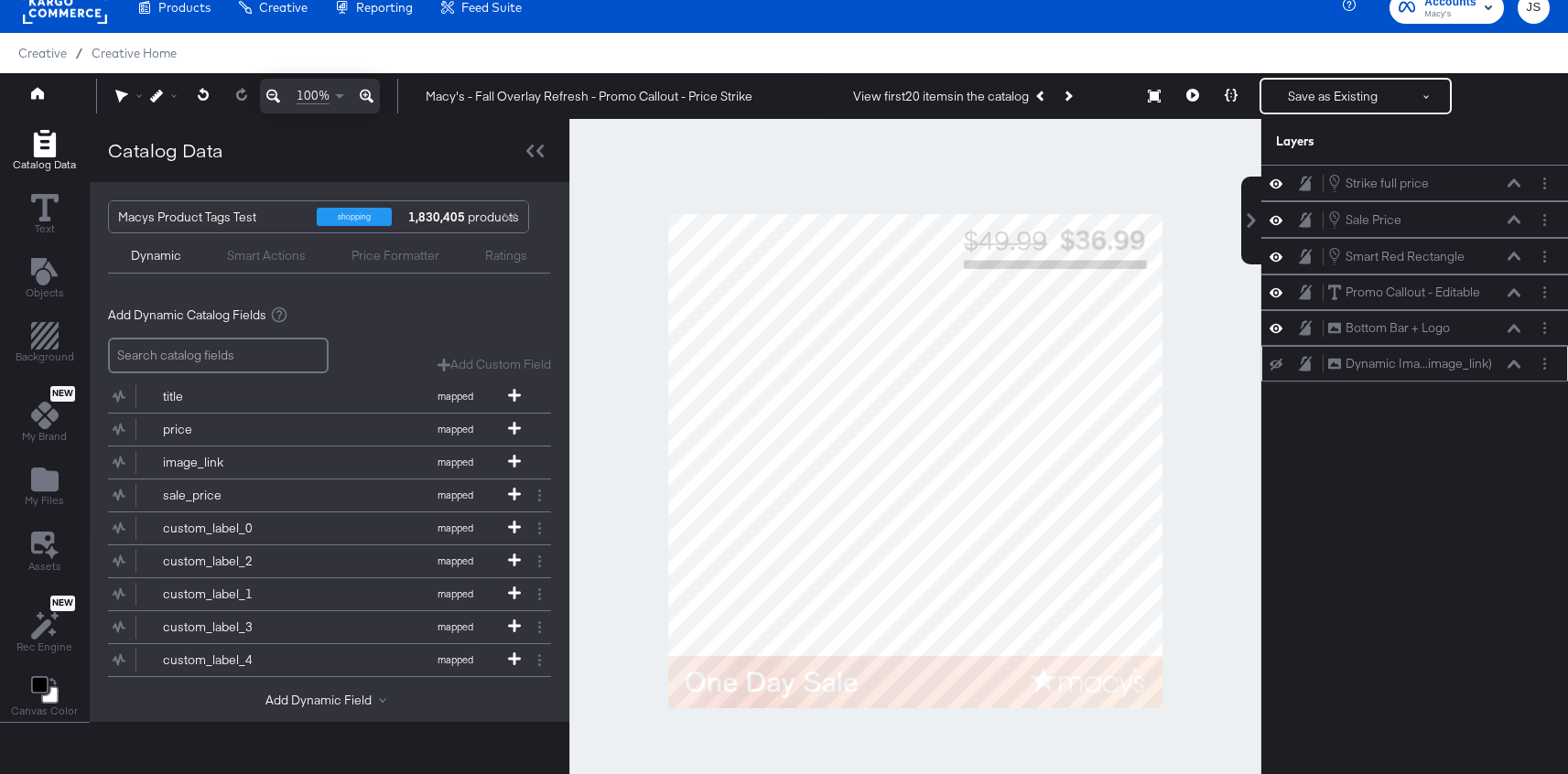
click at [1277, 362] on icon at bounding box center [1276, 364] width 13 height 12
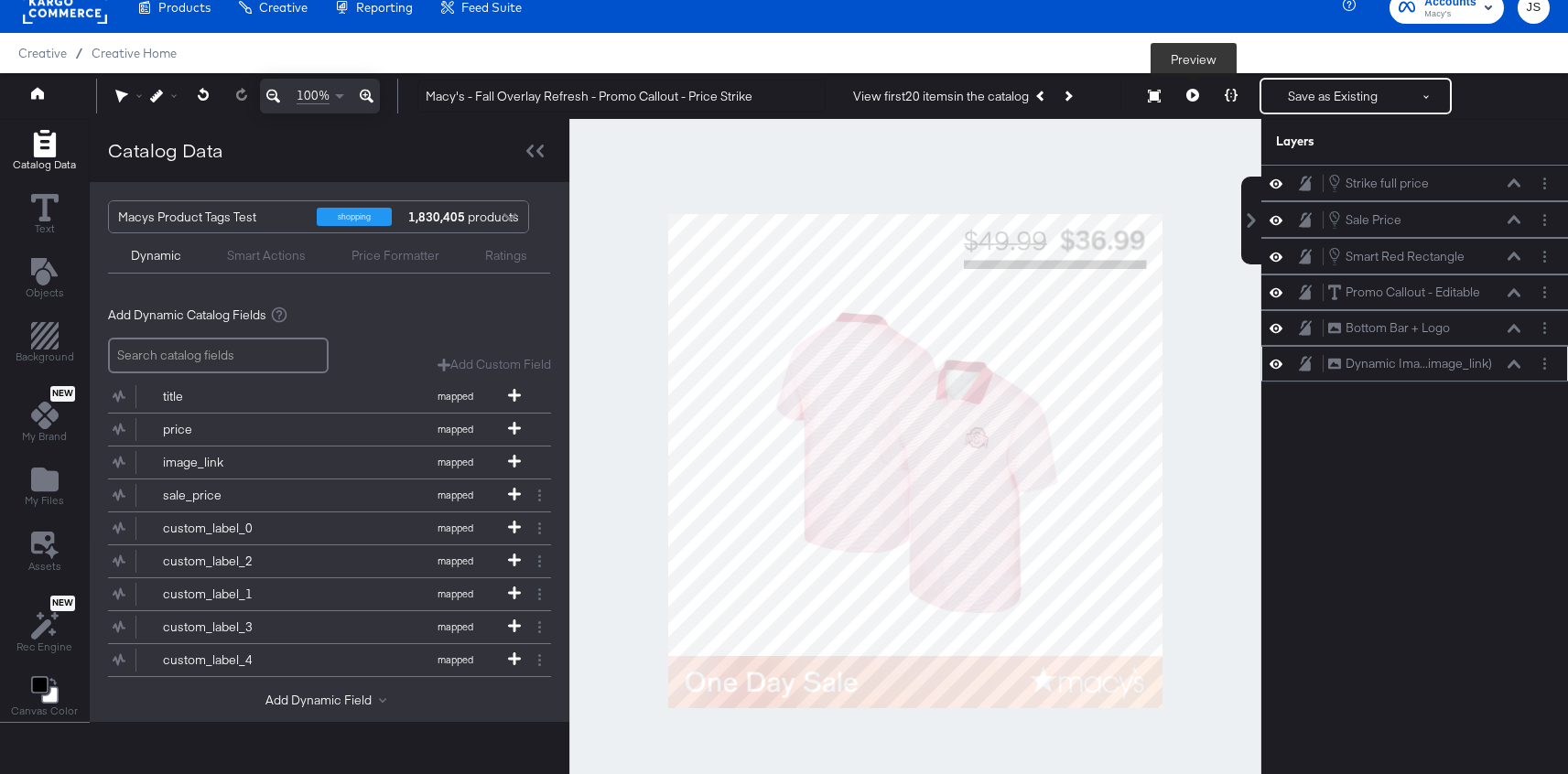
click at [1190, 87] on button at bounding box center [1192, 95] width 38 height 36
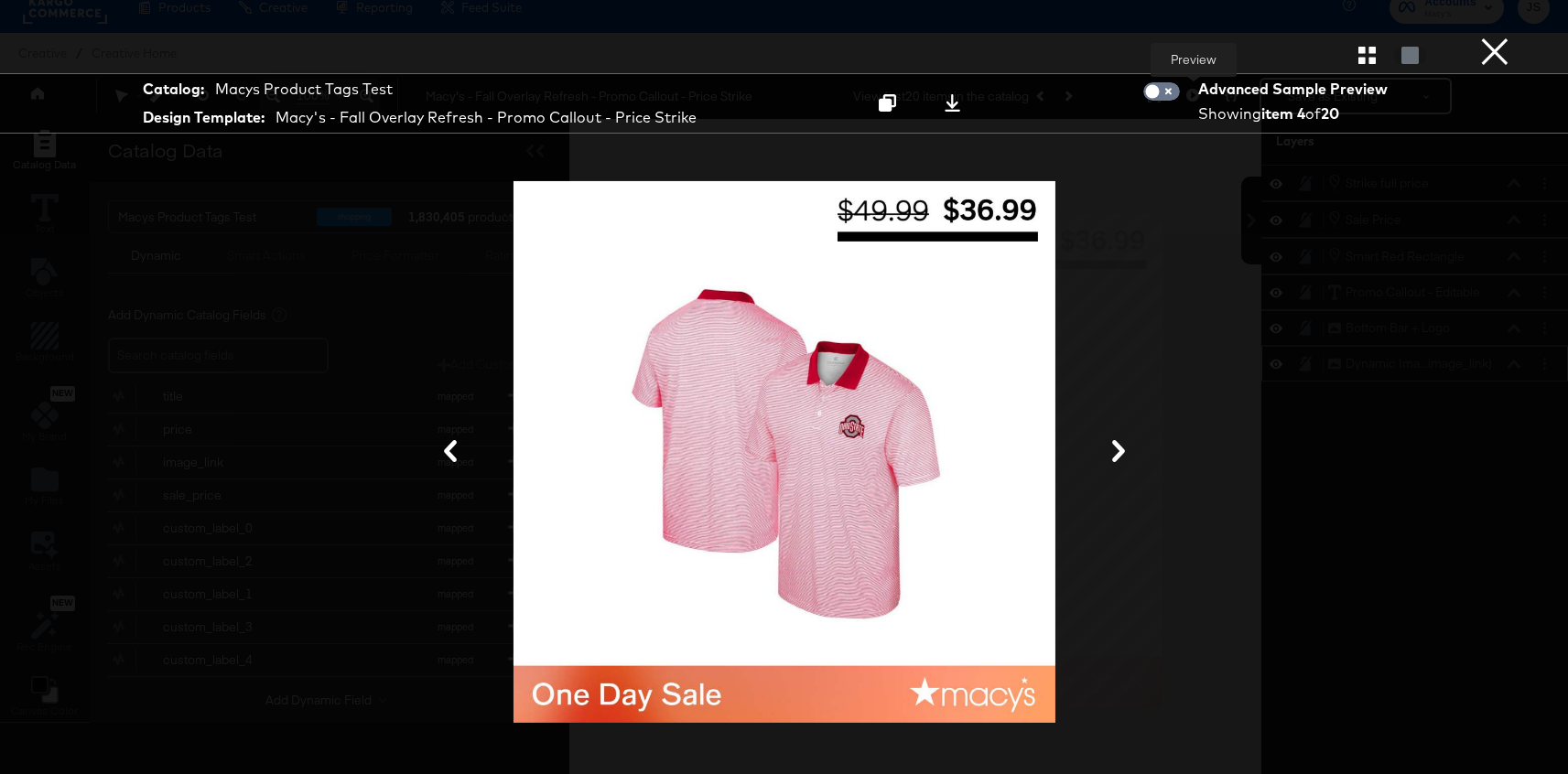
click at [1105, 445] on button at bounding box center [1118, 452] width 47 height 34
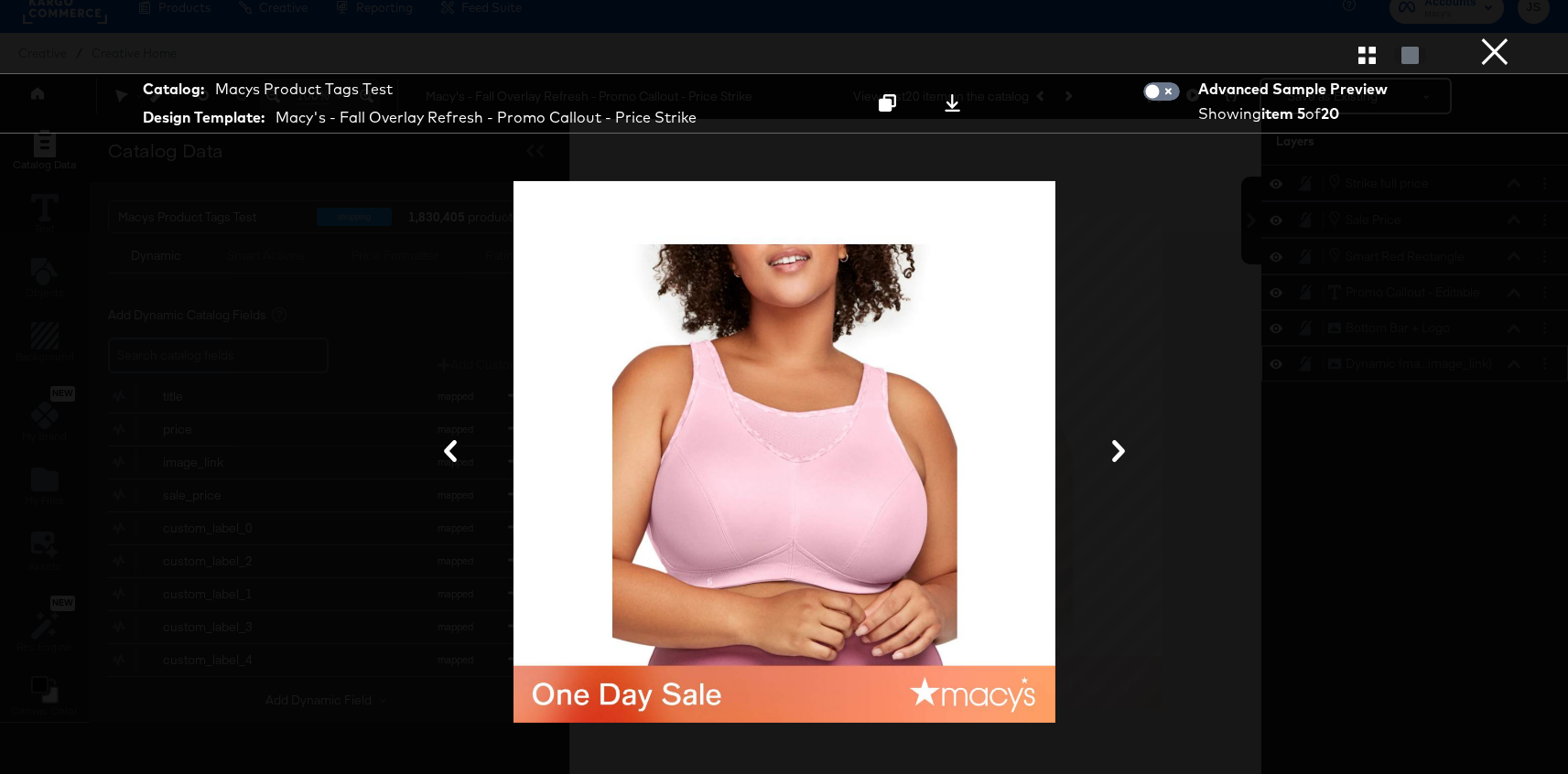
click at [1117, 451] on icon at bounding box center [1118, 451] width 22 height 22
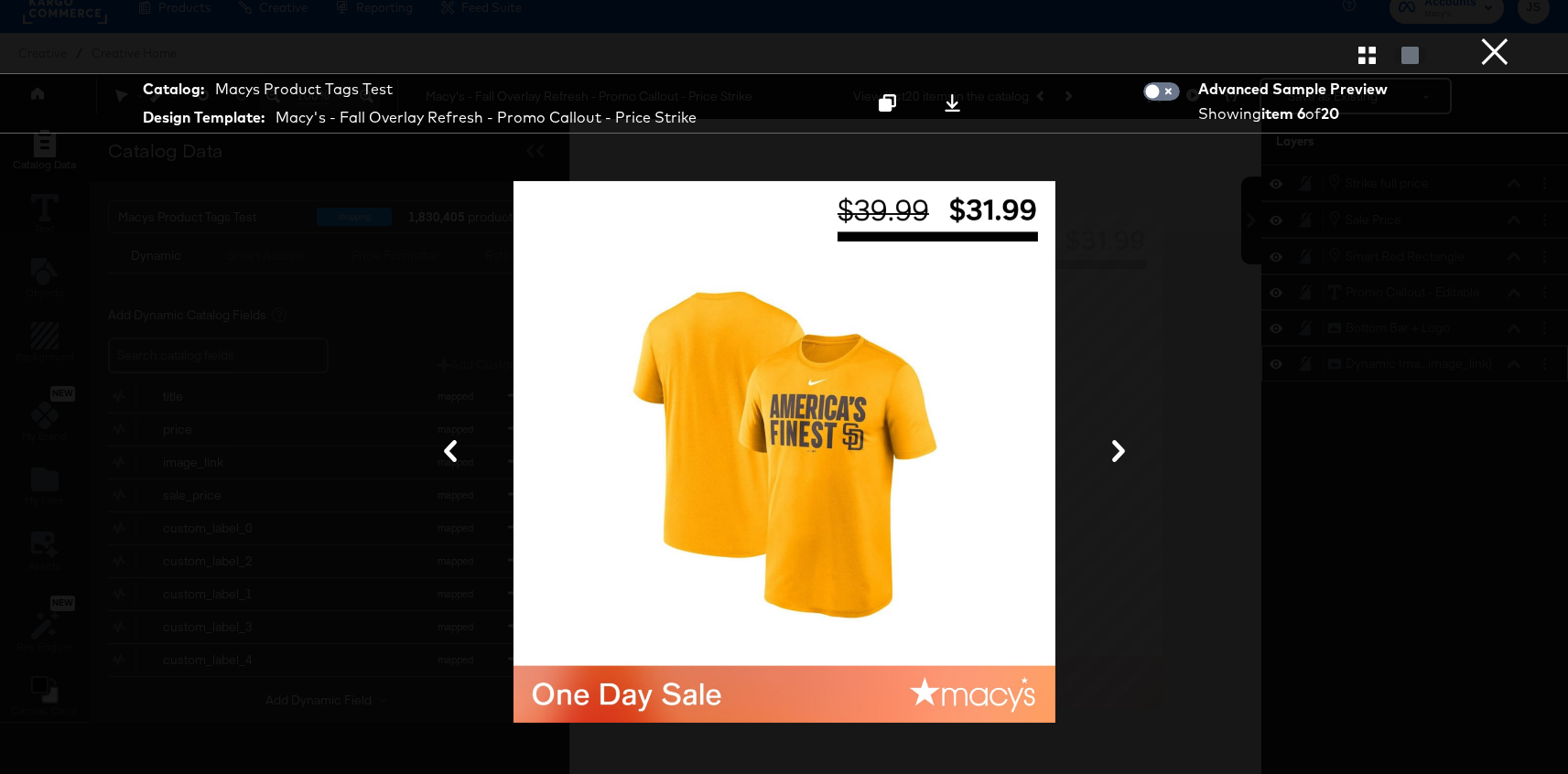
click at [1489, 36] on button "×" at bounding box center [1494, 18] width 36 height 36
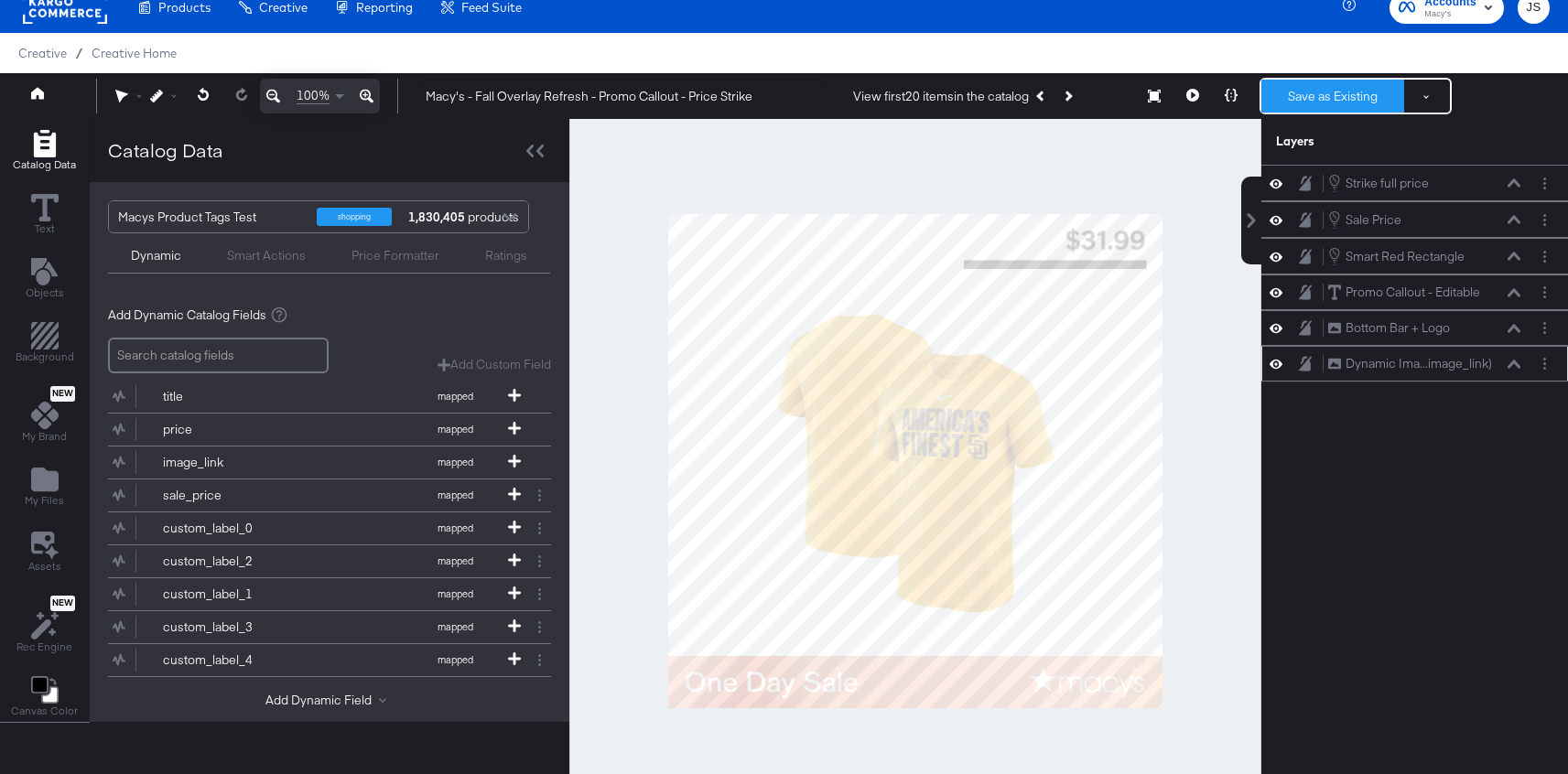
click at [1294, 96] on button "Save as Existing" at bounding box center [1332, 96] width 143 height 33
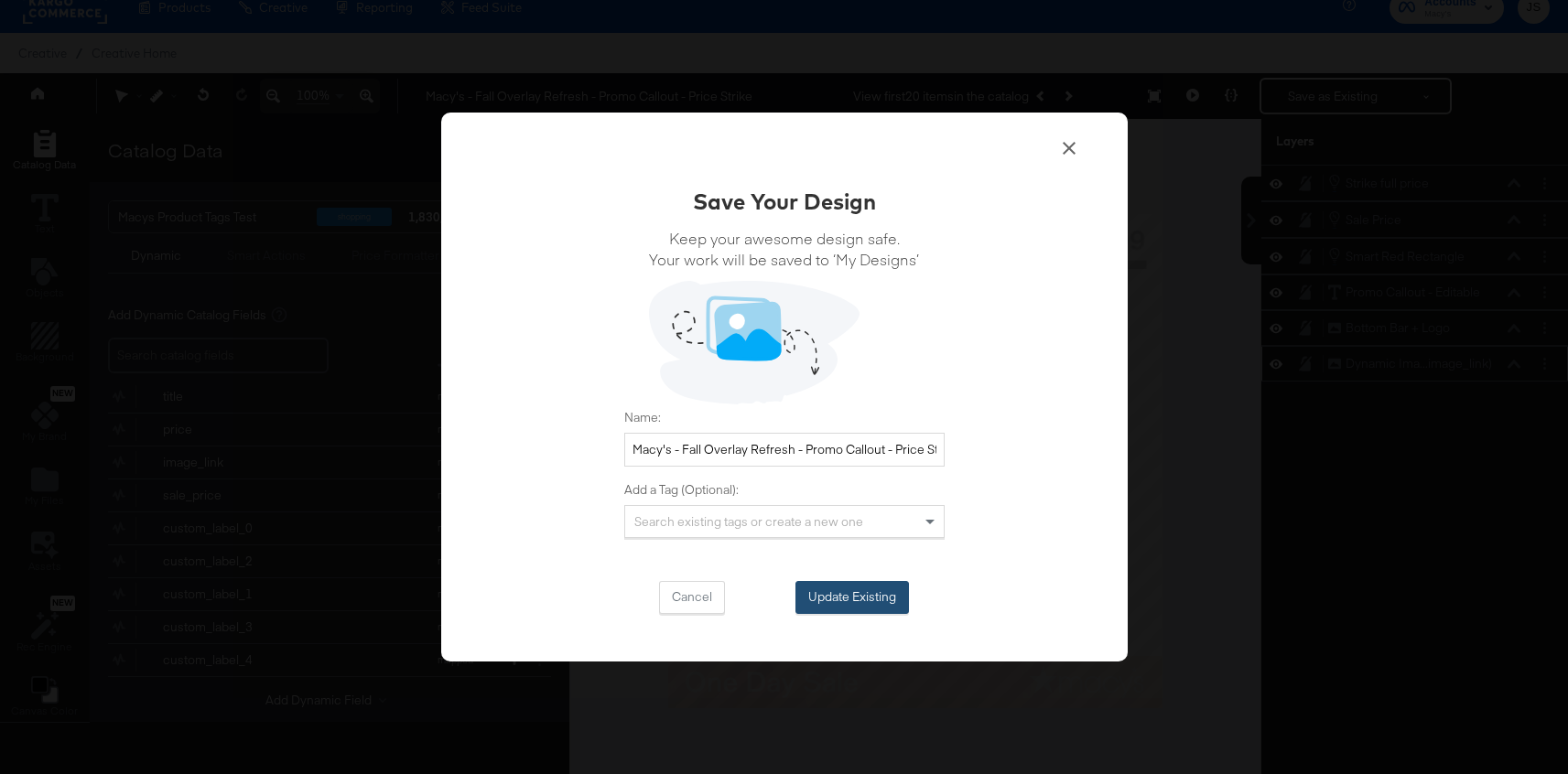
click at [854, 589] on button "Update Existing" at bounding box center [852, 598] width 113 height 33
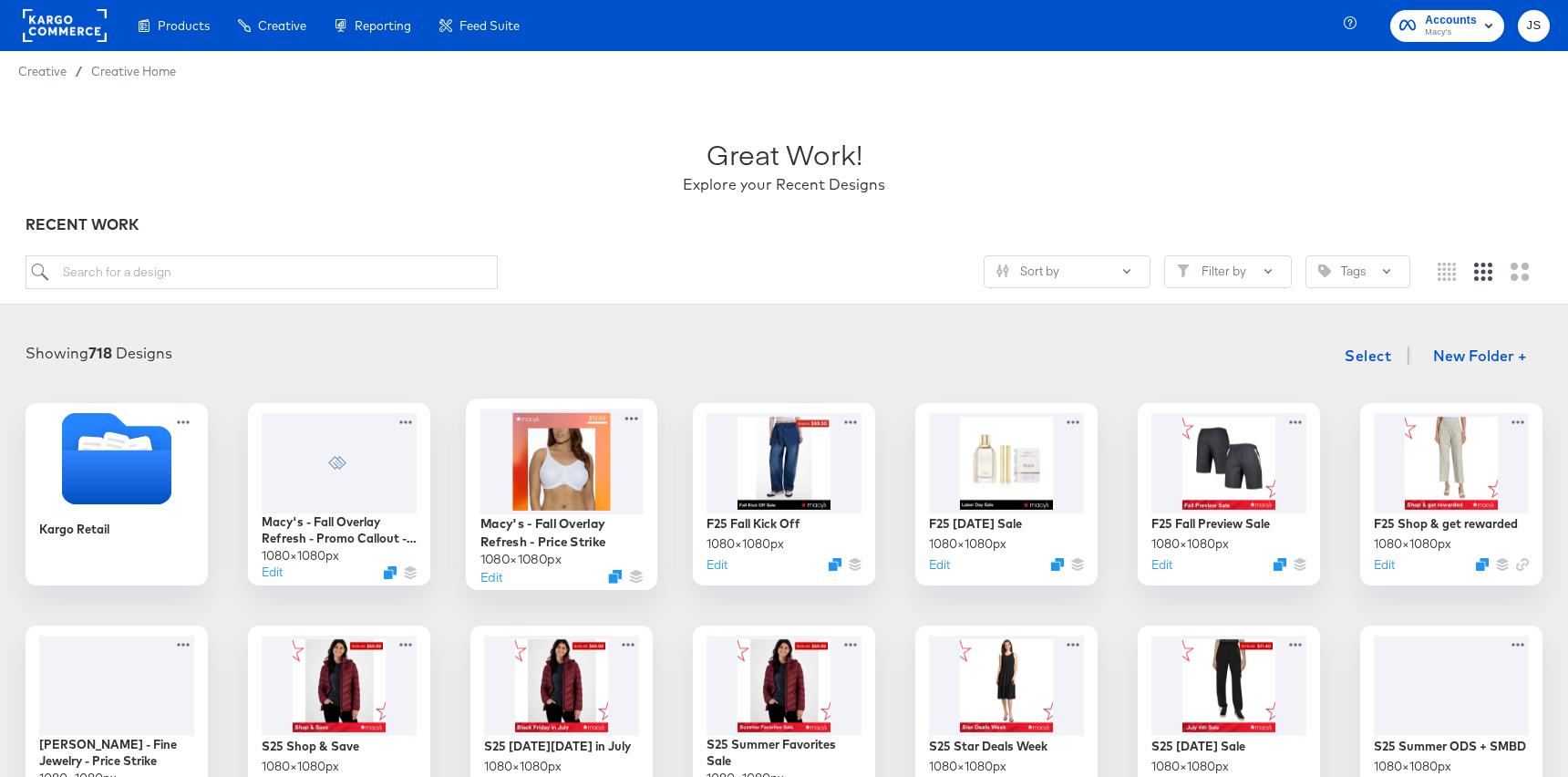
click at [562, 465] on div at bounding box center [561, 461] width 163 height 105
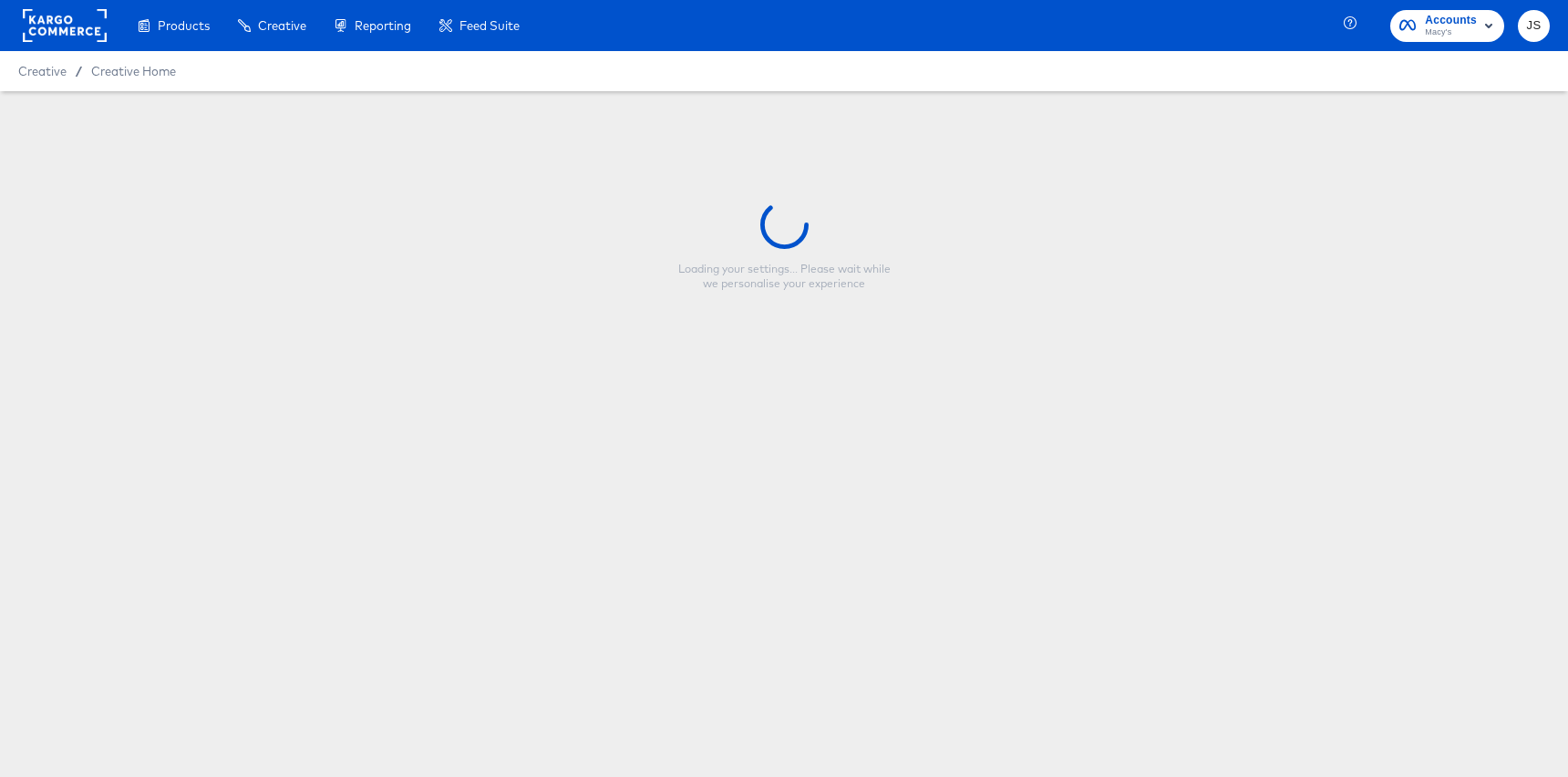
type input "Macy's - Fall Overlay Refresh - Price Strike"
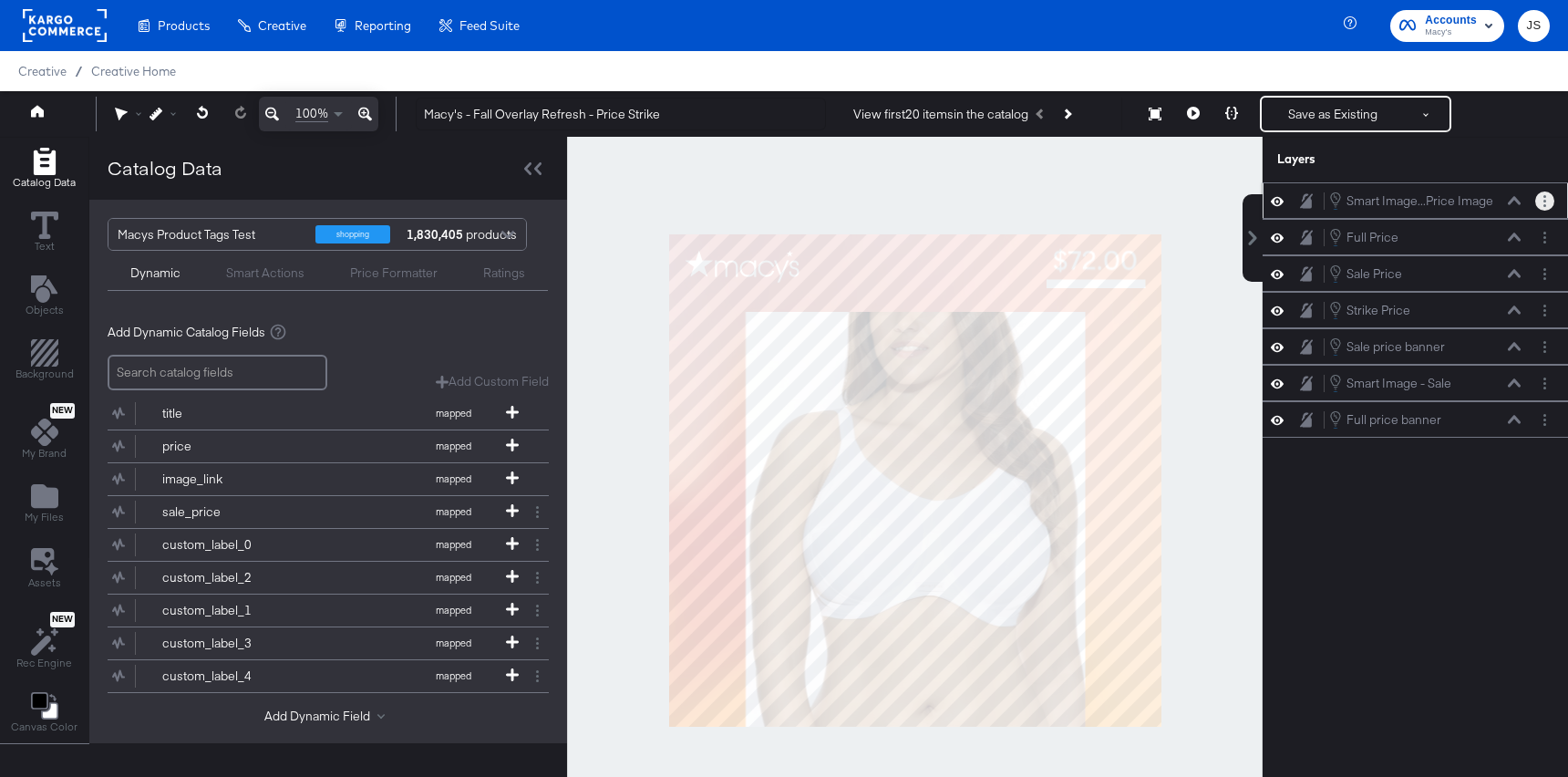
click at [1547, 201] on button "Layer Options" at bounding box center [1544, 200] width 19 height 19
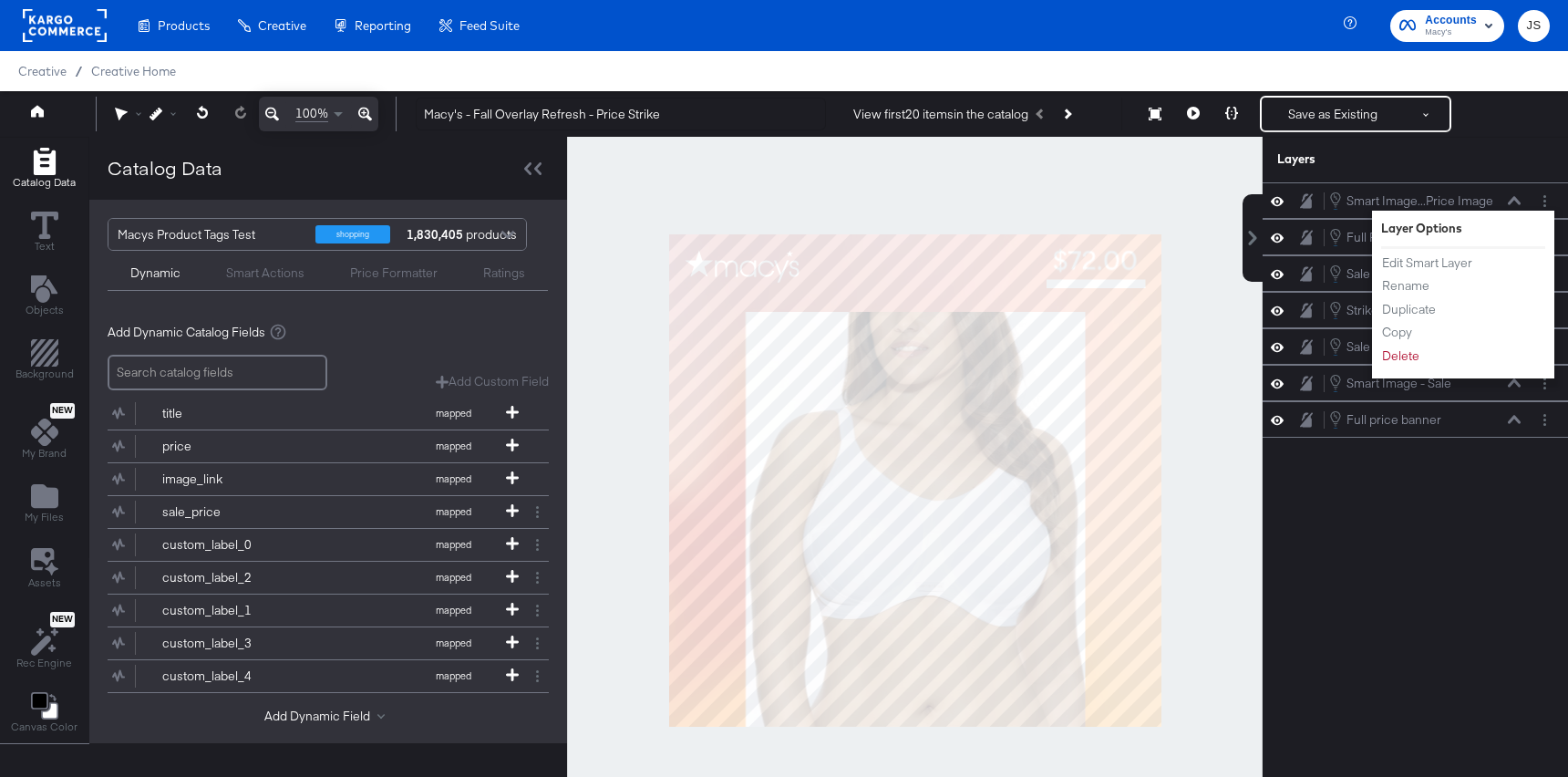
click at [1413, 179] on div "Layers" at bounding box center [1415, 159] width 306 height 45
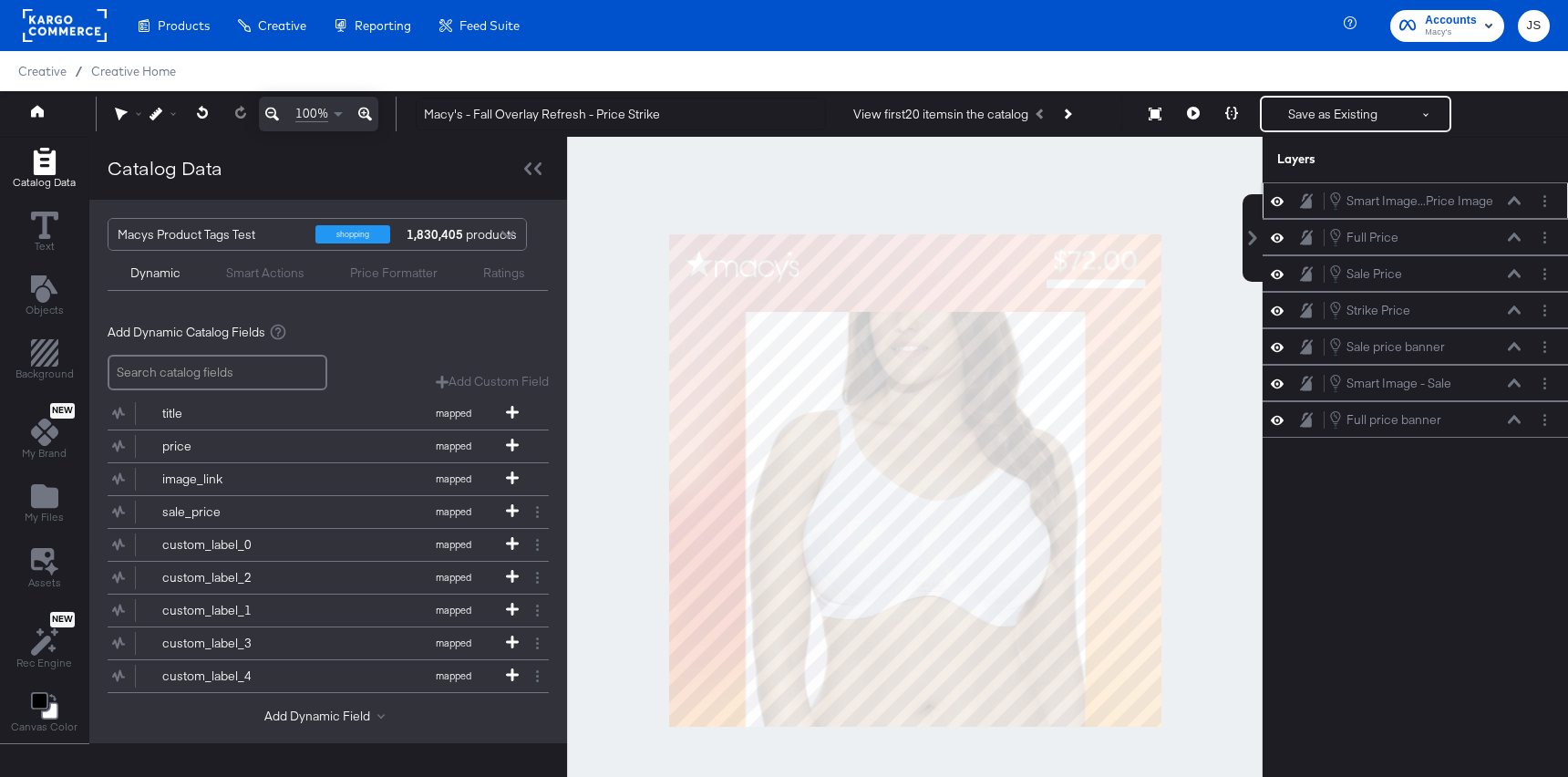
click at [1284, 203] on button at bounding box center [1277, 200] width 15 height 18
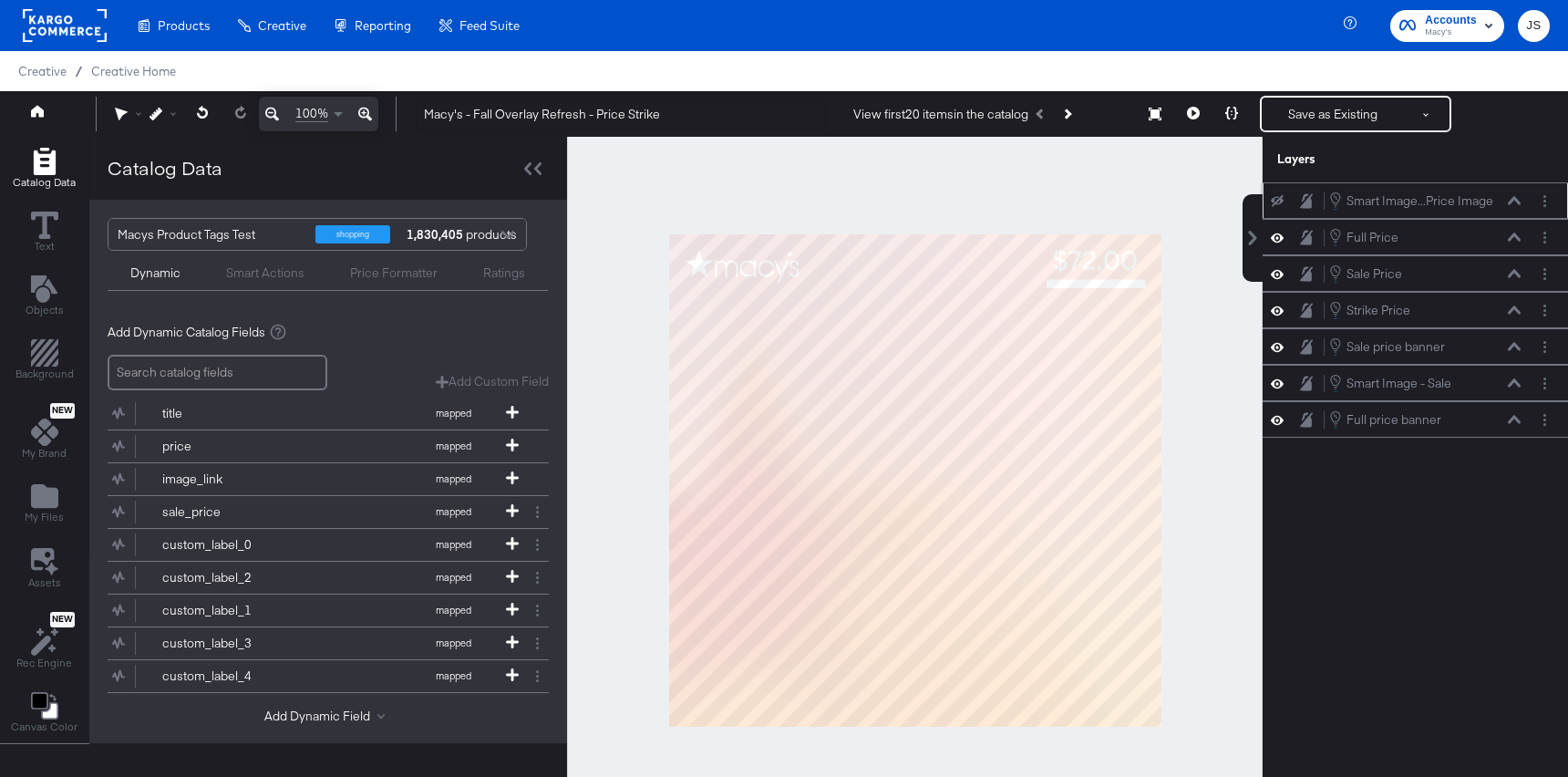
click at [1284, 203] on button at bounding box center [1277, 200] width 15 height 15
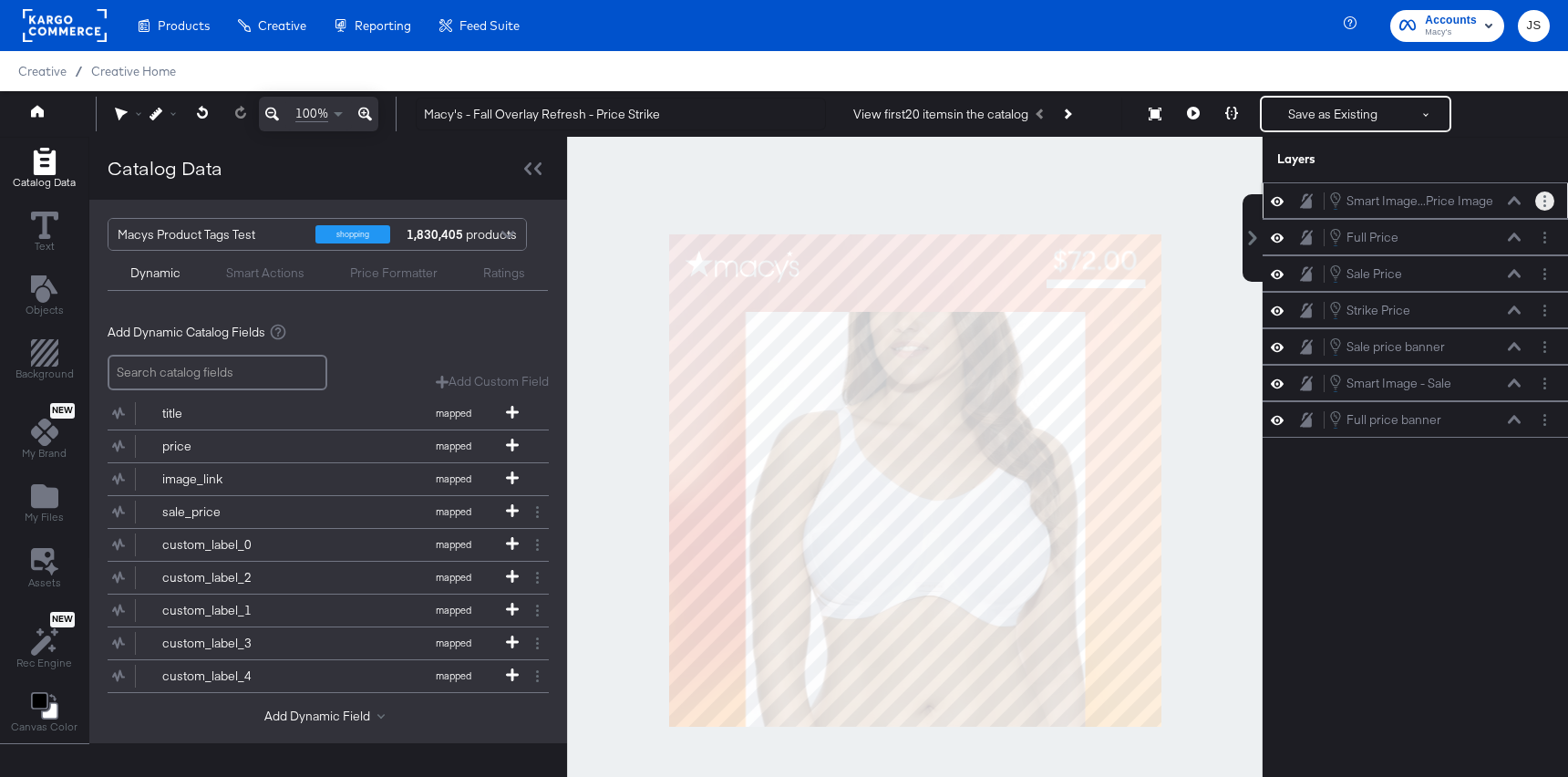
click at [1538, 198] on button "Layer Options" at bounding box center [1544, 200] width 19 height 19
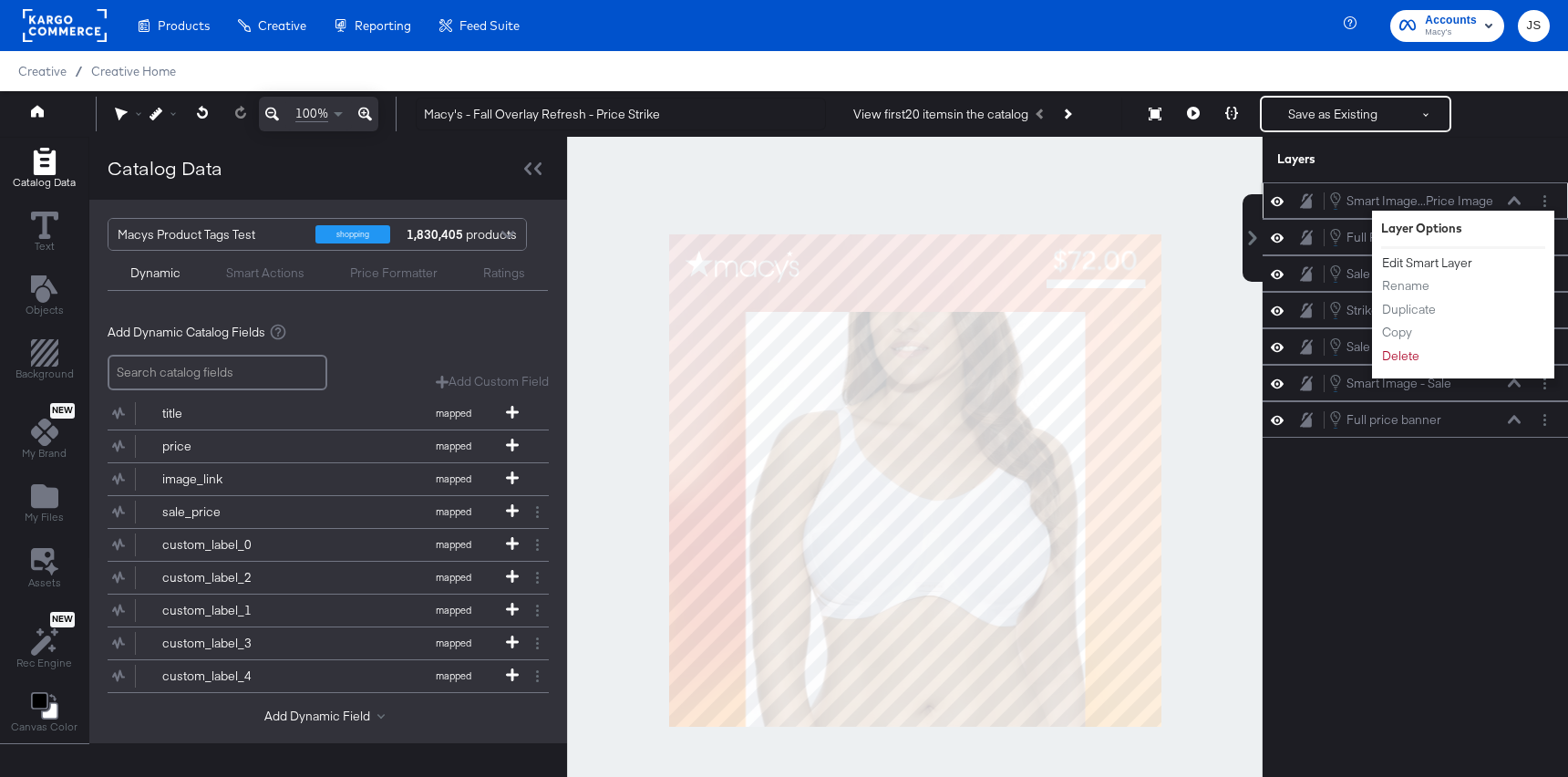
click at [1449, 258] on button "Edit Smart Layer" at bounding box center [1428, 262] width 92 height 19
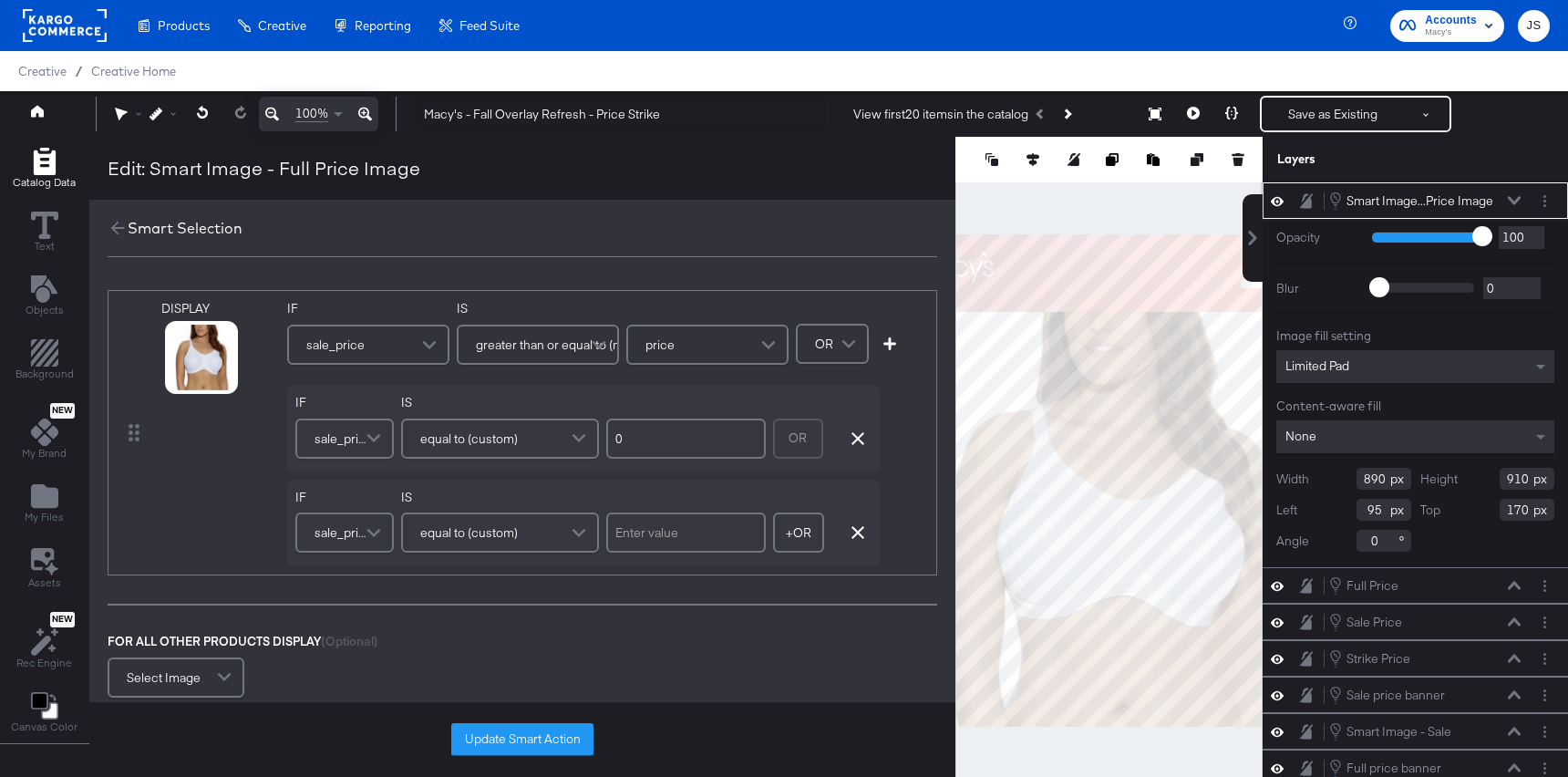
click at [595, 346] on span at bounding box center [601, 344] width 32 height 36
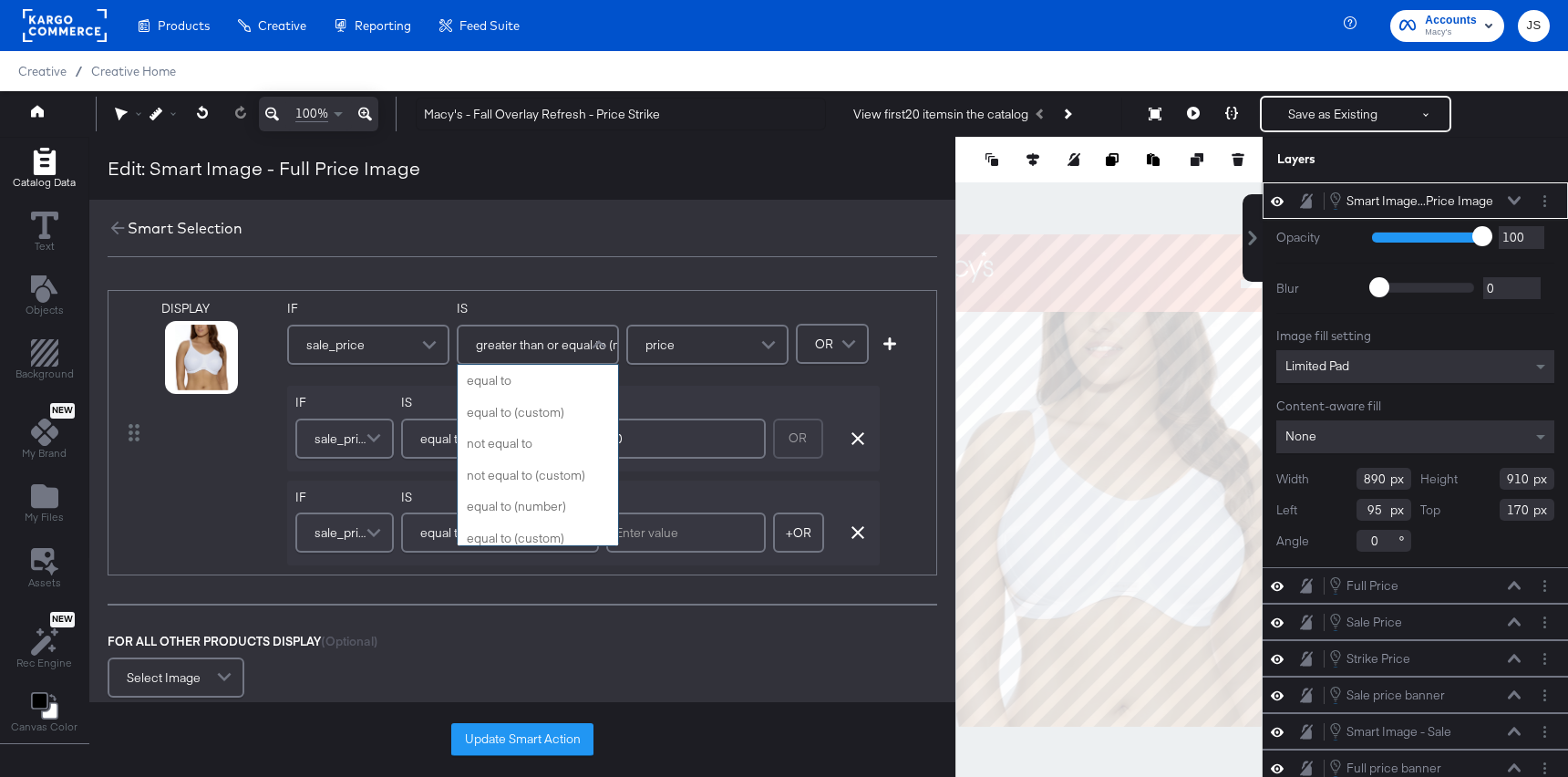
scroll to position [415, 0]
click at [645, 262] on div "DISPLAY link mapped image_link mapped additional_image_link_1 custom additional…" at bounding box center [523, 488] width 866 height 462
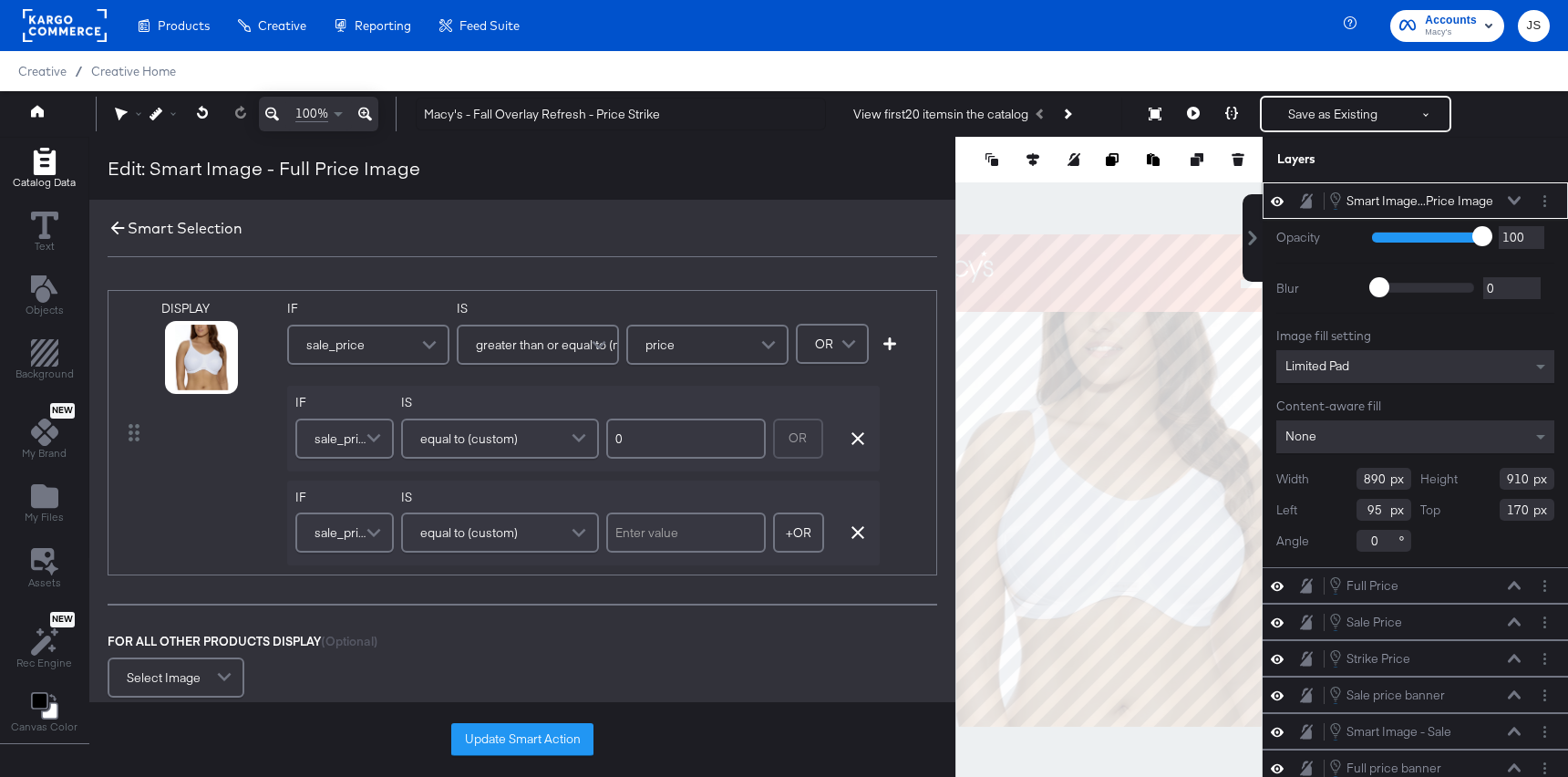
click at [122, 225] on icon at bounding box center [117, 228] width 20 height 20
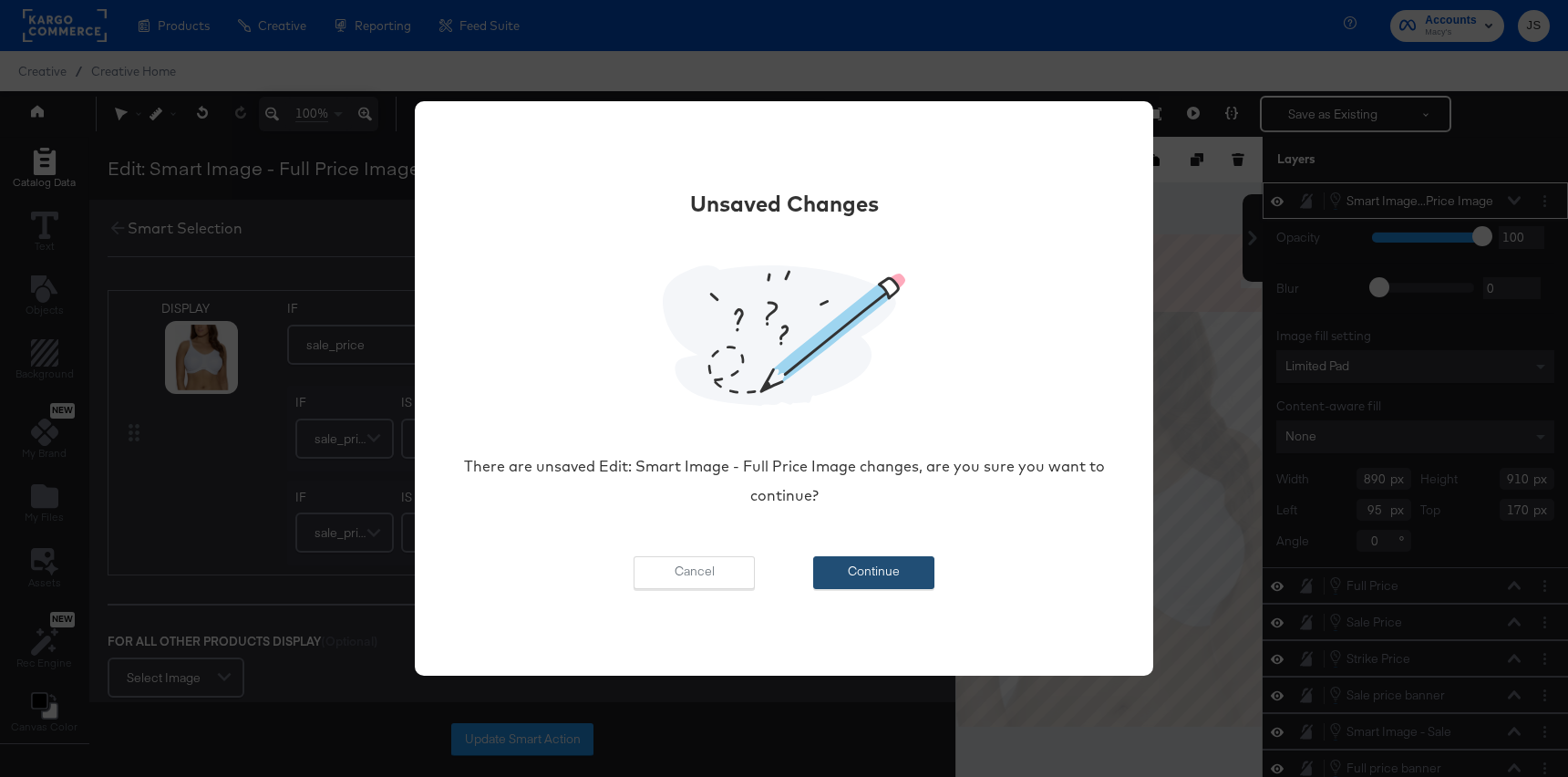
click at [859, 564] on button "Continue" at bounding box center [874, 573] width 121 height 33
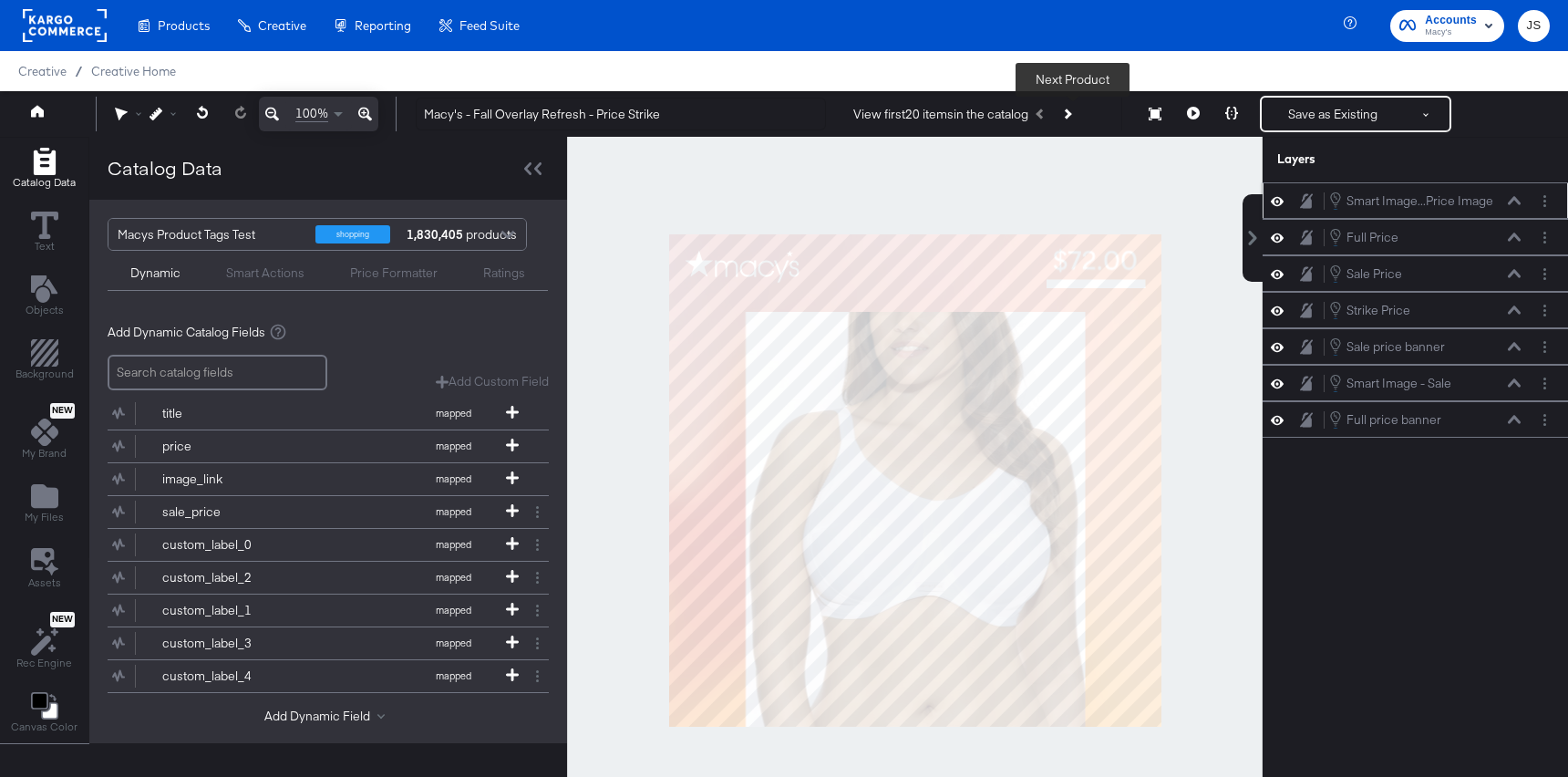
click at [1080, 126] on button "Next Product" at bounding box center [1067, 115] width 26 height 33
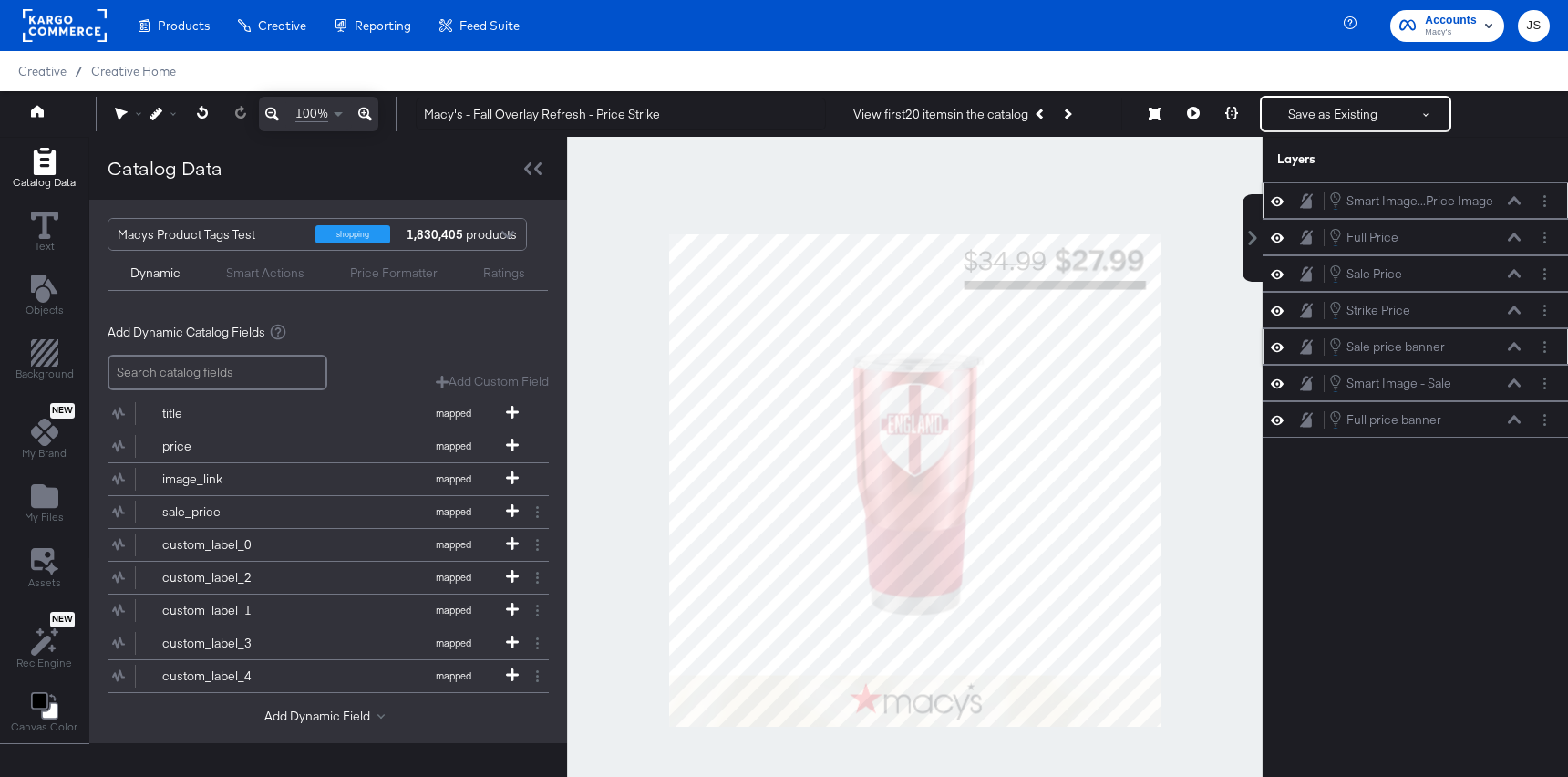
click at [1280, 351] on icon at bounding box center [1277, 346] width 13 height 16
click at [1280, 351] on icon at bounding box center [1277, 346] width 13 height 12
click at [1277, 390] on icon at bounding box center [1277, 383] width 13 height 16
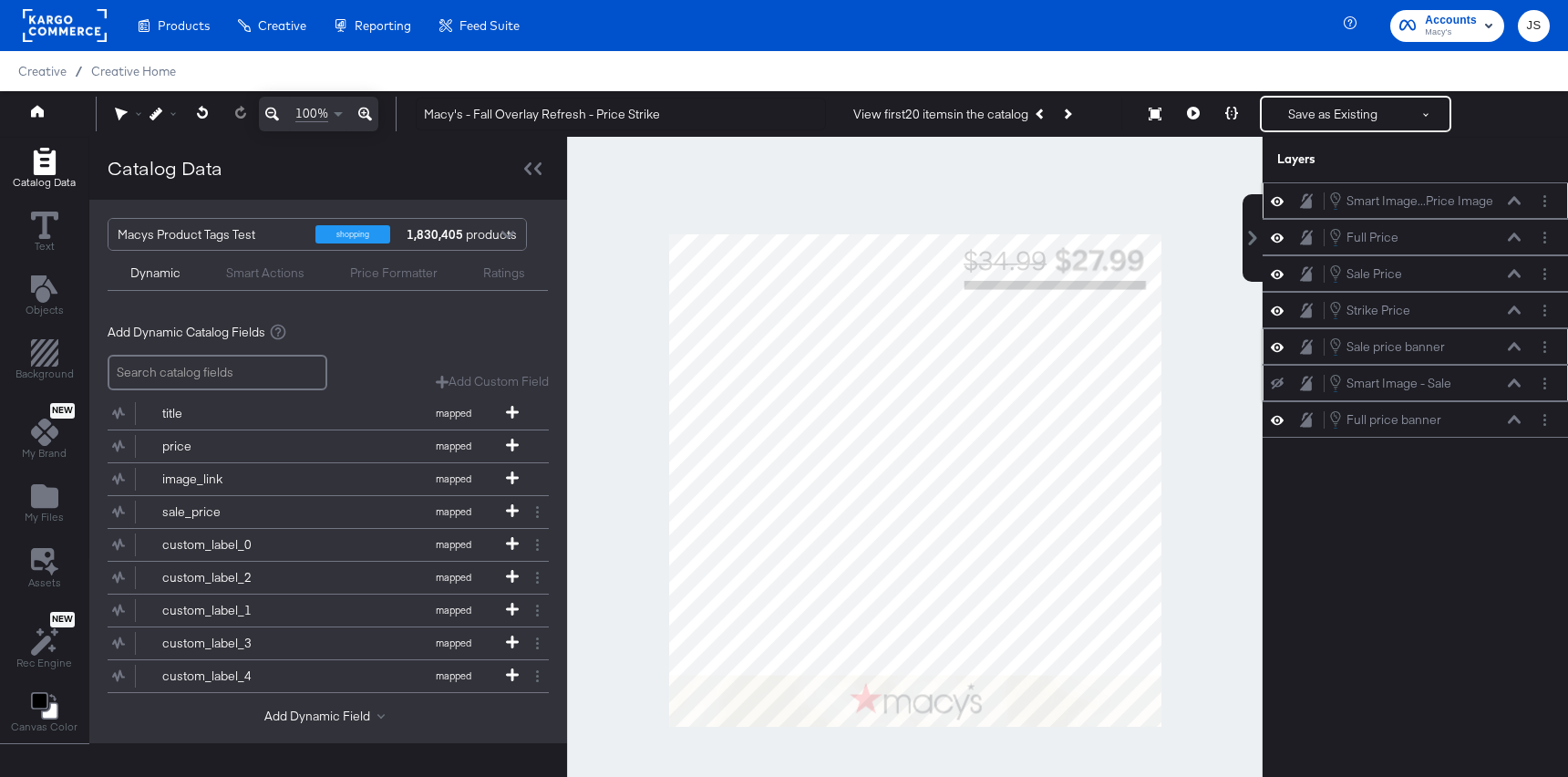
click at [1277, 390] on button at bounding box center [1277, 383] width 15 height 15
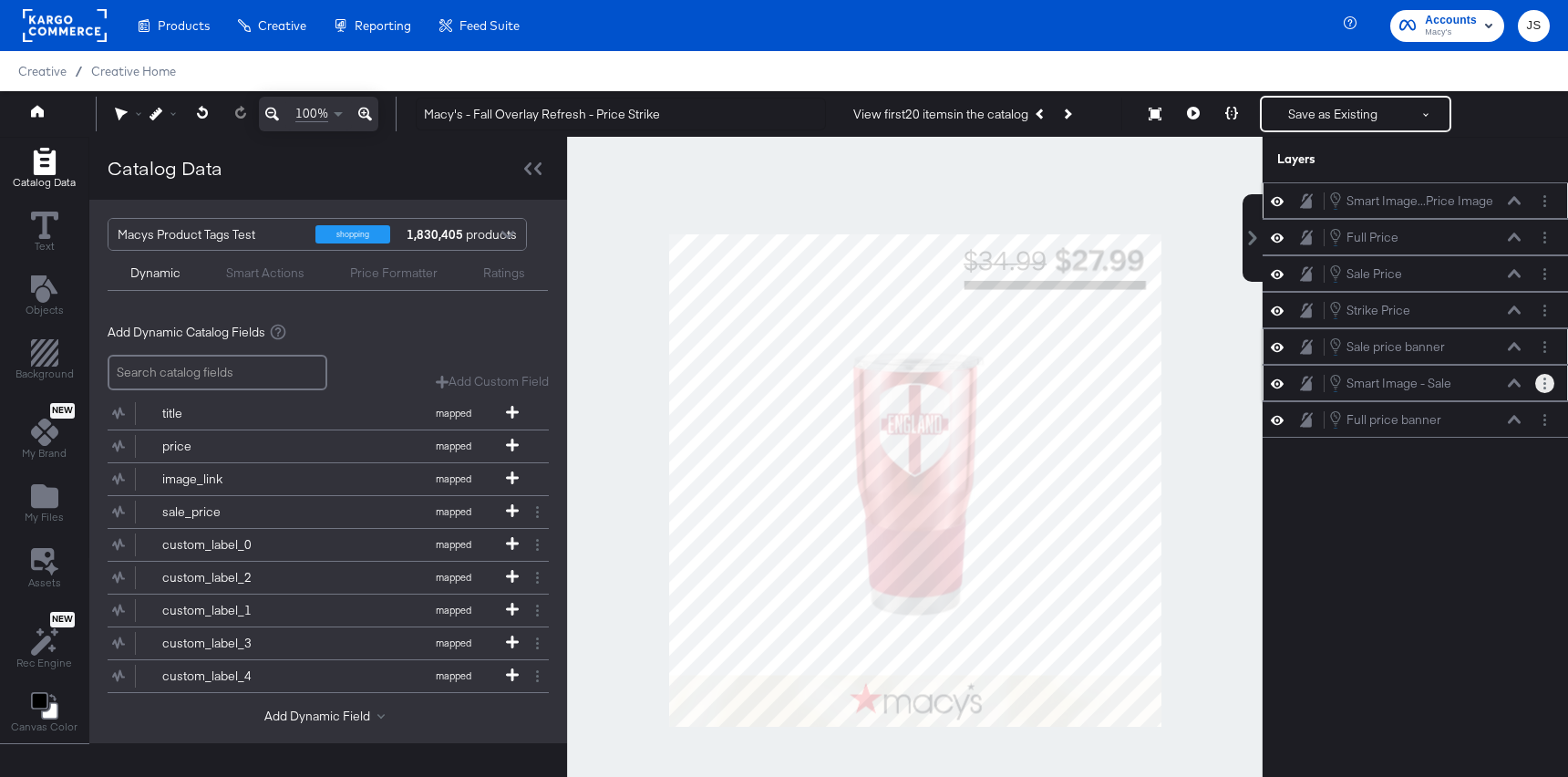
click at [1538, 389] on button "Layer Options" at bounding box center [1544, 383] width 19 height 19
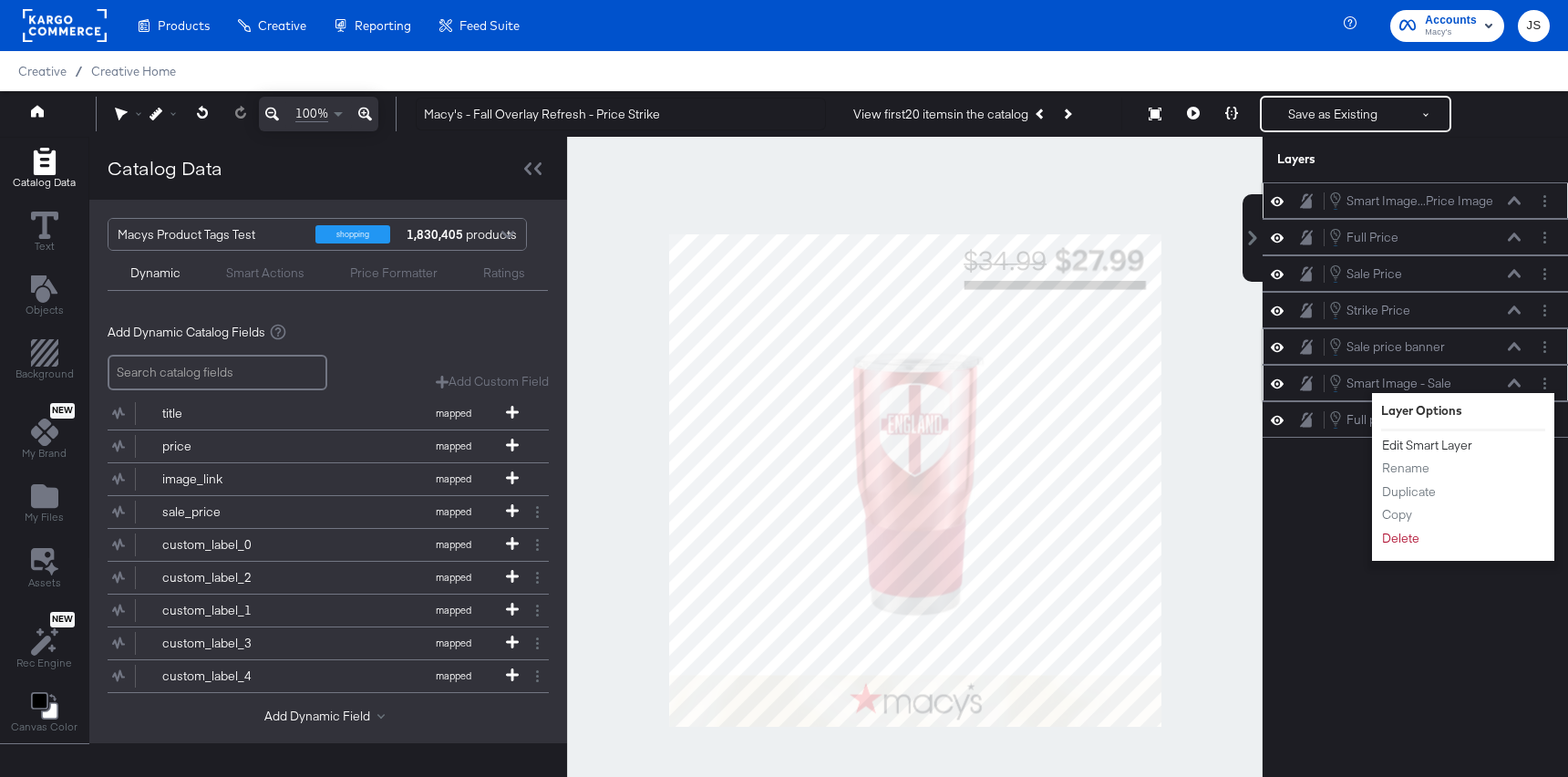
click at [1457, 453] on button "Edit Smart Layer" at bounding box center [1428, 445] width 92 height 19
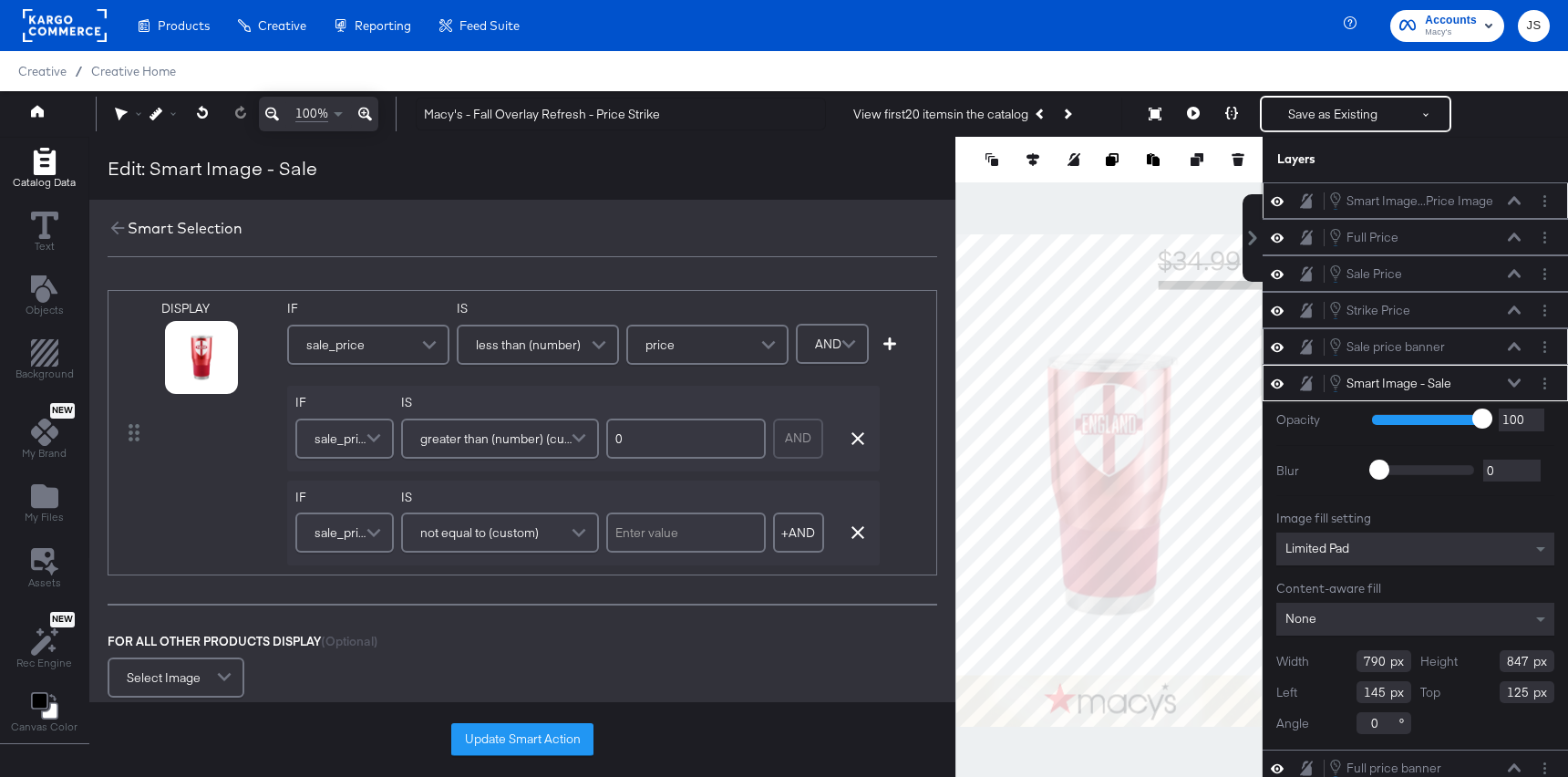
click at [127, 225] on div "Smart Selection" at bounding box center [185, 228] width 115 height 21
click at [107, 225] on icon at bounding box center [117, 228] width 20 height 20
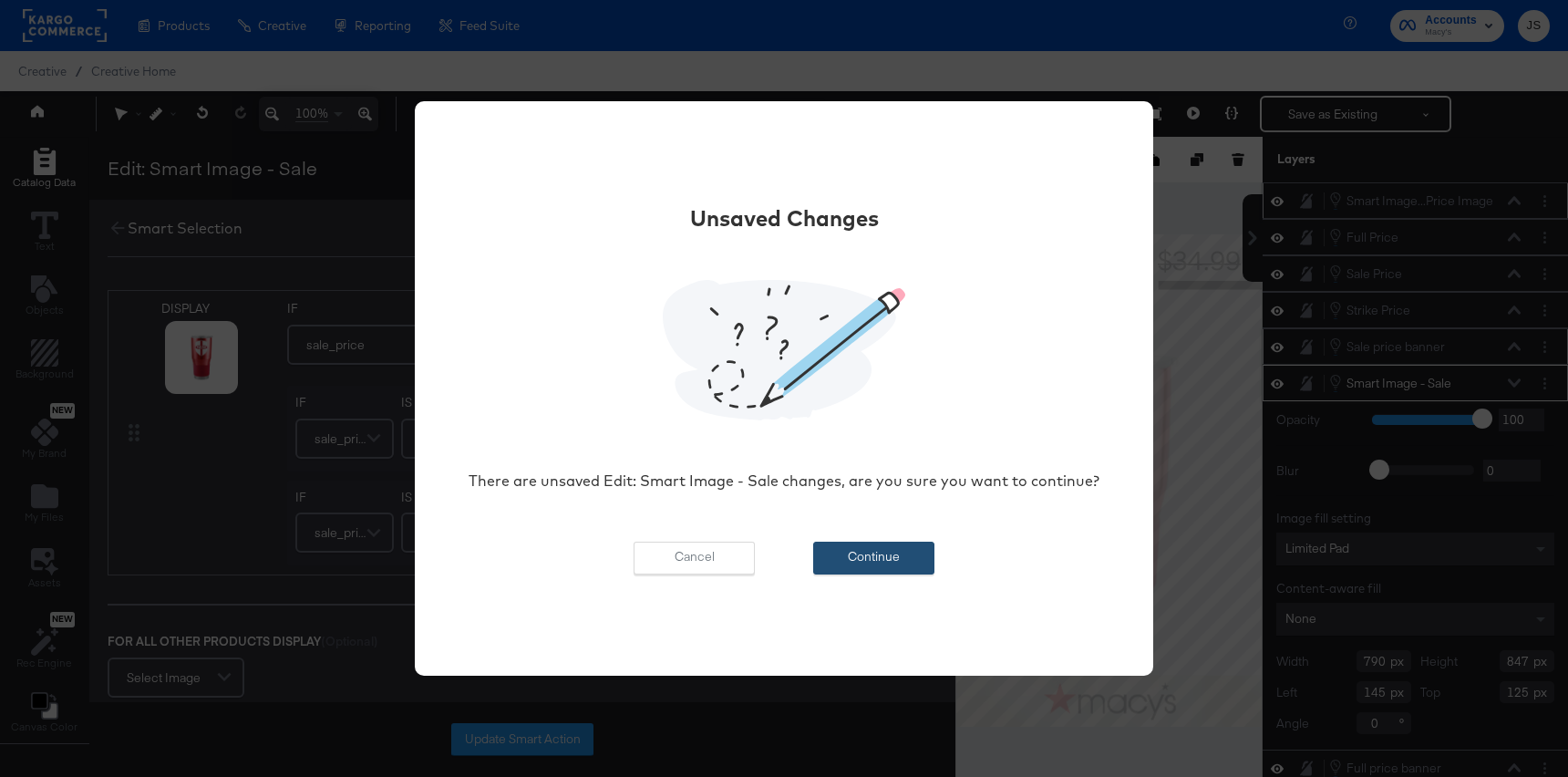
click at [871, 547] on button "Continue" at bounding box center [874, 558] width 121 height 33
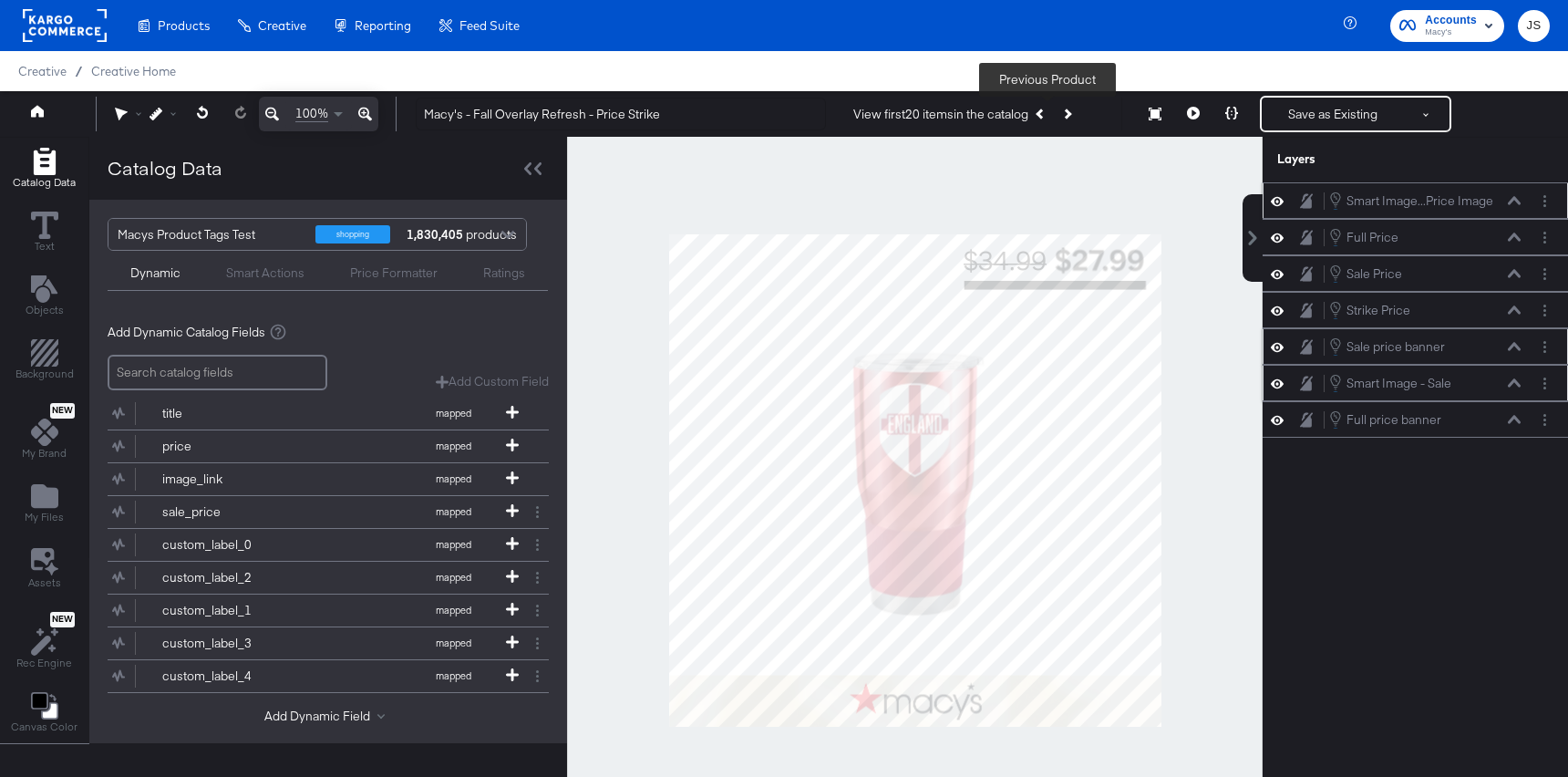
click at [1043, 113] on icon "Previous Product" at bounding box center [1040, 113] width 10 height 10
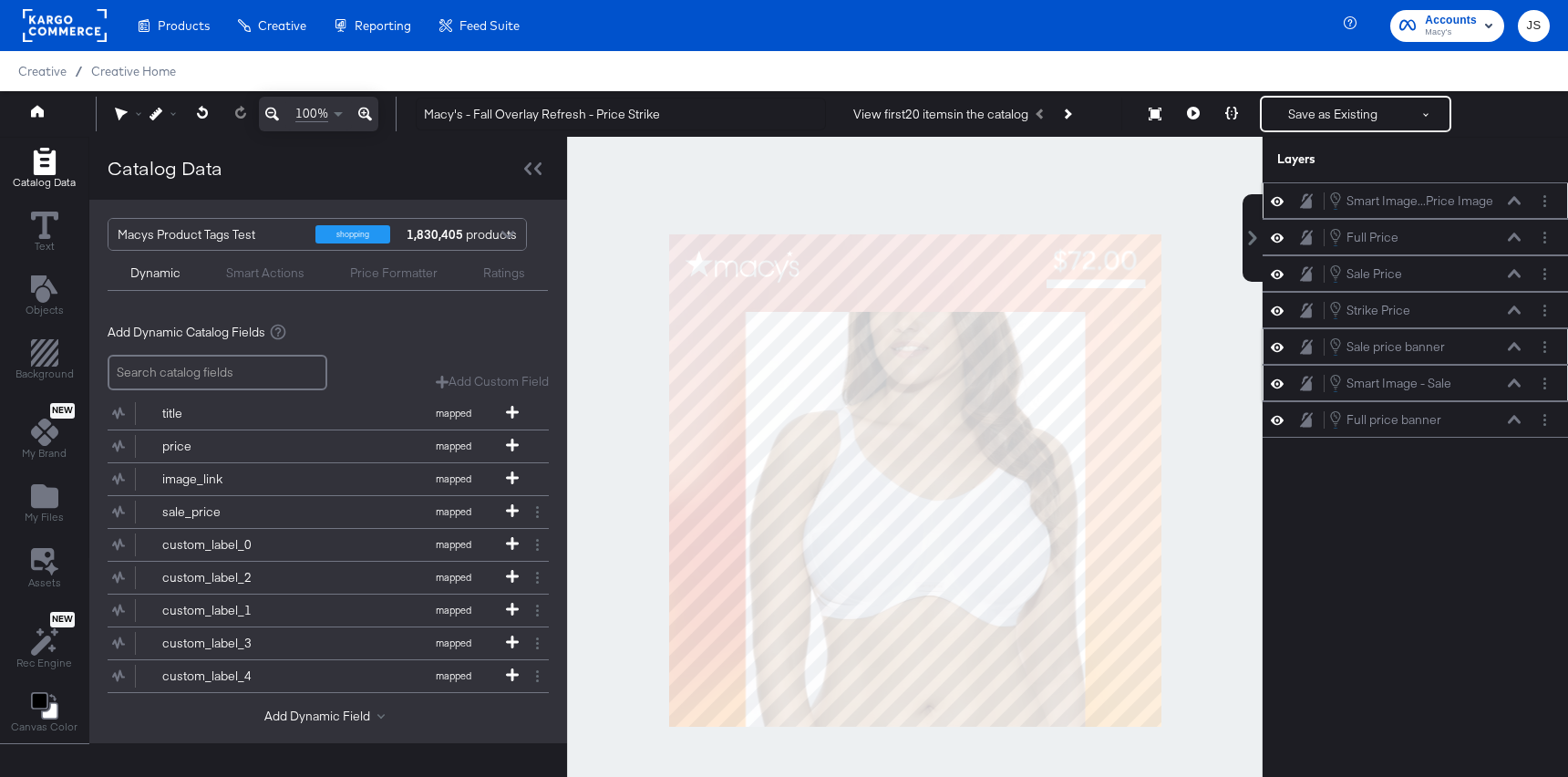
click at [1538, 191] on div at bounding box center [1544, 200] width 19 height 19
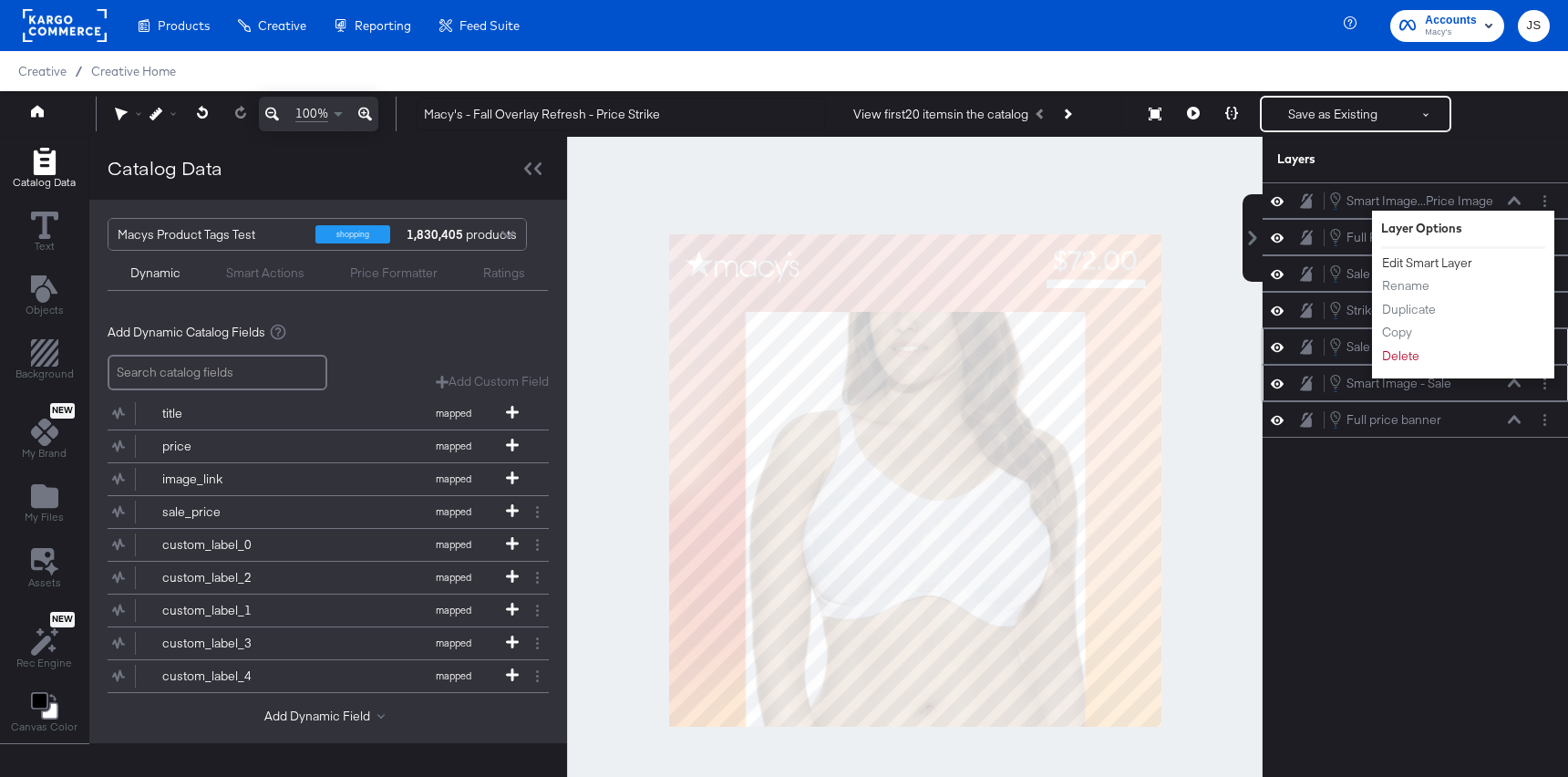
click at [1453, 262] on button "Edit Smart Layer" at bounding box center [1428, 262] width 92 height 19
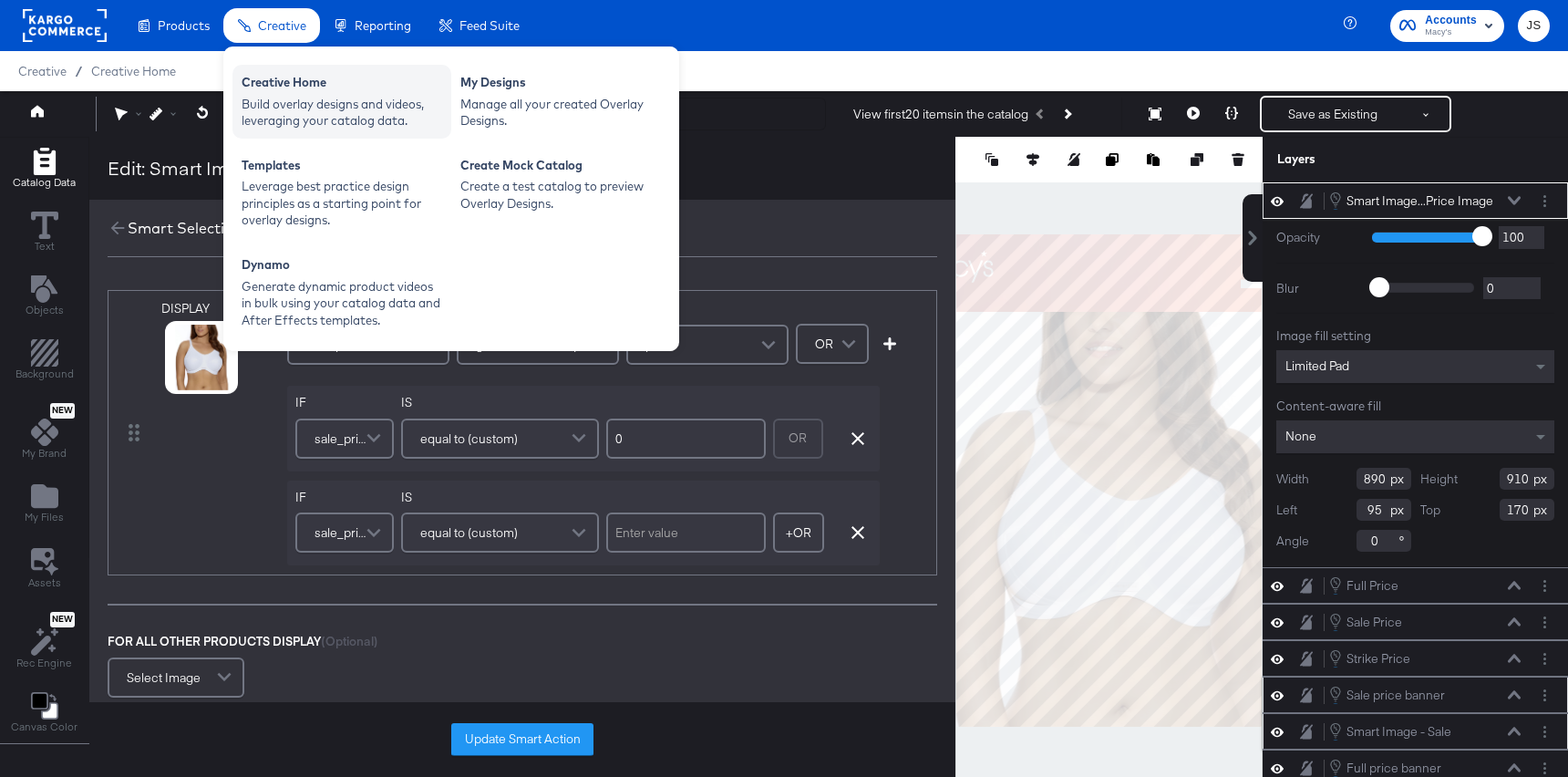
click at [281, 103] on div "Build overlay designs and videos, leveraging your catalog data." at bounding box center [342, 113] width 200 height 34
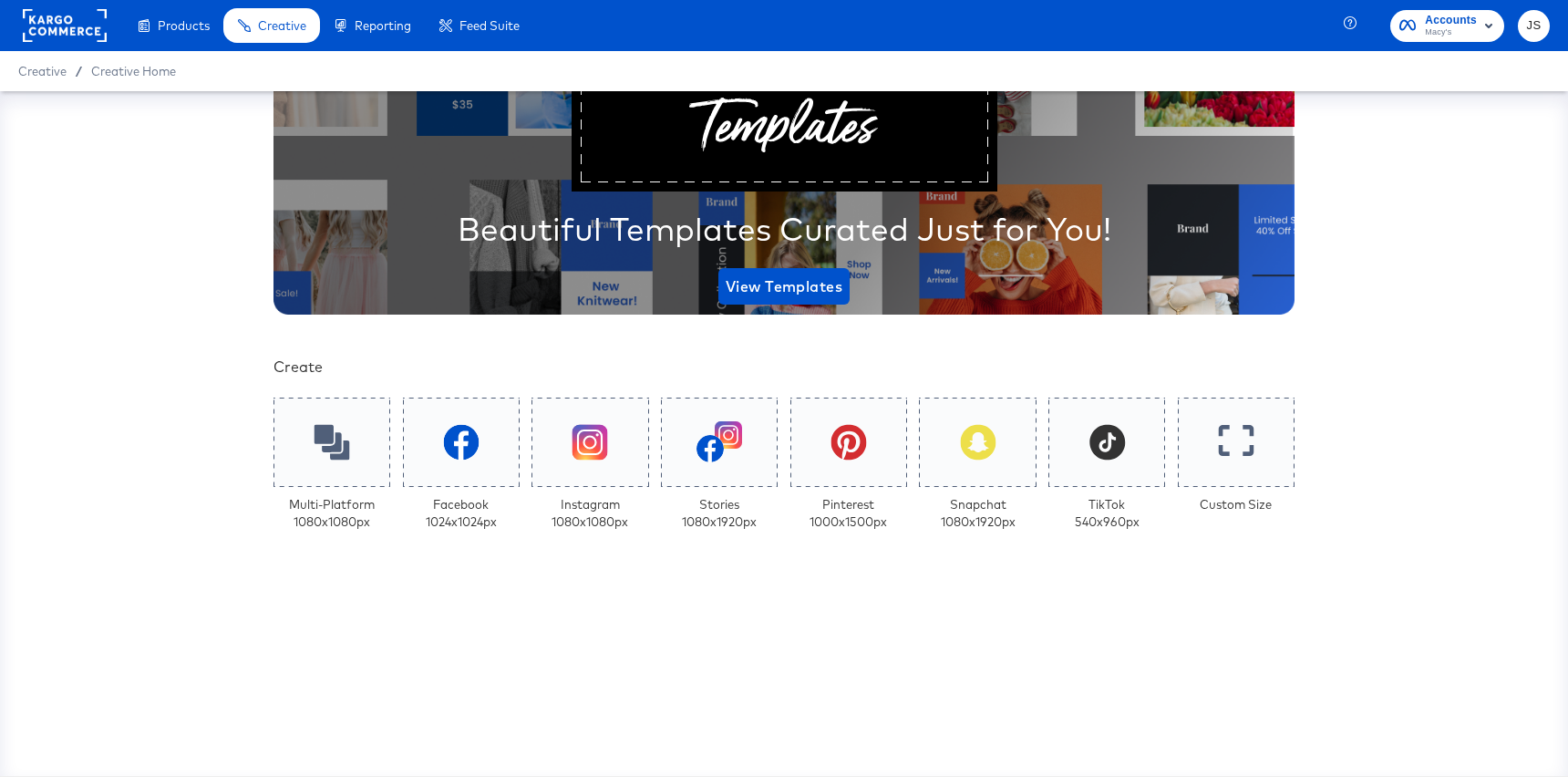
scroll to position [162, 0]
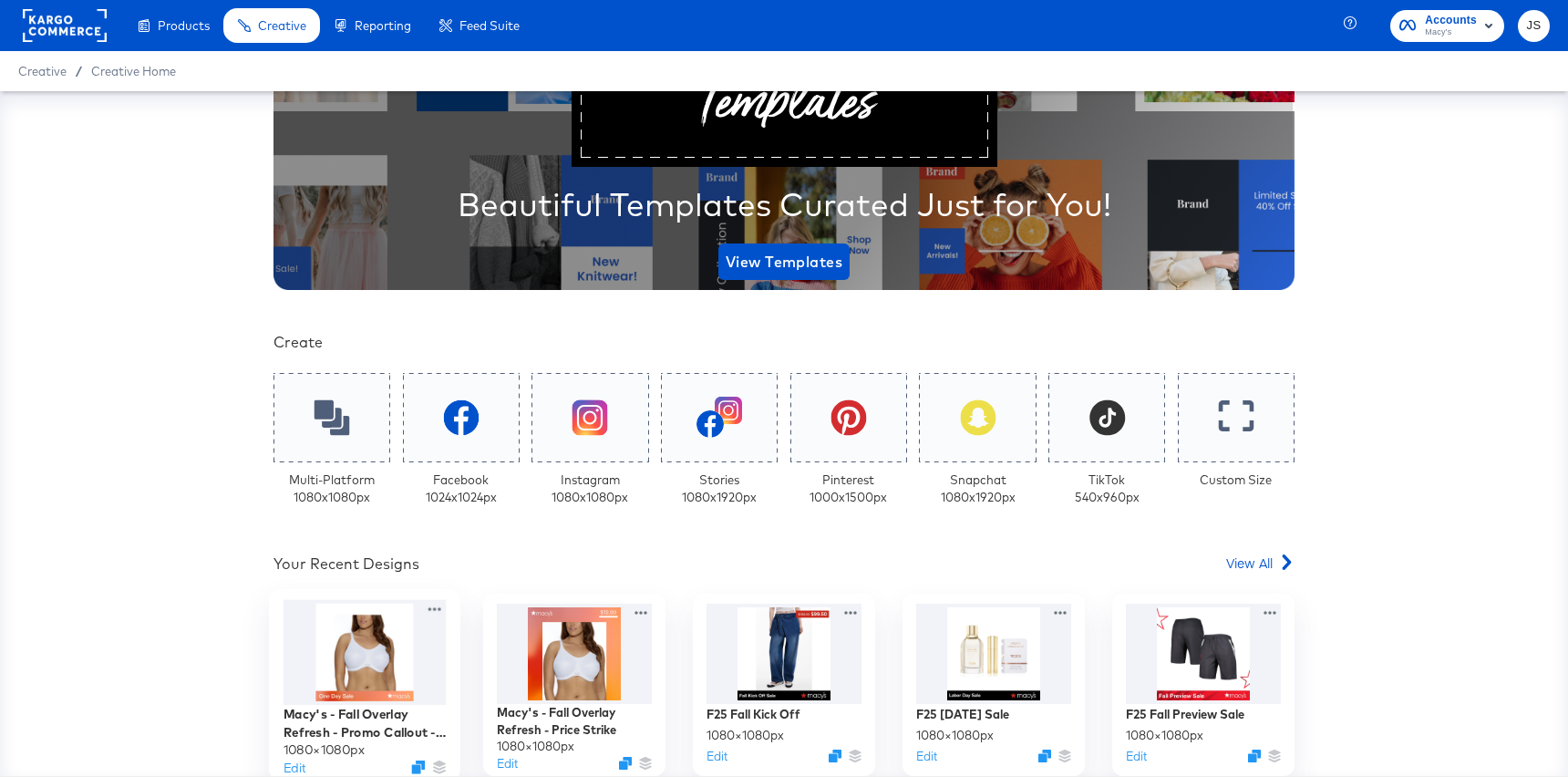
click at [398, 654] on div at bounding box center [365, 653] width 163 height 106
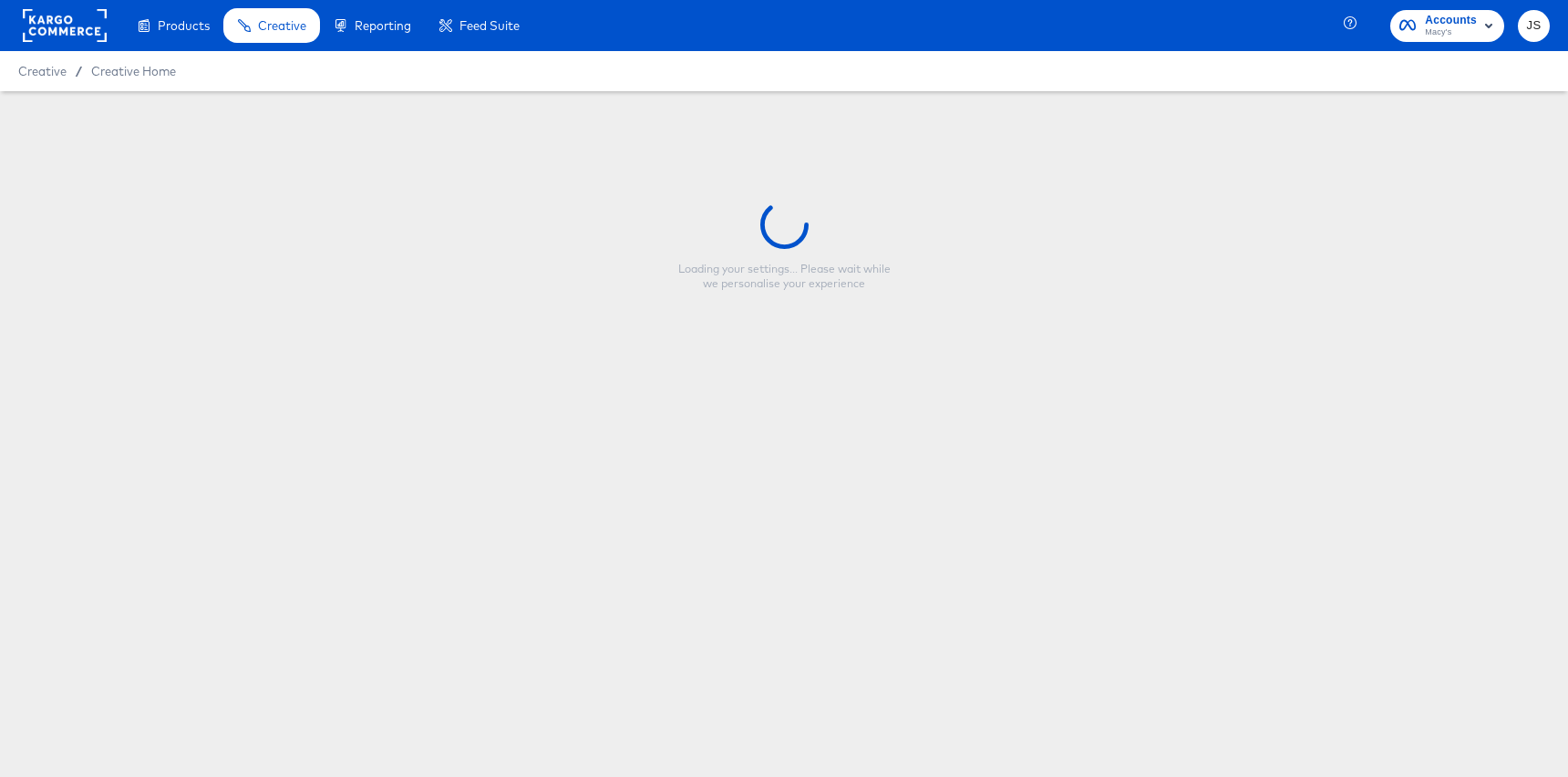
type input "Macy's - Fall Overlay Refresh - Promo Callout - Price Strike"
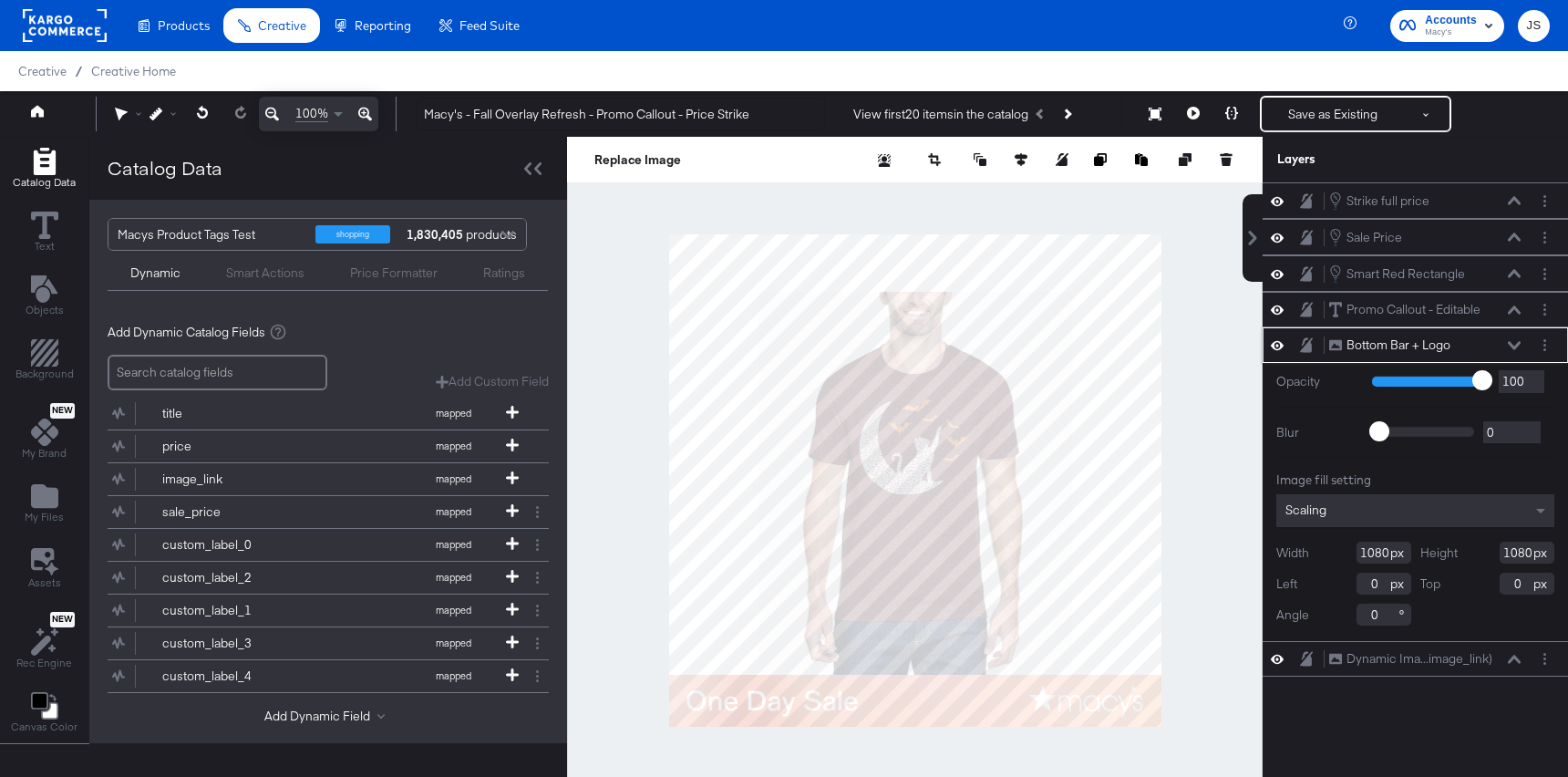
click at [1518, 343] on icon at bounding box center [1514, 345] width 13 height 8
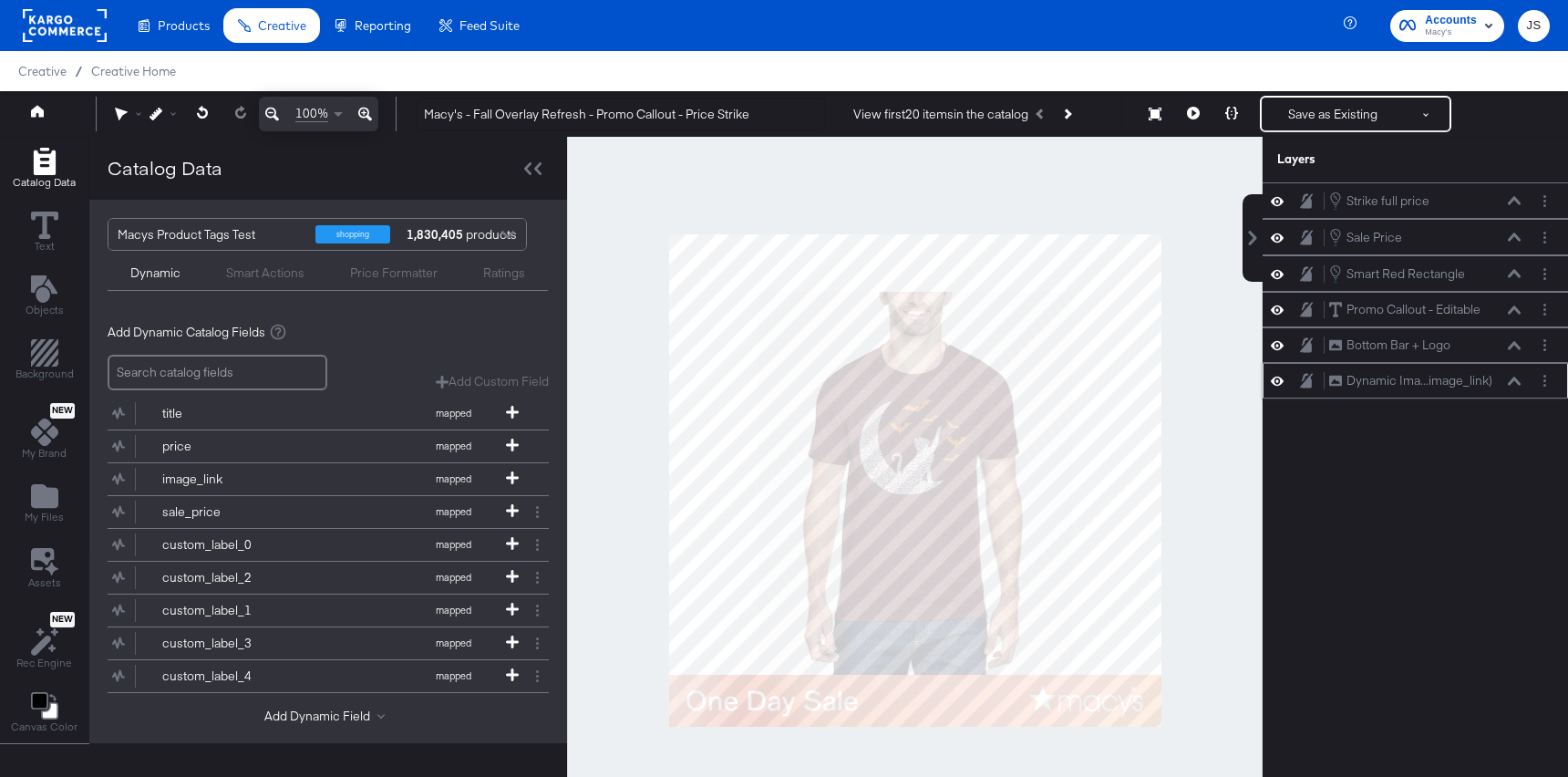
click at [1287, 384] on div at bounding box center [1283, 381] width 26 height 18
click at [1273, 382] on icon at bounding box center [1277, 381] width 13 height 16
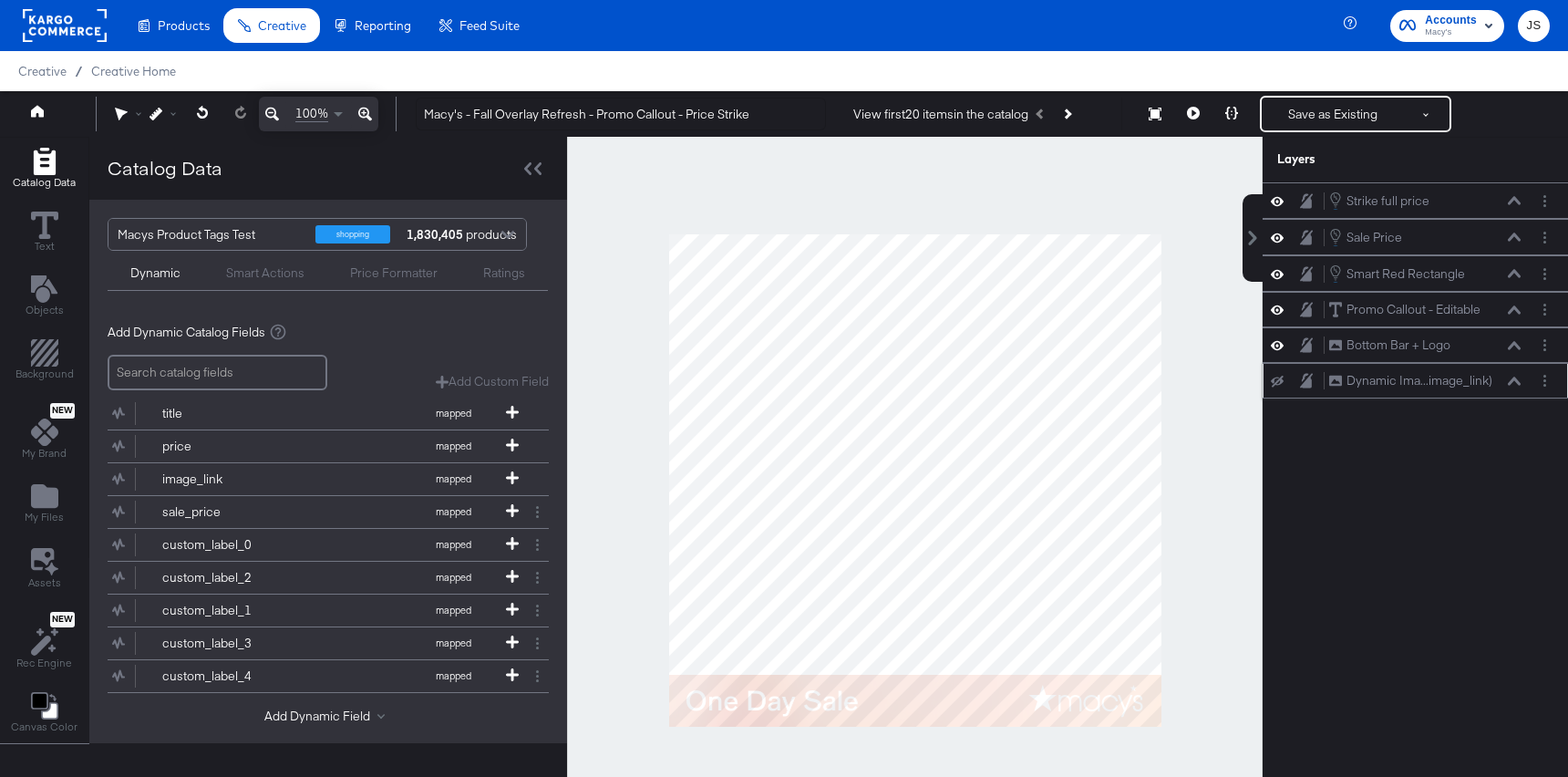
click at [1537, 388] on div at bounding box center [1544, 381] width 19 height 19
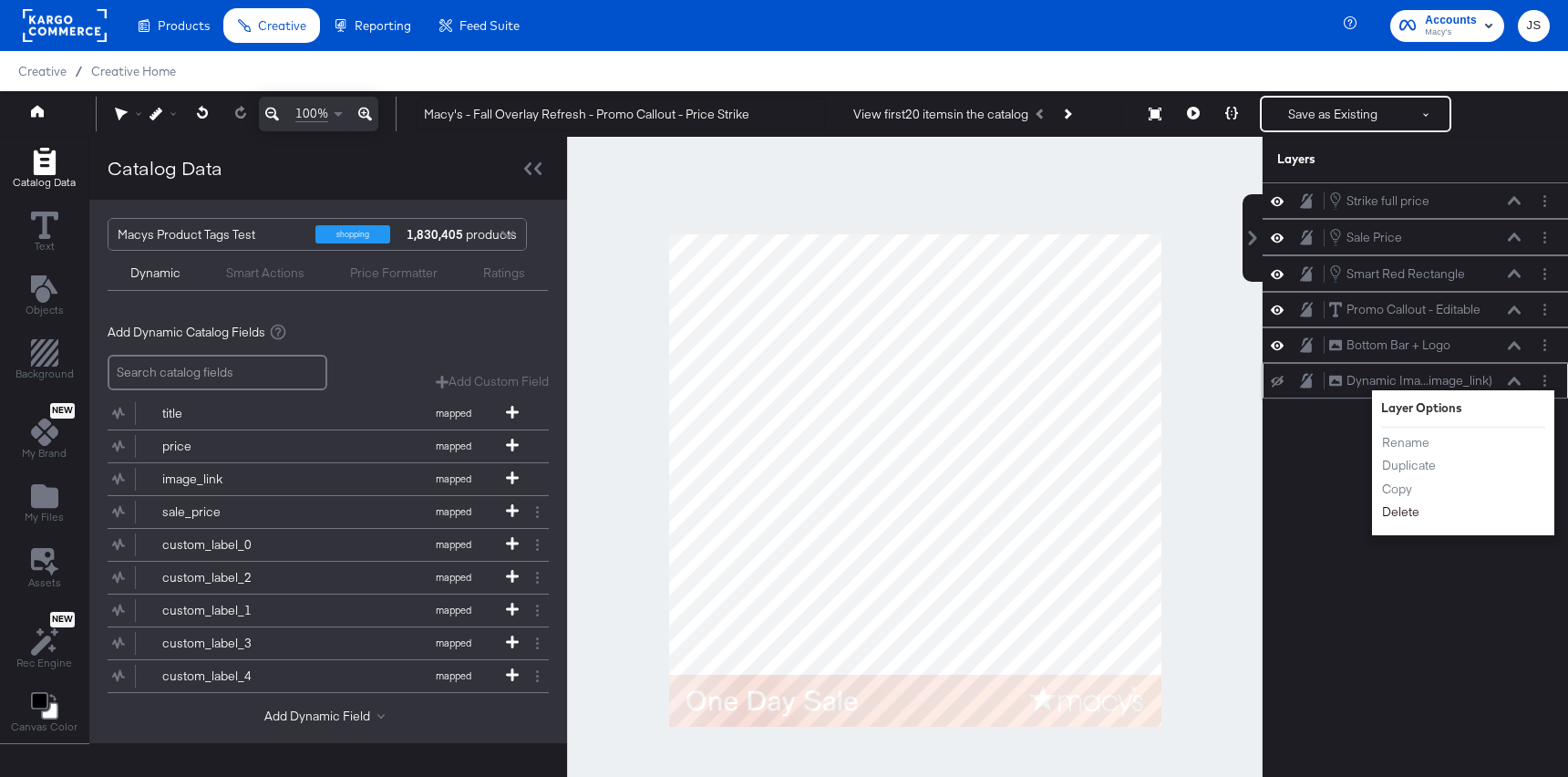
click at [1405, 518] on button "Delete" at bounding box center [1401, 512] width 39 height 19
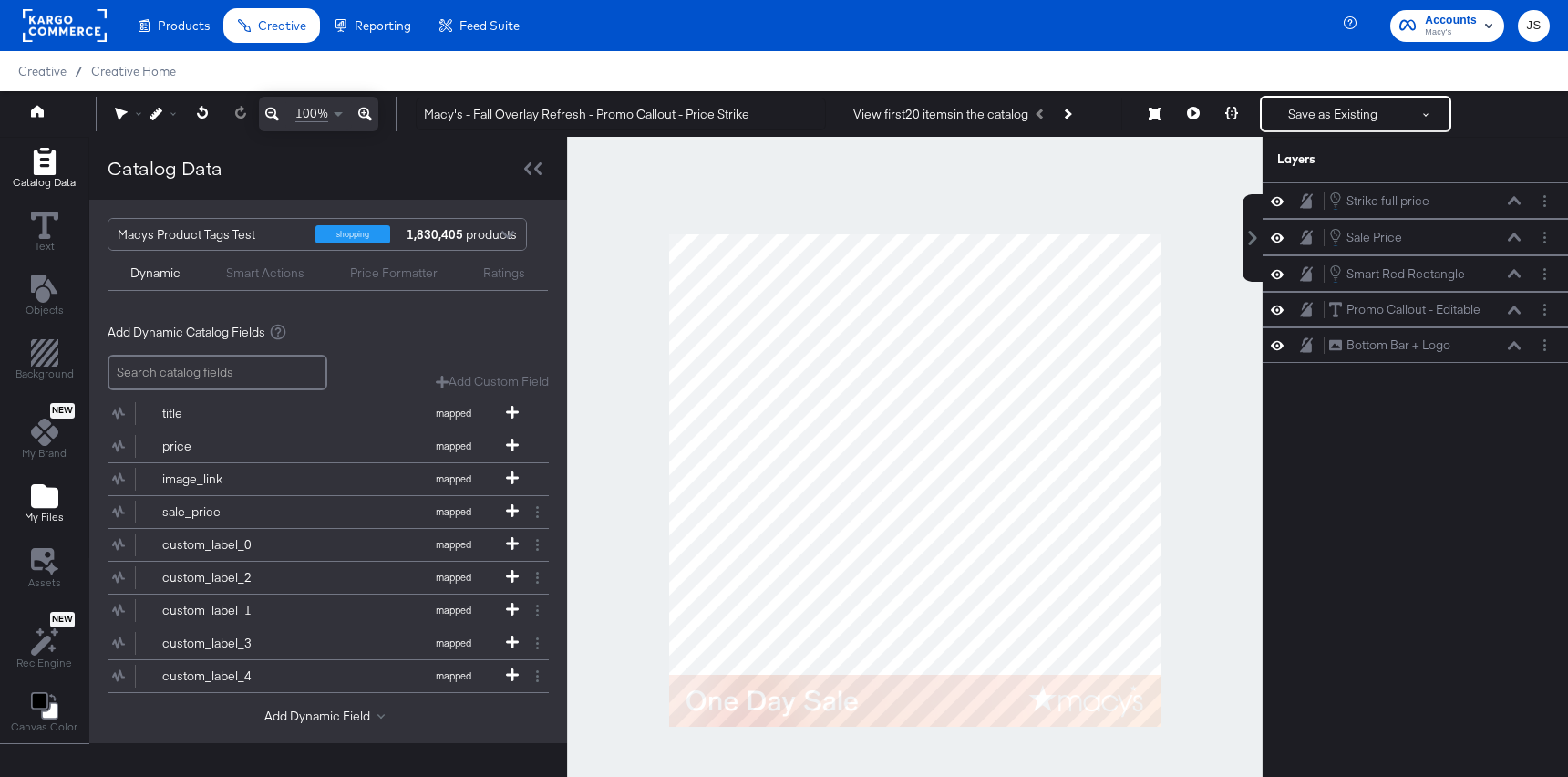
click at [55, 491] on icon "Add Files" at bounding box center [45, 496] width 28 height 24
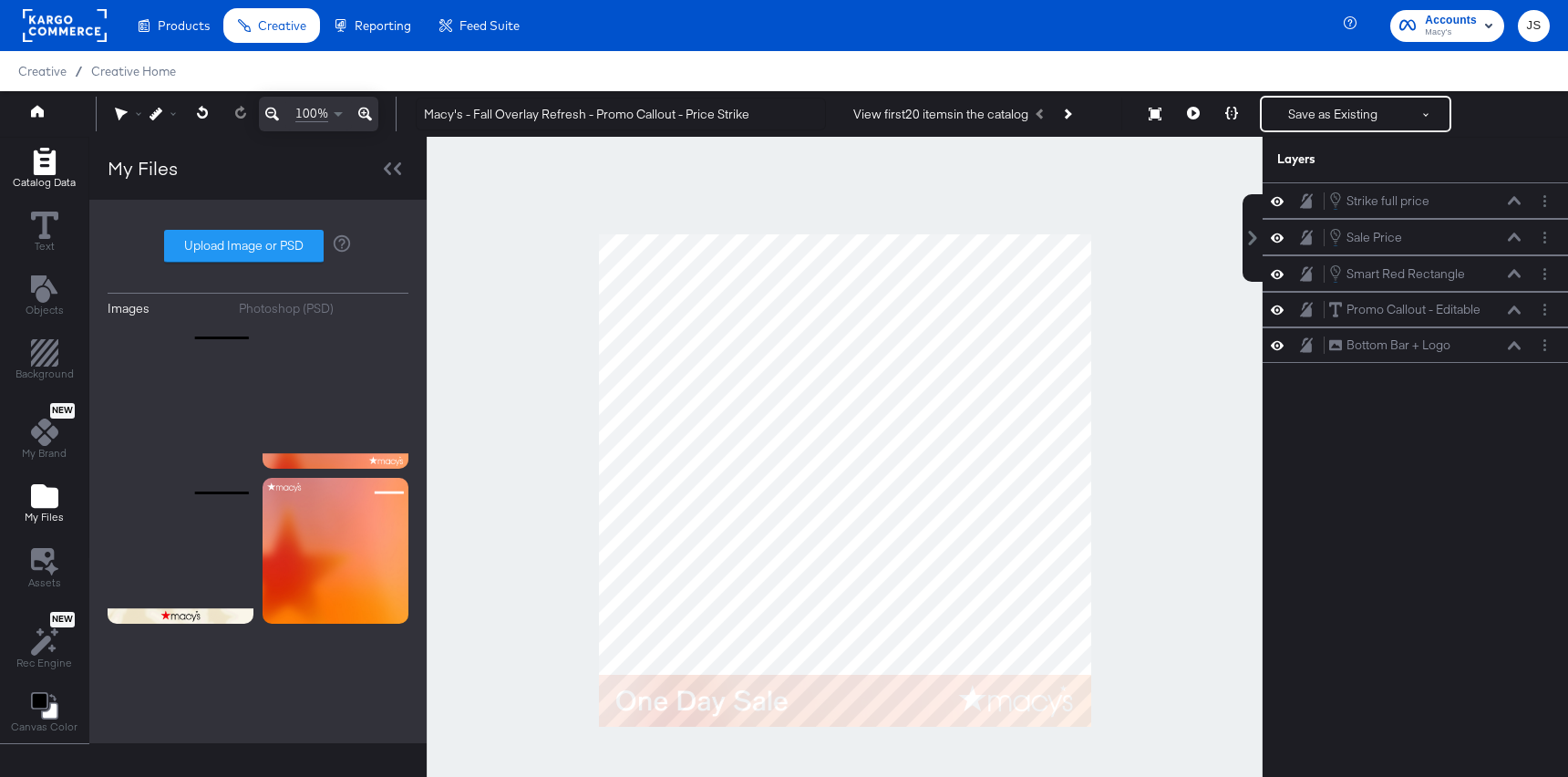
click at [58, 163] on div "Catalog Data" at bounding box center [44, 168] width 63 height 42
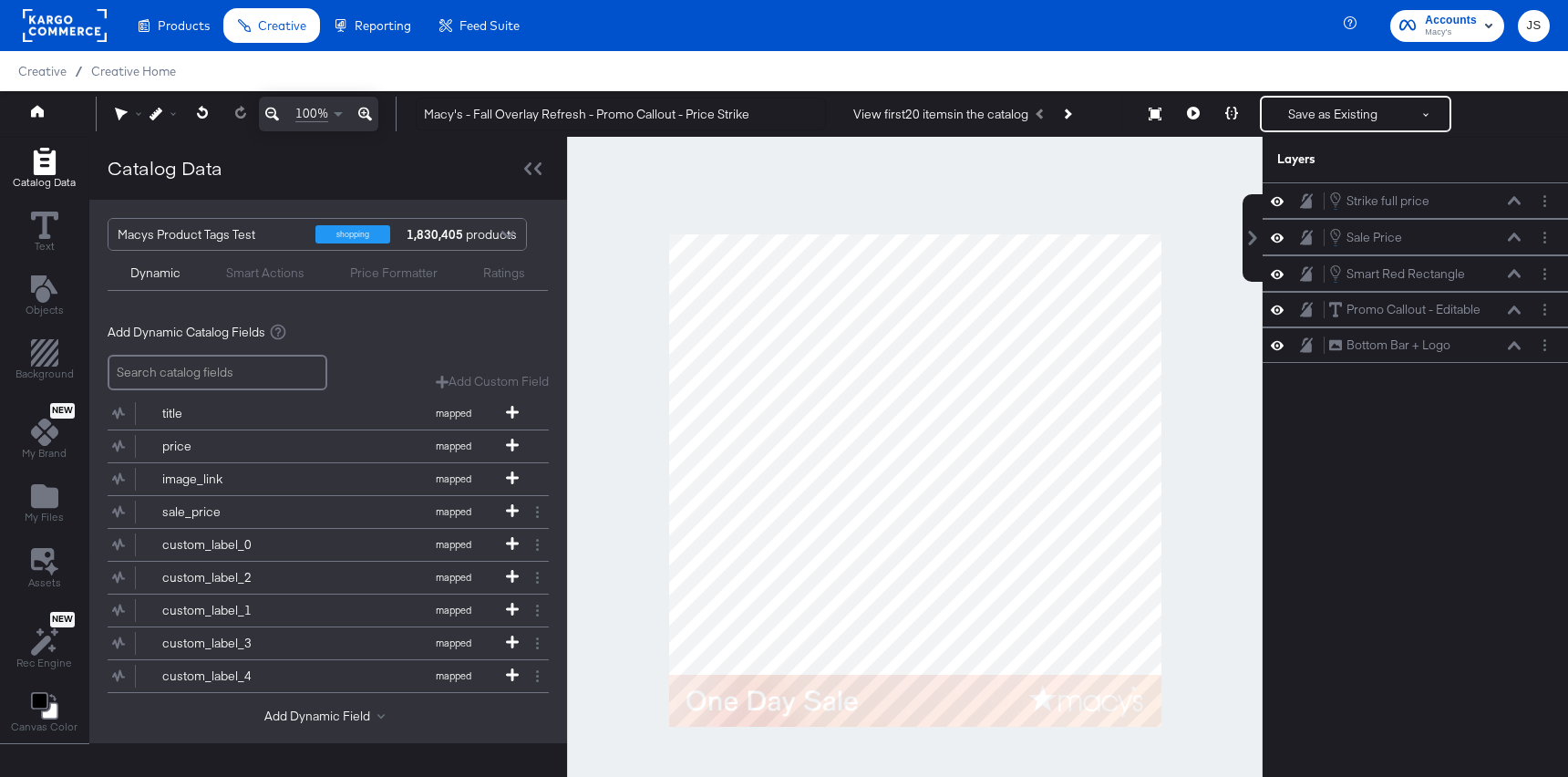
click at [274, 285] on div "Dynamic Smart Actions Price Formatter Ratings" at bounding box center [327, 270] width 440 height 40
click at [263, 268] on div "Smart Actions" at bounding box center [265, 273] width 78 height 18
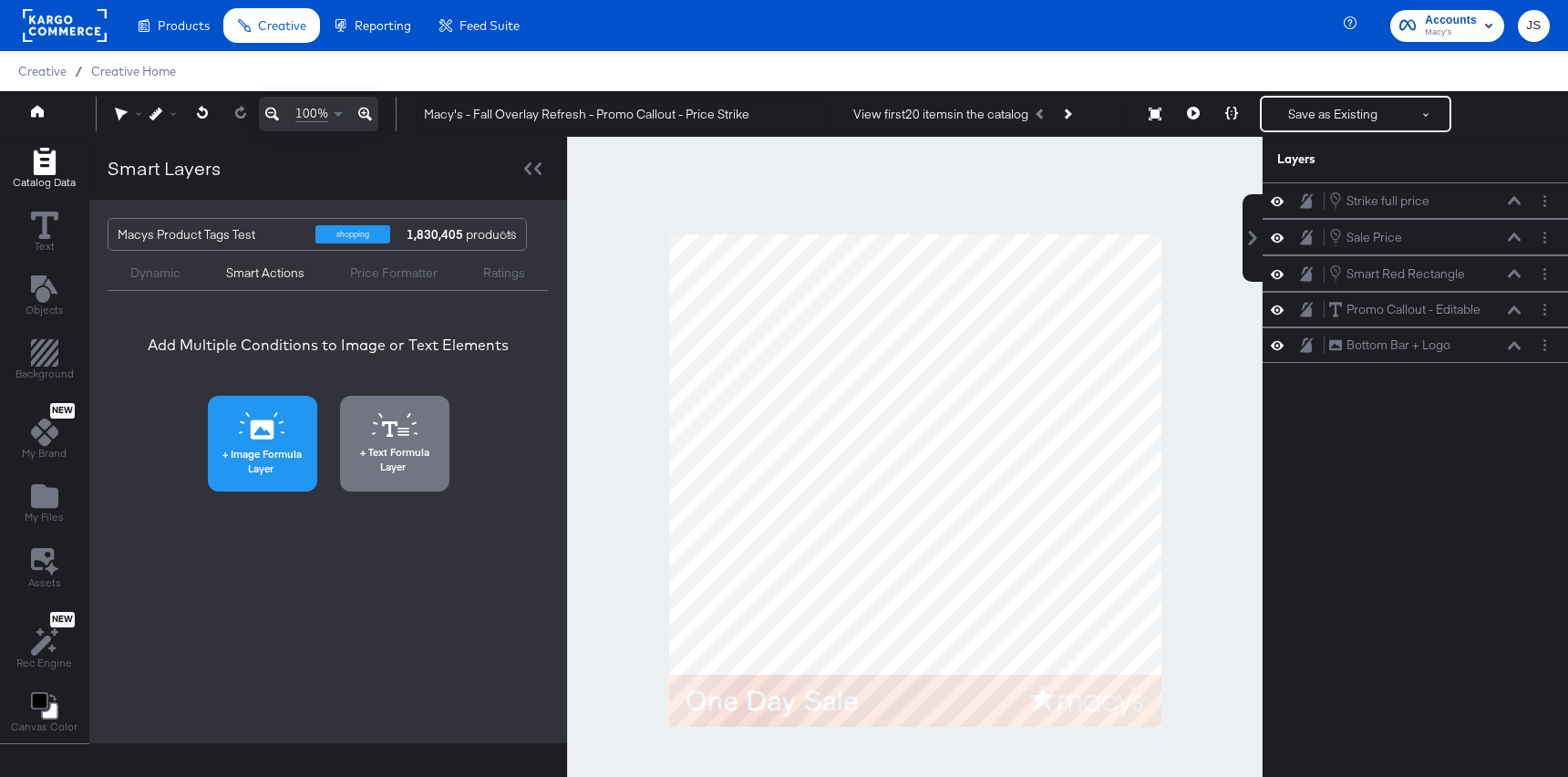
click at [266, 447] on span "Image Formula Layer" at bounding box center [262, 461] width 99 height 29
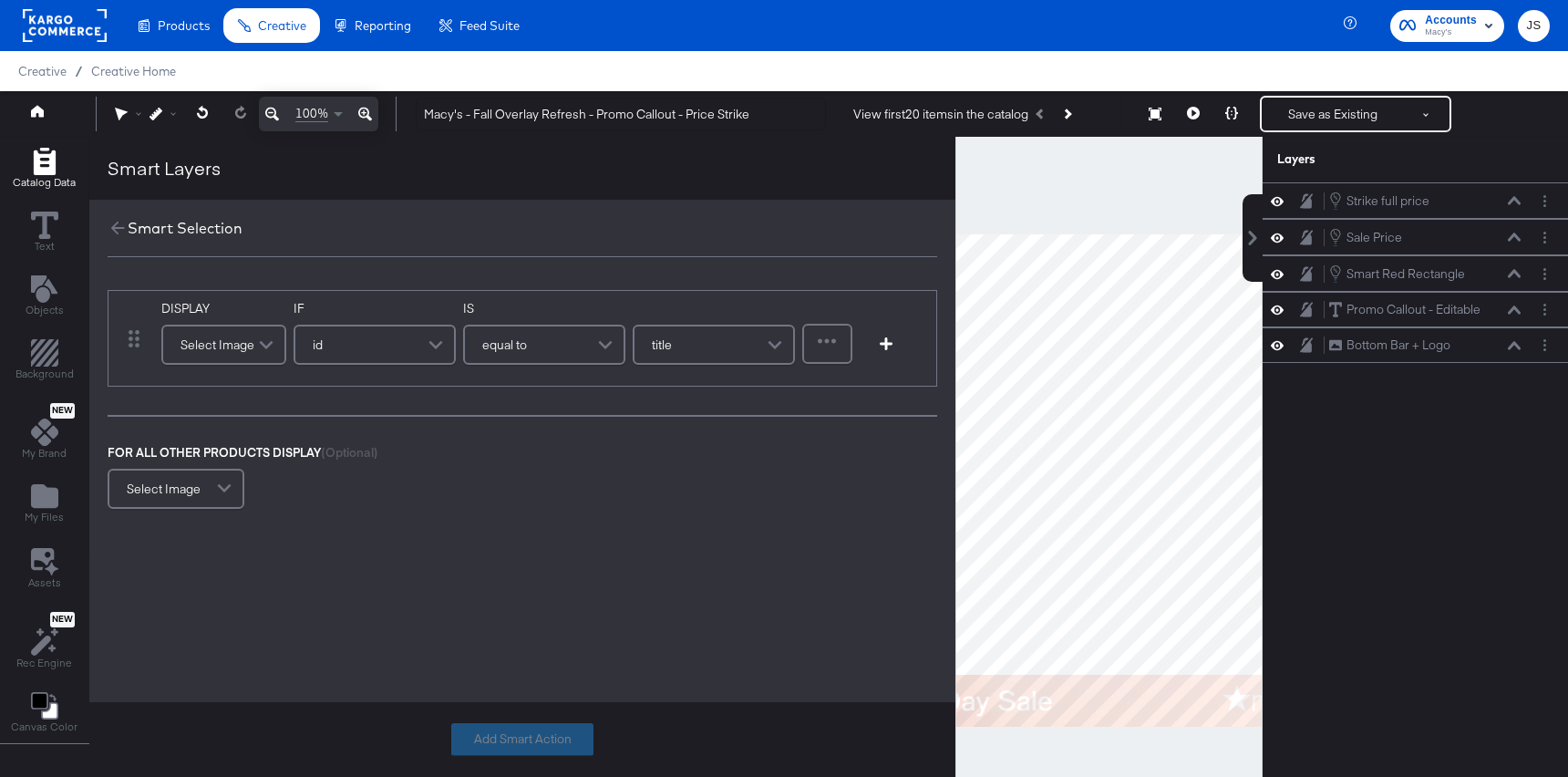
click at [262, 338] on span at bounding box center [268, 344] width 32 height 36
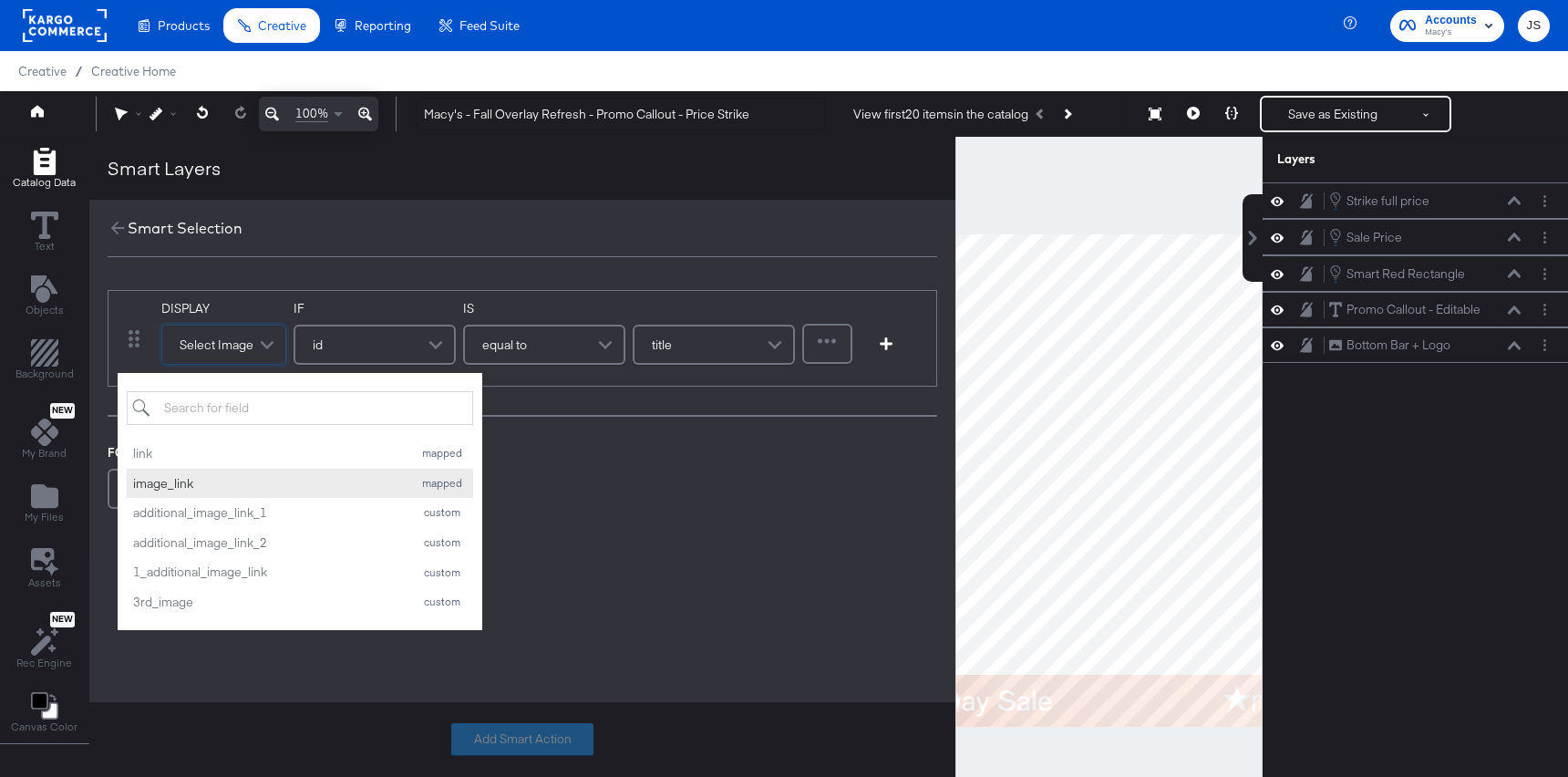
click at [215, 491] on div "image_link" at bounding box center [268, 483] width 270 height 18
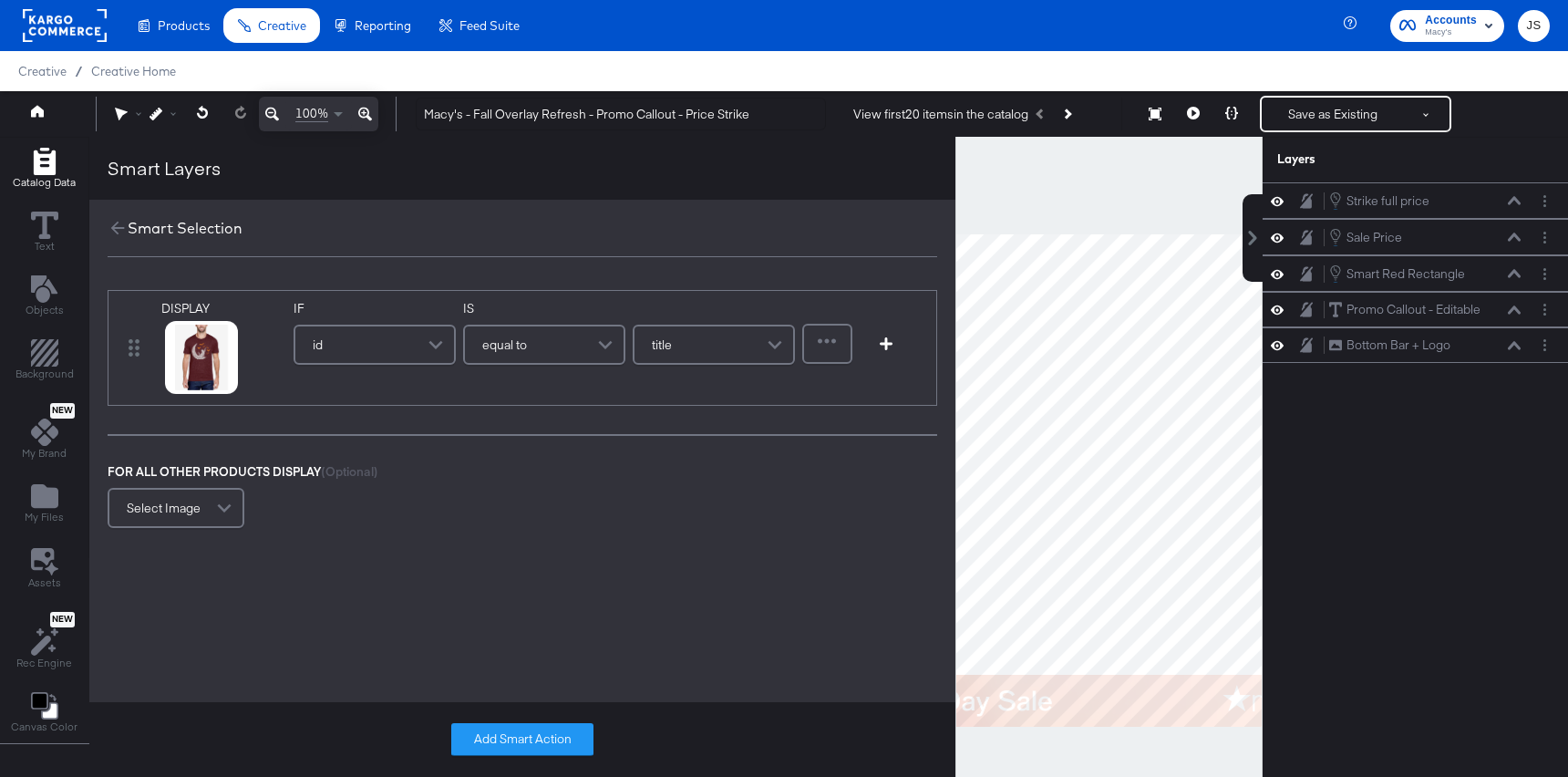
click at [328, 360] on div "id" at bounding box center [375, 344] width 159 height 36
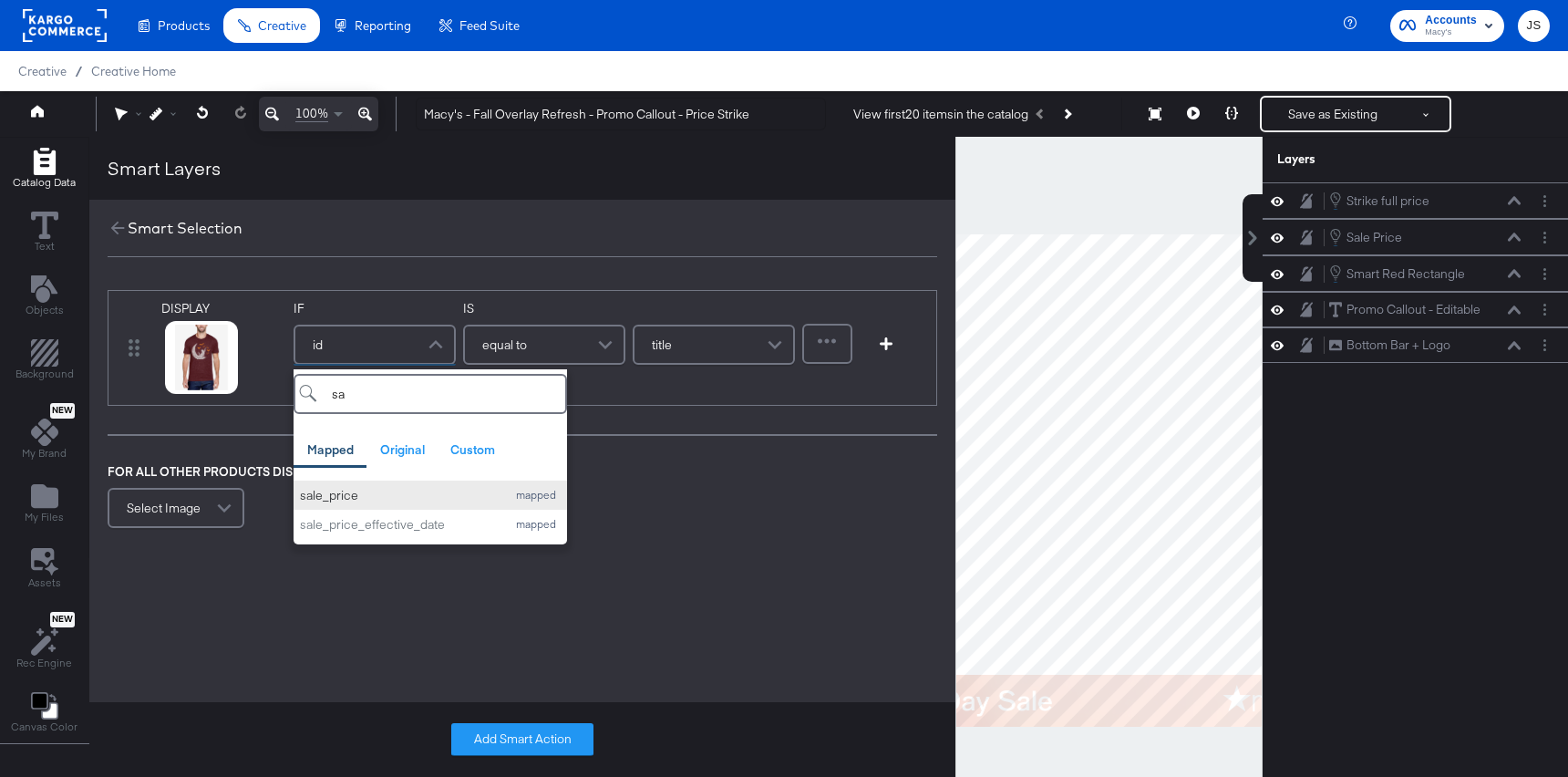
type input "sa"
click at [355, 492] on div "sale_price" at bounding box center [398, 495] width 197 height 18
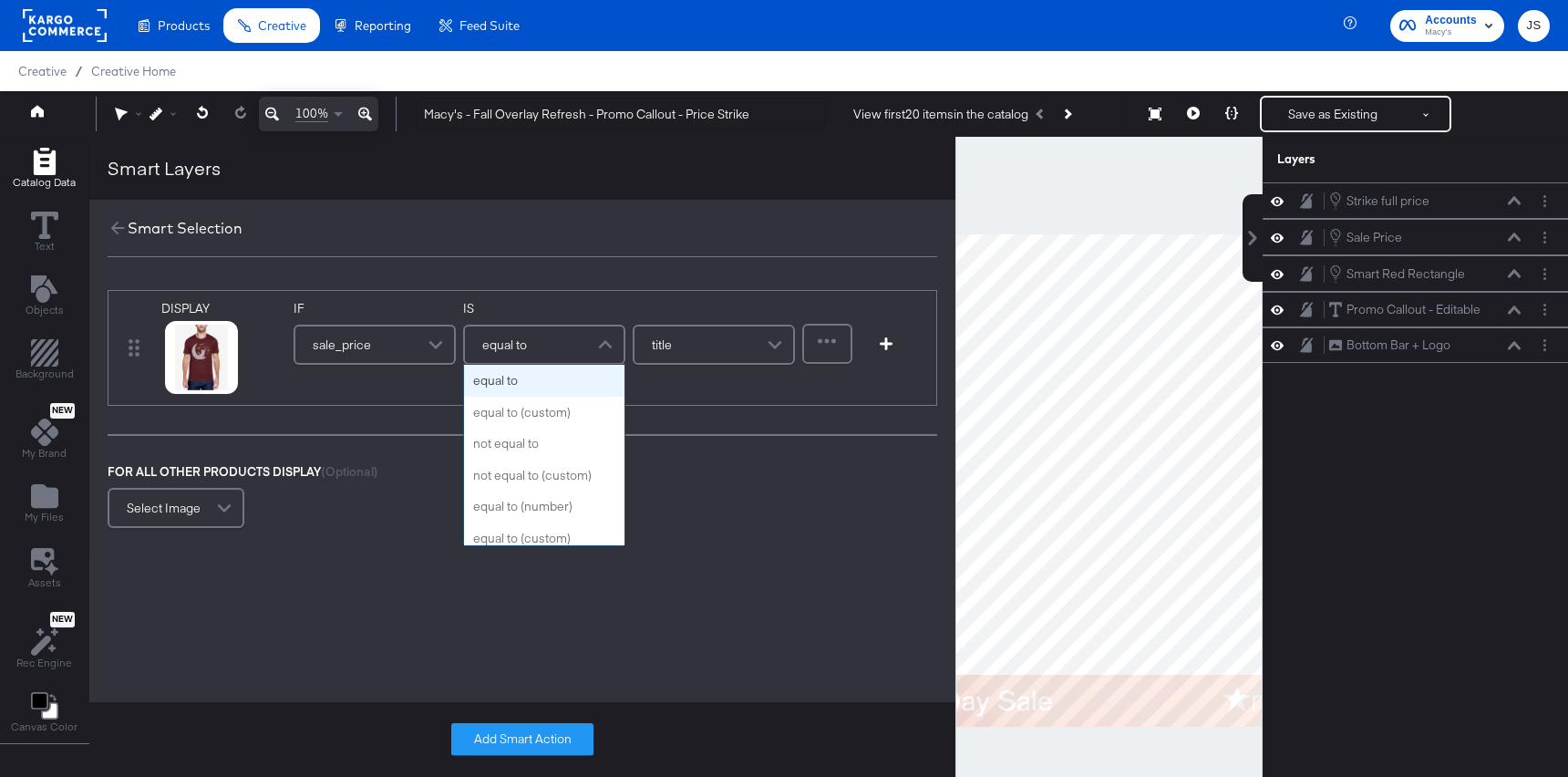
click at [512, 339] on span "equal to" at bounding box center [504, 345] width 44 height 31
type input "grea"
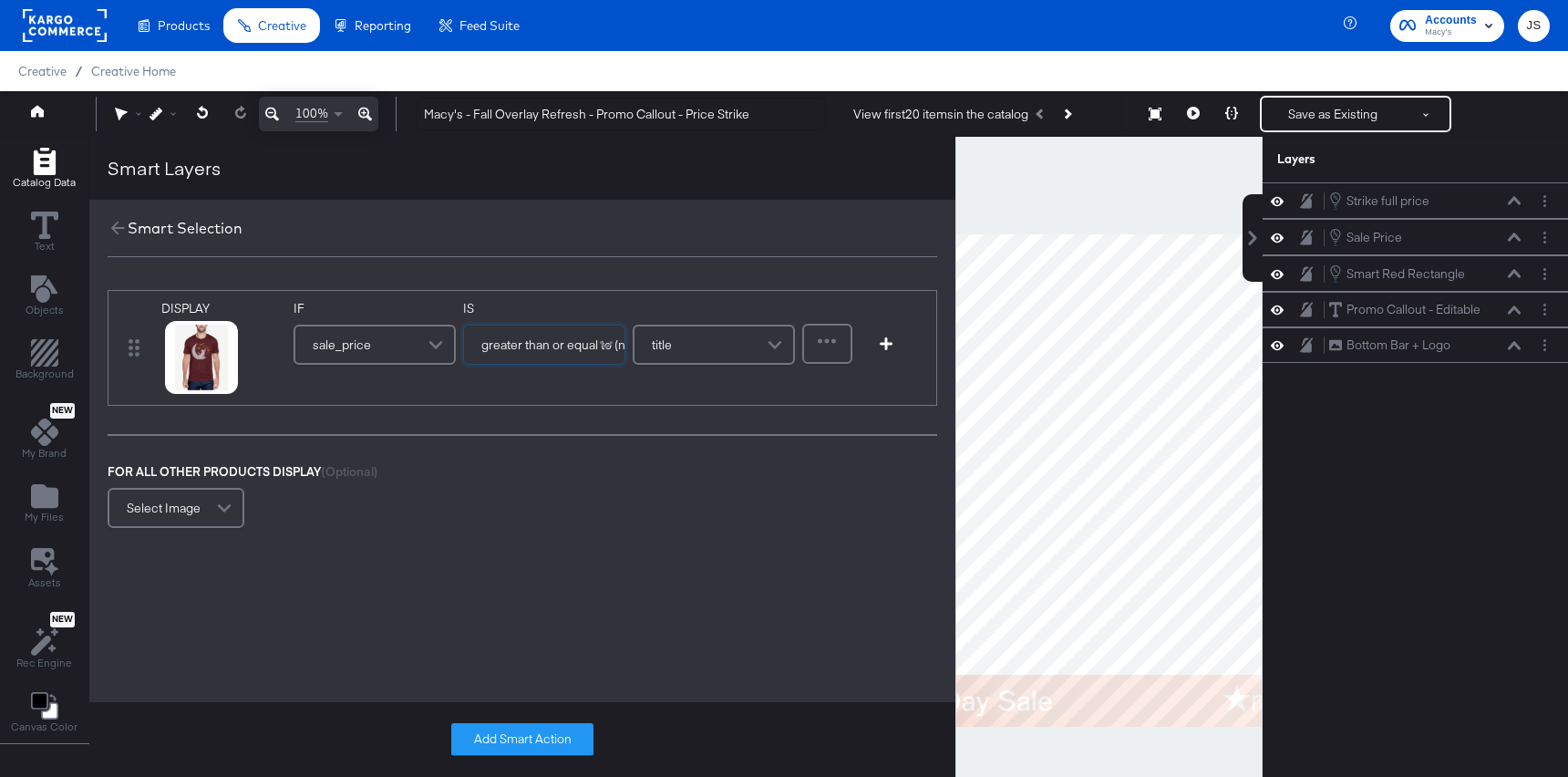
click at [707, 356] on div "title" at bounding box center [714, 344] width 159 height 36
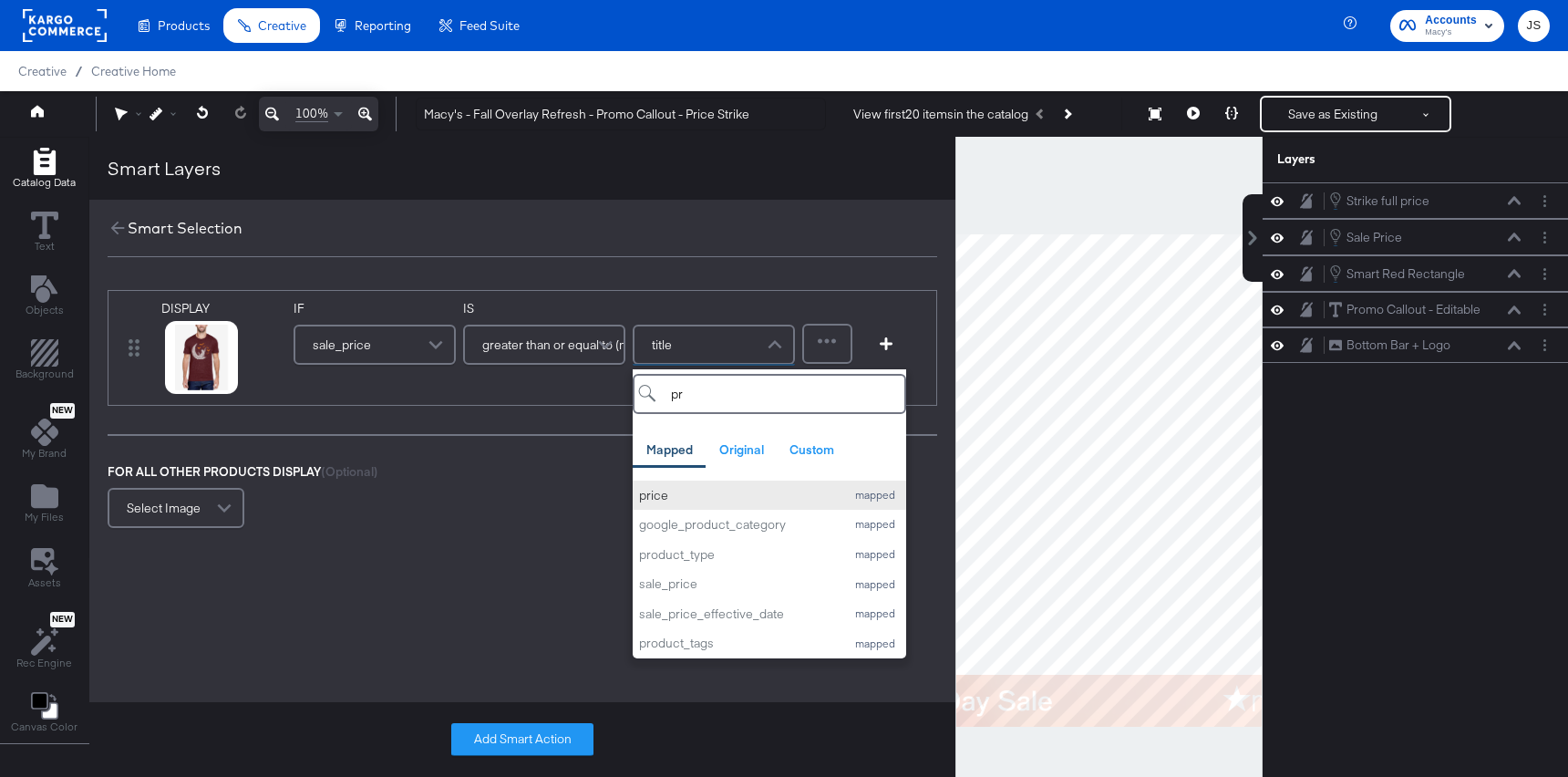
type input "pr"
click at [683, 500] on div "price" at bounding box center [737, 495] width 197 height 18
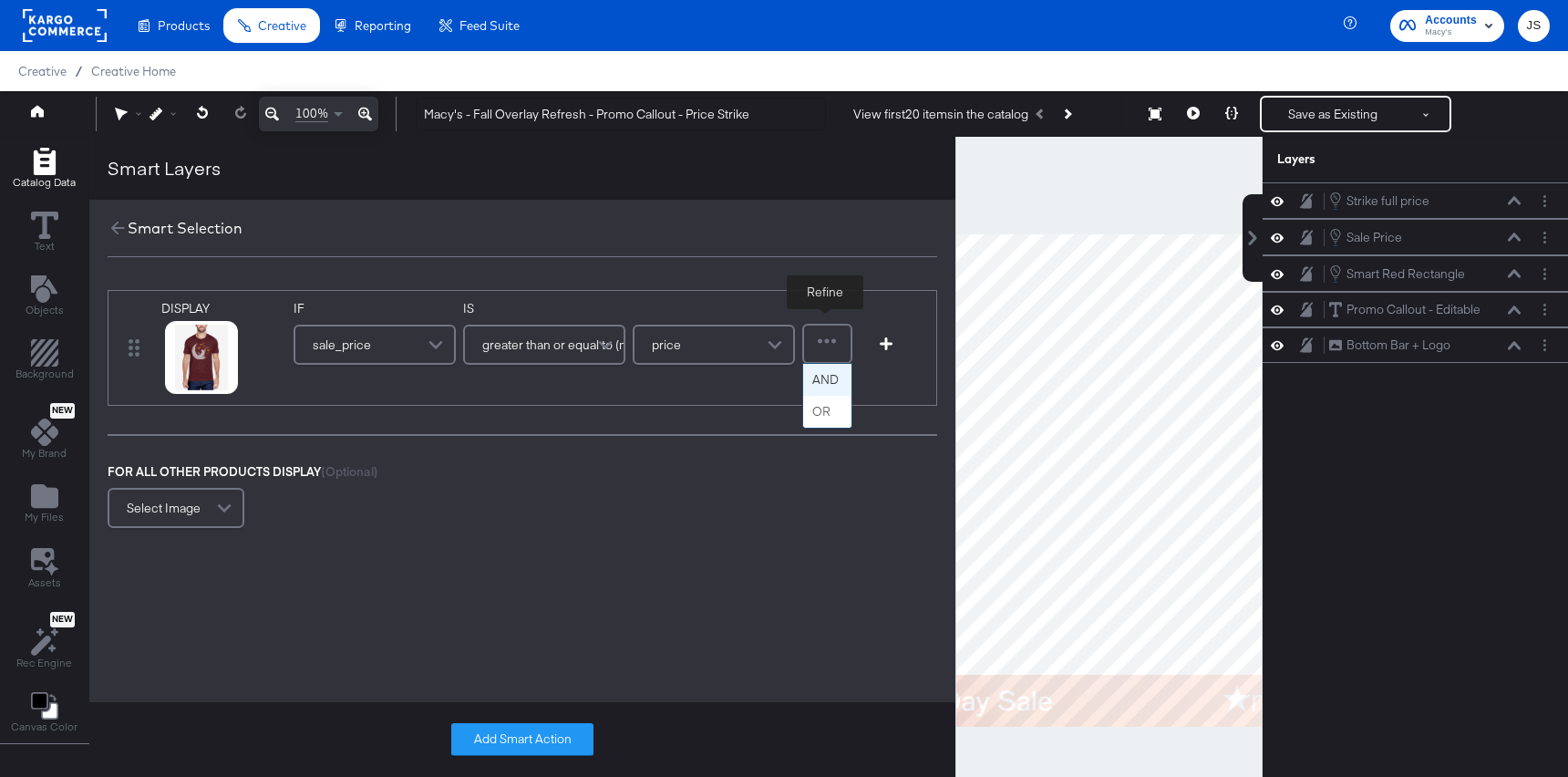
click at [836, 348] on div at bounding box center [827, 343] width 46 height 36
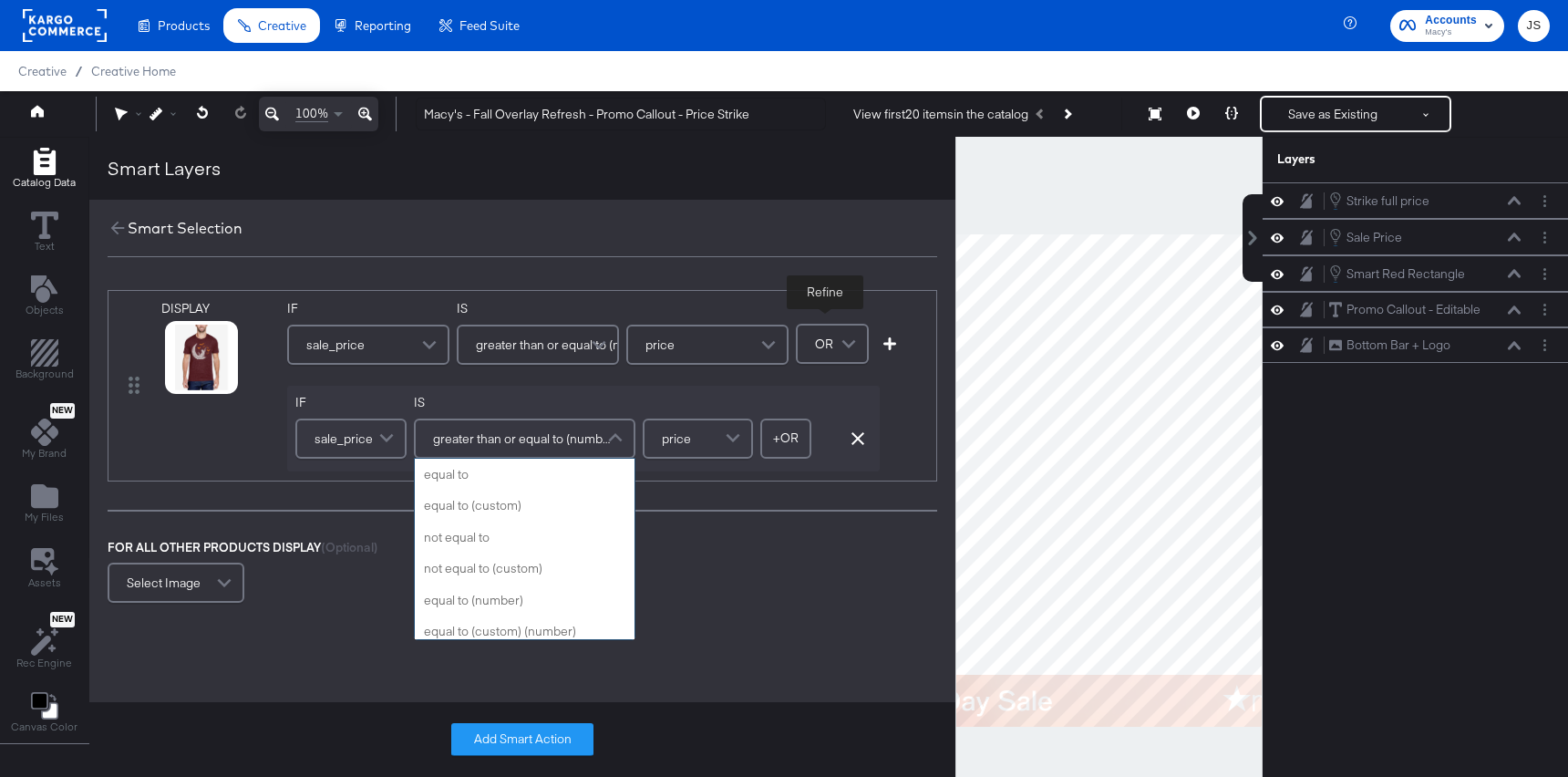
click at [510, 439] on span "greater than or equal to (number)" at bounding box center [522, 439] width 177 height 31
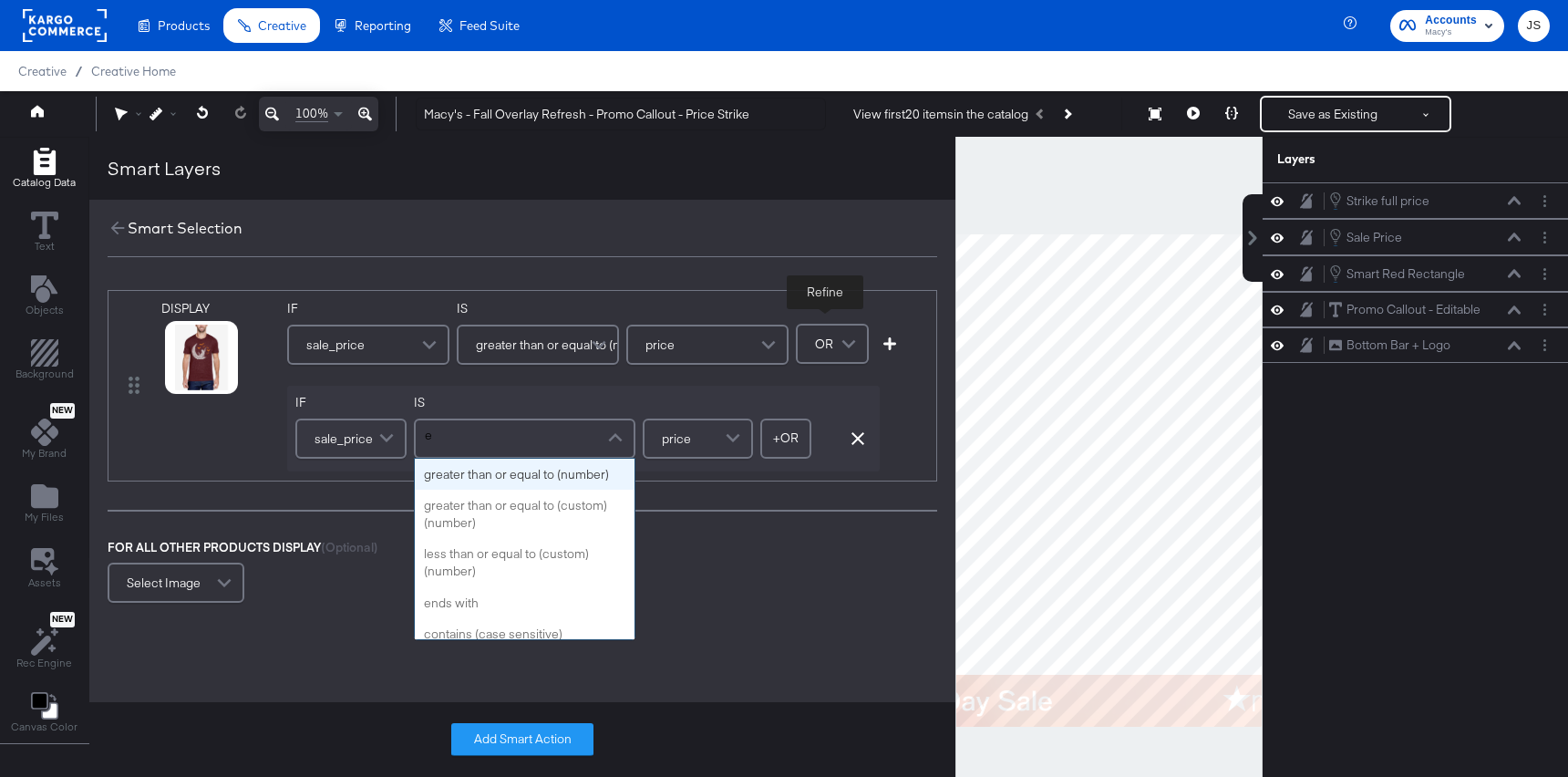
type input "eq"
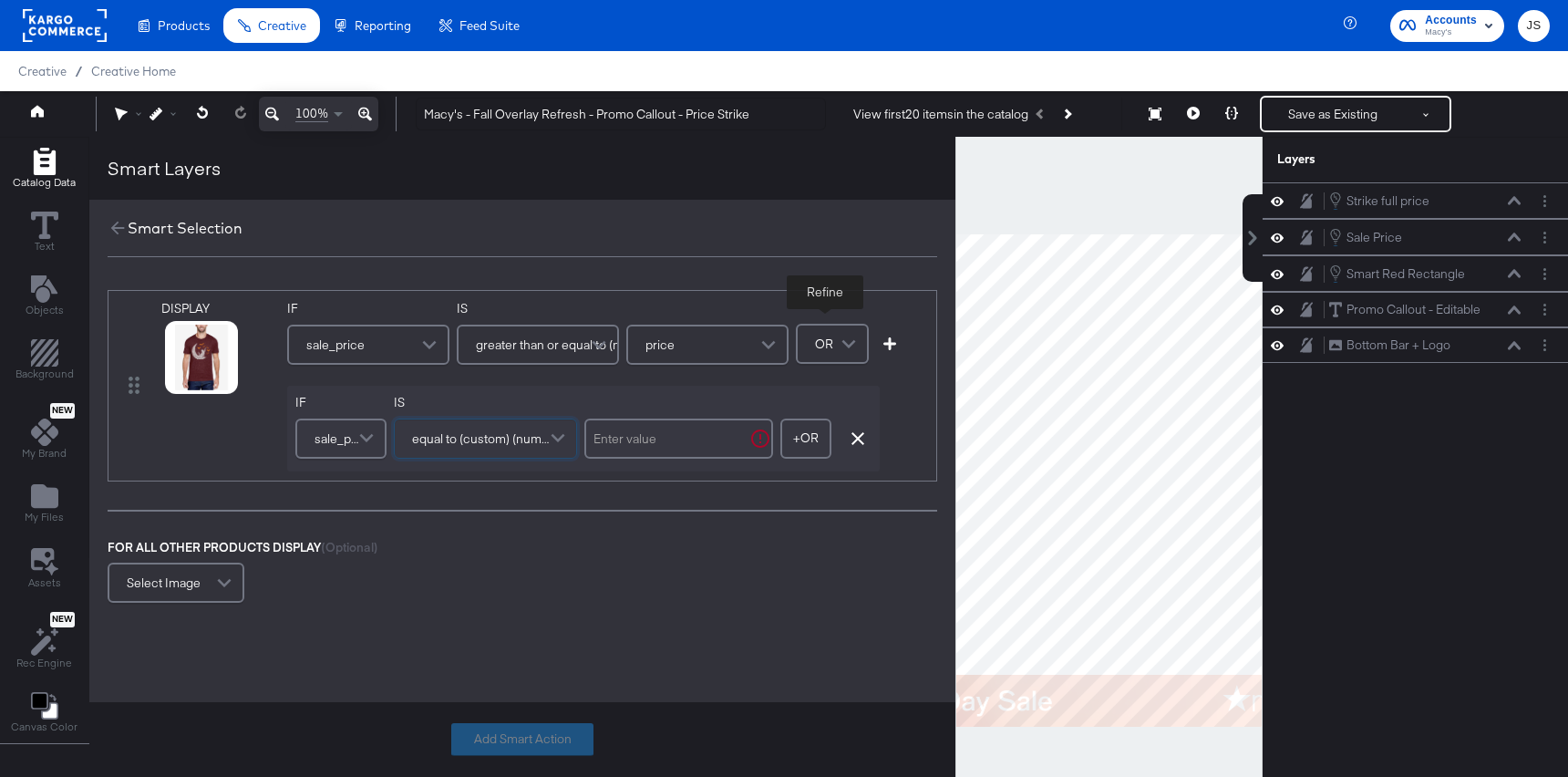
click at [686, 439] on input "text" at bounding box center [679, 438] width 188 height 40
type input "0"
click at [802, 440] on button "+ OR" at bounding box center [798, 438] width 51 height 40
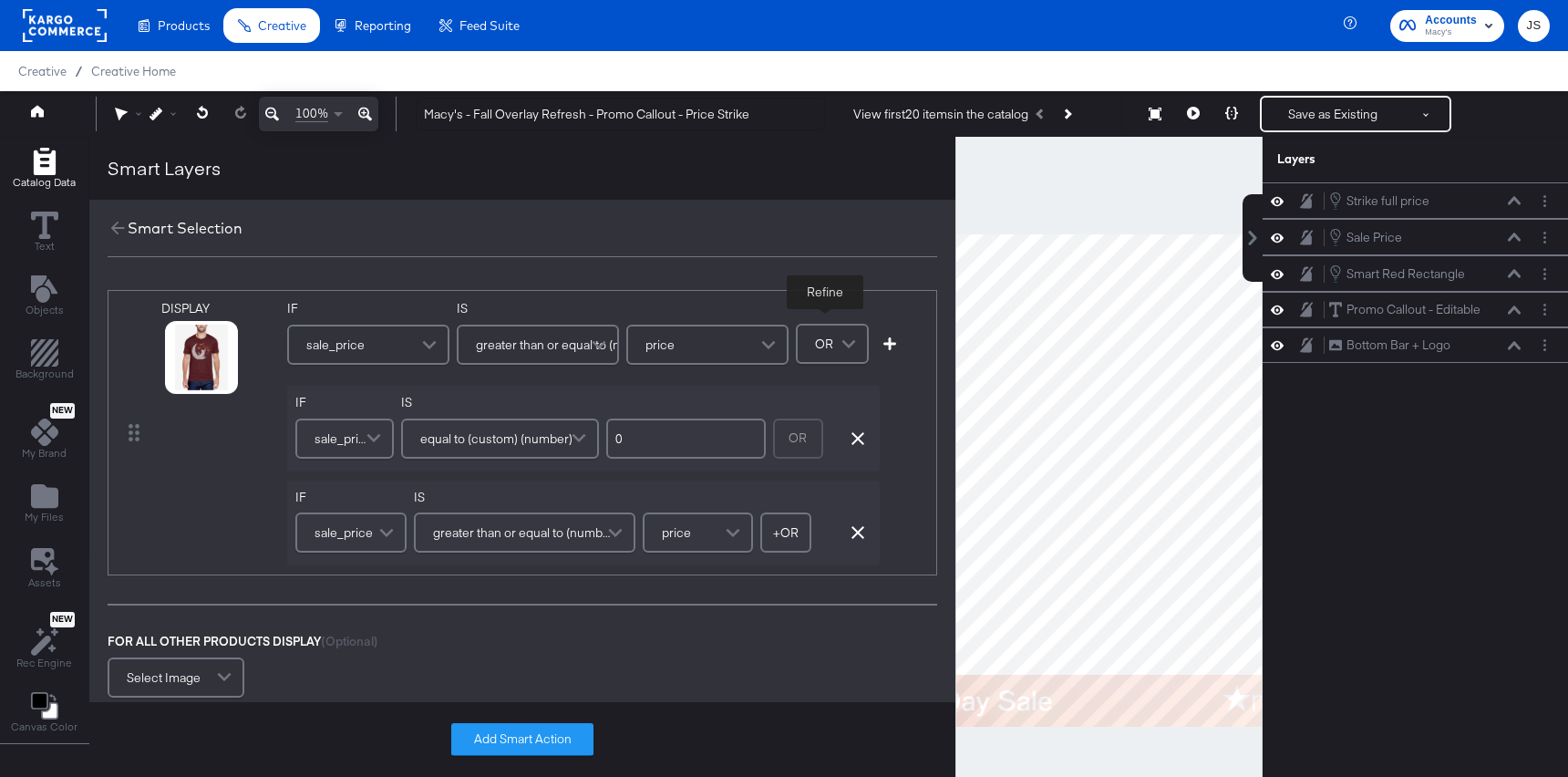
click at [515, 546] on span "greater than or equal to (number)" at bounding box center [522, 533] width 177 height 31
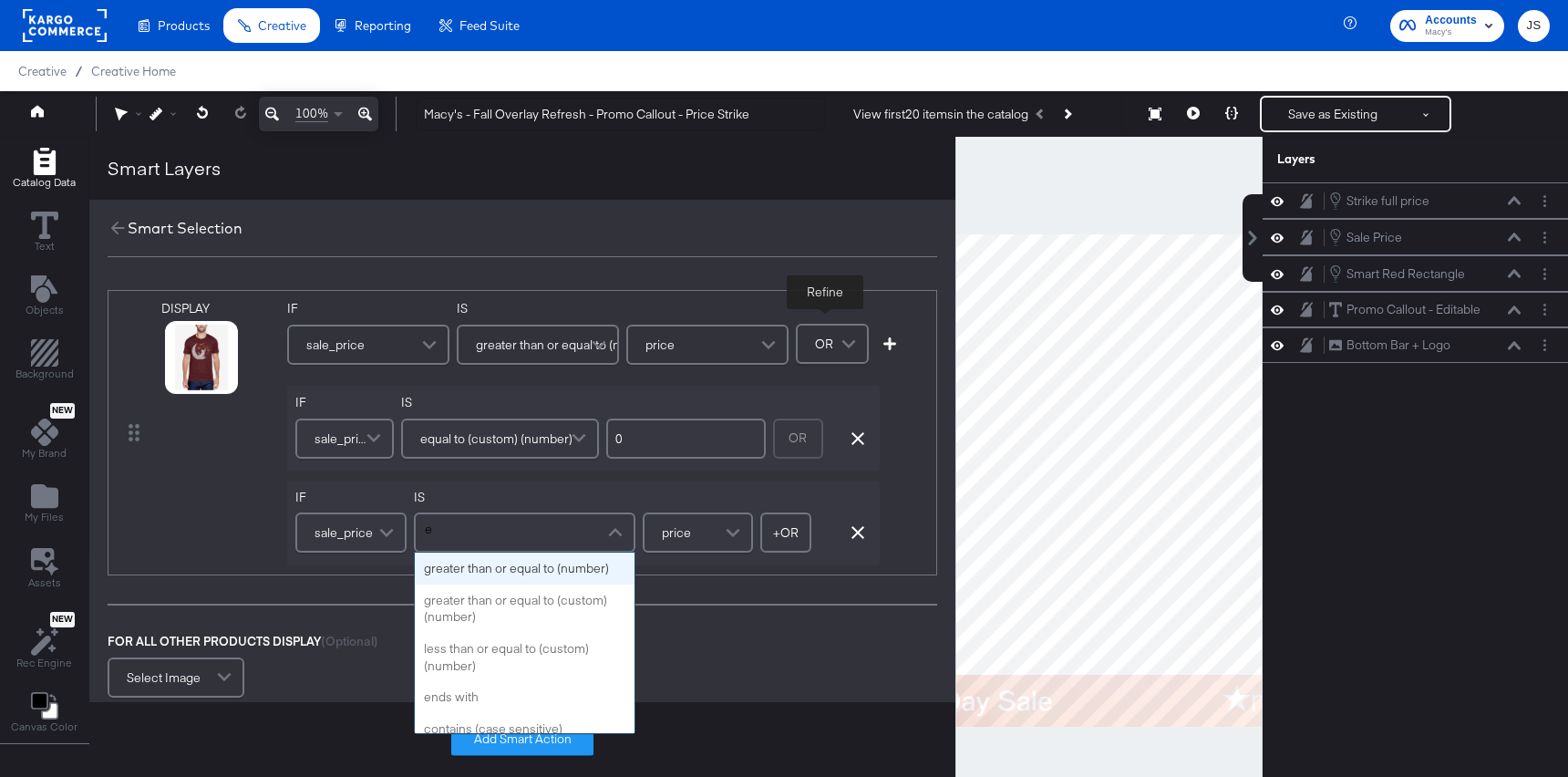
type input "eq"
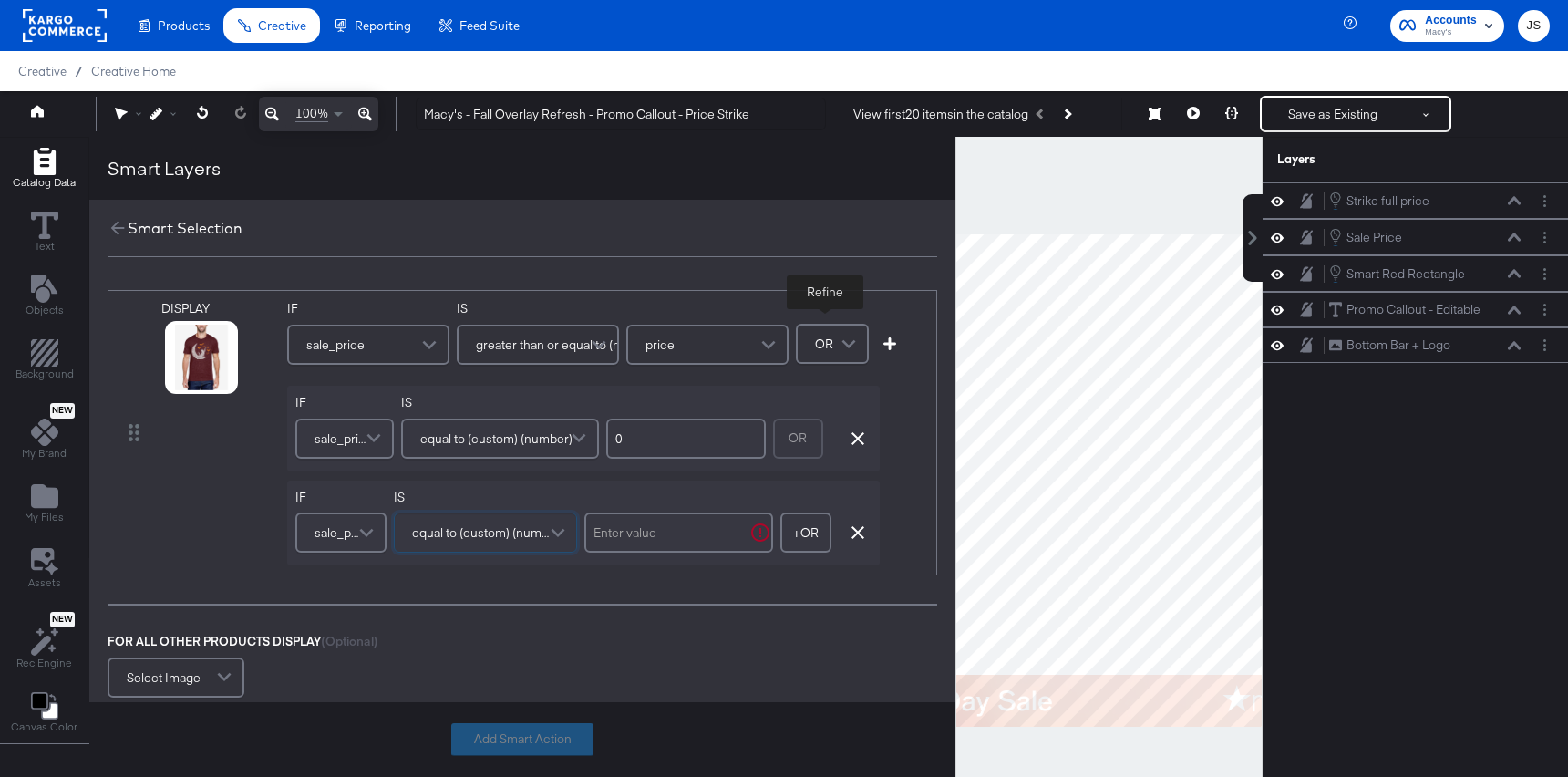
click at [645, 589] on div "DISPLAY link mapped image_link mapped additional_image_link_1 custom additional…" at bounding box center [523, 495] width 866 height 448
click at [519, 515] on div "equal to (custom) (number)" at bounding box center [485, 532] width 179 height 36
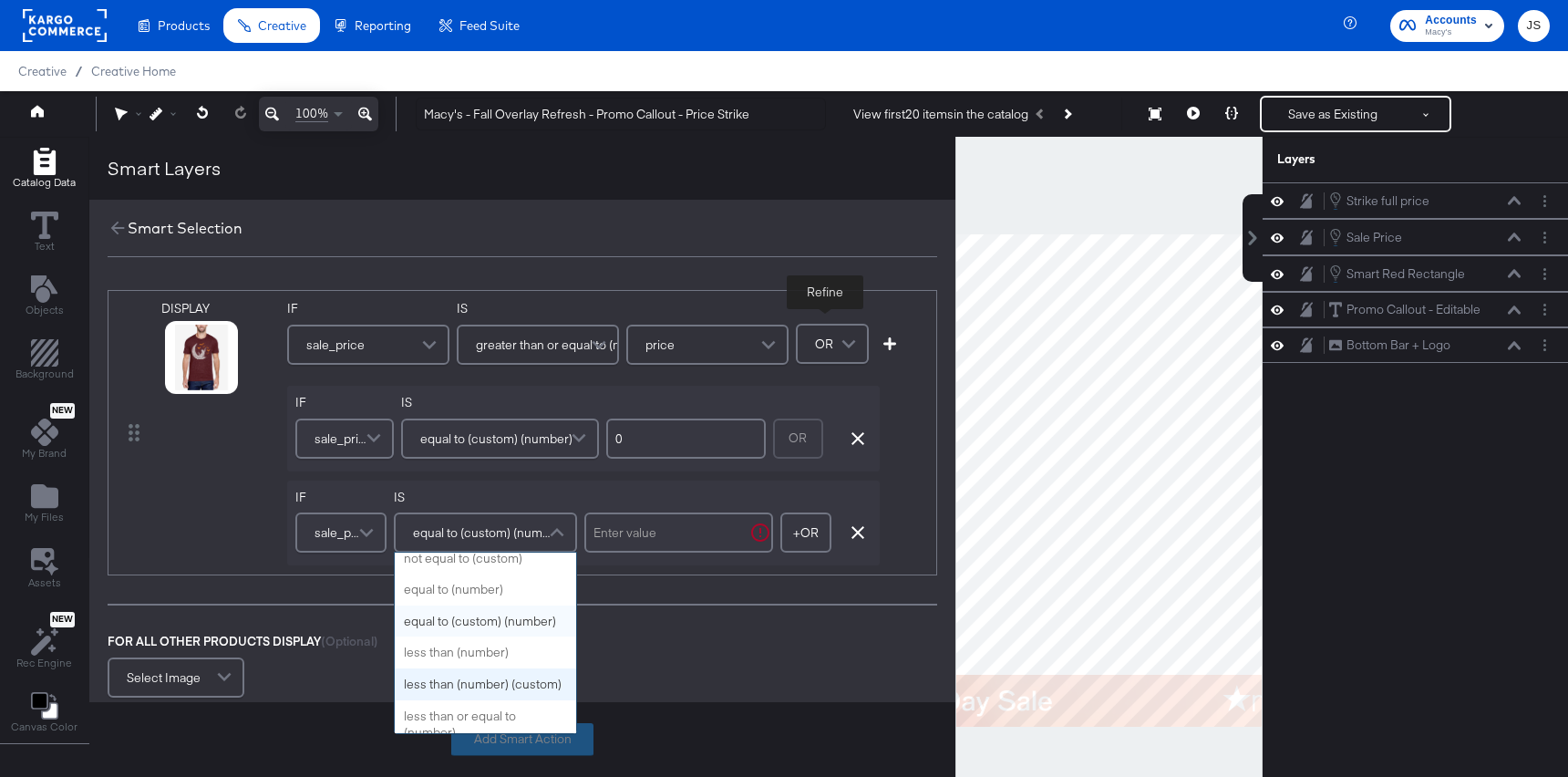
scroll to position [103, 0]
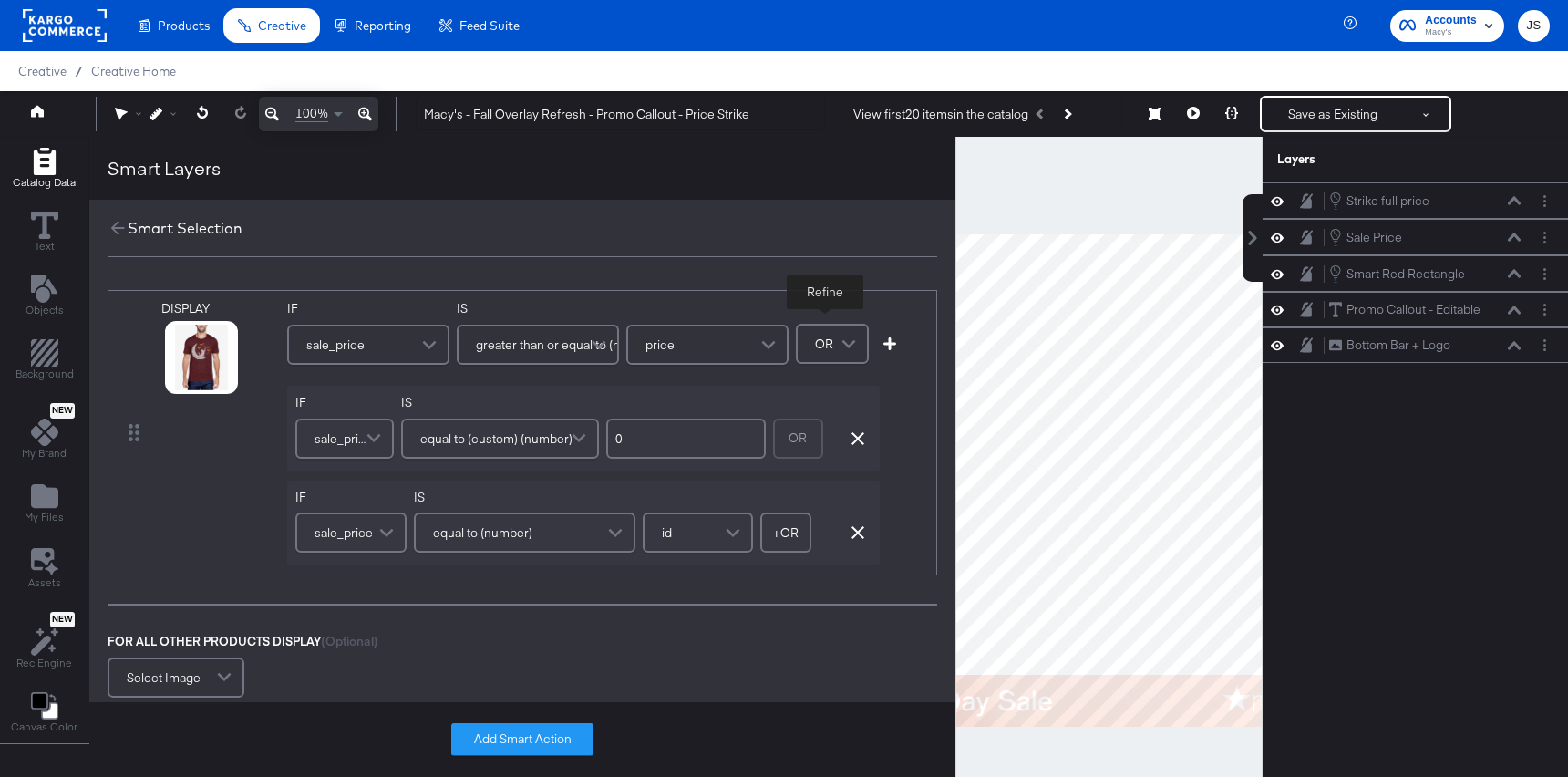
click at [548, 413] on div "IS equal to (custom) (number)" at bounding box center [500, 428] width 198 height 69
click at [546, 476] on div "IF sale_price IS greater than or equal to (number) price IF sale_price IS equal…" at bounding box center [537, 432] width 501 height 265
click at [546, 442] on span "equal to (custom) (number)" at bounding box center [496, 439] width 152 height 31
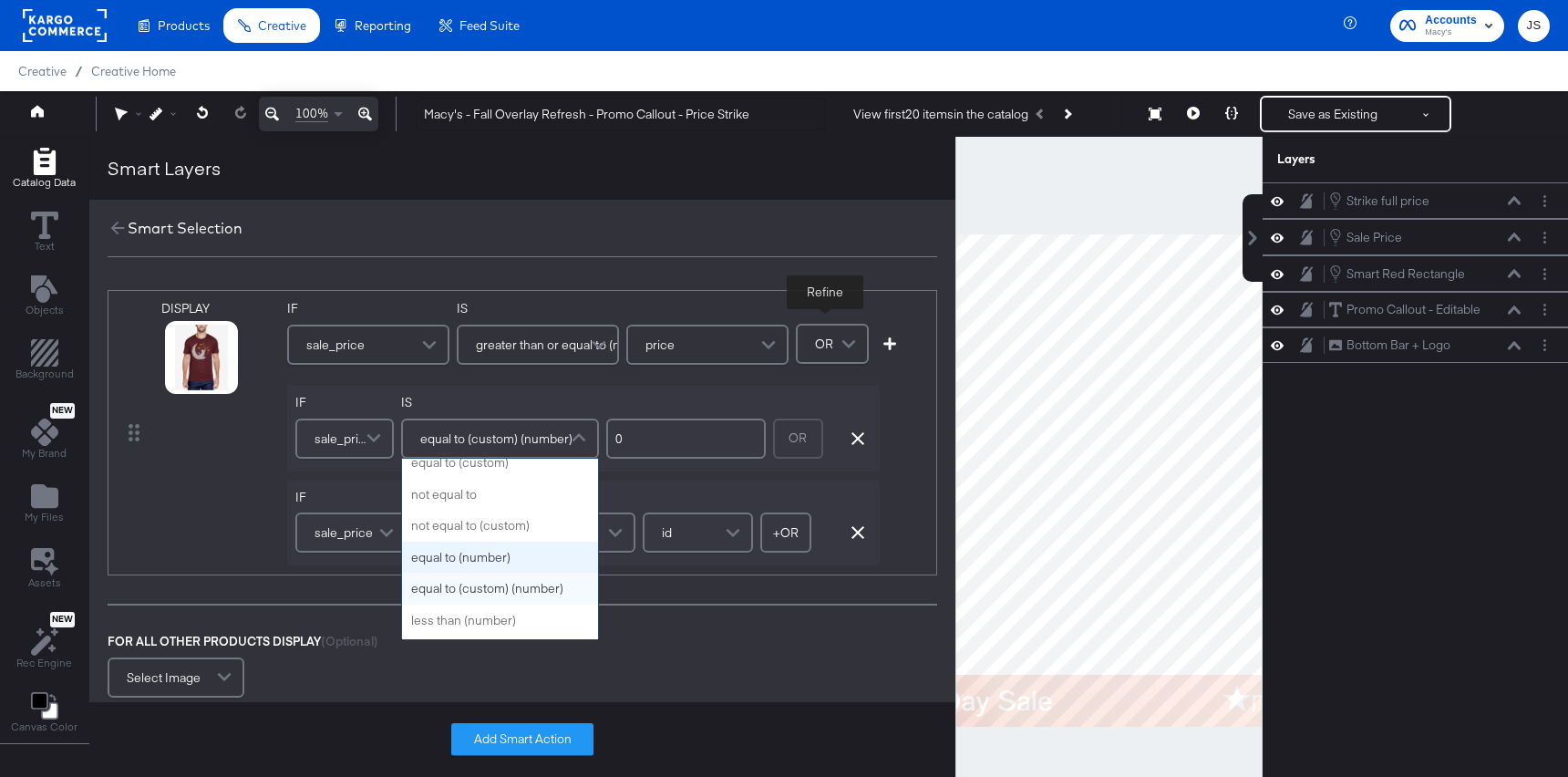
scroll to position [8, 0]
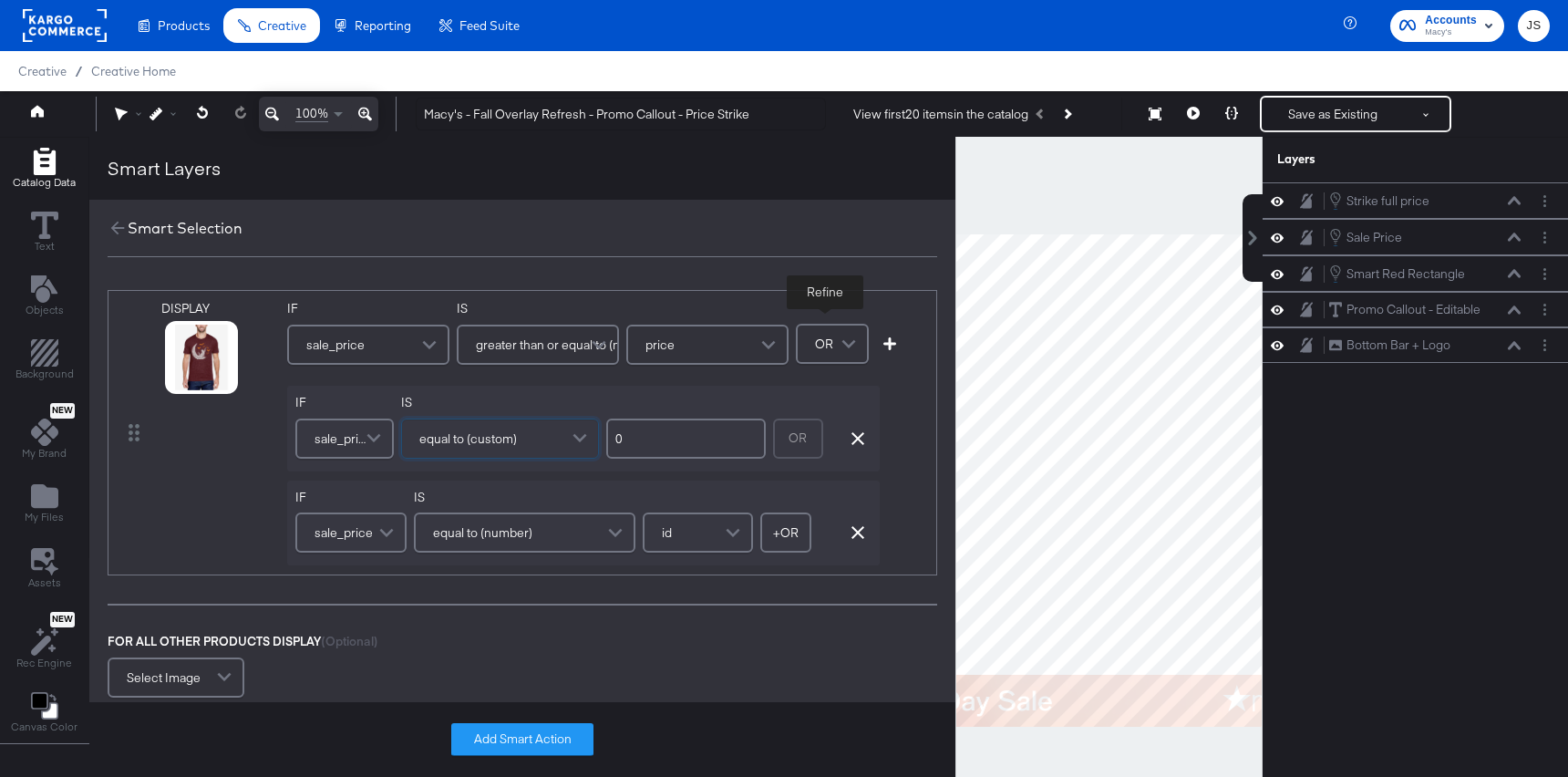
click at [548, 540] on div "equal to (number)" at bounding box center [525, 532] width 218 height 36
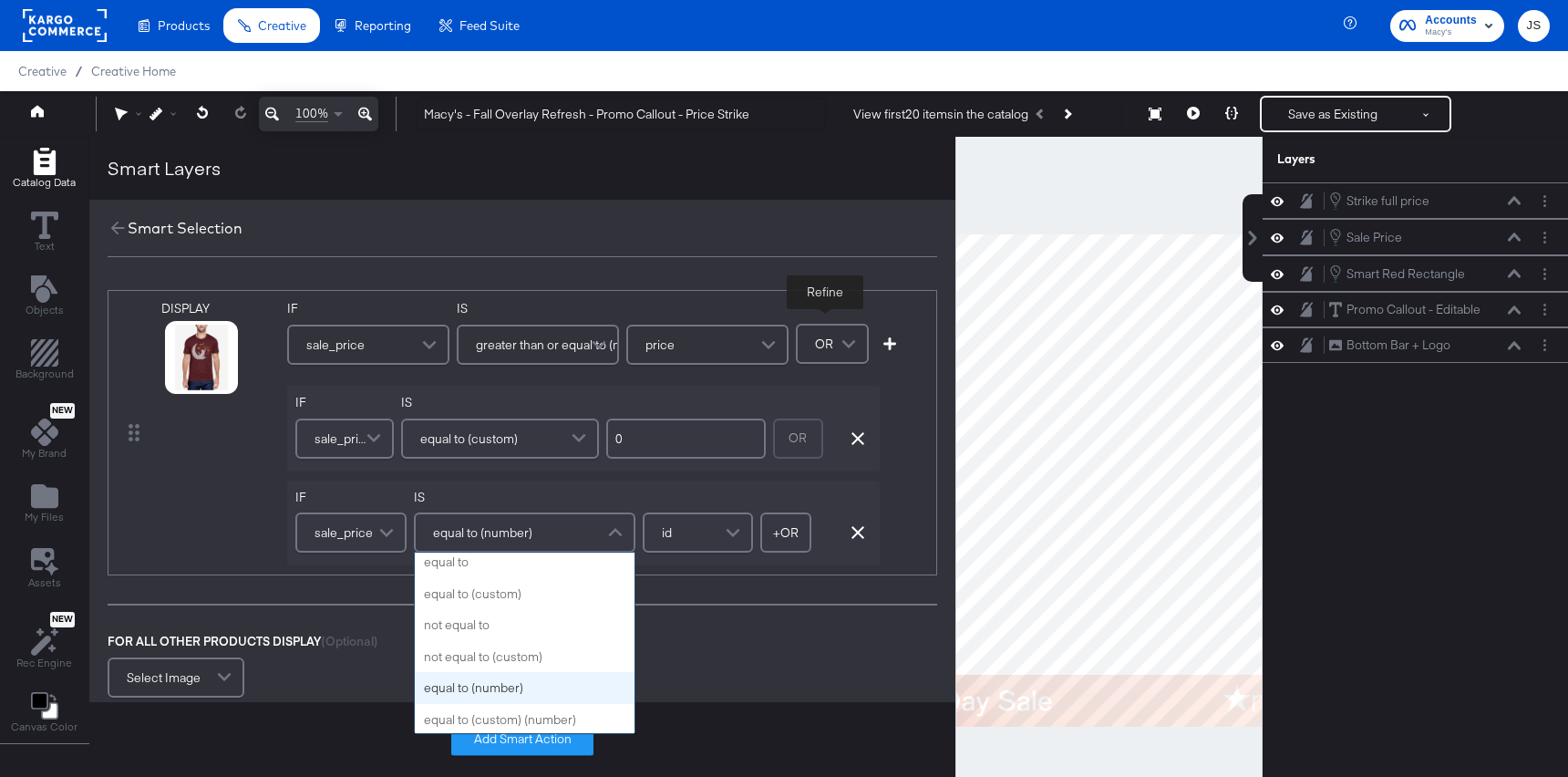
scroll to position [0, 0]
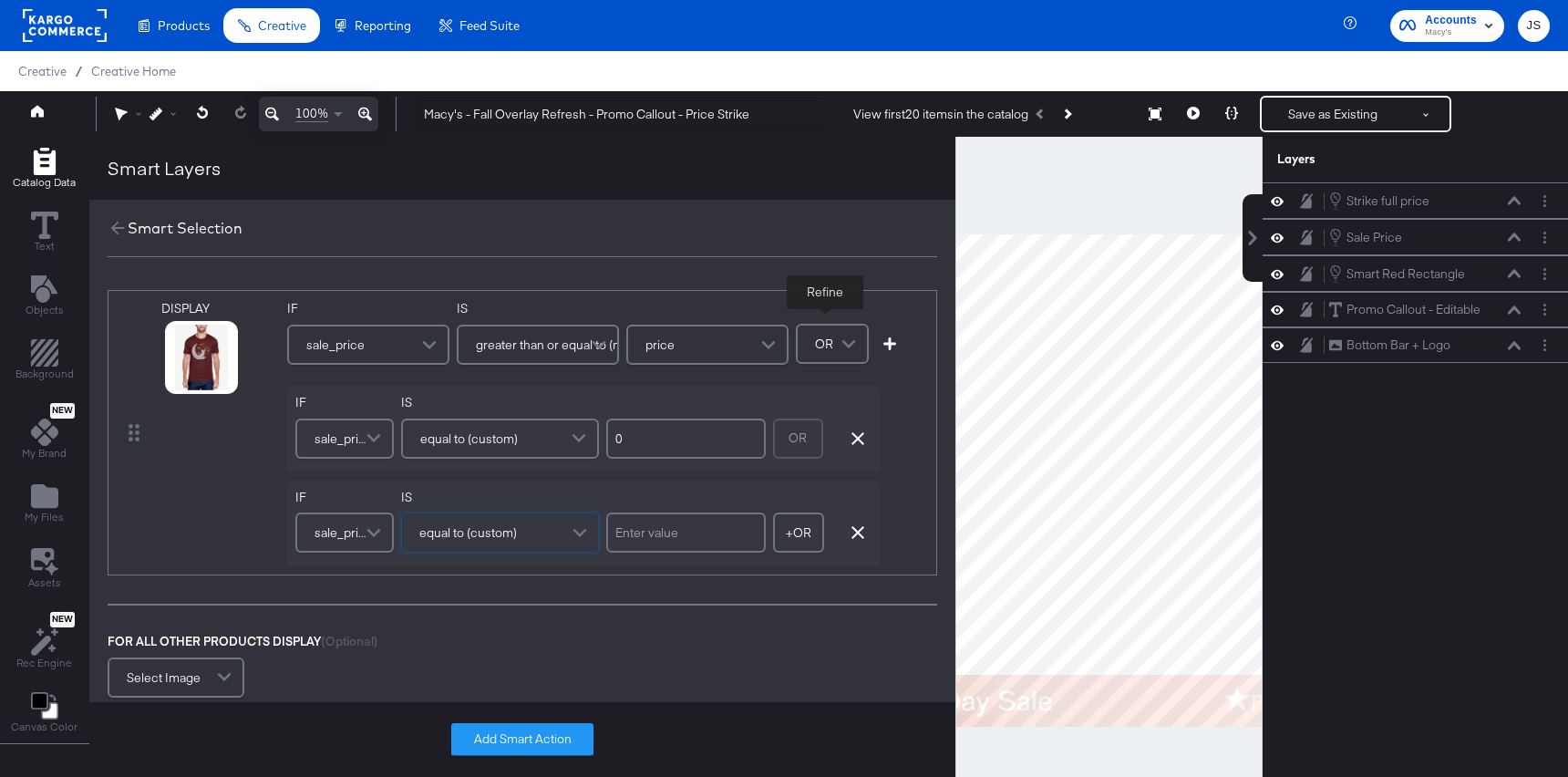
click at [602, 496] on div "IF sale_price IS equal to (custom) + OR Add OR Condition Remove Condition" at bounding box center [584, 523] width 593 height 86
click at [514, 743] on button "Add Smart Action" at bounding box center [523, 740] width 142 height 33
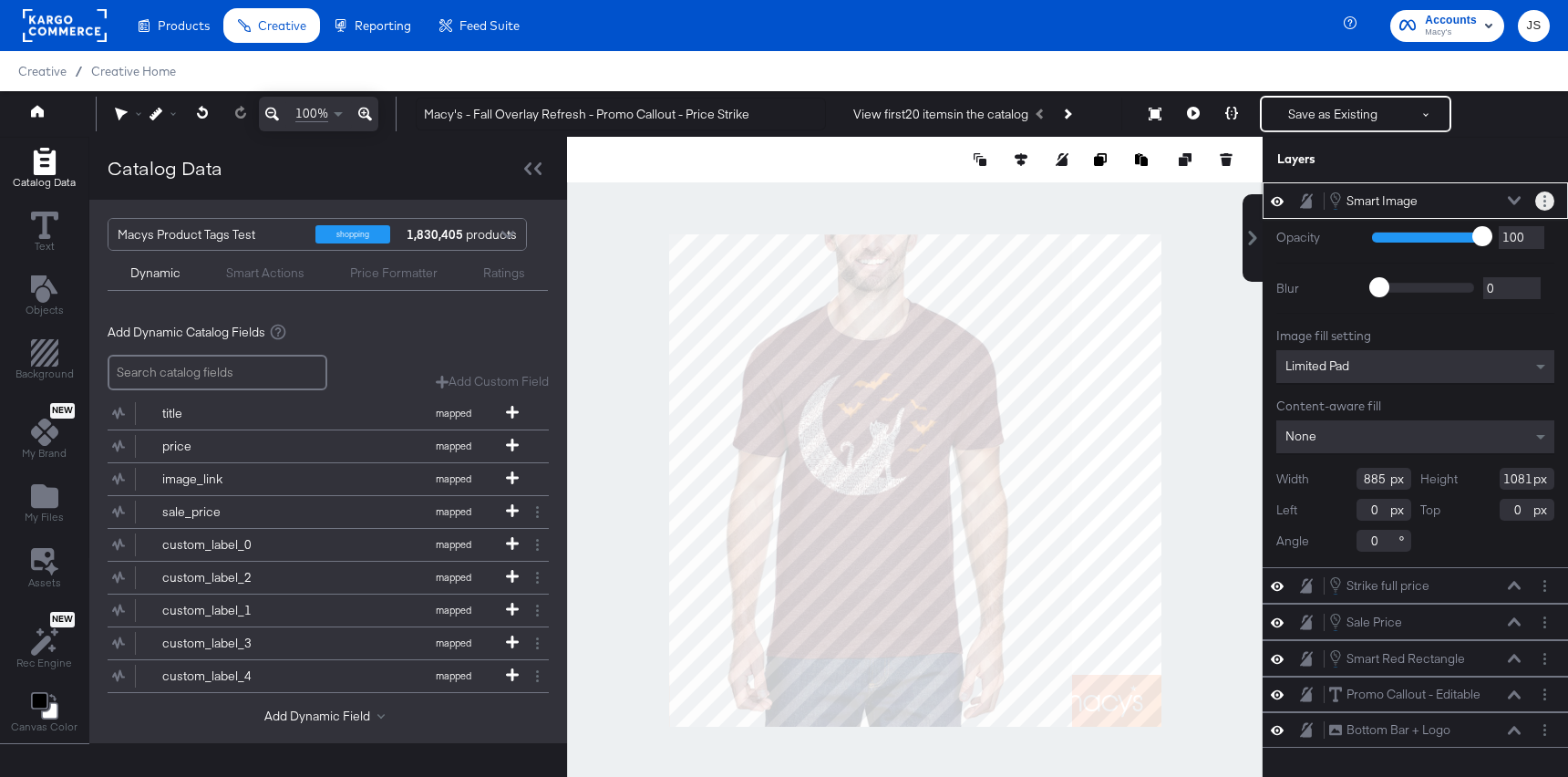
click at [1548, 198] on button "Layer Options" at bounding box center [1544, 200] width 19 height 19
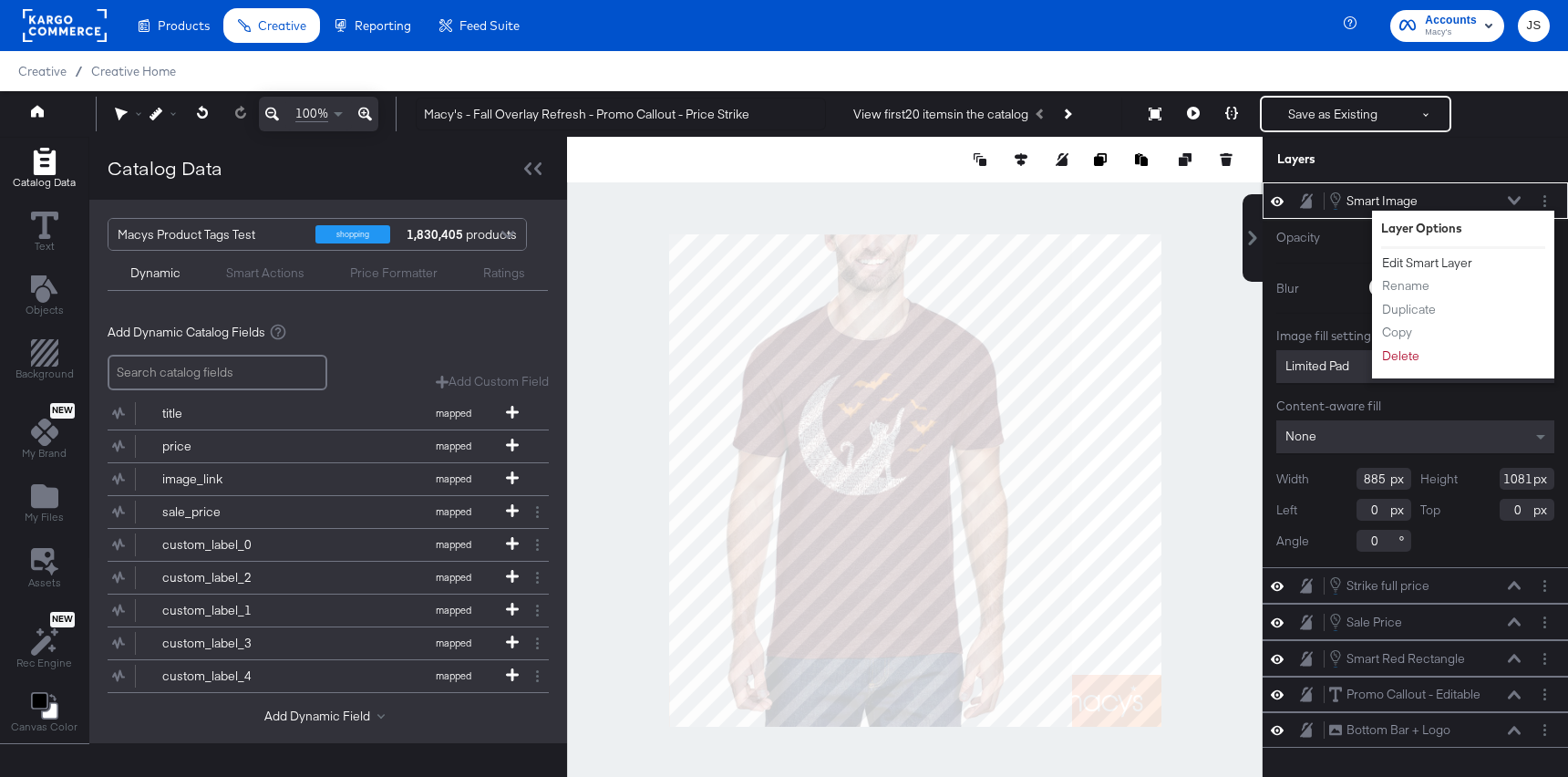
click at [1424, 255] on button "Edit Smart Layer" at bounding box center [1428, 262] width 92 height 19
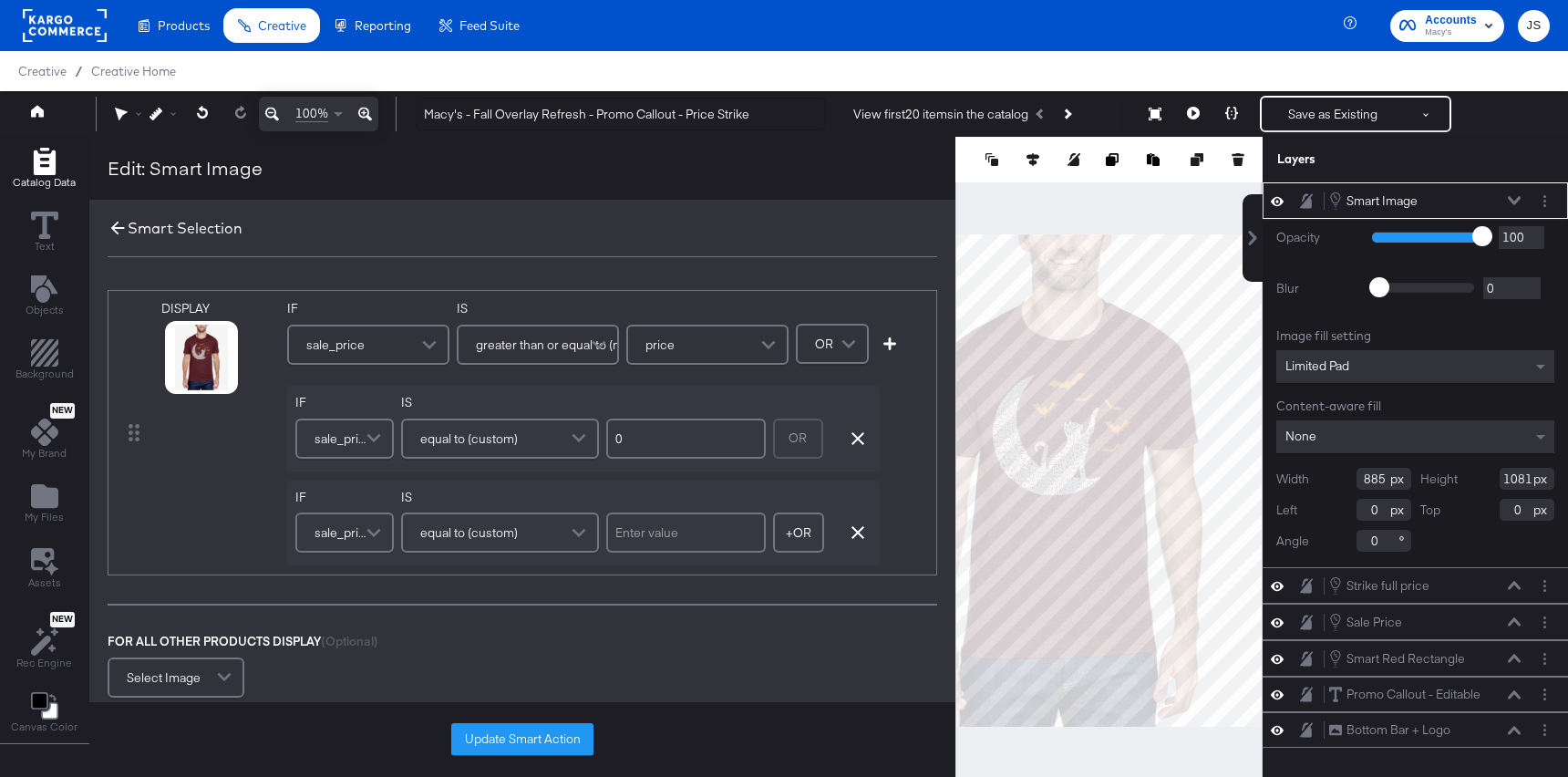
click at [119, 228] on icon at bounding box center [117, 228] width 14 height 14
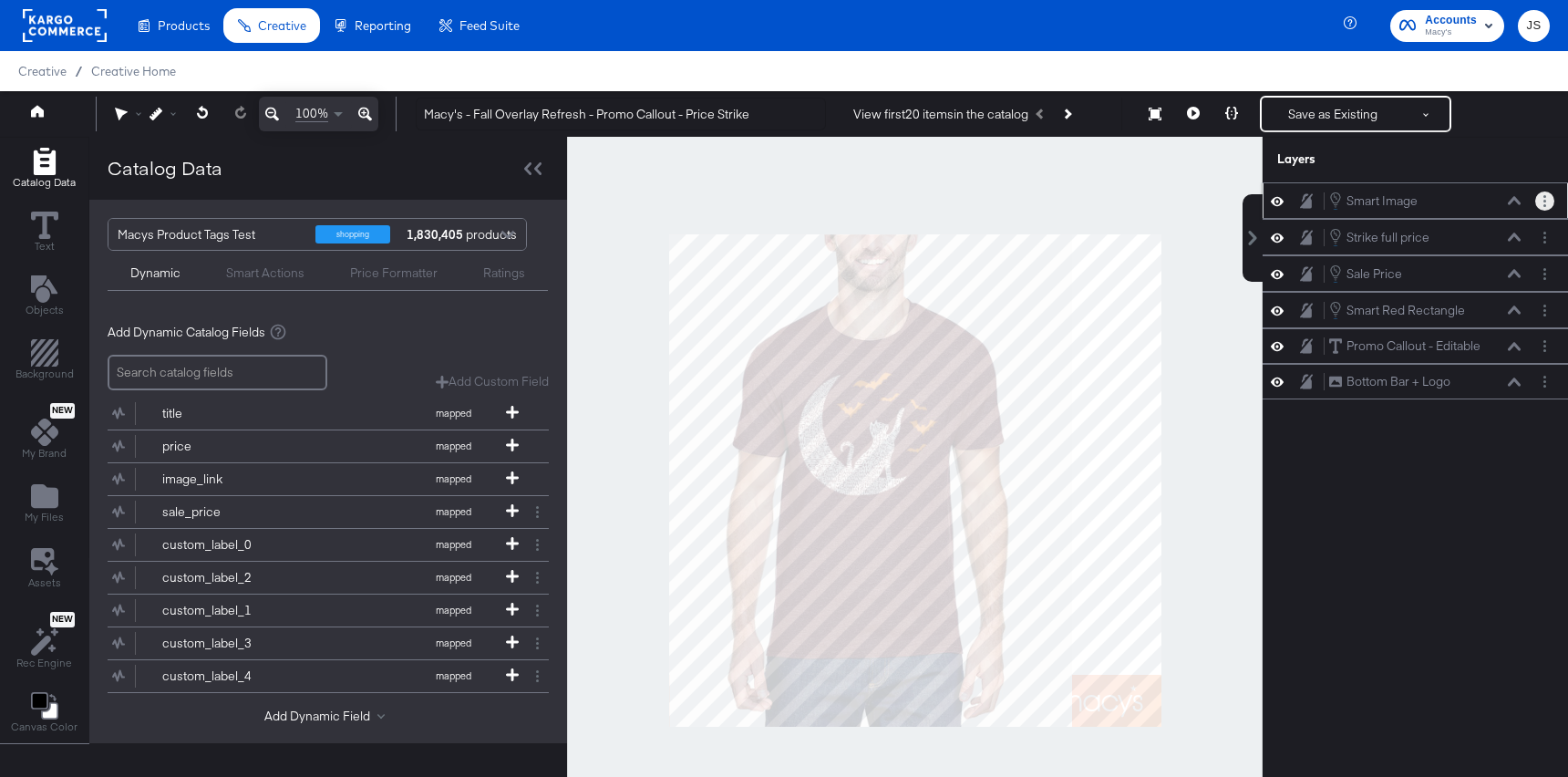
click at [1541, 205] on button "Layer Options" at bounding box center [1544, 200] width 19 height 19
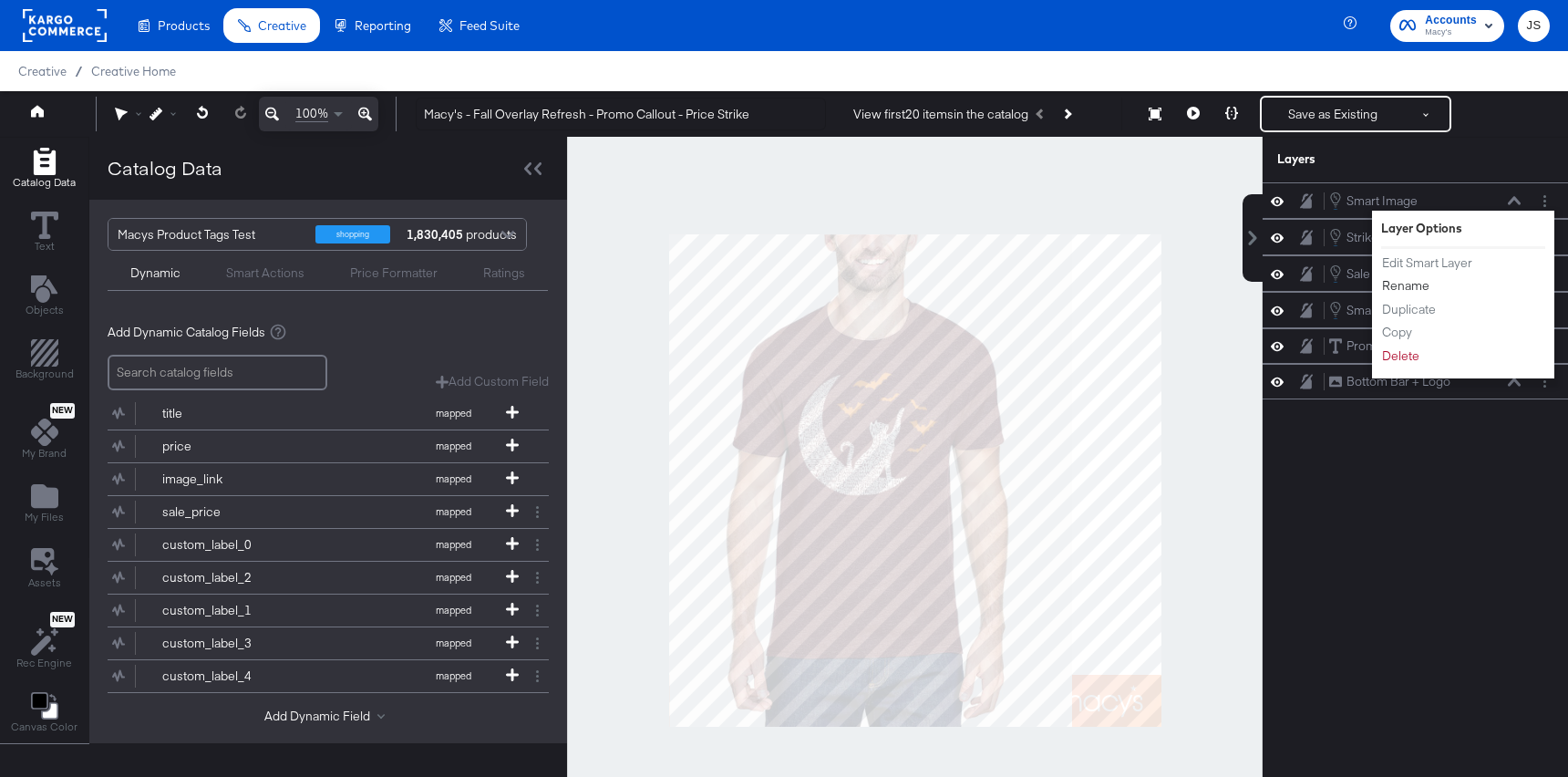
click at [1412, 289] on button "Rename" at bounding box center [1405, 285] width 49 height 19
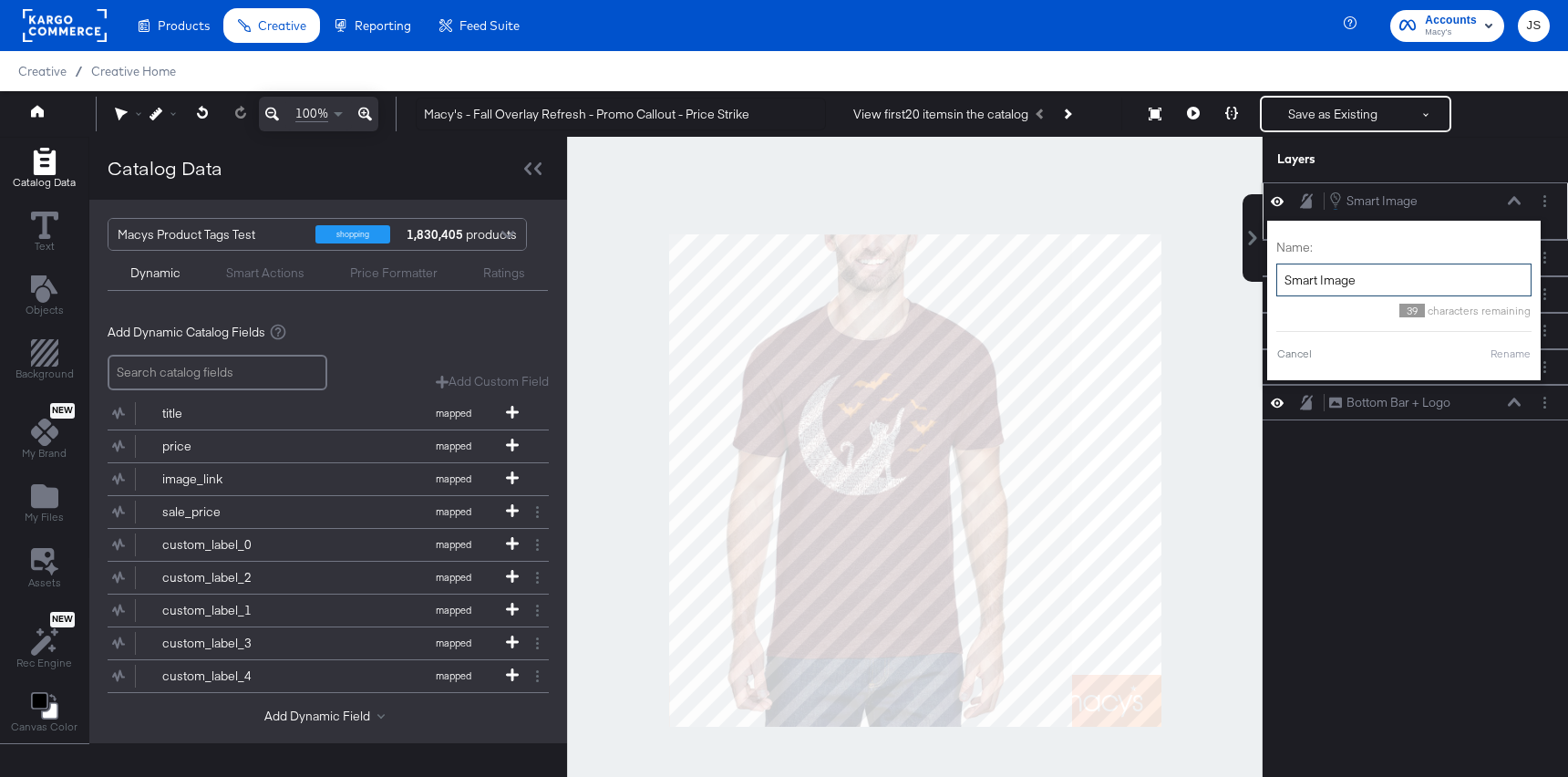
click at [1398, 283] on input "Smart Image" at bounding box center [1404, 280] width 255 height 34
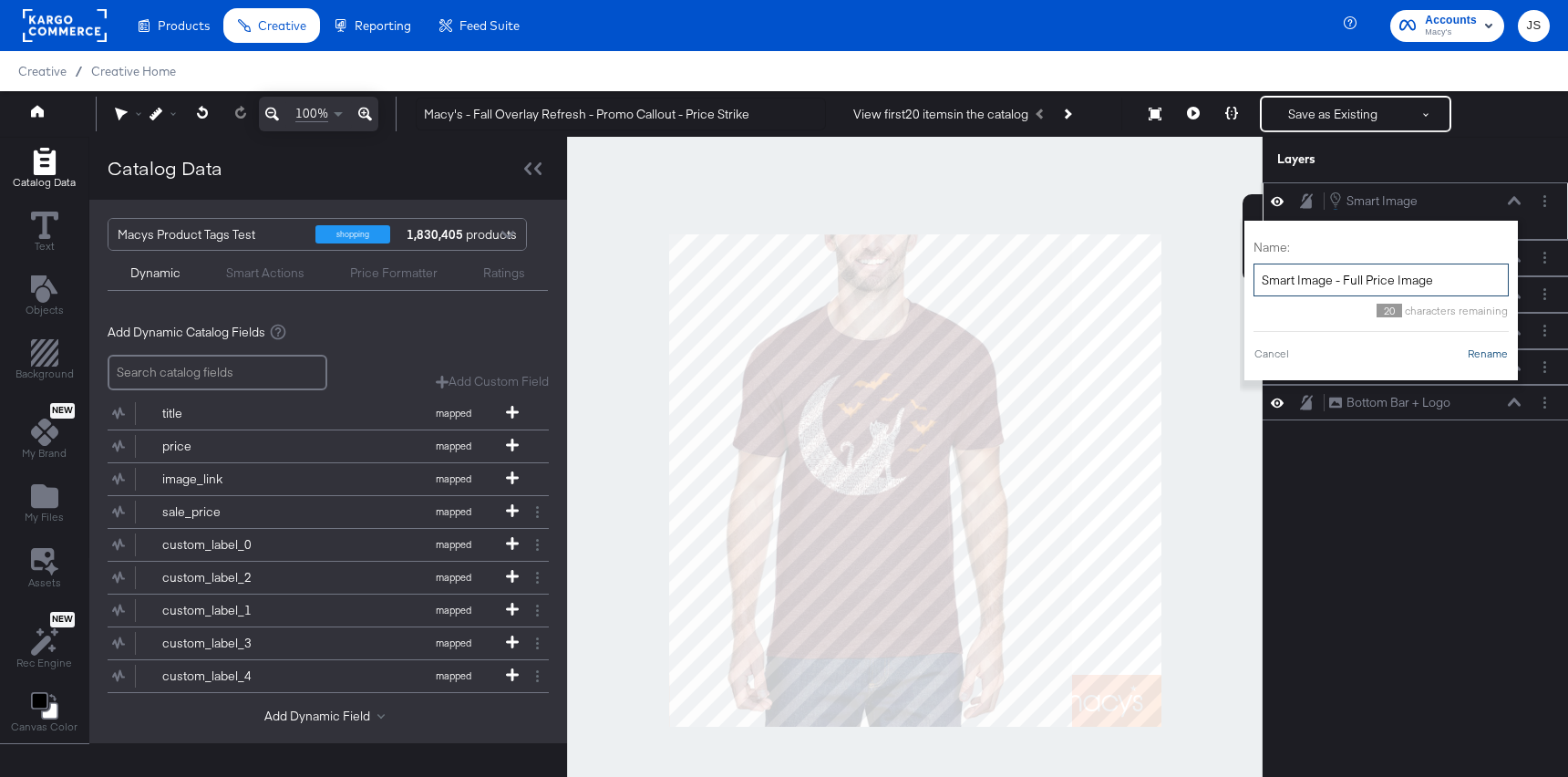
type input "Smart Image - Full Price Image"
click at [1500, 349] on button "Rename" at bounding box center [1487, 354] width 42 height 17
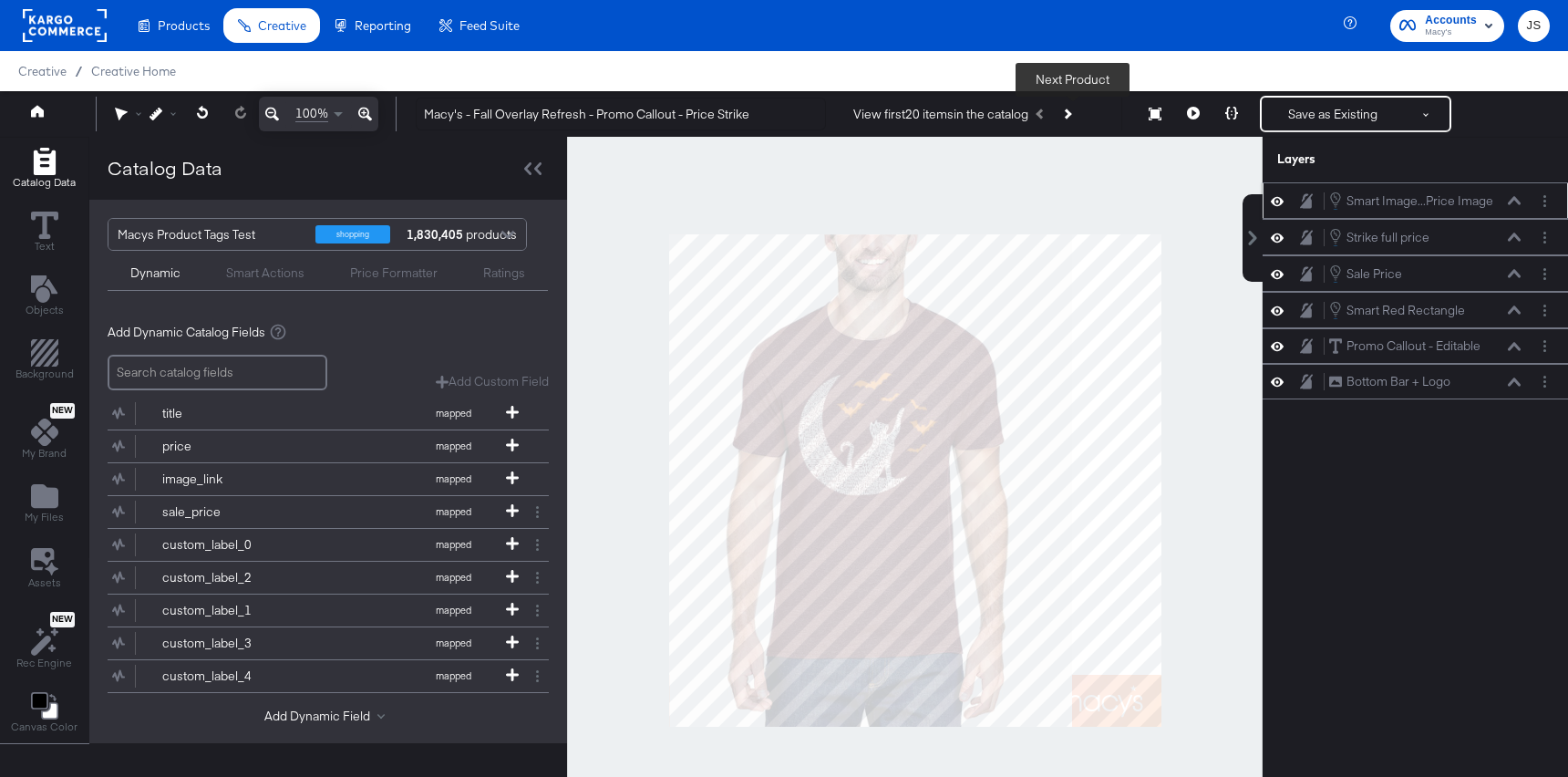
click at [1079, 127] on button "Next Product" at bounding box center [1067, 115] width 26 height 33
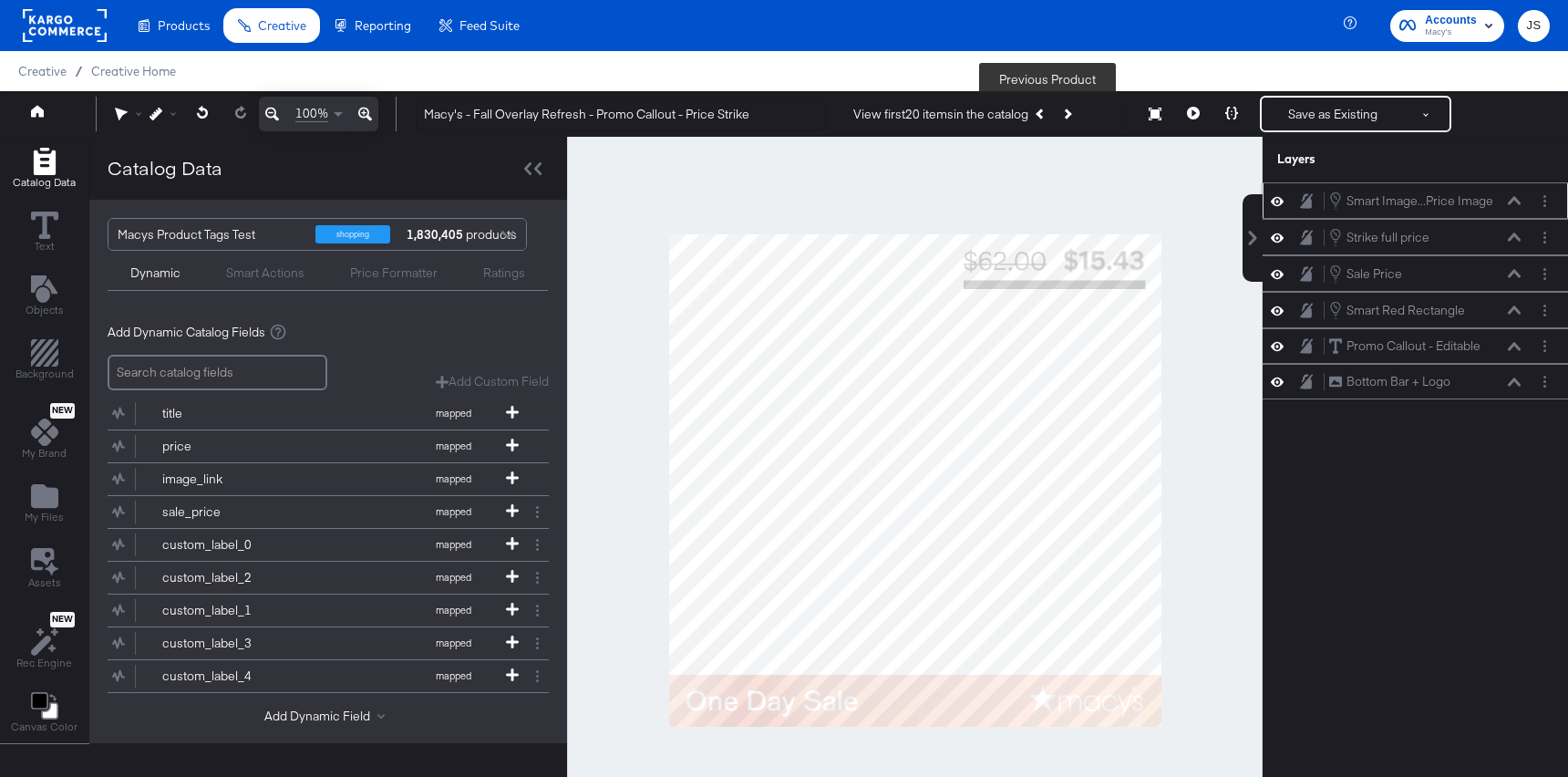
click at [1043, 117] on button "Previous Product" at bounding box center [1042, 115] width 26 height 33
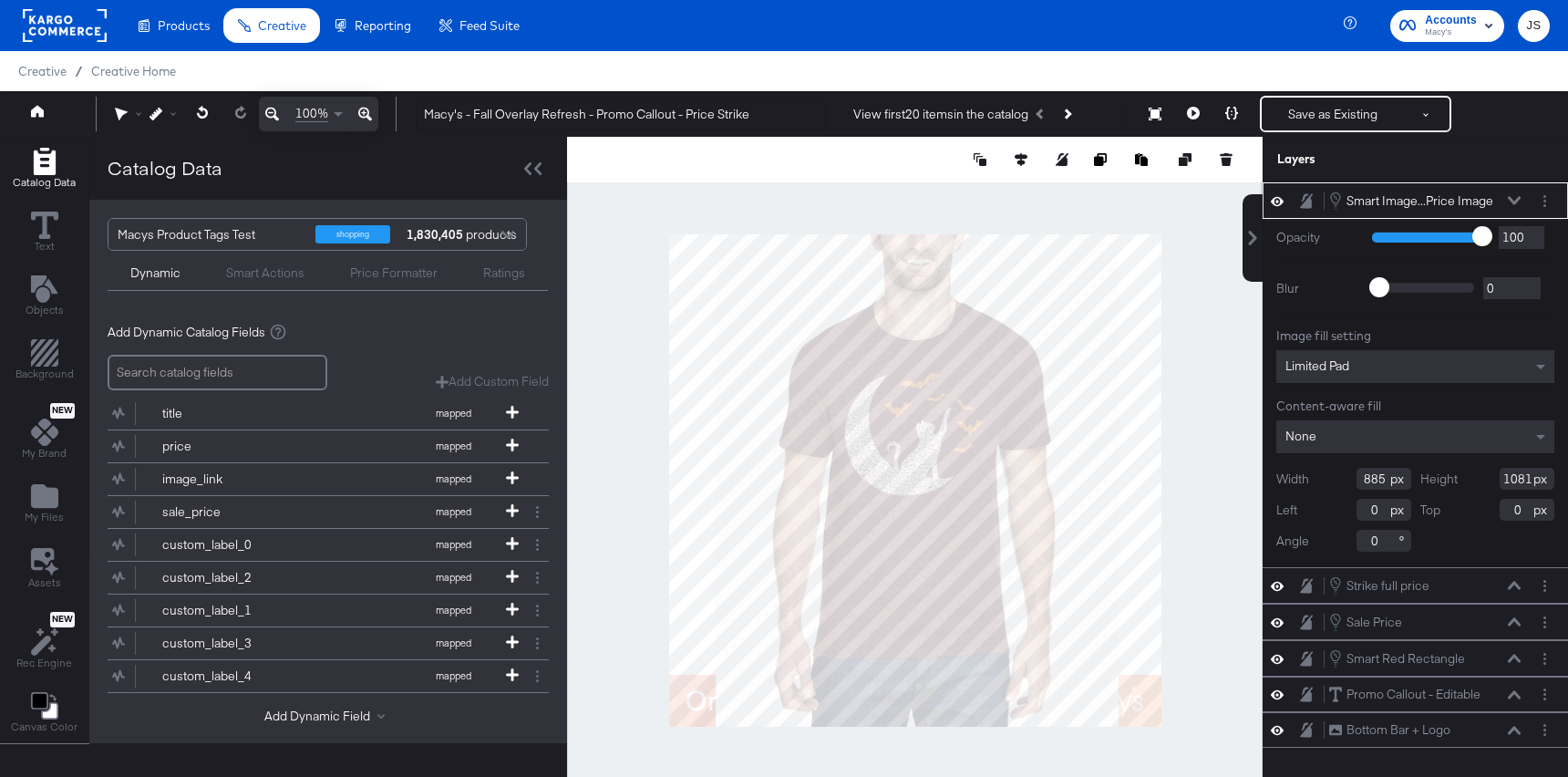
type input "136"
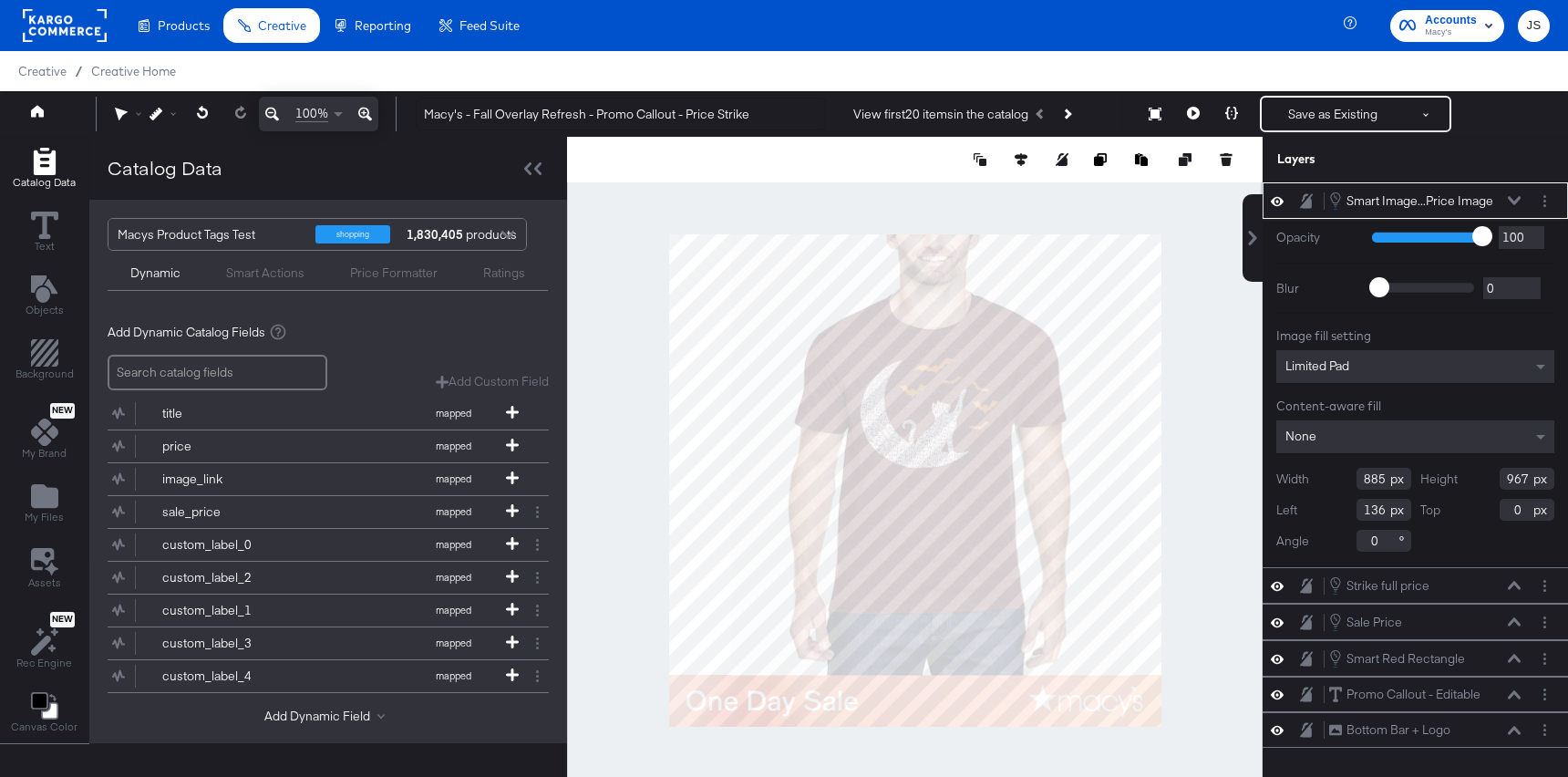
type input "967"
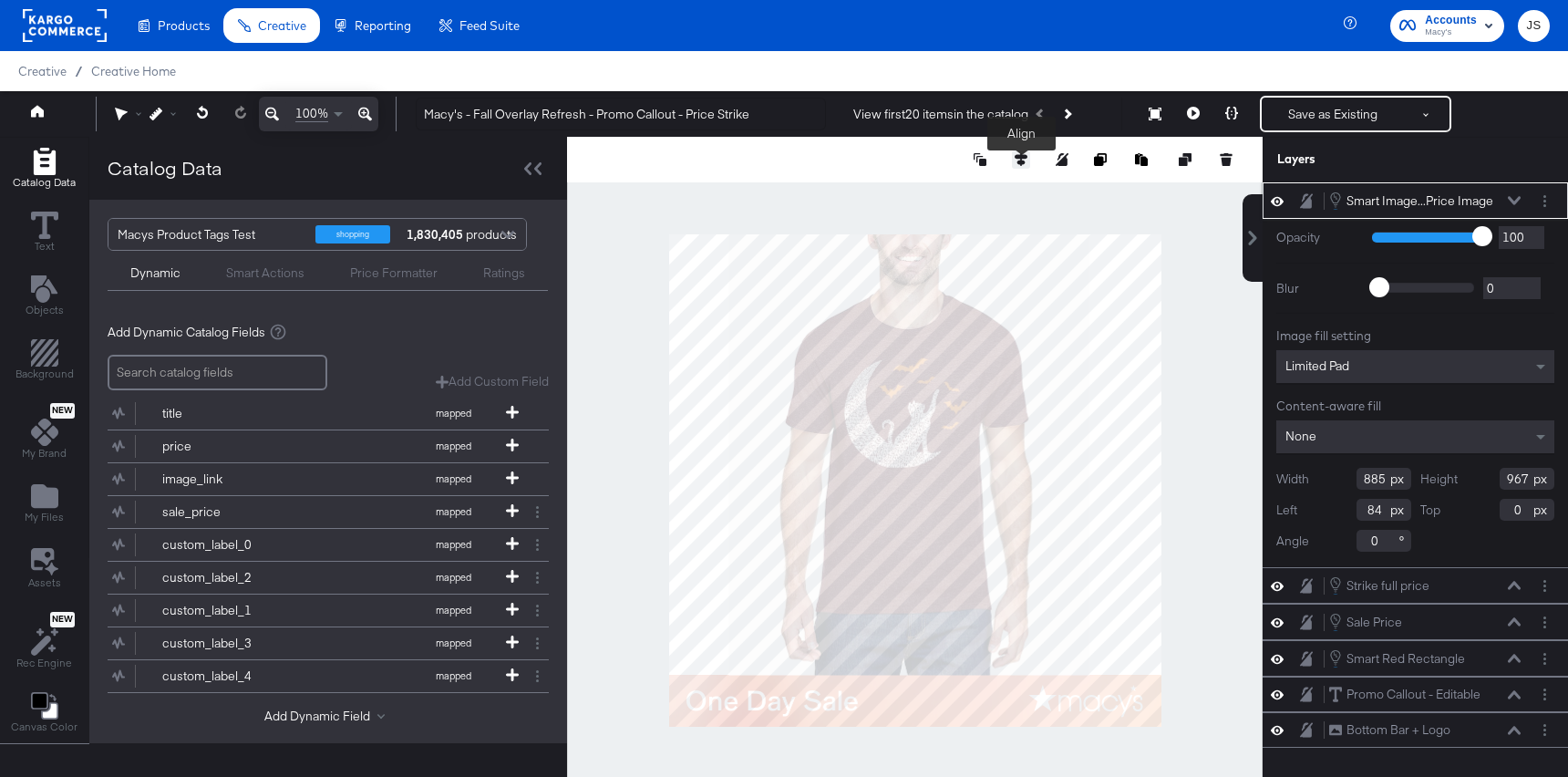
click at [1020, 159] on icon at bounding box center [1021, 160] width 13 height 13
click at [884, 190] on icon at bounding box center [887, 193] width 13 height 13
type input "98"
type input "1081"
type input "0"
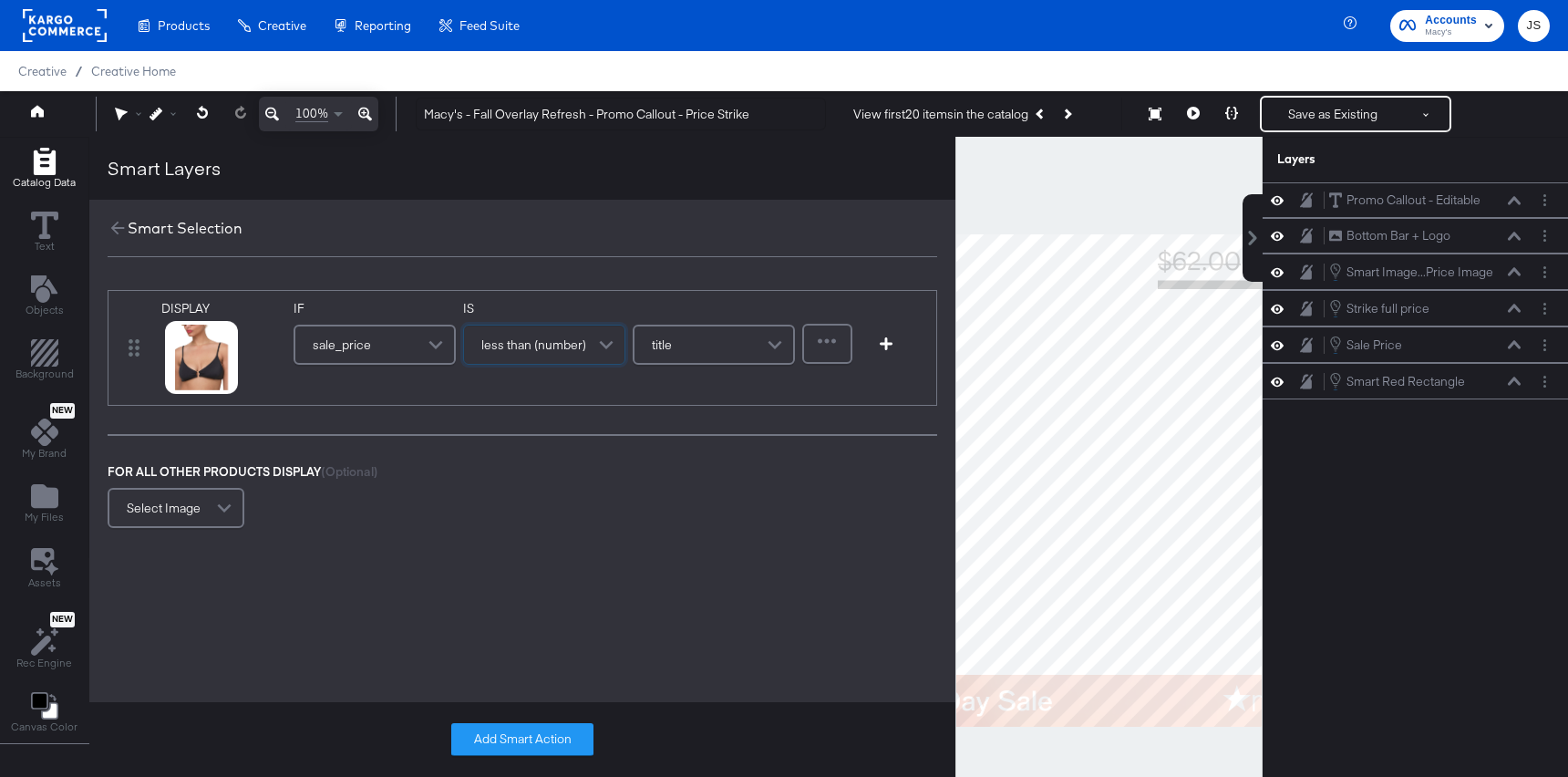
click at [656, 357] on span "title" at bounding box center [662, 345] width 20 height 31
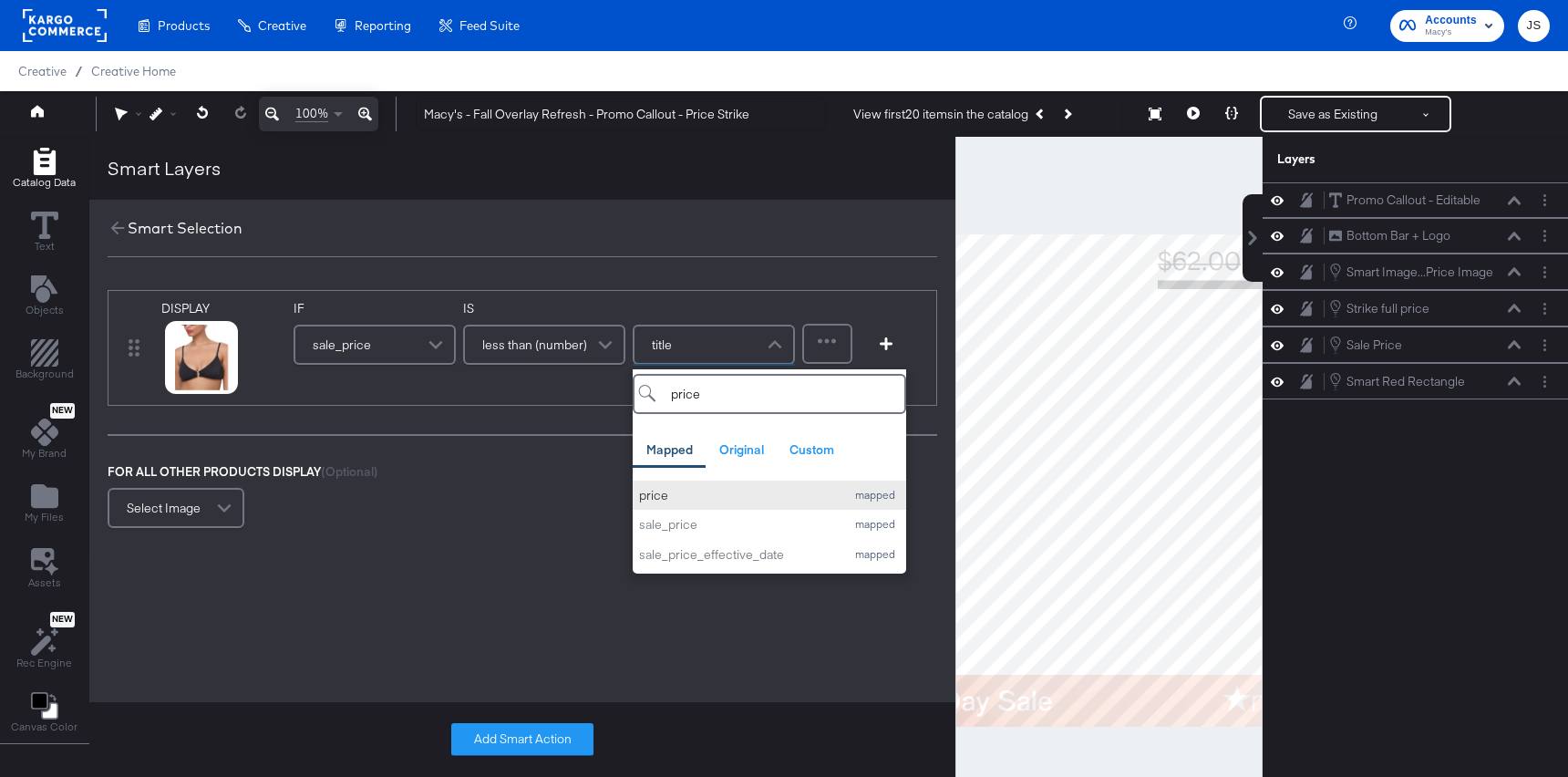
type input "price"
click at [675, 493] on div "price" at bounding box center [737, 495] width 197 height 18
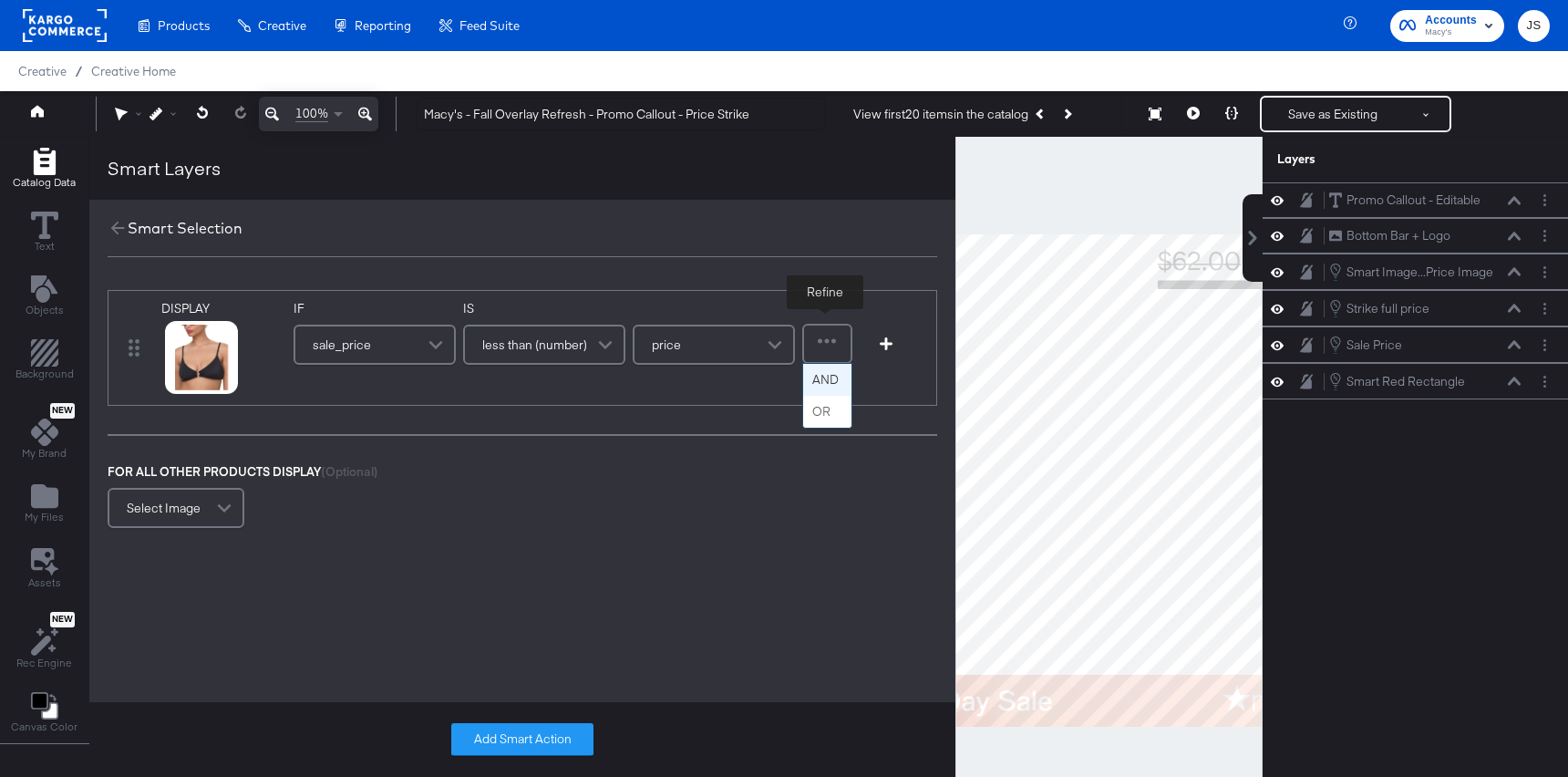
click at [838, 349] on div at bounding box center [827, 343] width 46 height 36
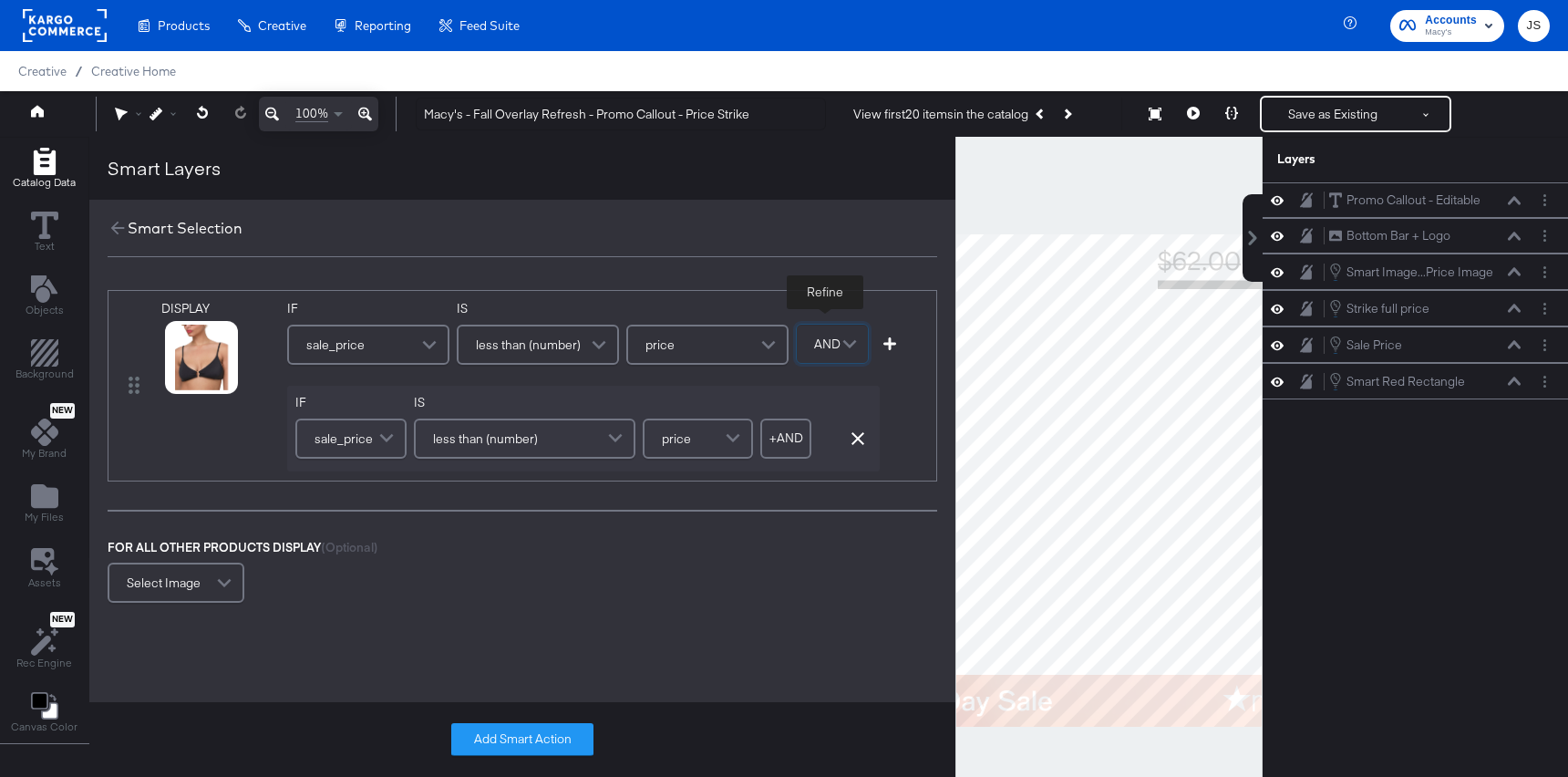
click at [479, 449] on span "less than (number)" at bounding box center [486, 439] width 105 height 31
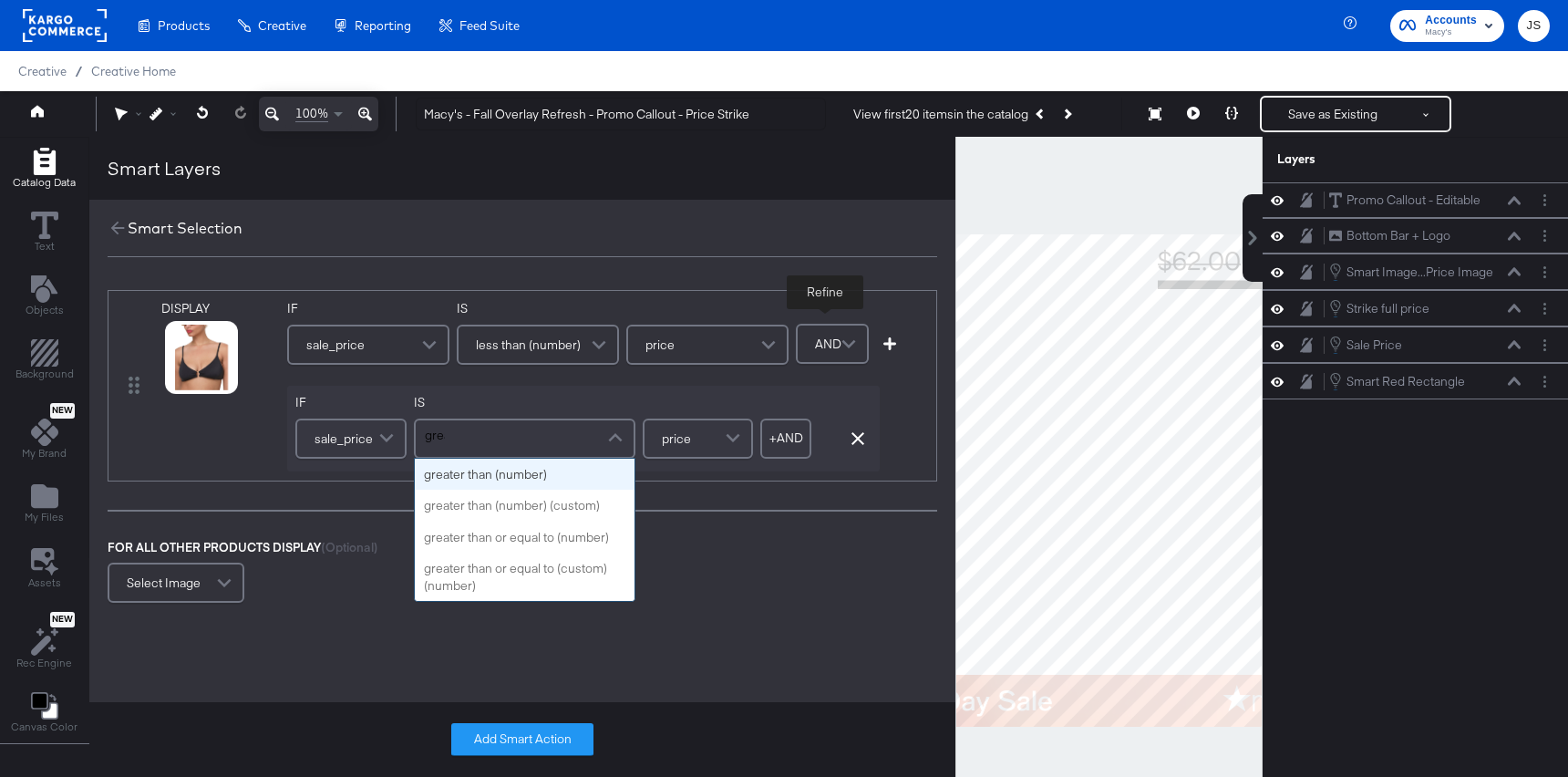
type input "great"
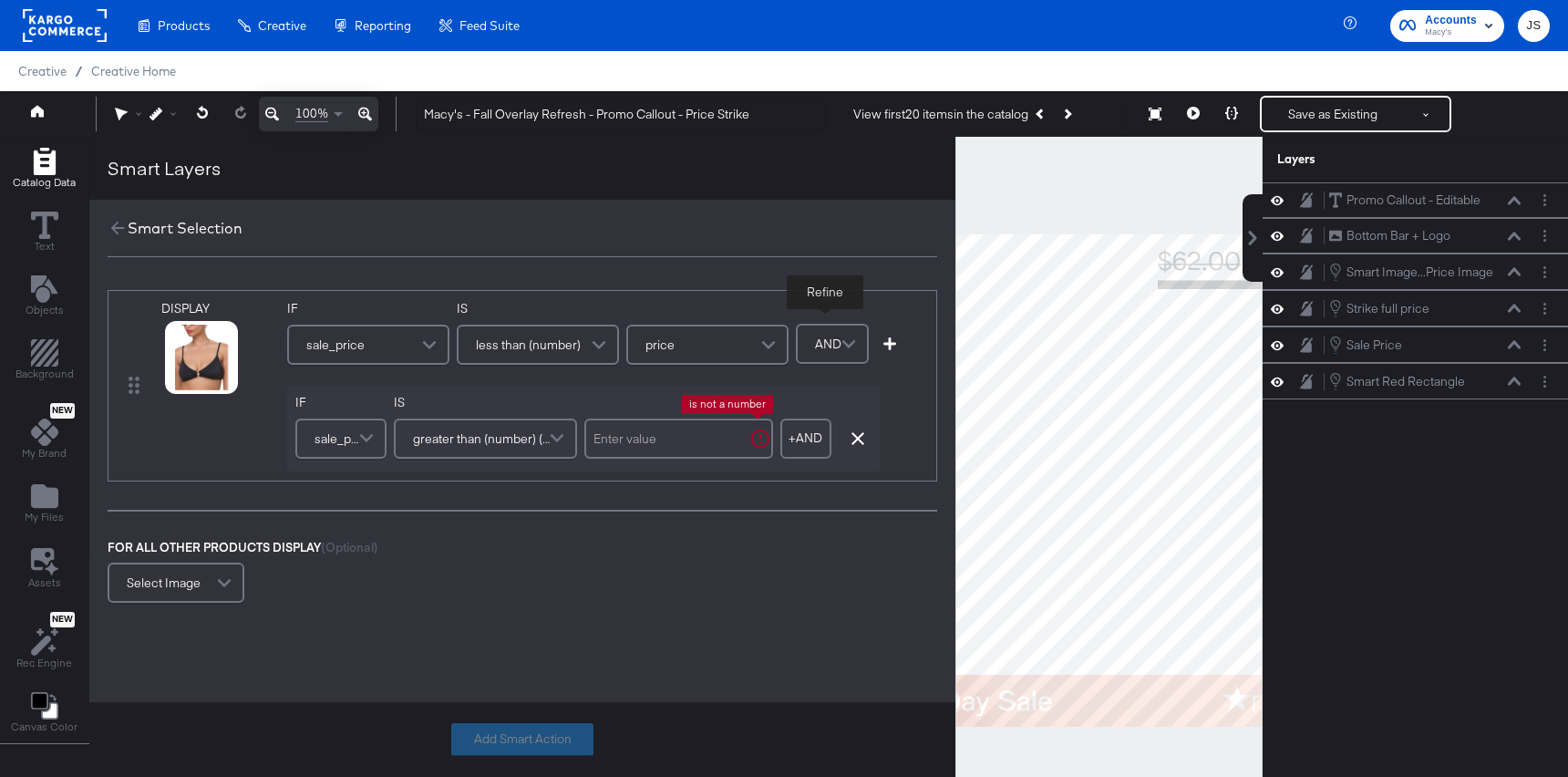
click at [699, 434] on input "text" at bounding box center [679, 438] width 188 height 40
type input "0"
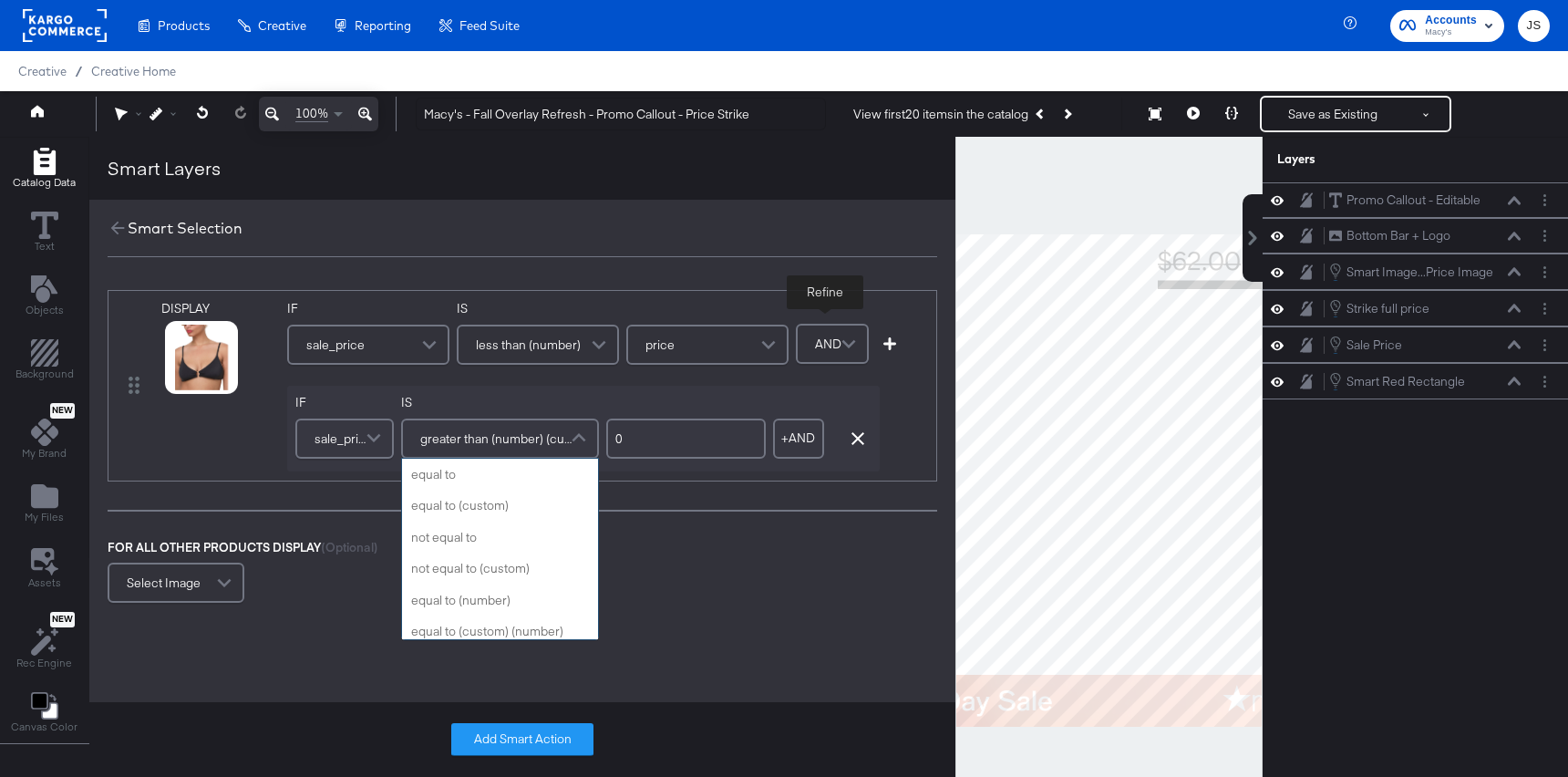
click at [520, 442] on span "greater than (number) (custom)" at bounding box center [497, 439] width 154 height 31
click at [578, 396] on label "IS" at bounding box center [500, 402] width 198 height 18
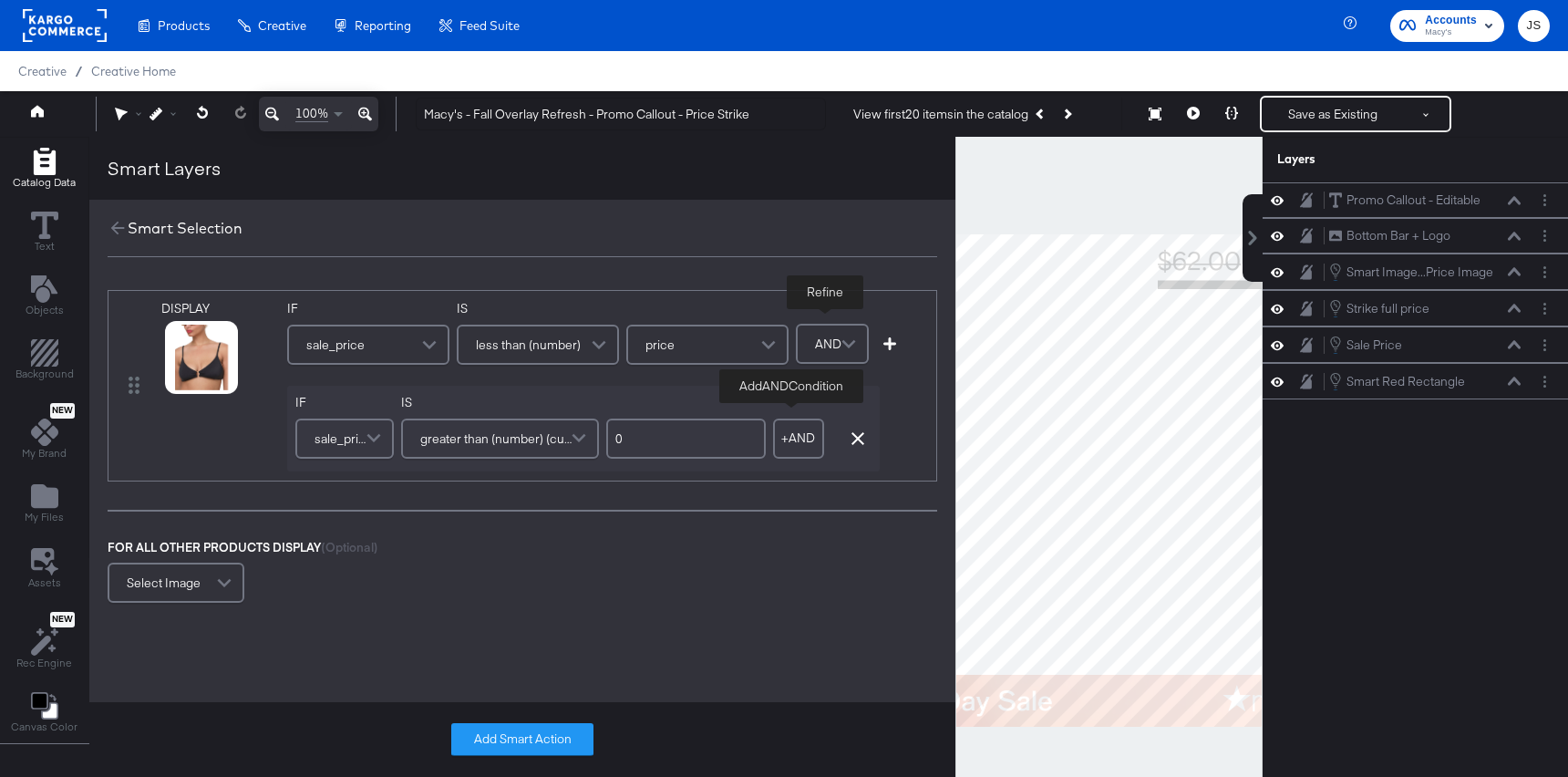
click at [787, 448] on button "+ AND" at bounding box center [798, 438] width 51 height 40
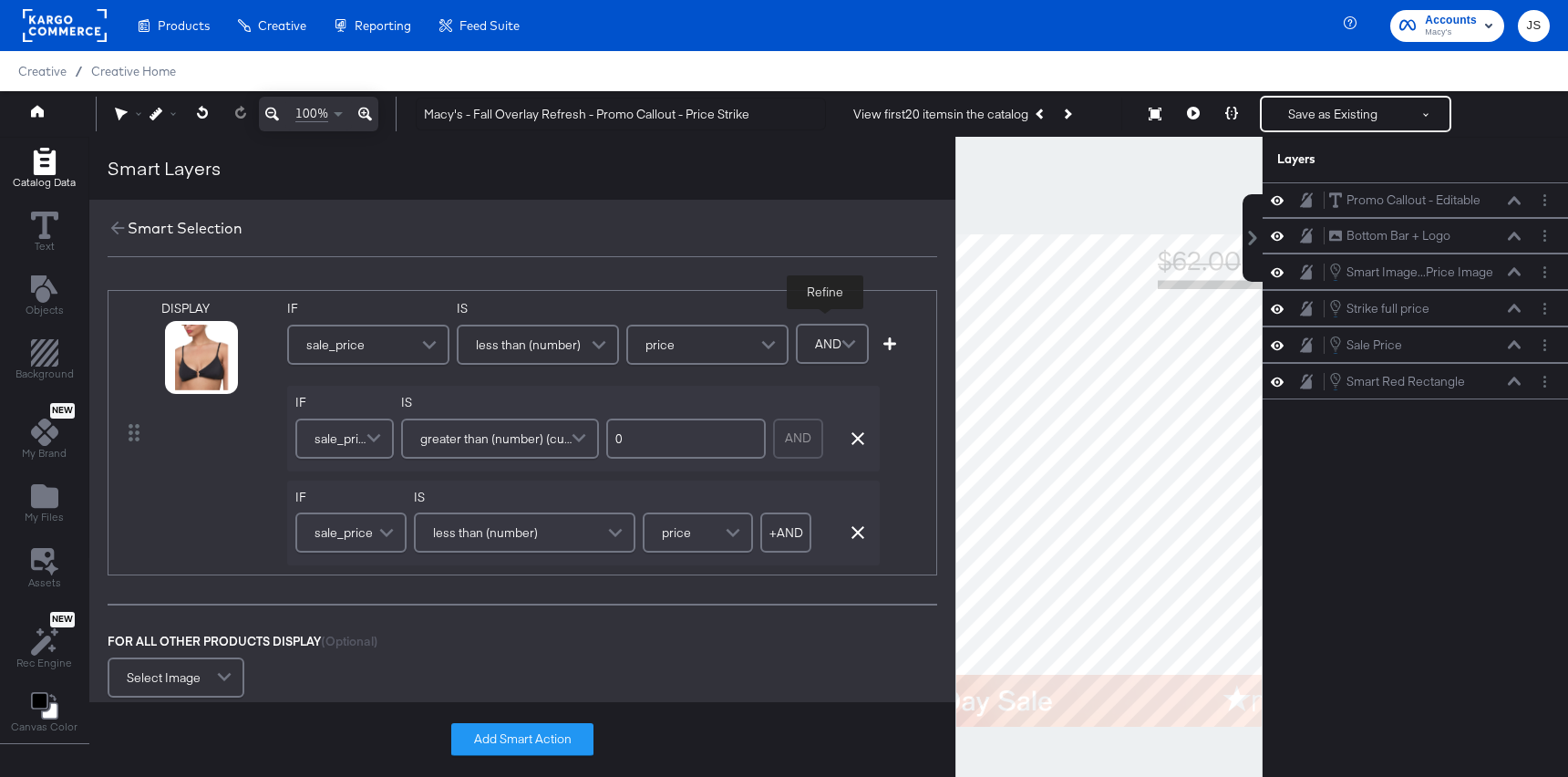
click at [375, 521] on span at bounding box center [389, 532] width 32 height 36
click at [380, 503] on label "IF" at bounding box center [351, 497] width 111 height 18
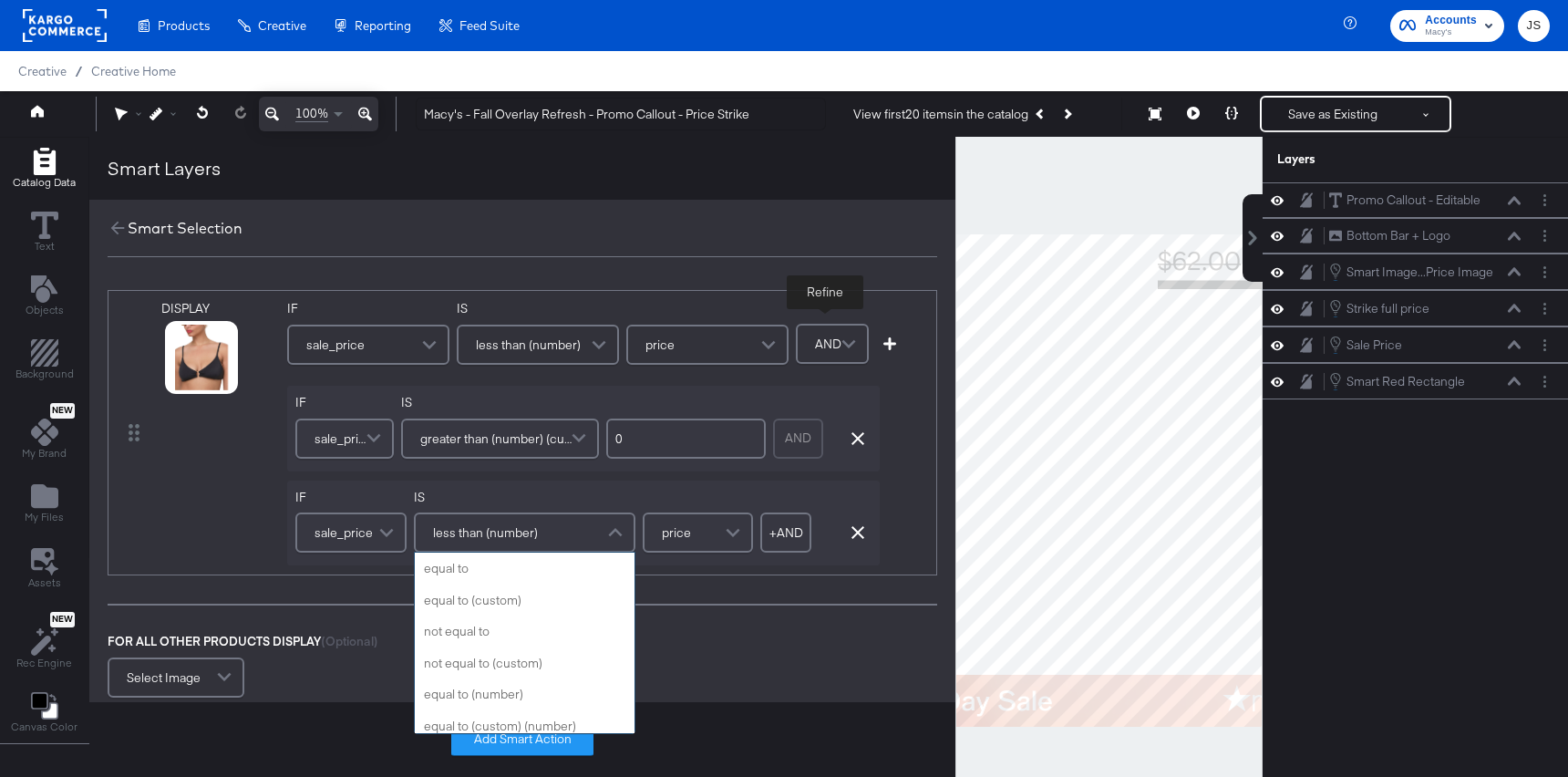
click at [468, 540] on span "less than (number)" at bounding box center [486, 533] width 105 height 31
type input "not"
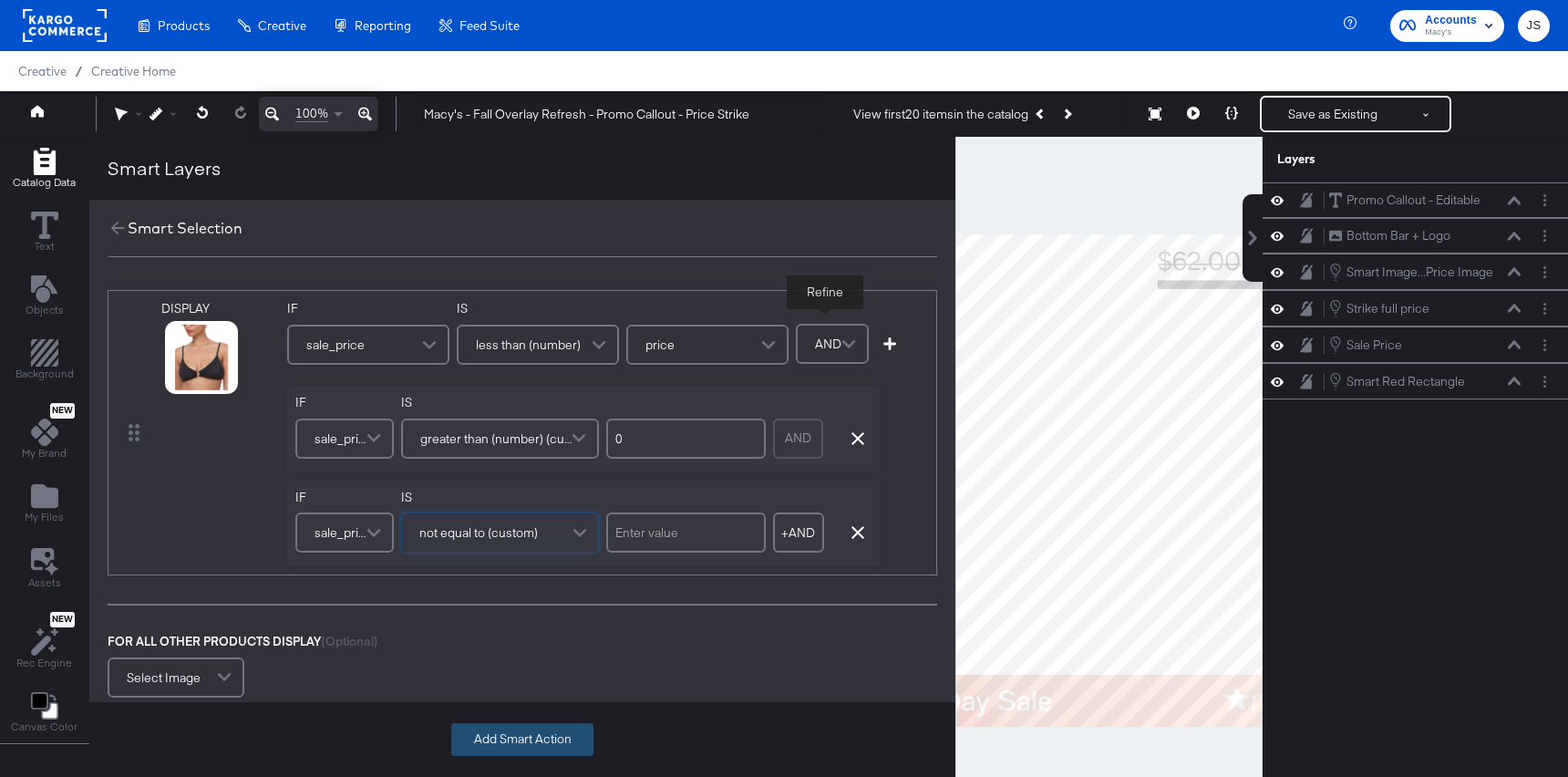
click at [498, 734] on button "Add Smart Action" at bounding box center [523, 740] width 142 height 33
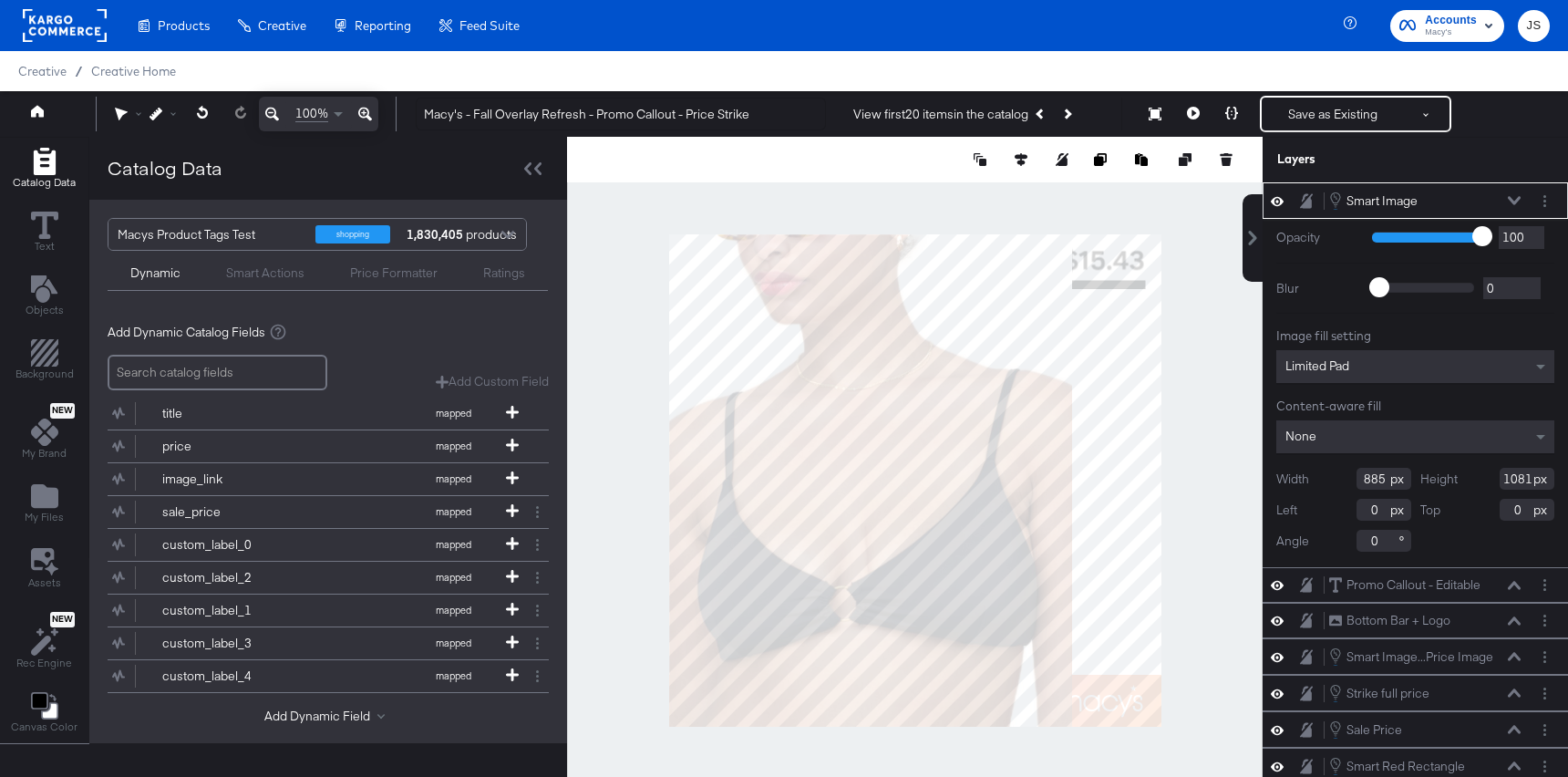
type input "94"
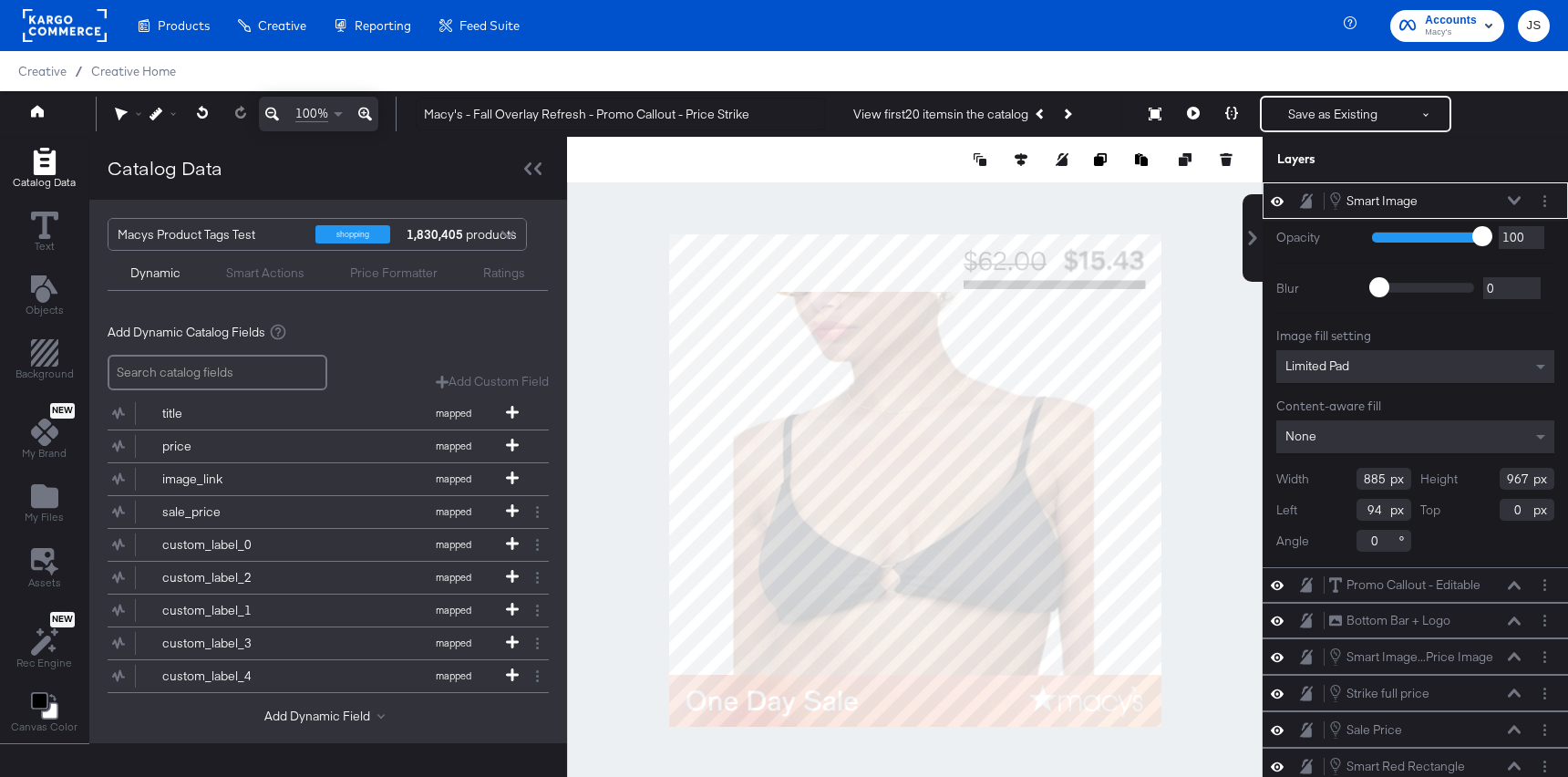
type input "854"
type input "113"
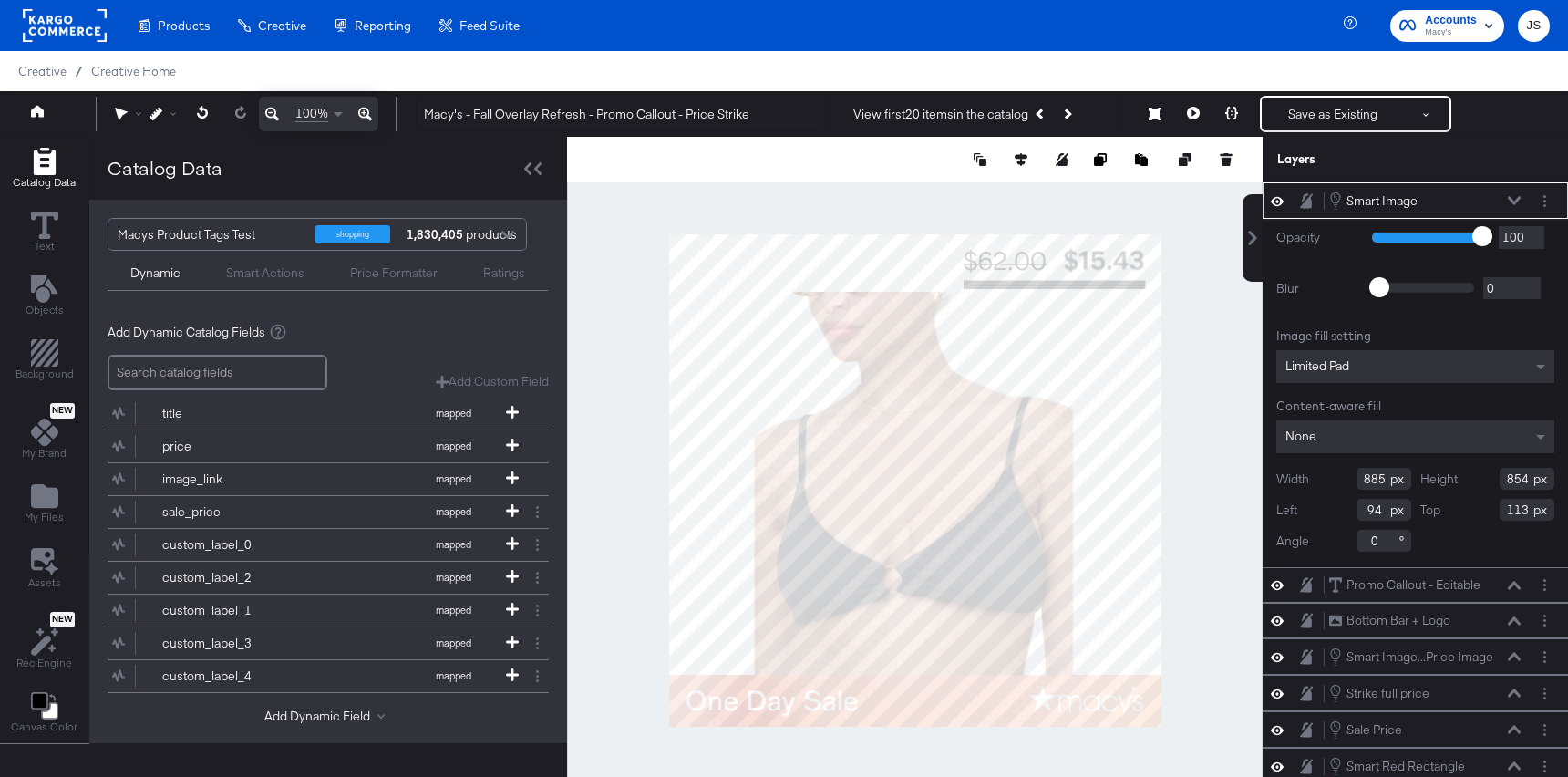
type input "841"
type input "126"
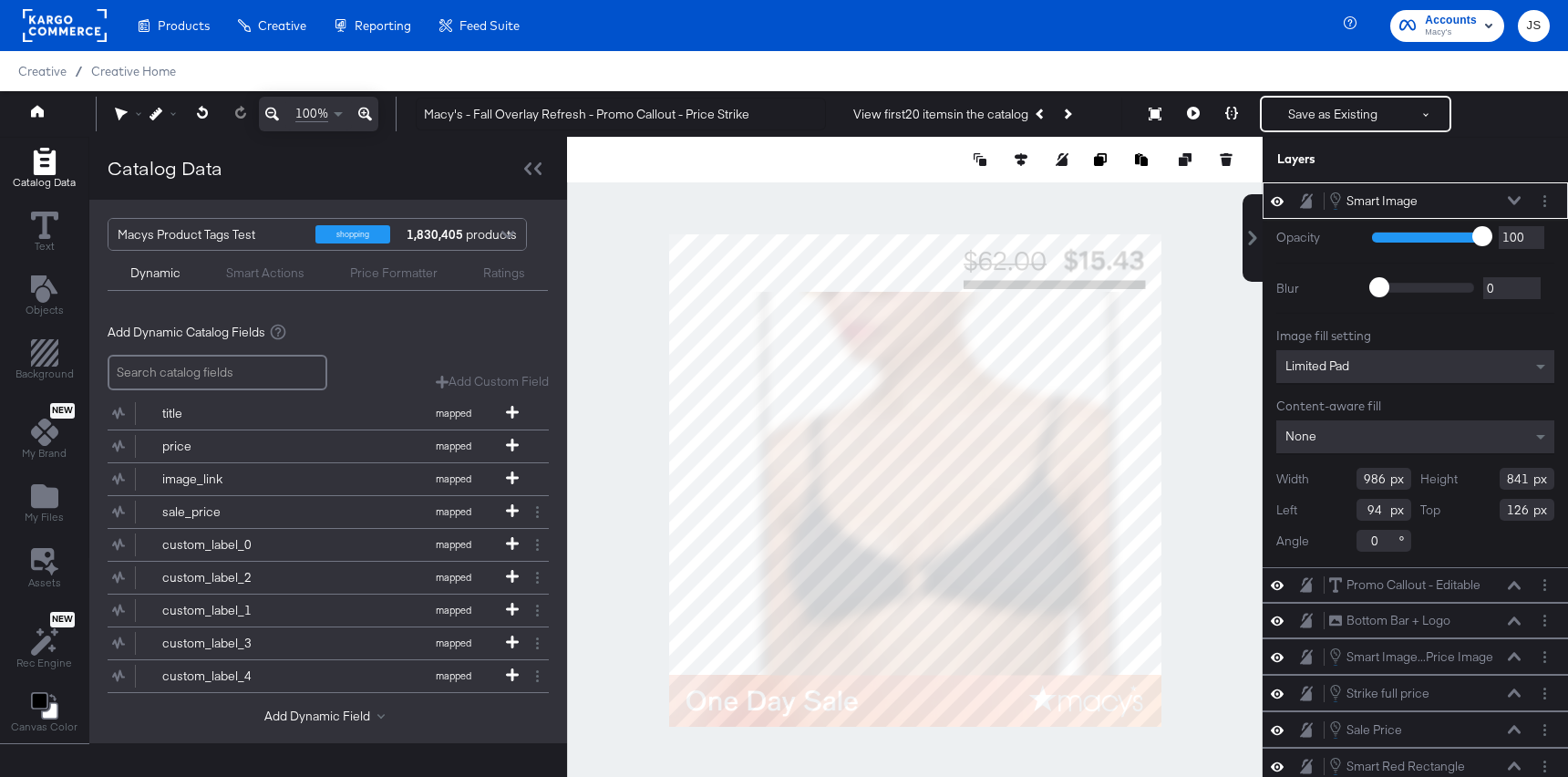
type input "1068"
type input "12"
type input "1080"
type input "0"
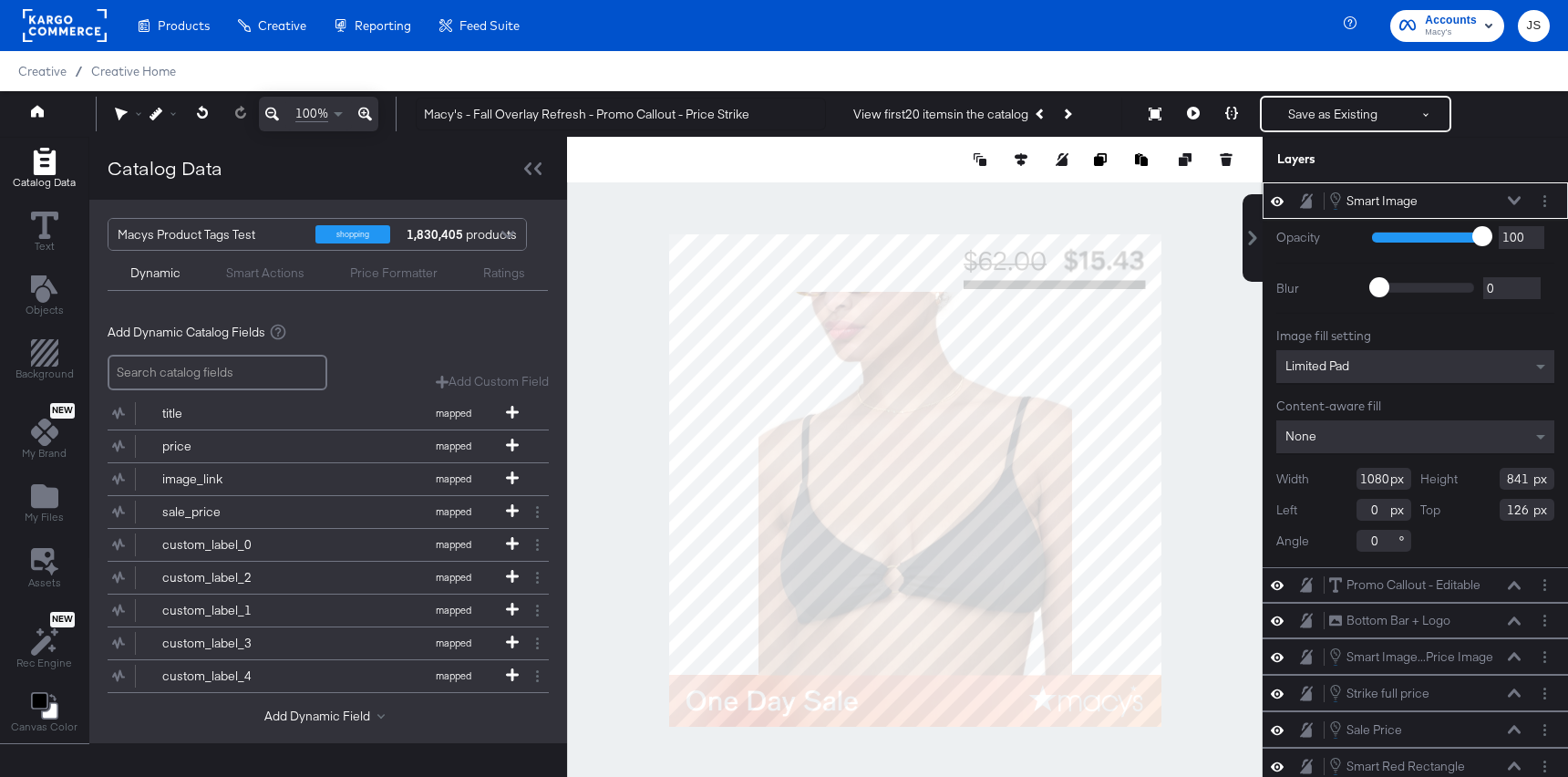
drag, startPoint x: 1389, startPoint y: 482, endPoint x: 1297, endPoint y: 482, distance: 92.0
click at [1297, 482] on div "Width 1080" at bounding box center [1344, 479] width 135 height 22
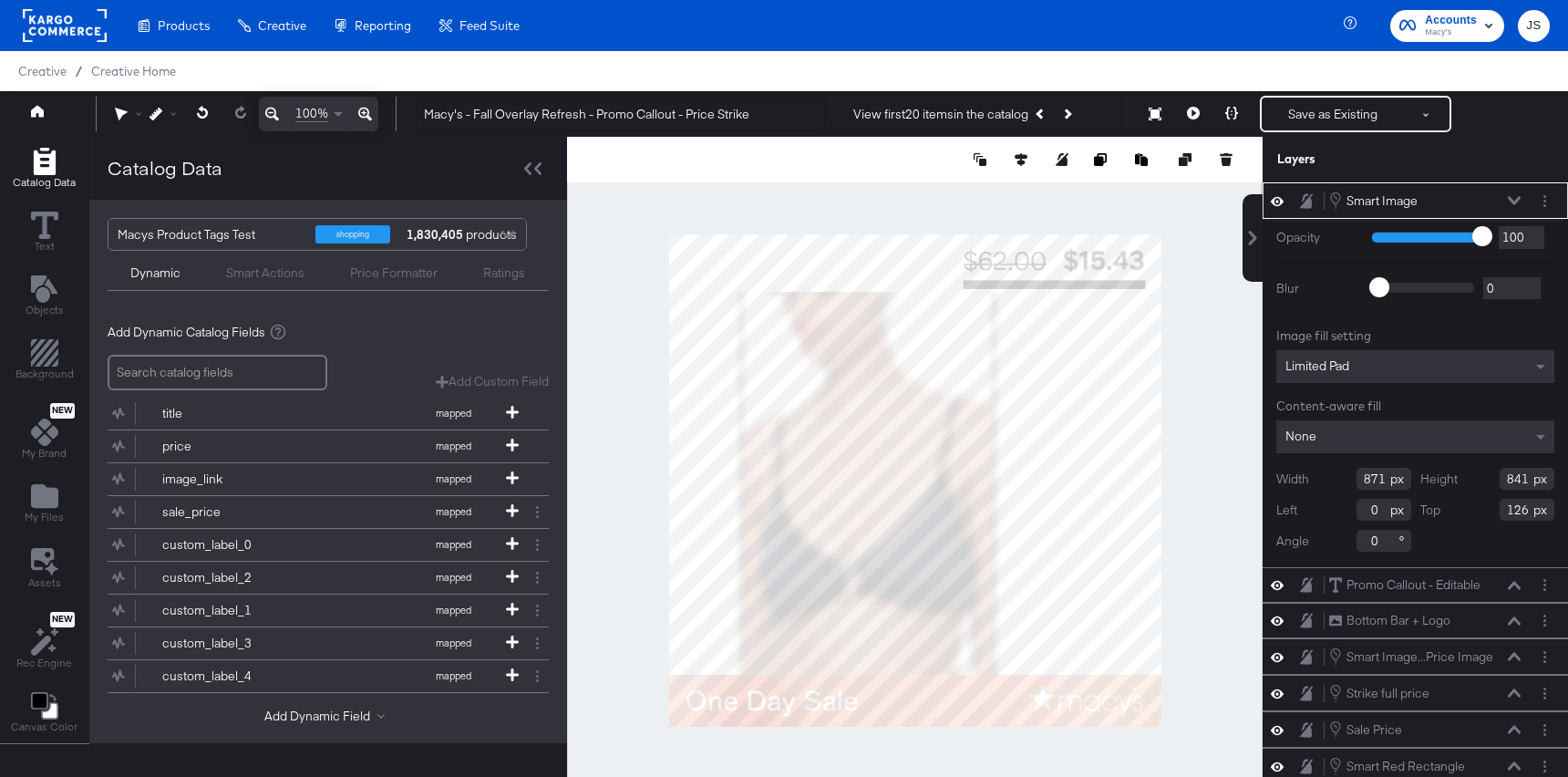
type input "871"
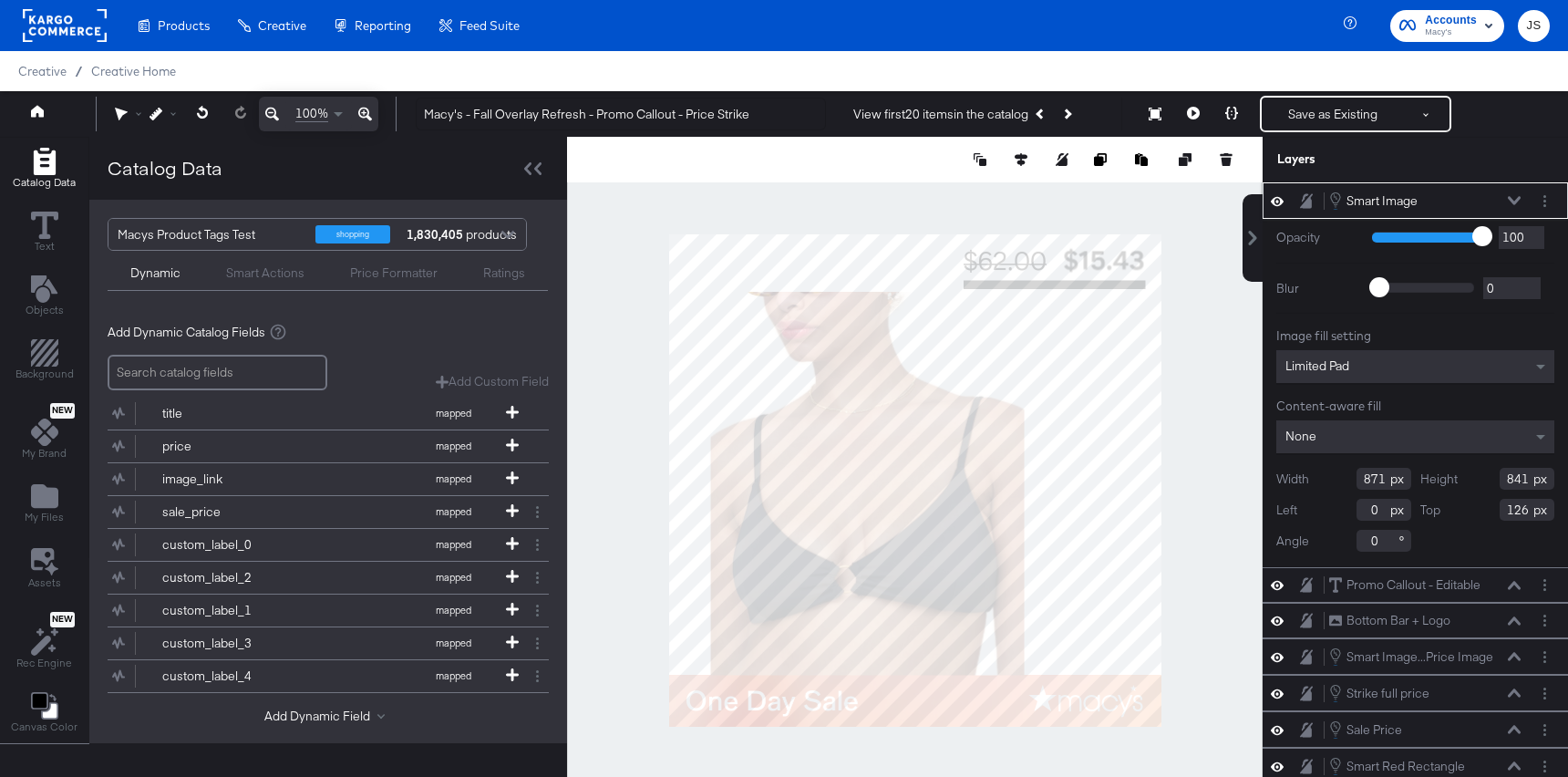
drag, startPoint x: 1517, startPoint y: 477, endPoint x: 1467, endPoint y: 477, distance: 50.0
click at [1467, 477] on div "Height 841" at bounding box center [1488, 479] width 135 height 22
type input "846"
drag, startPoint x: 1381, startPoint y: 514, endPoint x: 1316, endPoint y: 514, distance: 65.0
click at [1316, 514] on div "Left 0" at bounding box center [1344, 510] width 135 height 22
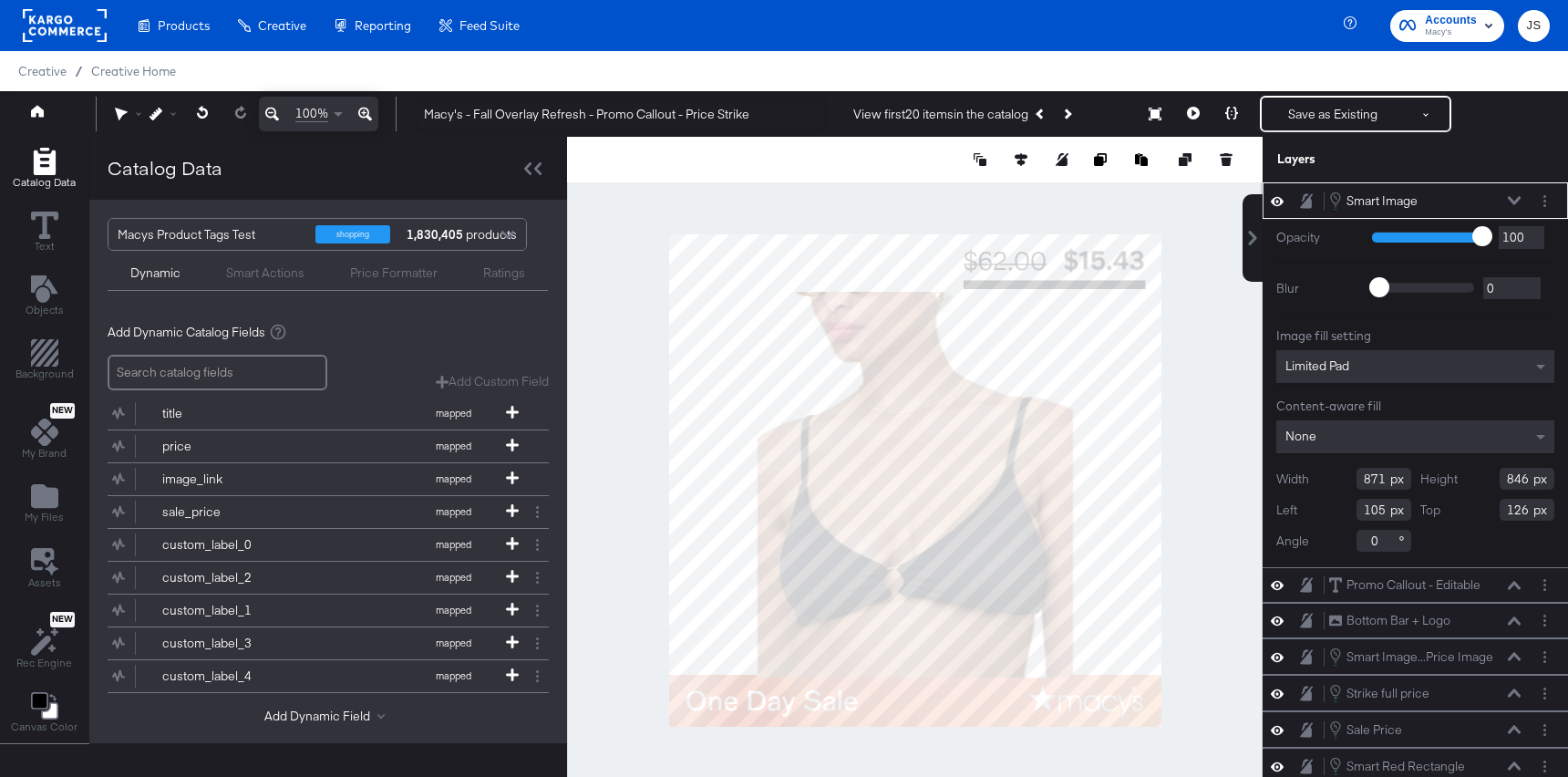
type input "105"
drag, startPoint x: 1527, startPoint y: 509, endPoint x: 1465, endPoint y: 512, distance: 62.1
click at [1476, 509] on div "Top 126" at bounding box center [1488, 510] width 135 height 22
type input "118"
type input "830"
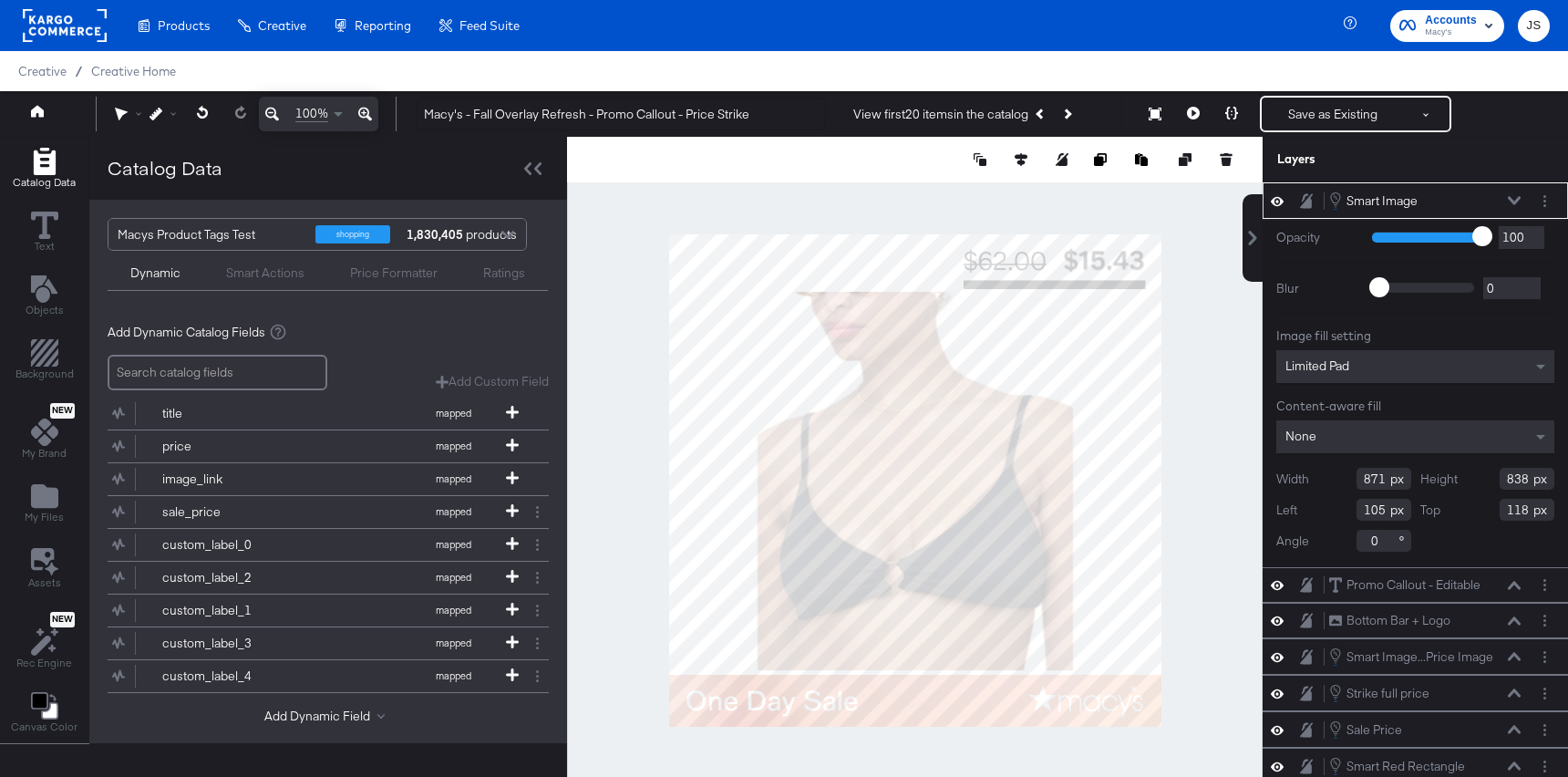
type input "126"
click at [1178, 295] on div at bounding box center [914, 480] width 695 height 686
type input "843"
click at [1506, 203] on div "Smart Image Smart Image" at bounding box center [1424, 200] width 193 height 20
click at [1515, 197] on icon at bounding box center [1514, 200] width 13 height 9
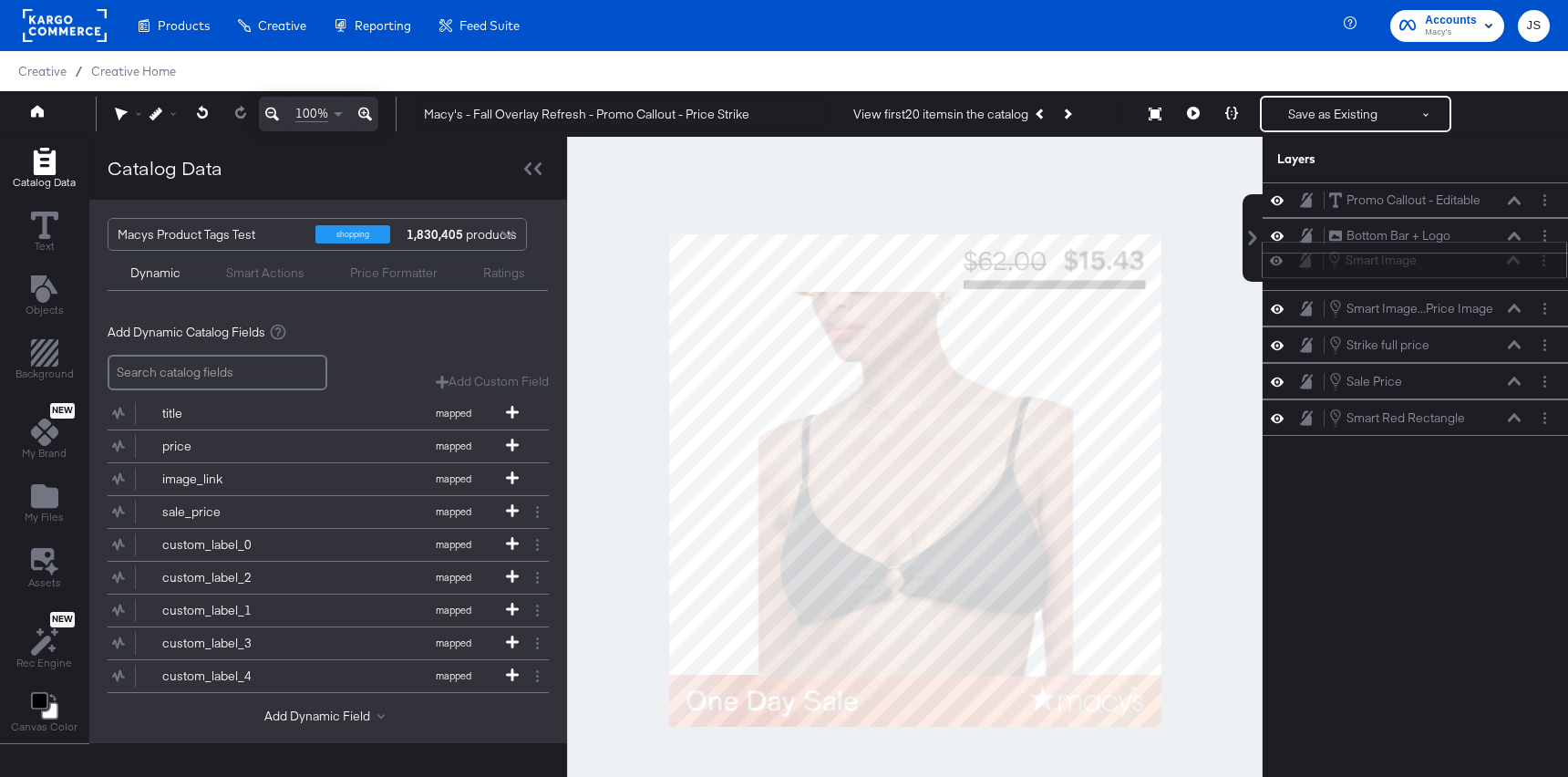
drag, startPoint x: 1478, startPoint y: 196, endPoint x: 1475, endPoint y: 271, distance: 75.1
click at [1475, 270] on div "Smart Image Smart Image" at bounding box center [1423, 260] width 193 height 20
click at [1515, 202] on icon at bounding box center [1514, 200] width 13 height 9
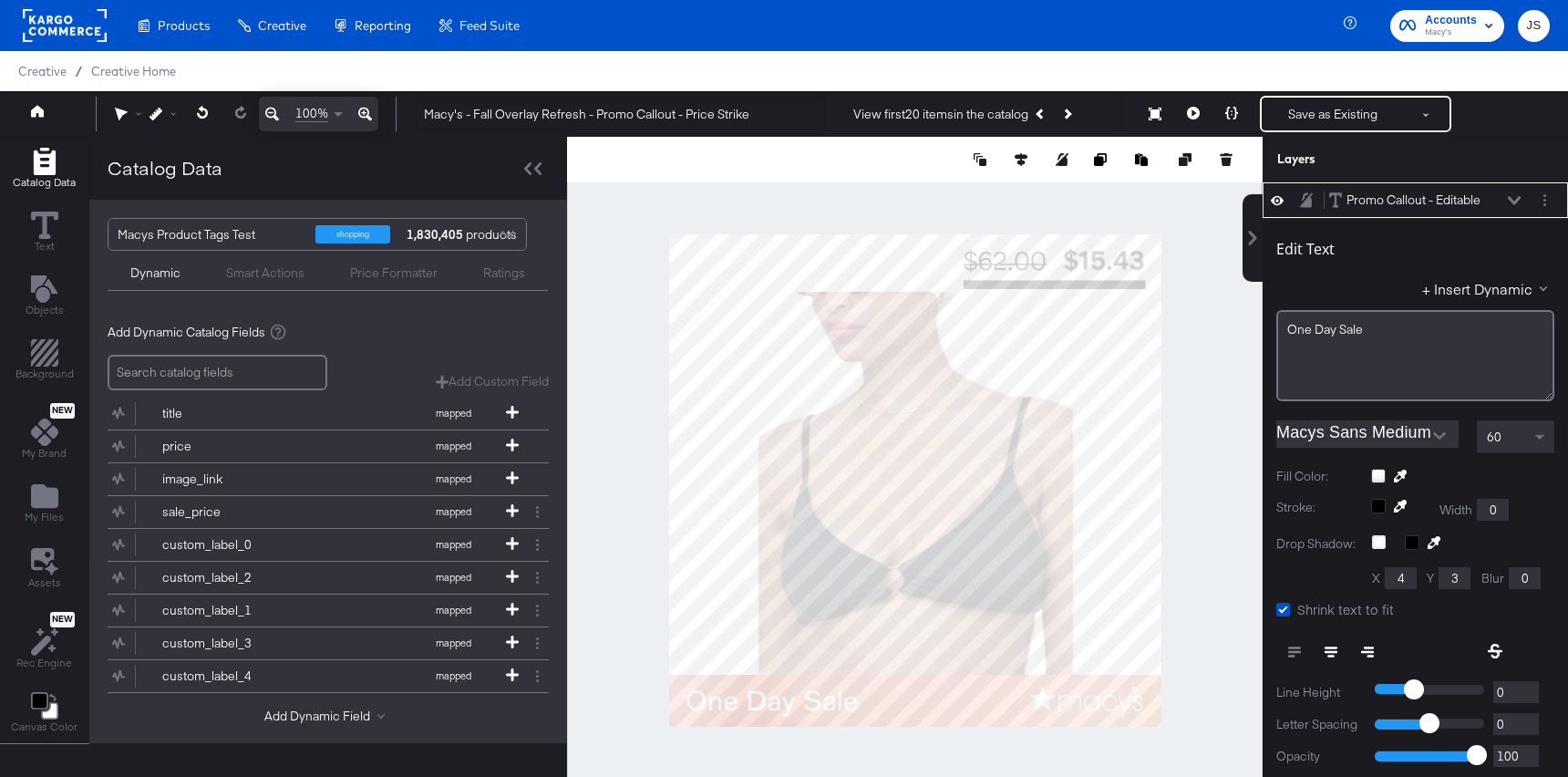
scroll to position [18, 0]
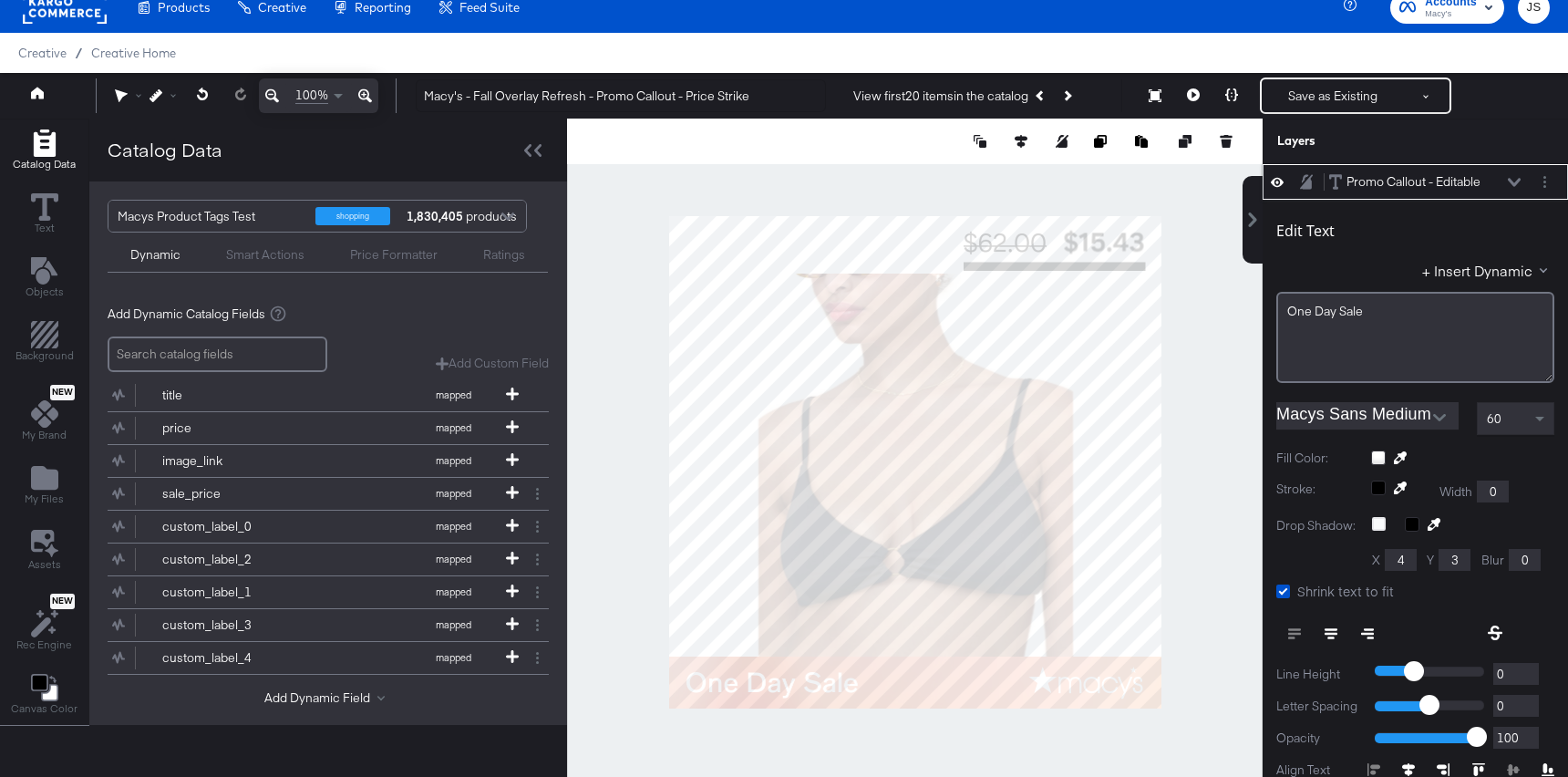
click at [1514, 181] on icon at bounding box center [1514, 182] width 13 height 9
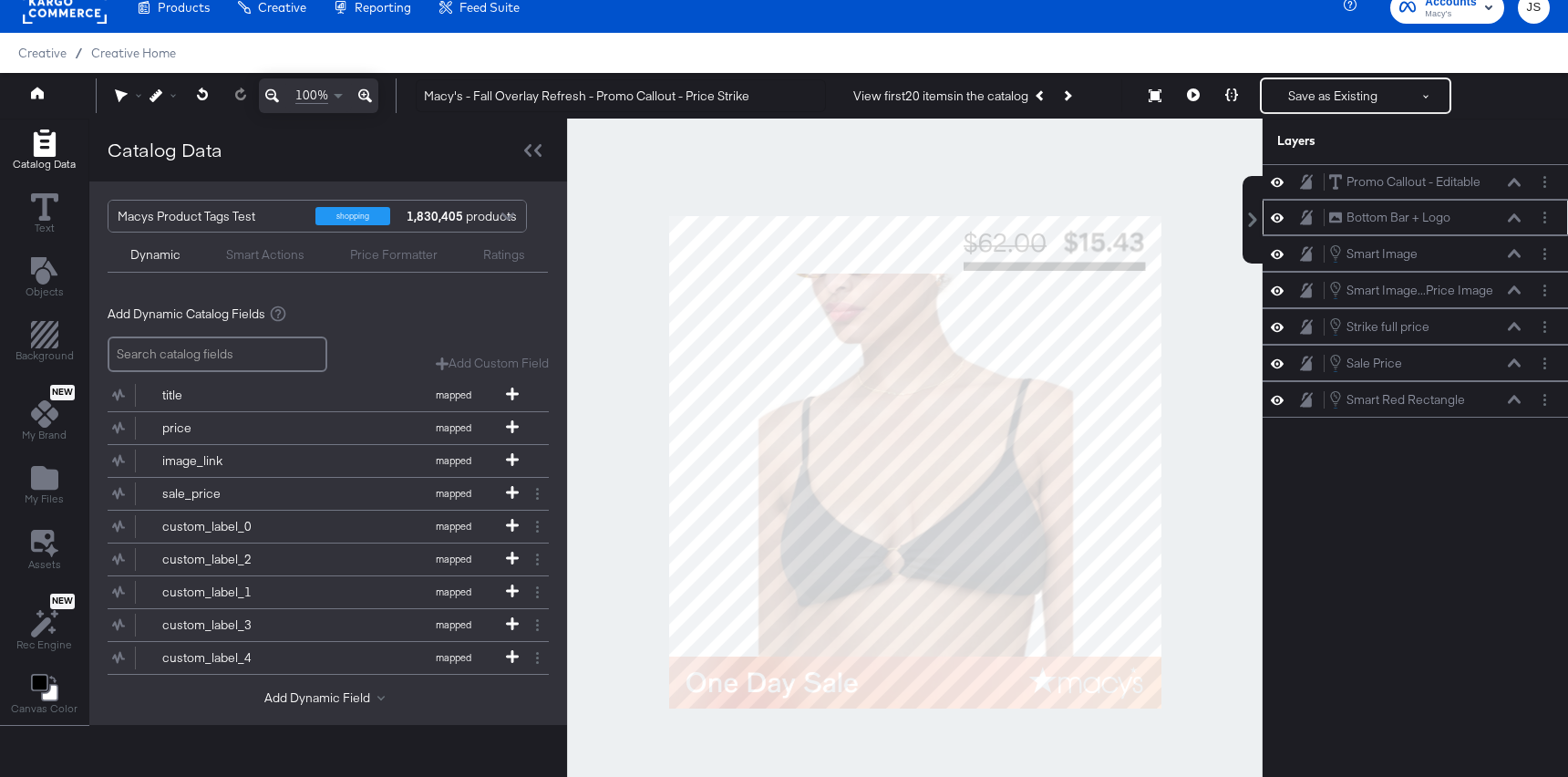
click at [1510, 212] on button at bounding box center [1514, 218] width 15 height 11
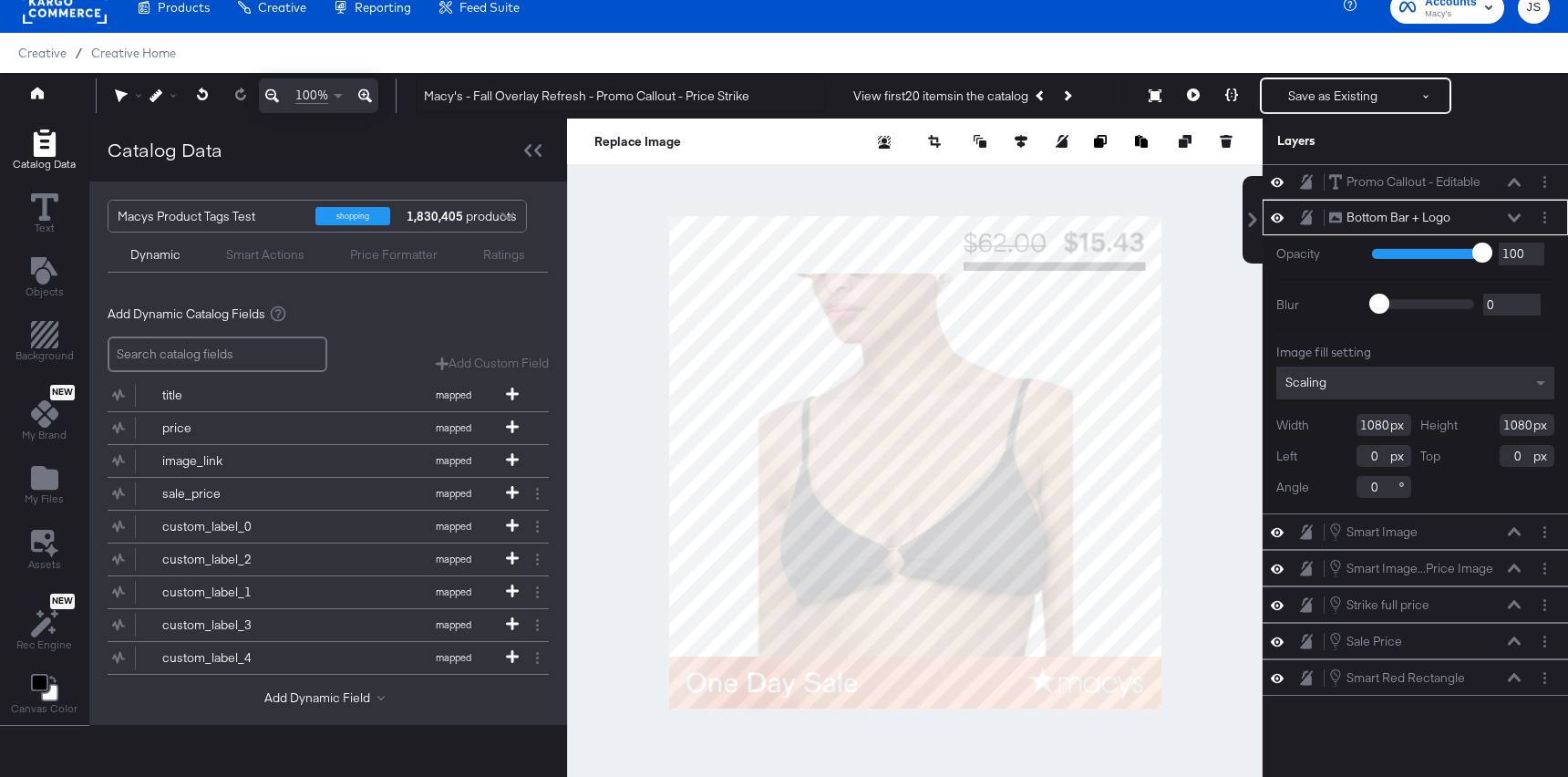
click at [1510, 212] on button at bounding box center [1514, 218] width 15 height 11
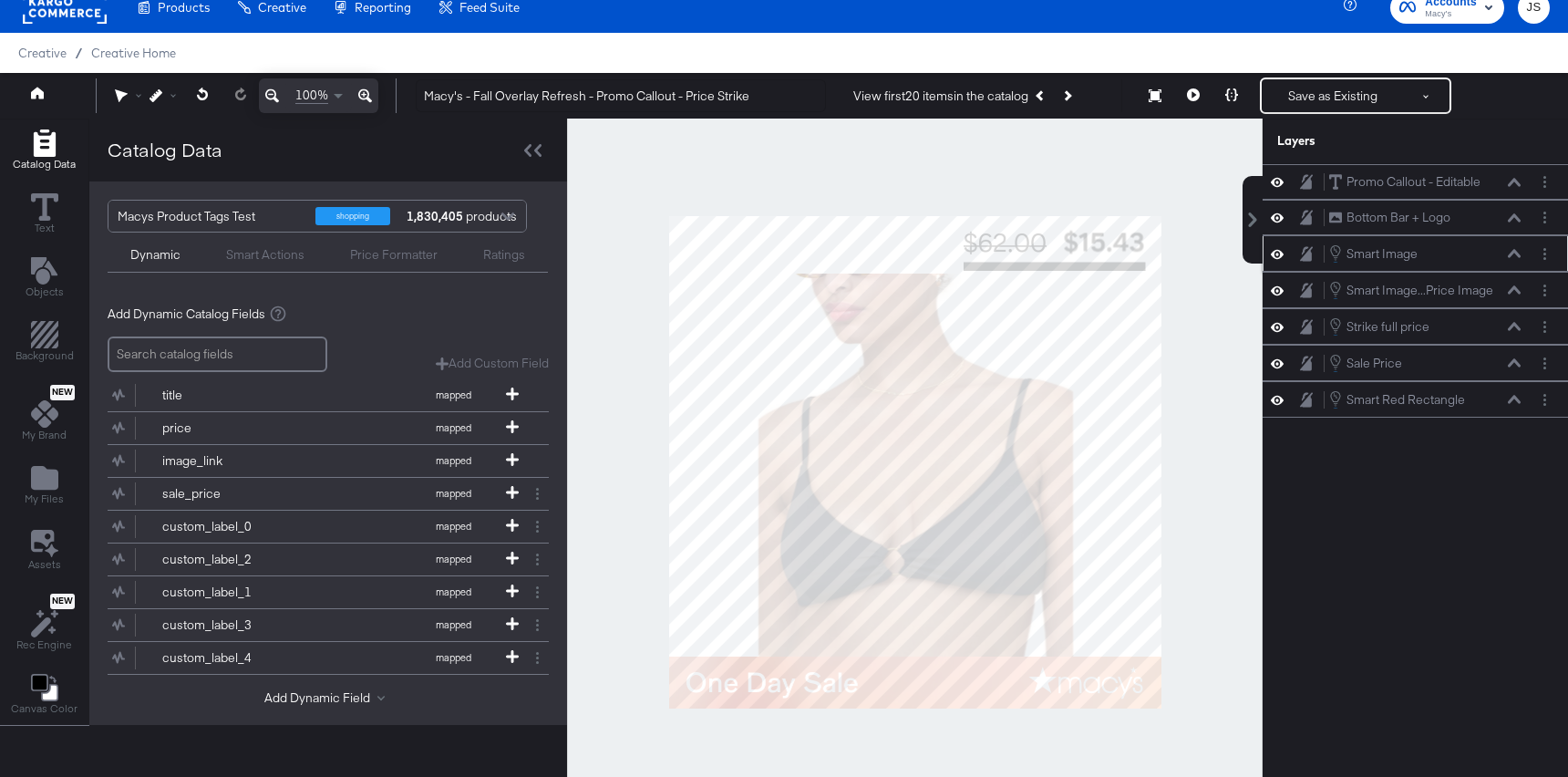
click at [1512, 249] on button at bounding box center [1514, 254] width 15 height 11
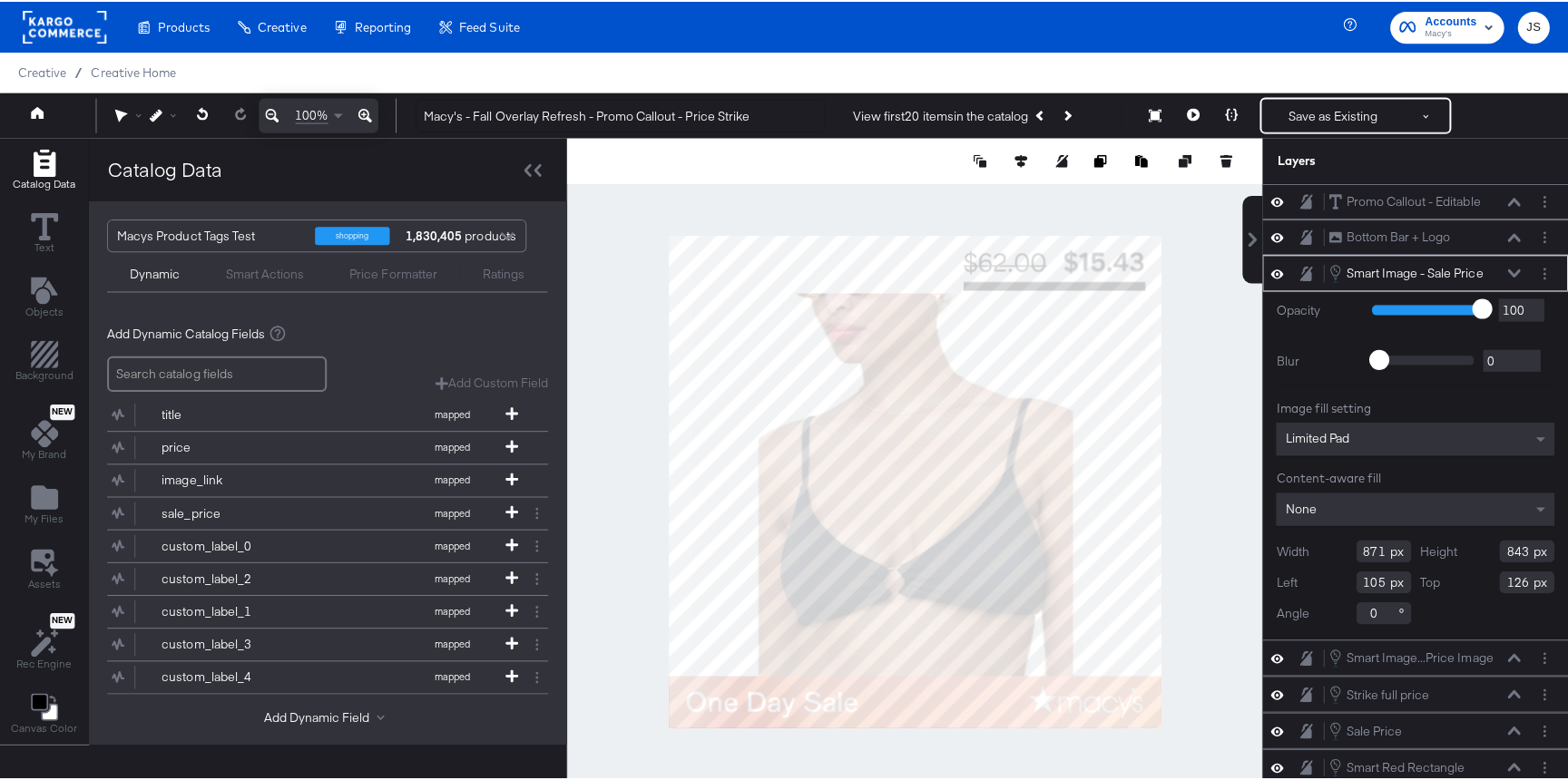
scroll to position [18, 0]
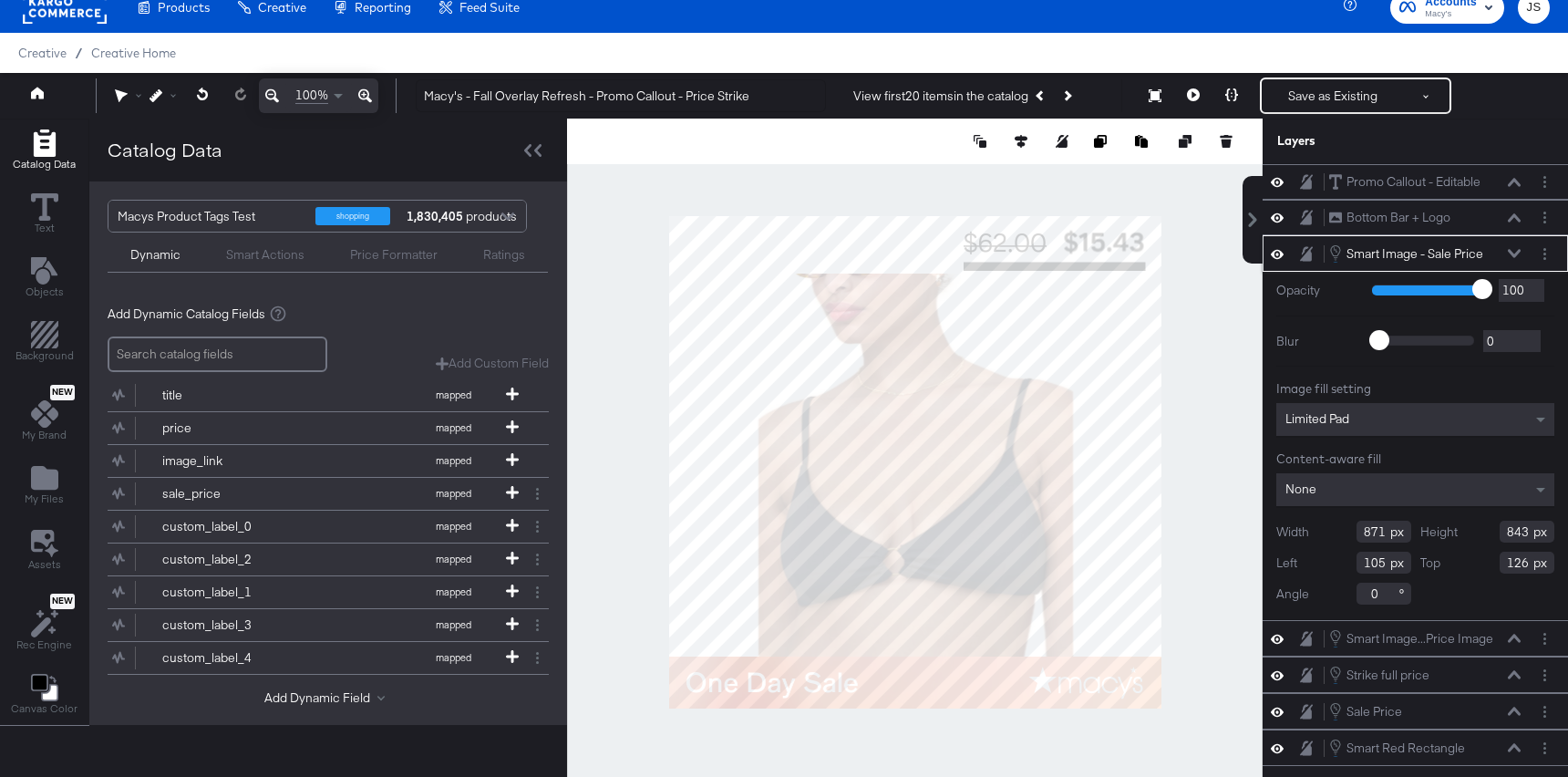
drag, startPoint x: 1528, startPoint y: 528, endPoint x: 1493, endPoint y: 528, distance: 35.0
click at [1493, 528] on div "Height 843" at bounding box center [1488, 532] width 135 height 22
type input "8"
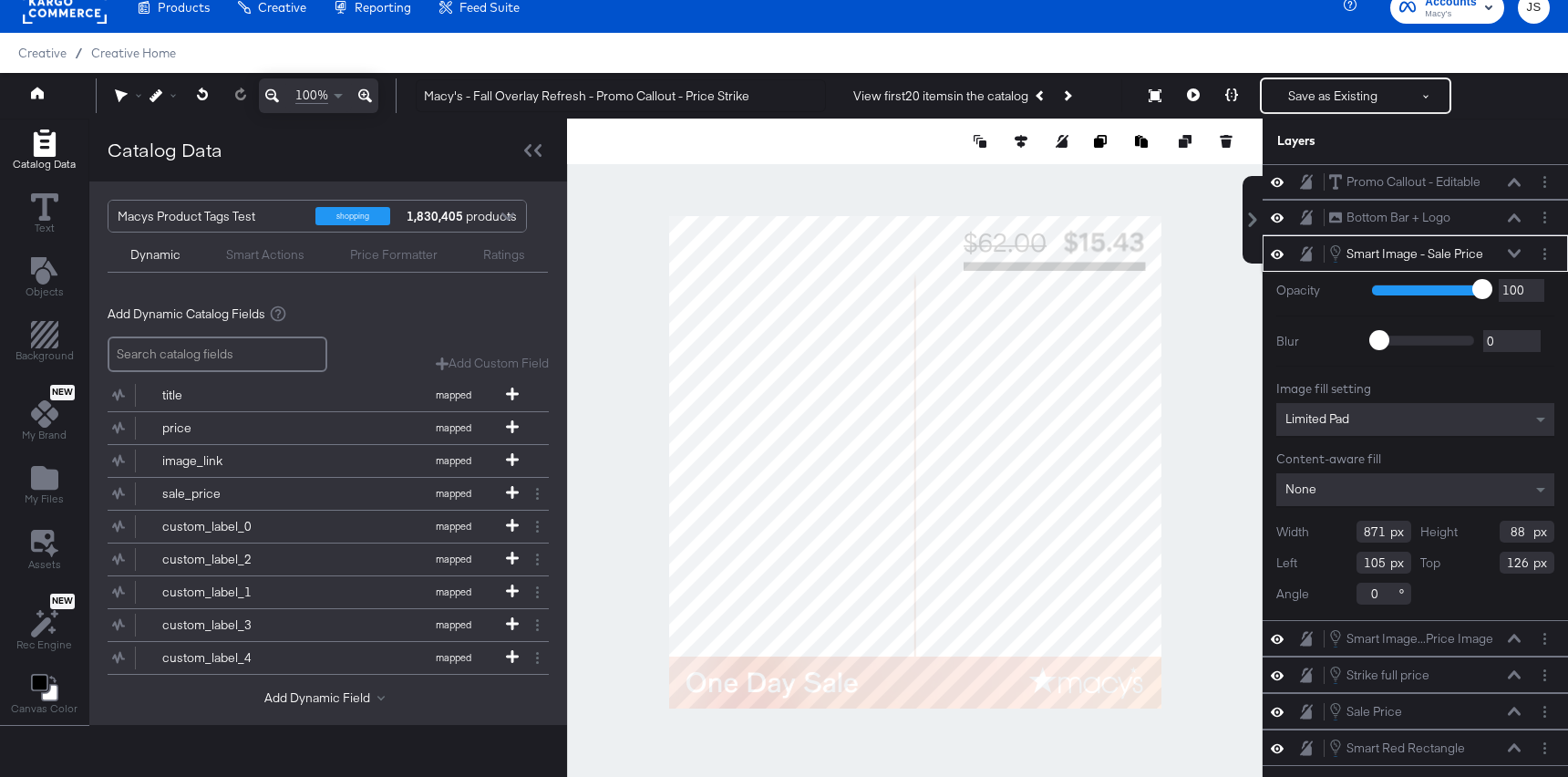
type input "8"
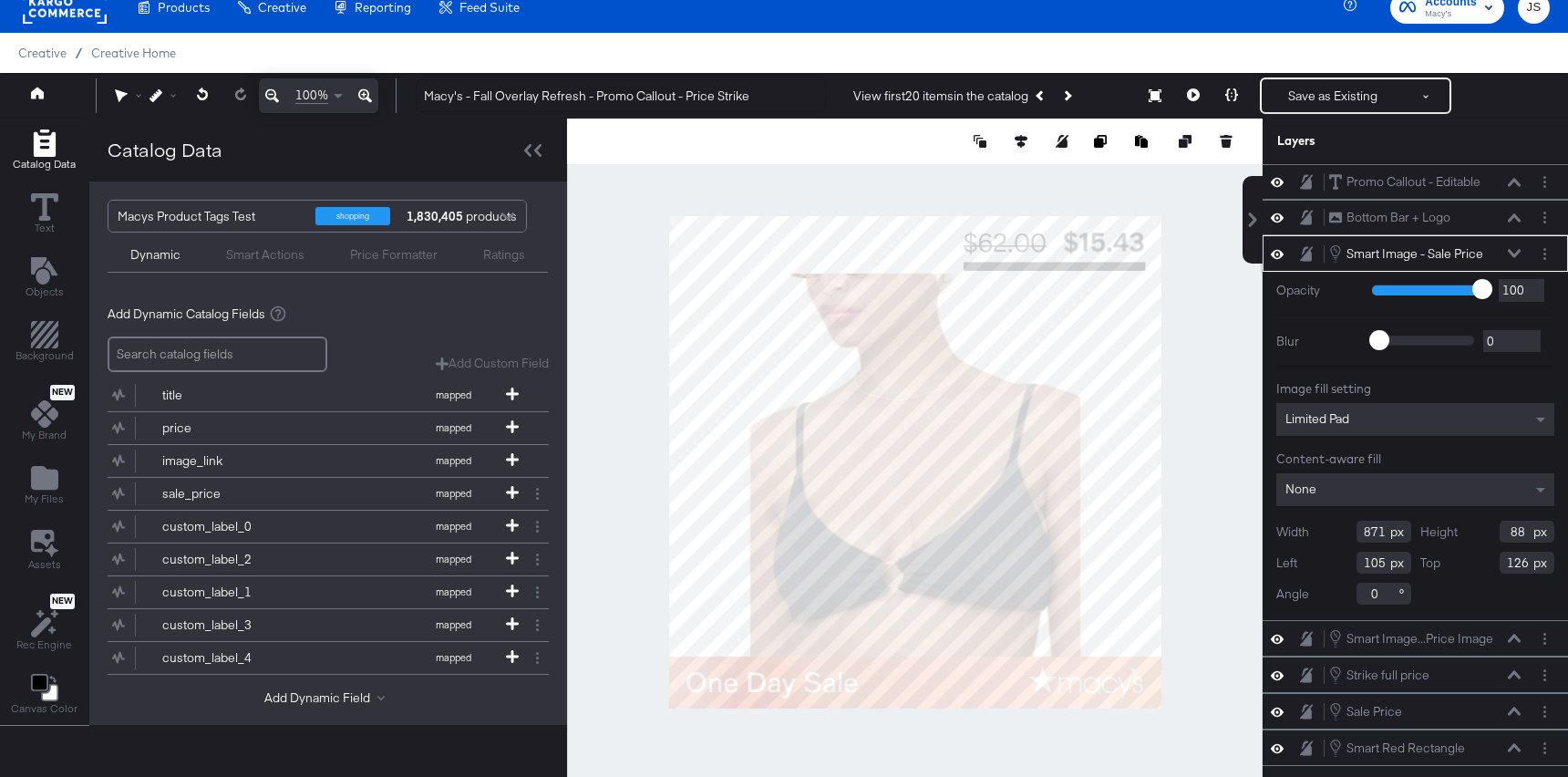
type input "8"
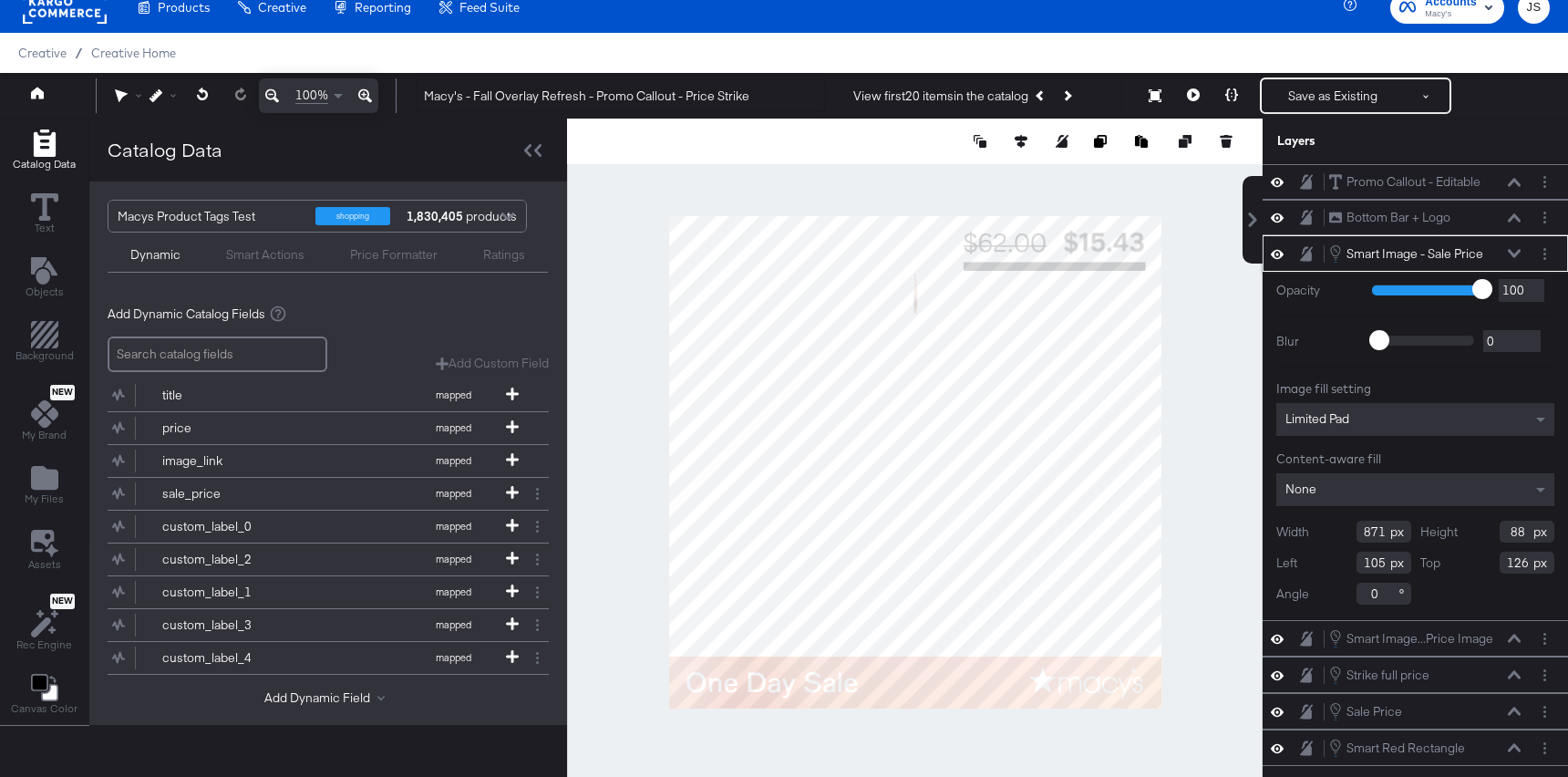
type input "8"
click at [1502, 593] on div "Width 871 Height 8 Left 105 Top 126 Angle 0" at bounding box center [1415, 563] width 278 height 84
drag, startPoint x: 1531, startPoint y: 534, endPoint x: 1475, endPoint y: 534, distance: 56.0
click at [1475, 534] on div "Height 8" at bounding box center [1488, 532] width 135 height 22
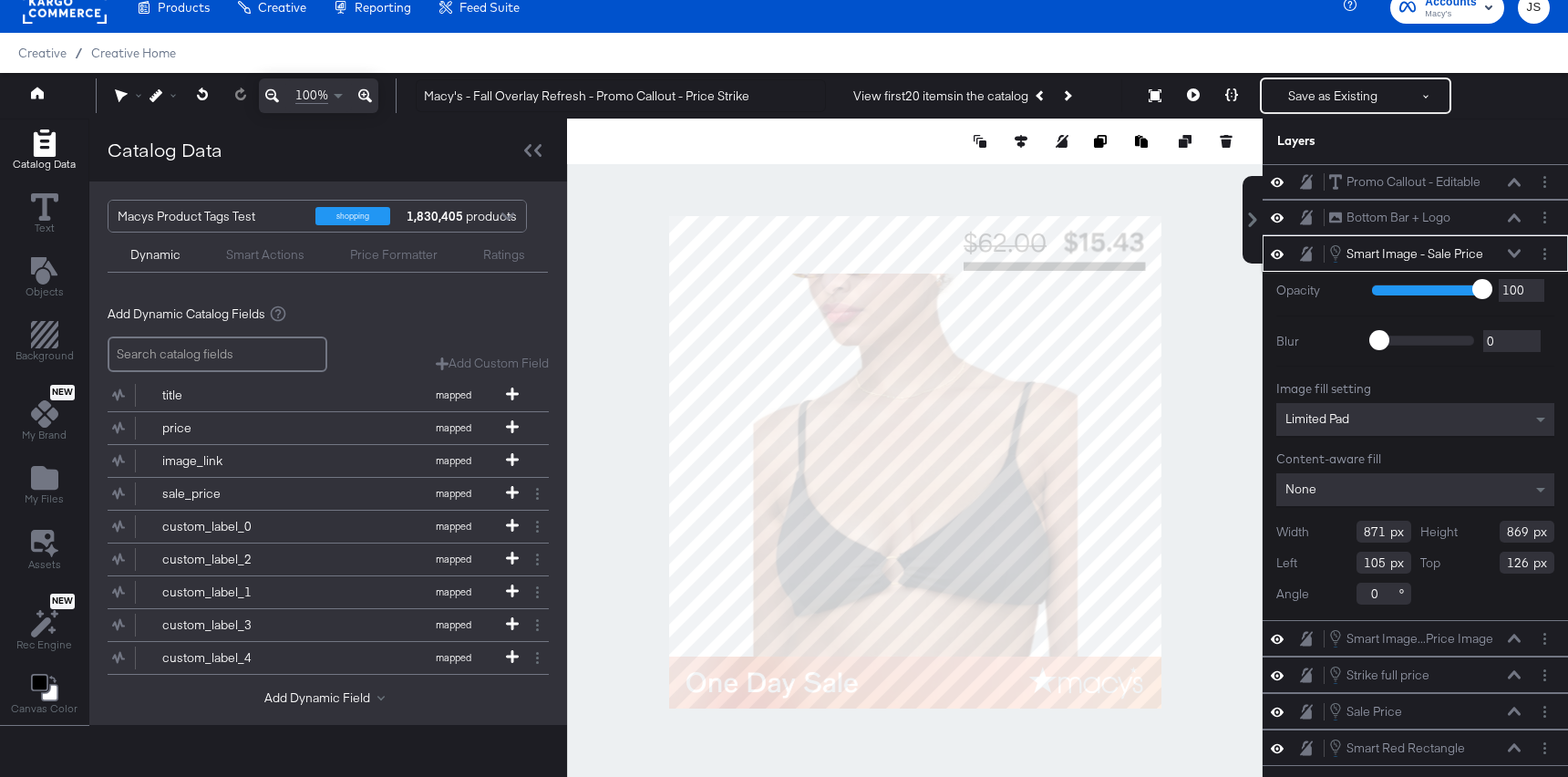
type input "869"
click at [1524, 255] on div "Smart Image - Sale Price Smart Image - Sale Price" at bounding box center [1429, 254] width 203 height 20
click at [1520, 255] on icon at bounding box center [1514, 253] width 13 height 9
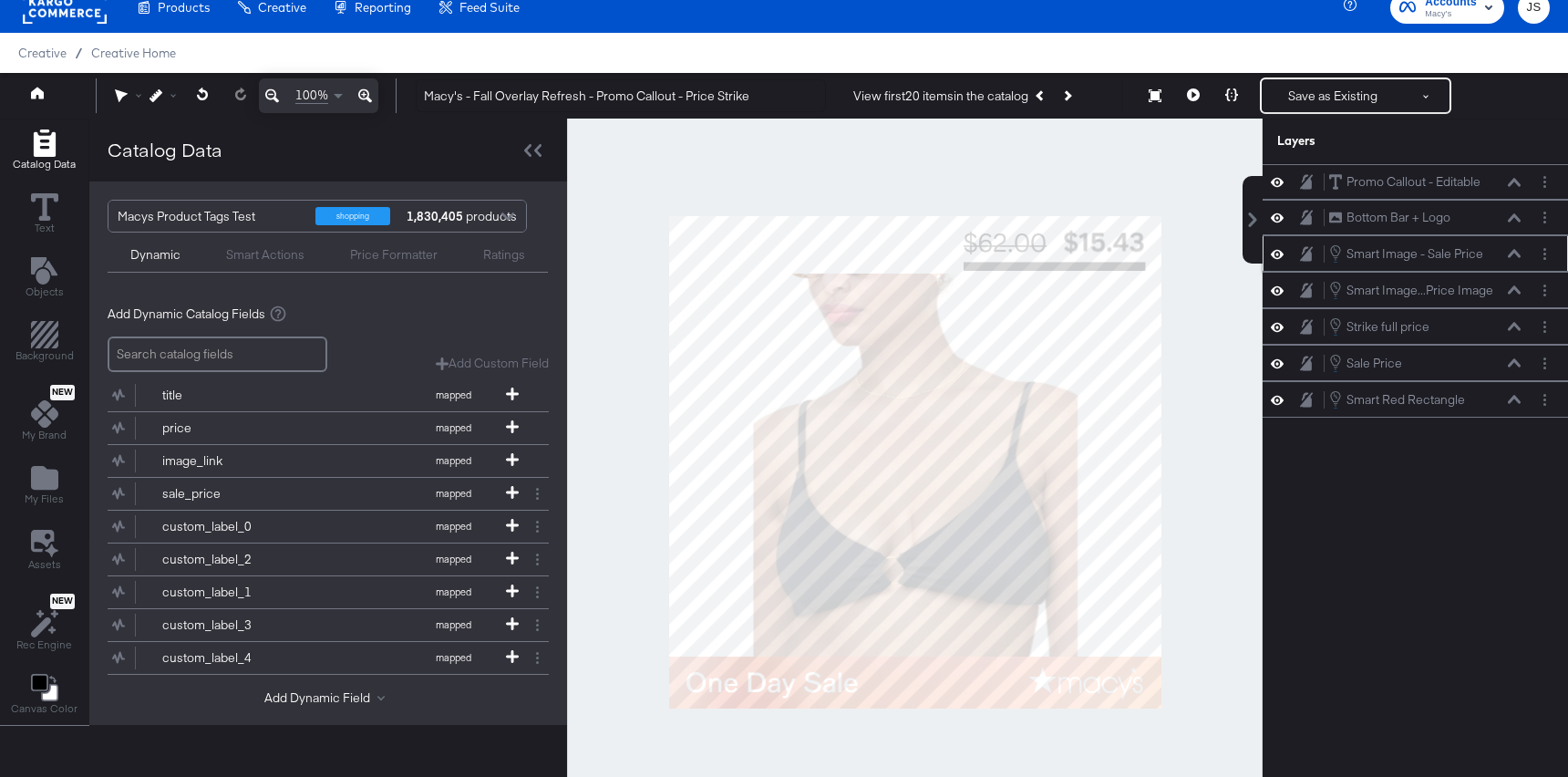
click at [1514, 247] on div "Smart Image - Sale Price Smart Image - Sale Price" at bounding box center [1424, 254] width 193 height 20
click at [1510, 256] on icon at bounding box center [1514, 253] width 13 height 9
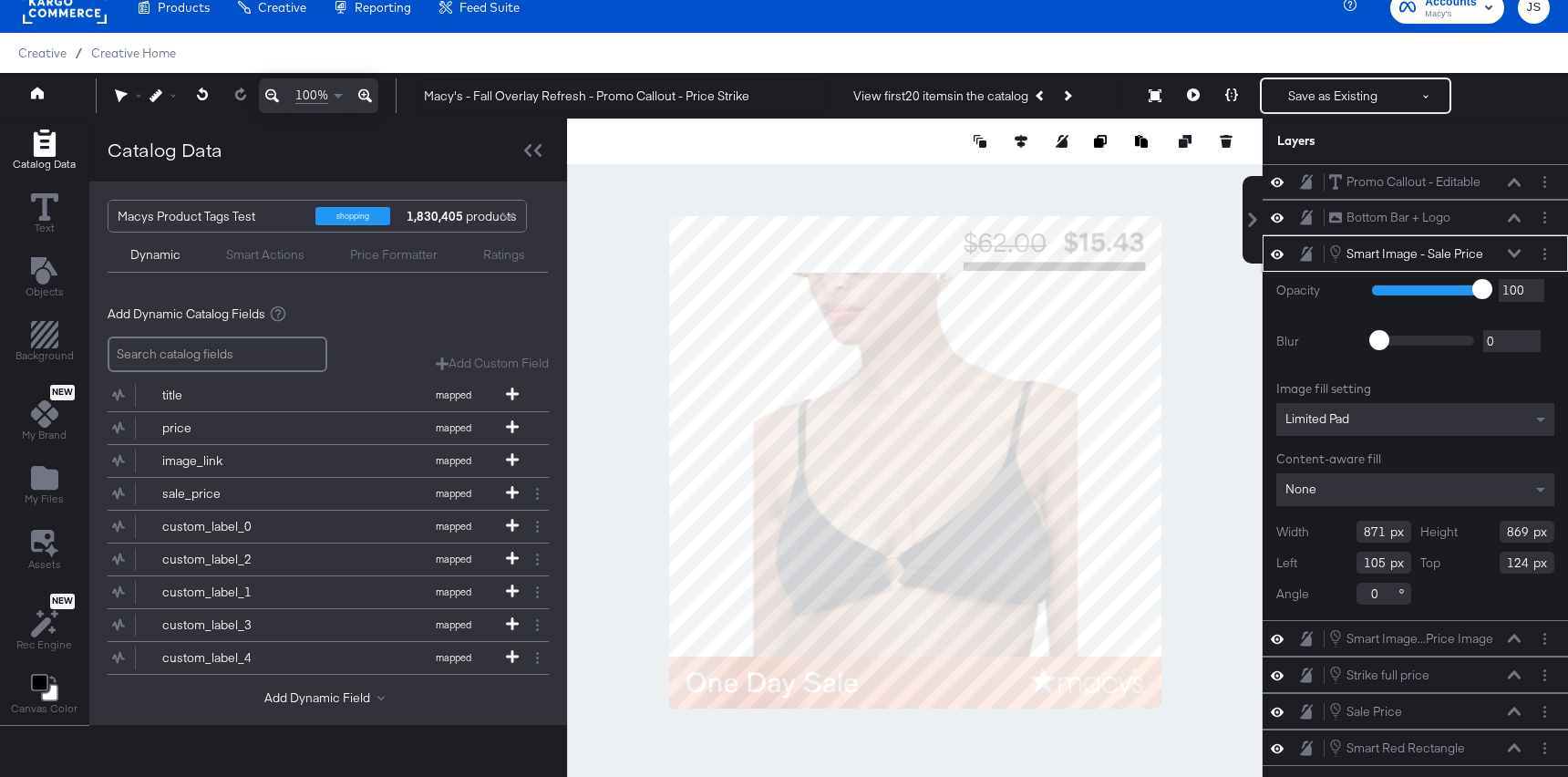
type input "123"
type input "843"
type input "126"
type input "847"
type input "123"
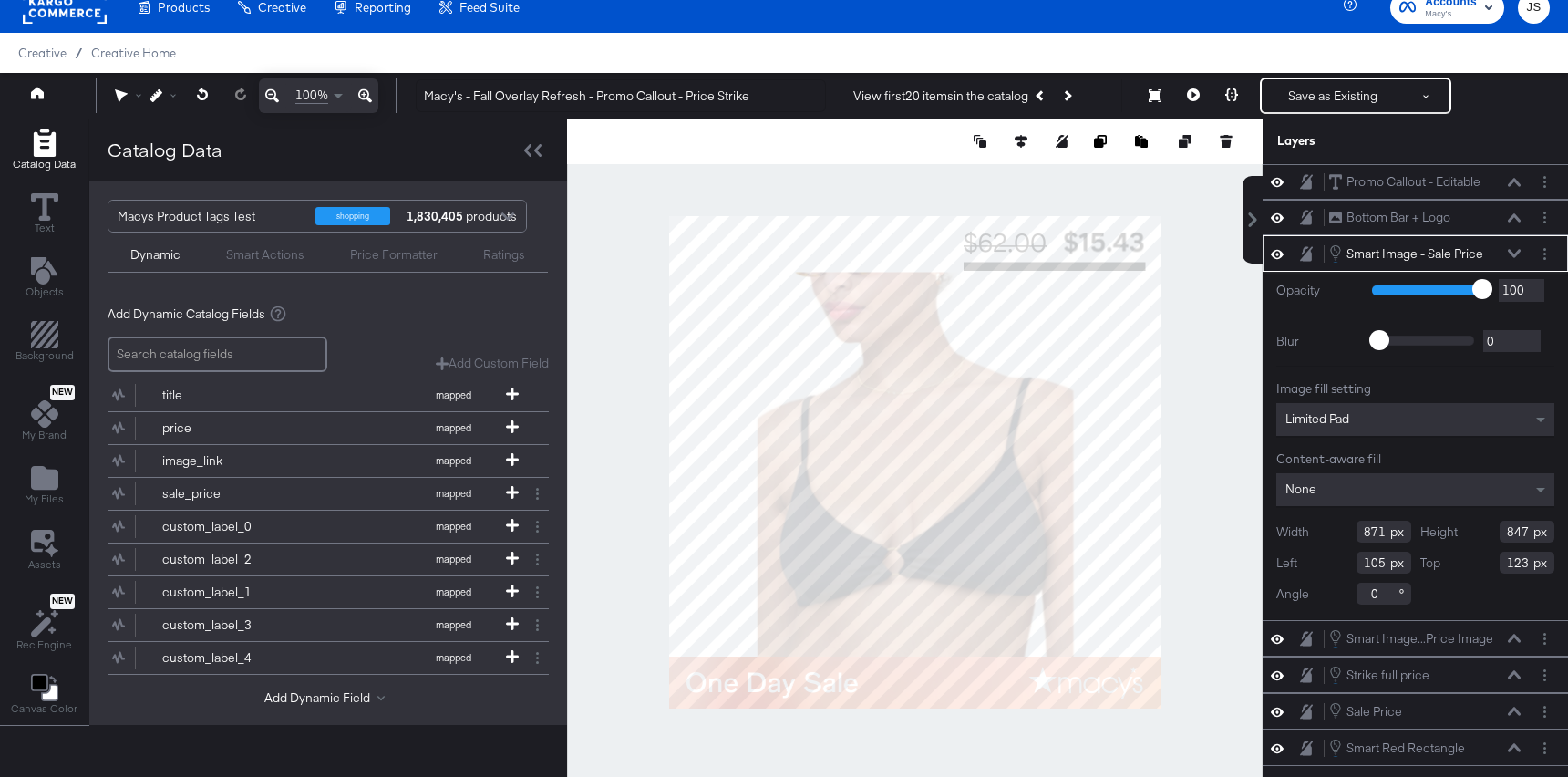
click at [1189, 340] on div at bounding box center [914, 461] width 695 height 686
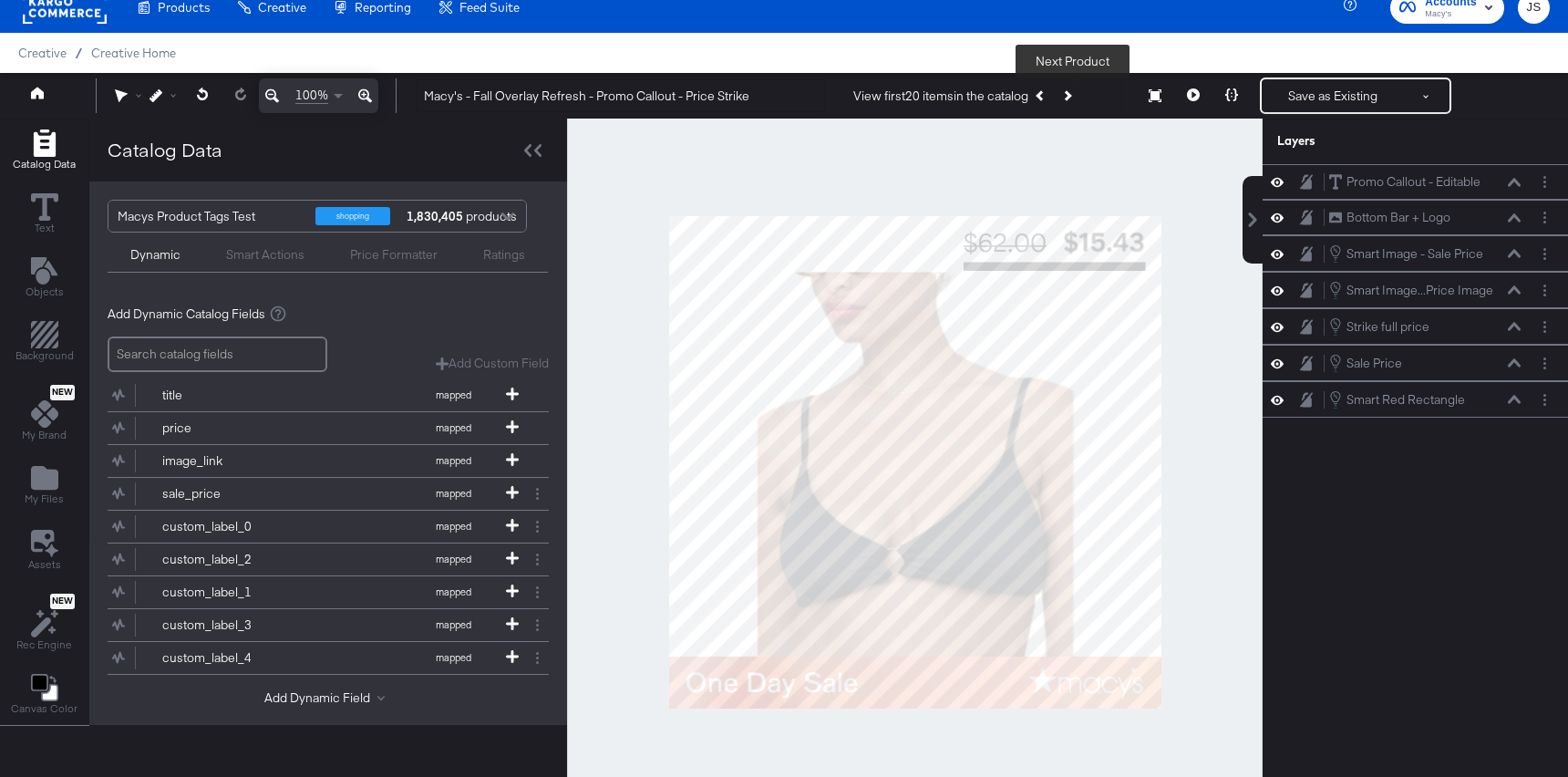
click at [1071, 96] on icon "Next Product" at bounding box center [1066, 95] width 10 height 10
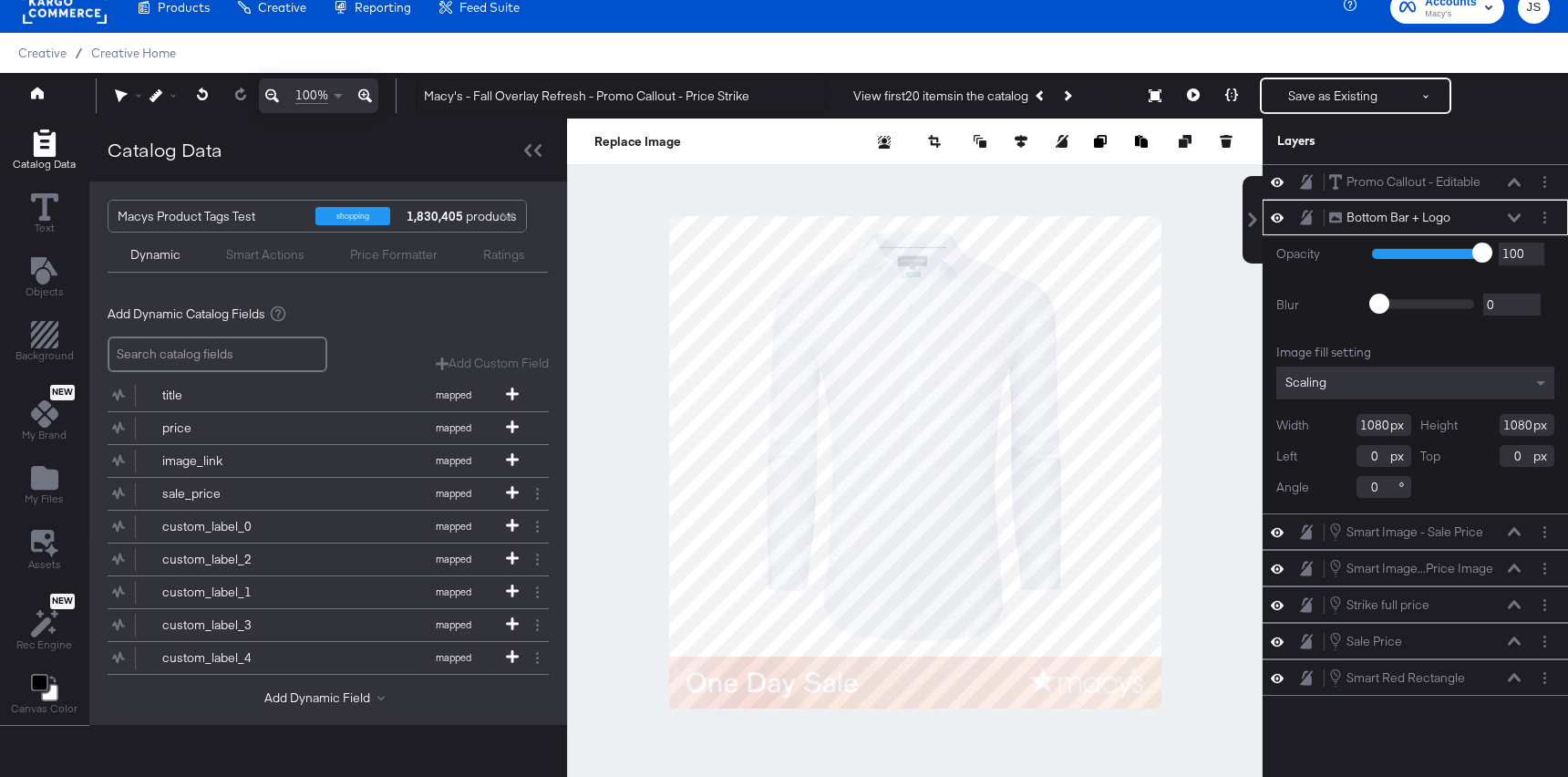
click at [1516, 212] on div "Bottom Bar + Logo Bottom Bar + Logo" at bounding box center [1424, 217] width 193 height 19
click at [1519, 215] on icon at bounding box center [1514, 217] width 13 height 8
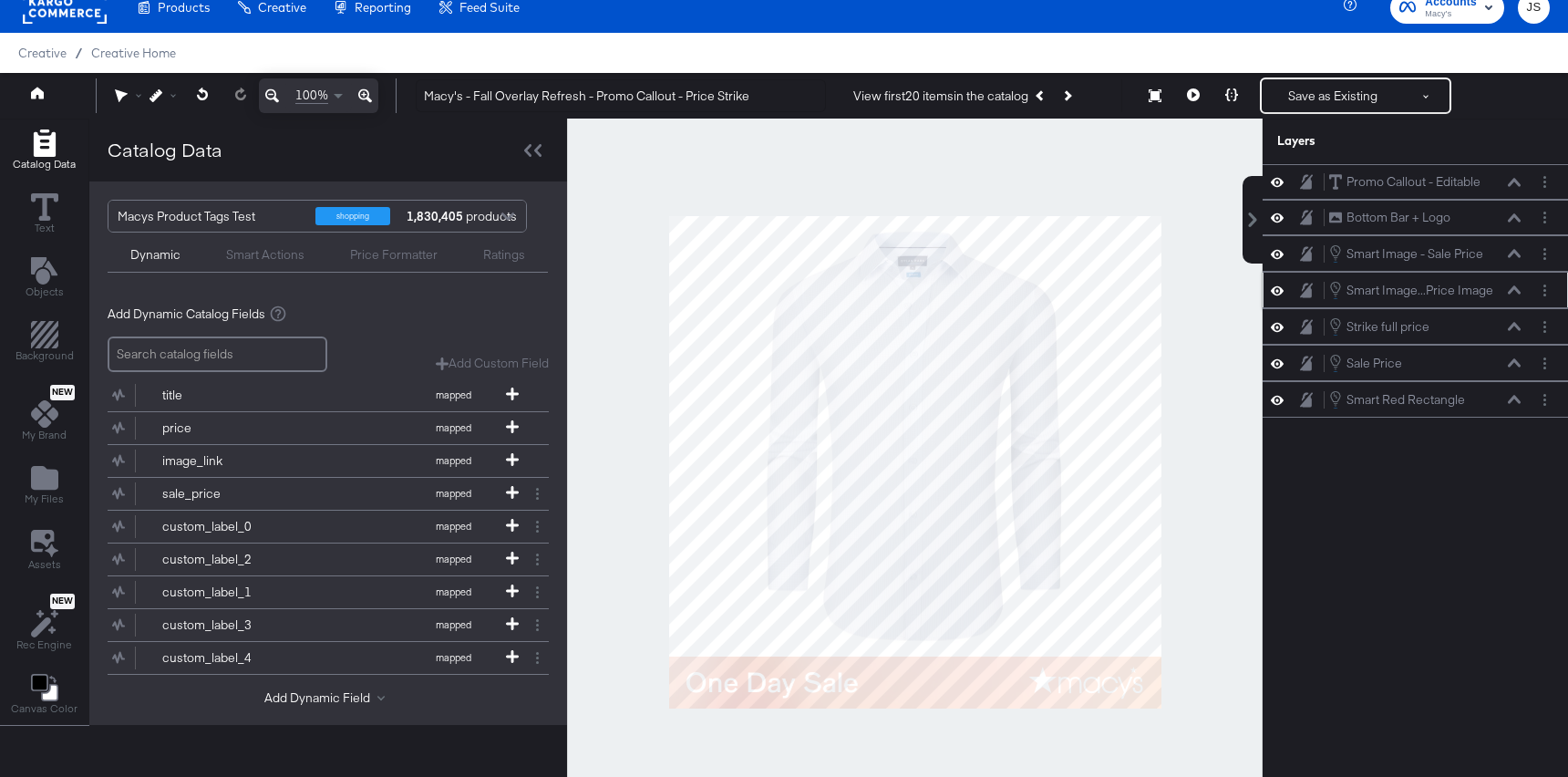
click at [1508, 285] on button at bounding box center [1514, 290] width 15 height 11
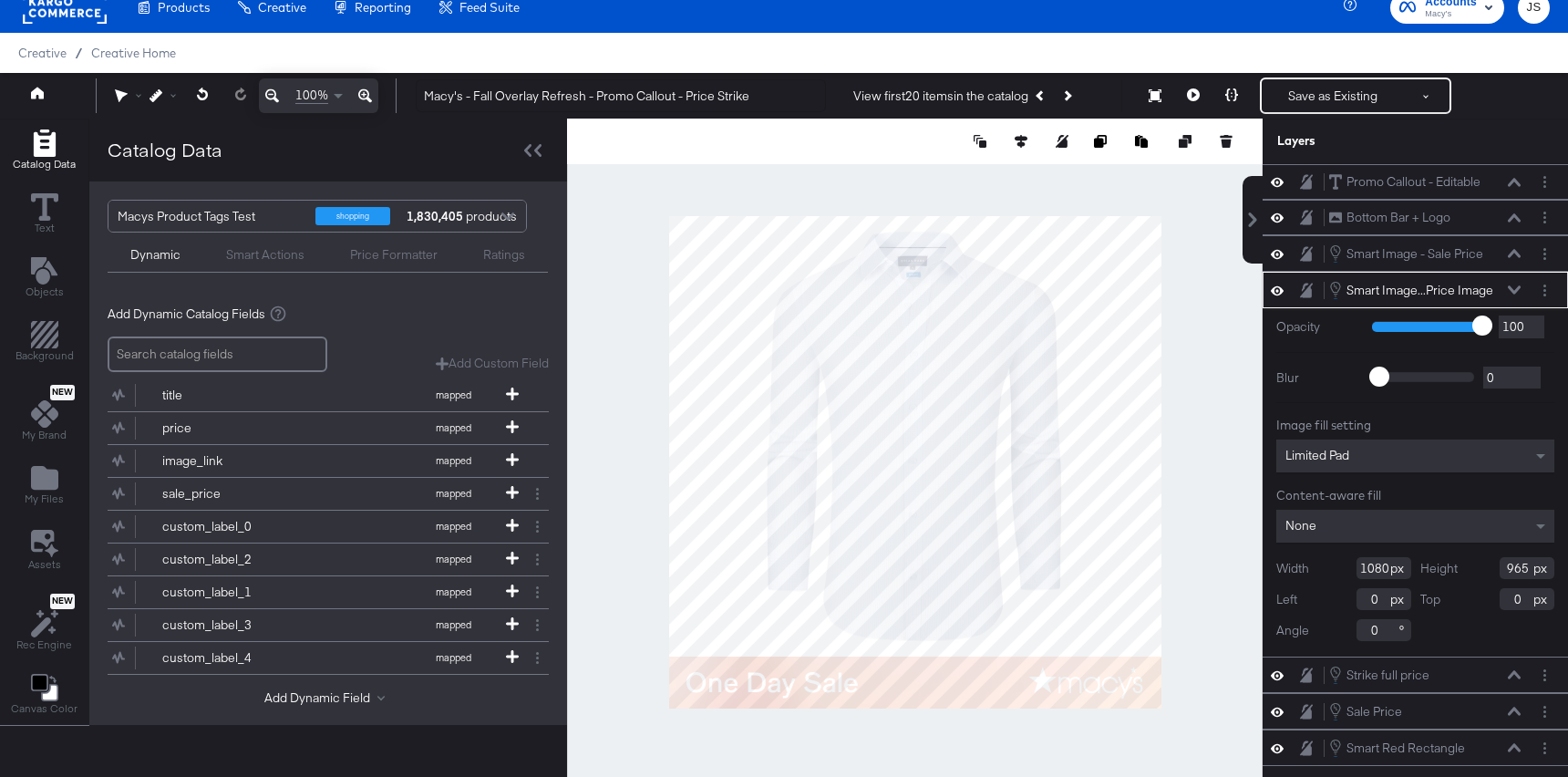
click at [1086, 191] on div at bounding box center [914, 461] width 695 height 686
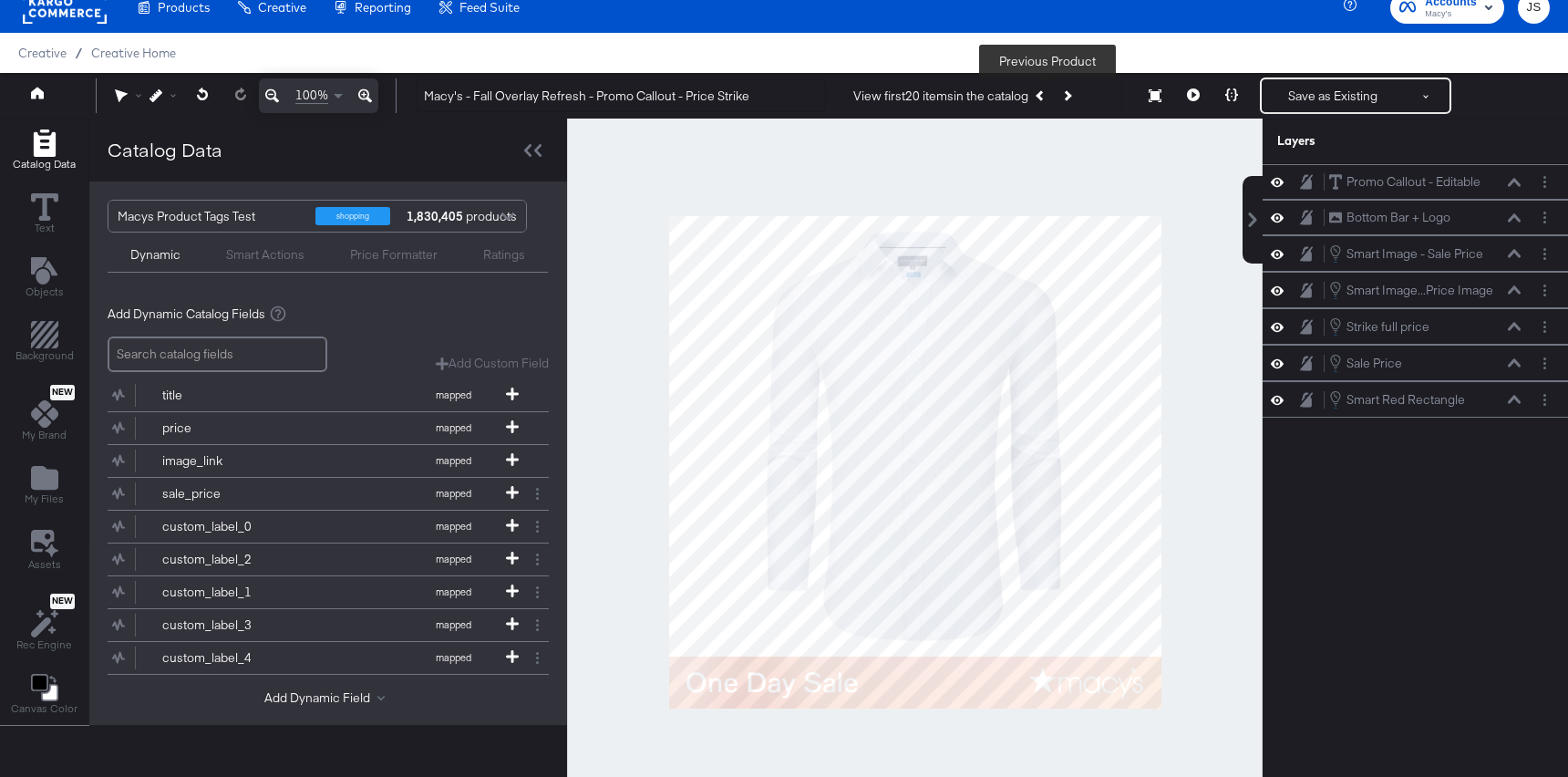
click at [1043, 93] on button "Previous Product" at bounding box center [1042, 96] width 26 height 33
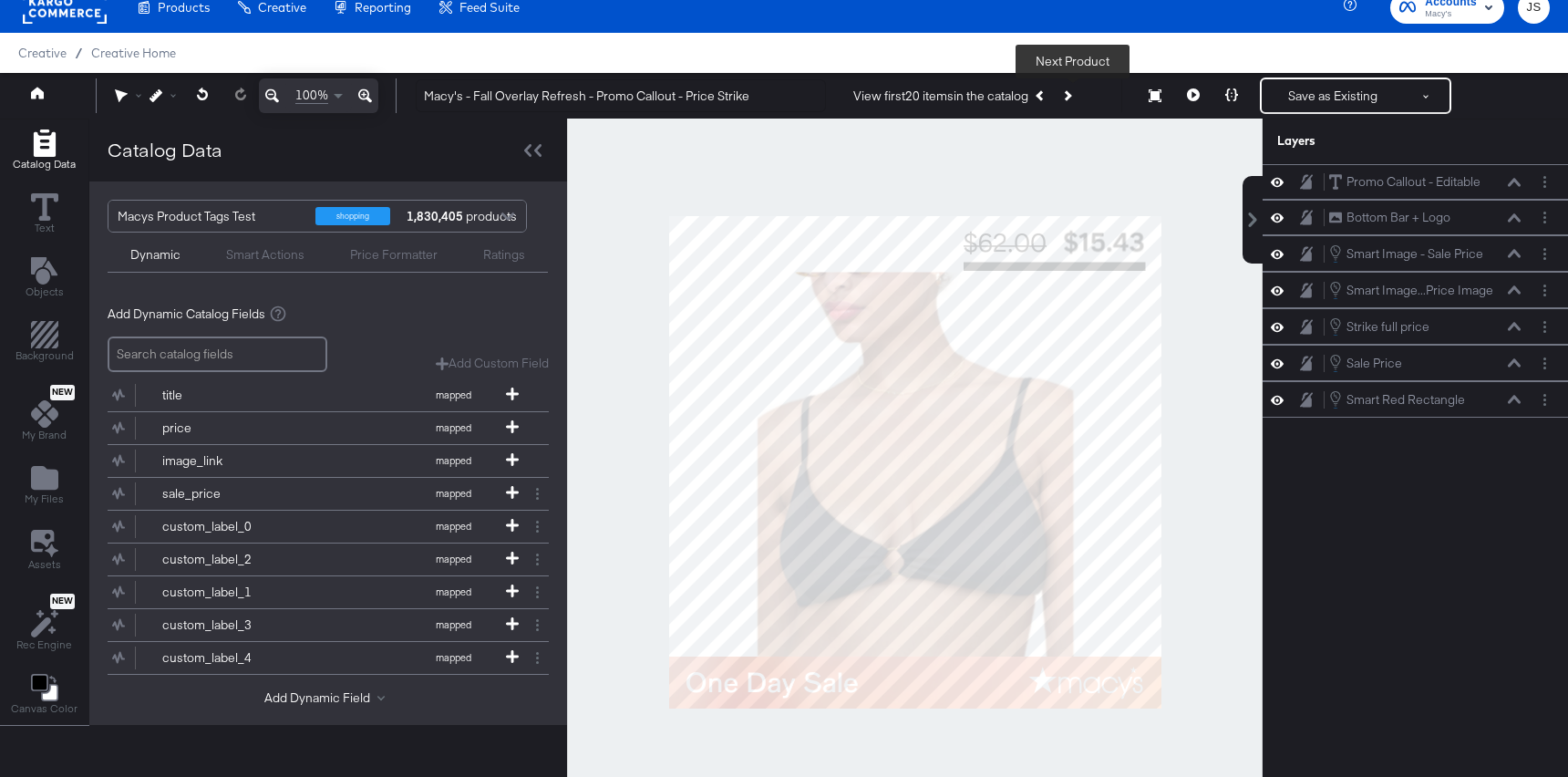
click at [1072, 101] on button "Next Product" at bounding box center [1067, 96] width 26 height 33
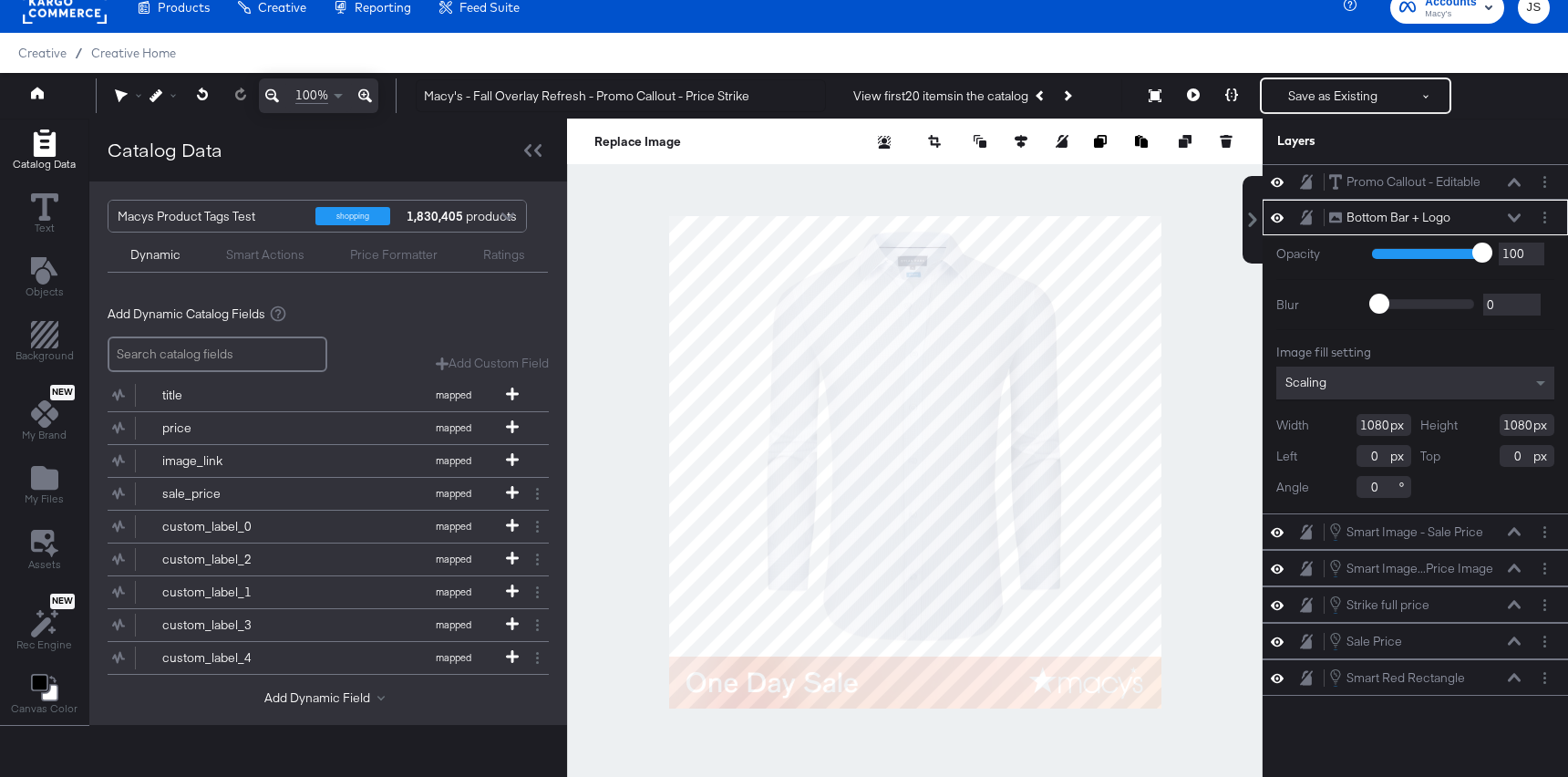
click at [1522, 221] on div "Bottom Bar + Logo Bottom Bar + Logo" at bounding box center [1429, 217] width 203 height 19
click at [1510, 217] on icon at bounding box center [1514, 217] width 13 height 8
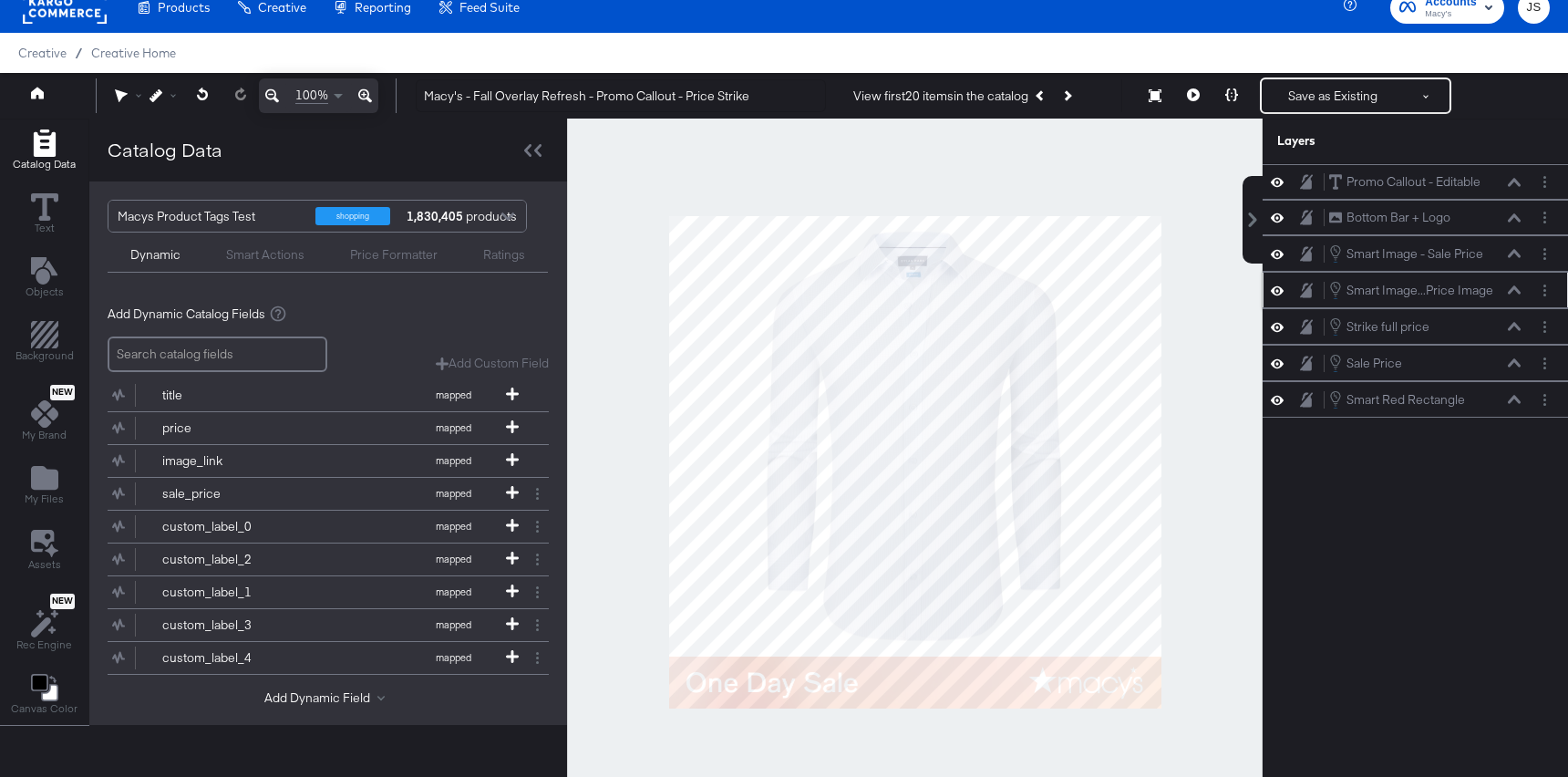
click at [1509, 289] on icon at bounding box center [1514, 290] width 13 height 9
click at [1200, 546] on div at bounding box center [914, 461] width 695 height 686
click at [1038, 95] on button "Previous Product" at bounding box center [1042, 96] width 26 height 33
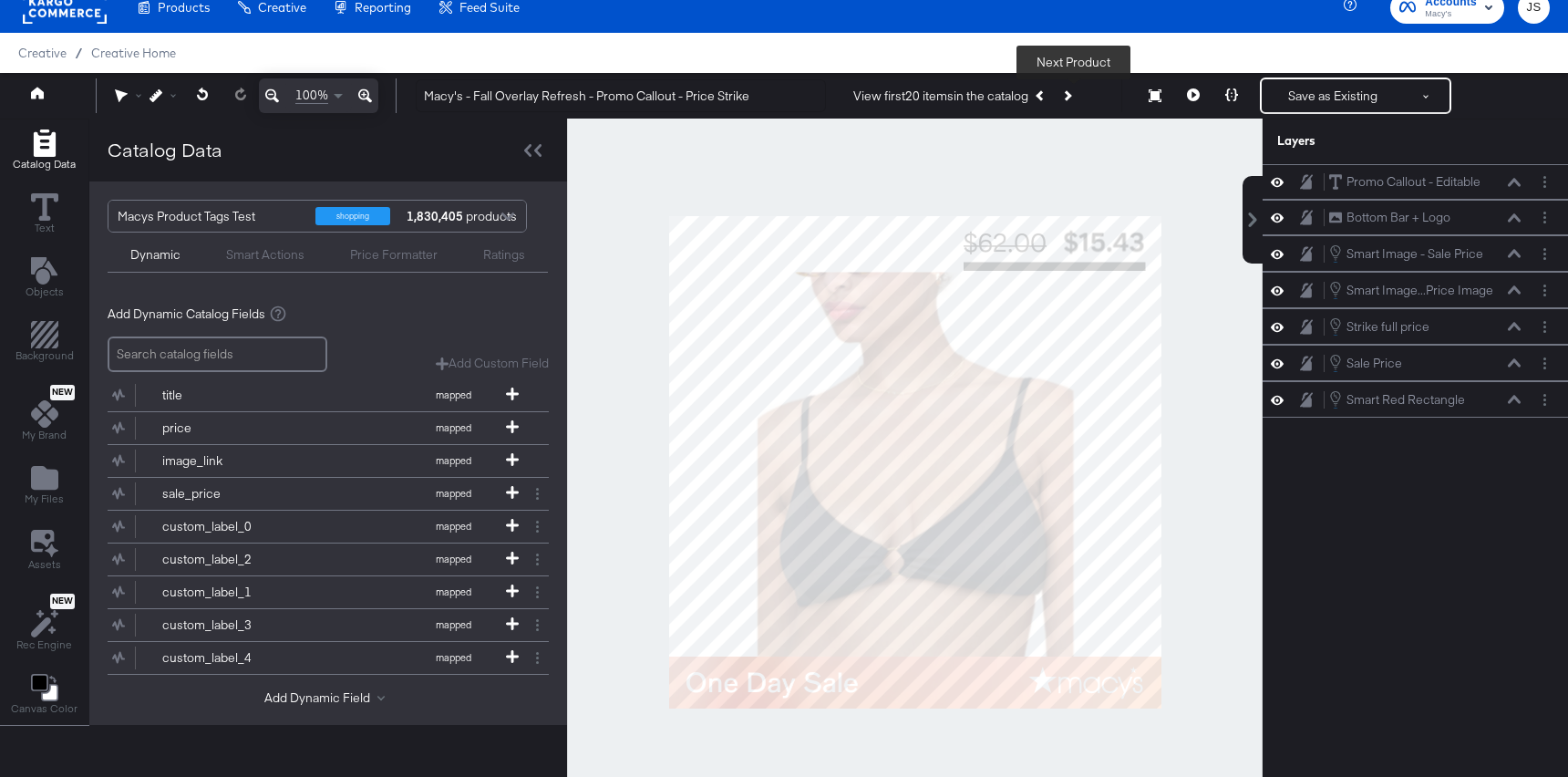
click at [1080, 95] on button "Next Product" at bounding box center [1067, 96] width 26 height 33
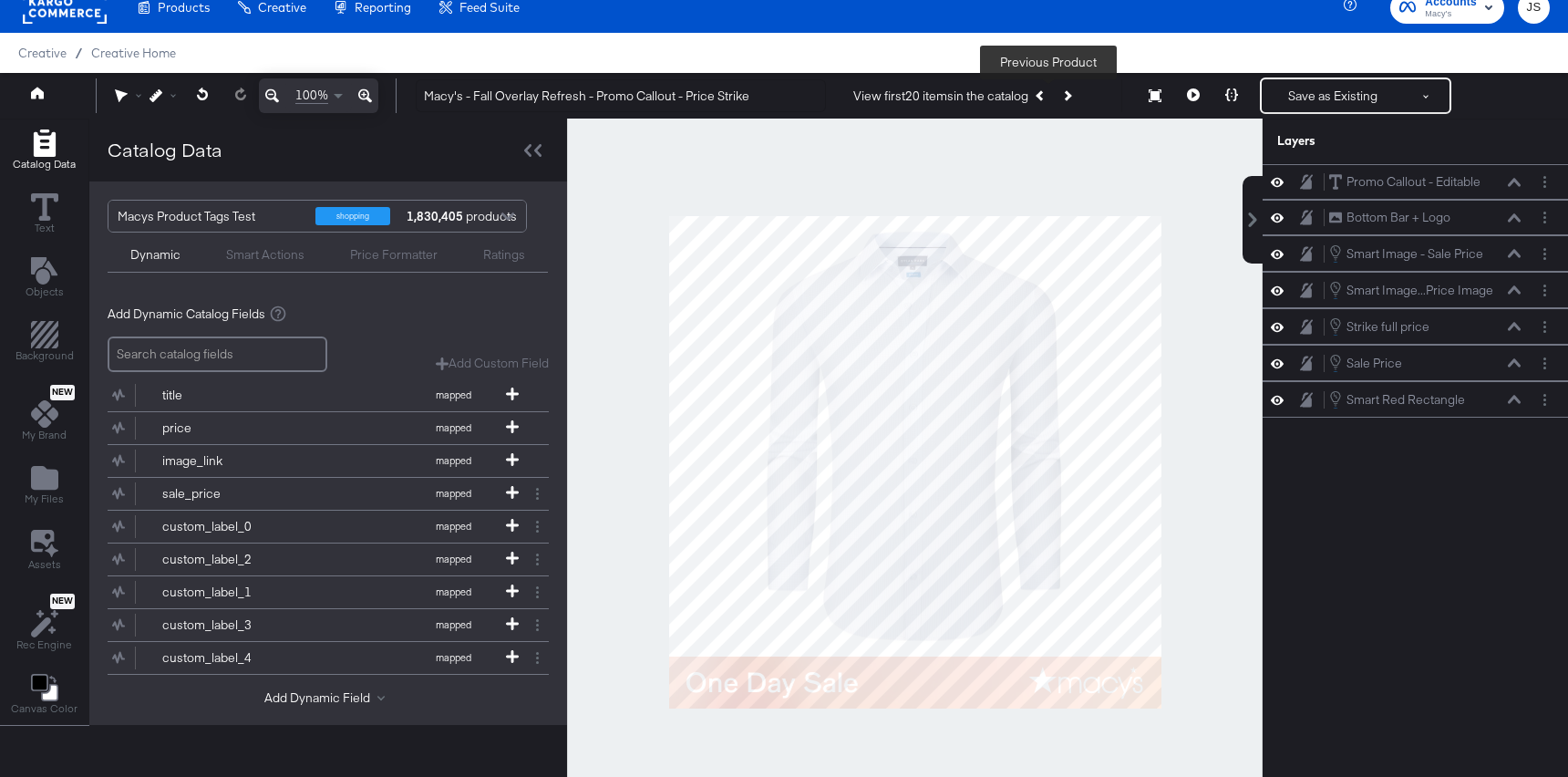
click at [1045, 96] on icon "Previous Product" at bounding box center [1040, 95] width 10 height 10
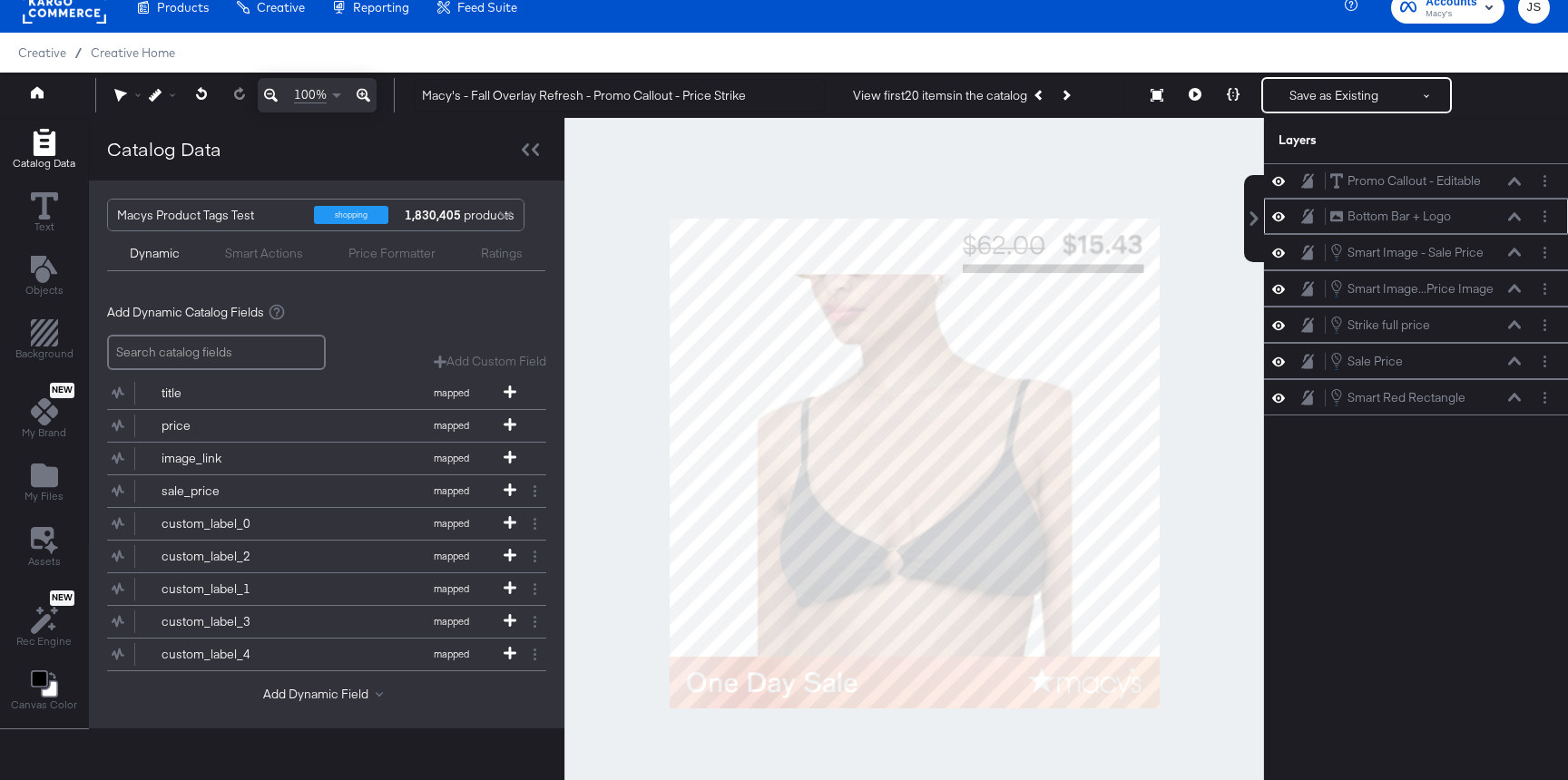
click at [1283, 214] on icon at bounding box center [1278, 216] width 13 height 16
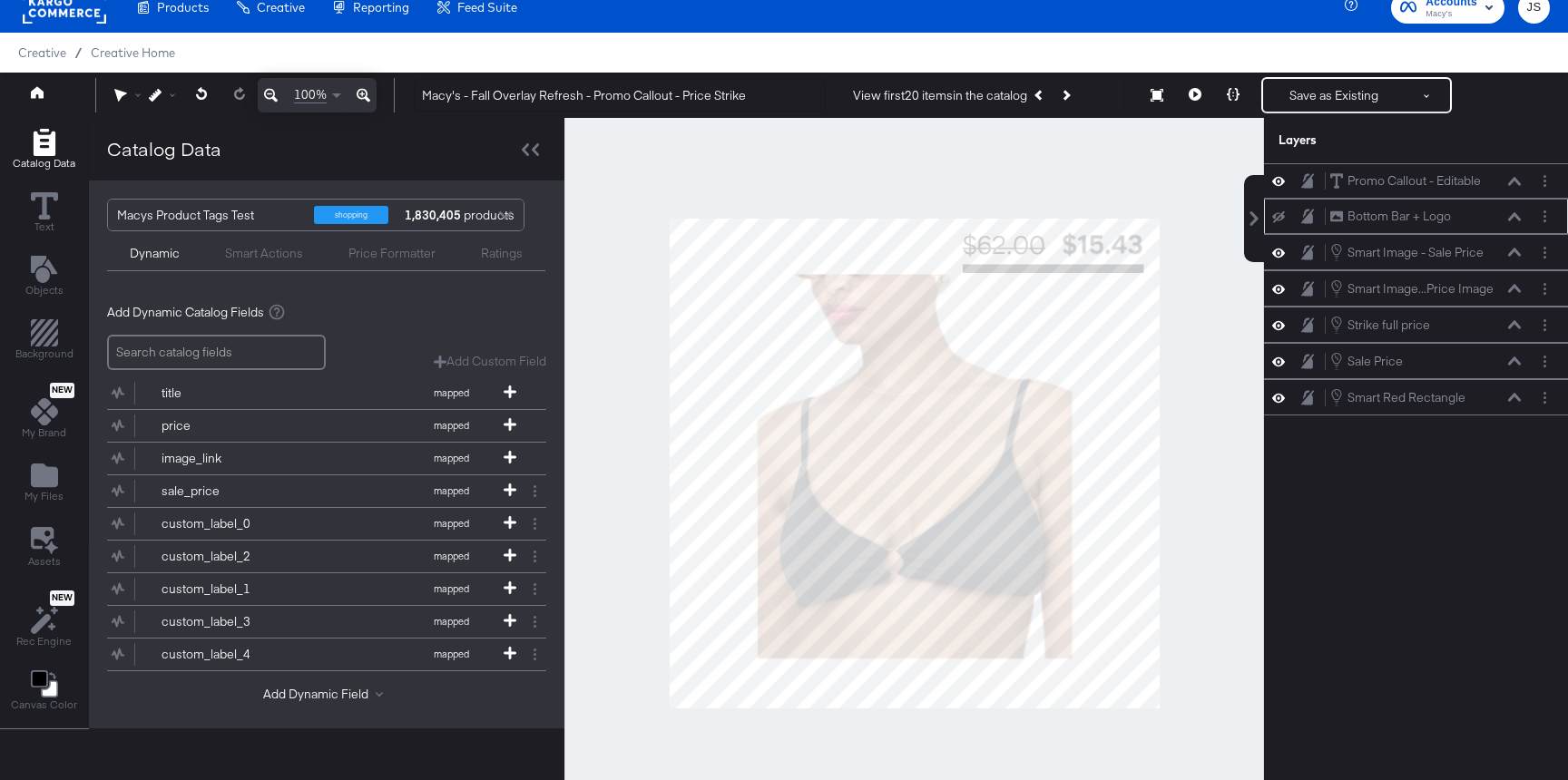
click at [1283, 214] on icon at bounding box center [1278, 217] width 13 height 12
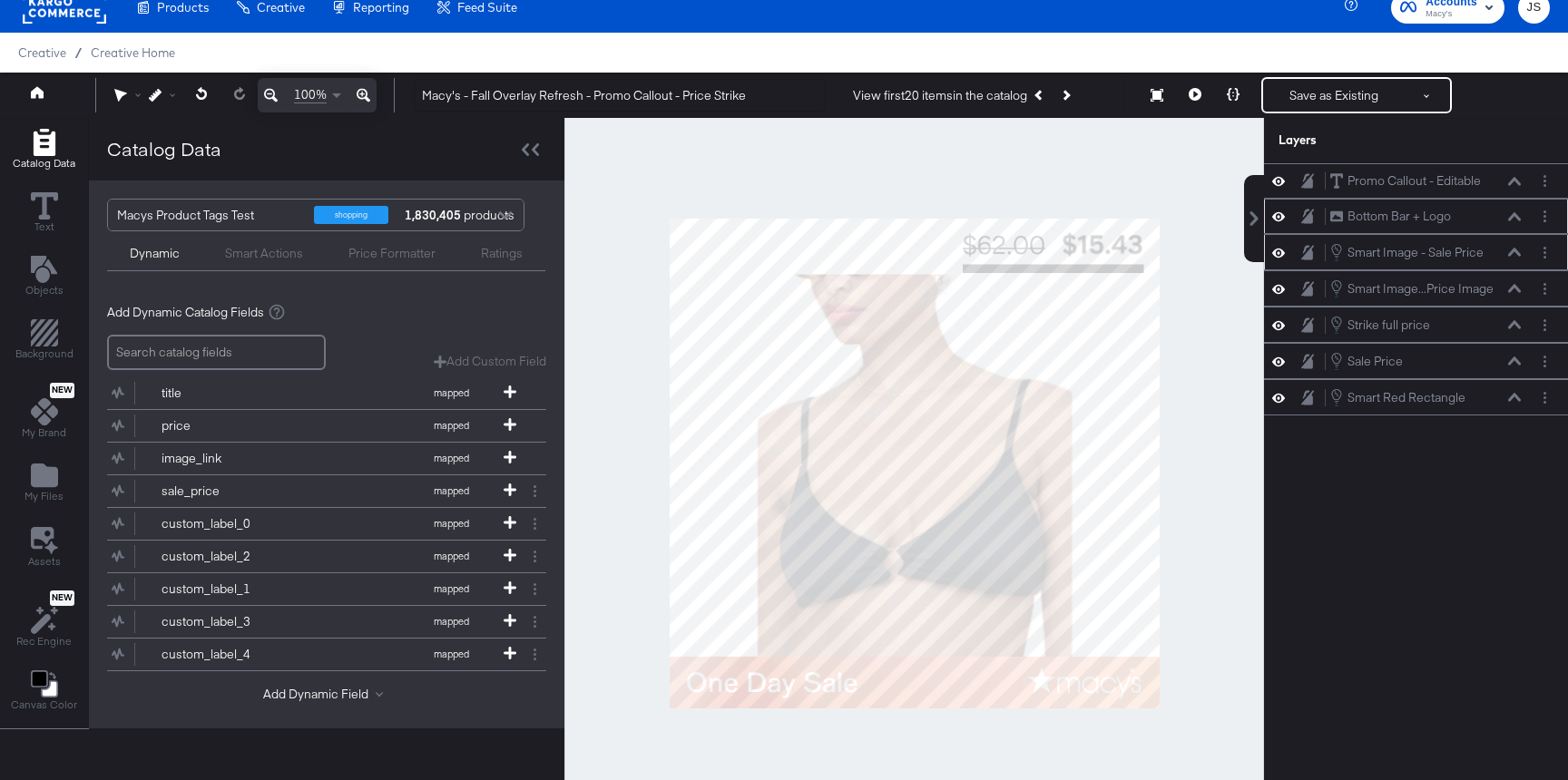
click at [1280, 252] on icon at bounding box center [1278, 253] width 13 height 16
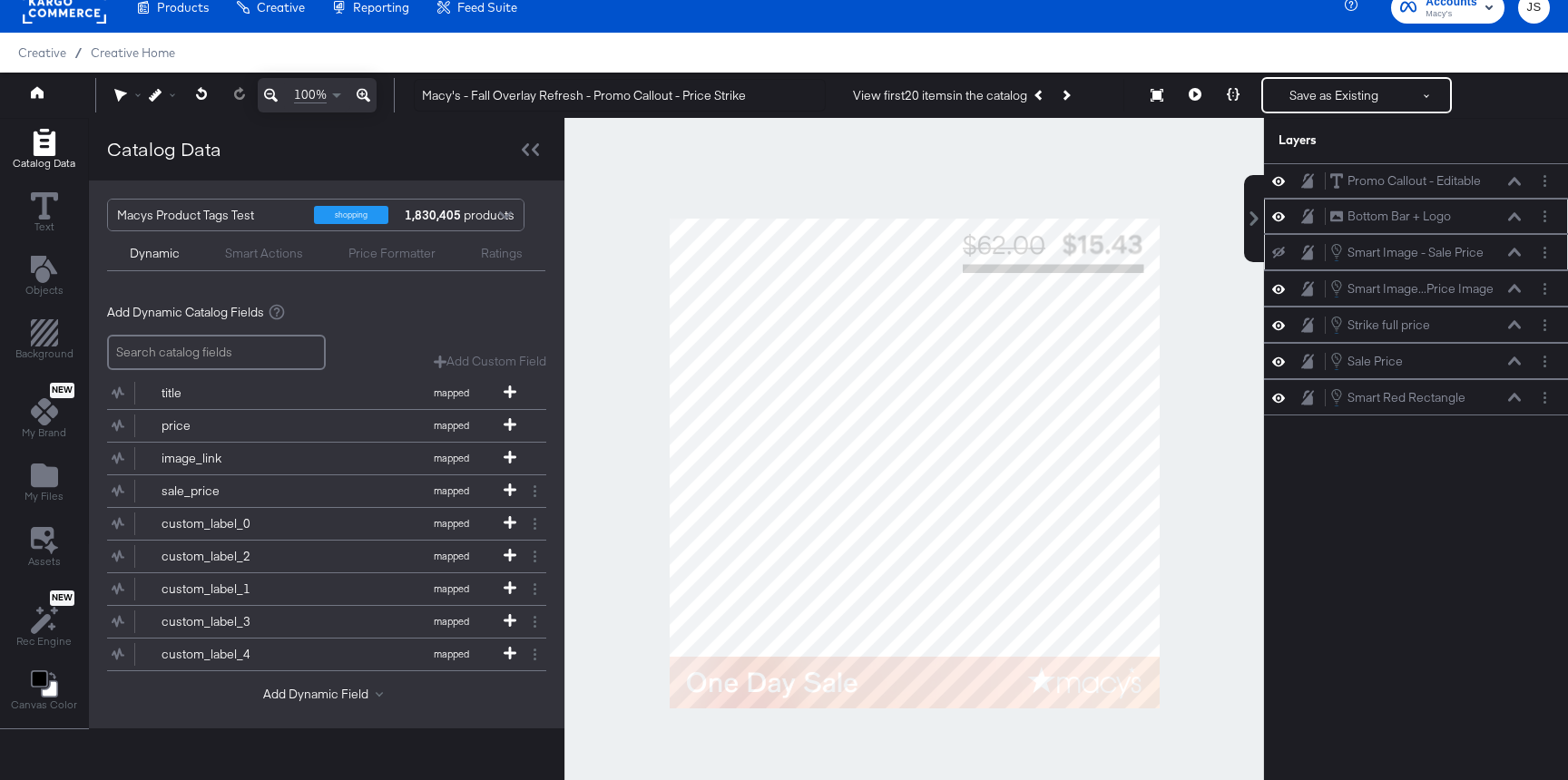
click at [1280, 252] on icon at bounding box center [1278, 253] width 13 height 12
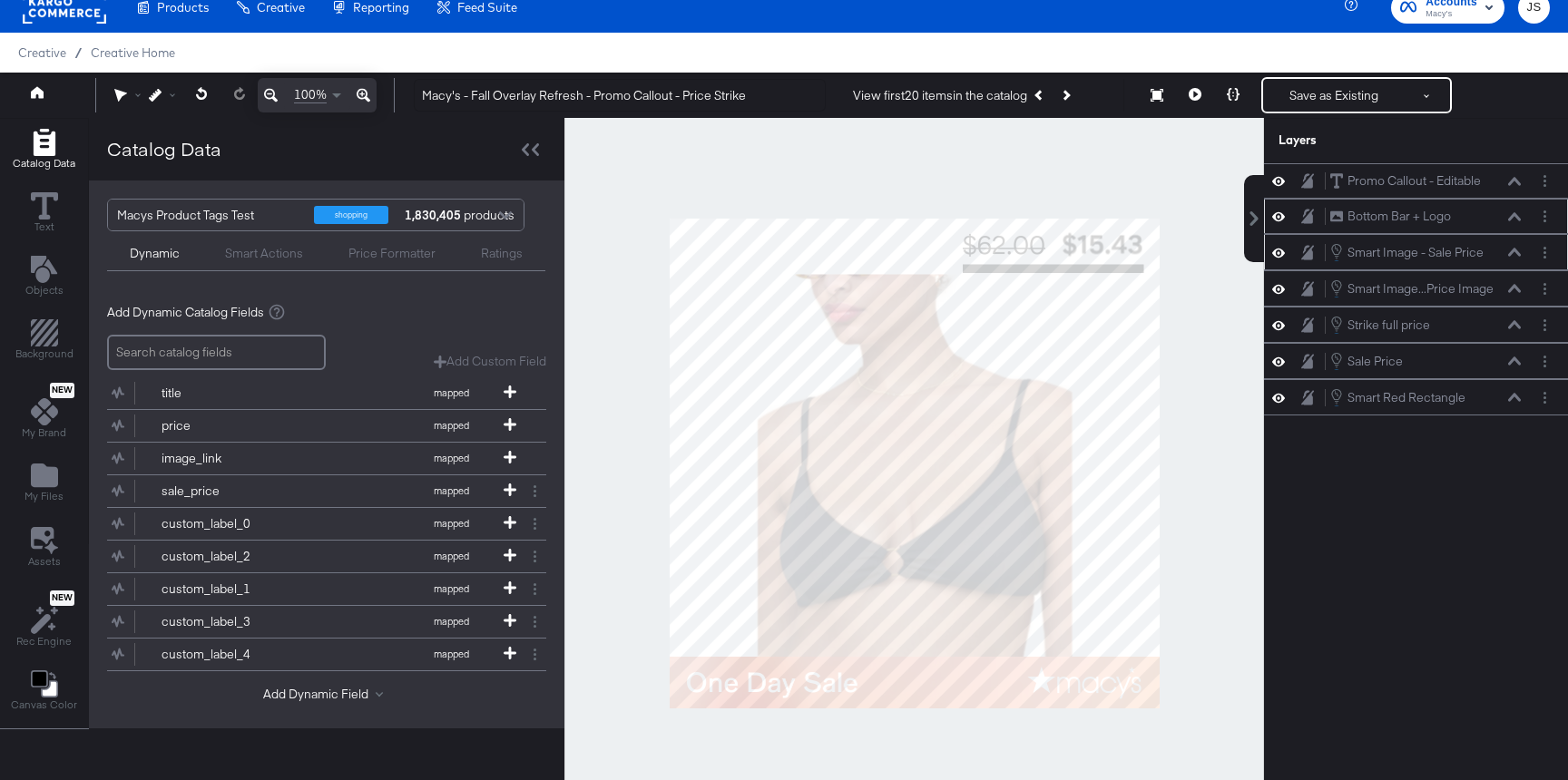
click at [1507, 249] on button at bounding box center [1515, 253] width 15 height 11
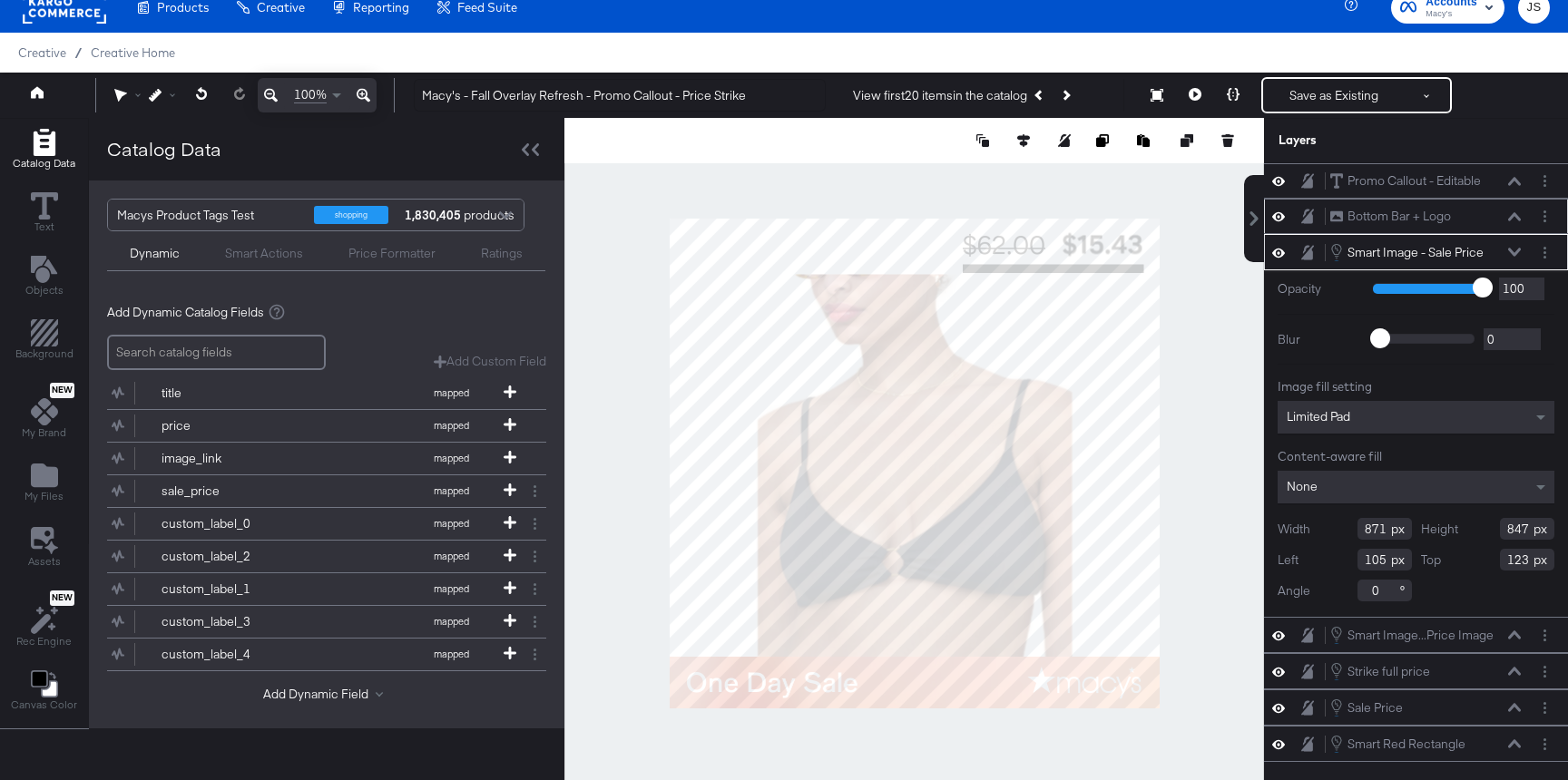
click at [1255, 354] on div at bounding box center [914, 462] width 699 height 690
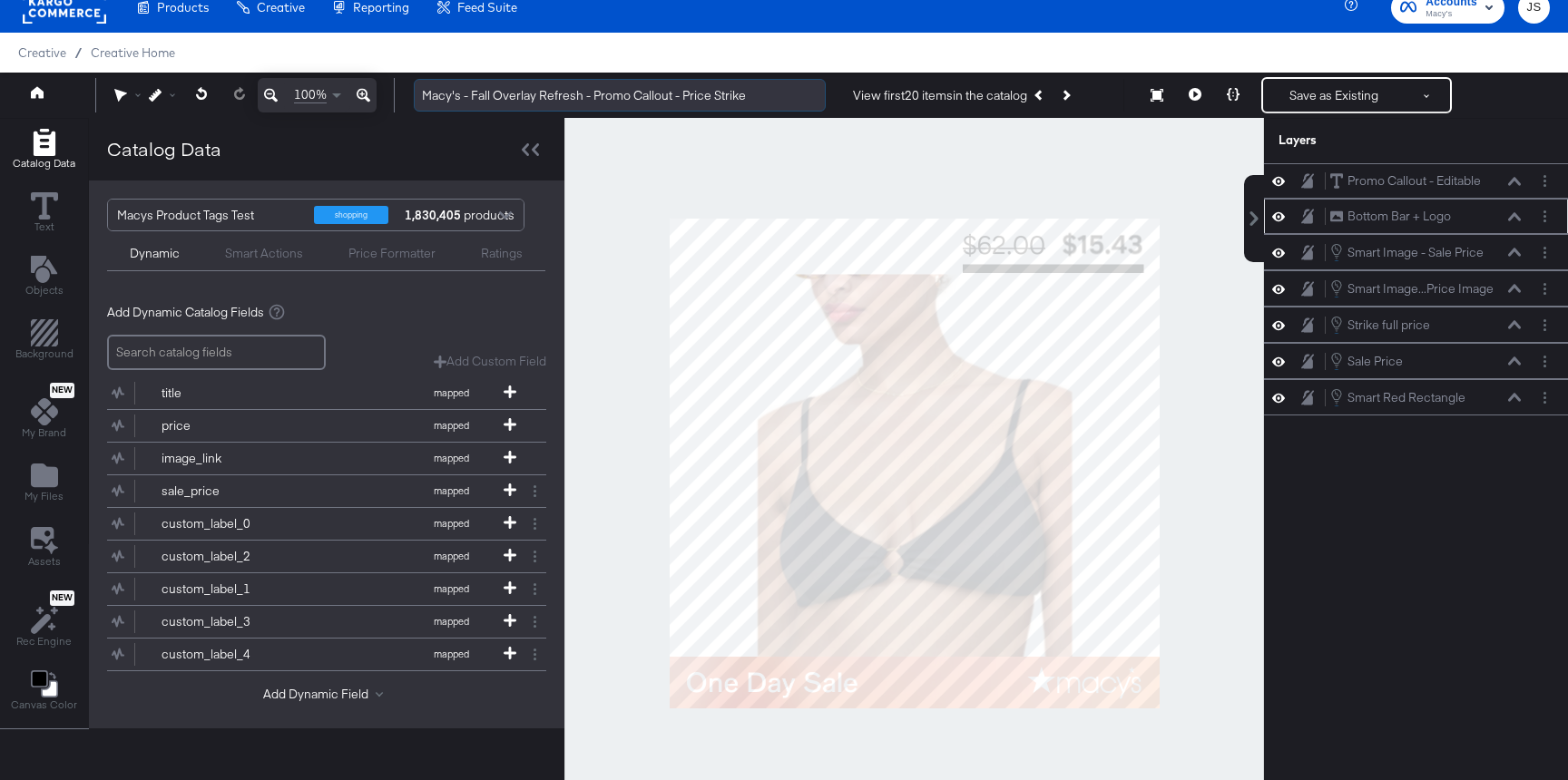
click at [708, 93] on input "Macy's - Fall Overlay Refresh - Promo Callout - Price Strike" at bounding box center [619, 96] width 412 height 34
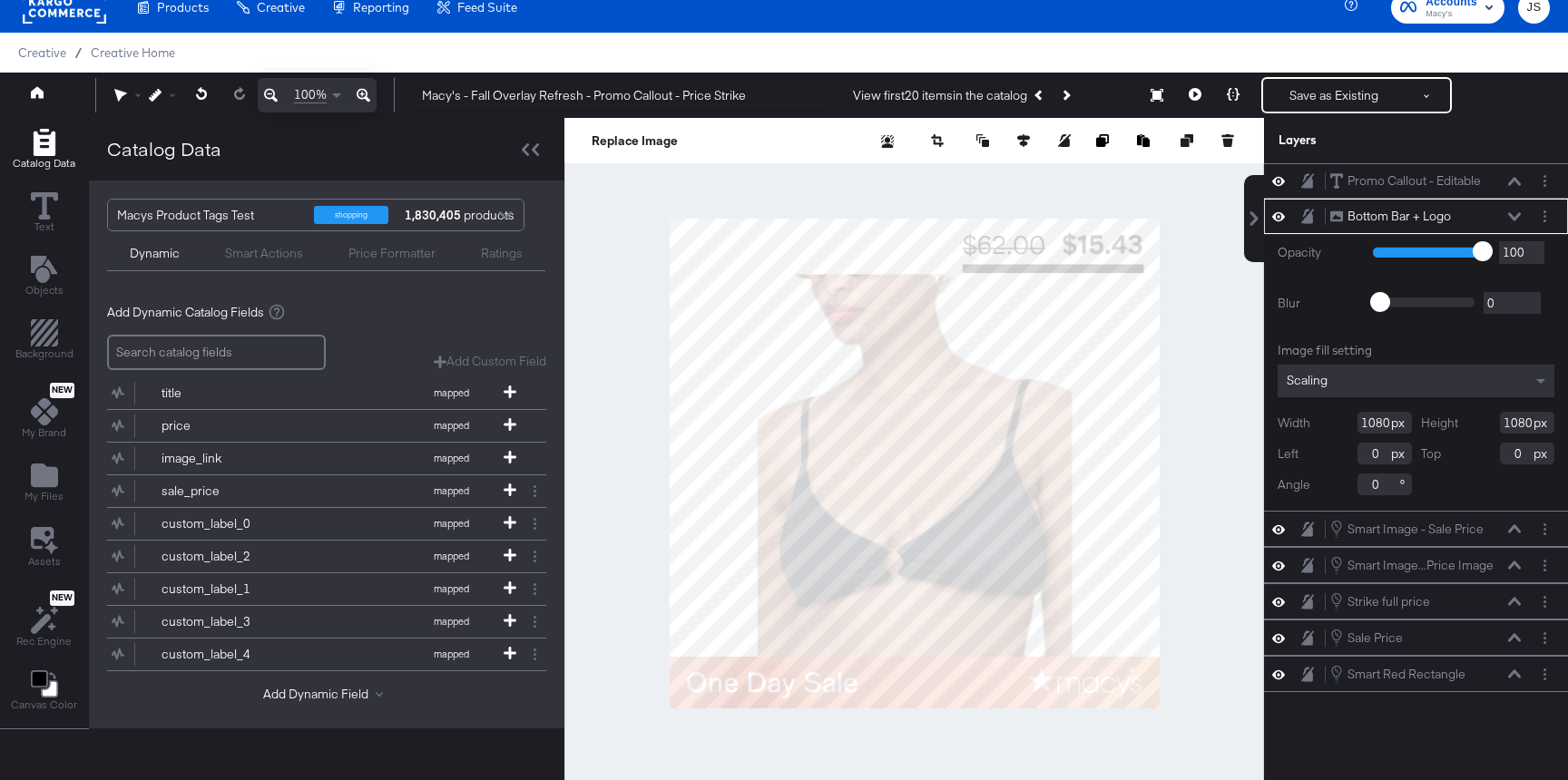
click at [1510, 216] on icon at bounding box center [1515, 216] width 13 height 8
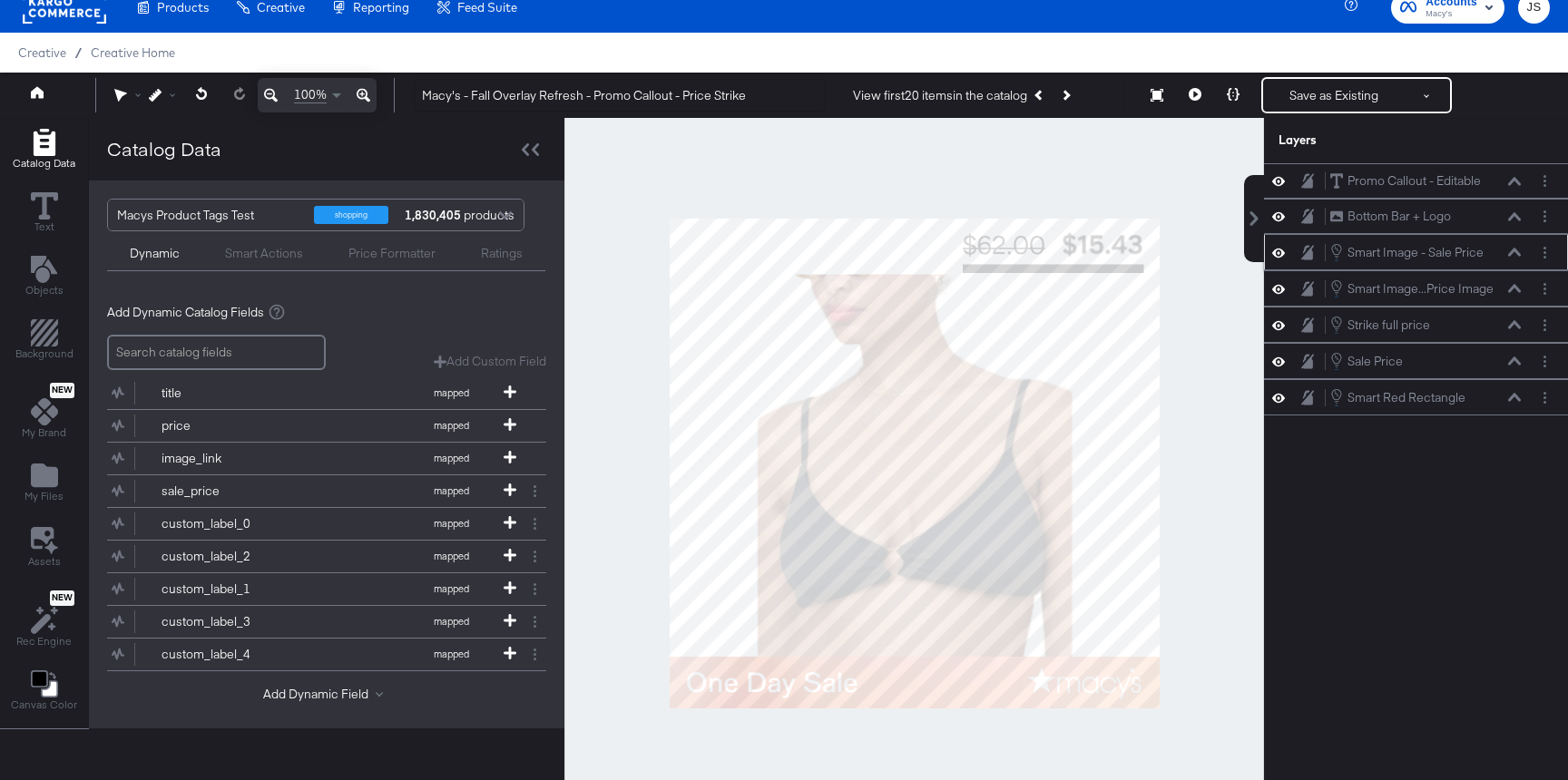
click at [1514, 252] on icon at bounding box center [1515, 252] width 13 height 9
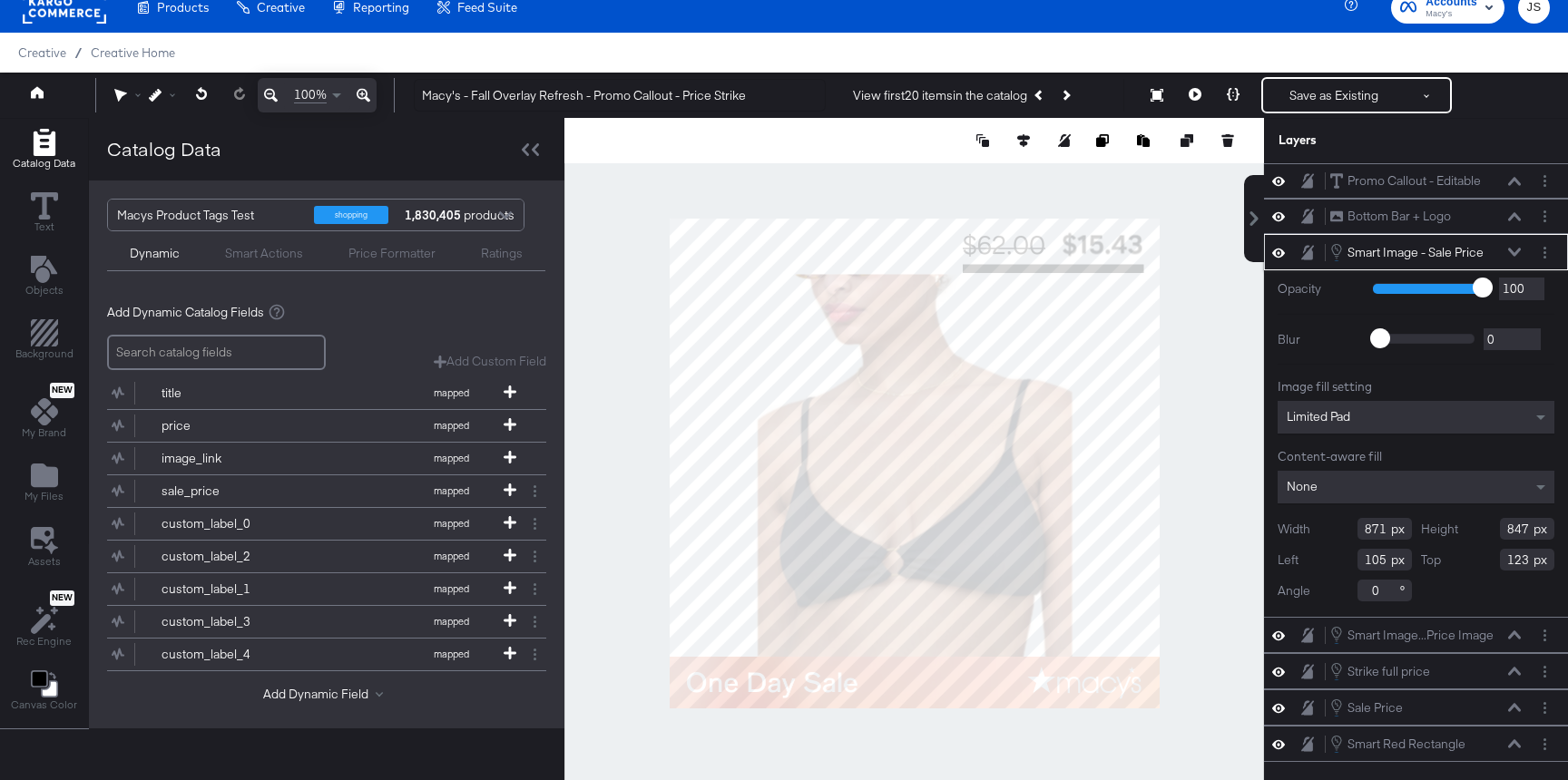
click at [1517, 254] on icon at bounding box center [1515, 252] width 13 height 9
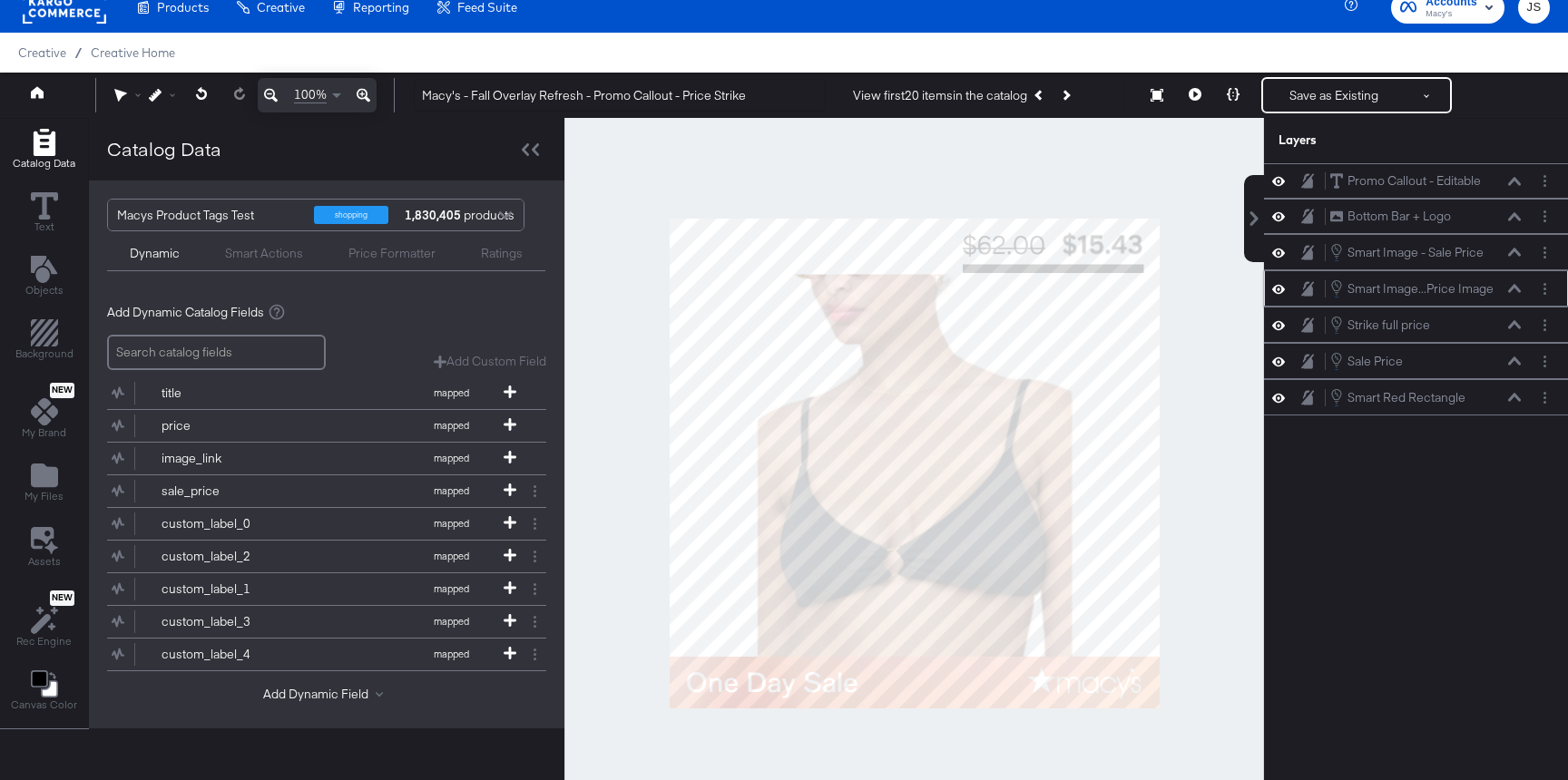
click at [1515, 288] on icon at bounding box center [1515, 288] width 13 height 9
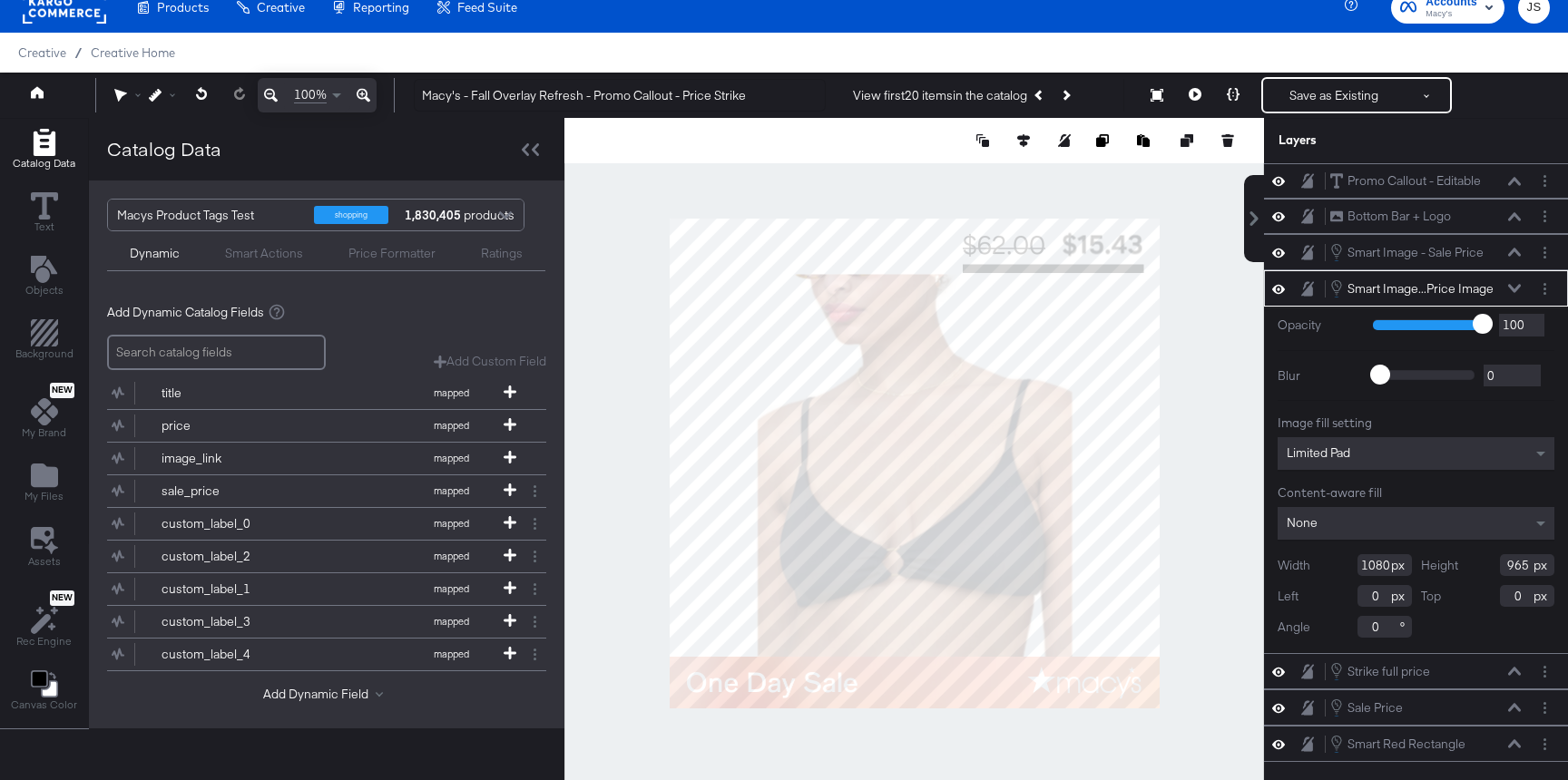
click at [1511, 279] on div "Smart Image...Price Image Smart Image - Full Price Image" at bounding box center [1425, 288] width 192 height 20
click at [1512, 289] on icon at bounding box center [1515, 288] width 13 height 8
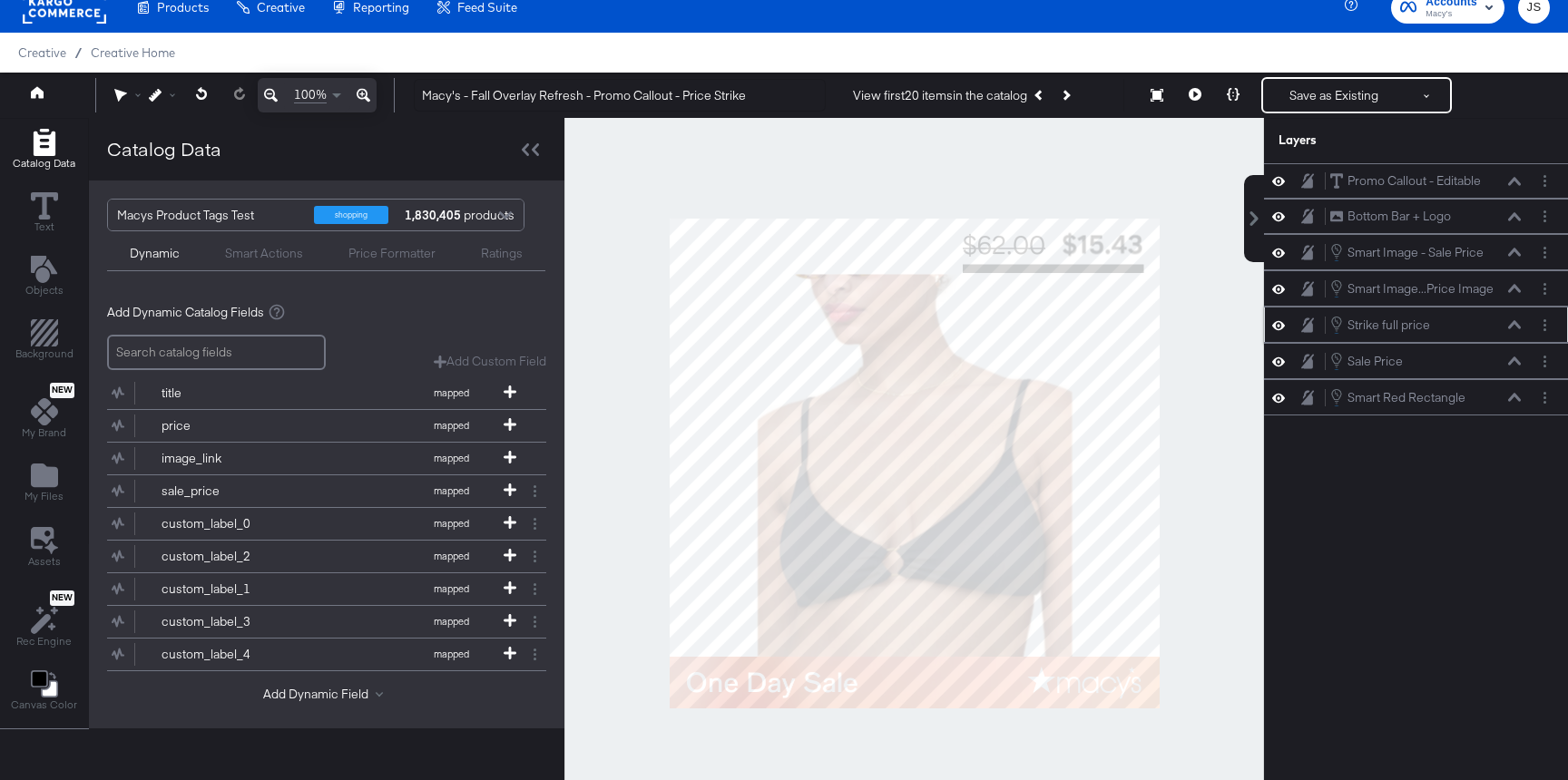
click at [1511, 327] on icon at bounding box center [1515, 324] width 13 height 9
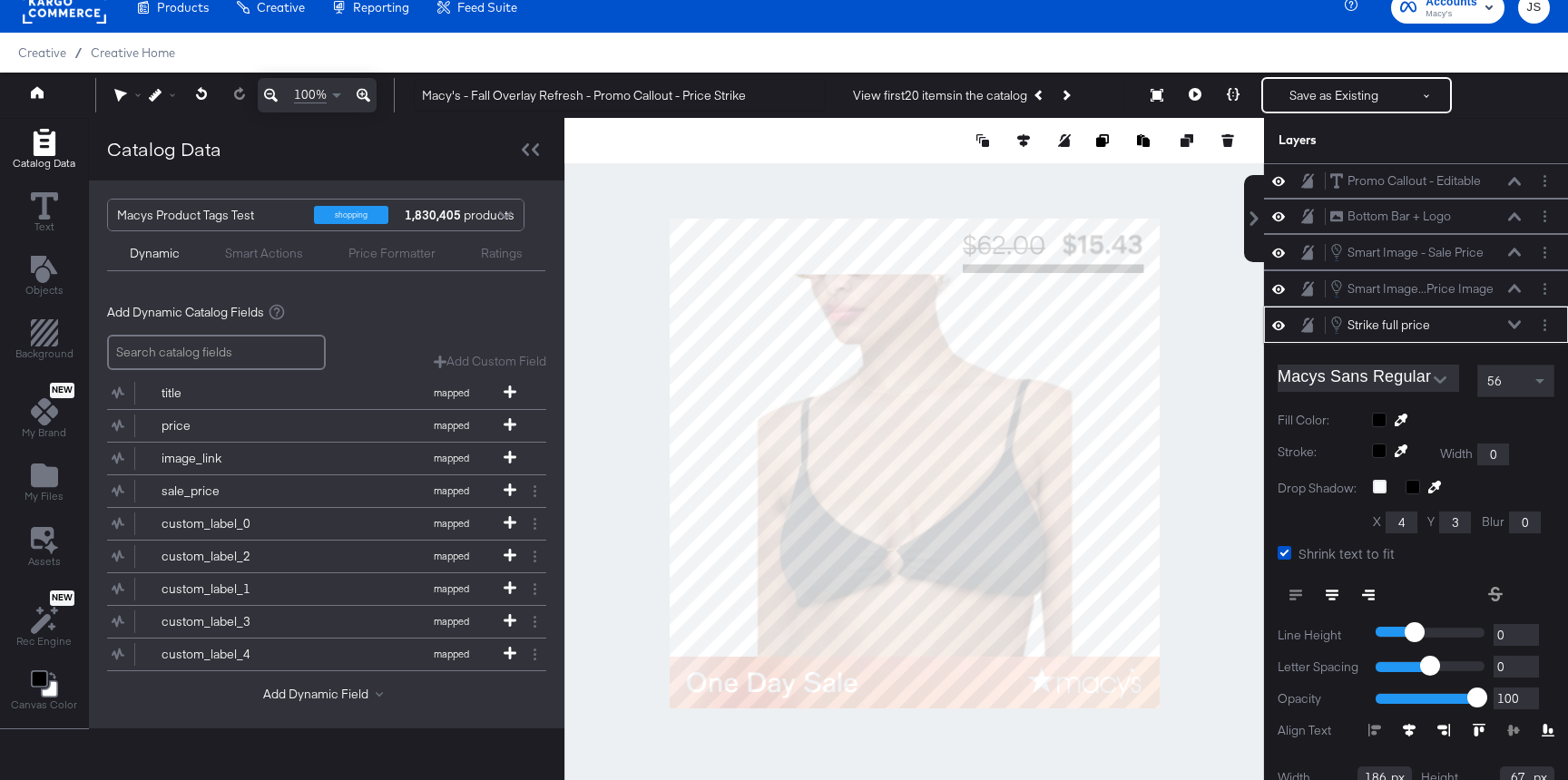
scroll to position [85, 0]
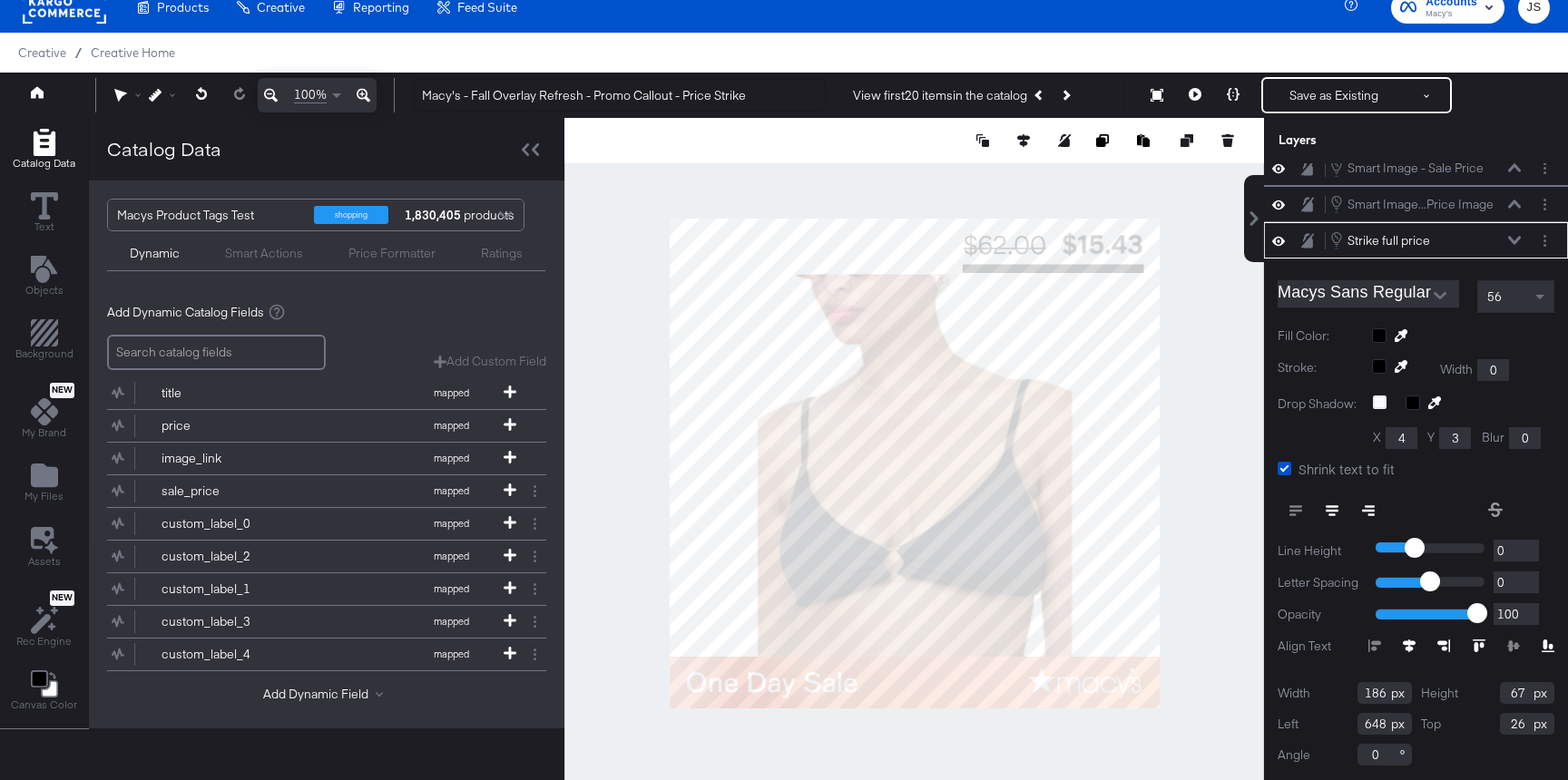
type input "647"
click at [1205, 397] on div at bounding box center [914, 462] width 699 height 690
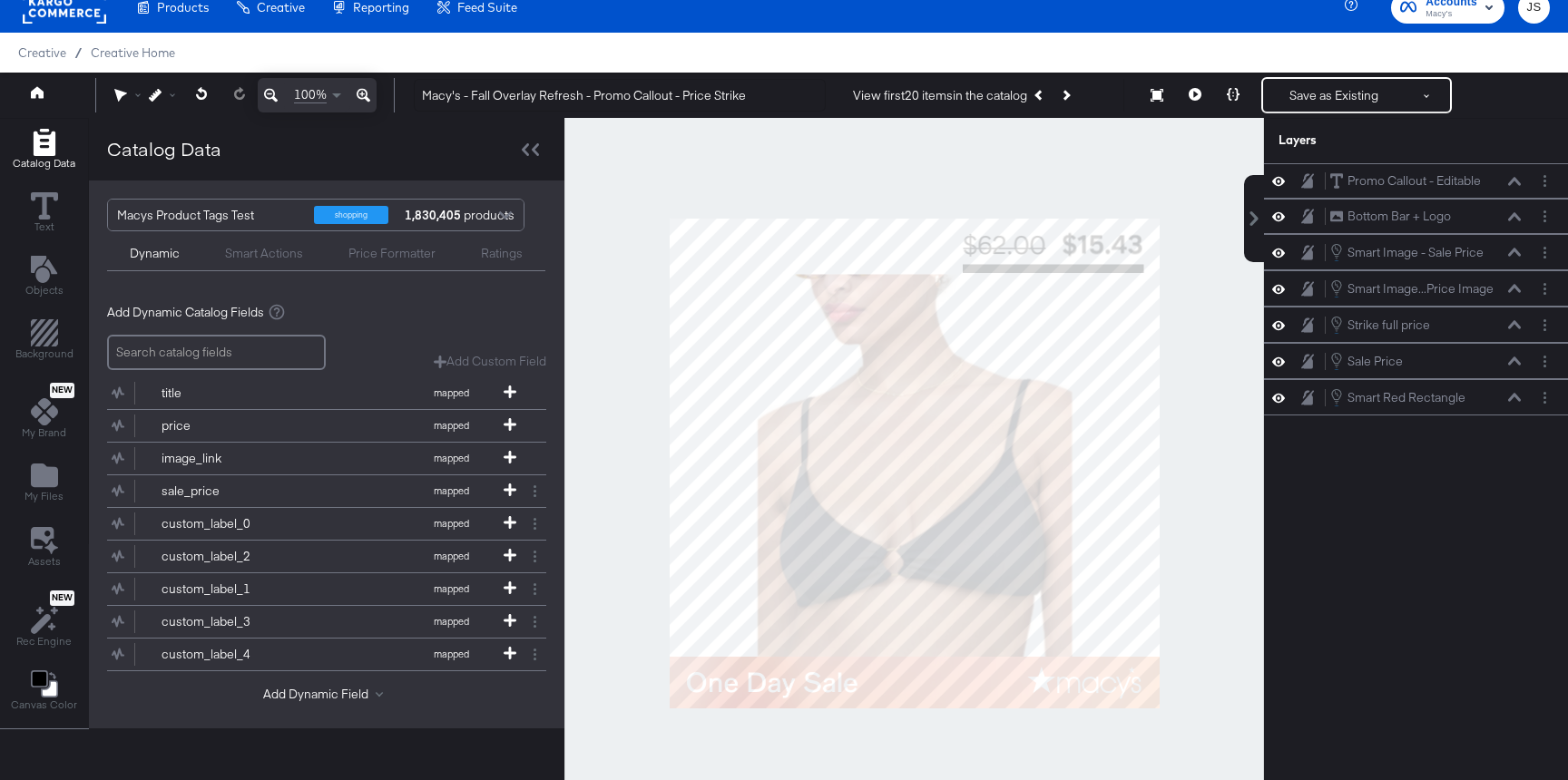
scroll to position [0, 0]
click at [1517, 254] on icon at bounding box center [1515, 252] width 13 height 9
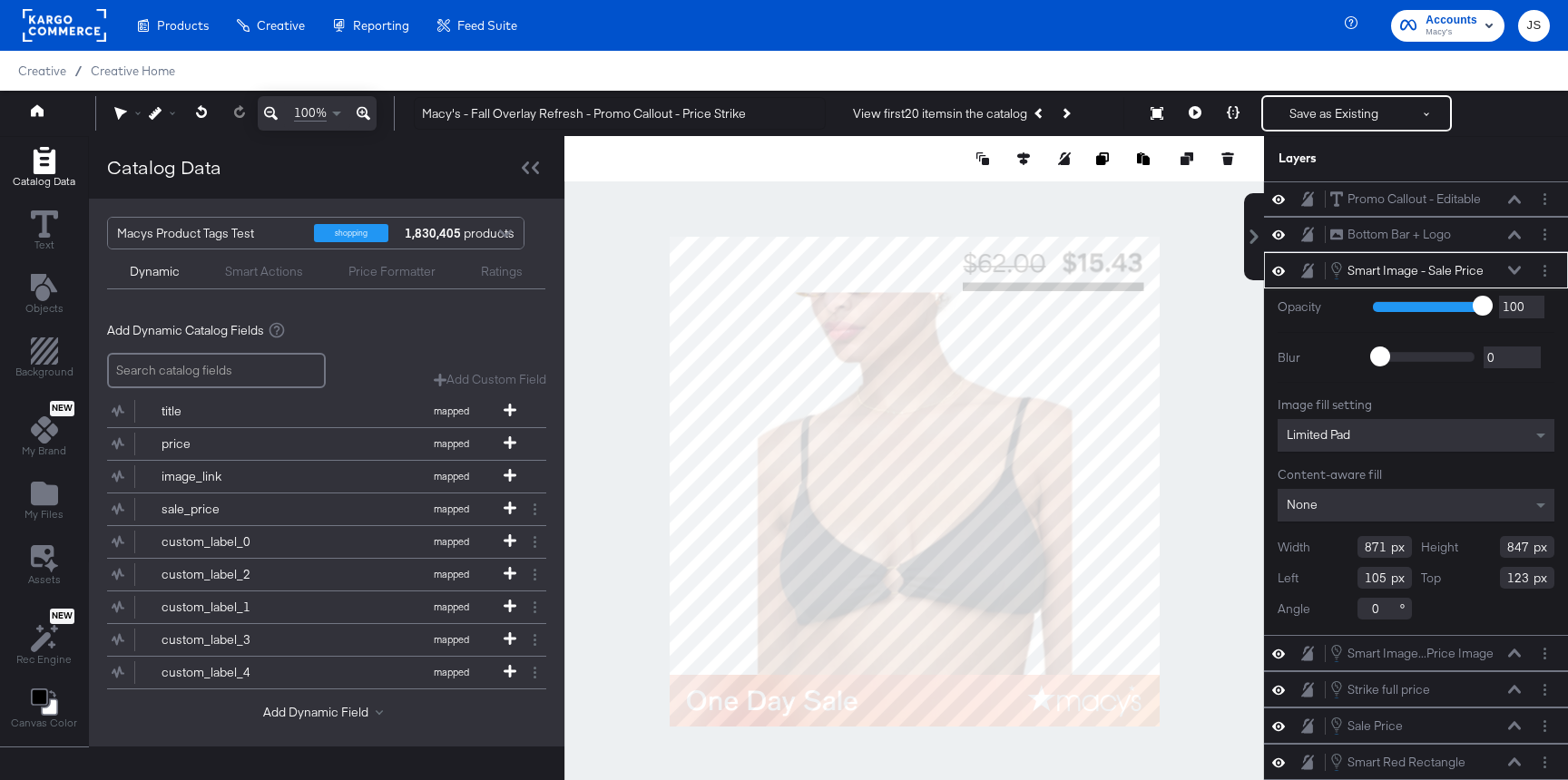
scroll to position [18, 0]
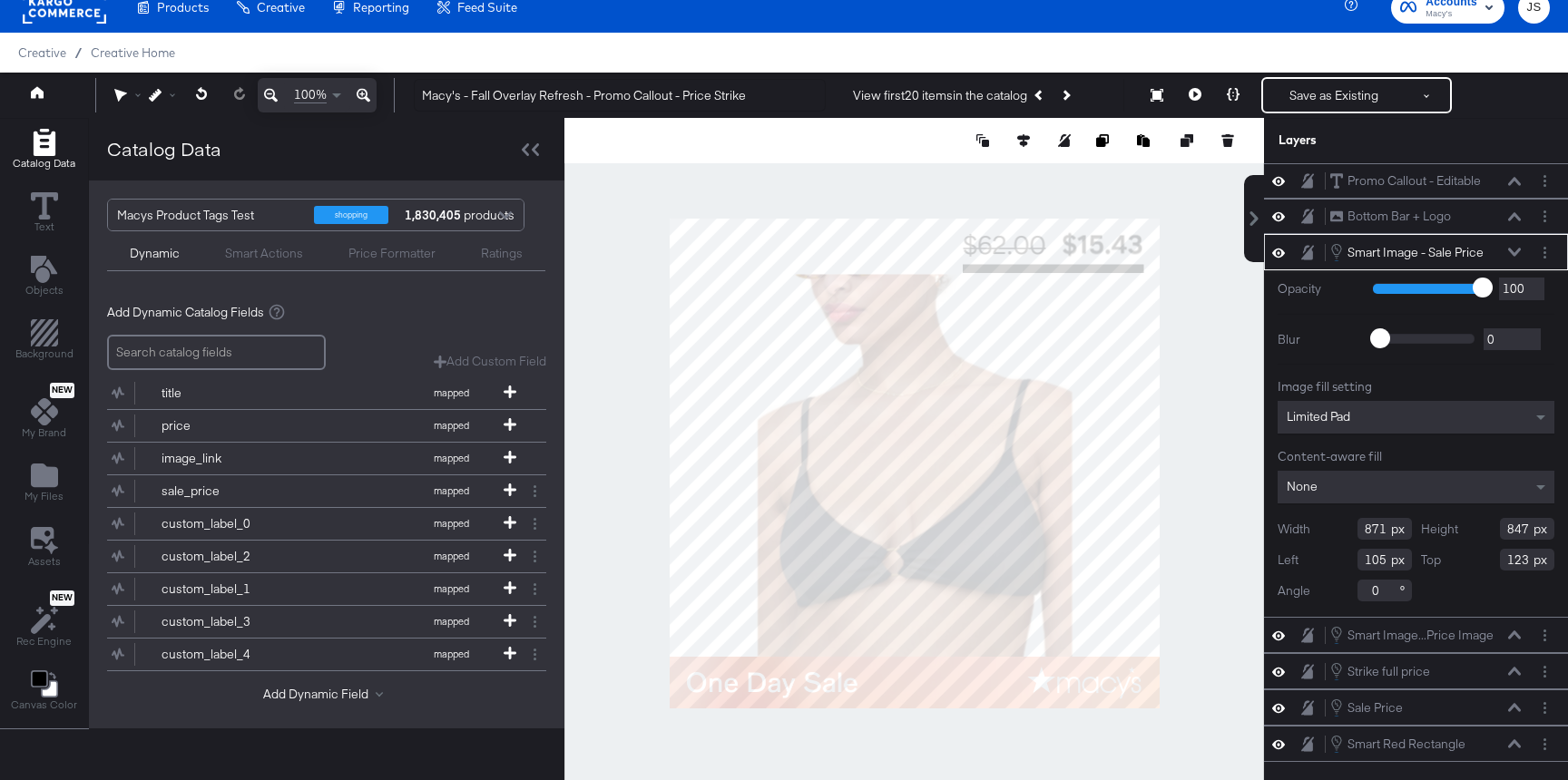
click at [1513, 243] on div "Smart Image - Sale Price Smart Image - Sale Price" at bounding box center [1425, 253] width 192 height 20
click at [1513, 250] on icon at bounding box center [1515, 252] width 13 height 9
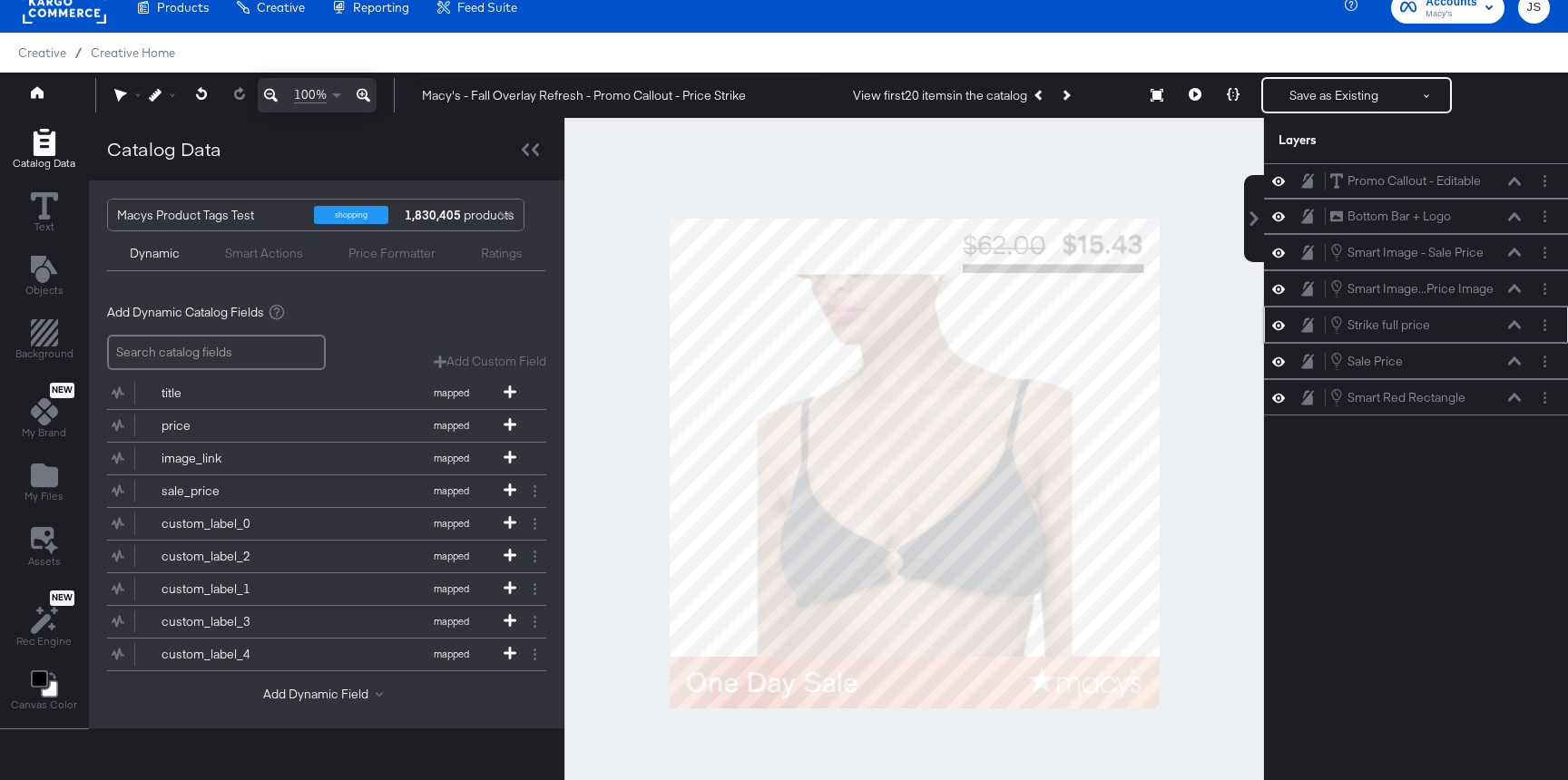
click at [1517, 320] on button at bounding box center [1515, 324] width 15 height 11
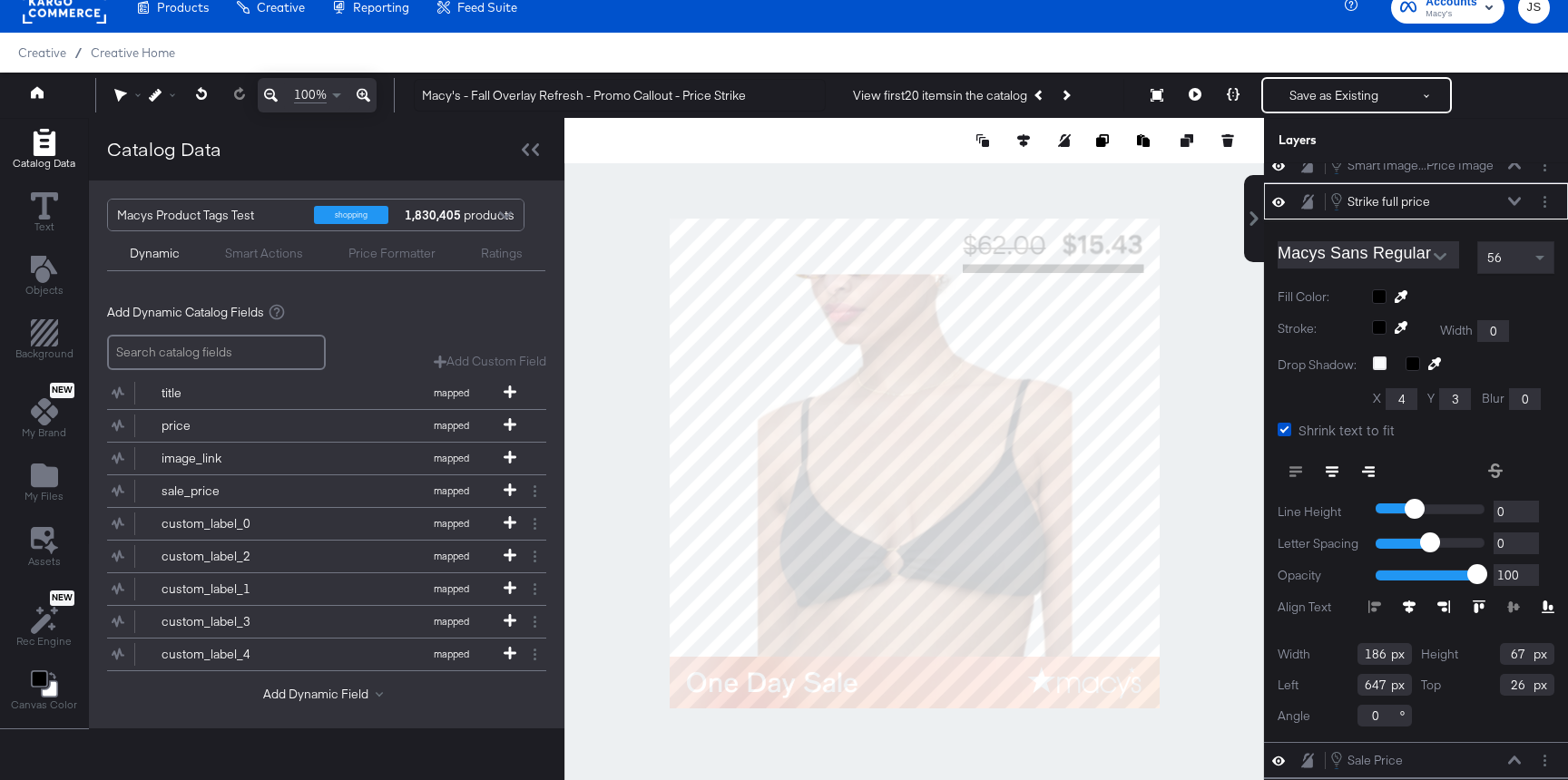
scroll to position [125, 0]
click at [1333, 467] on icon at bounding box center [1332, 469] width 13 height 13
click at [1297, 469] on icon at bounding box center [1296, 469] width 13 height 2
click at [1382, 678] on input "647" at bounding box center [1384, 683] width 54 height 22
type input "646"
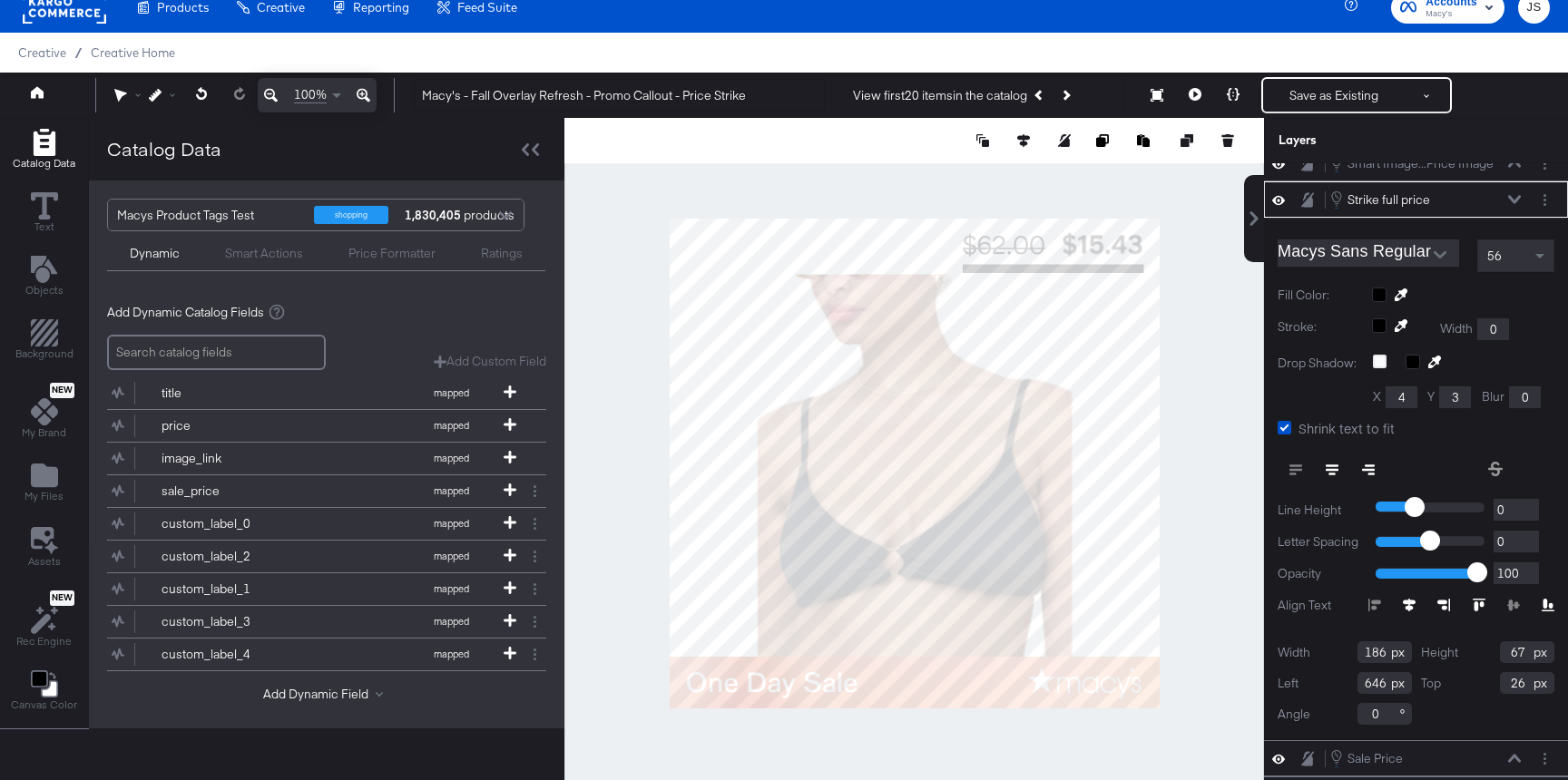
click at [1521, 695] on div "Width 186 Height 67 Left 646 Top 26 Angle 0" at bounding box center [1415, 683] width 277 height 84
click at [1521, 691] on input "26" at bounding box center [1527, 683] width 54 height 22
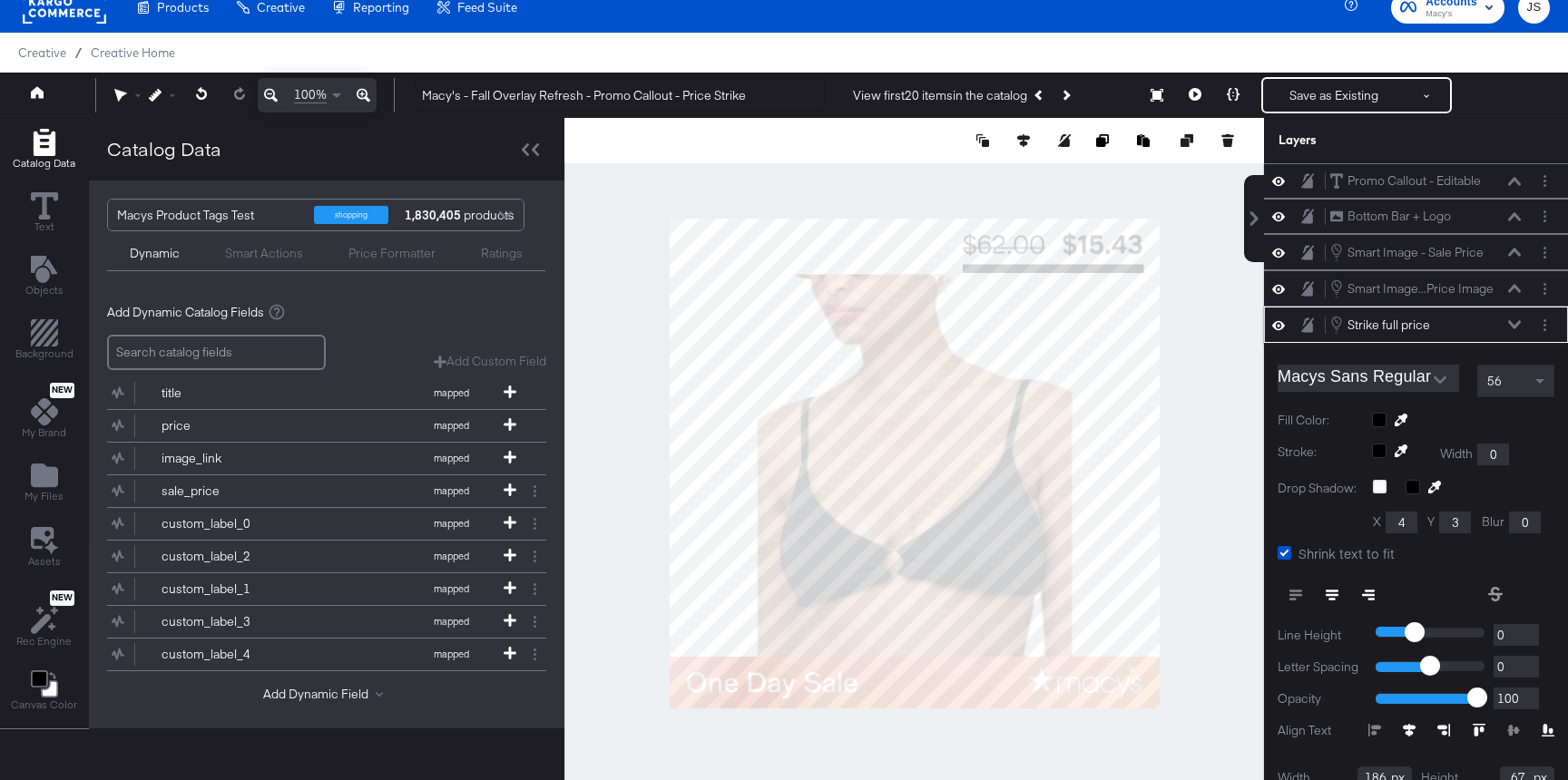
type input "25"
click at [1513, 328] on icon at bounding box center [1515, 324] width 13 height 9
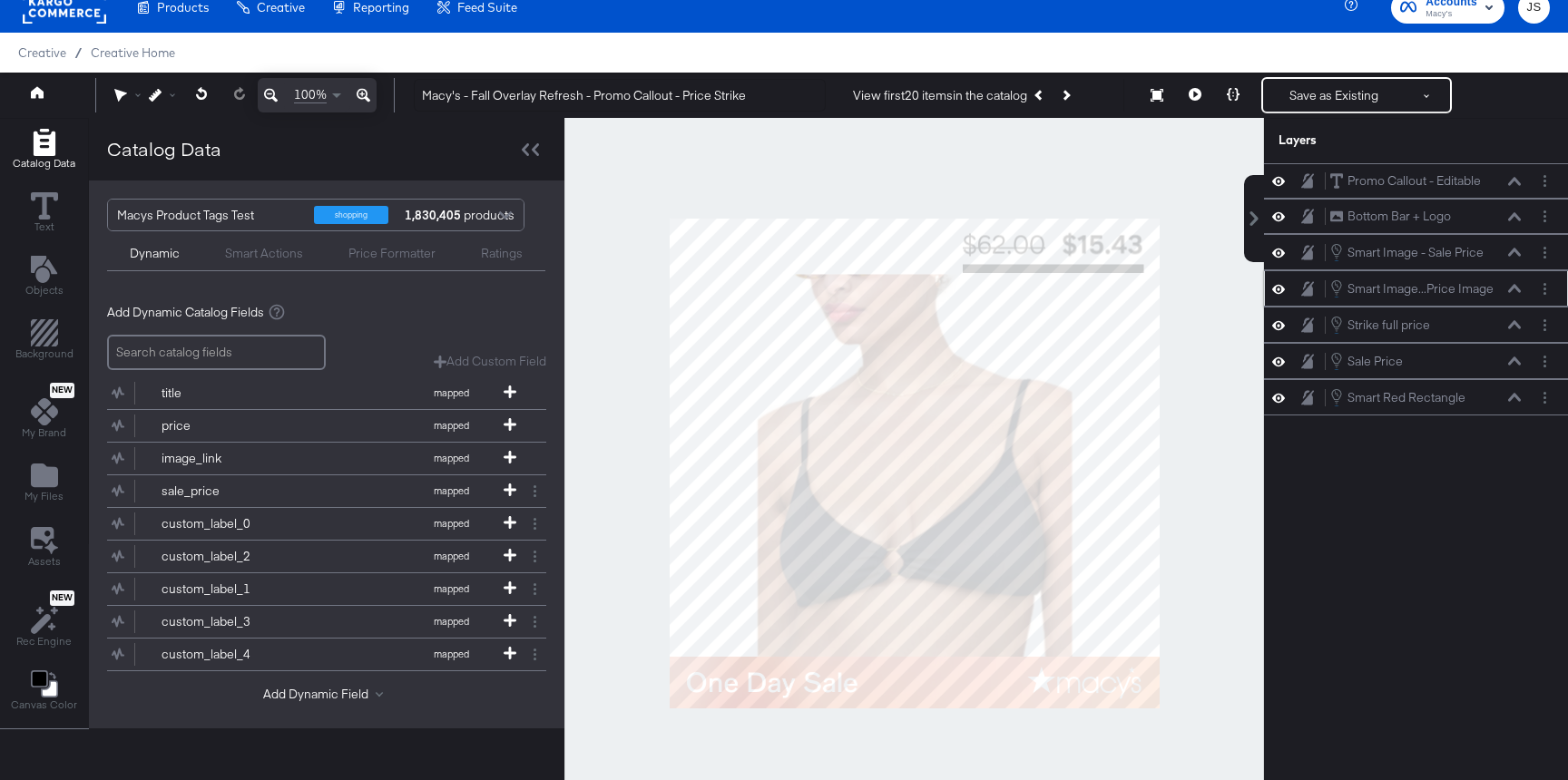
click at [1513, 294] on div "Smart Image...Price Image Smart Image - Full Price Image" at bounding box center [1425, 288] width 192 height 20
click at [1513, 293] on button at bounding box center [1515, 288] width 15 height 11
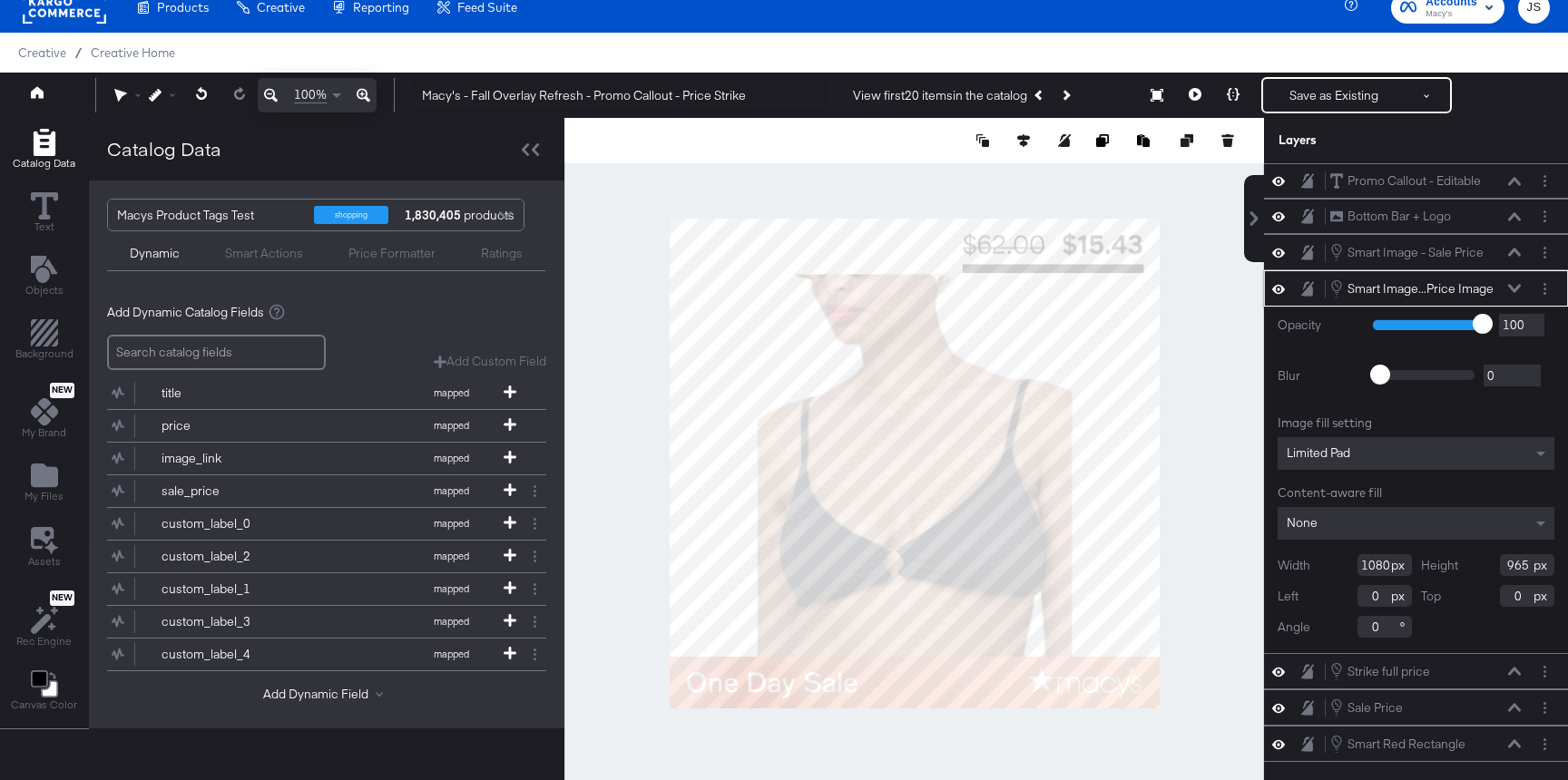
click at [1515, 286] on icon at bounding box center [1515, 288] width 13 height 9
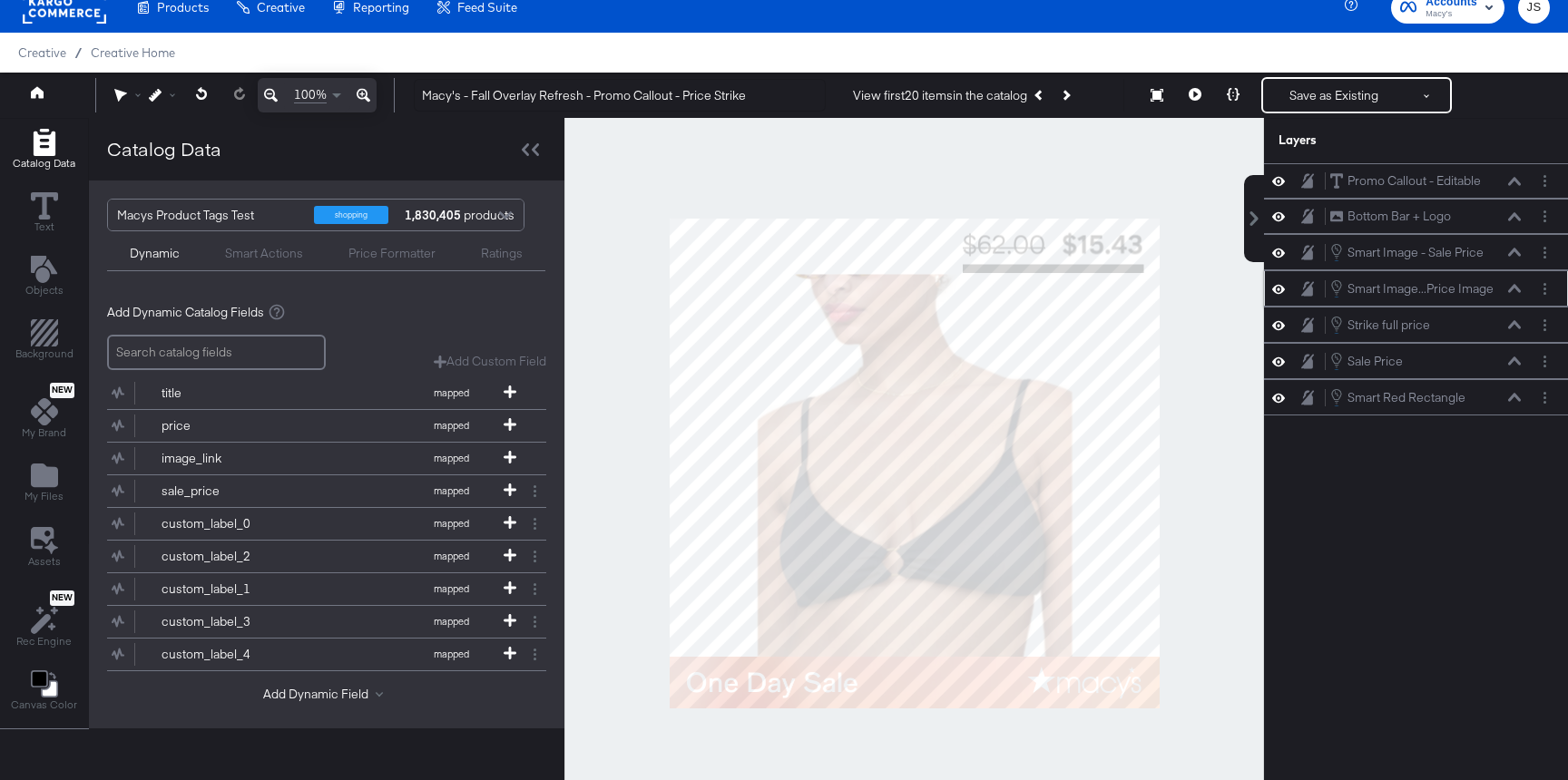
click at [1278, 290] on icon at bounding box center [1278, 288] width 13 height 16
click at [1278, 290] on icon at bounding box center [1278, 288] width 13 height 12
click at [1506, 288] on div "Smart Image...Price Image Smart Image - Full Price Image" at bounding box center [1425, 288] width 192 height 20
click at [1507, 288] on button at bounding box center [1515, 288] width 15 height 11
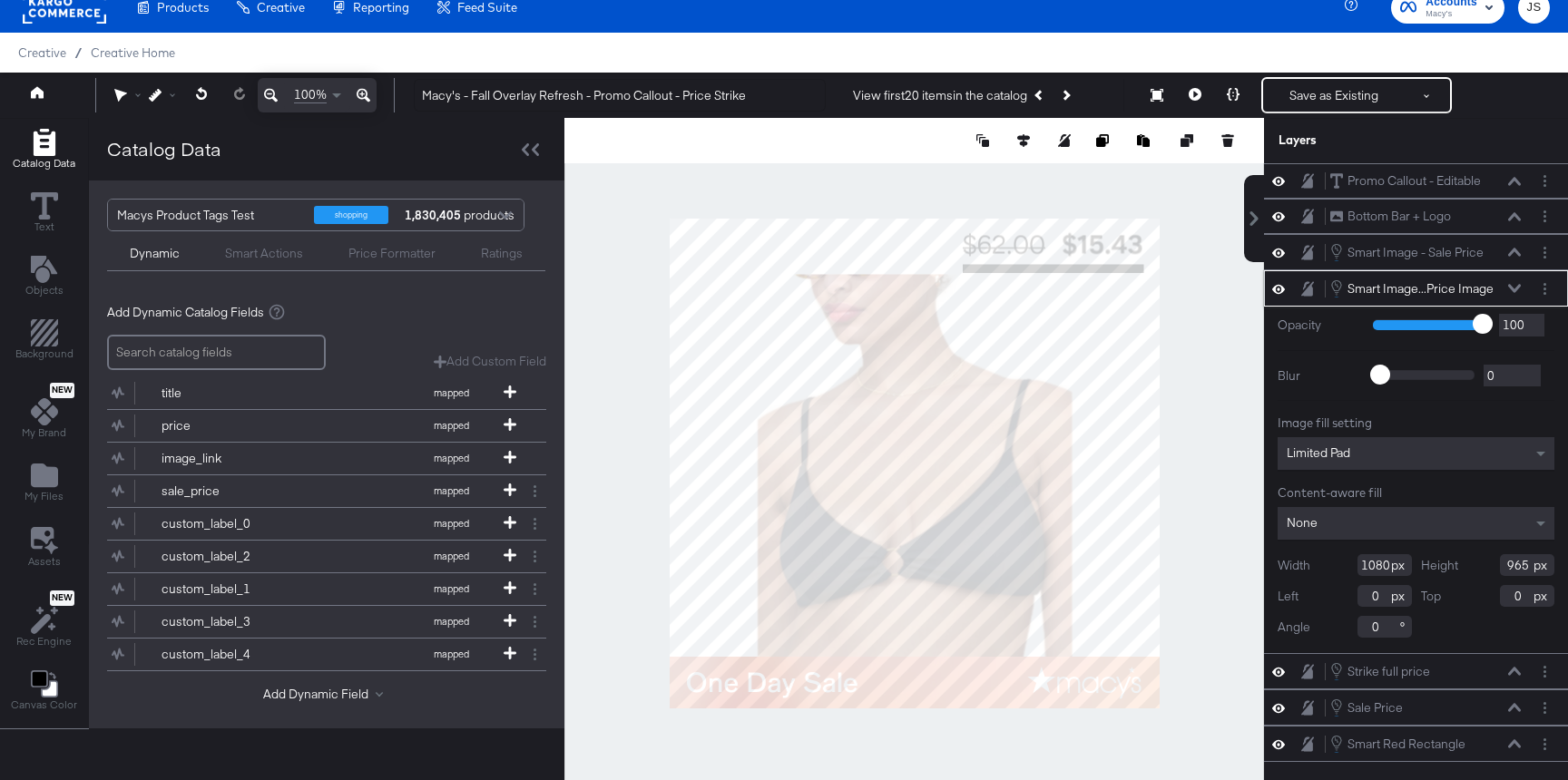
click at [1507, 288] on button at bounding box center [1515, 288] width 15 height 11
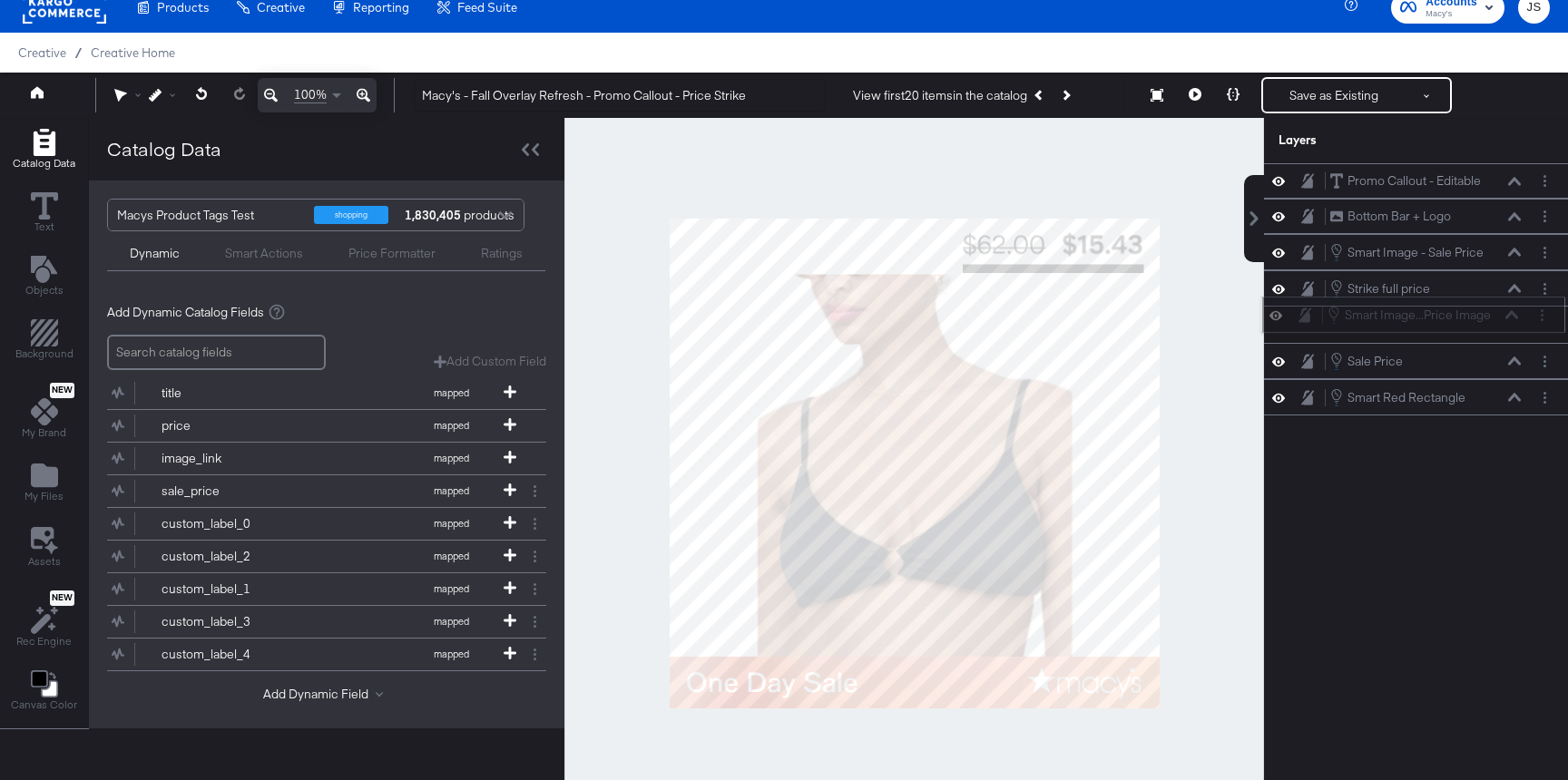
drag, startPoint x: 1499, startPoint y: 283, endPoint x: 1496, endPoint y: 315, distance: 32.1
click at [1496, 315] on div "Smart Image...Price Image Smart Image - Full Price Image" at bounding box center [1422, 315] width 192 height 20
click at [1279, 356] on icon at bounding box center [1278, 361] width 13 height 16
click at [1279, 356] on icon at bounding box center [1278, 361] width 13 height 12
drag, startPoint x: 1449, startPoint y: 364, endPoint x: 1449, endPoint y: 332, distance: 32.0
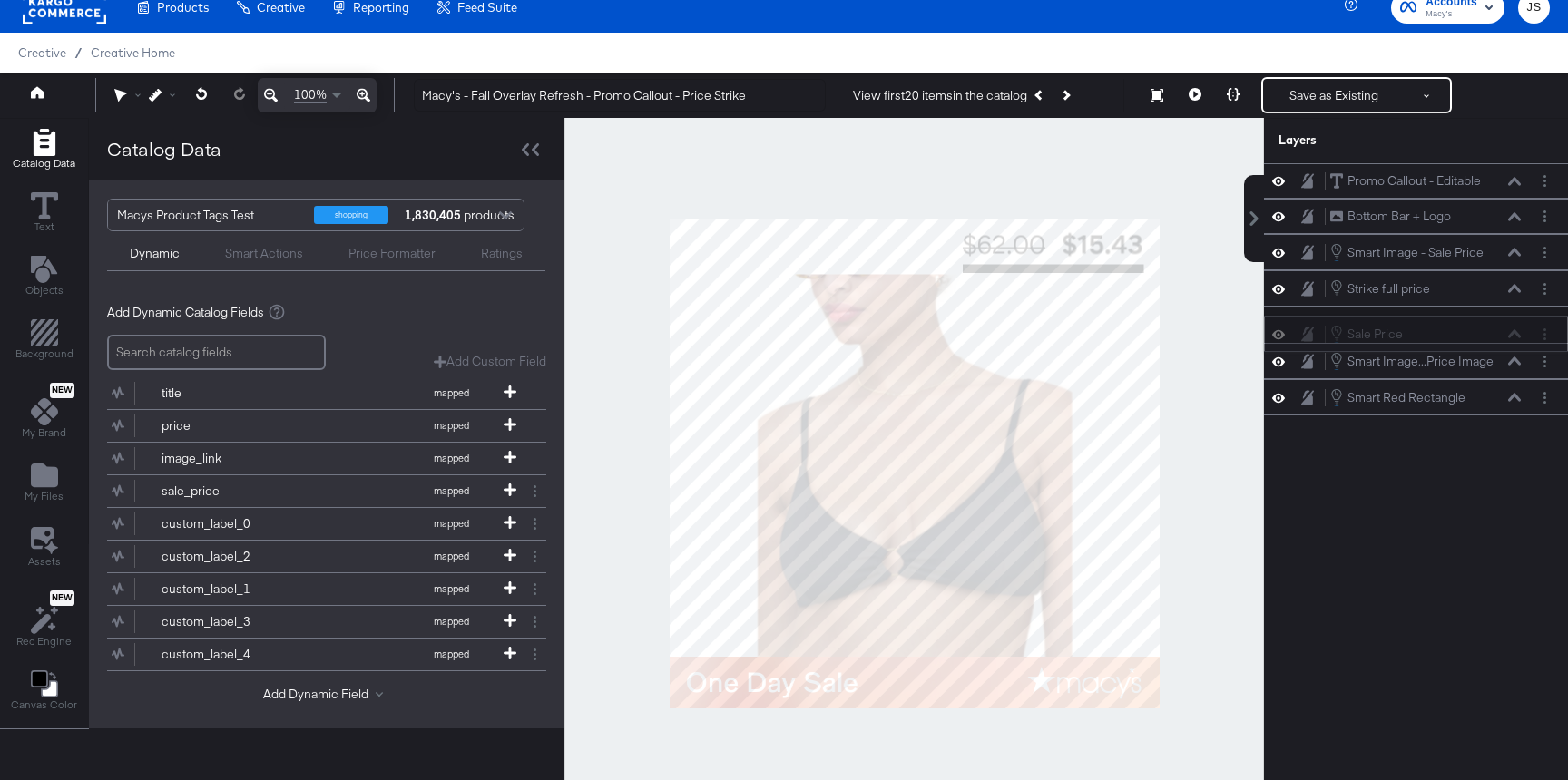
click at [1449, 332] on div "Sale Price Sale Price" at bounding box center [1425, 333] width 192 height 20
click at [1275, 396] on icon at bounding box center [1278, 397] width 13 height 9
click at [1275, 396] on icon at bounding box center [1278, 397] width 13 height 12
click at [1538, 402] on button "Layer Options" at bounding box center [1544, 398] width 19 height 19
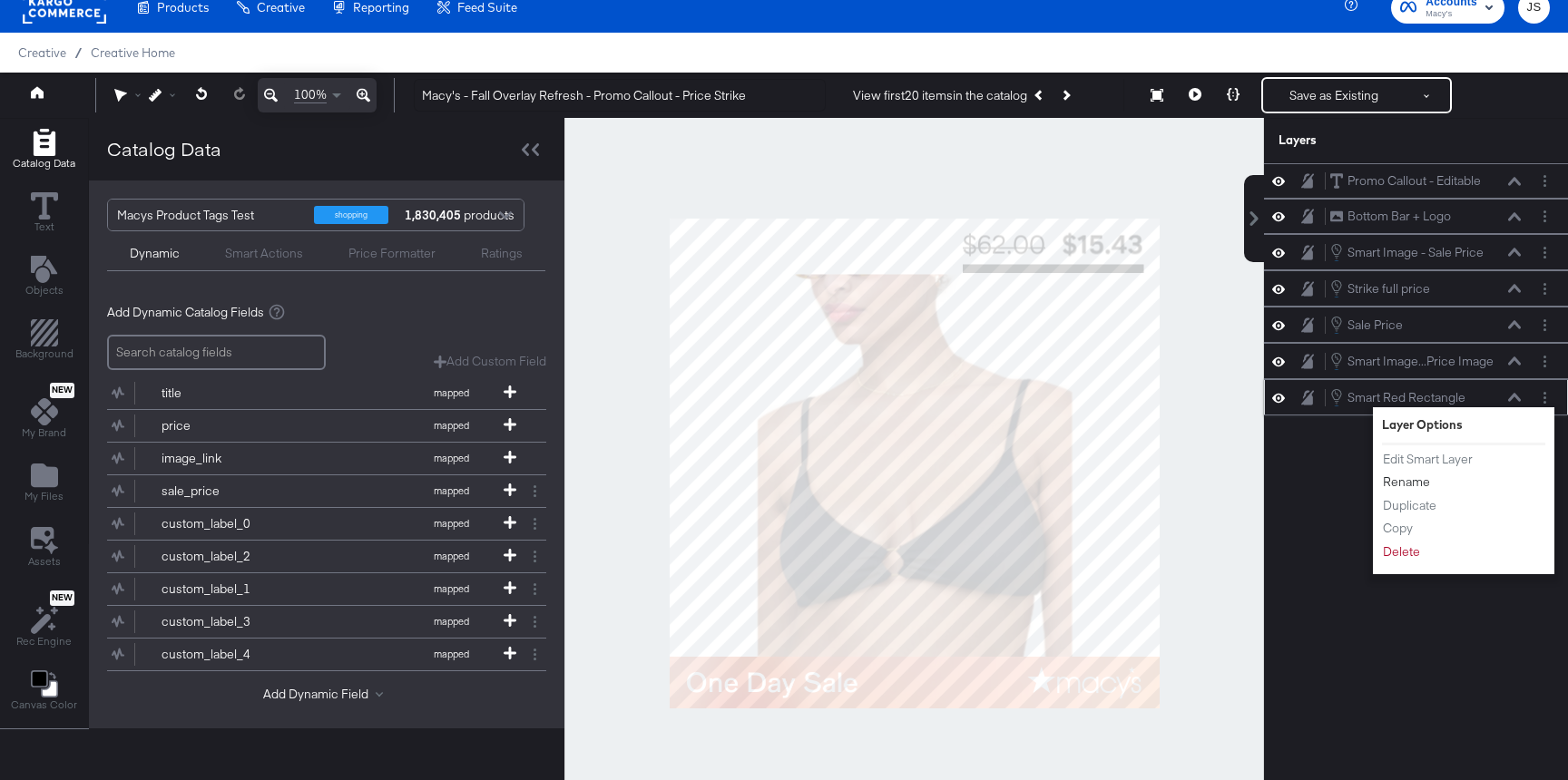
click at [1423, 482] on button "Rename" at bounding box center [1405, 481] width 49 height 19
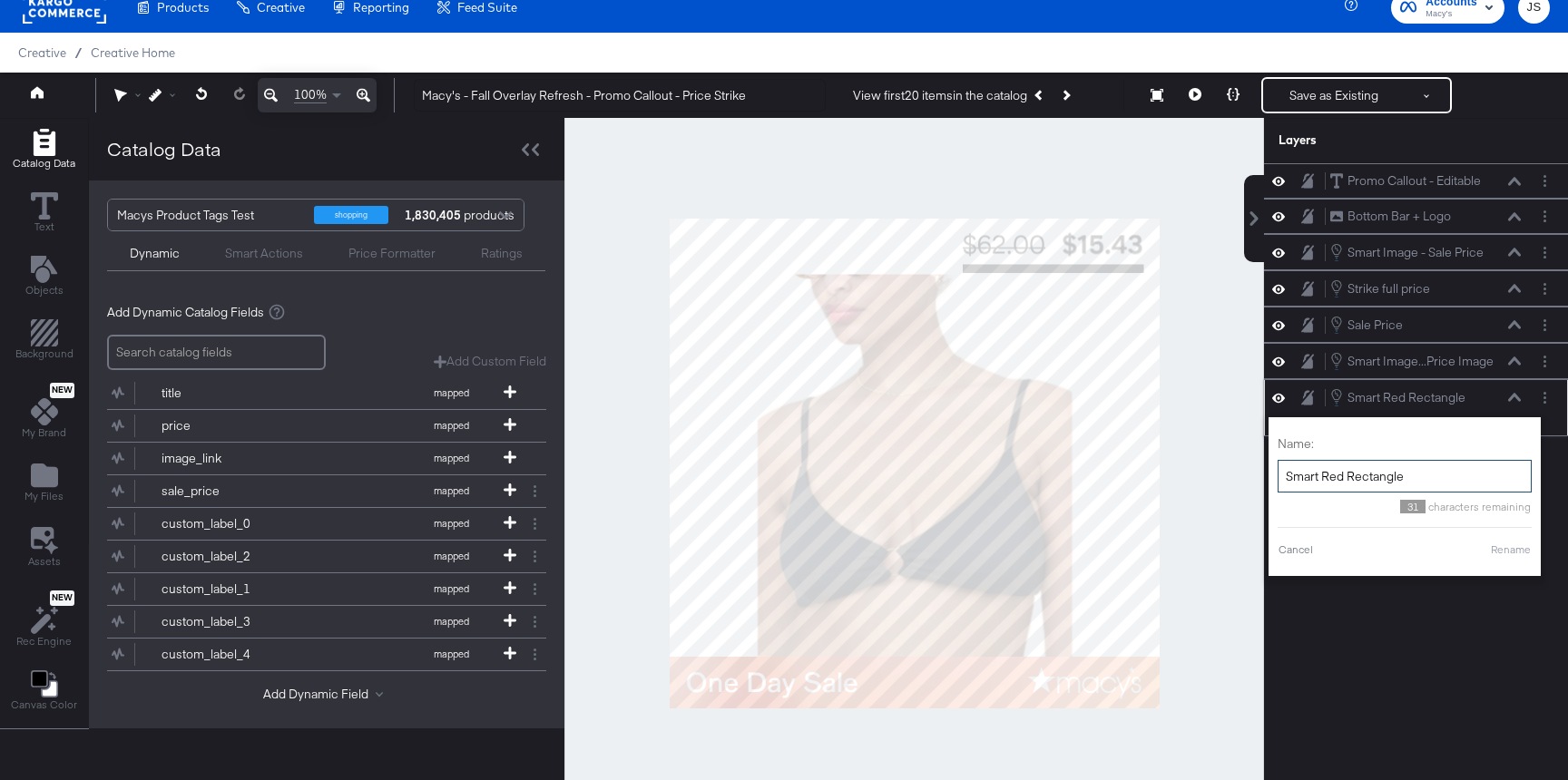
click at [1370, 481] on input "Smart Red Rectangle" at bounding box center [1404, 476] width 254 height 34
click at [1343, 479] on input "Smart Red Rectangle" at bounding box center [1404, 476] width 254 height 34
drag, startPoint x: 1325, startPoint y: 476, endPoint x: 1467, endPoint y: 471, distance: 142.1
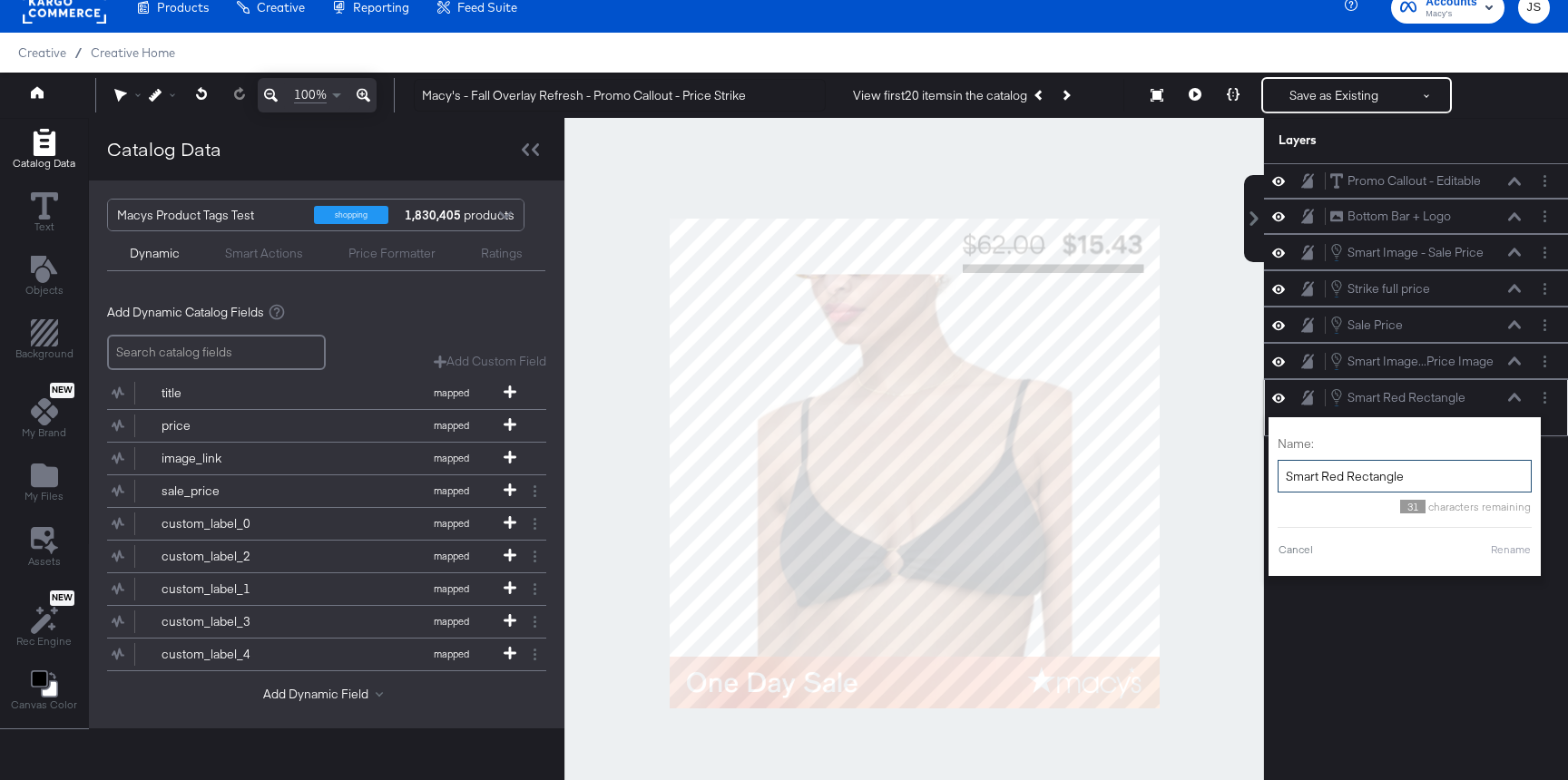
click at [1468, 476] on input "Smart Red Rectangle" at bounding box center [1404, 476] width 254 height 34
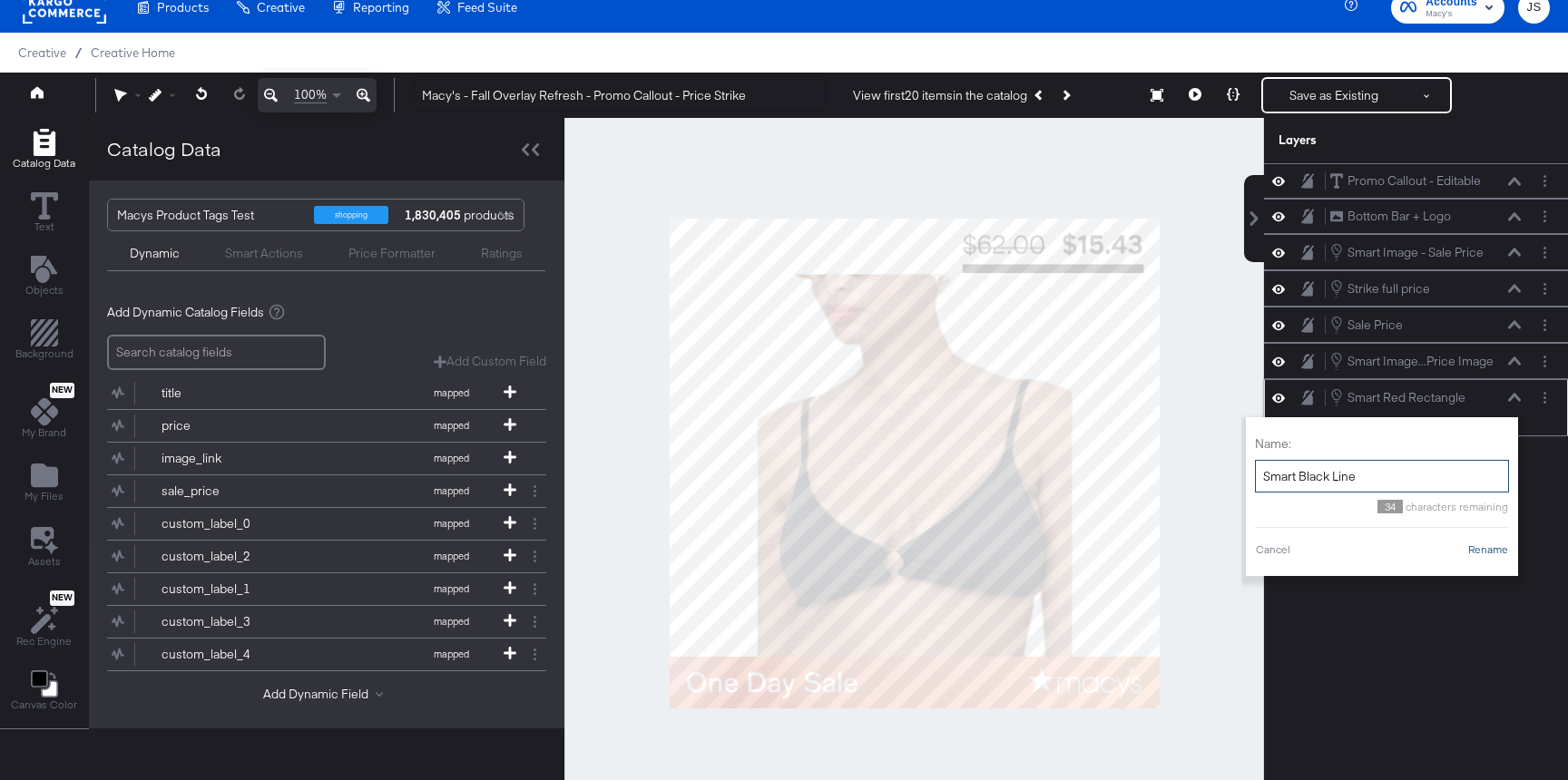
type input "Smart Black Line"
click at [1495, 548] on button "Rename" at bounding box center [1487, 549] width 41 height 17
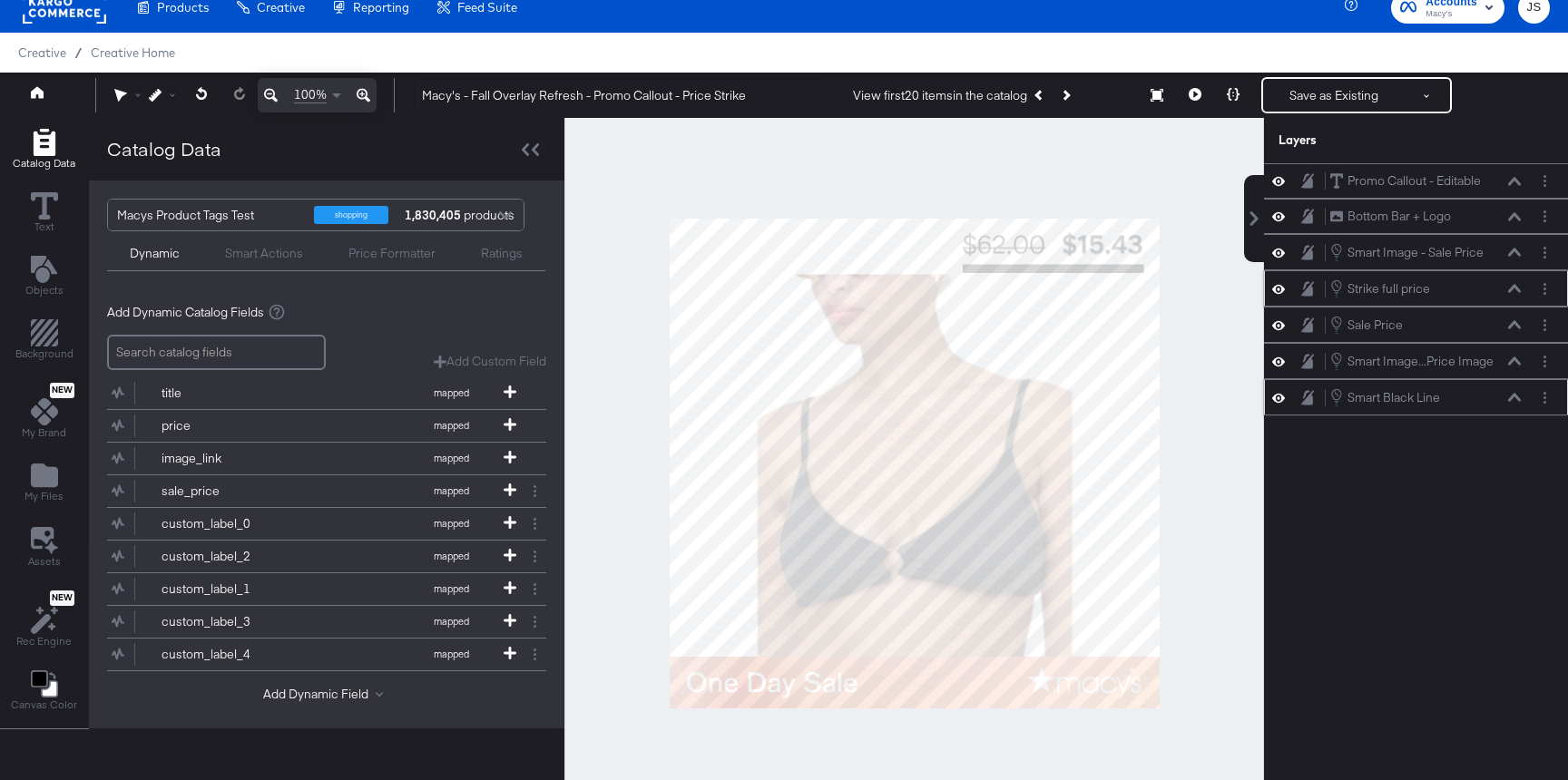
click at [1511, 288] on icon at bounding box center [1515, 288] width 13 height 9
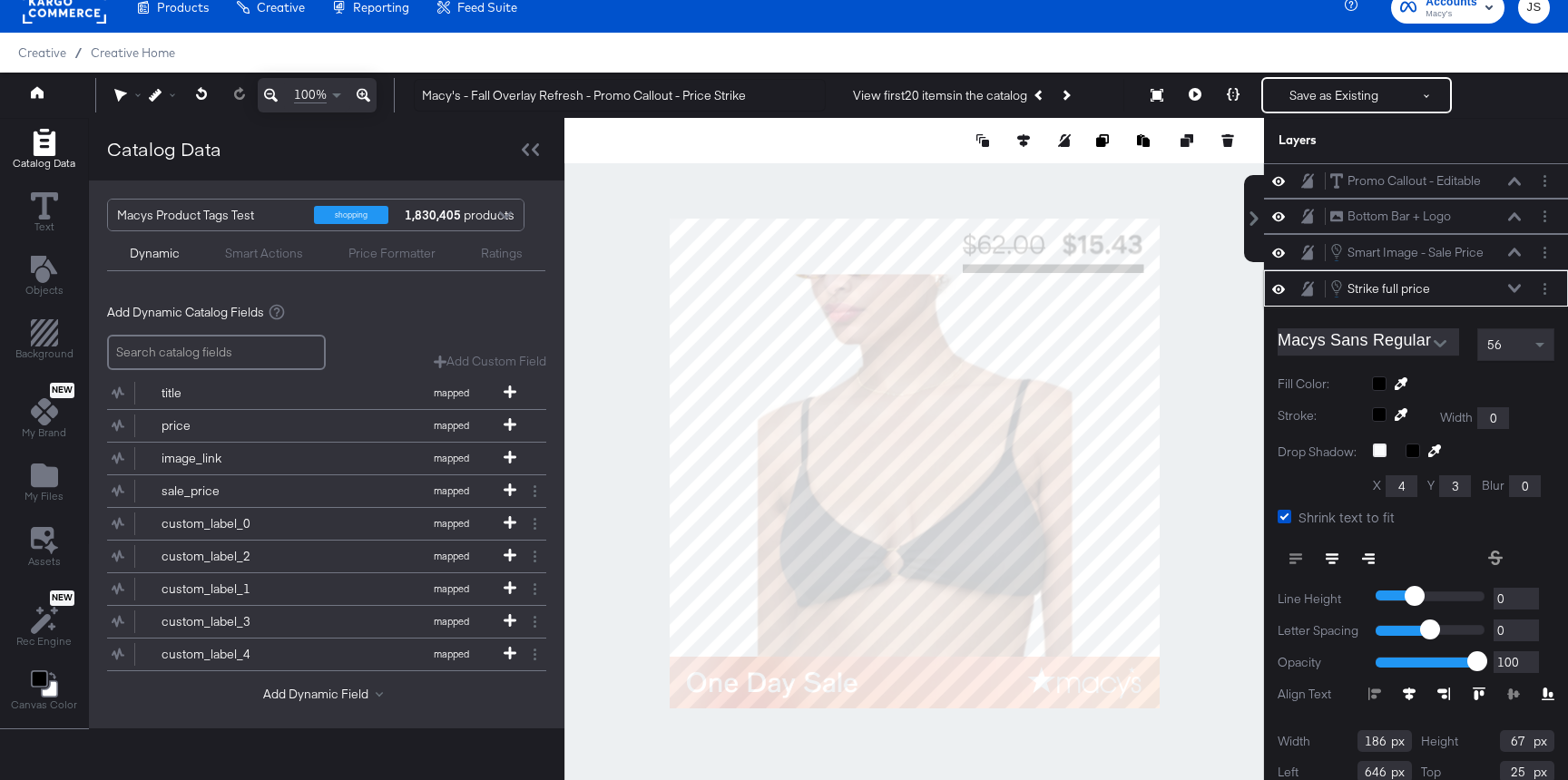
scroll to position [48, 0]
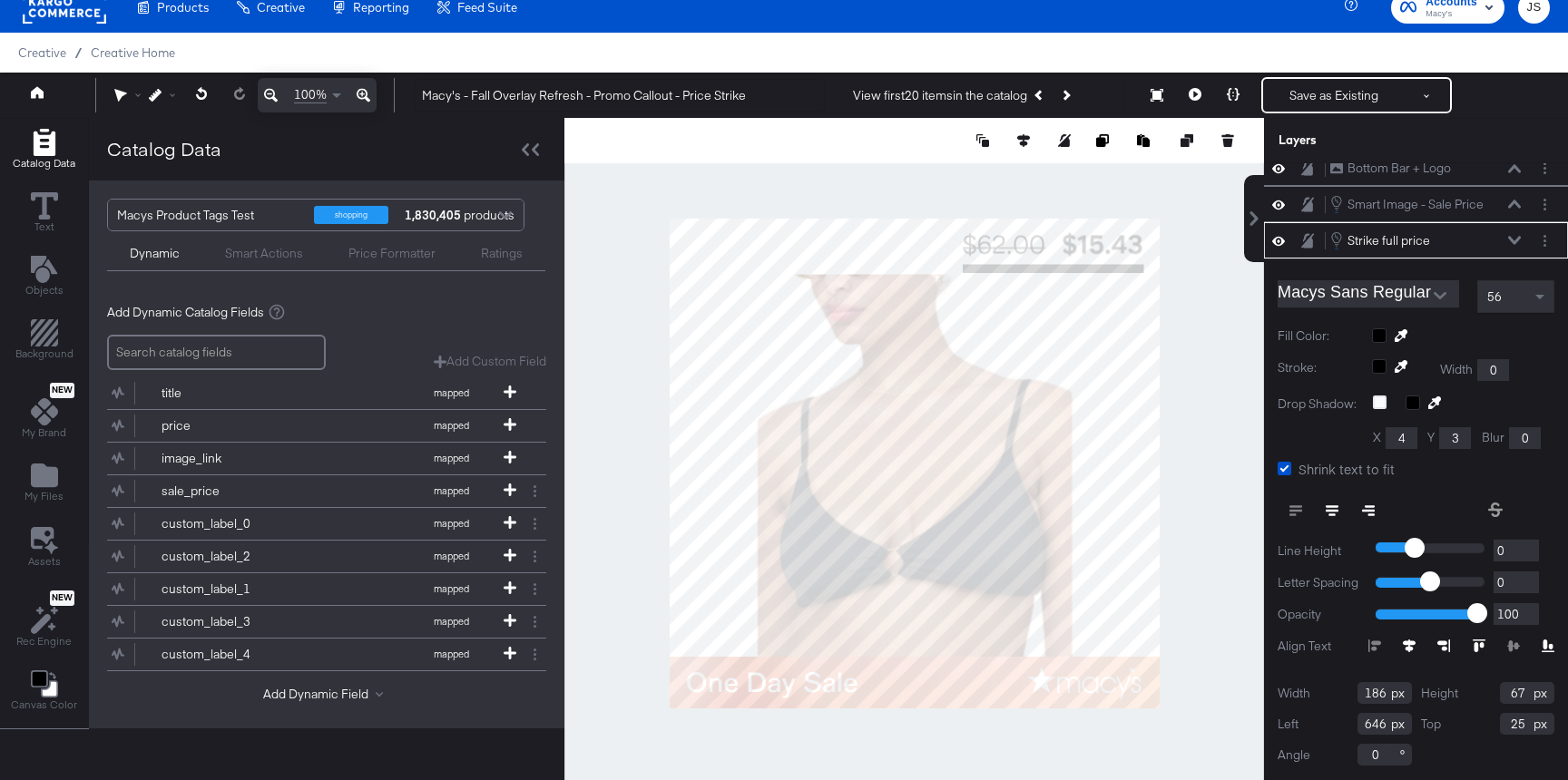
click at [1515, 238] on icon at bounding box center [1515, 241] width 13 height 9
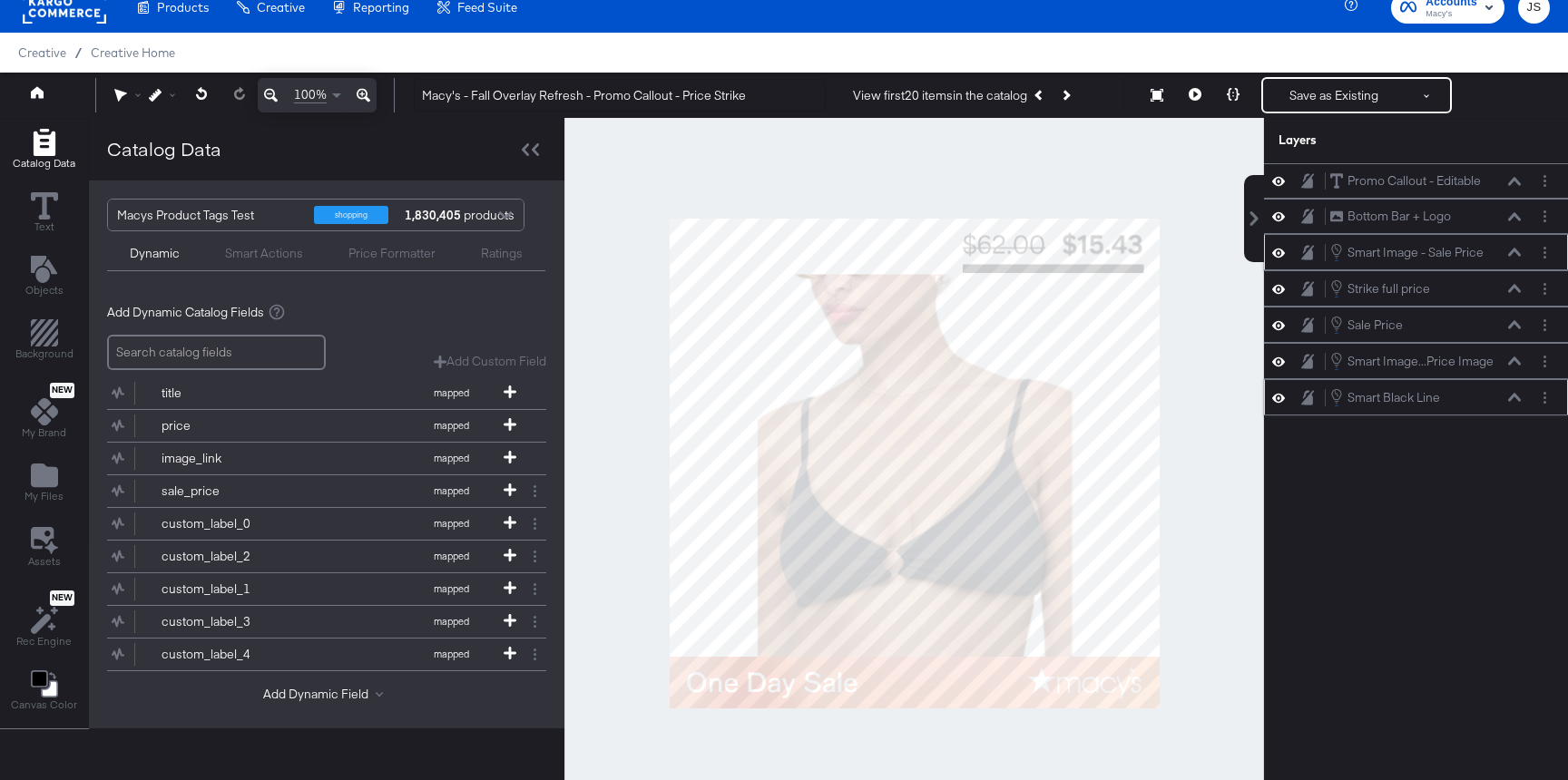
click at [1512, 249] on icon at bounding box center [1515, 252] width 13 height 9
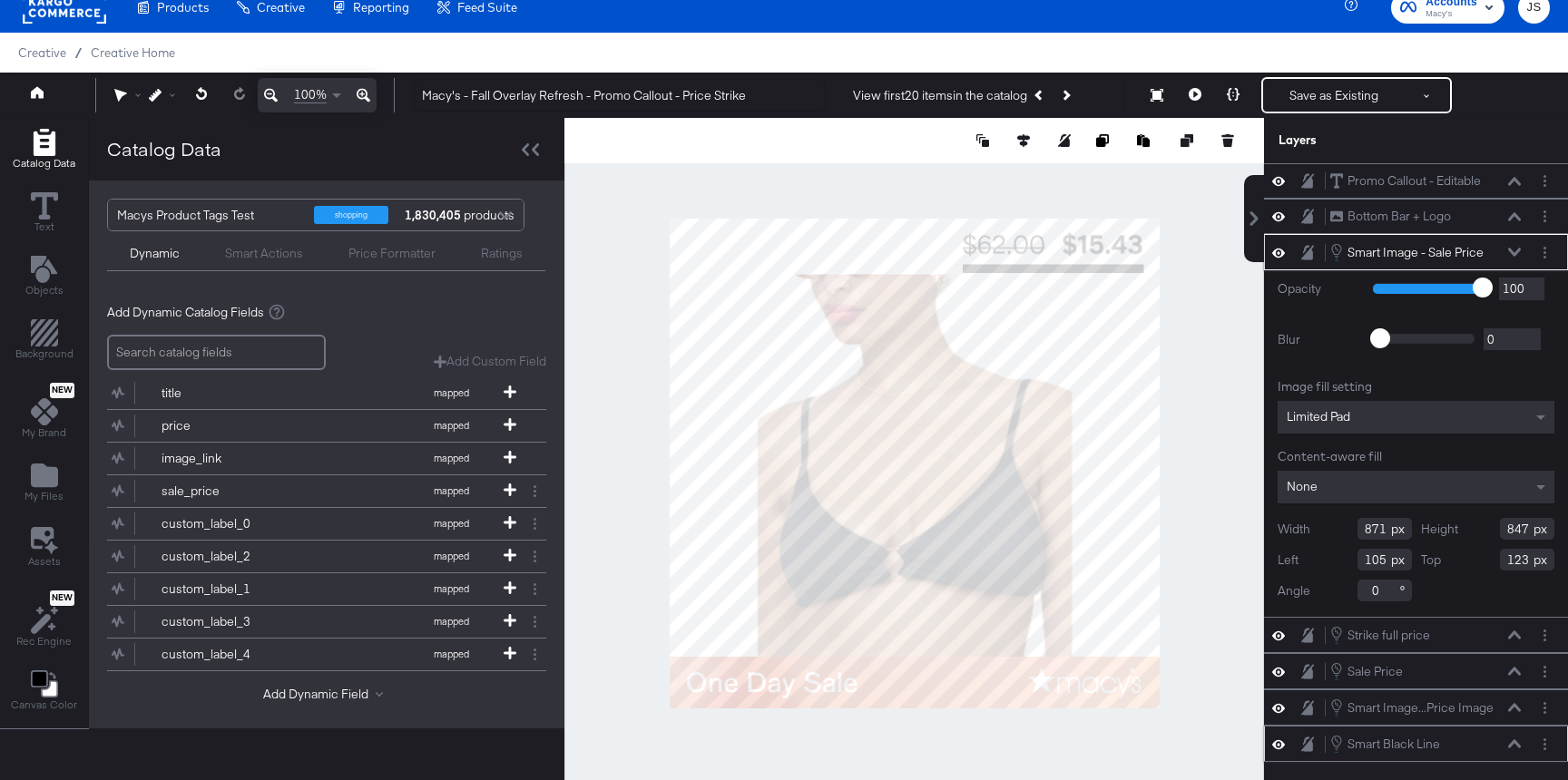
click at [1512, 249] on icon at bounding box center [1515, 252] width 13 height 9
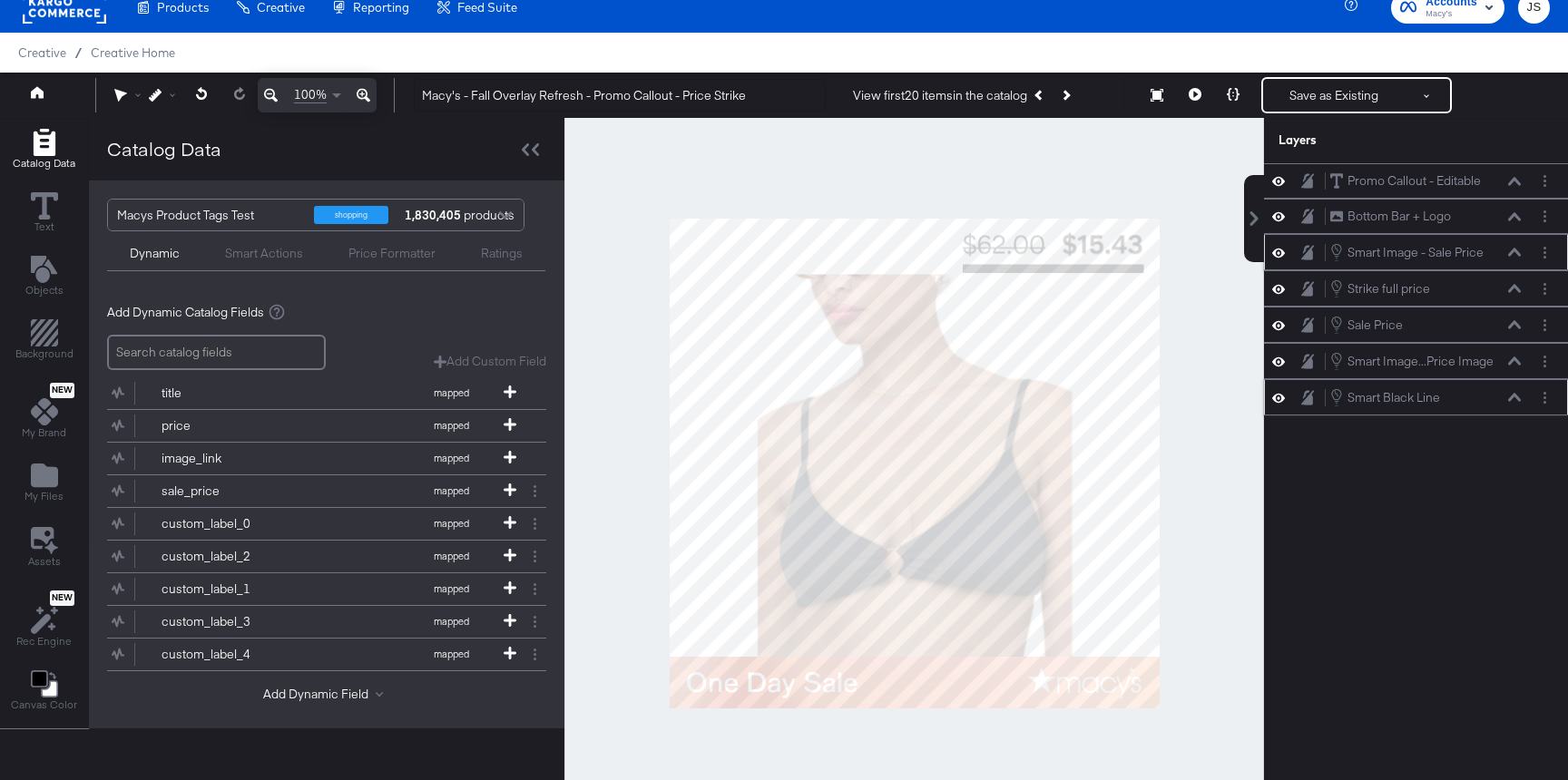
click at [1512, 254] on icon at bounding box center [1515, 252] width 13 height 9
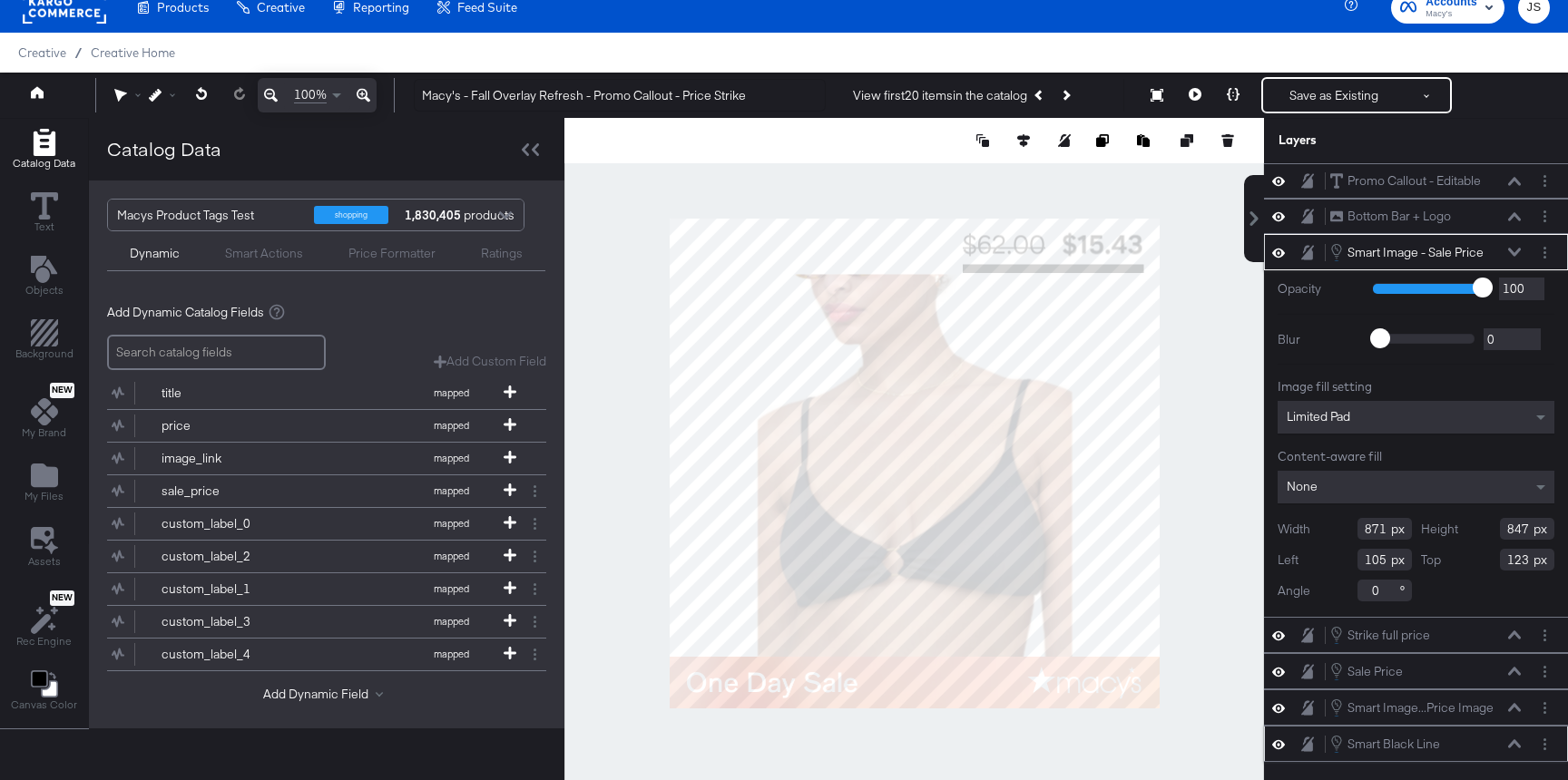
click at [1512, 254] on icon at bounding box center [1515, 252] width 13 height 9
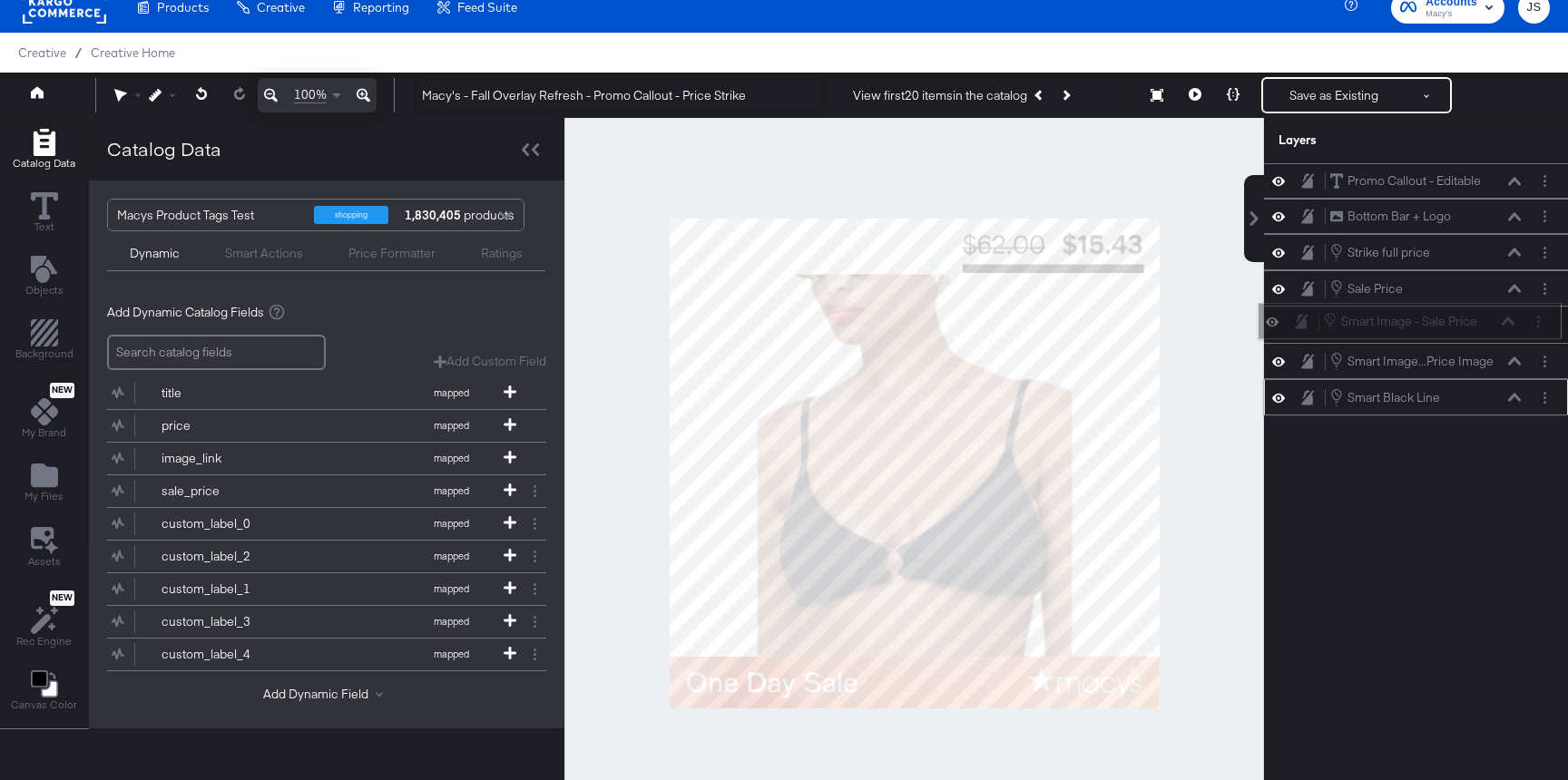
drag, startPoint x: 1500, startPoint y: 253, endPoint x: 1495, endPoint y: 327, distance: 74.2
click at [1494, 327] on div "Smart Image - Sale Price Smart Image - Sale Price" at bounding box center [1418, 322] width 192 height 20
click at [1513, 367] on div "Smart Image...Price Image Smart Image - Full Price Image" at bounding box center [1425, 361] width 192 height 20
click at [1512, 362] on icon at bounding box center [1515, 360] width 13 height 8
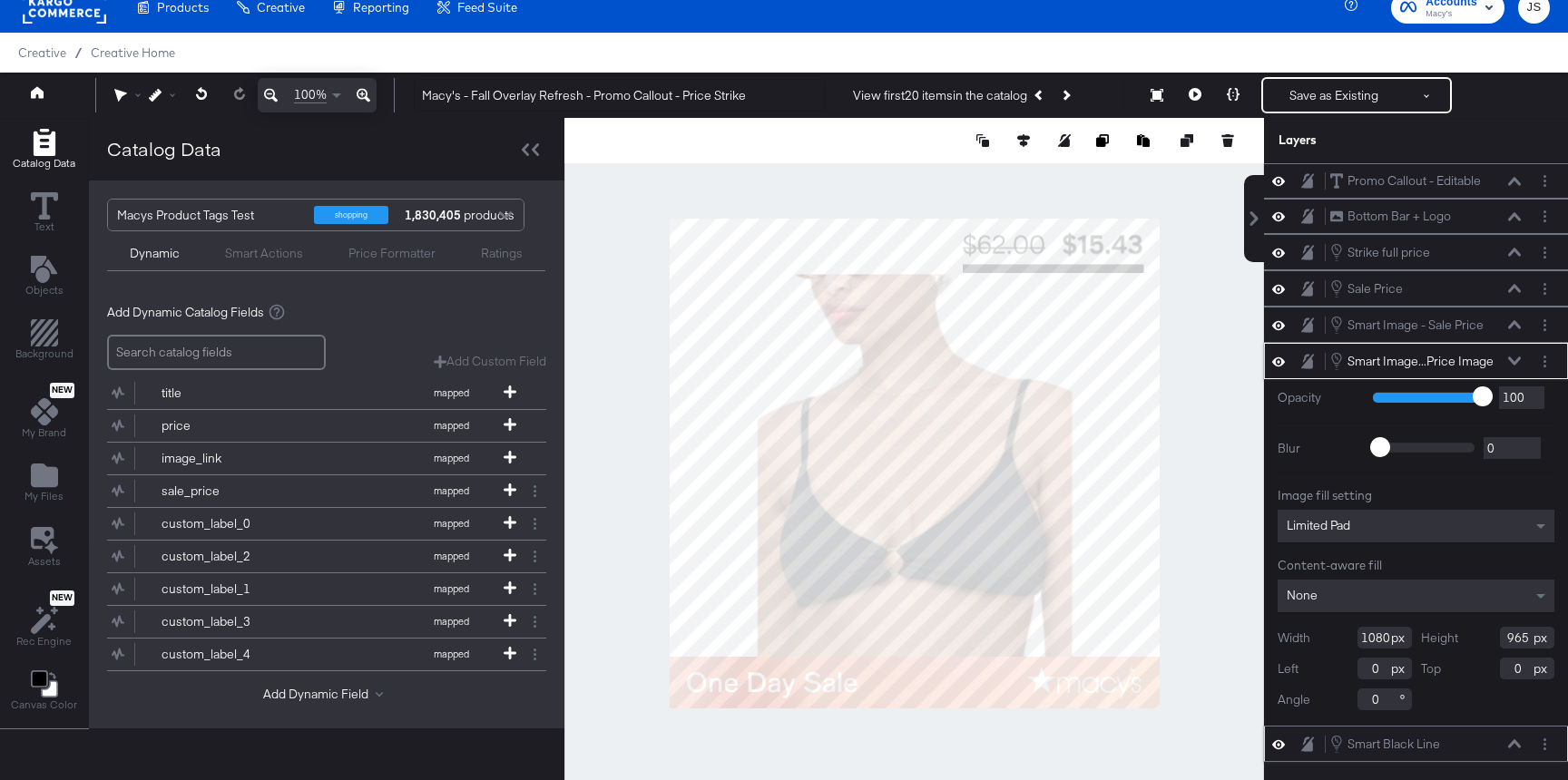
click at [1512, 362] on icon at bounding box center [1515, 360] width 13 height 8
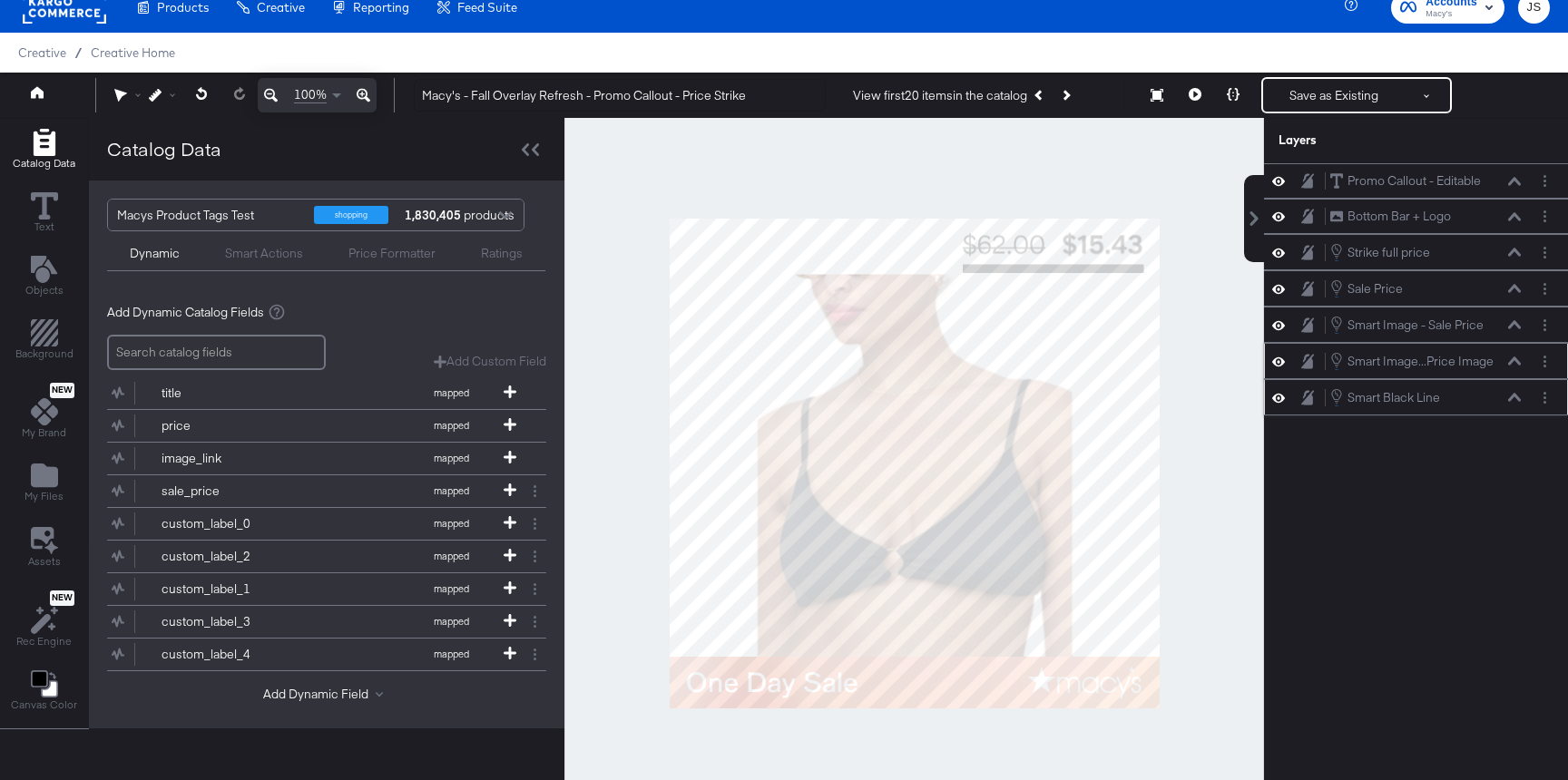
click at [1512, 362] on icon at bounding box center [1515, 360] width 13 height 8
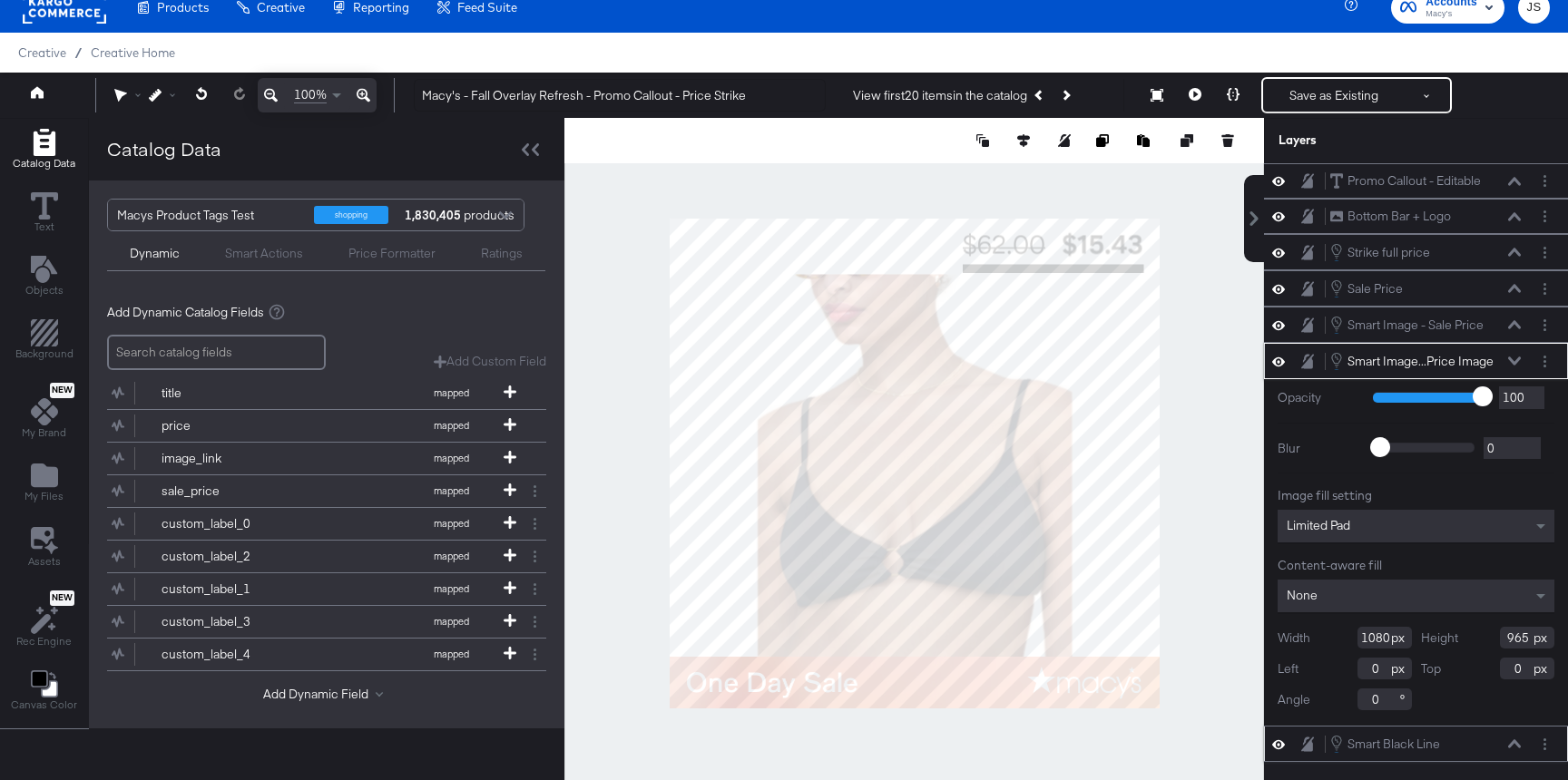
click at [1512, 362] on icon at bounding box center [1515, 360] width 13 height 8
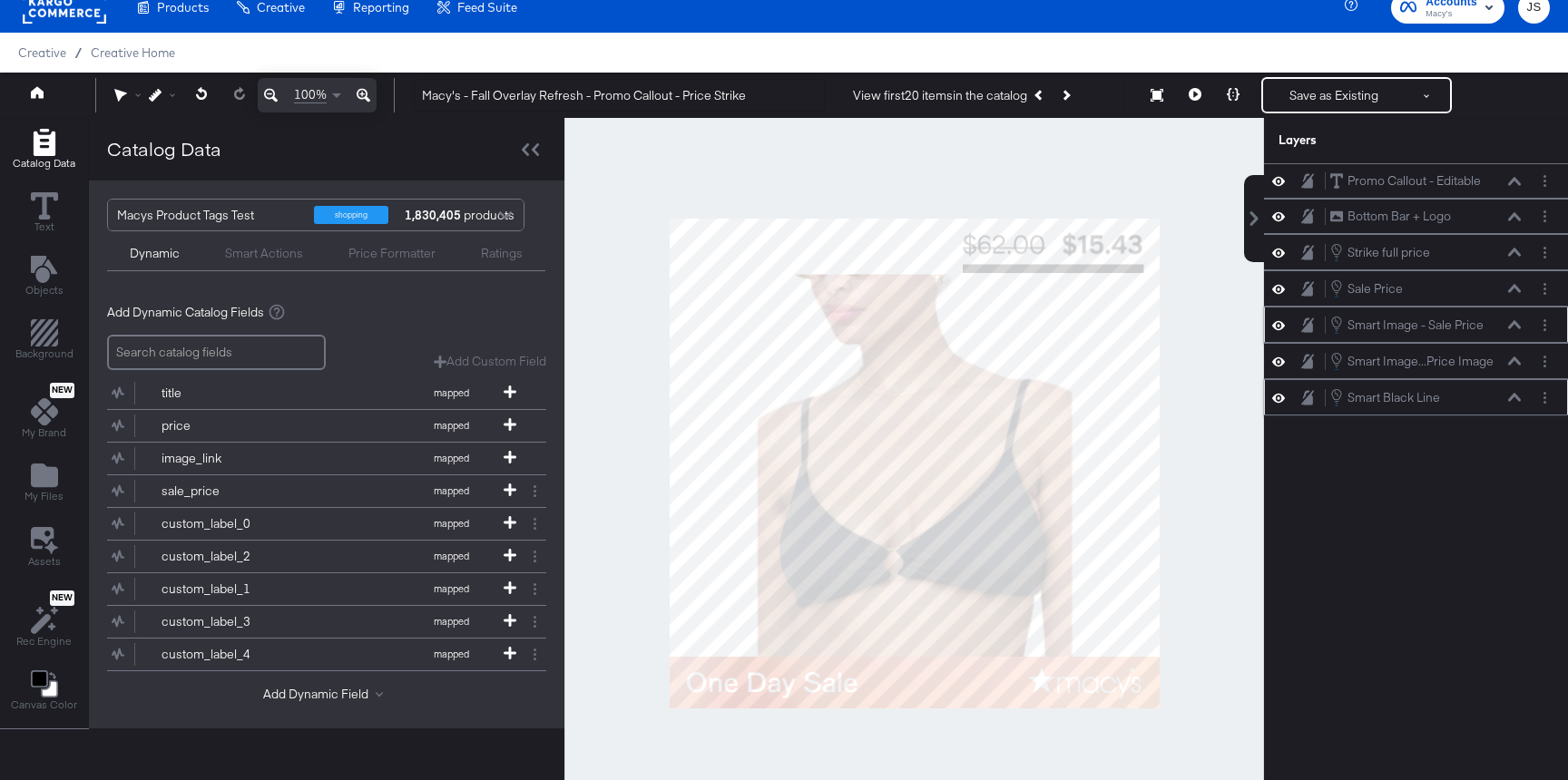
click at [1511, 322] on icon at bounding box center [1515, 324] width 13 height 9
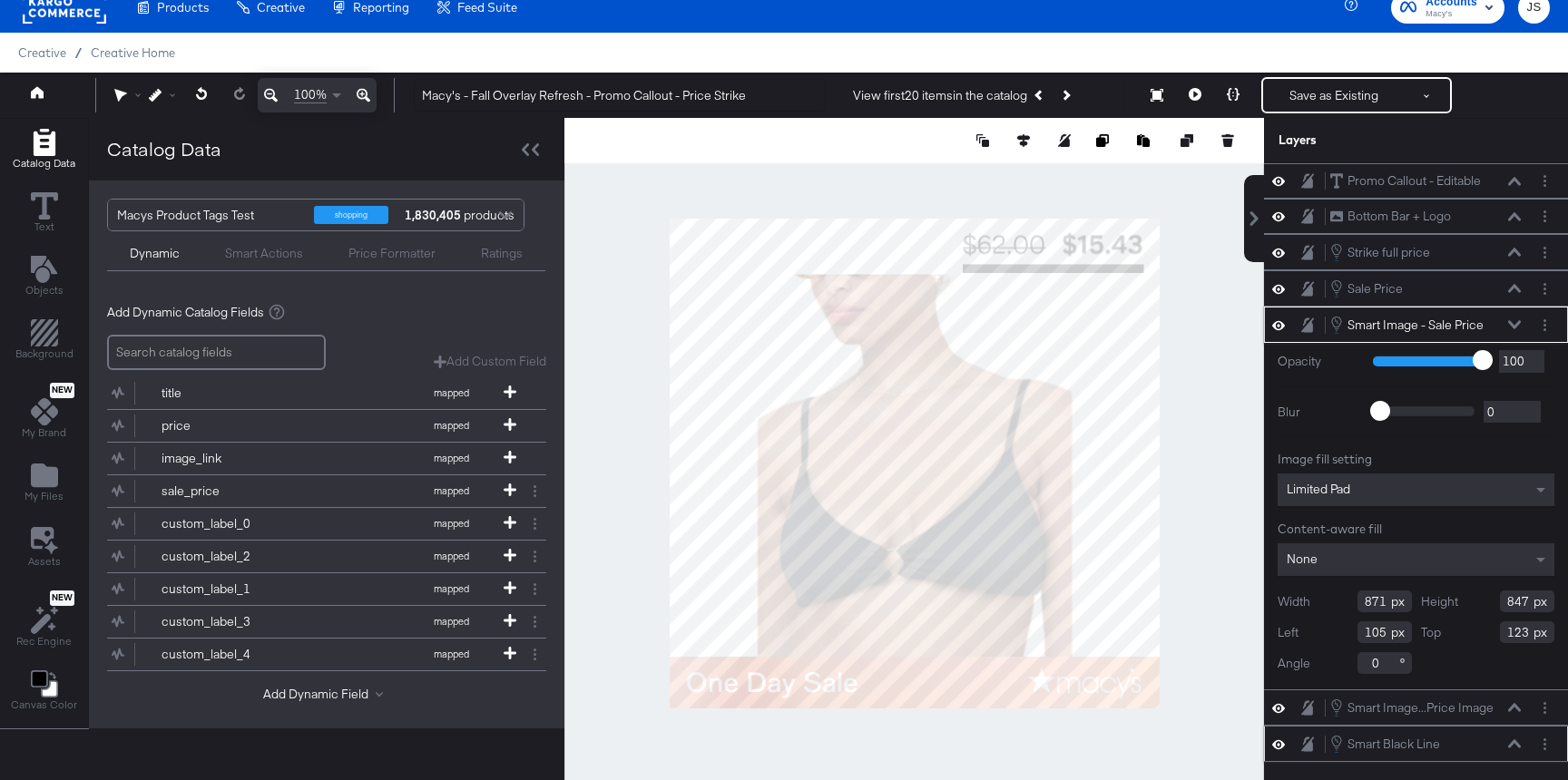
click at [1511, 322] on icon at bounding box center [1515, 323] width 13 height 8
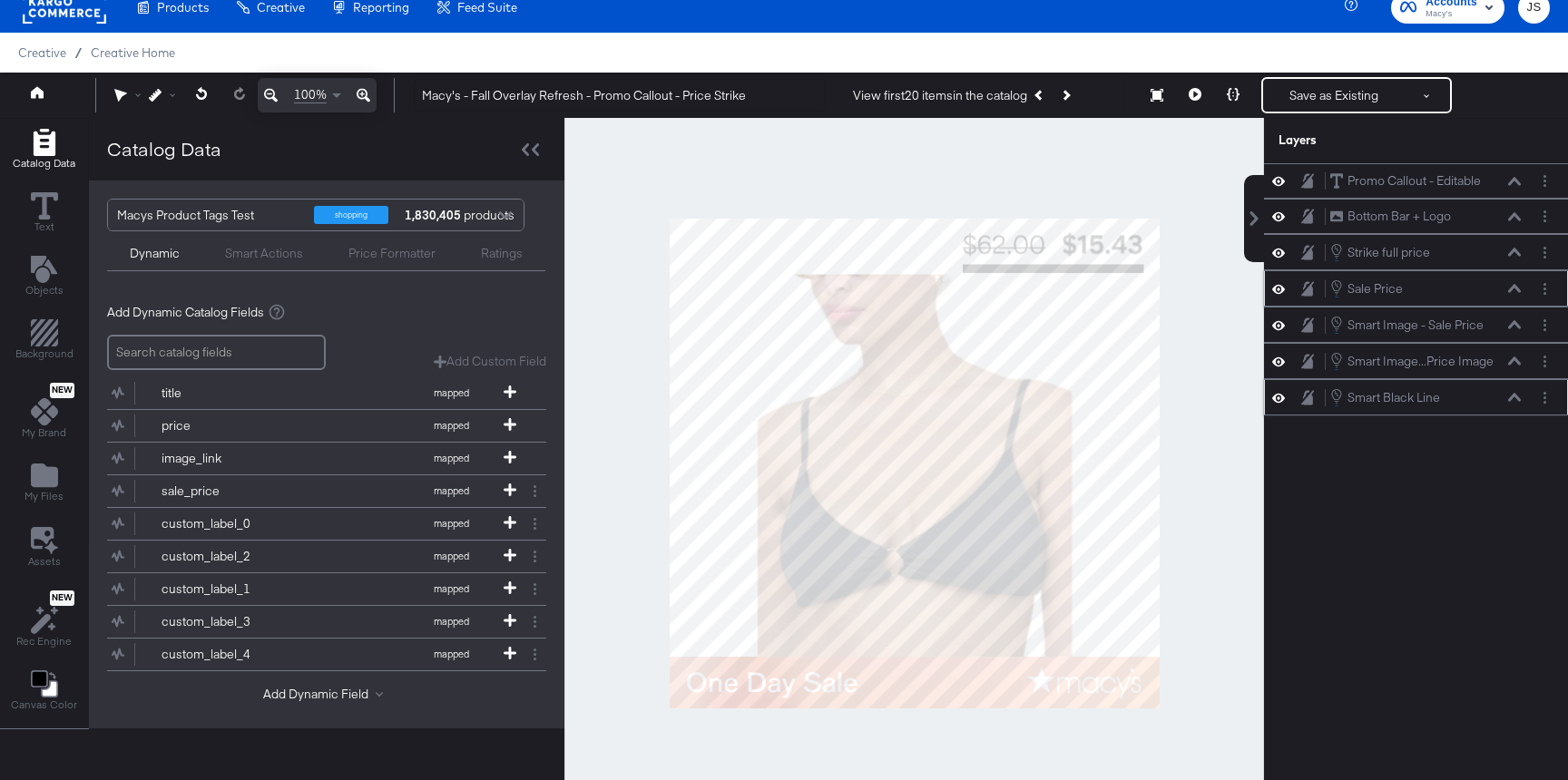
click at [1509, 292] on icon at bounding box center [1515, 288] width 13 height 8
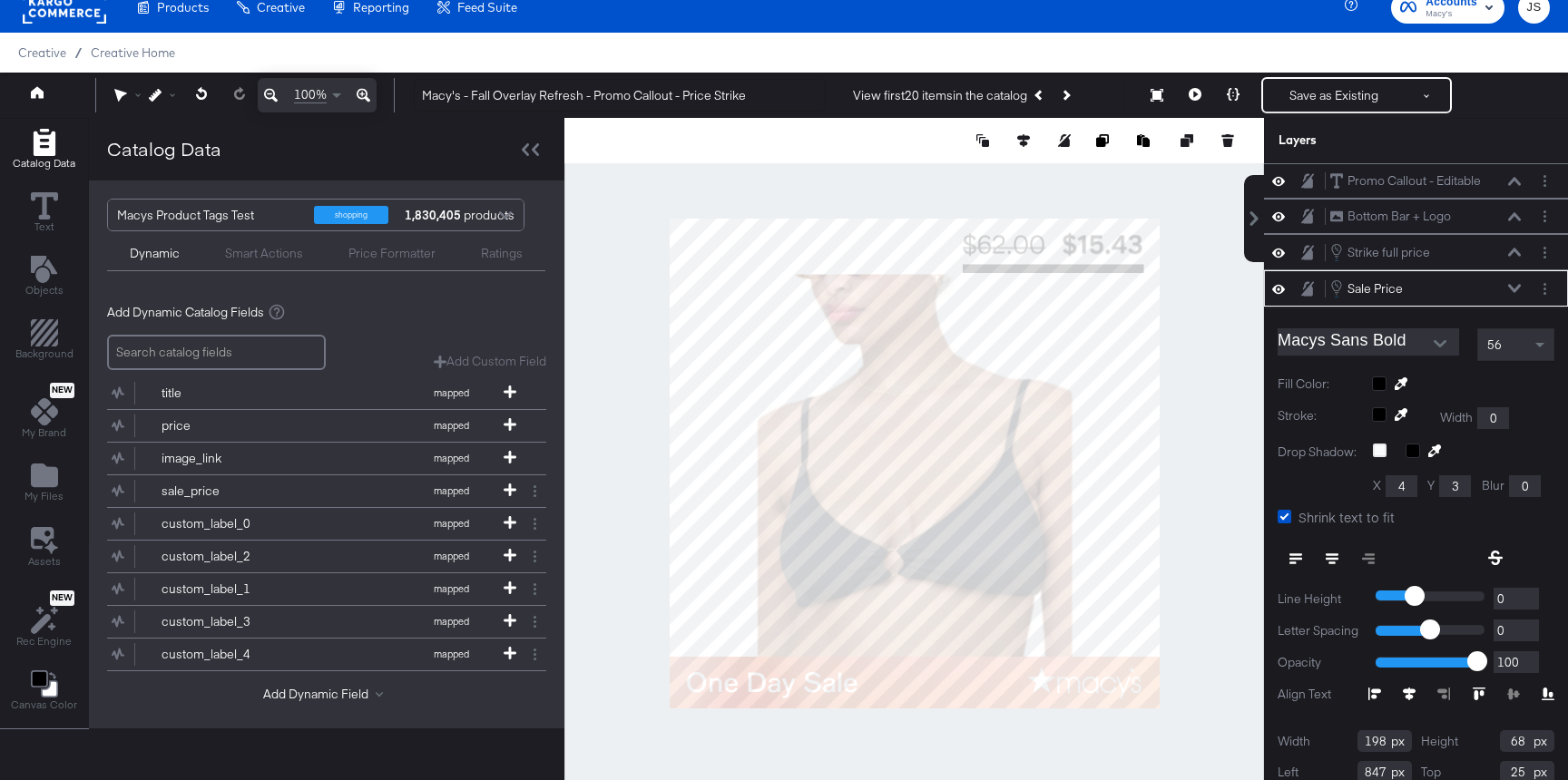
click at [1513, 294] on div "Sale Price Sale Price" at bounding box center [1425, 288] width 192 height 20
click at [1517, 288] on icon at bounding box center [1515, 288] width 13 height 8
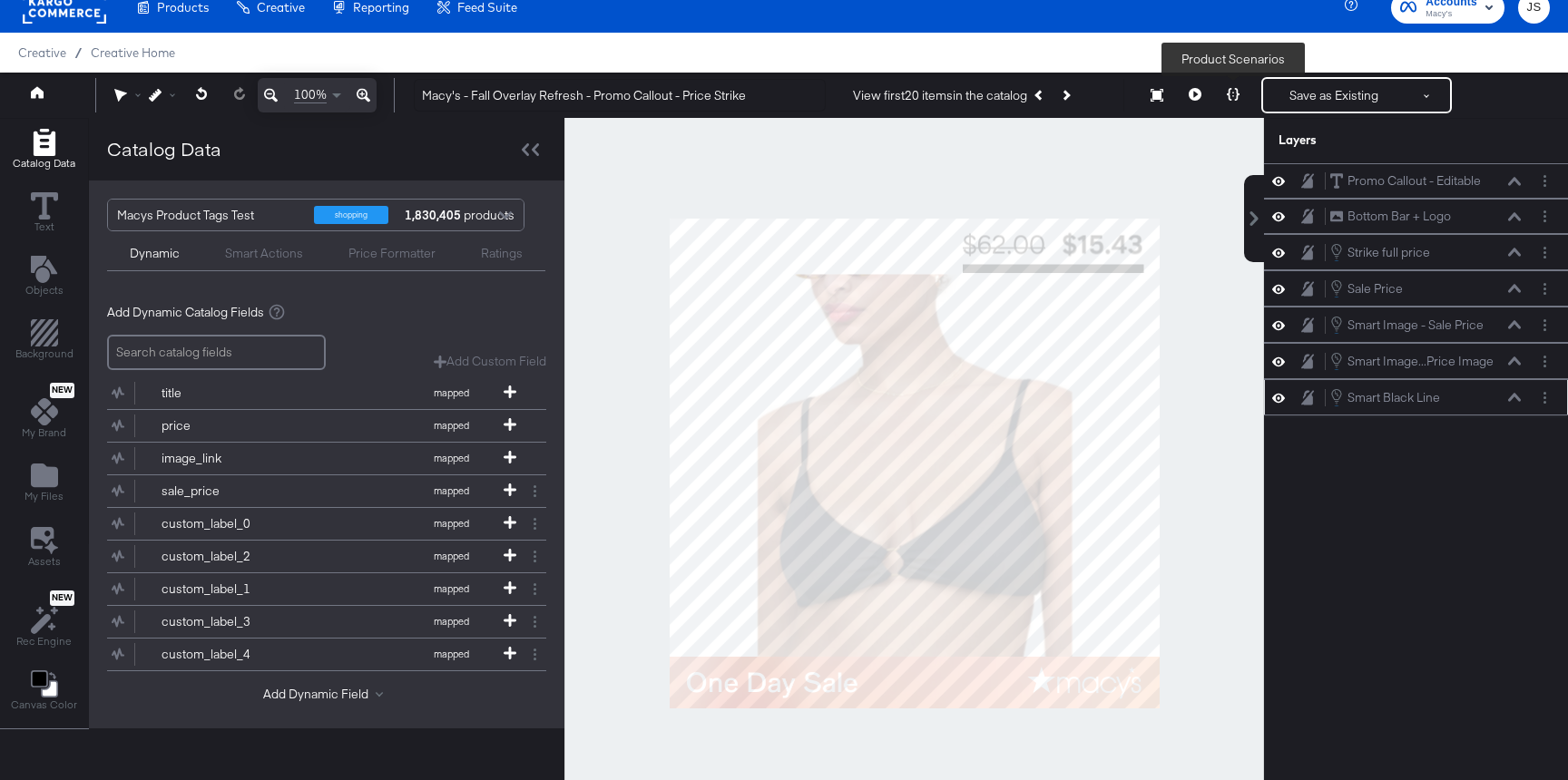
click at [1232, 99] on icon at bounding box center [1233, 95] width 13 height 13
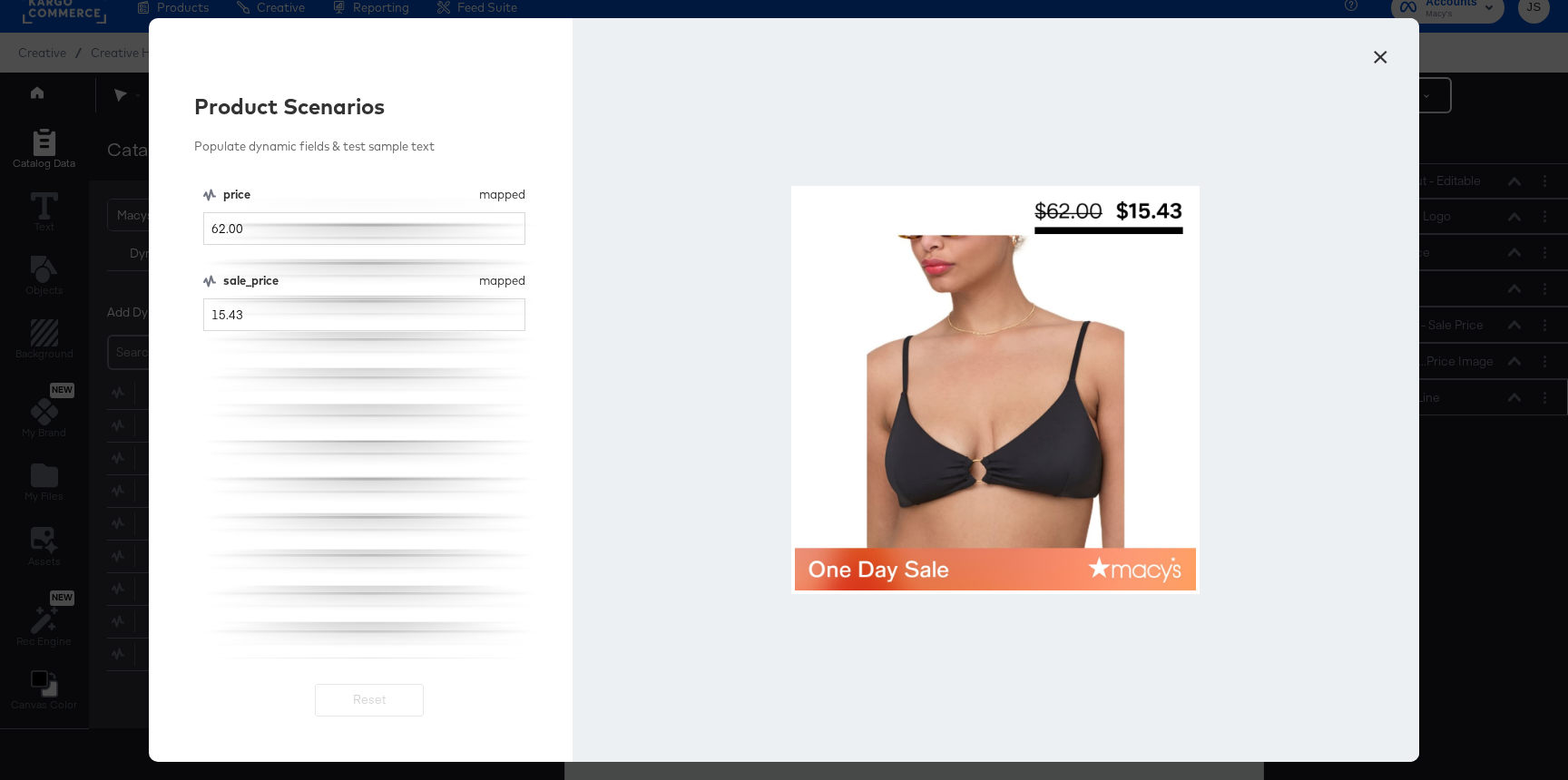
click at [1372, 65] on button "×" at bounding box center [1381, 52] width 33 height 33
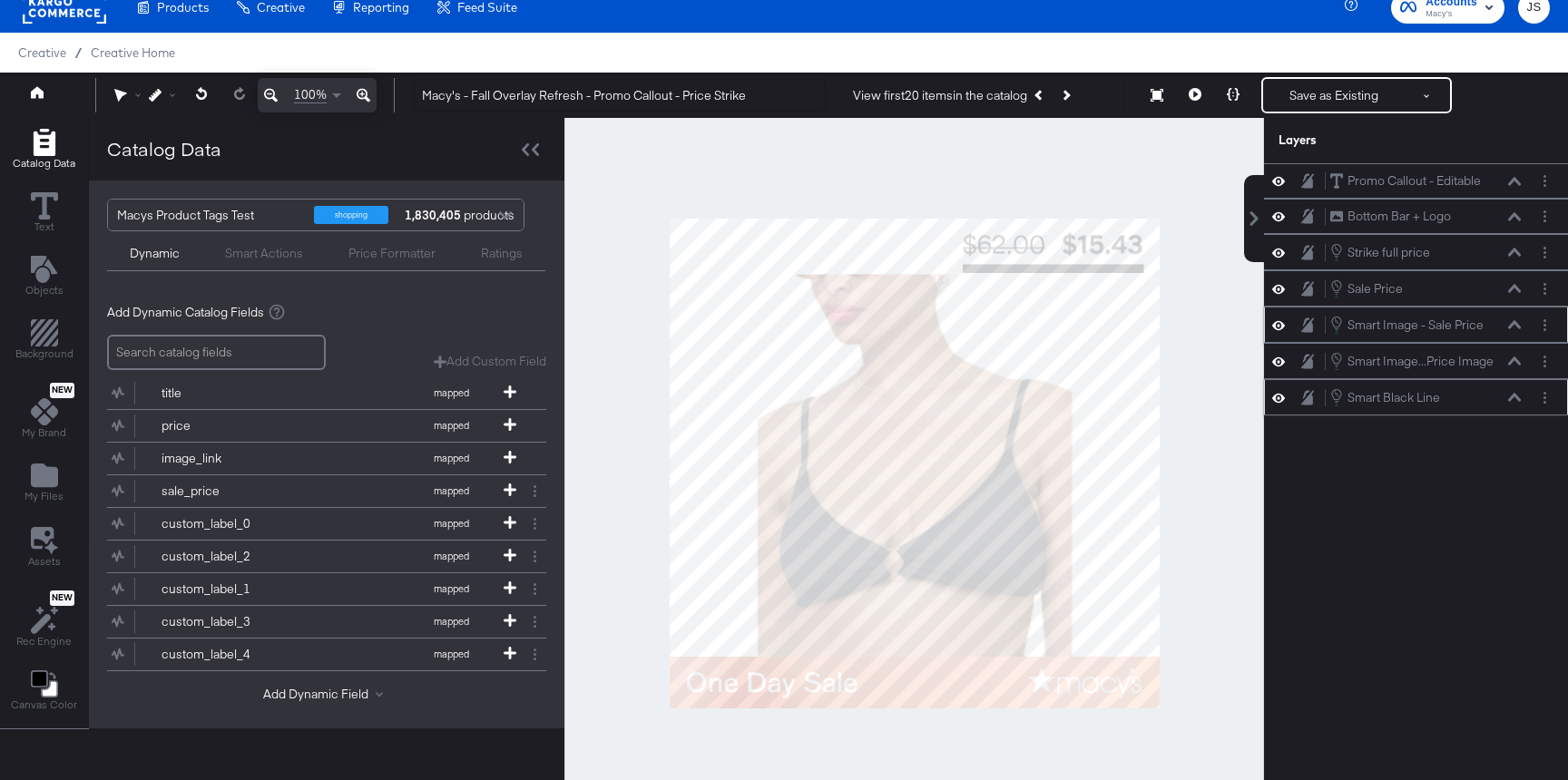
click at [1506, 325] on div "Smart Image - Sale Price Smart Image - Sale Price" at bounding box center [1425, 325] width 192 height 20
click at [1510, 288] on icon at bounding box center [1515, 288] width 13 height 9
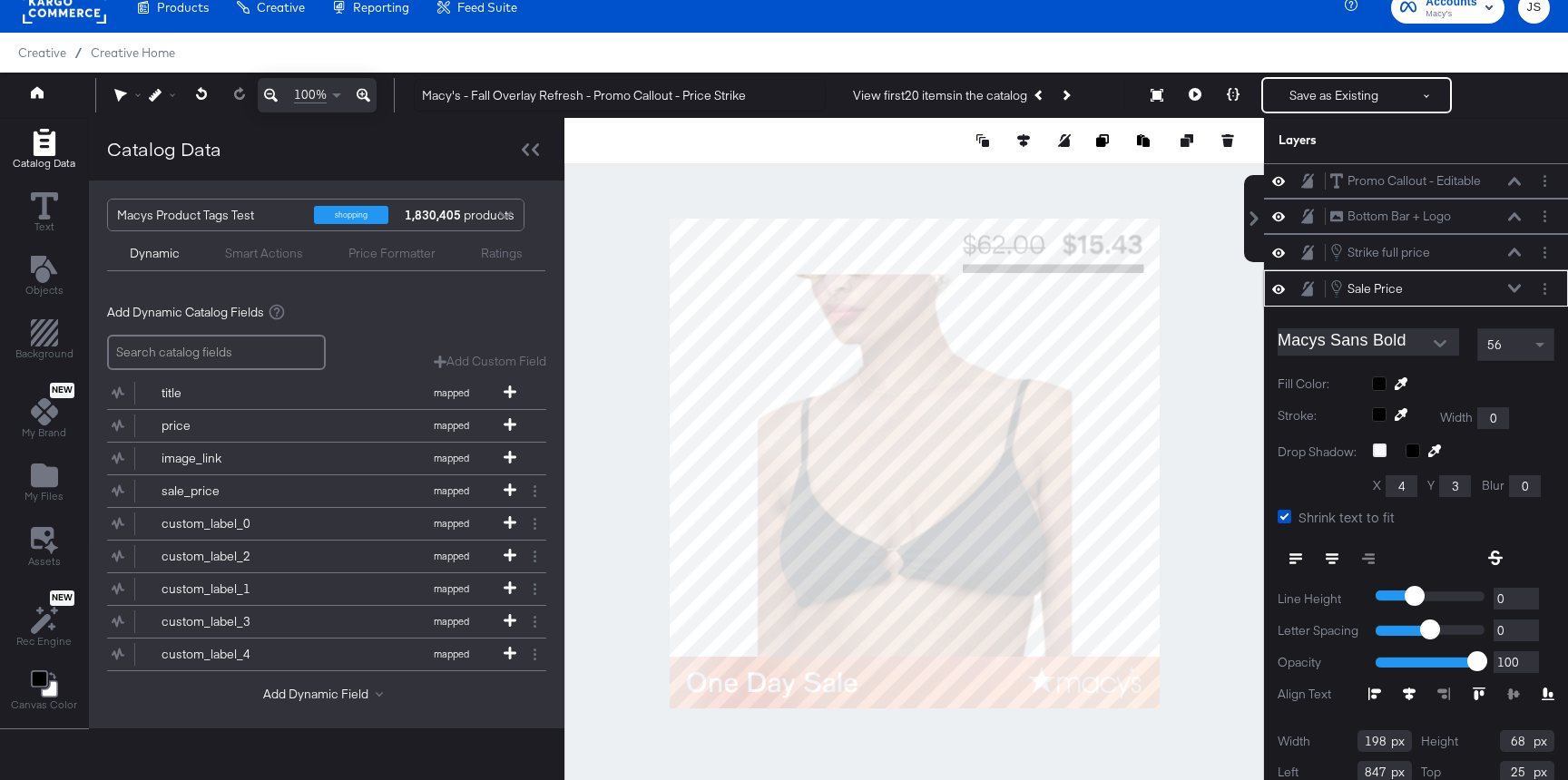
scroll to position [48, 0]
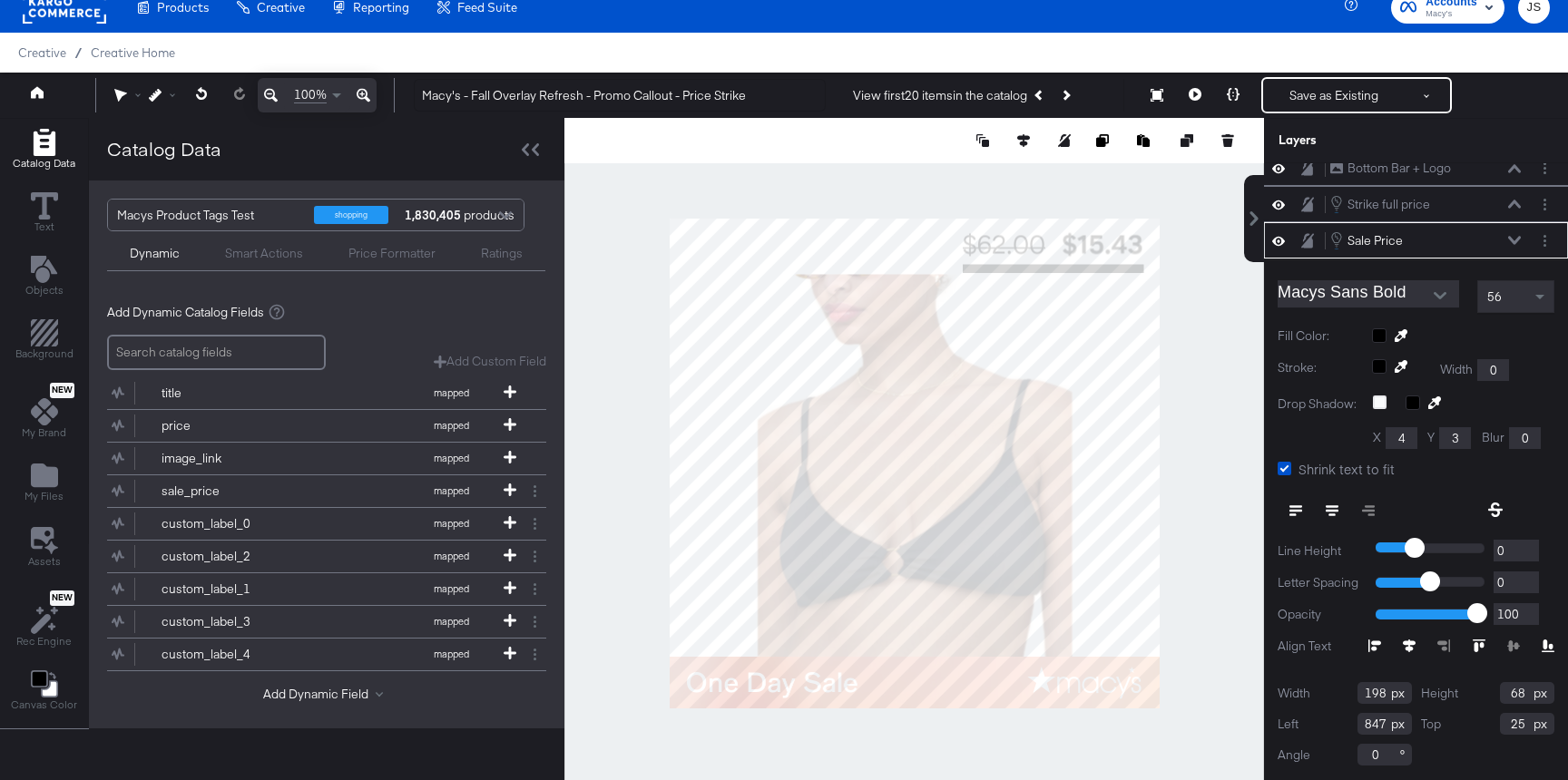
click at [1508, 243] on icon at bounding box center [1515, 241] width 13 height 9
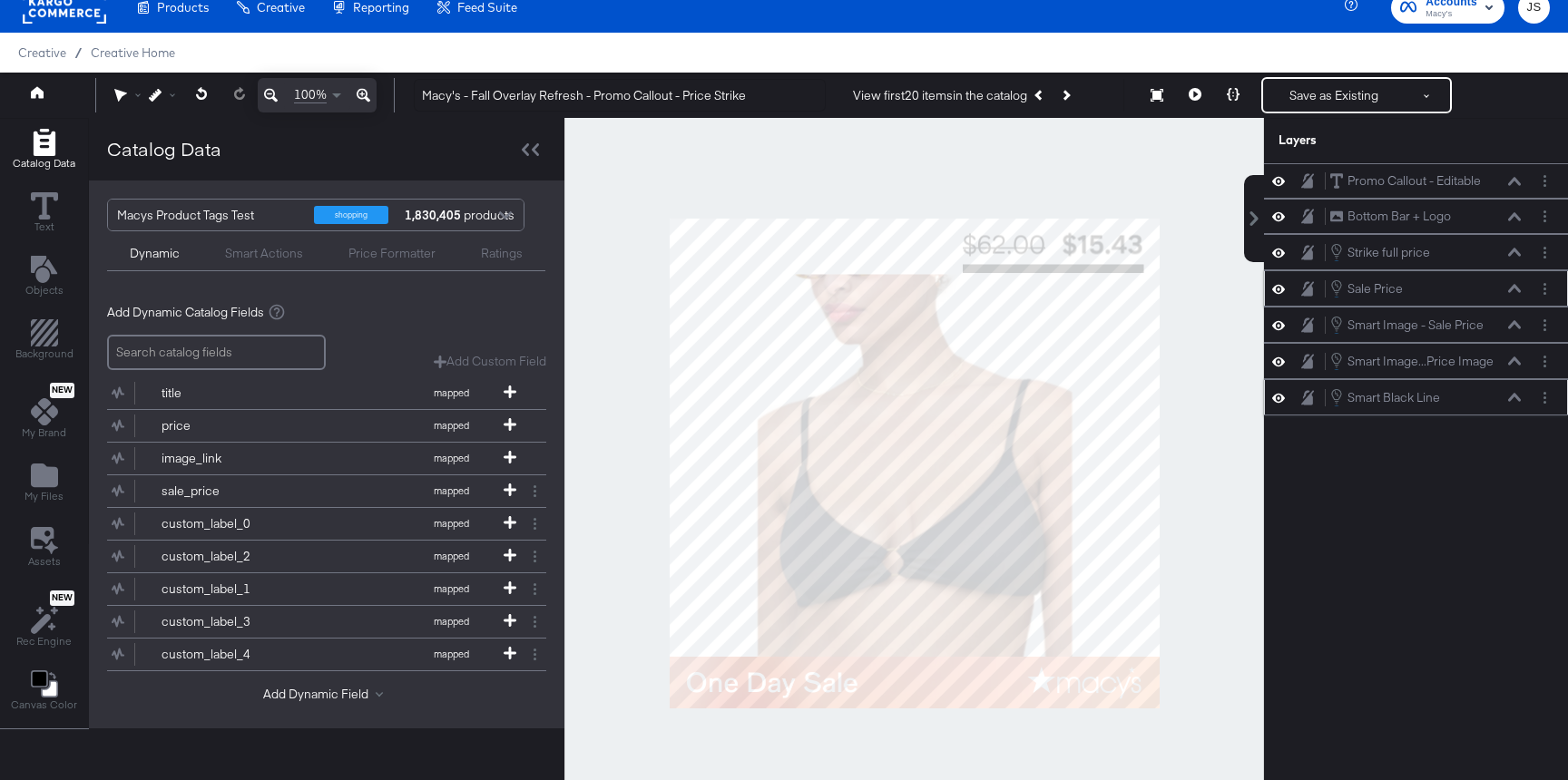
scroll to position [0, 0]
click at [1512, 247] on icon at bounding box center [1515, 252] width 13 height 9
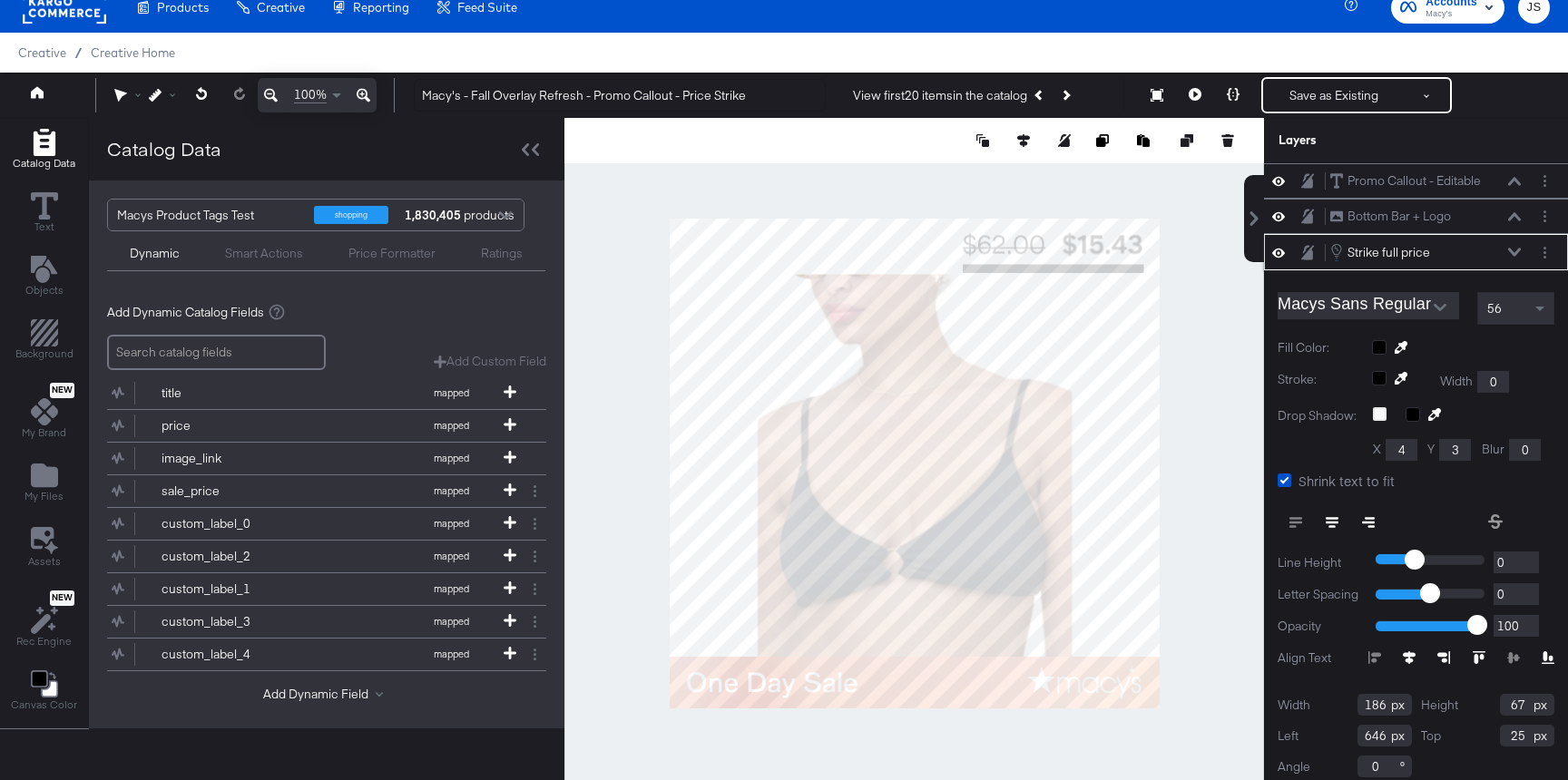
scroll to position [12, 0]
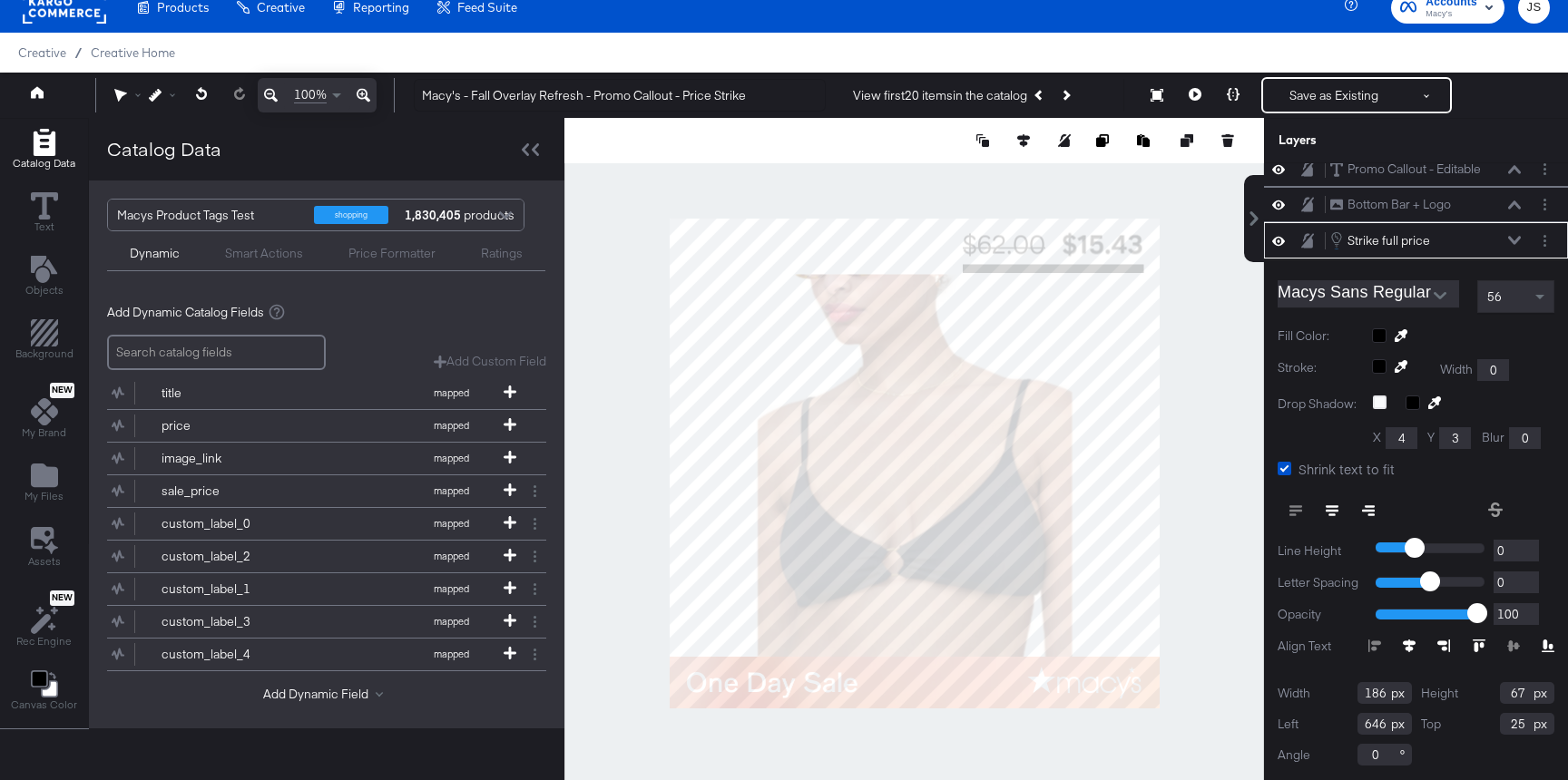
type input "26"
click at [1520, 232] on div "Strike full price Strike full price" at bounding box center [1425, 241] width 192 height 20
click at [1515, 236] on icon at bounding box center [1515, 241] width 13 height 9
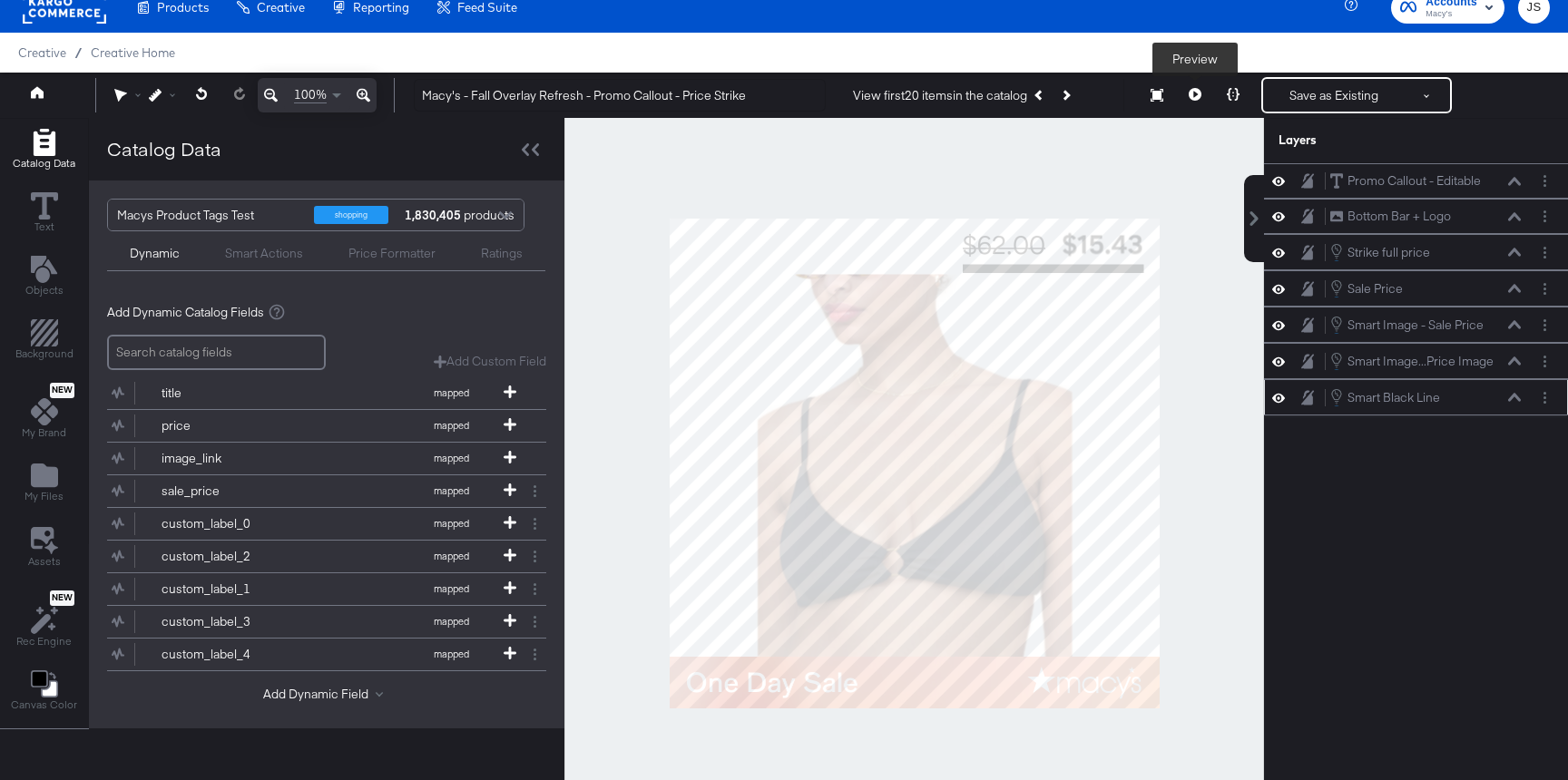
click at [1195, 92] on icon at bounding box center [1195, 95] width 13 height 13
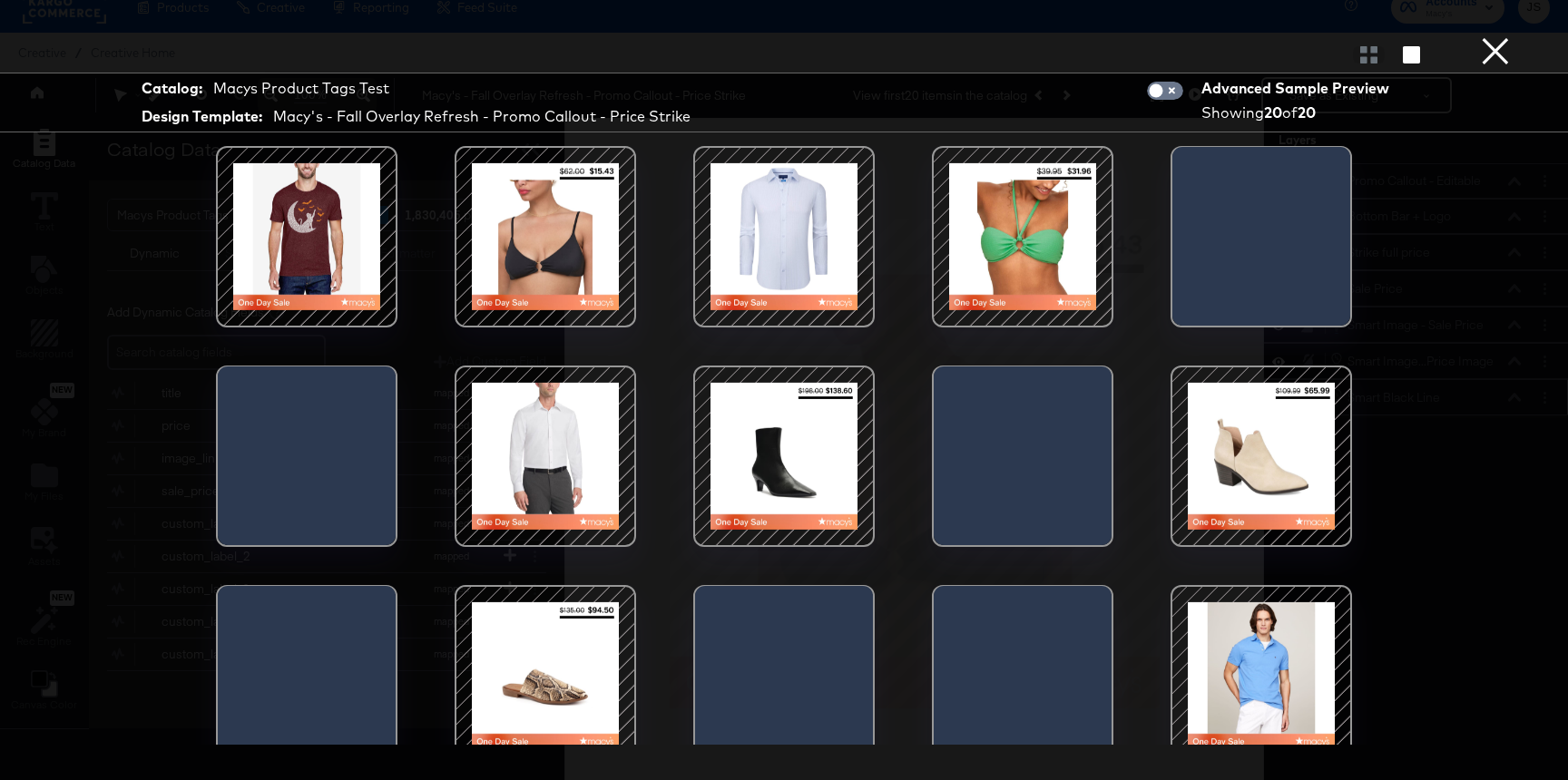
scroll to position [1, 0]
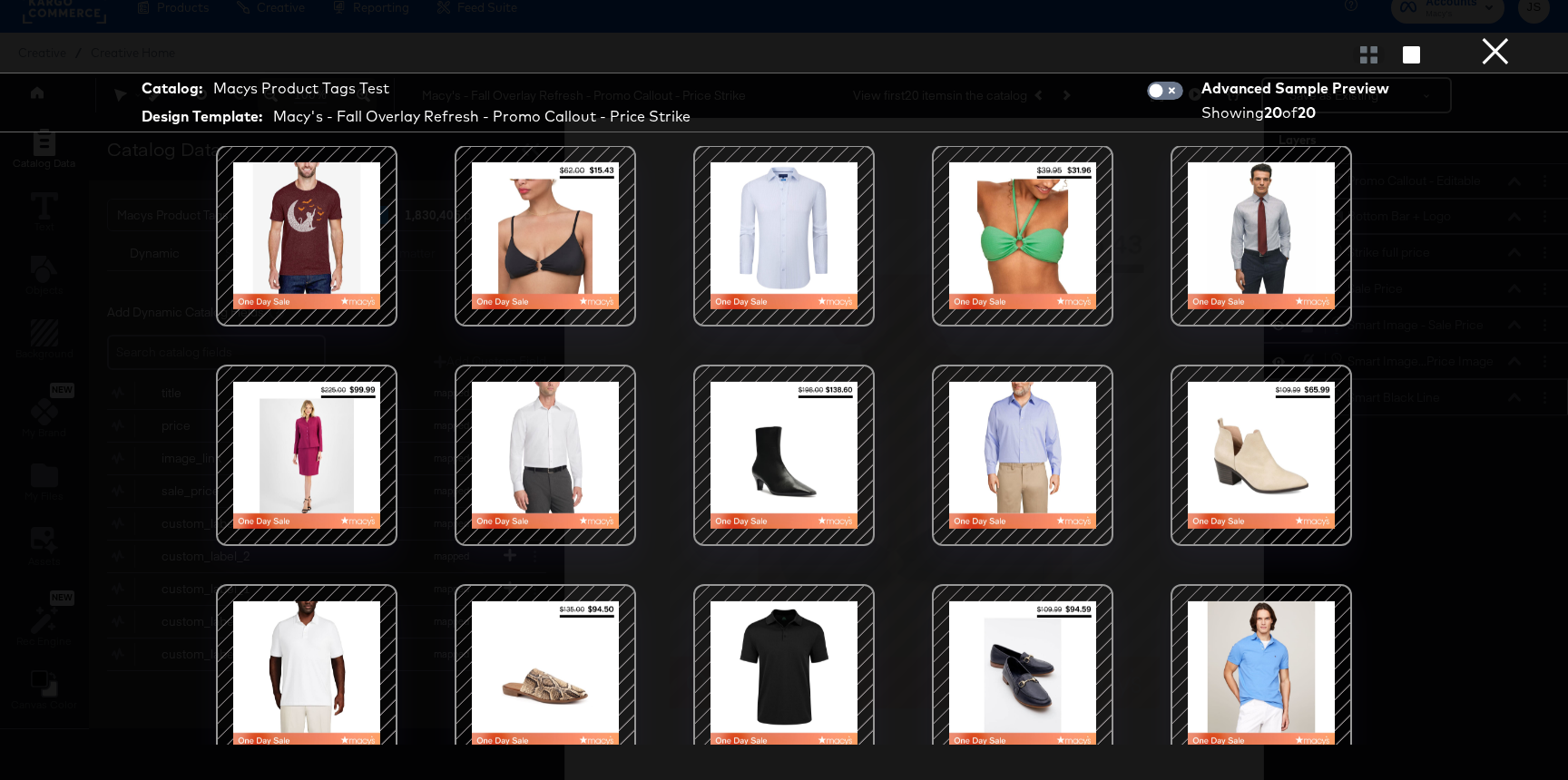
click at [821, 445] on div at bounding box center [784, 456] width 154 height 154
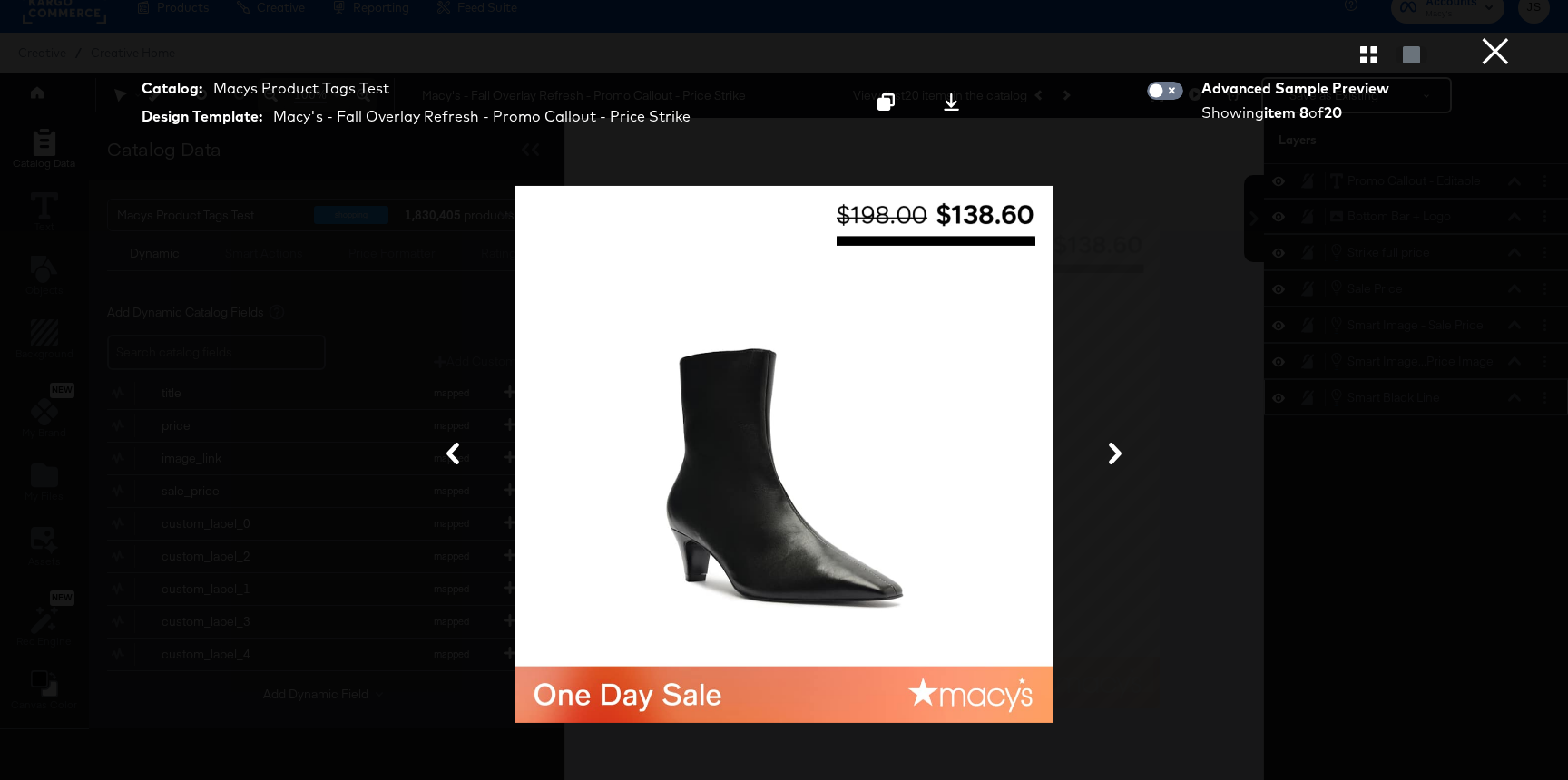
click at [1362, 65] on div at bounding box center [784, 53] width 1568 height 36
click at [1362, 58] on icon "button" at bounding box center [1369, 54] width 17 height 17
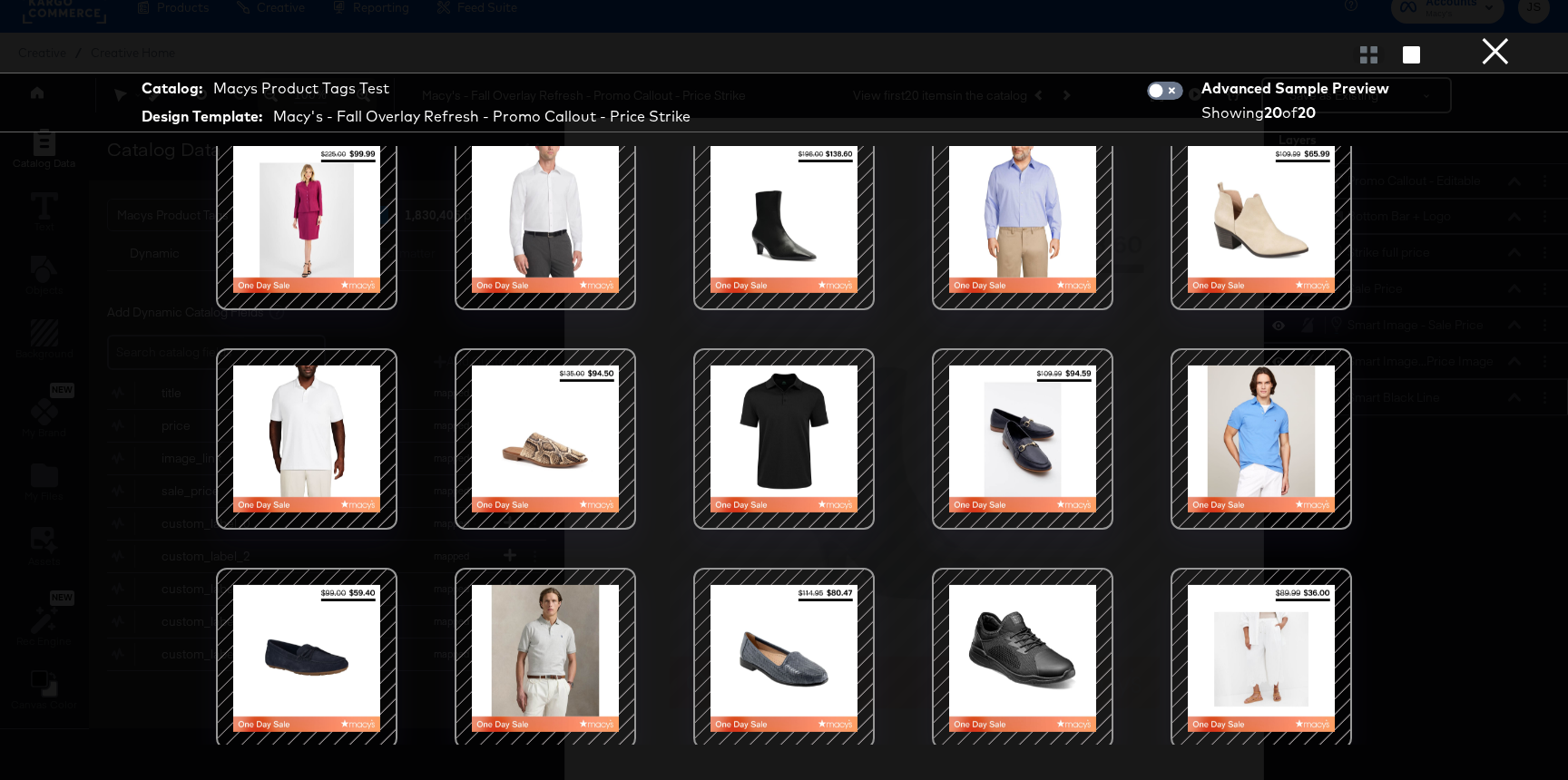
scroll to position [242, 0]
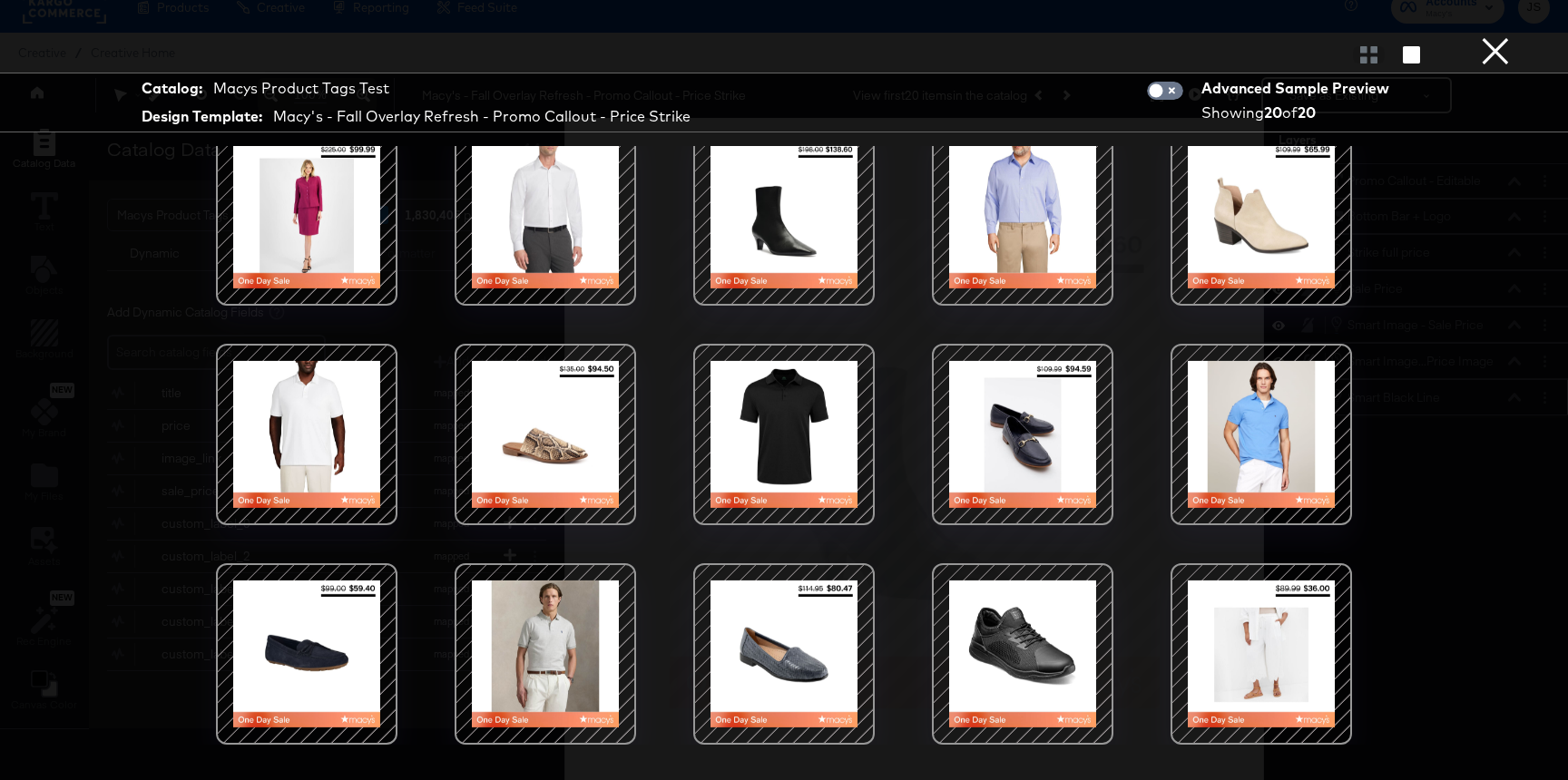
click at [1097, 465] on div at bounding box center [1023, 435] width 154 height 154
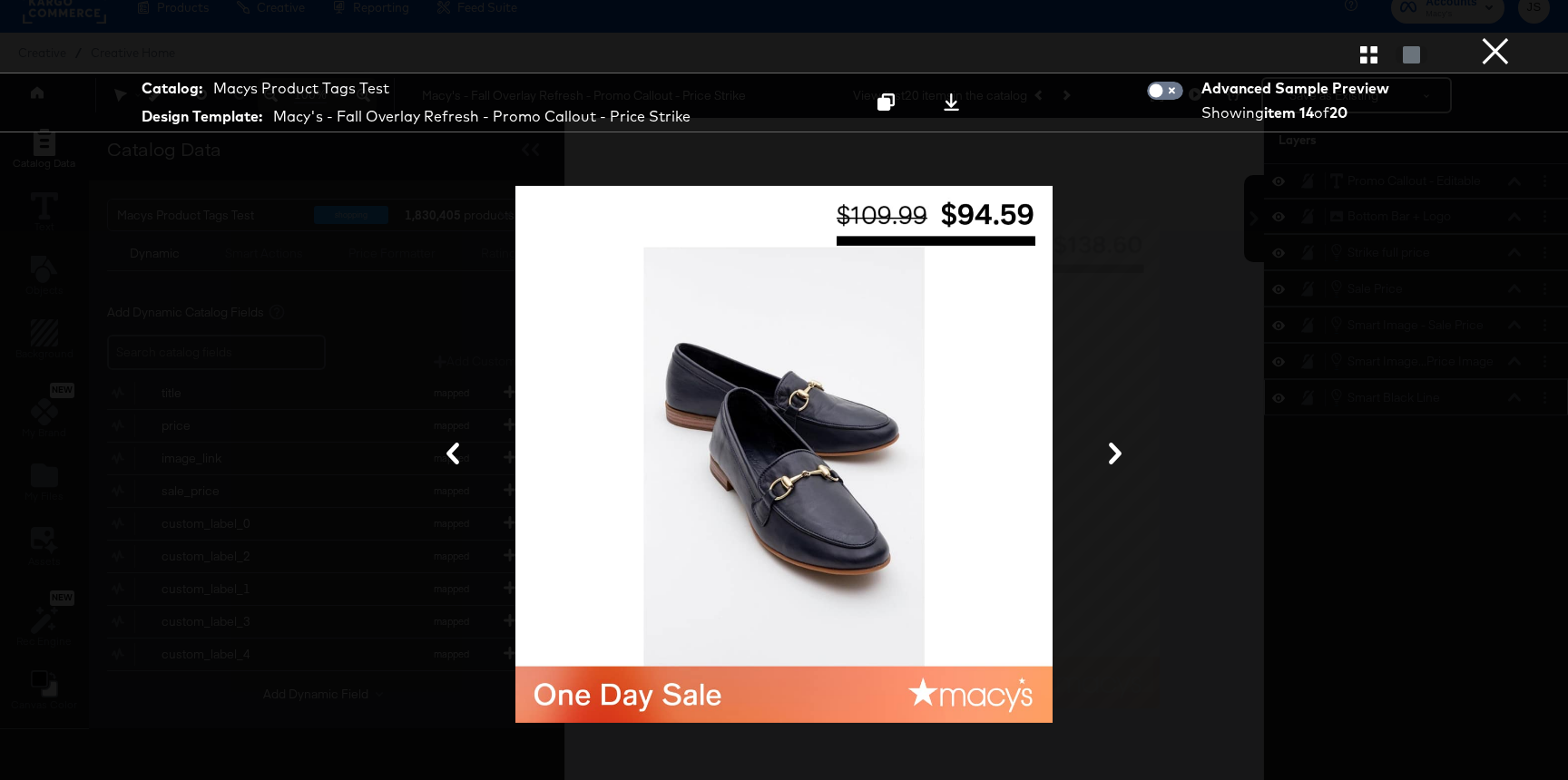
click at [1488, 36] on button "×" at bounding box center [1494, 17] width 36 height 36
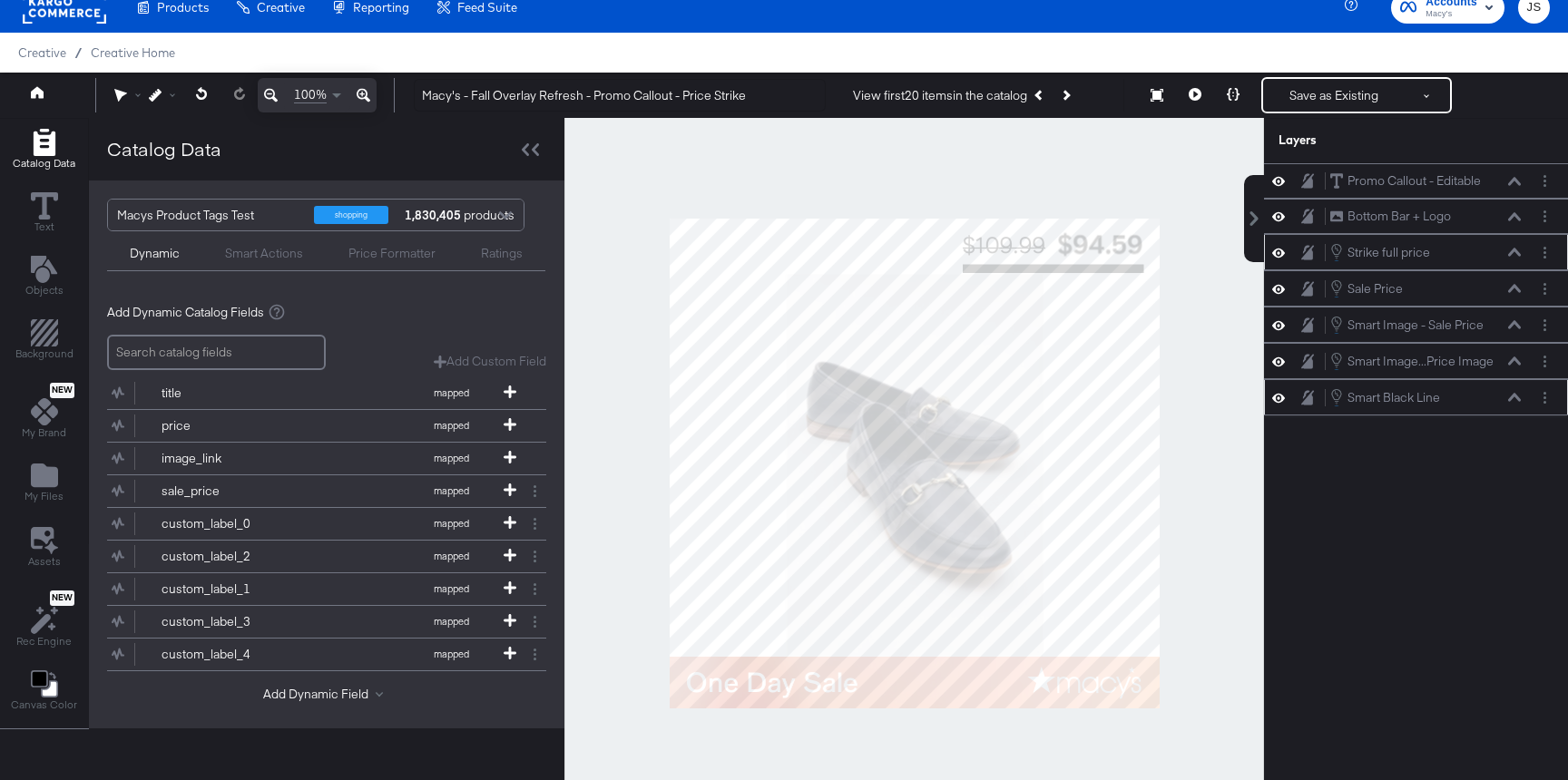
click at [1511, 254] on icon at bounding box center [1515, 252] width 13 height 9
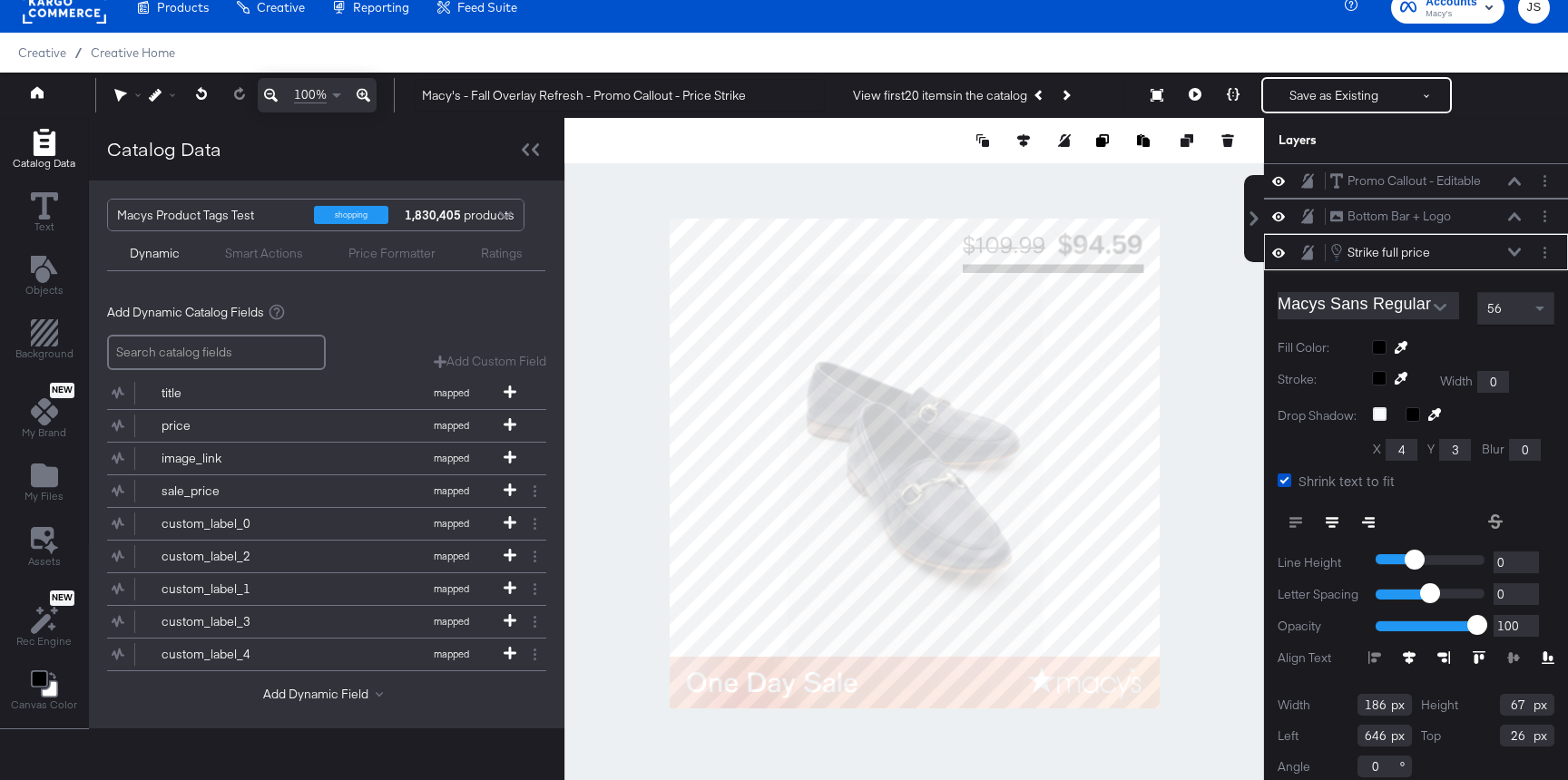
scroll to position [12, 0]
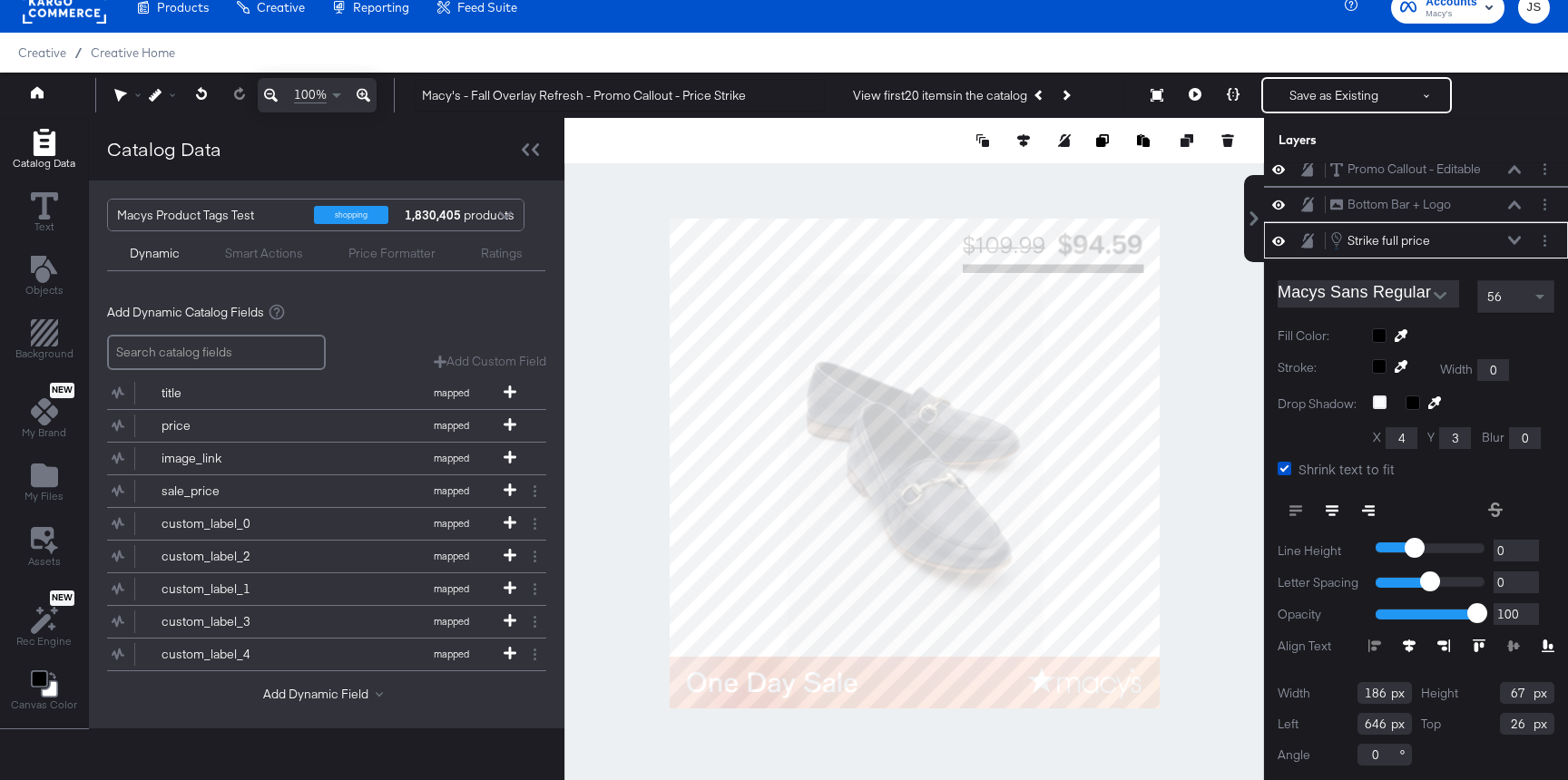
click at [1515, 235] on button at bounding box center [1515, 241] width 15 height 11
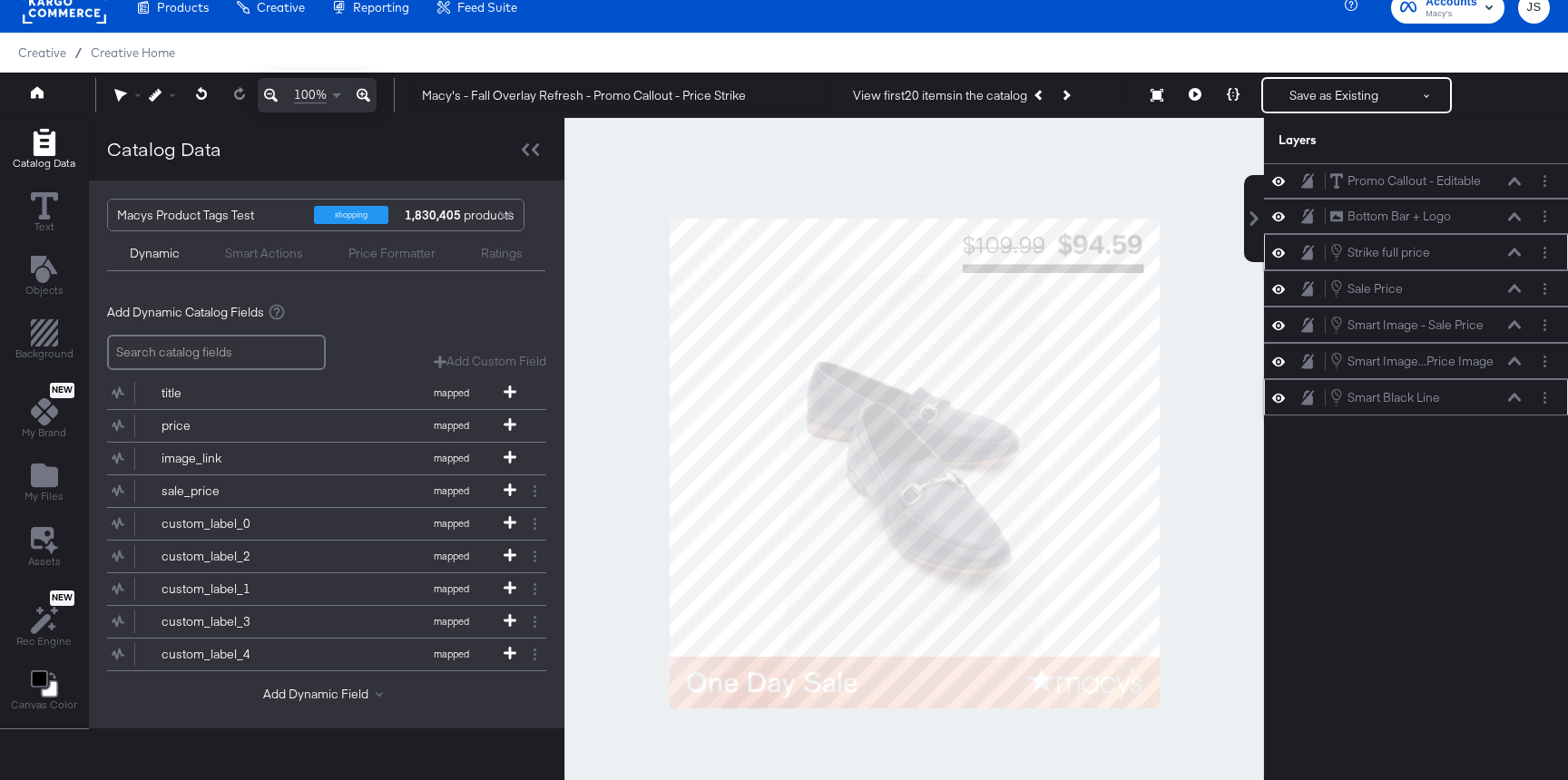
scroll to position [0, 0]
click at [1513, 290] on icon at bounding box center [1515, 288] width 13 height 9
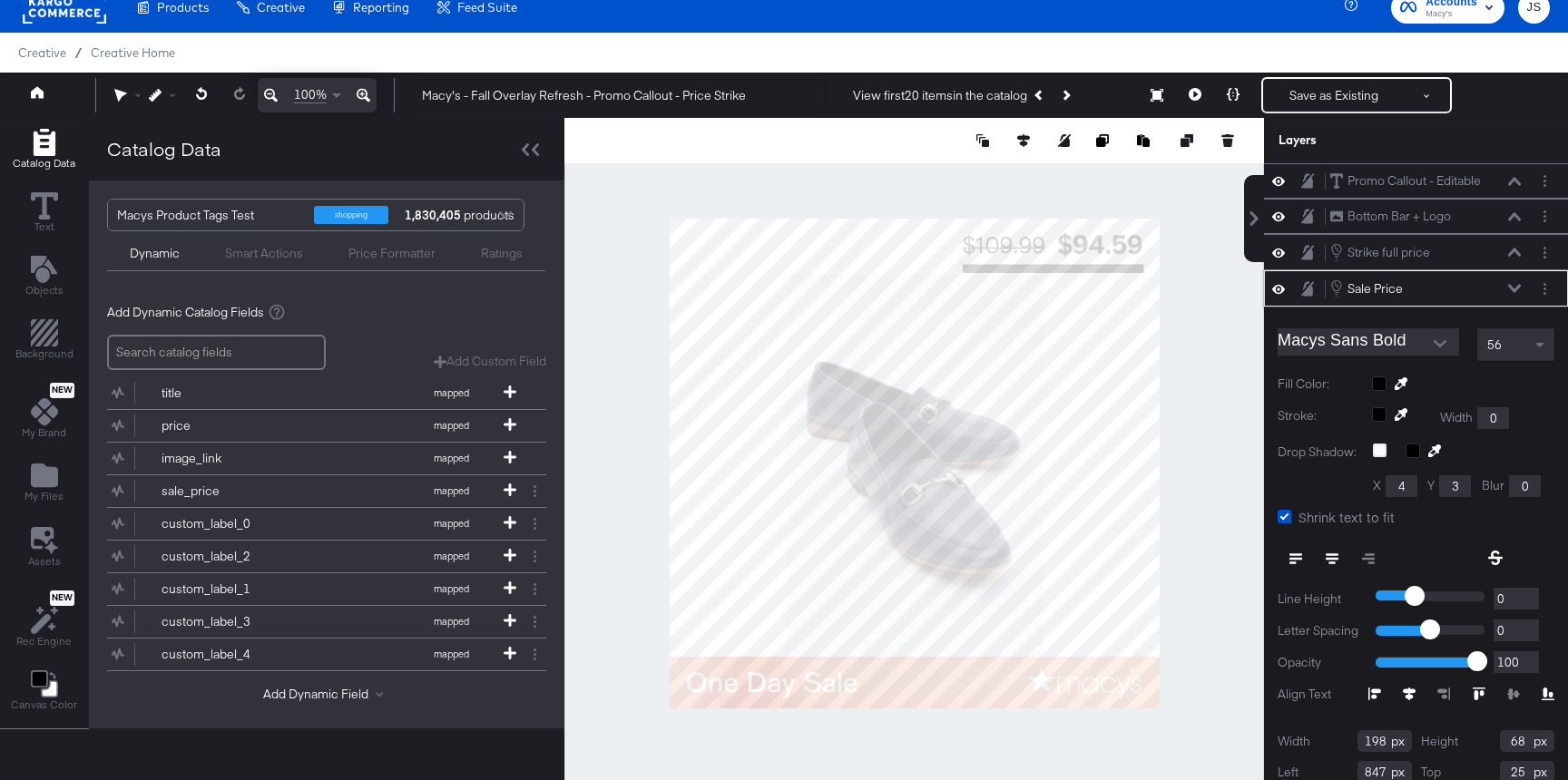
scroll to position [48, 0]
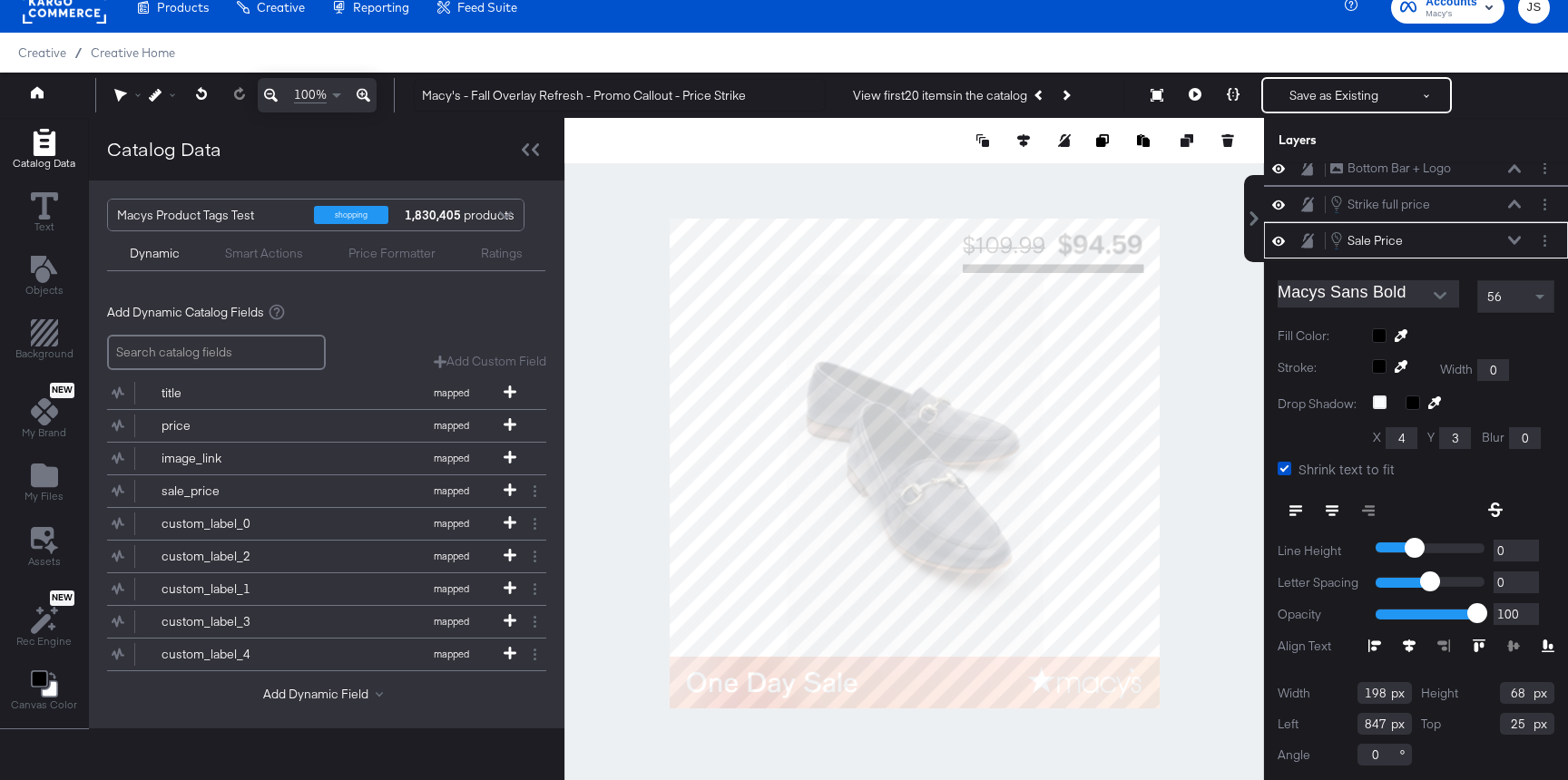
click at [1511, 243] on icon at bounding box center [1515, 241] width 13 height 9
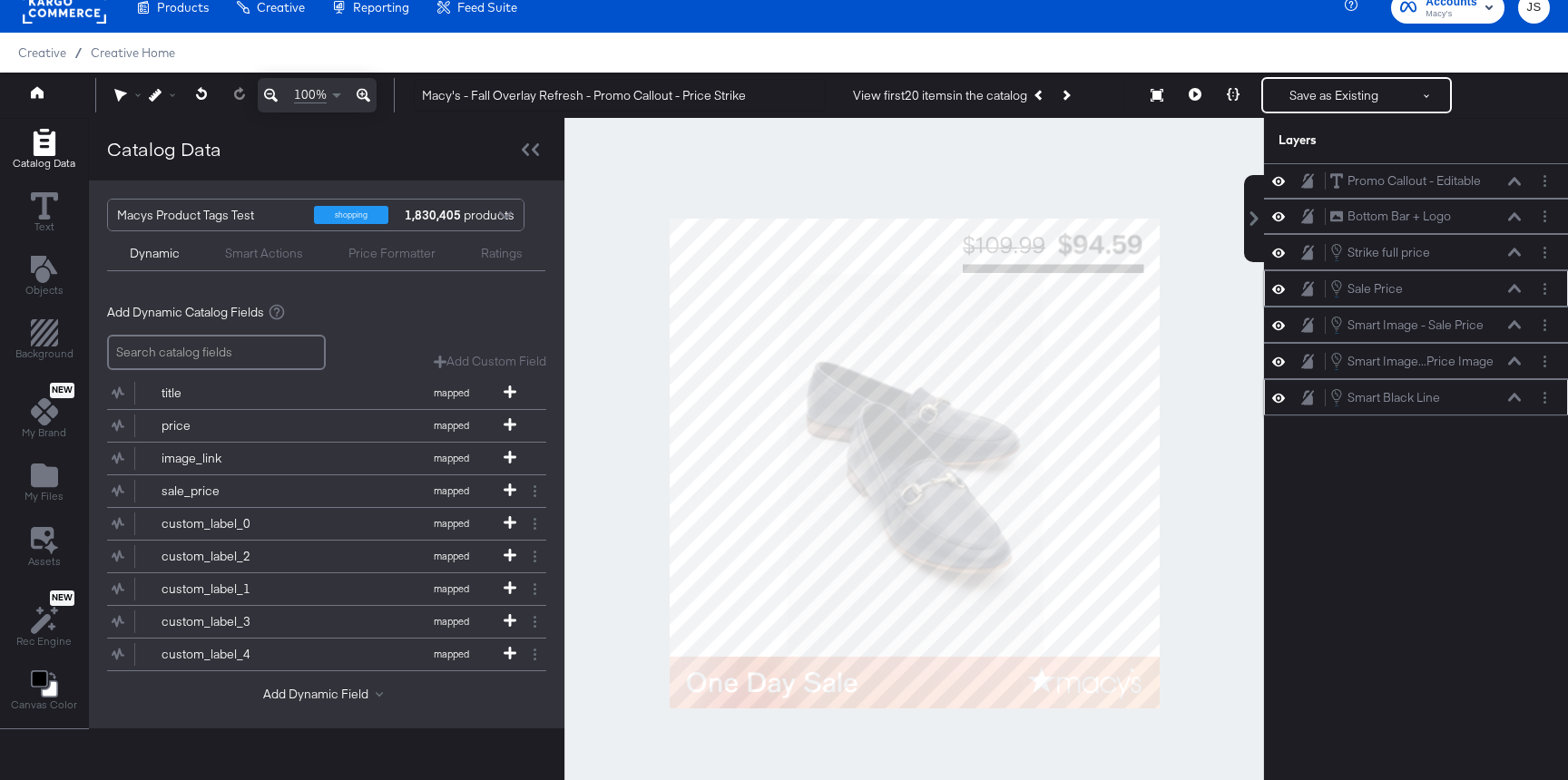
scroll to position [0, 0]
click at [1510, 326] on icon at bounding box center [1515, 323] width 13 height 8
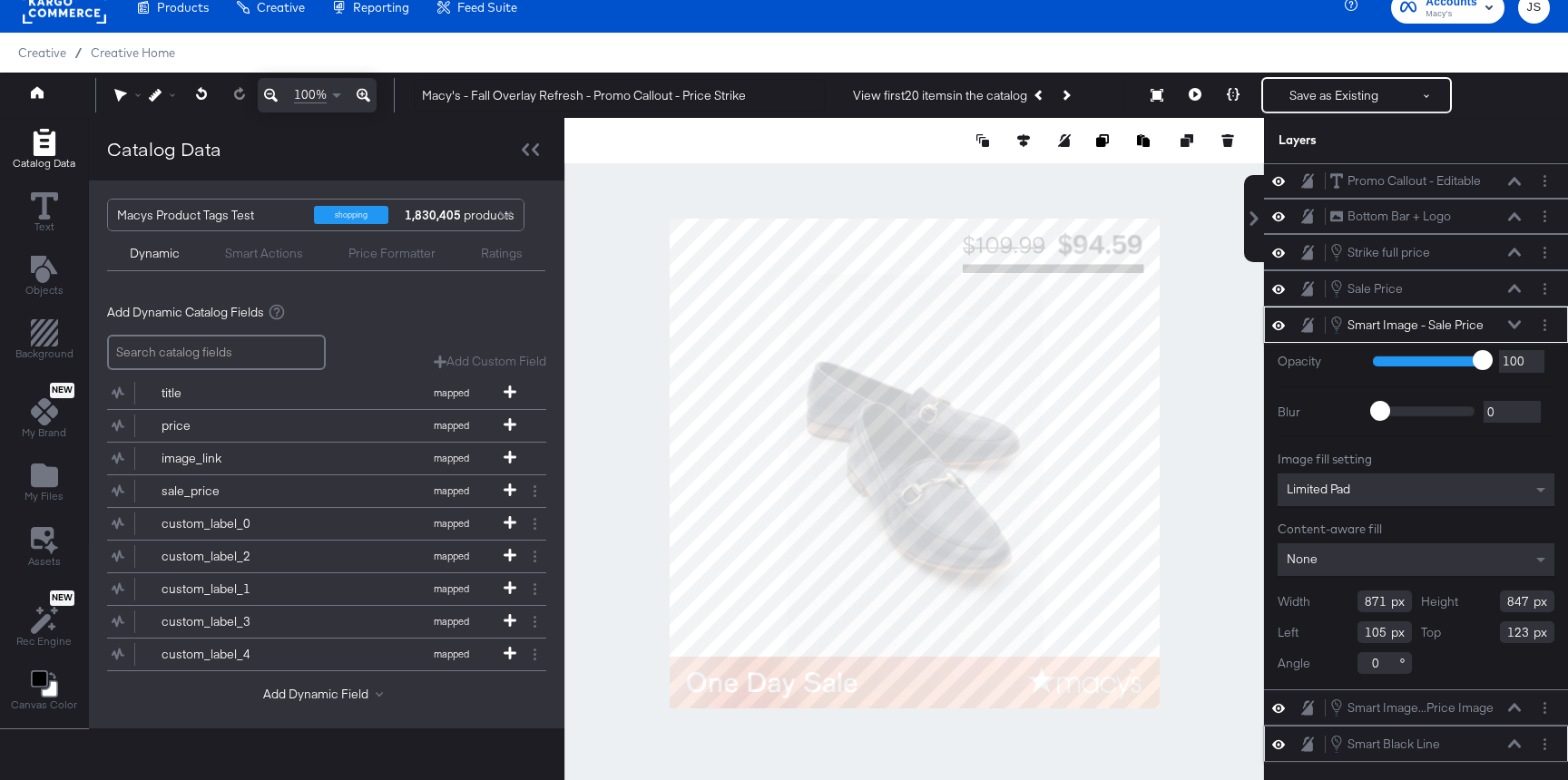
type input "122"
click at [1193, 101] on button at bounding box center [1194, 95] width 38 height 36
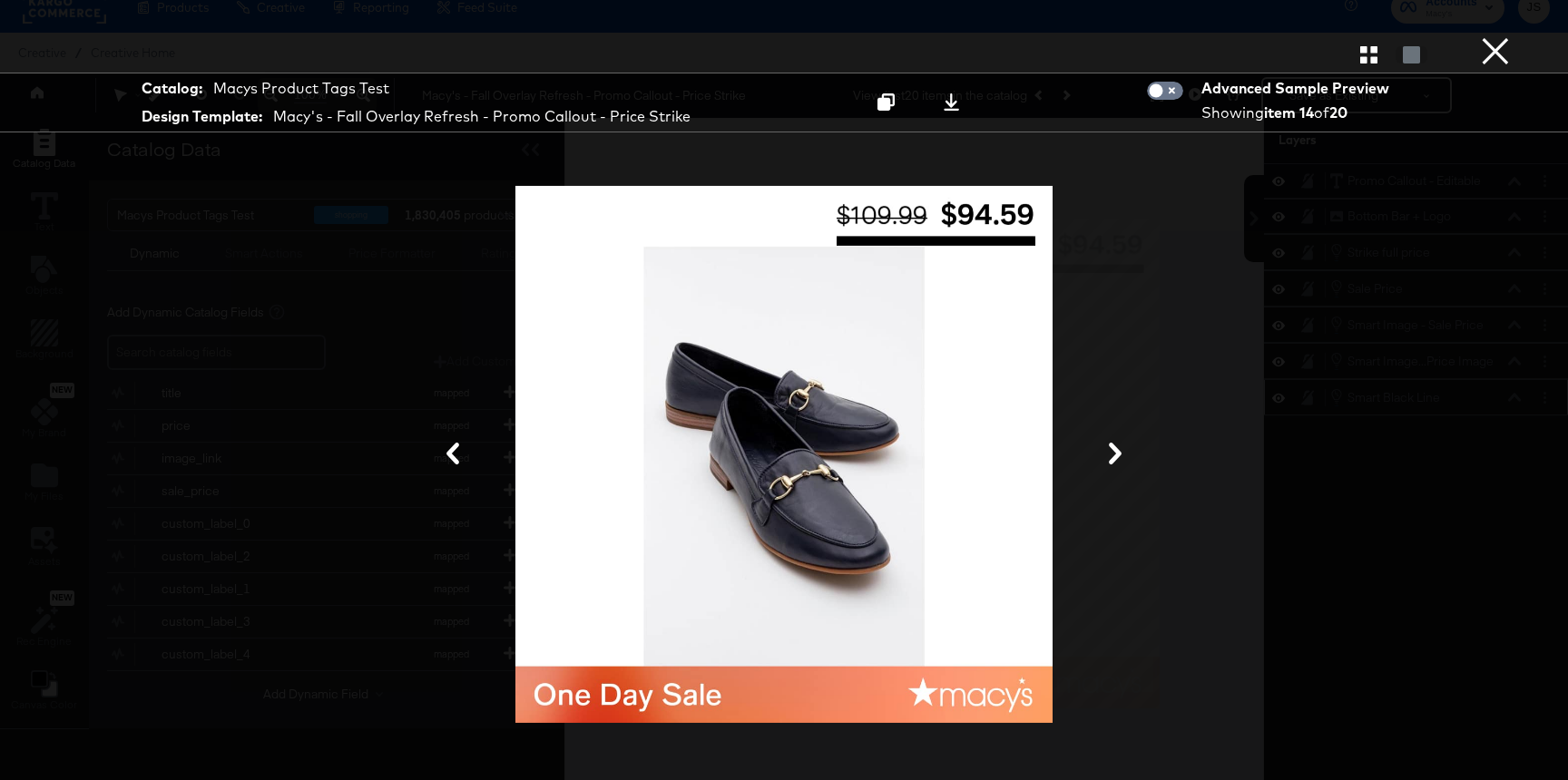
click at [1505, 36] on button "×" at bounding box center [1494, 17] width 36 height 36
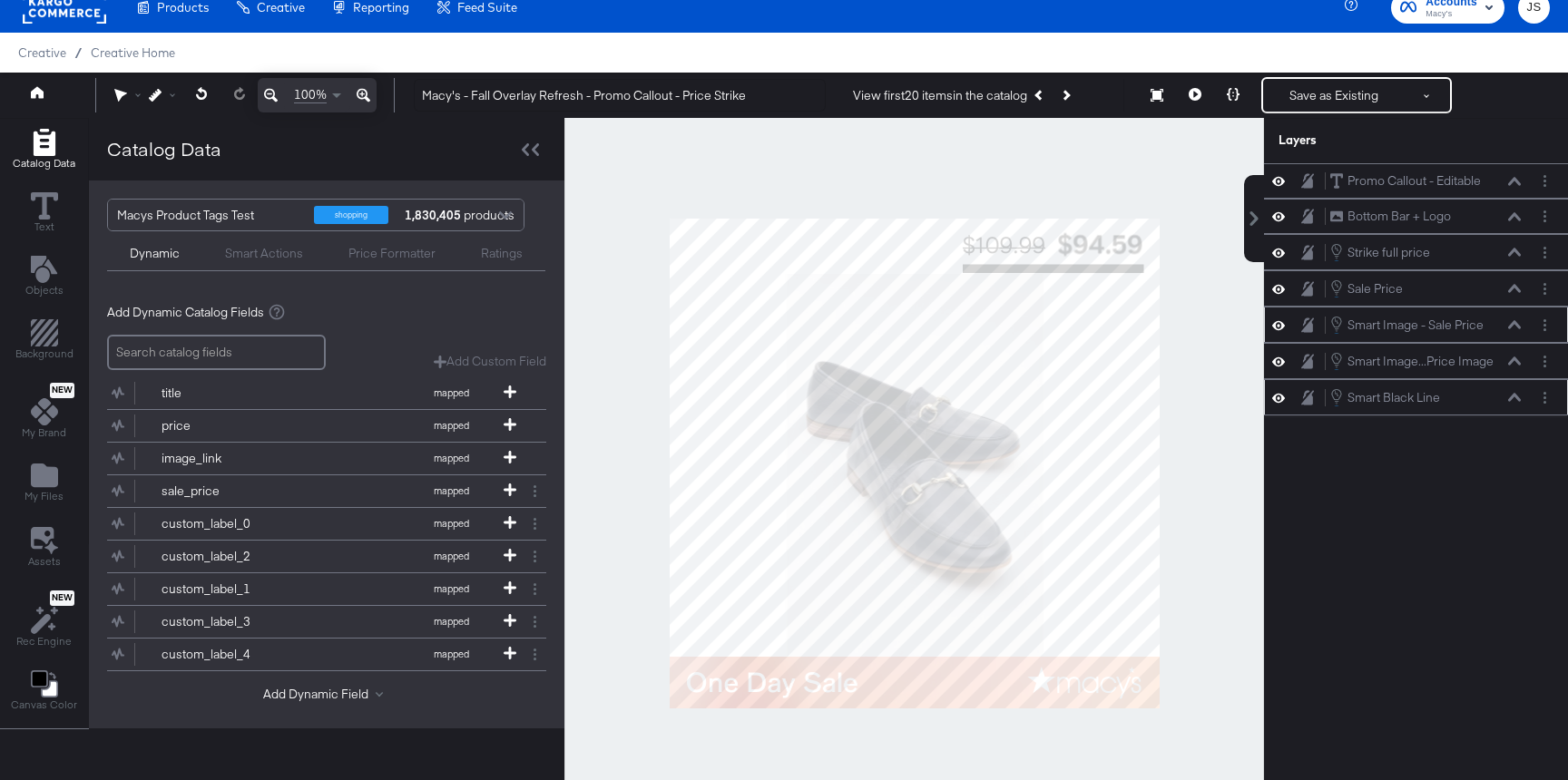
click at [1506, 325] on div "Smart Image - Sale Price Smart Image - Sale Price" at bounding box center [1425, 325] width 192 height 20
click at [1517, 325] on icon at bounding box center [1515, 323] width 13 height 8
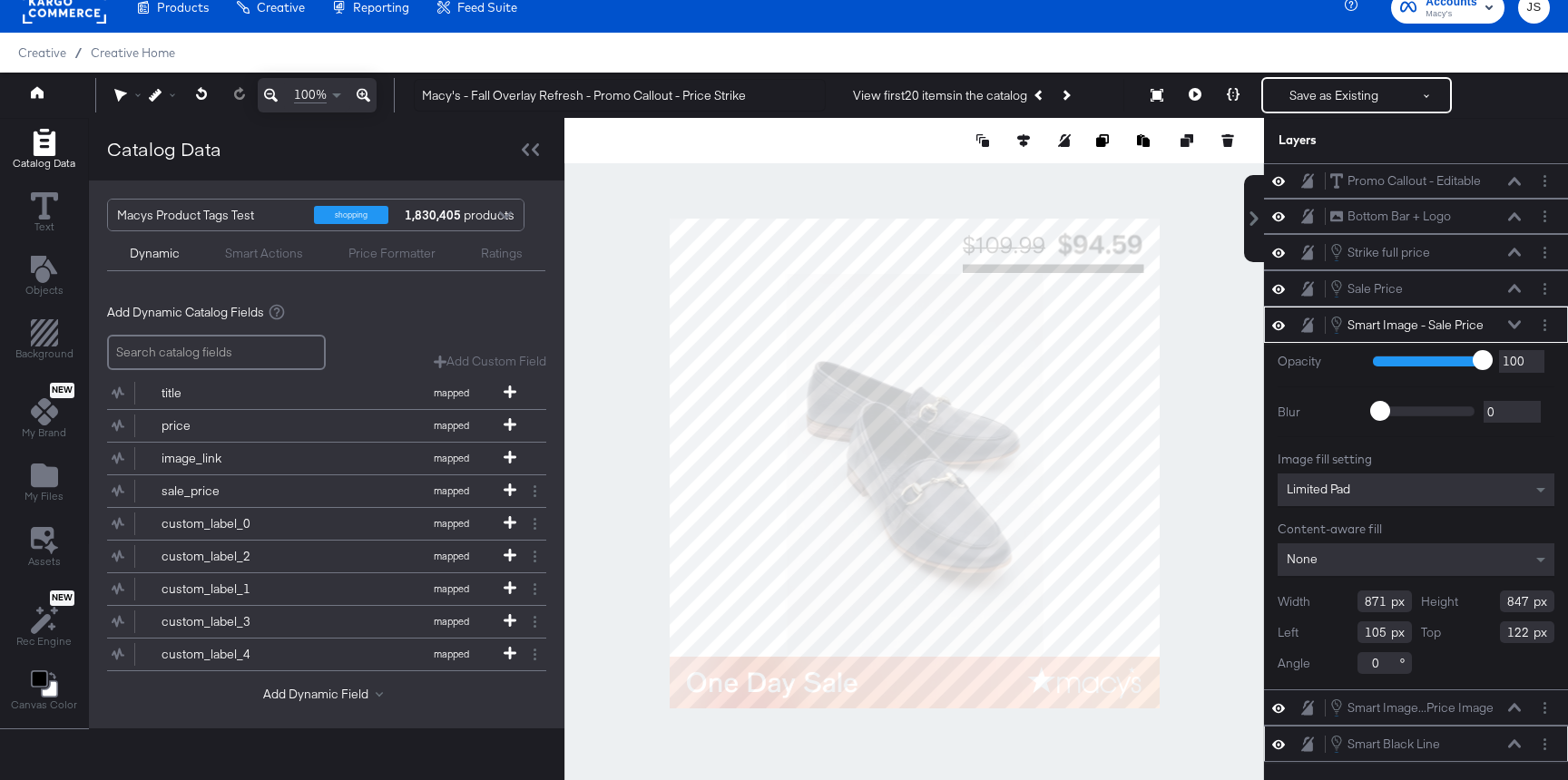
type input "121"
click at [1195, 95] on icon at bounding box center [1195, 95] width 13 height 13
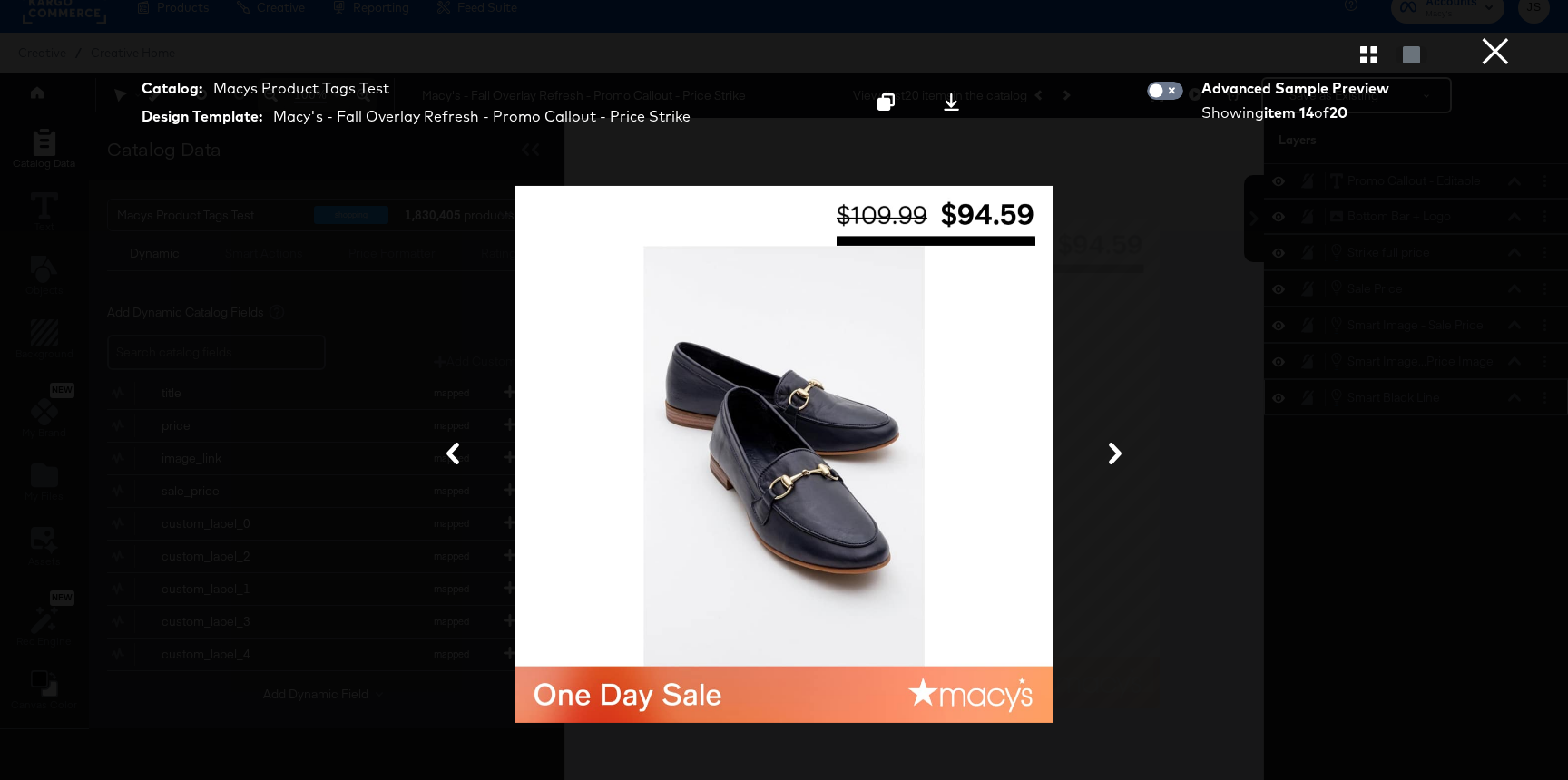
click at [1474, 62] on div at bounding box center [784, 53] width 1568 height 36
click at [1494, 36] on button "×" at bounding box center [1494, 17] width 36 height 36
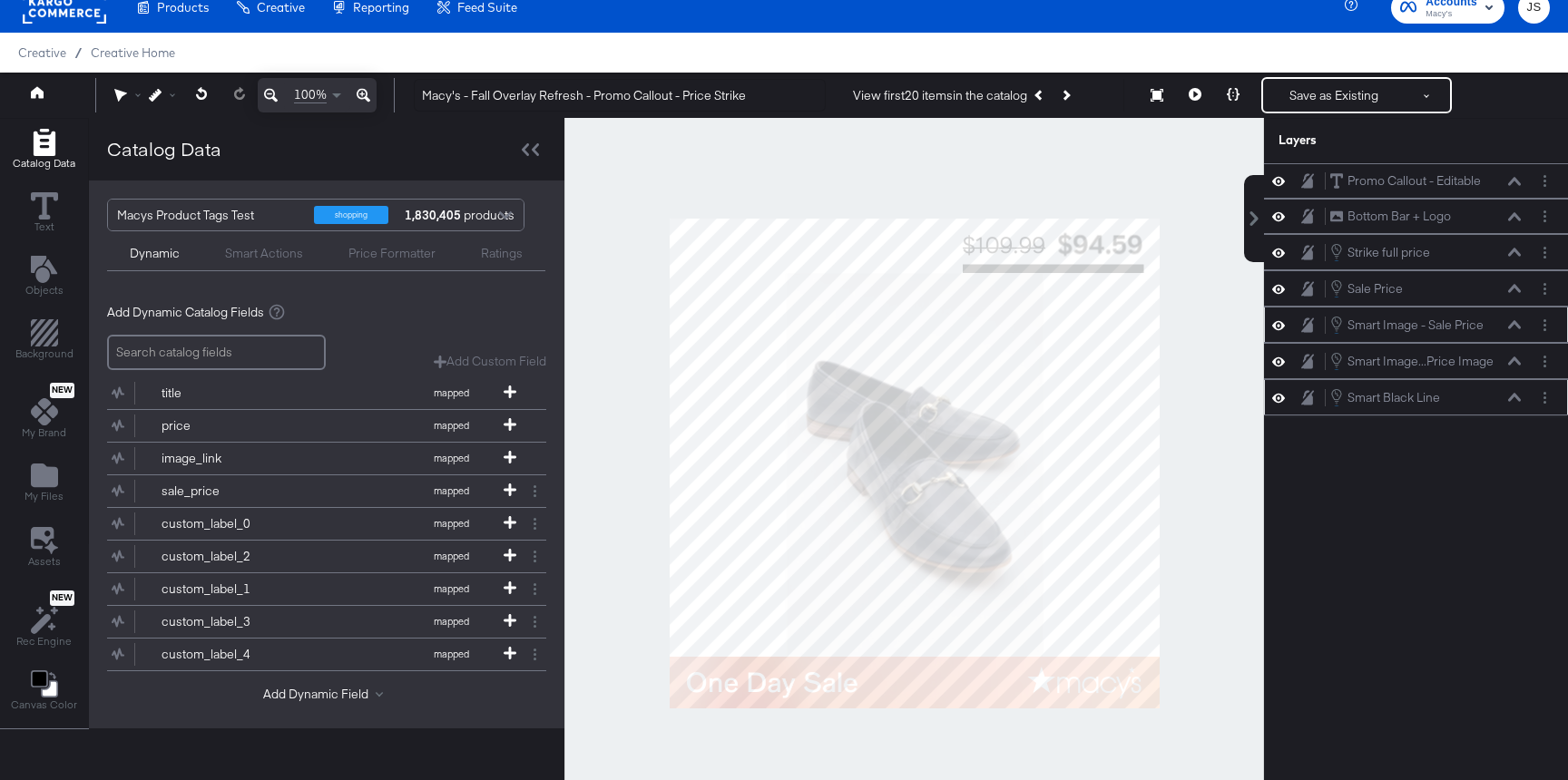
click at [1506, 330] on div "Smart Image - Sale Price Smart Image - Sale Price" at bounding box center [1425, 325] width 192 height 20
click at [1517, 323] on icon at bounding box center [1515, 323] width 13 height 8
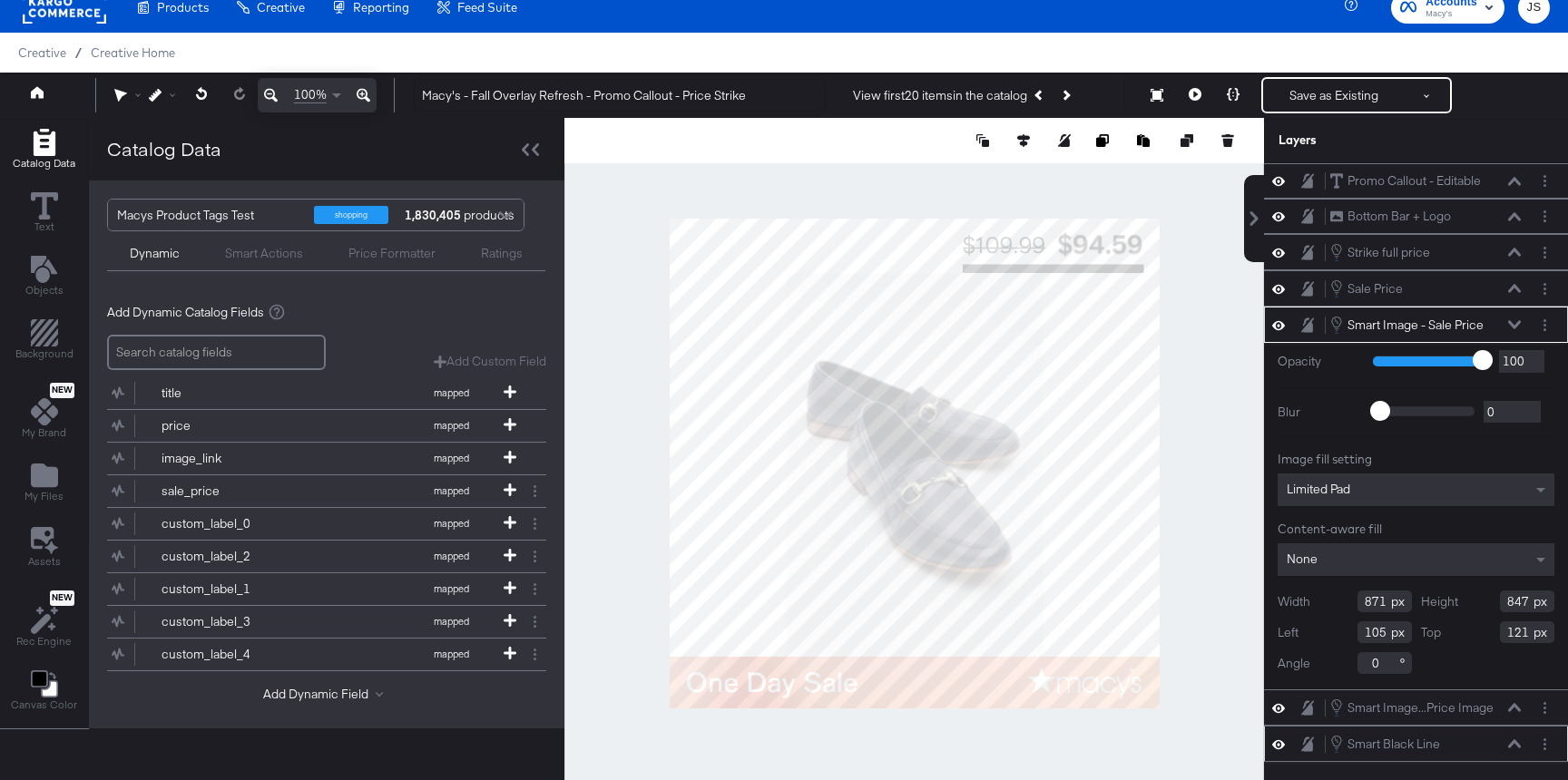
type input "120"
click at [1193, 92] on icon at bounding box center [1195, 95] width 13 height 13
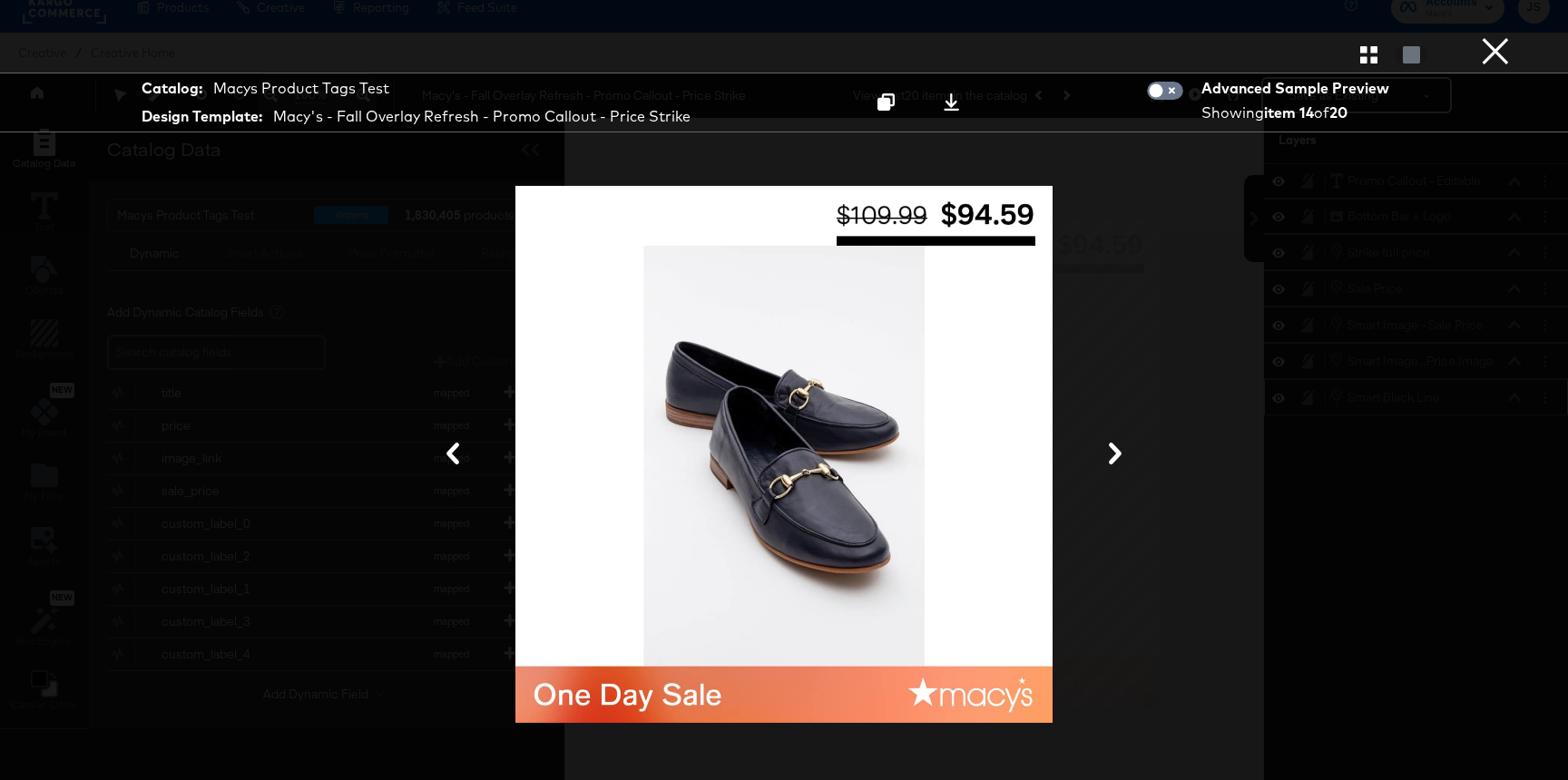
click at [1491, 36] on button "×" at bounding box center [1494, 17] width 36 height 36
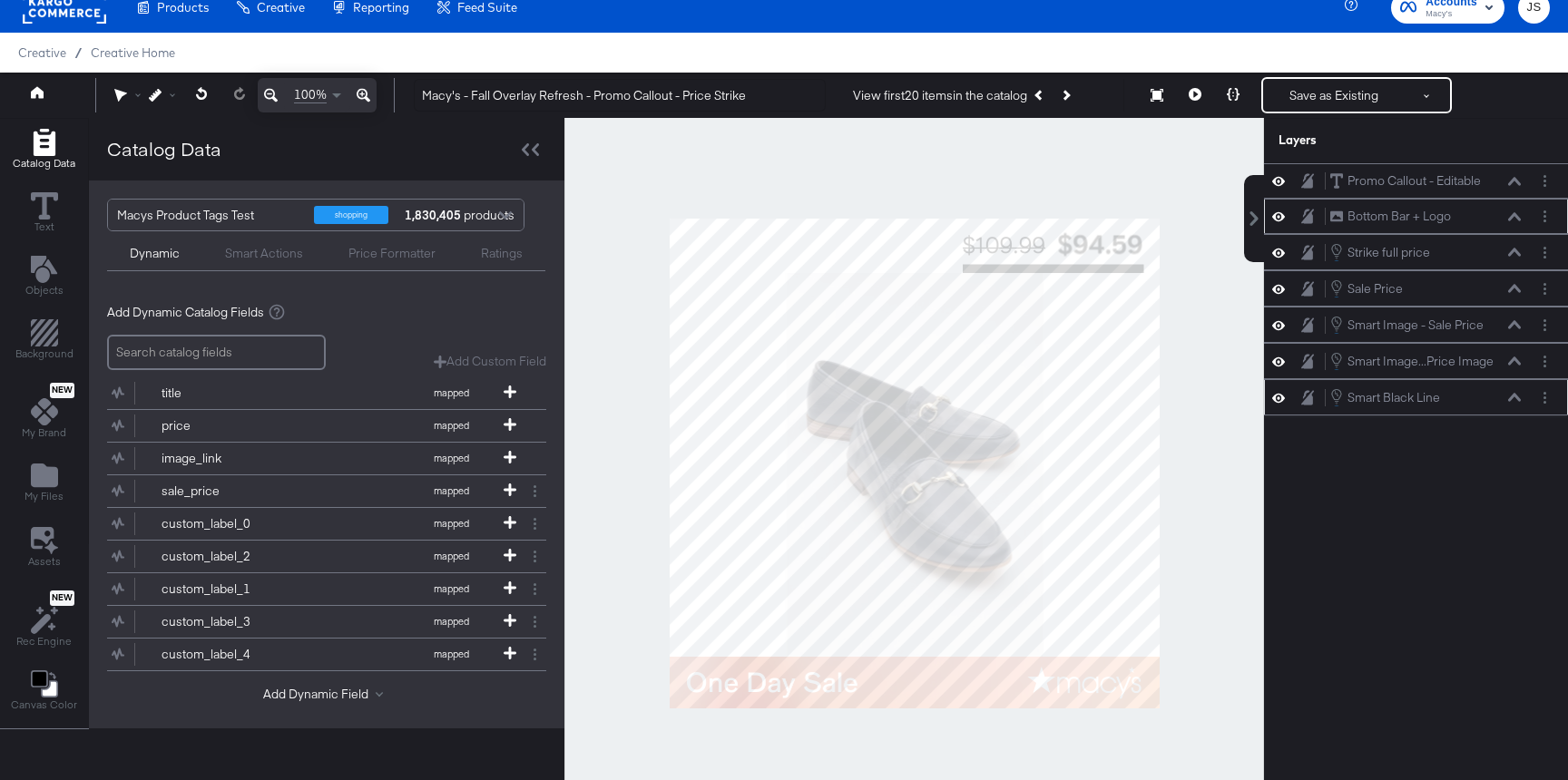
click at [1280, 216] on icon at bounding box center [1278, 216] width 13 height 16
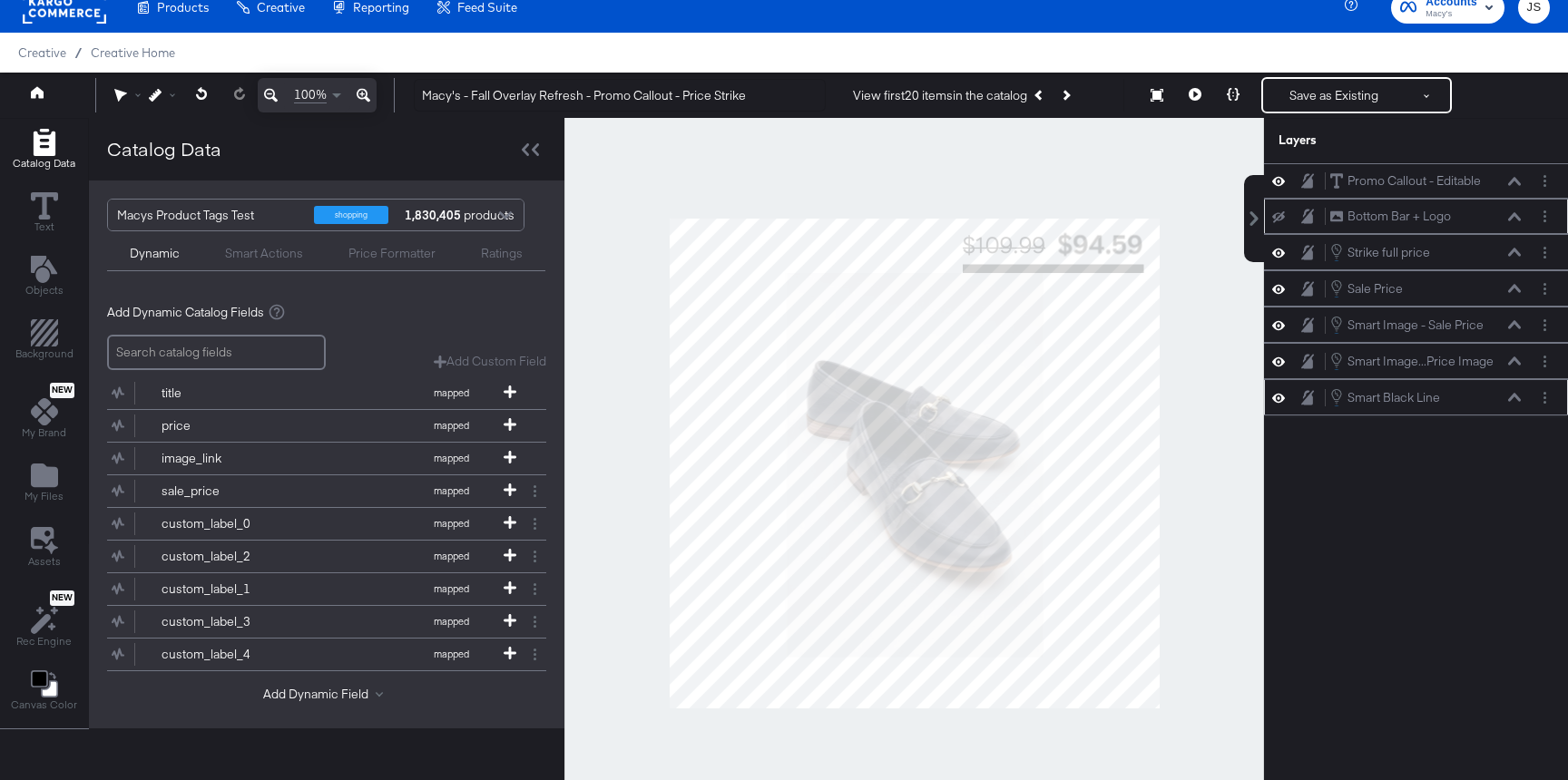
click at [1280, 216] on icon at bounding box center [1278, 217] width 13 height 12
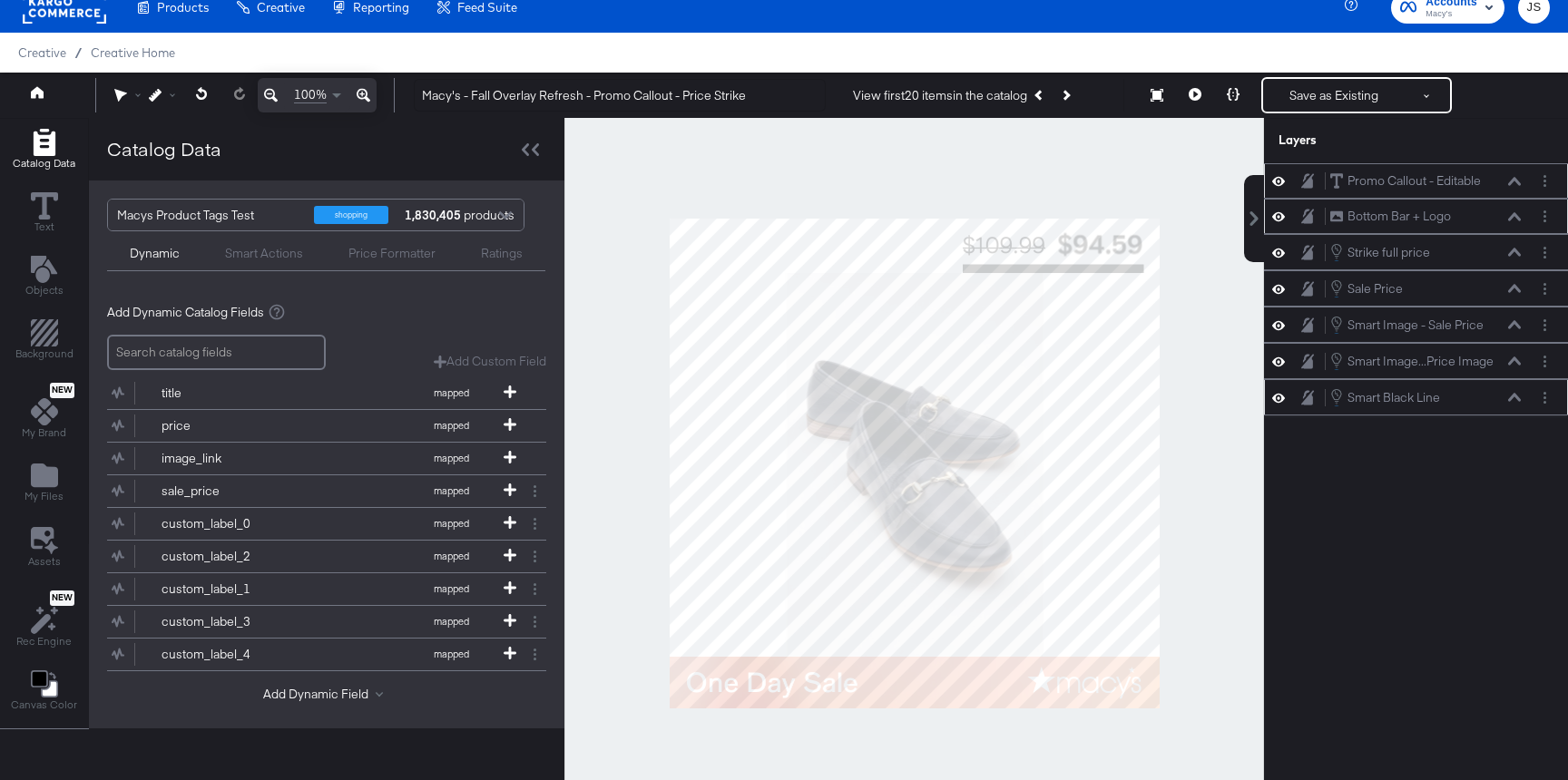
click at [1485, 196] on div "Promo Callout - Editable Promo Callout - Editable" at bounding box center [1415, 181] width 304 height 35
click at [1311, 96] on button "Save as Existing" at bounding box center [1334, 96] width 142 height 33
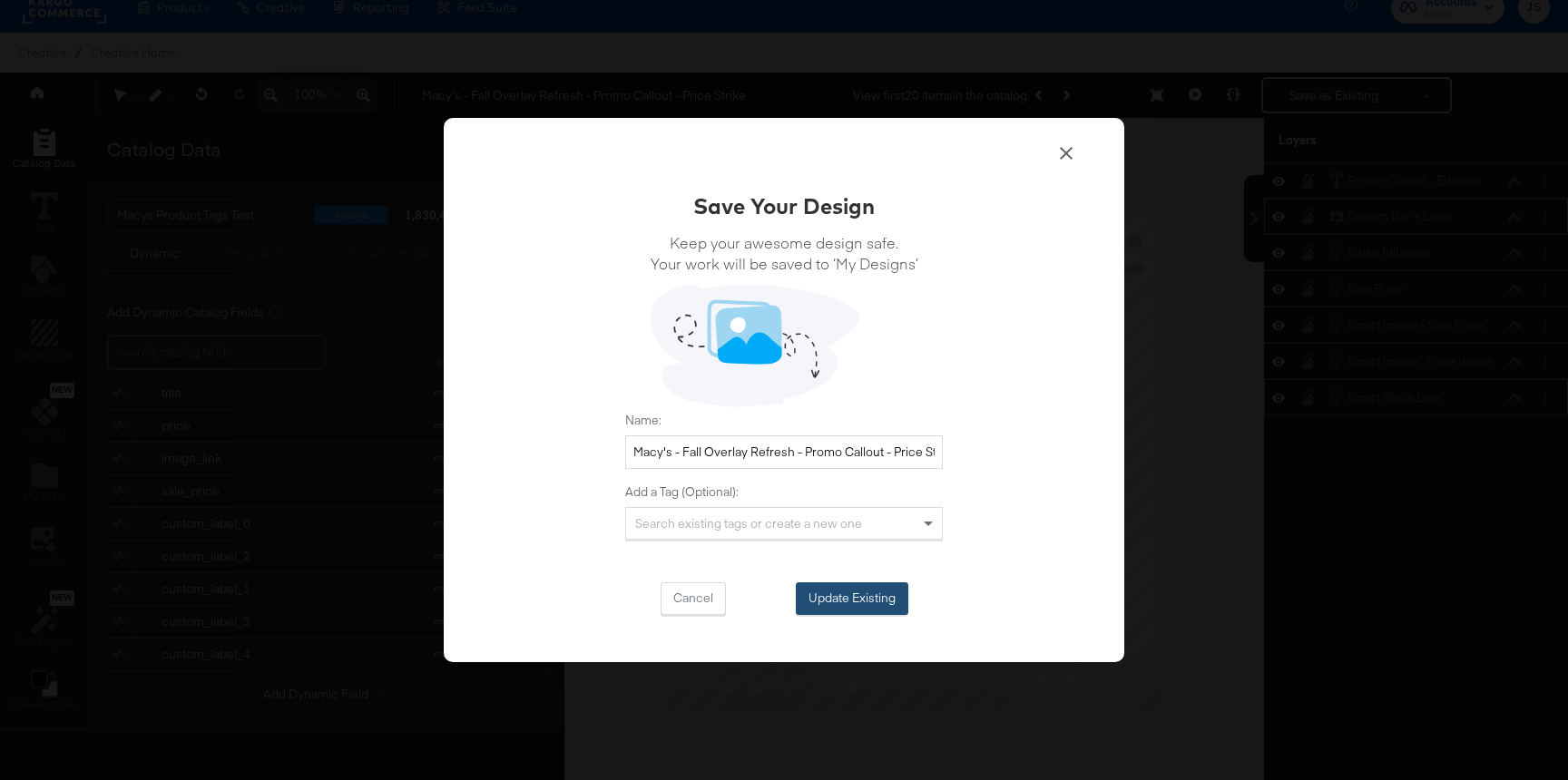
click at [843, 599] on button "Update Existing" at bounding box center [852, 599] width 112 height 33
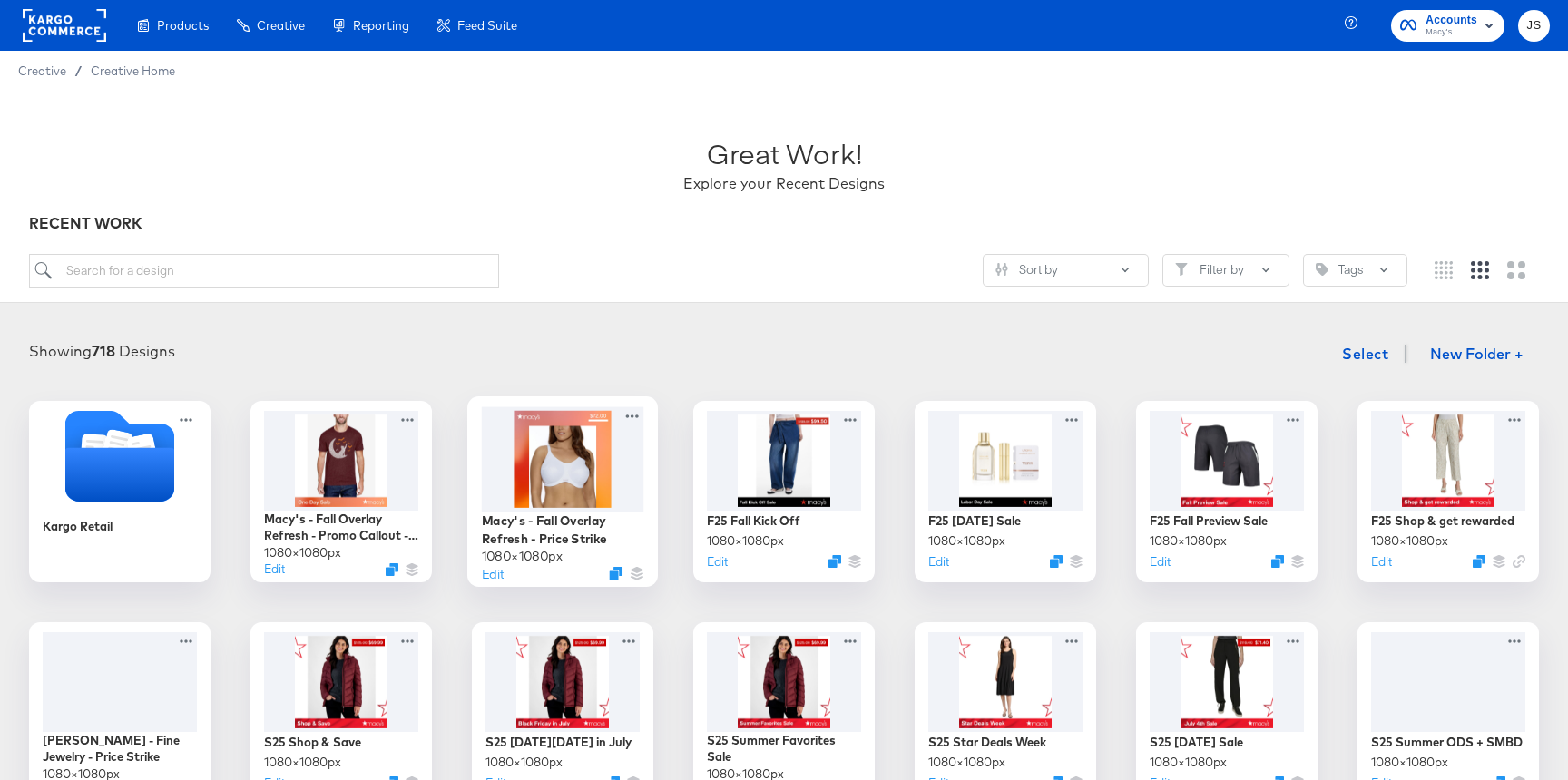
click at [533, 497] on div at bounding box center [562, 458] width 163 height 105
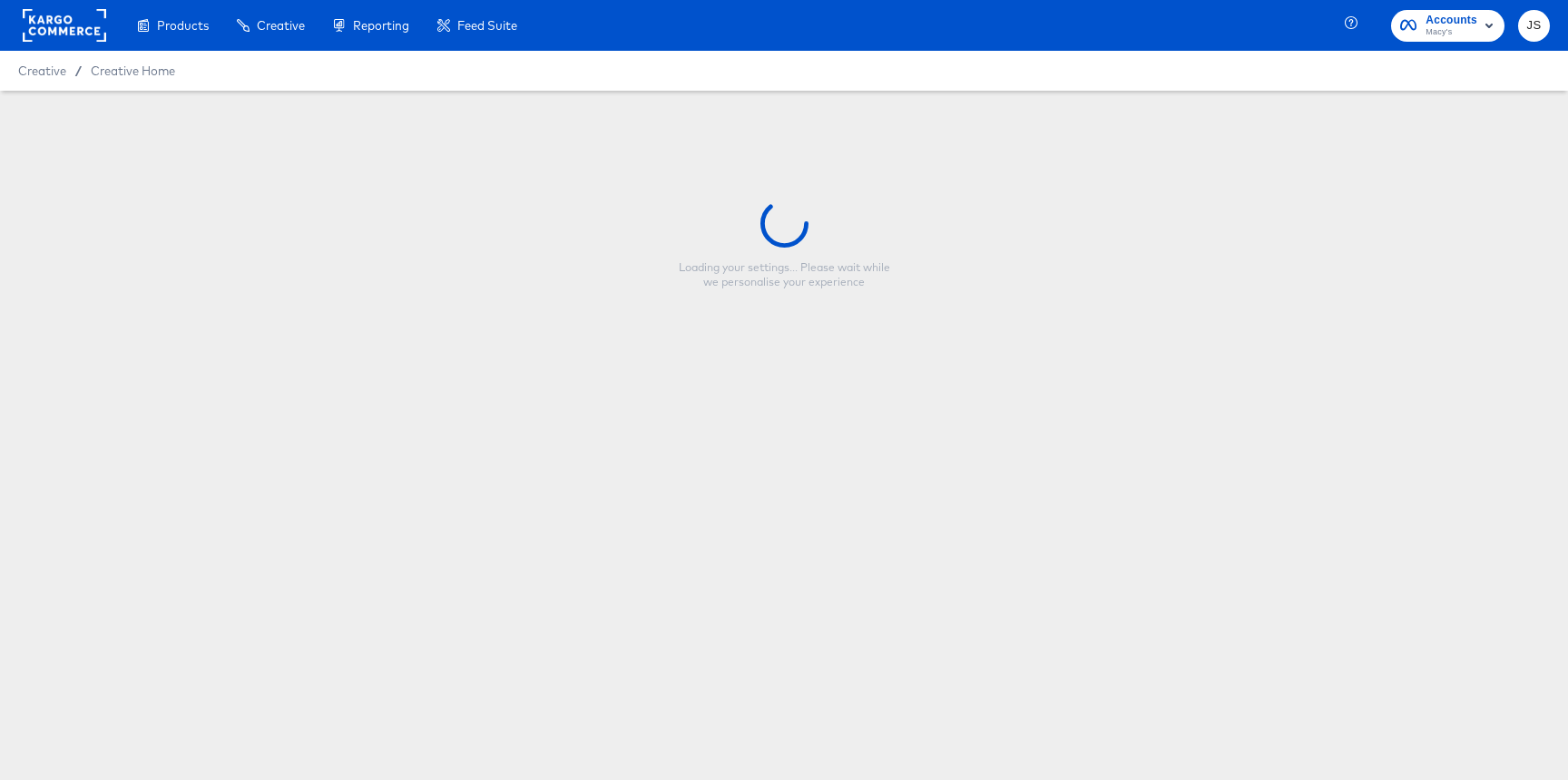
type input "Macy's - Fall Overlay Refresh - Price Strike"
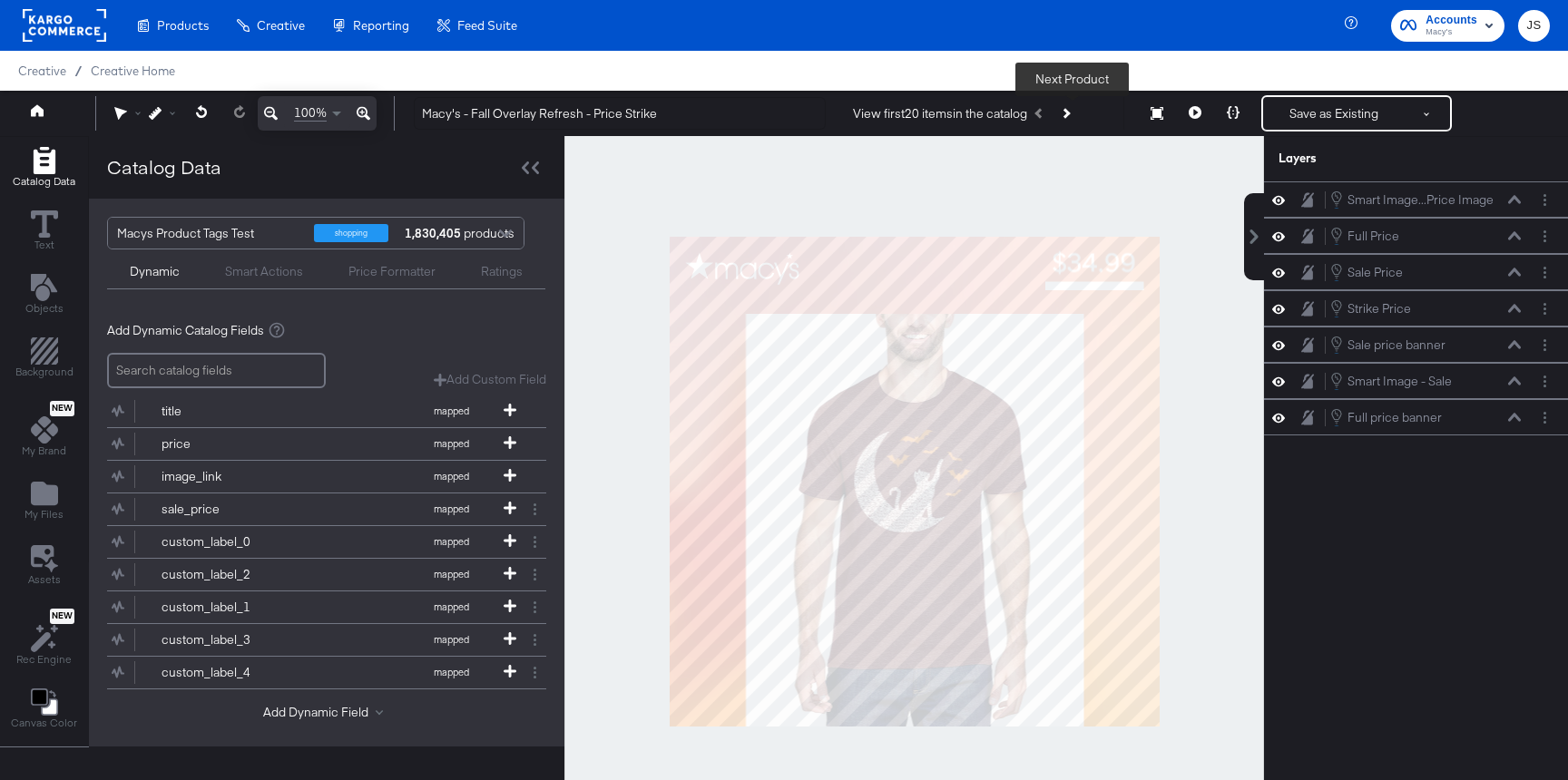
click at [1077, 117] on button "Next Product" at bounding box center [1065, 114] width 26 height 33
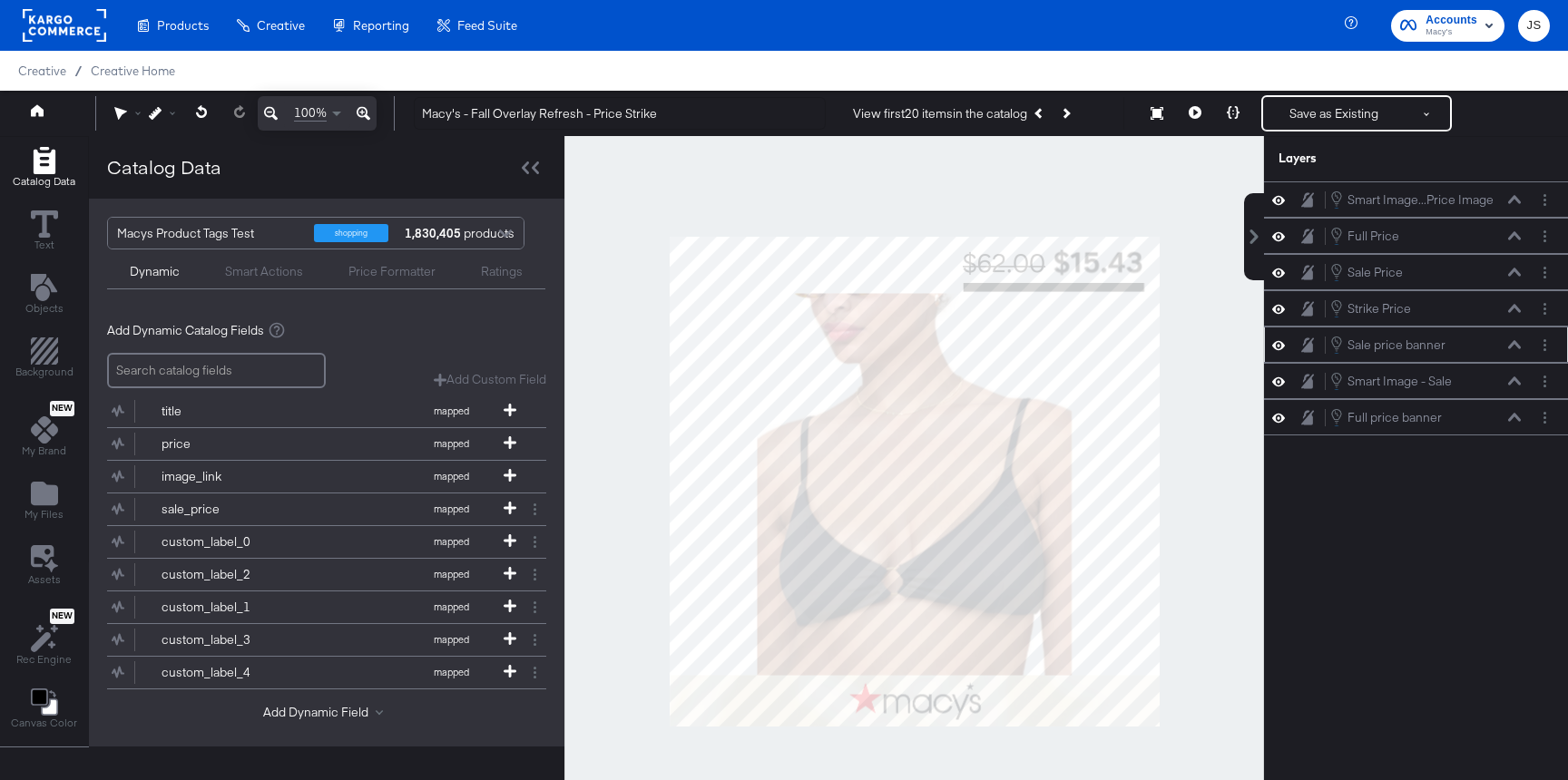
click at [1279, 343] on icon at bounding box center [1278, 345] width 13 height 16
click at [1279, 343] on icon at bounding box center [1278, 345] width 13 height 12
click at [1286, 192] on div at bounding box center [1284, 199] width 26 height 17
click at [1285, 197] on button at bounding box center [1278, 199] width 15 height 17
click at [1285, 197] on button at bounding box center [1278, 199] width 15 height 15
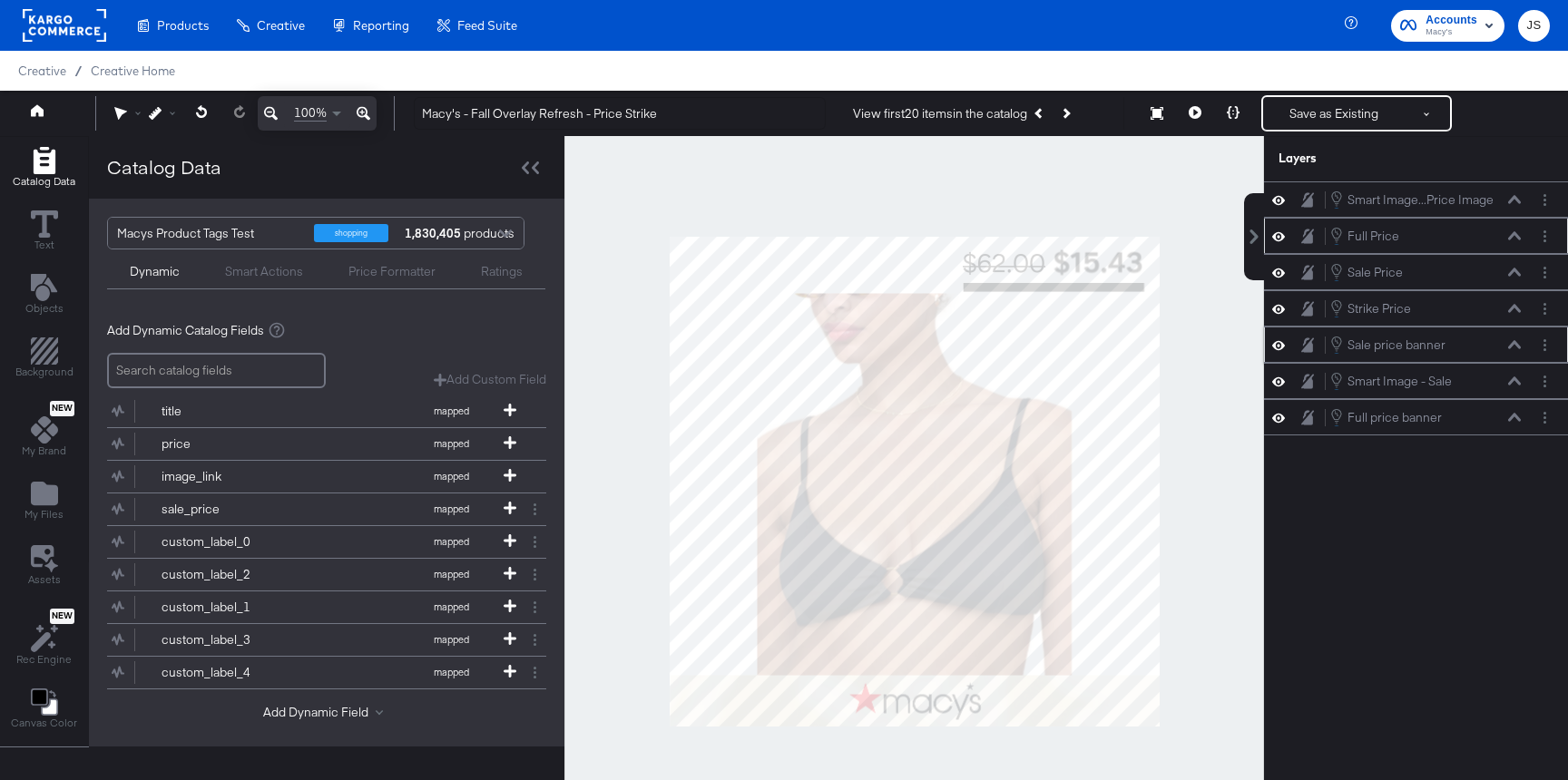
click at [1278, 229] on icon at bounding box center [1278, 236] width 13 height 16
click at [1278, 229] on div at bounding box center [1284, 236] width 26 height 15
click at [1276, 241] on icon at bounding box center [1278, 236] width 13 height 12
click at [1286, 379] on div at bounding box center [1284, 381] width 26 height 17
click at [1283, 383] on icon at bounding box center [1278, 381] width 13 height 16
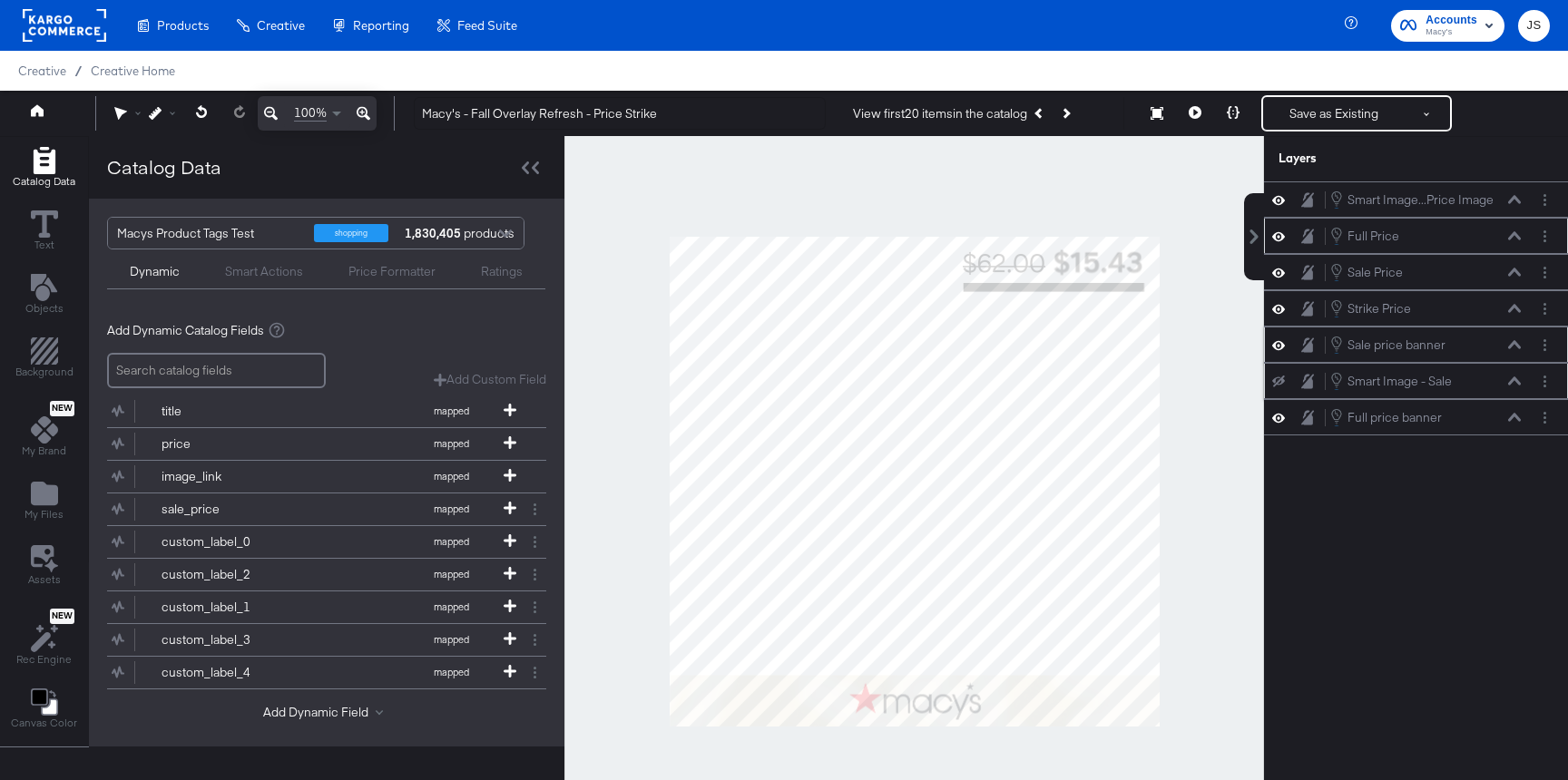
click at [1283, 383] on icon at bounding box center [1278, 381] width 13 height 12
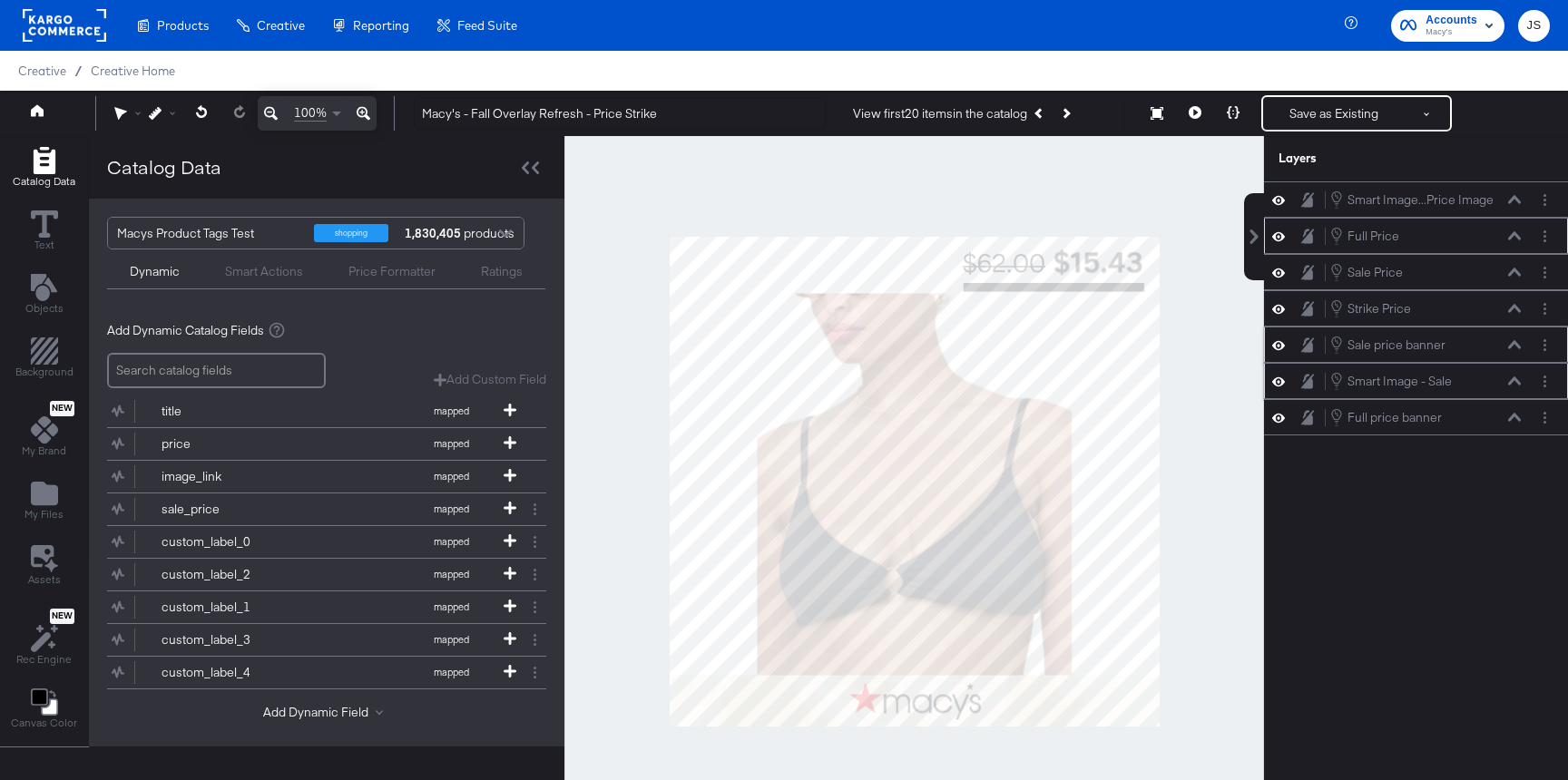
click at [1515, 379] on icon at bounding box center [1515, 380] width 13 height 8
